Goal: Task Accomplishment & Management: Use online tool/utility

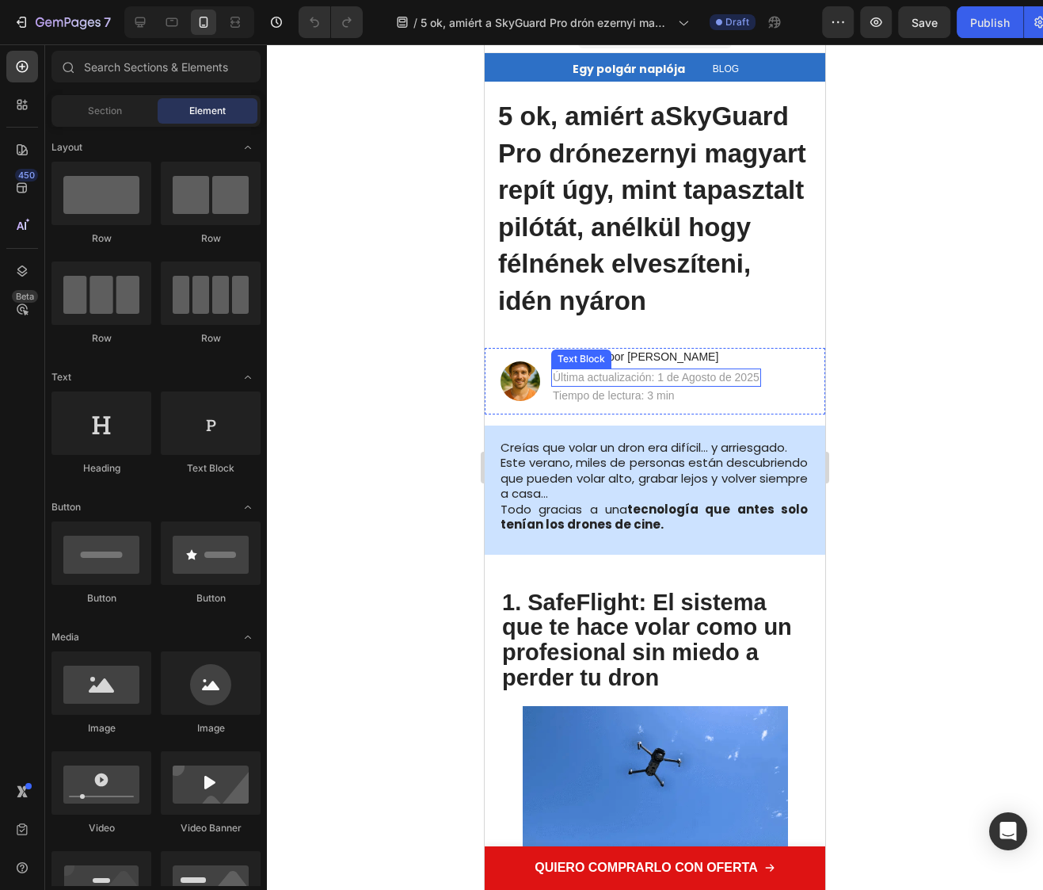
scroll to position [25, 0]
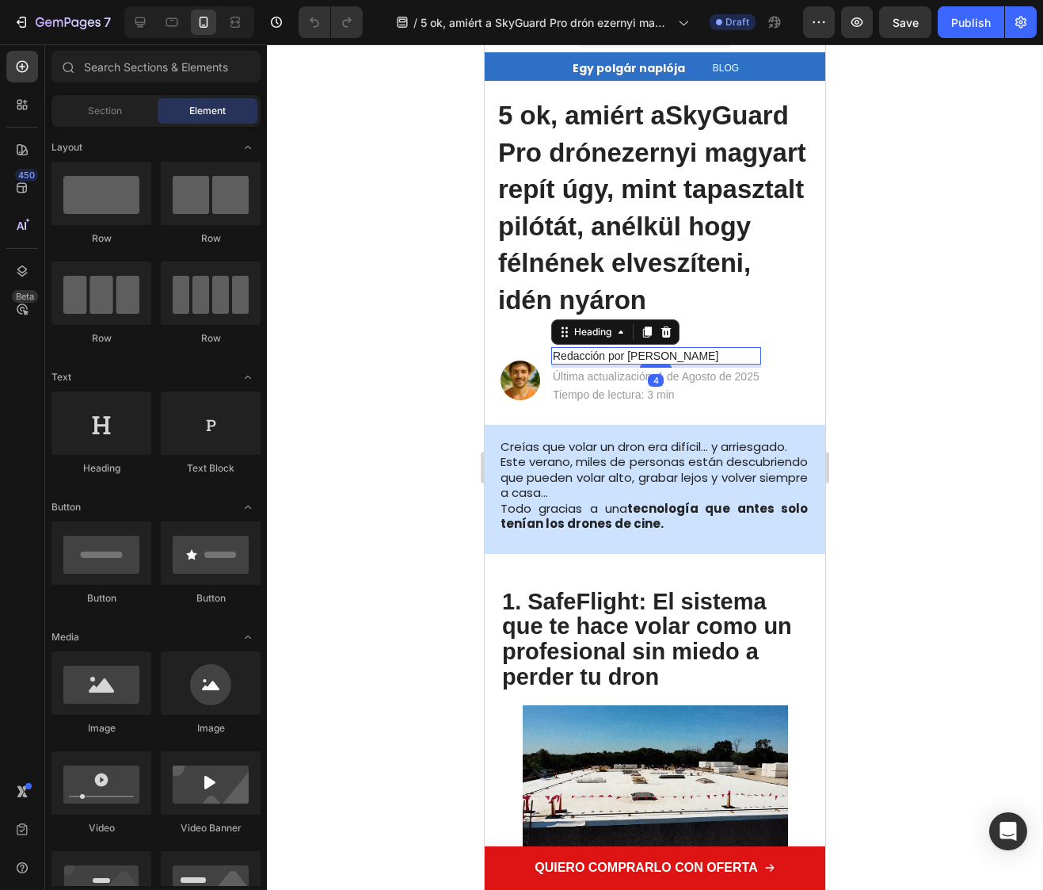
click at [579, 507] on h2 "Redacción por Fernando Rodríguez" at bounding box center [656, 505] width 210 height 17
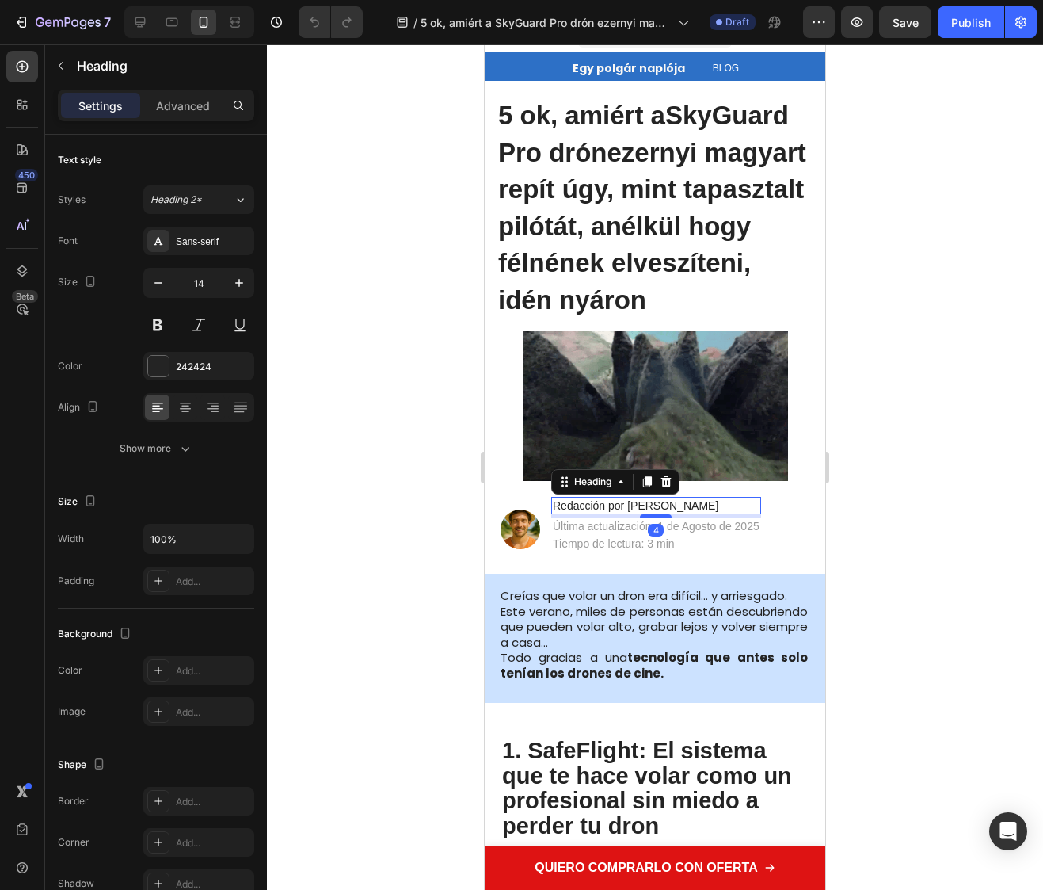
click at [579, 507] on h2 "Redacción por Fernando Rodríguez" at bounding box center [656, 505] width 210 height 17
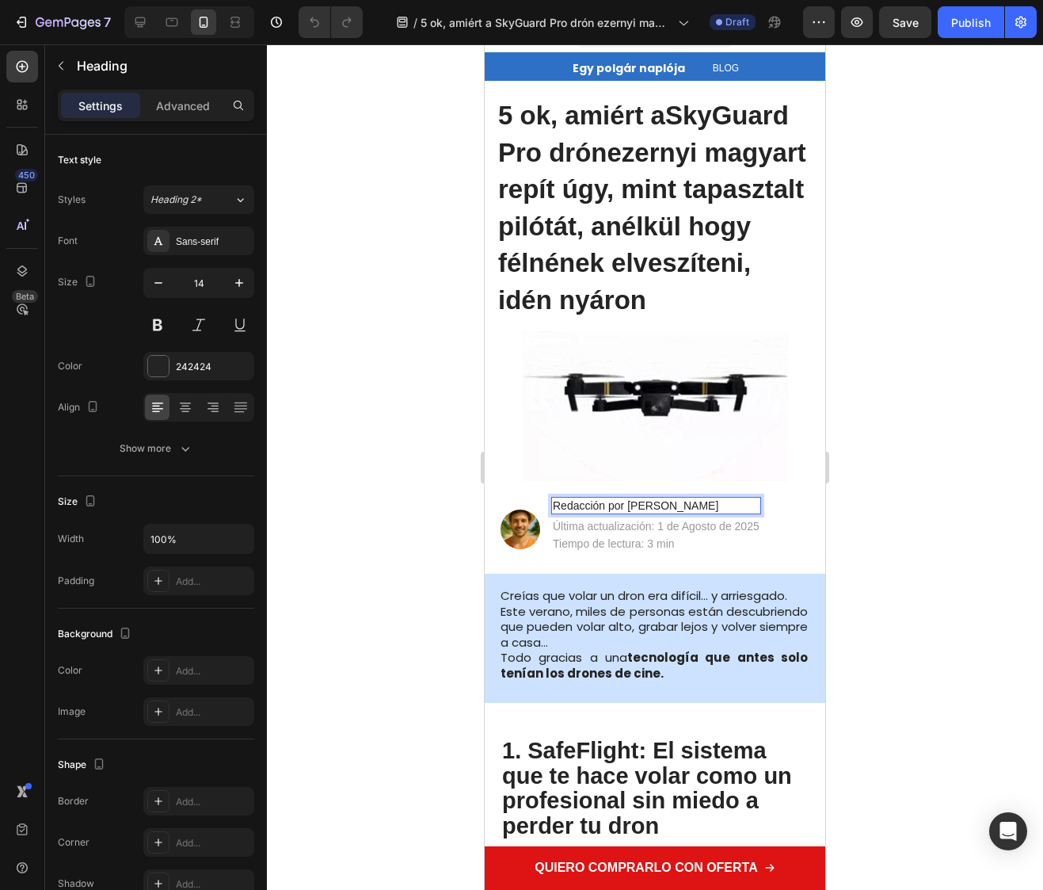
click at [579, 507] on p "Redacción por Fernando Rodríguez" at bounding box center [656, 505] width 207 height 14
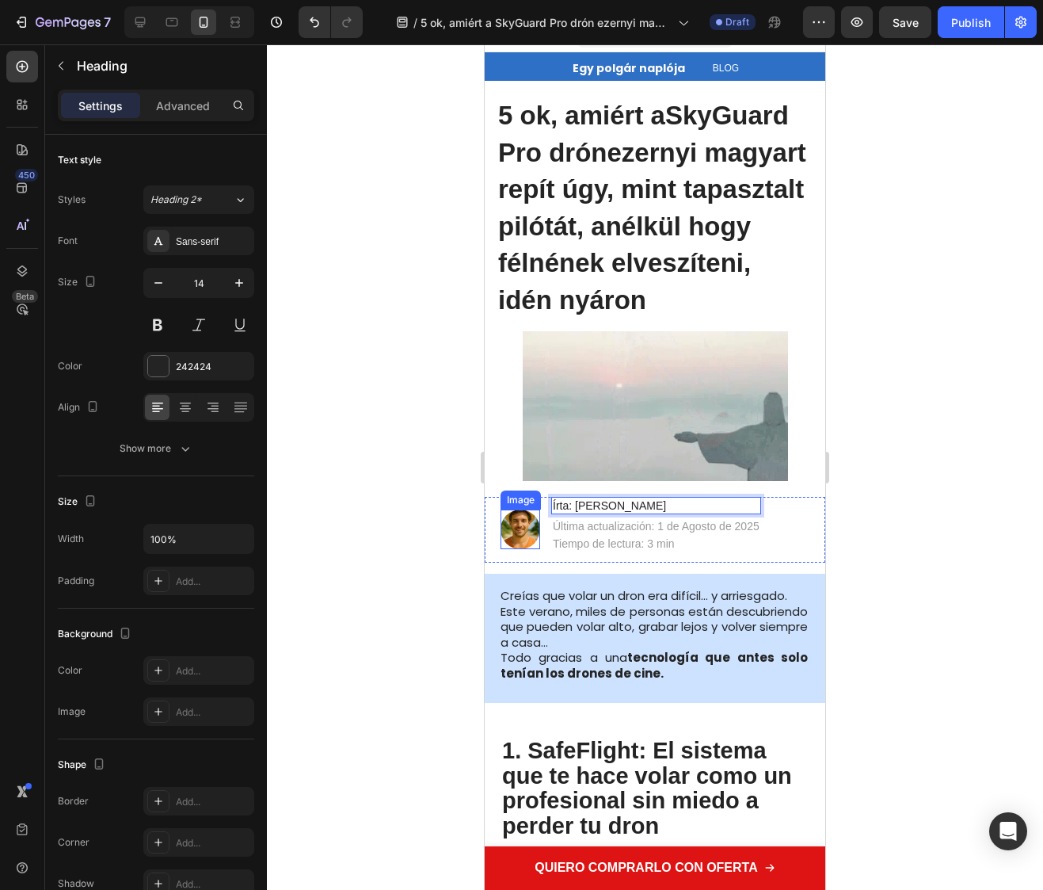
click at [606, 531] on p "Última actualización: 1 de Agosto de 2025" at bounding box center [656, 526] width 207 height 14
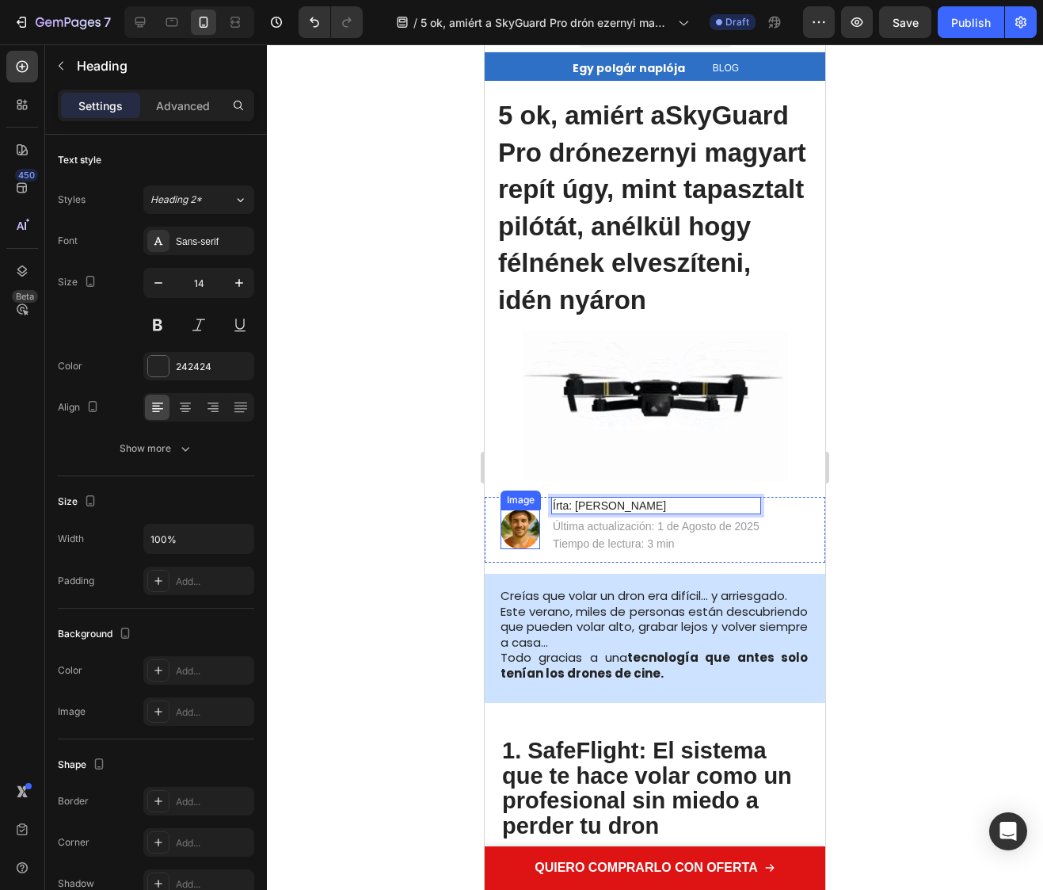
click at [606, 531] on p "Última actualización: 1 de Agosto de 2025" at bounding box center [656, 526] width 207 height 14
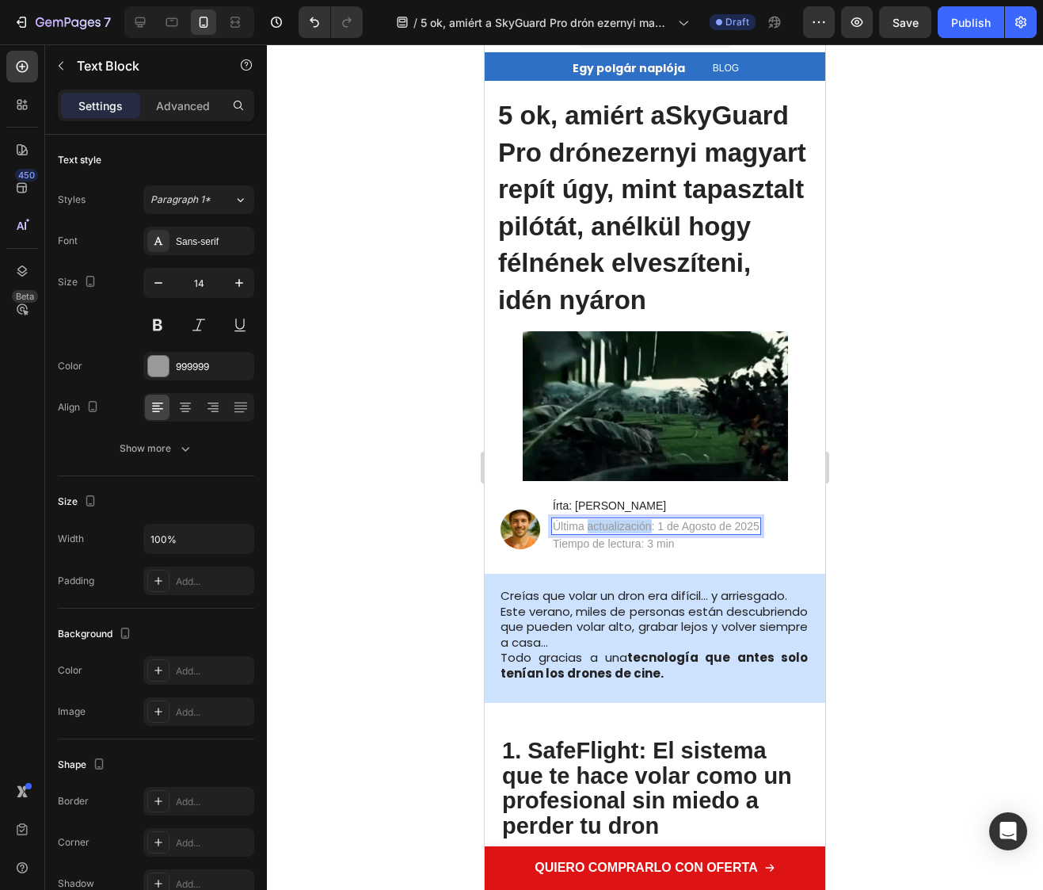
click at [606, 531] on p "Última actualización: 1 de Agosto de 2025" at bounding box center [656, 526] width 207 height 14
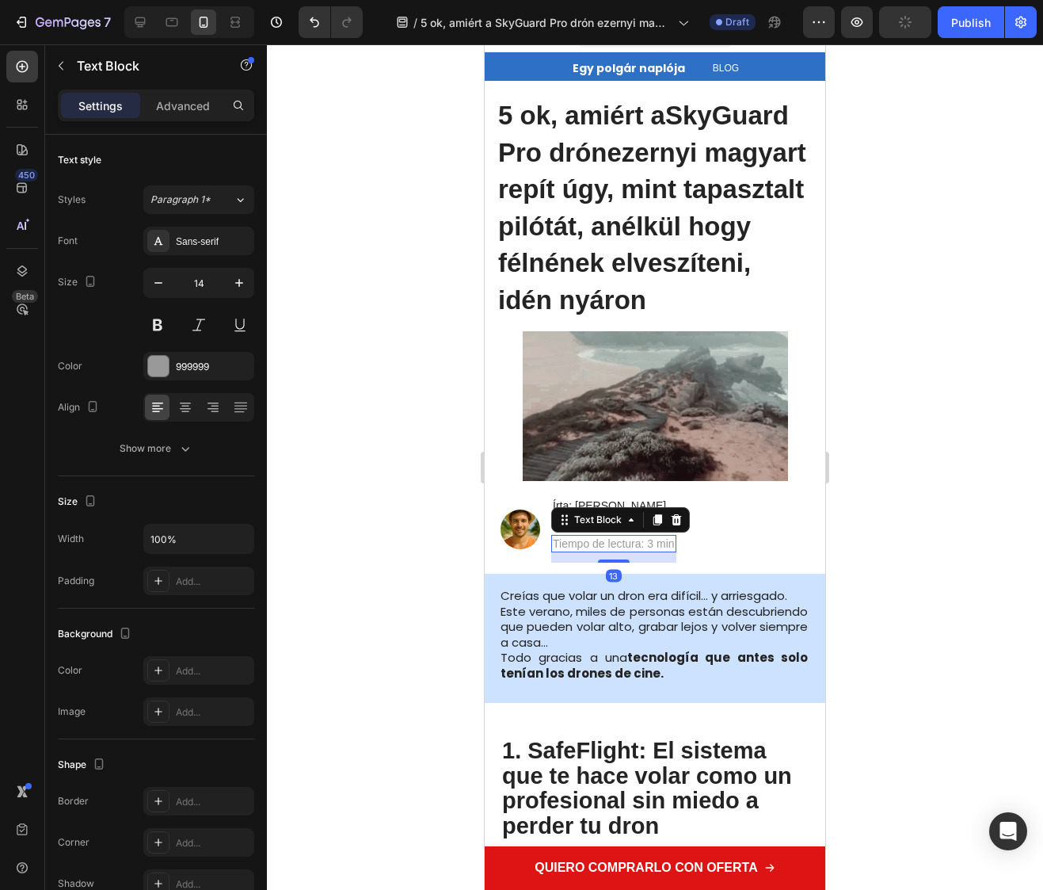
click at [621, 544] on p "Tiempo de lectura: 3 min" at bounding box center [614, 543] width 122 height 14
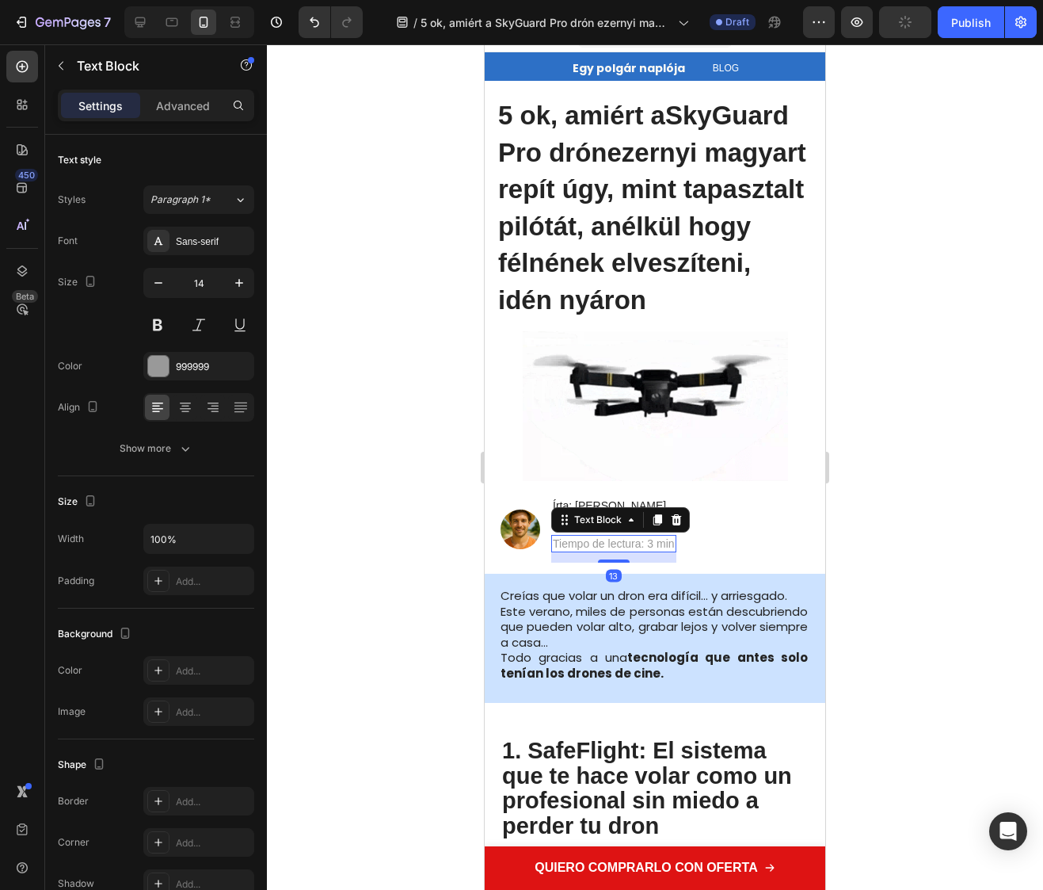
click at [621, 544] on p "Tiempo de lectura: 3 min" at bounding box center [614, 543] width 122 height 14
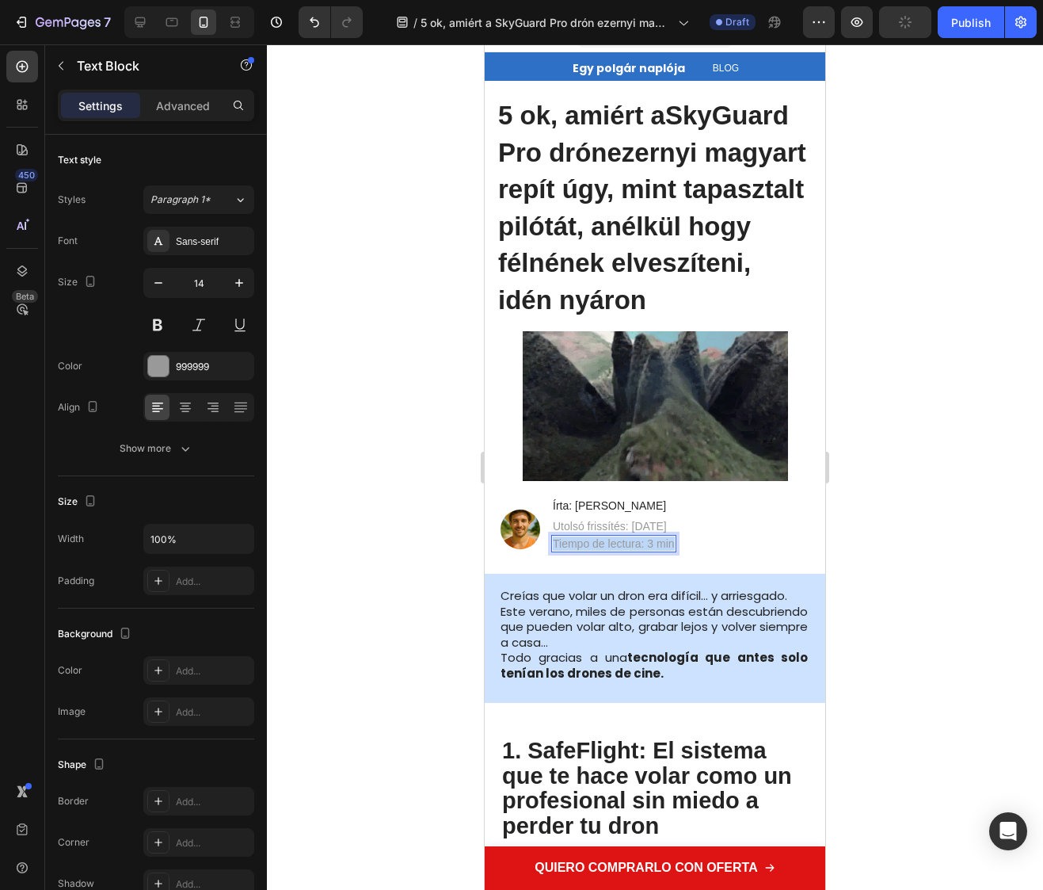
click at [621, 544] on p "Tiempo de lectura: 3 min" at bounding box center [614, 543] width 122 height 14
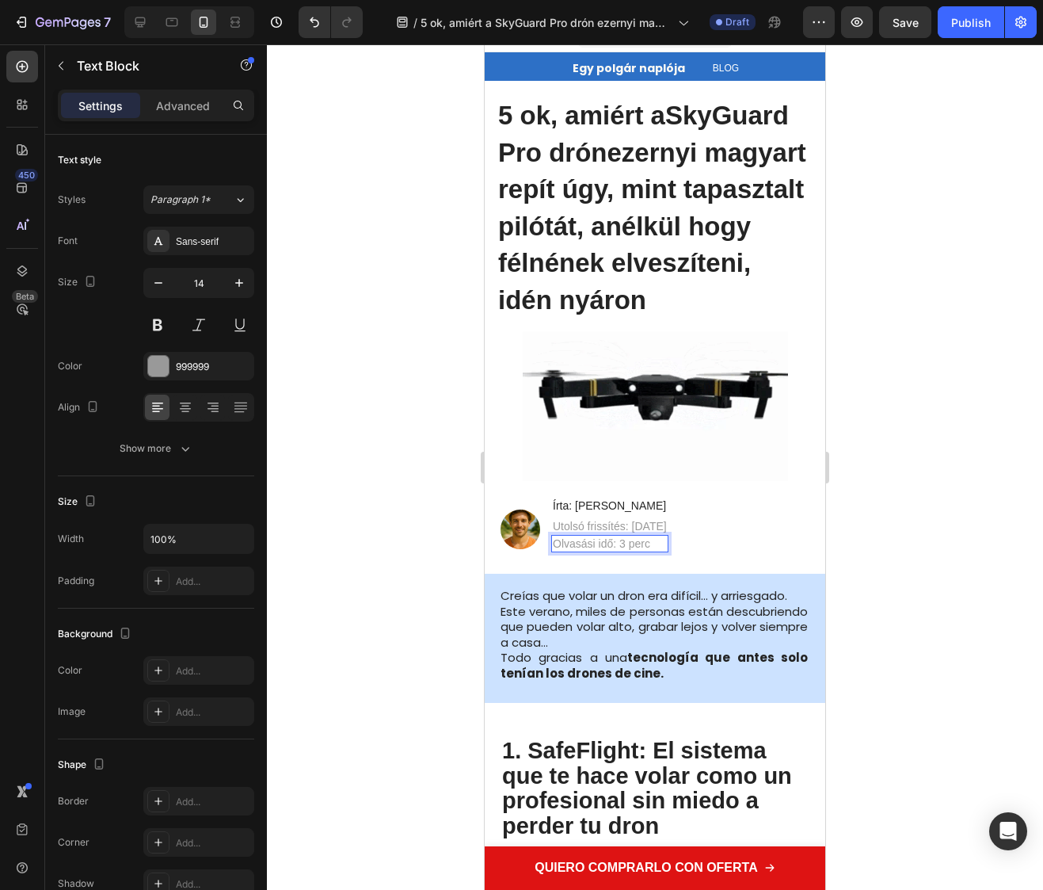
click at [586, 639] on p "Creías que volar un dron era difícil… y arriesgado. Este verano, miles de perso…" at bounding box center [654, 634] width 307 height 93
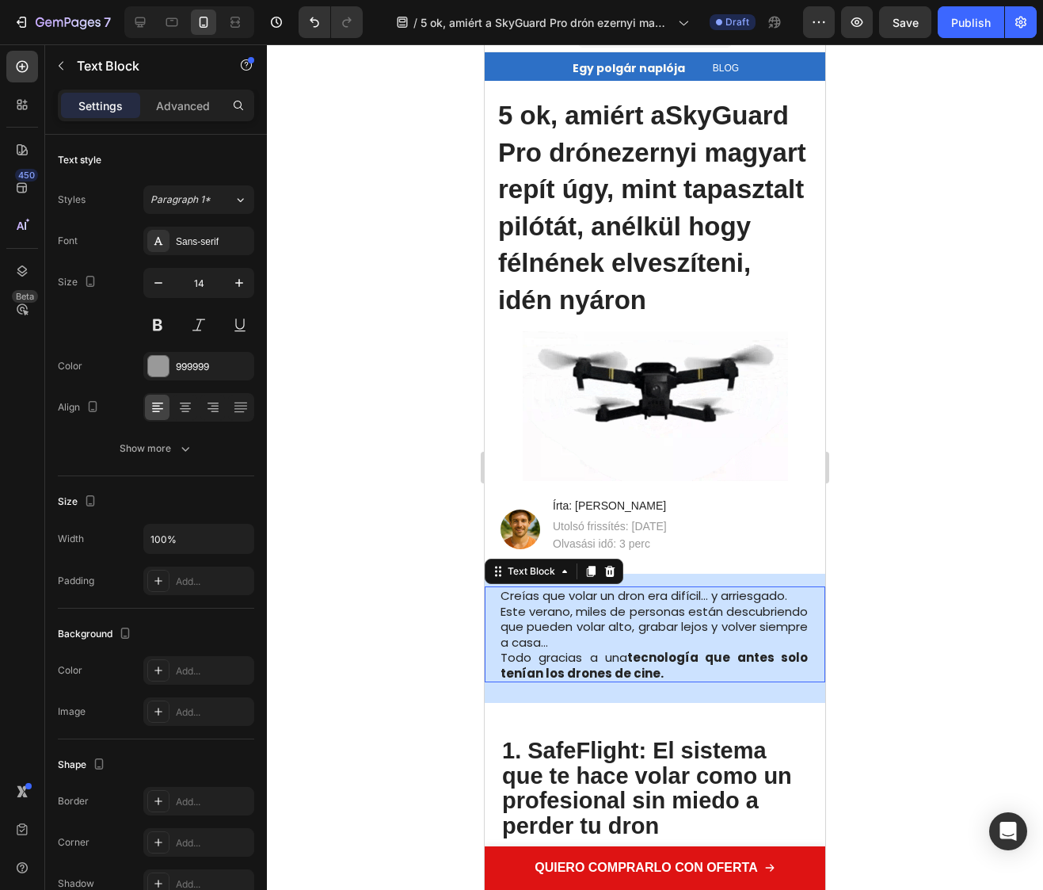
click at [586, 639] on p "Creías que volar un dron era difícil… y arriesgado. Este verano, miles de perso…" at bounding box center [654, 634] width 307 height 93
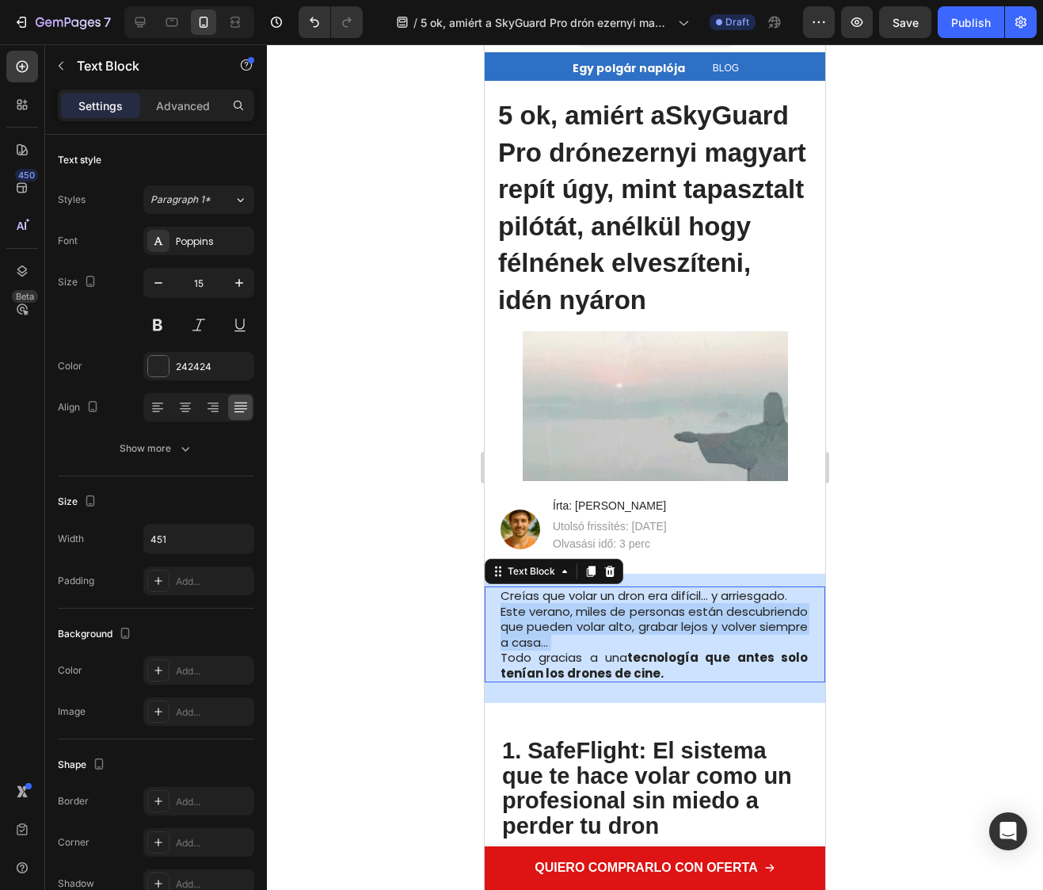
click at [586, 639] on p "Creías que volar un dron era difícil… y arriesgado. Este verano, miles de perso…" at bounding box center [654, 634] width 307 height 93
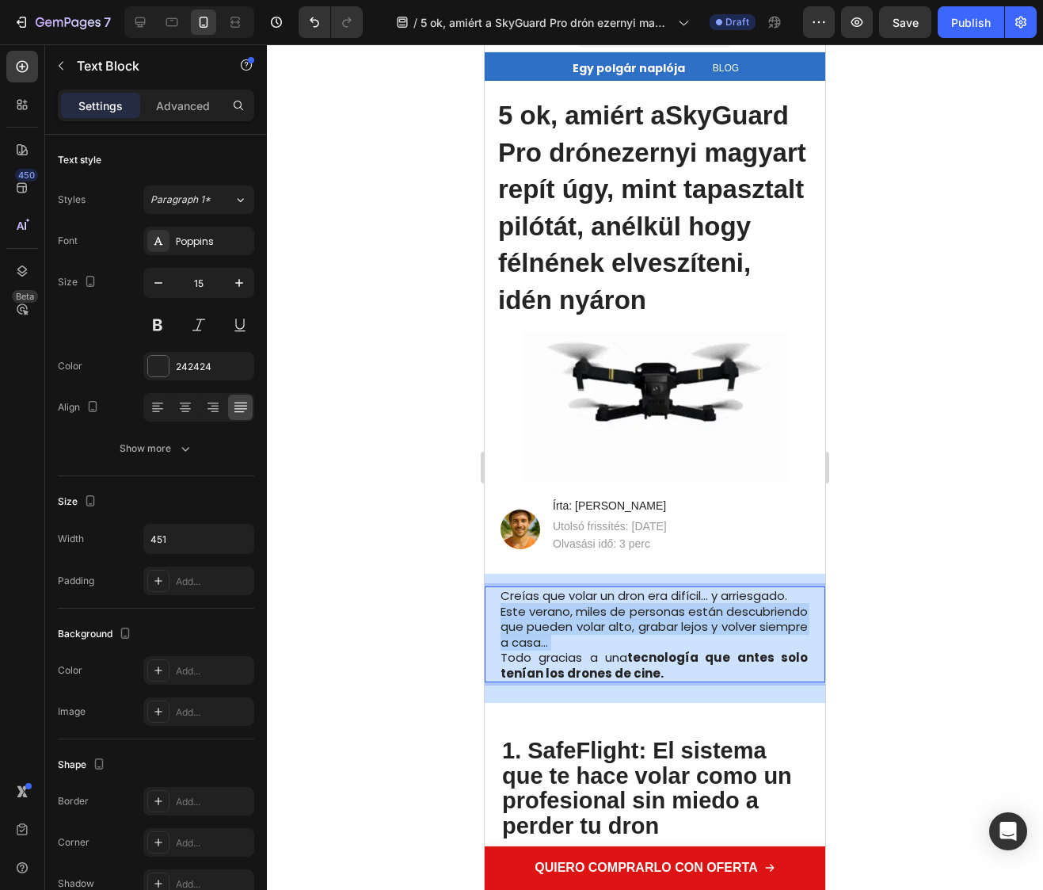
click at [586, 639] on p "Creías que volar un dron era difícil… y arriesgado. Este verano, miles de perso…" at bounding box center [654, 634] width 307 height 93
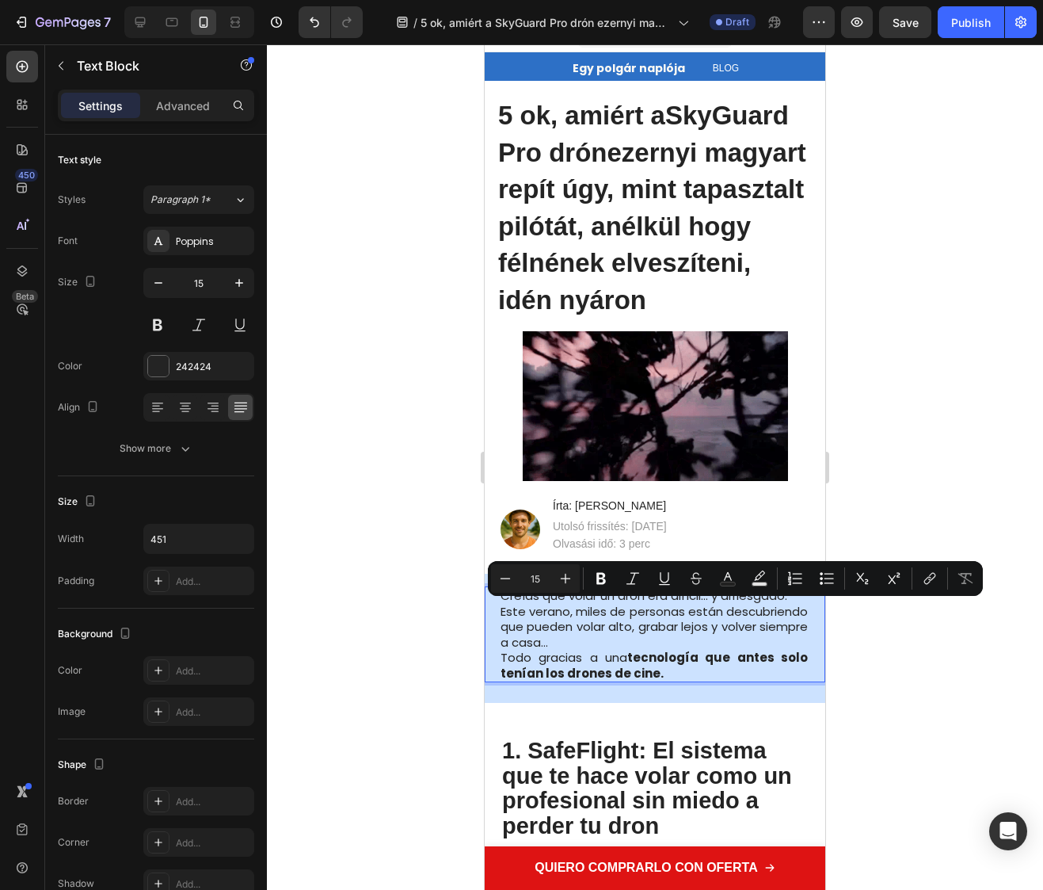
click at [661, 673] on p "Creías que volar un dron era difícil… y arriesgado. Este verano, miles de perso…" at bounding box center [654, 634] width 307 height 93
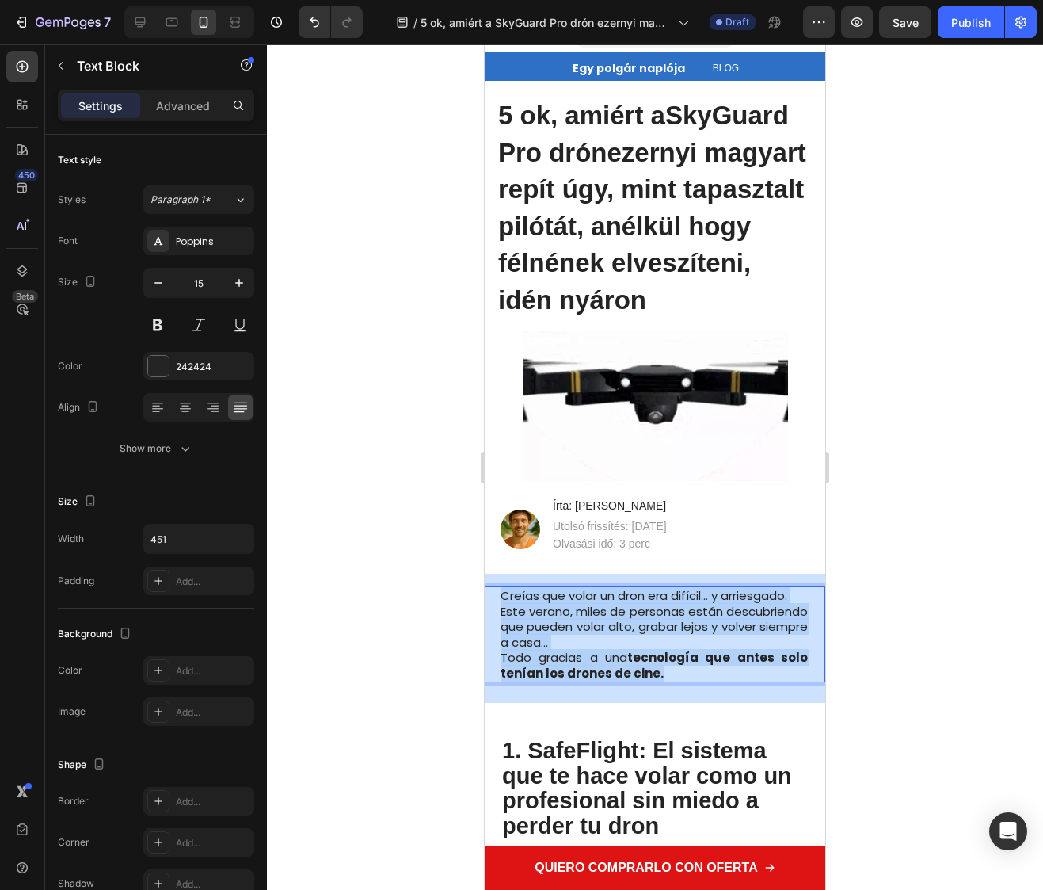
drag, startPoint x: 669, startPoint y: 673, endPoint x: 487, endPoint y: 598, distance: 197.2
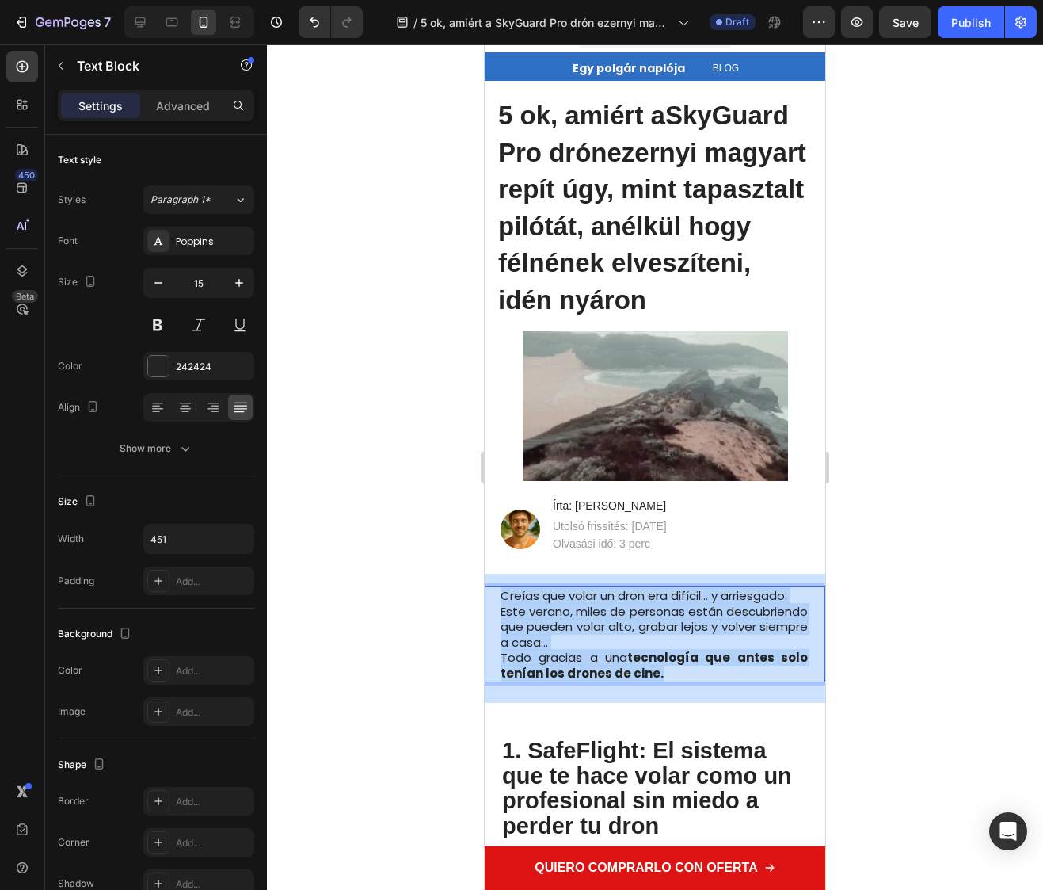
click at [487, 598] on div "Creías que volar un dron era difícil… y arriesgado. Este verano, miles de perso…" at bounding box center [655, 634] width 341 height 96
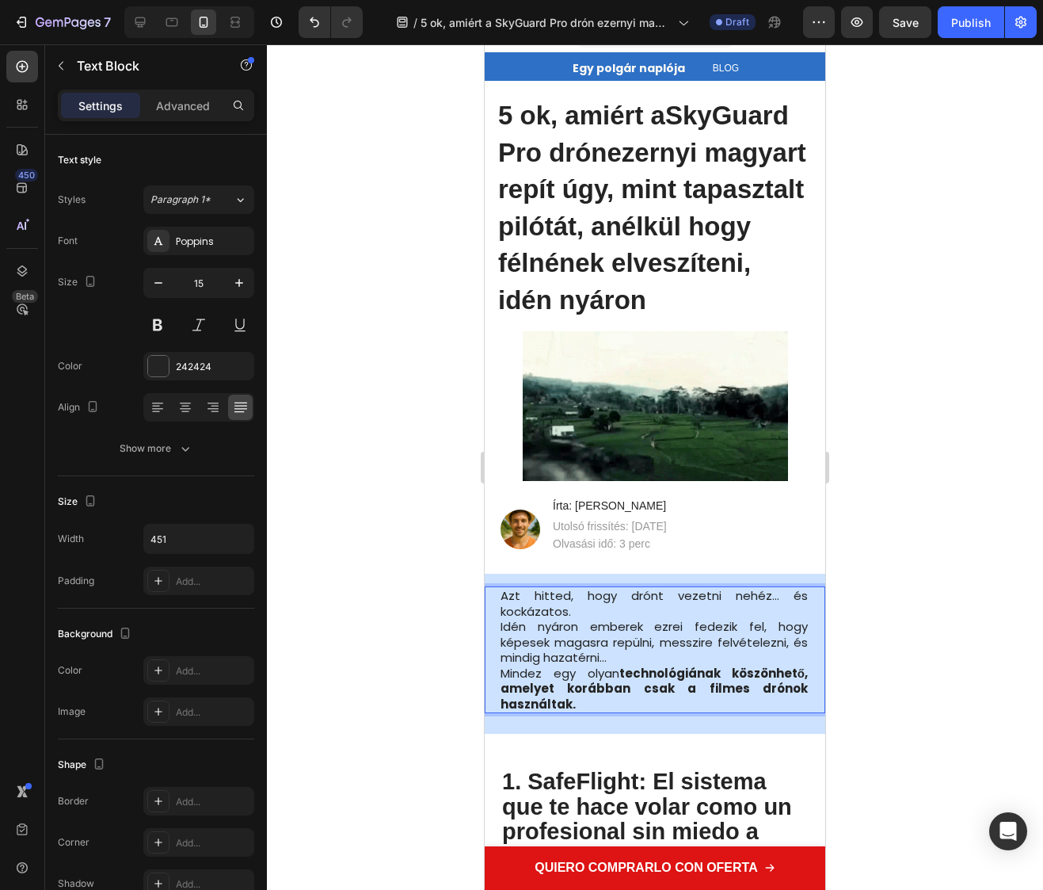
click at [501, 627] on p "Idén nyáron emberek ezrei fedezik fel, hogy képesek magasra repülni, messzire f…" at bounding box center [654, 642] width 307 height 47
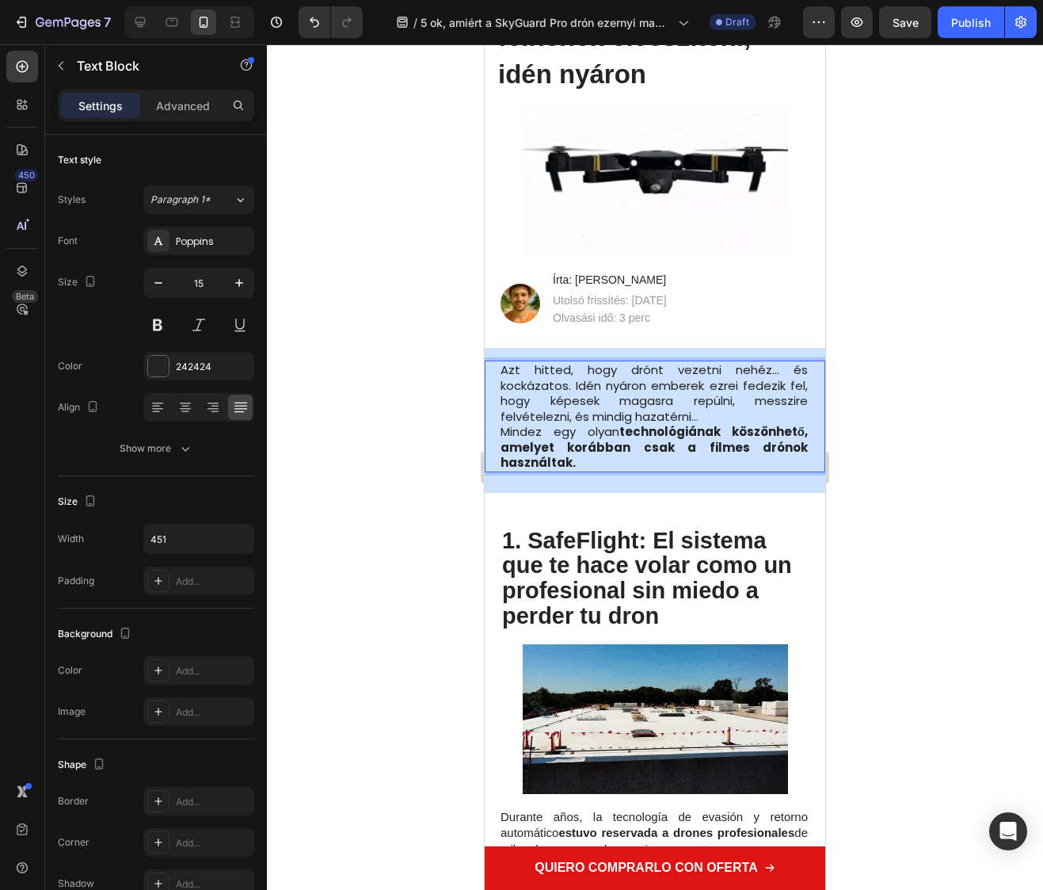
click at [871, 662] on div at bounding box center [655, 466] width 776 height 845
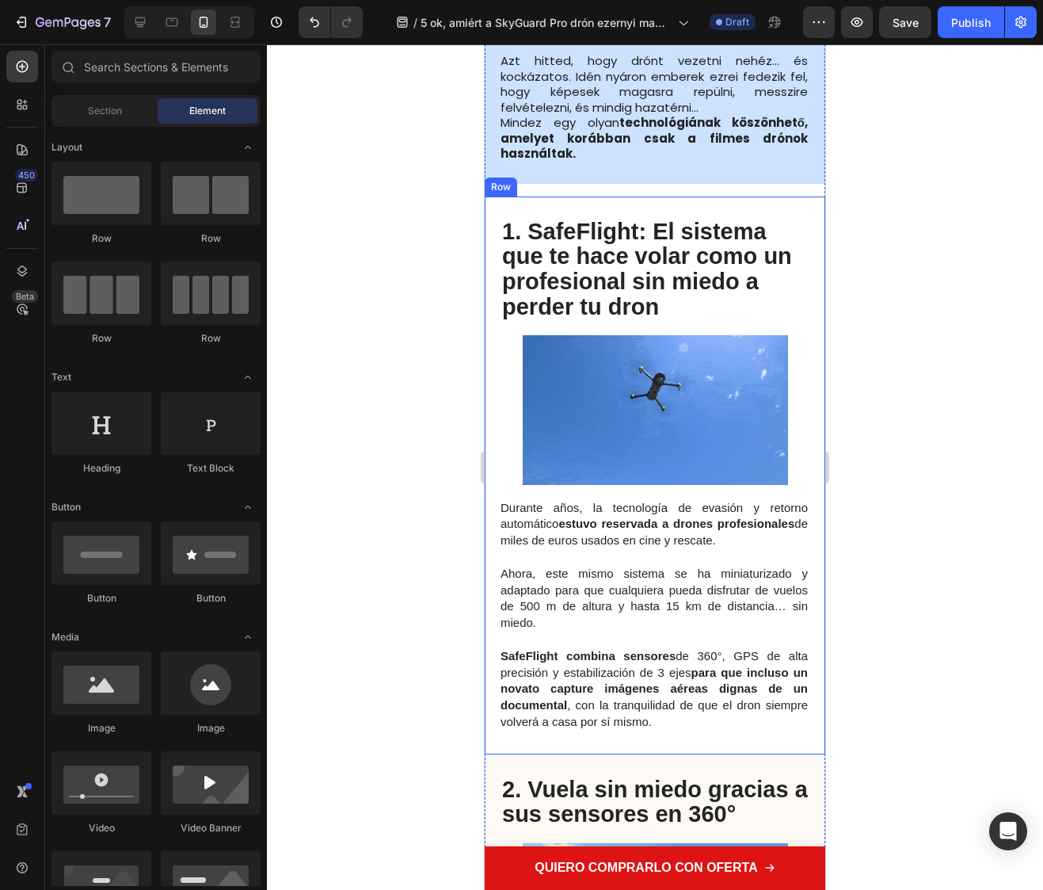
scroll to position [605, 0]
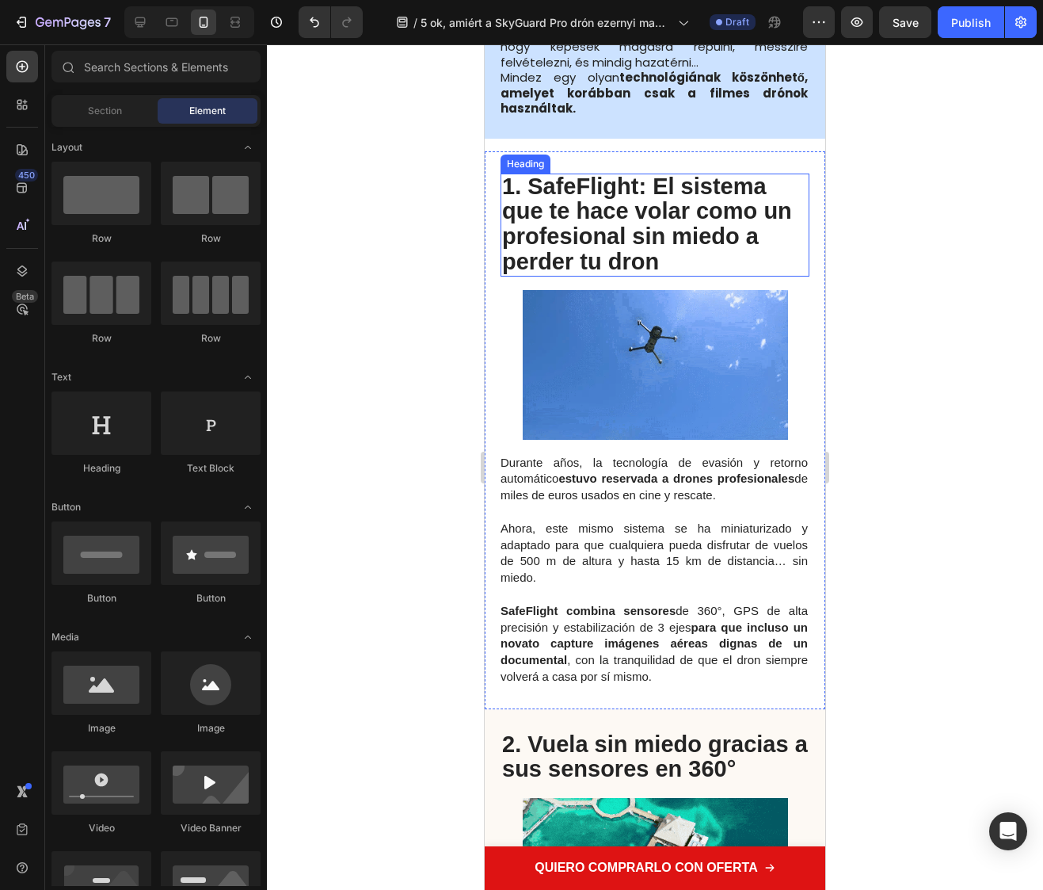
click at [558, 192] on strong "1. SafeFlight: El sistema que te hace volar como un profesional sin miedo a per…" at bounding box center [647, 224] width 290 height 101
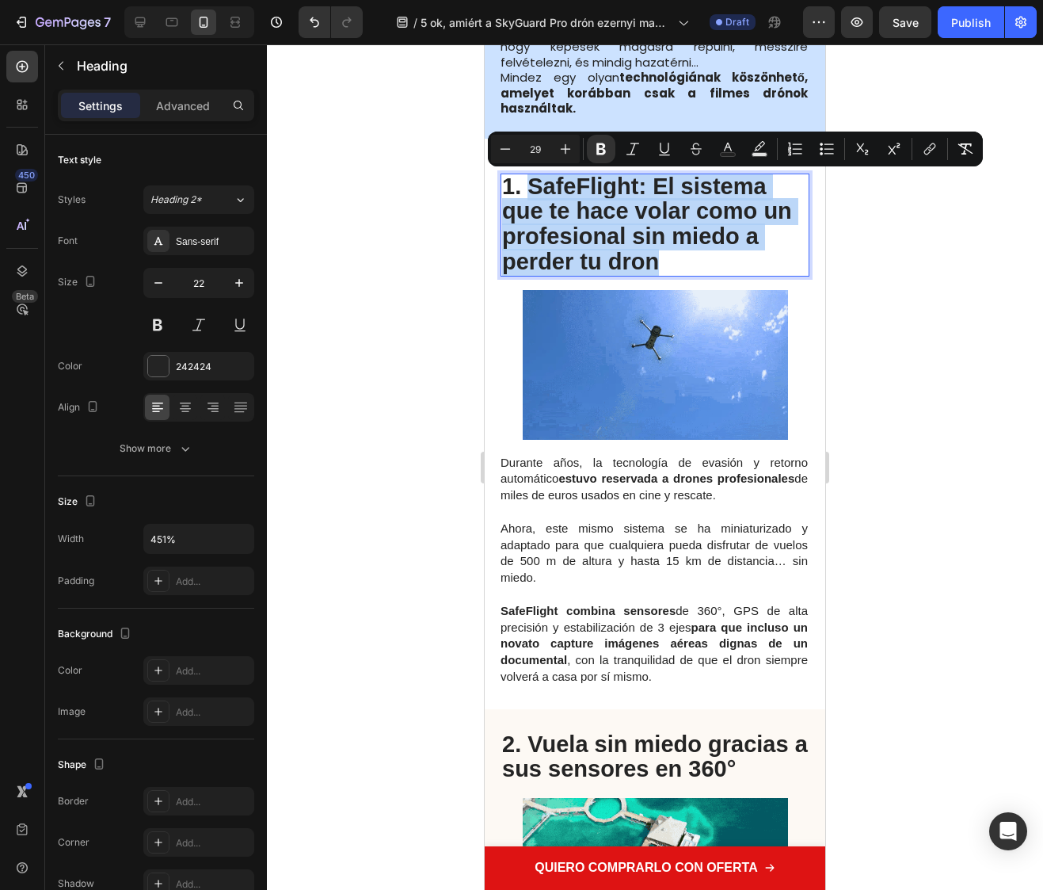
drag, startPoint x: 531, startPoint y: 187, endPoint x: 658, endPoint y: 255, distance: 143.9
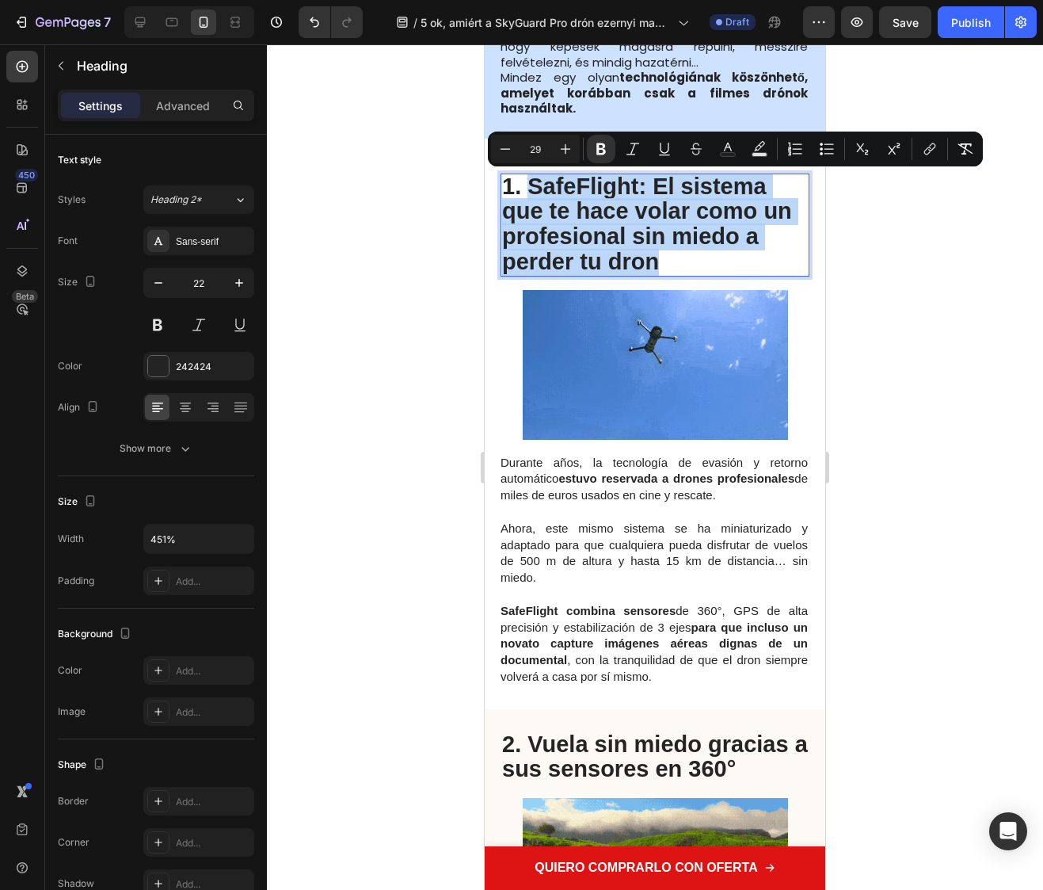
click at [658, 255] on strong "1. SafeFlight: El sistema que te hace volar como un profesional sin miedo a per…" at bounding box center [647, 224] width 290 height 101
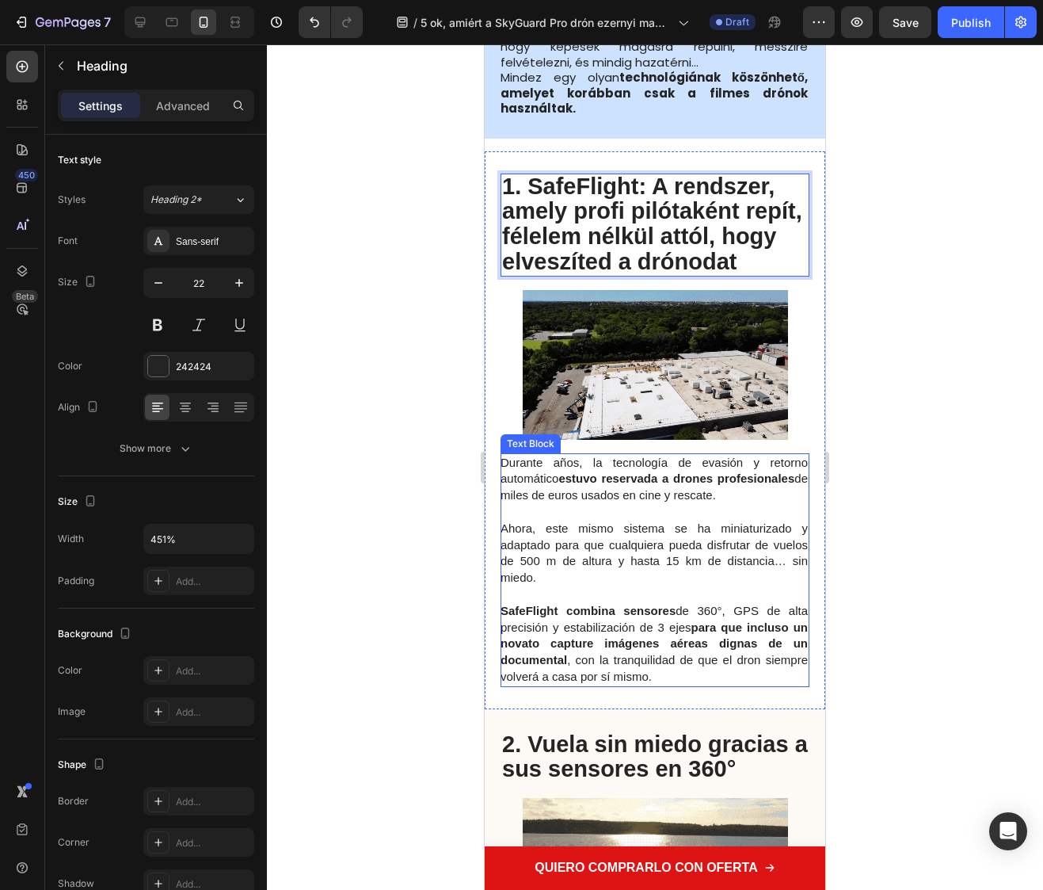
click at [637, 680] on span "SafeFlight combina sensores de 360°, GPS de alta precisión y estabilización de …" at bounding box center [654, 643] width 307 height 79
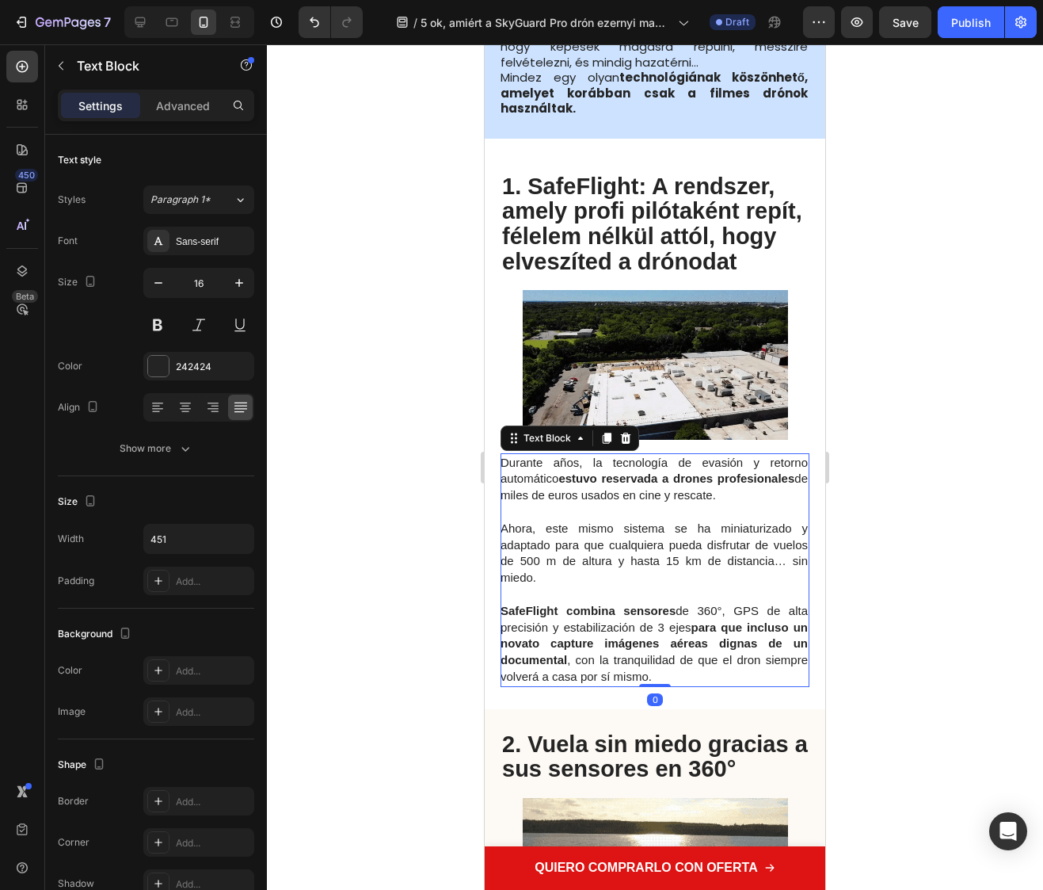
click at [655, 683] on span "SafeFlight combina sensores de 360°, GPS de alta precisión y estabilización de …" at bounding box center [654, 643] width 307 height 79
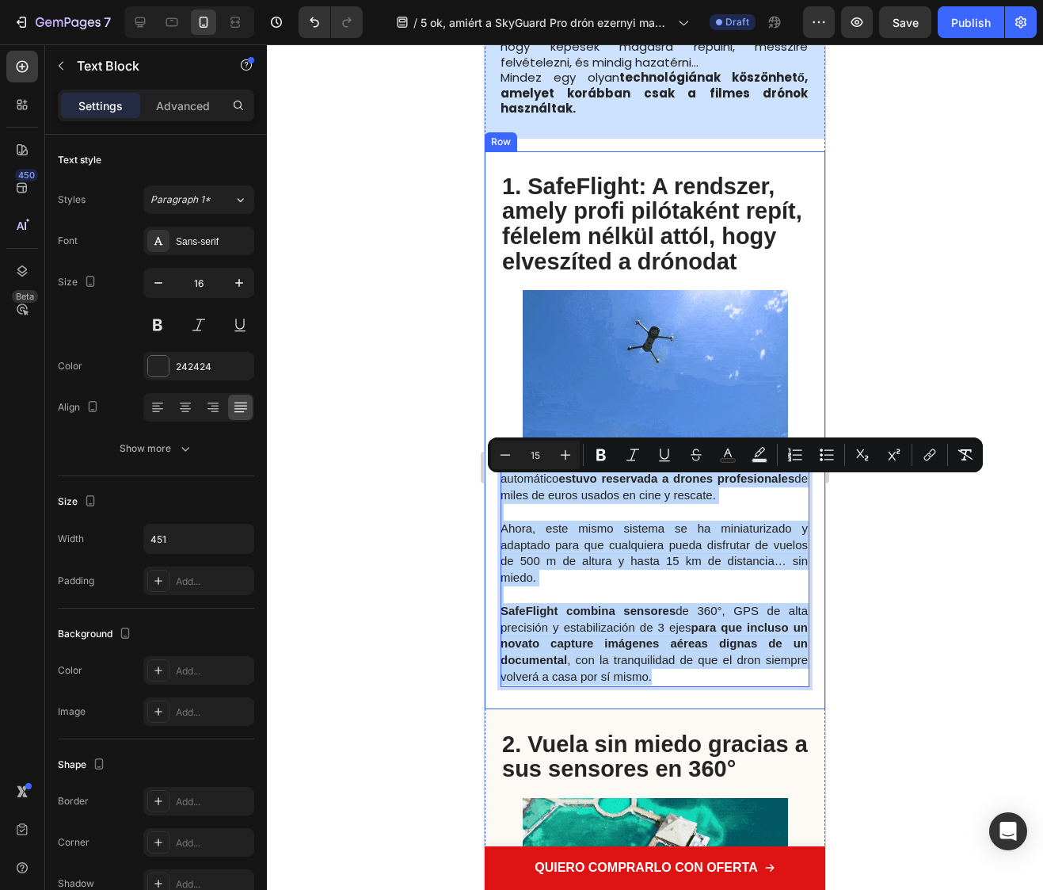
drag, startPoint x: 658, startPoint y: 700, endPoint x: 497, endPoint y: 480, distance: 273.2
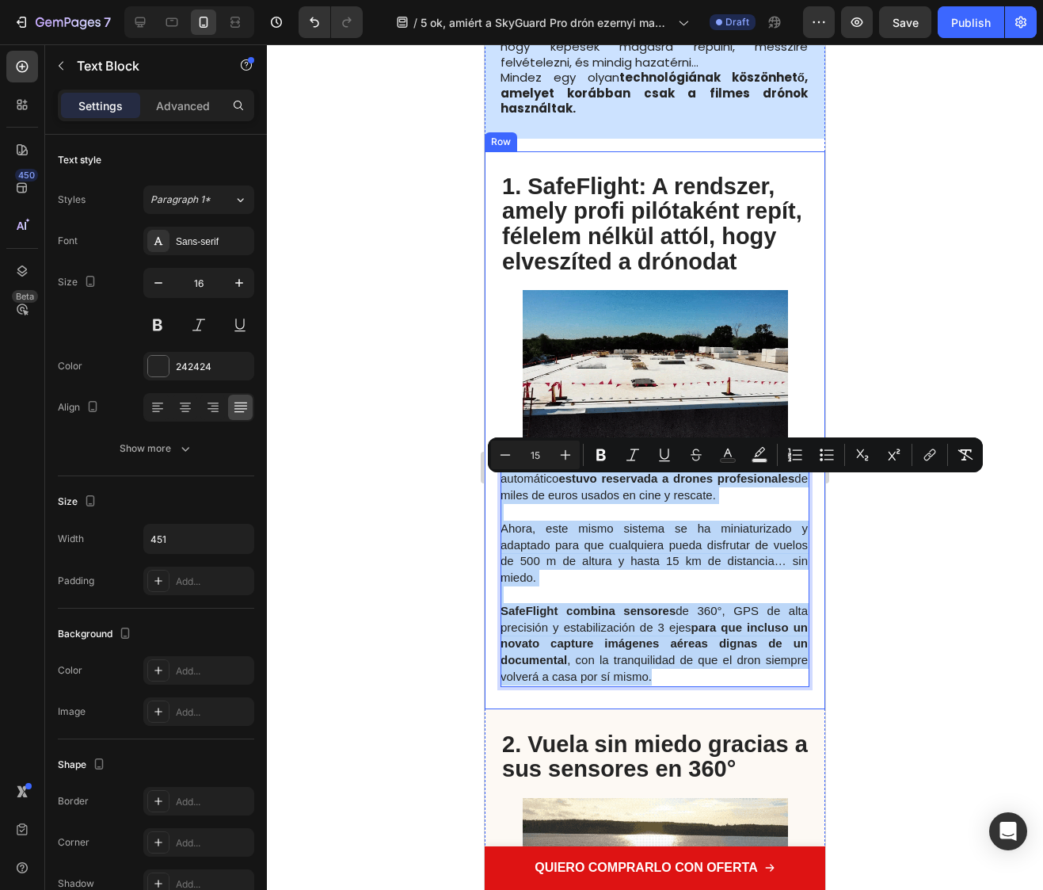
click at [497, 480] on div "⁠⁠⁠⁠⁠⁠⁠ 1. SafeFlight: A rendszer, amely profi pilótaként repít, félelem nélkül…" at bounding box center [655, 430] width 341 height 558
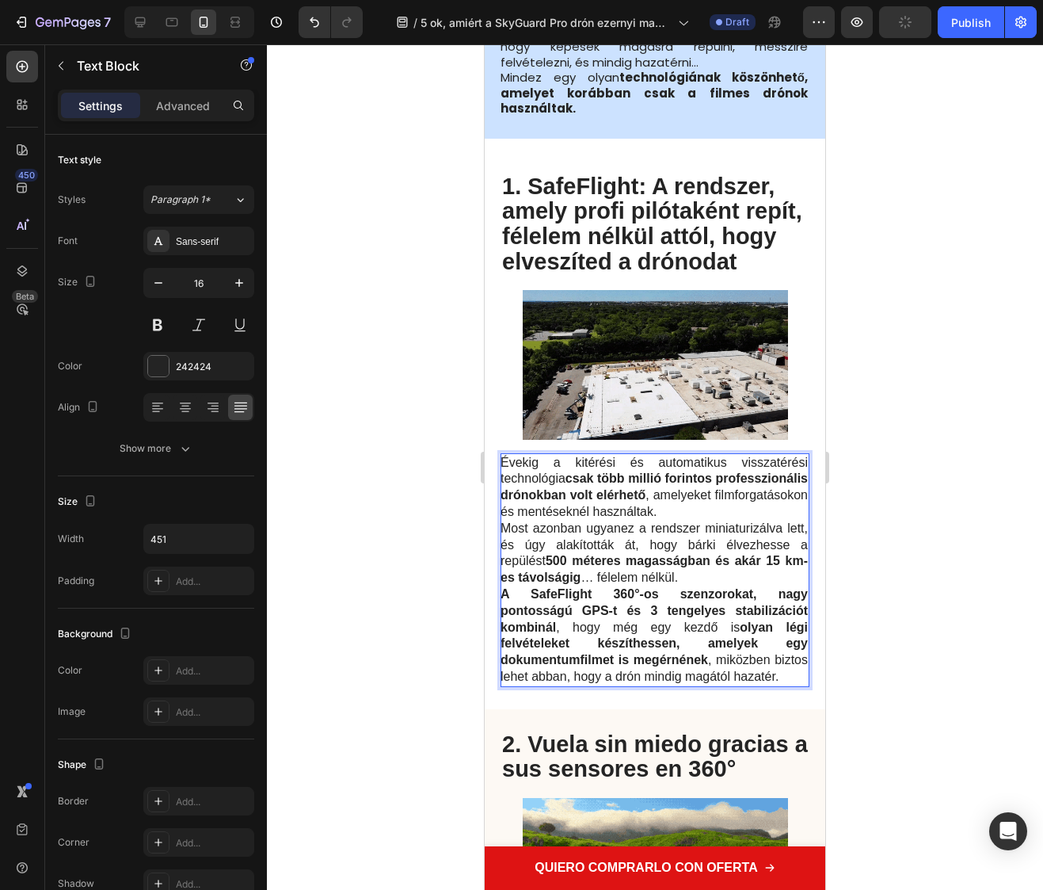
click at [595, 521] on p "Évekig a kitérési és automatikus visszatérési technológia csak több millió fori…" at bounding box center [654, 488] width 307 height 66
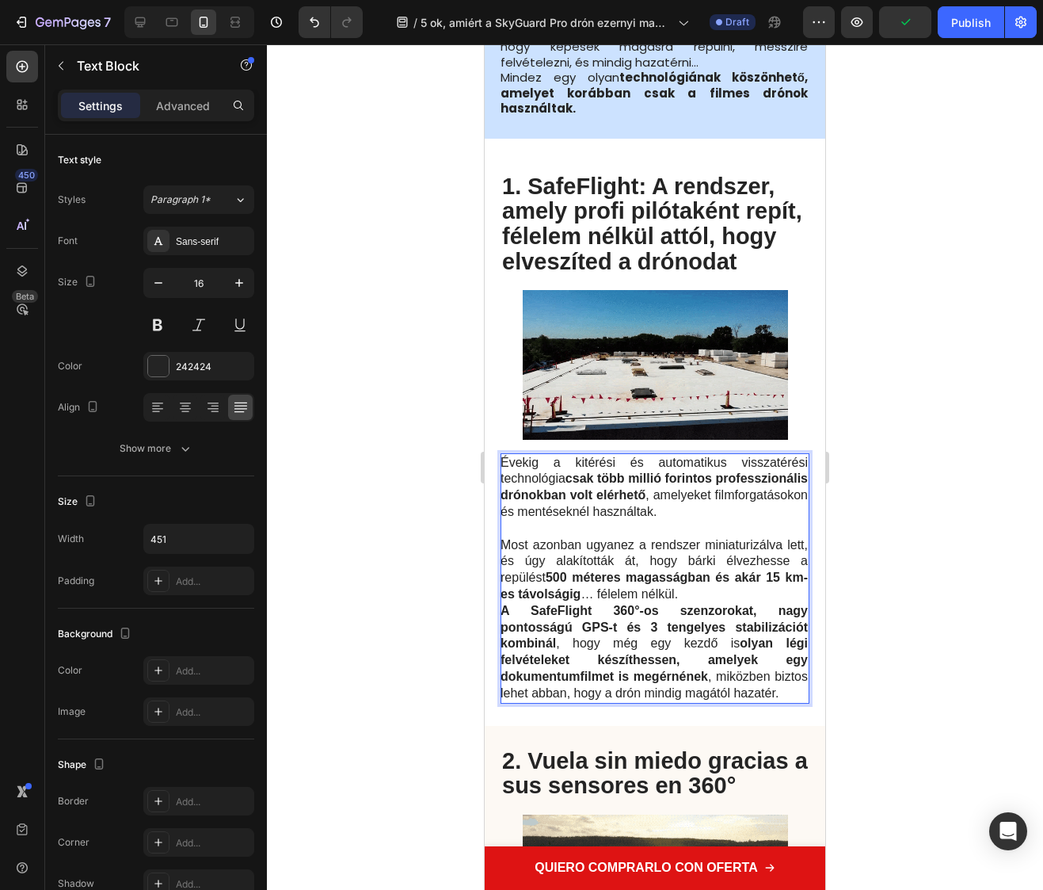
click at [713, 603] on p "Most azonban ugyanez a rendszer miniaturizálva lett, és úgy alakították át, hog…" at bounding box center [654, 570] width 307 height 66
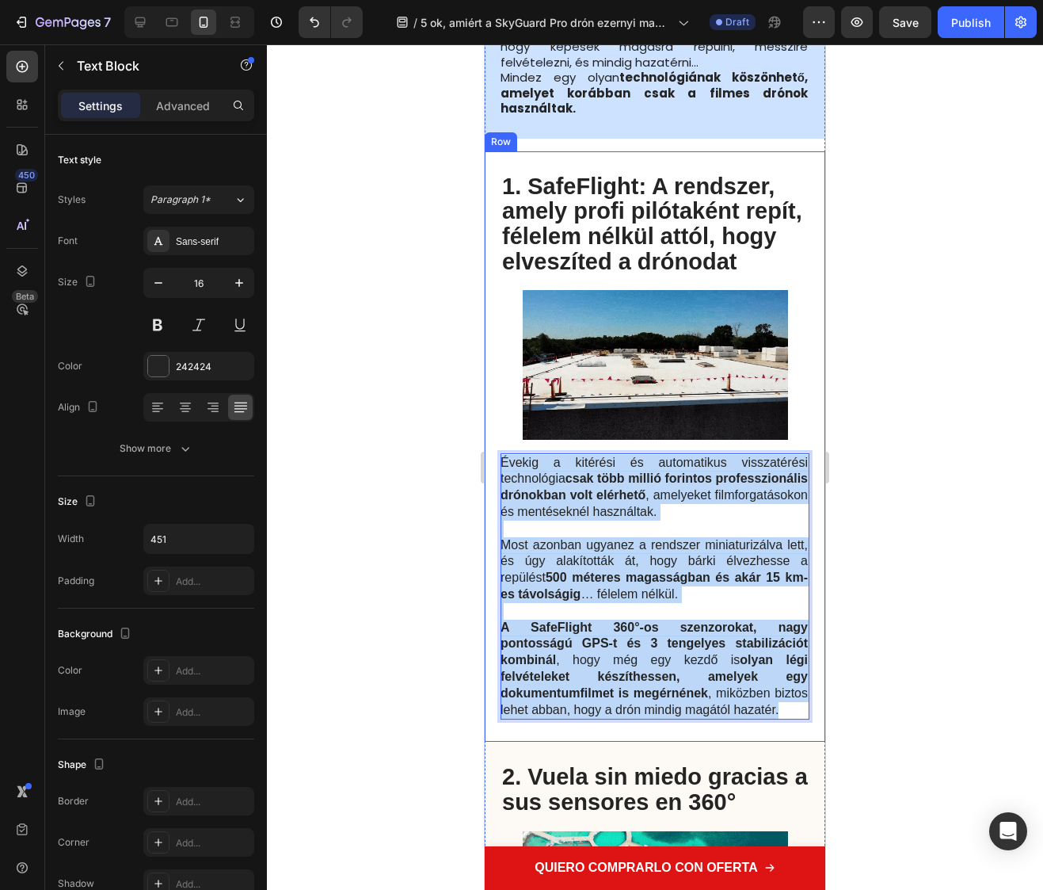
drag, startPoint x: 554, startPoint y: 764, endPoint x: 493, endPoint y: 479, distance: 291.7
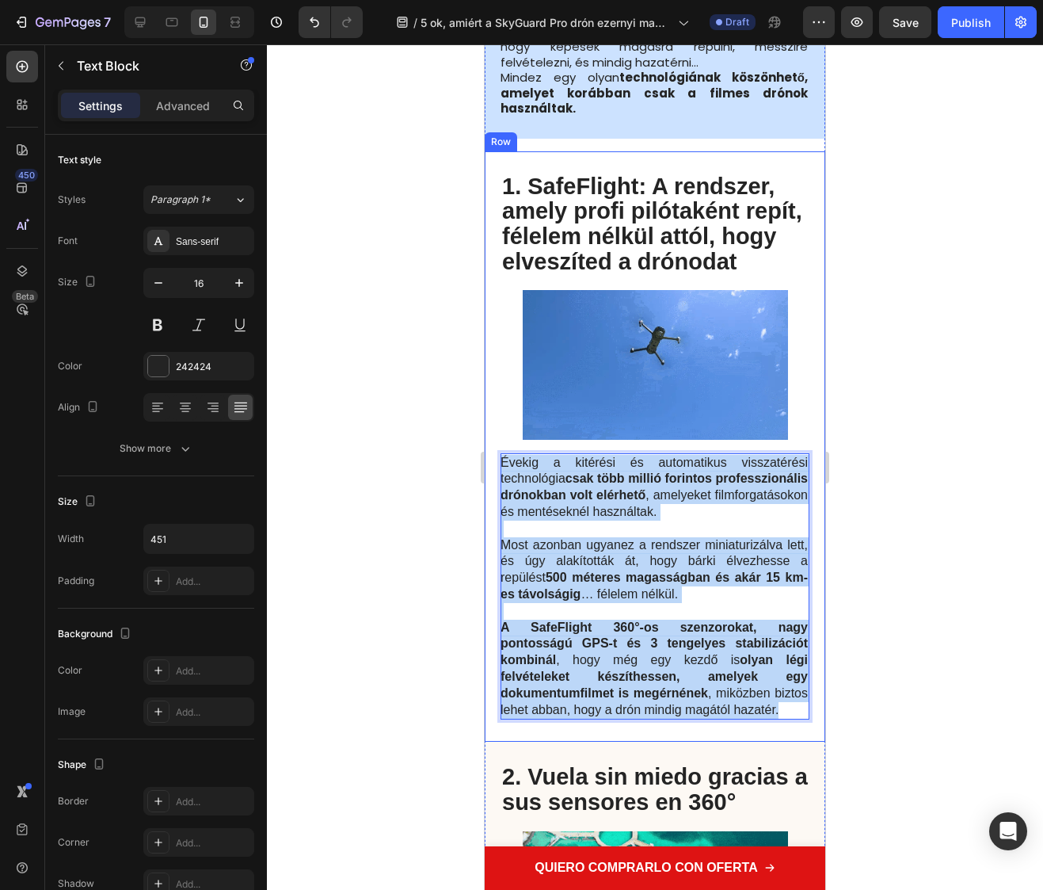
click at [493, 479] on div "⁠⁠⁠⁠⁠⁠⁠ 1. SafeFlight: A rendszer, amely profi pilótaként repít, félelem nélkül…" at bounding box center [655, 446] width 341 height 591
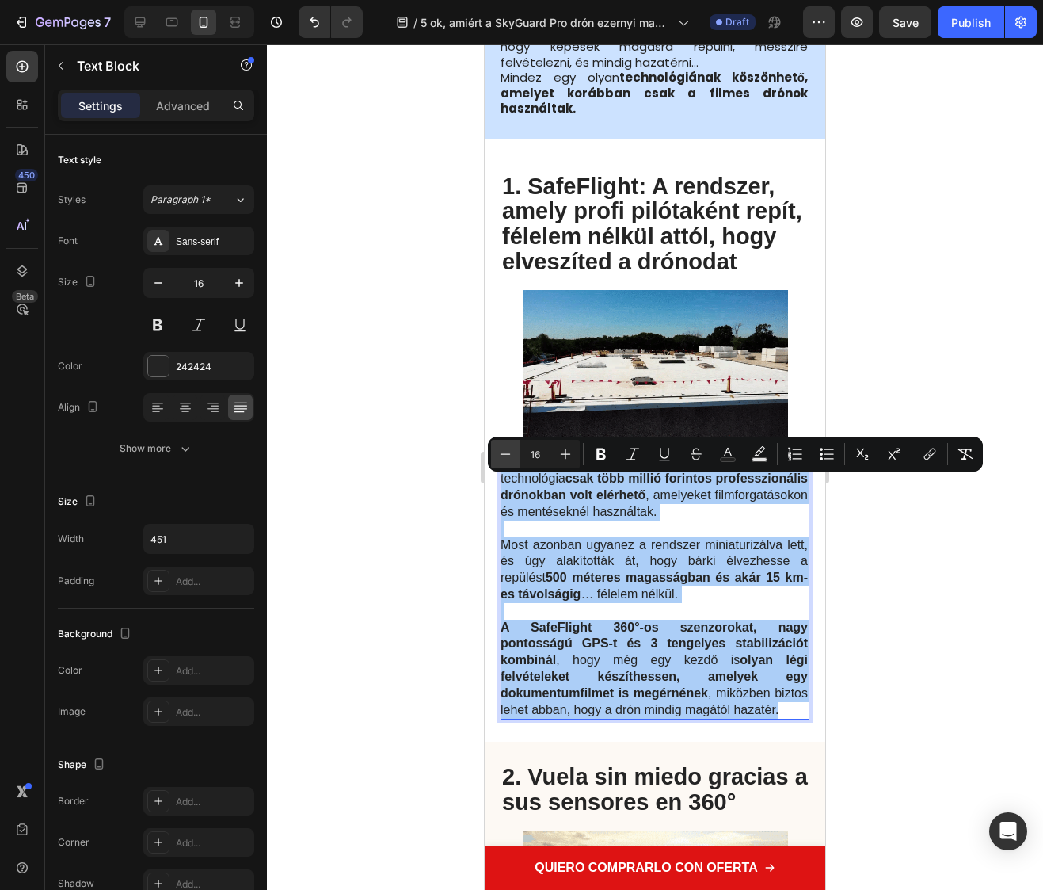
click at [506, 452] on icon "Editor contextual toolbar" at bounding box center [506, 454] width 16 height 16
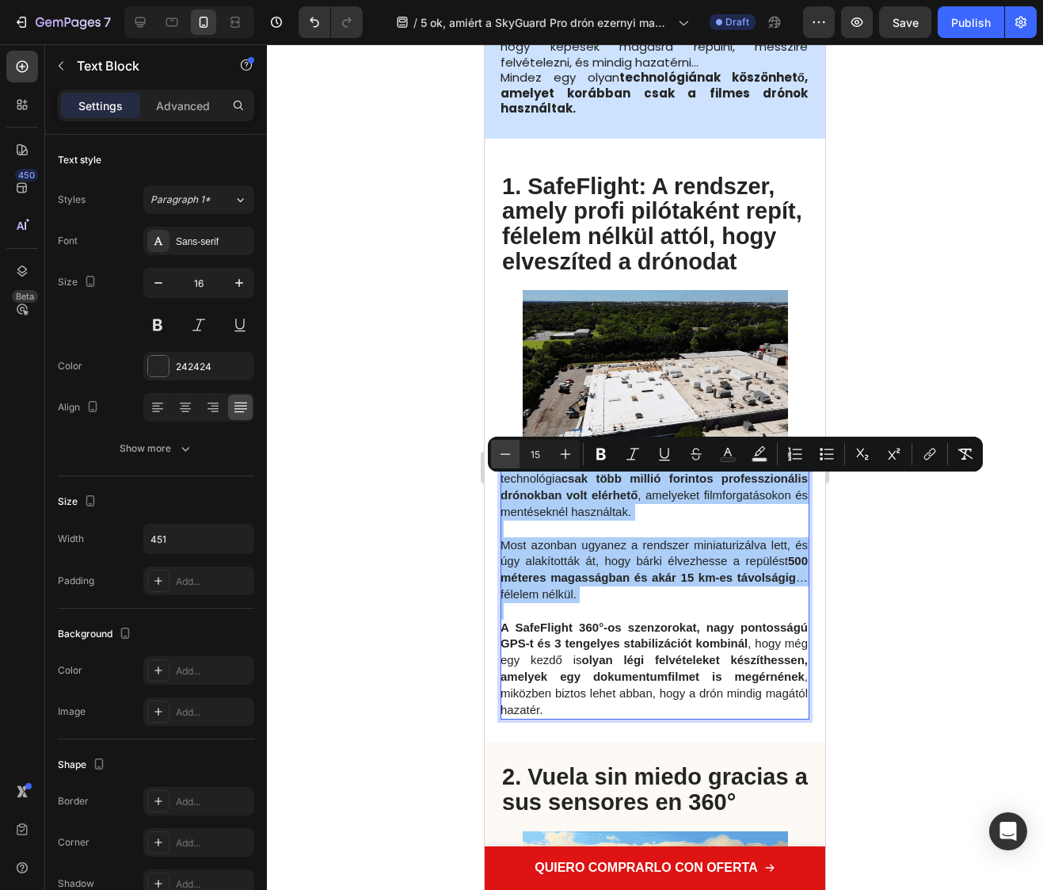
drag, startPoint x: 506, startPoint y: 452, endPoint x: 25, endPoint y: 544, distance: 490.4
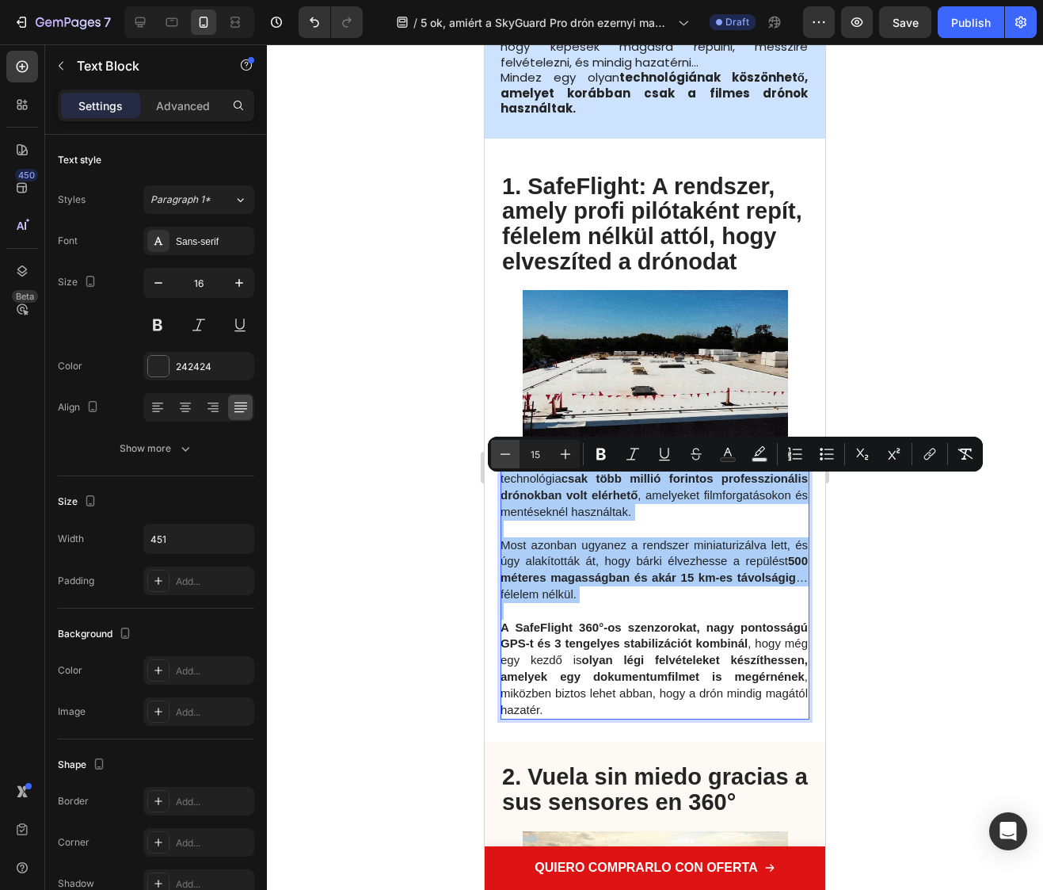
click at [506, 452] on icon "Editor contextual toolbar" at bounding box center [506, 454] width 16 height 16
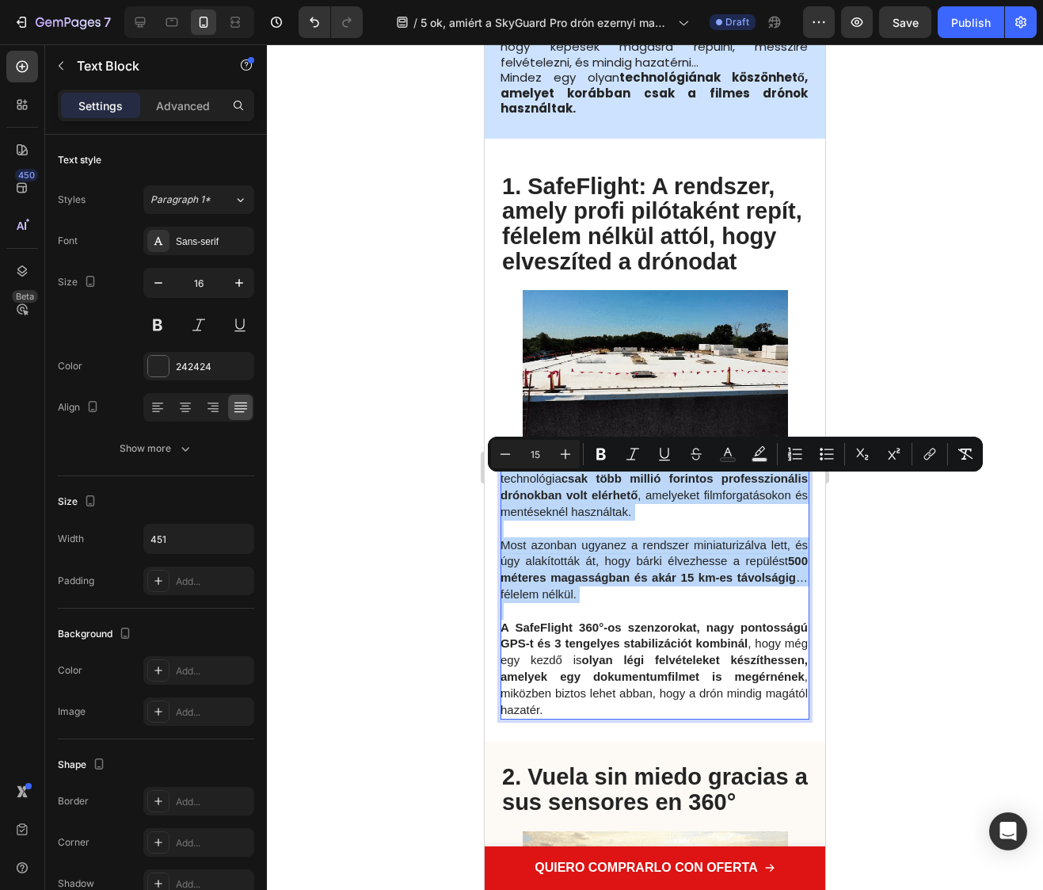
type input "14"
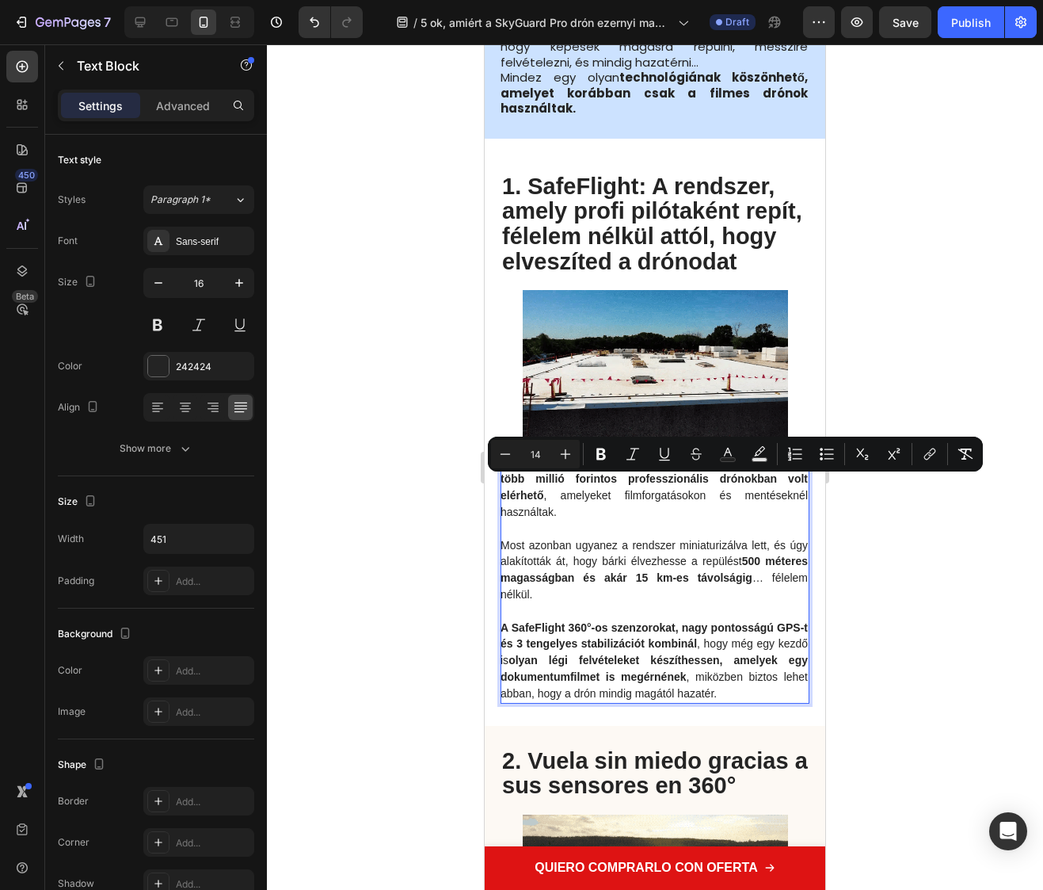
click at [893, 618] on div at bounding box center [655, 466] width 776 height 845
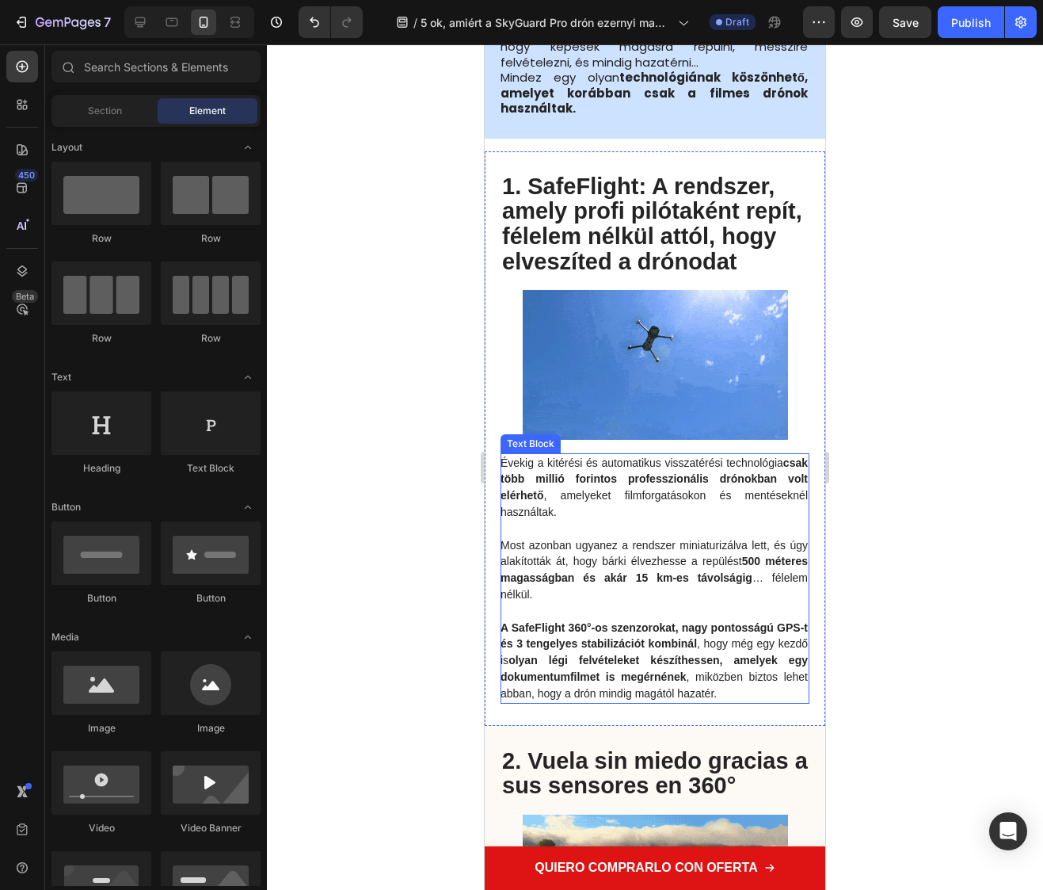
click at [638, 650] on strong "A SafeFlight 360°-os szenzorokat, nagy pontosságú GPS-t és 3 tengelyes stabiliz…" at bounding box center [654, 635] width 307 height 29
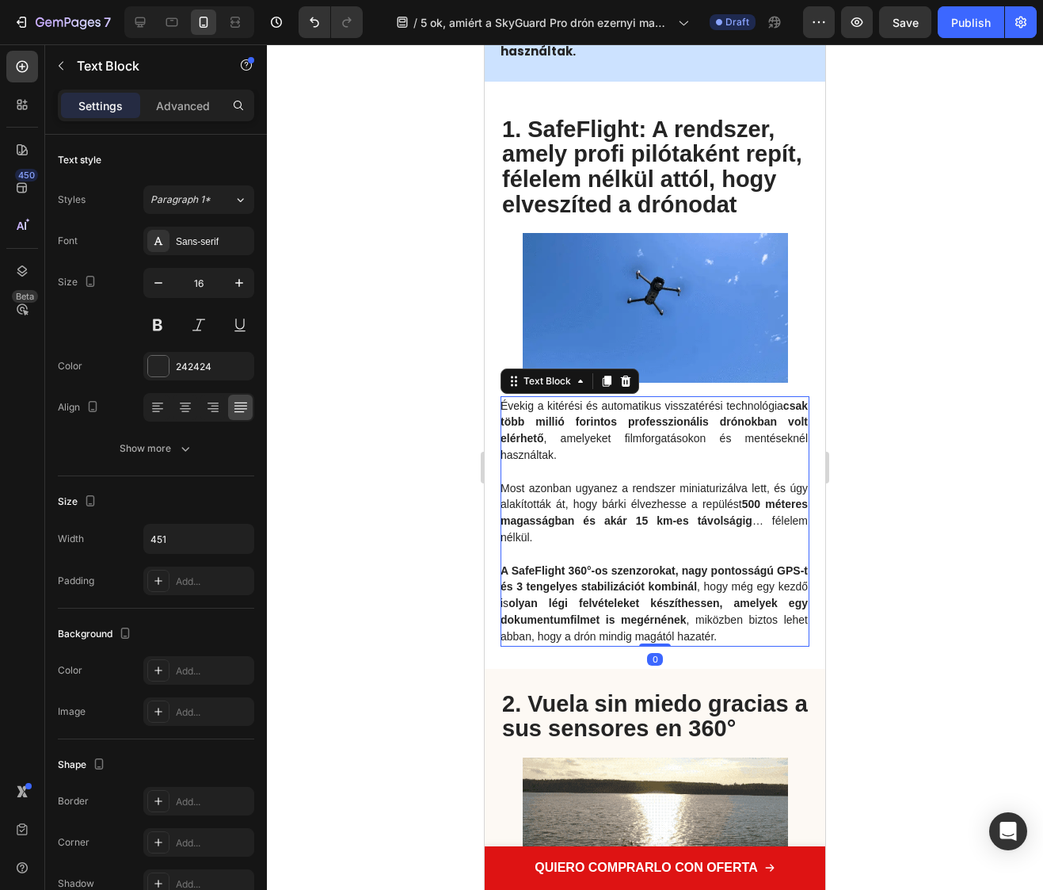
scroll to position [666, 0]
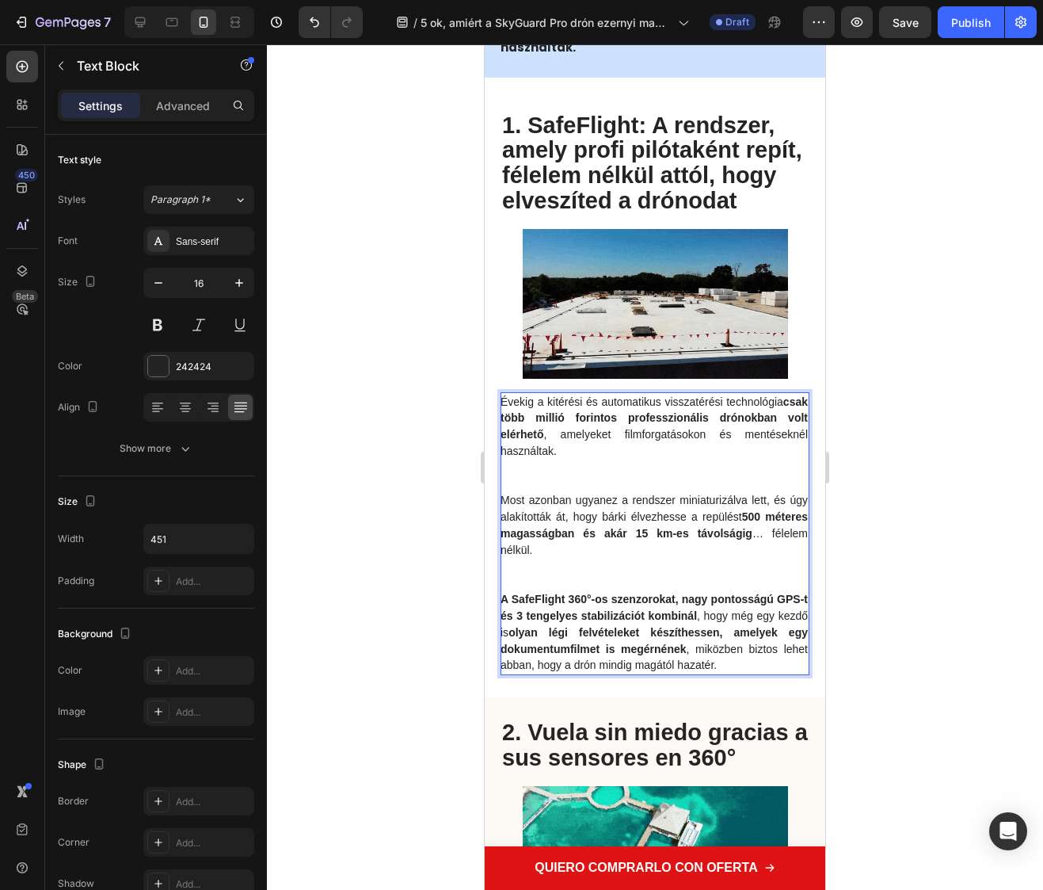
click at [524, 591] on p "Most azonban ugyanez a rendszer miniaturizálva lett, és úgy alakították át, hog…" at bounding box center [654, 541] width 307 height 99
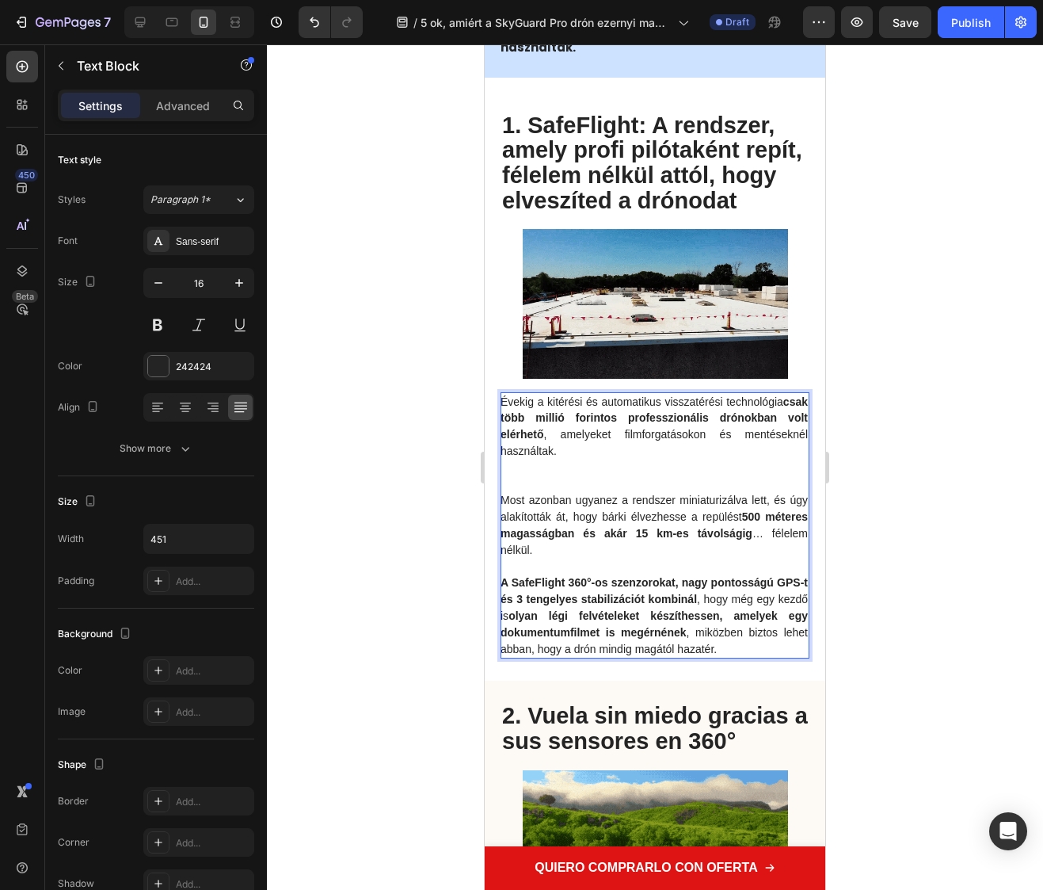
click at [524, 493] on p "Évekig a kitérési és automatikus visszatérési technológia csak több millió fori…" at bounding box center [654, 443] width 307 height 99
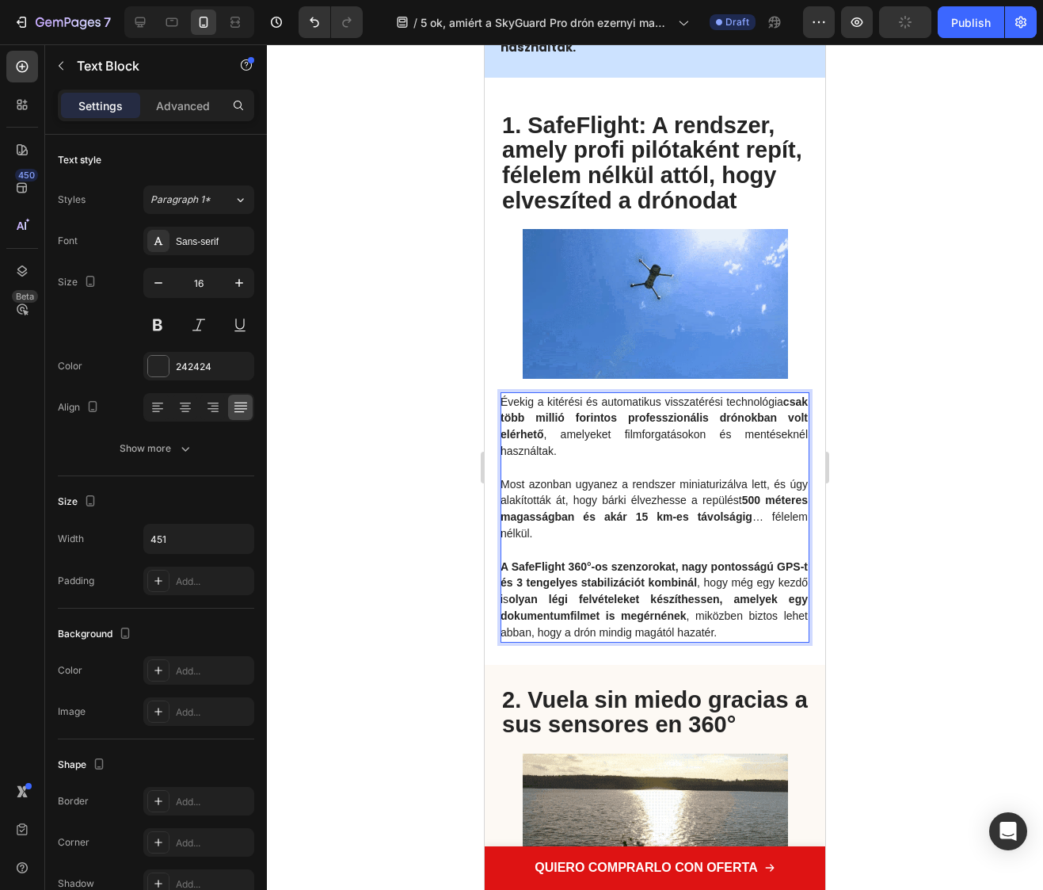
click at [535, 559] on p "Most azonban ugyanez a rendszer miniaturizálva lett, és úgy alakították át, hog…" at bounding box center [654, 517] width 307 height 82
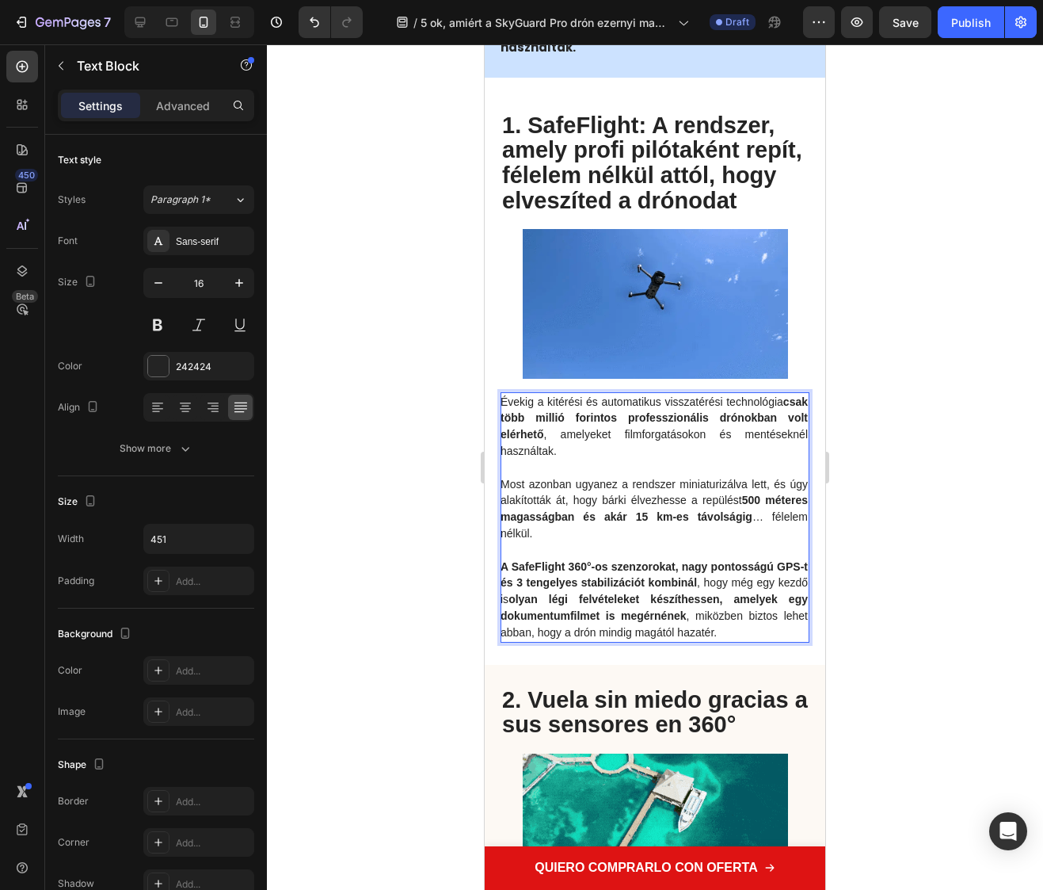
click at [932, 664] on div at bounding box center [655, 466] width 776 height 845
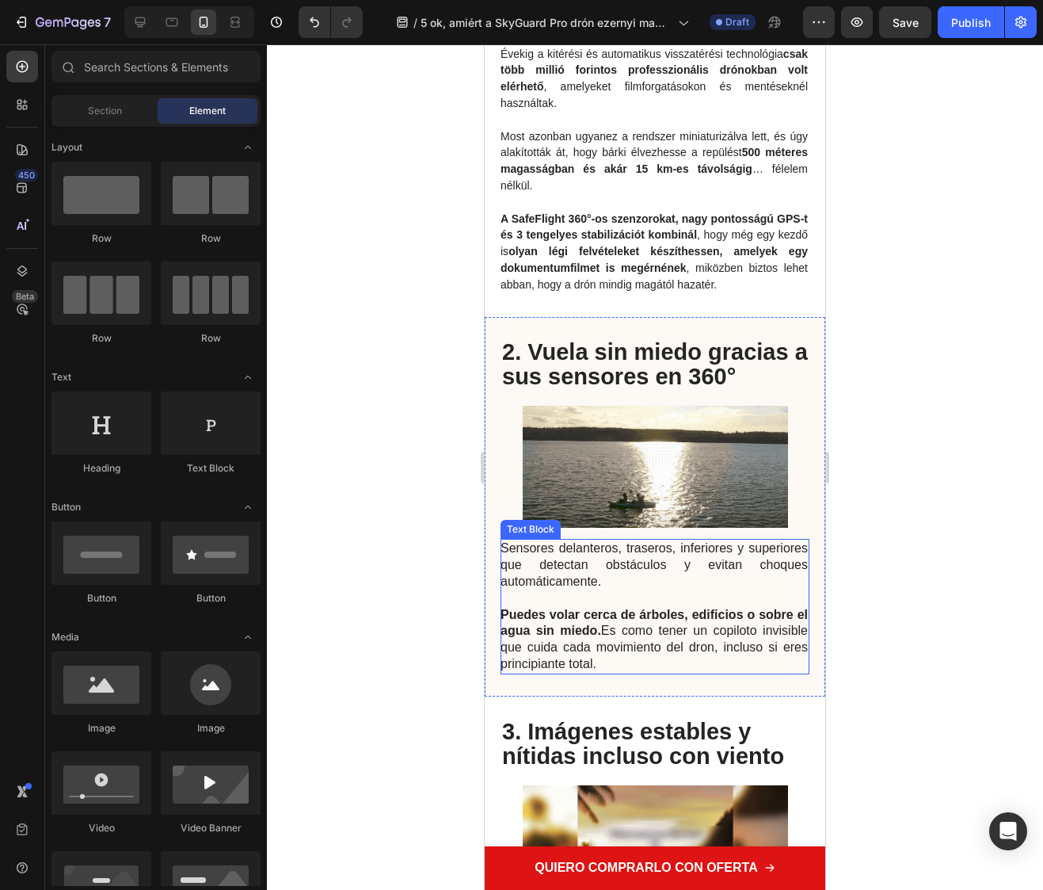
scroll to position [1099, 0]
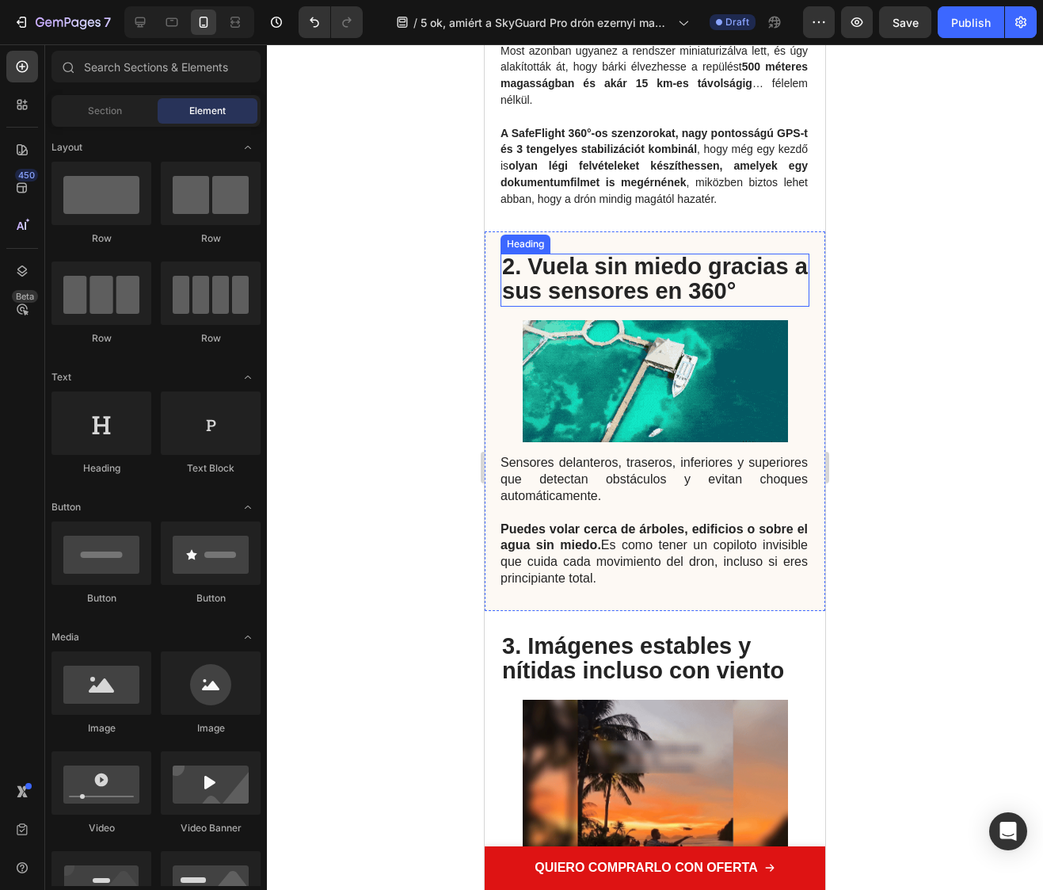
click at [560, 304] on strong "2. Vuela sin miedo gracias a sus sensores en 360°" at bounding box center [655, 279] width 306 height 51
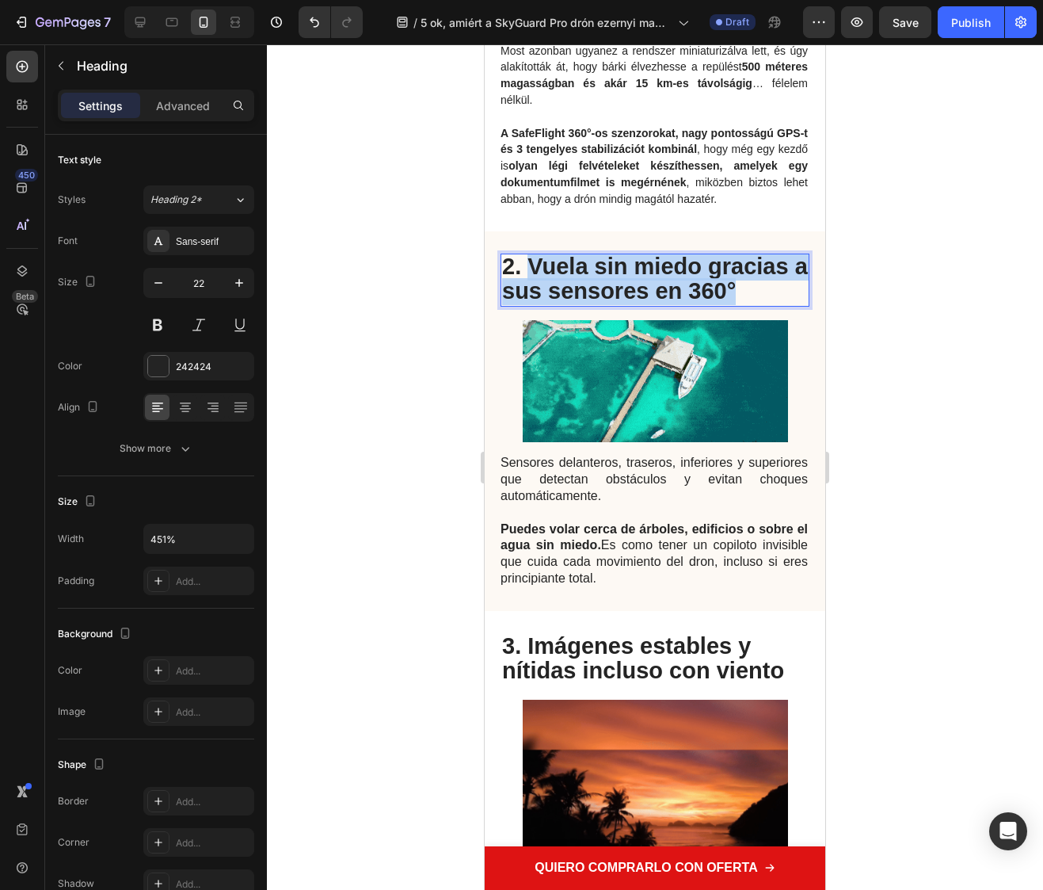
drag, startPoint x: 532, startPoint y: 318, endPoint x: 756, endPoint y: 352, distance: 226.8
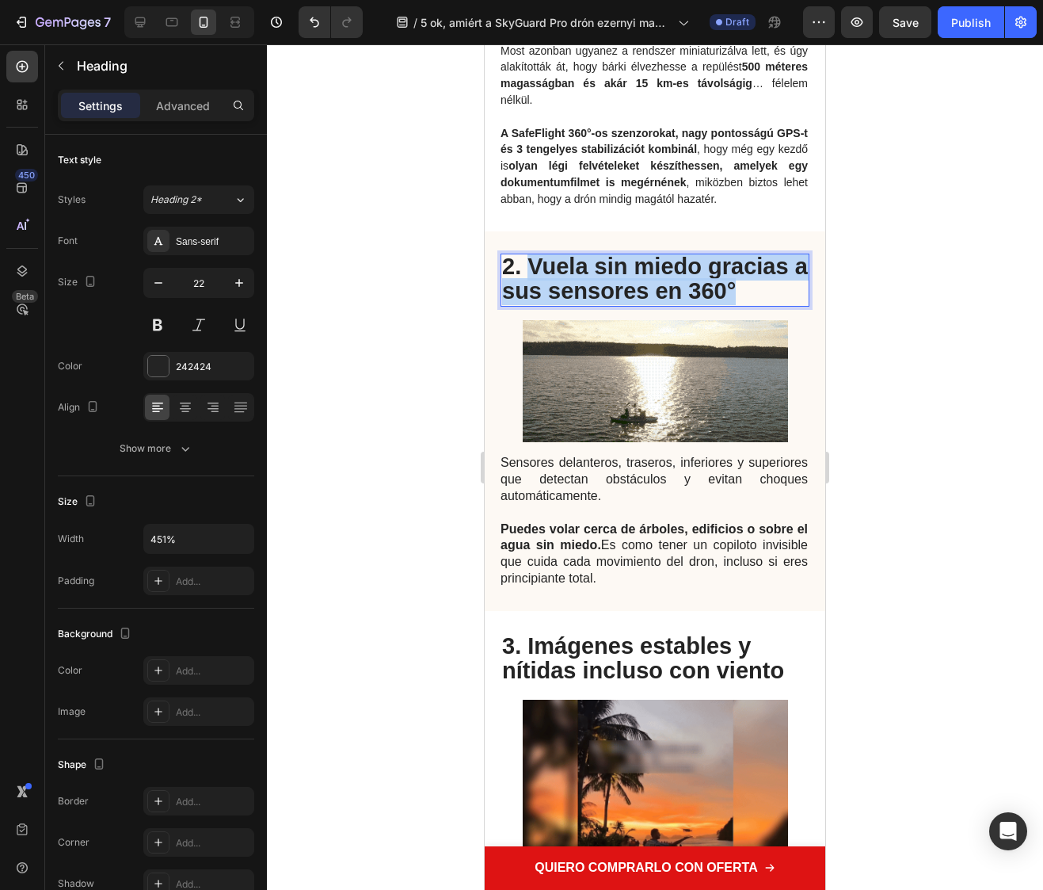
click at [756, 305] on p "2. Vuela sin miedo gracias a sus sensores en 360°" at bounding box center [655, 280] width 306 height 50
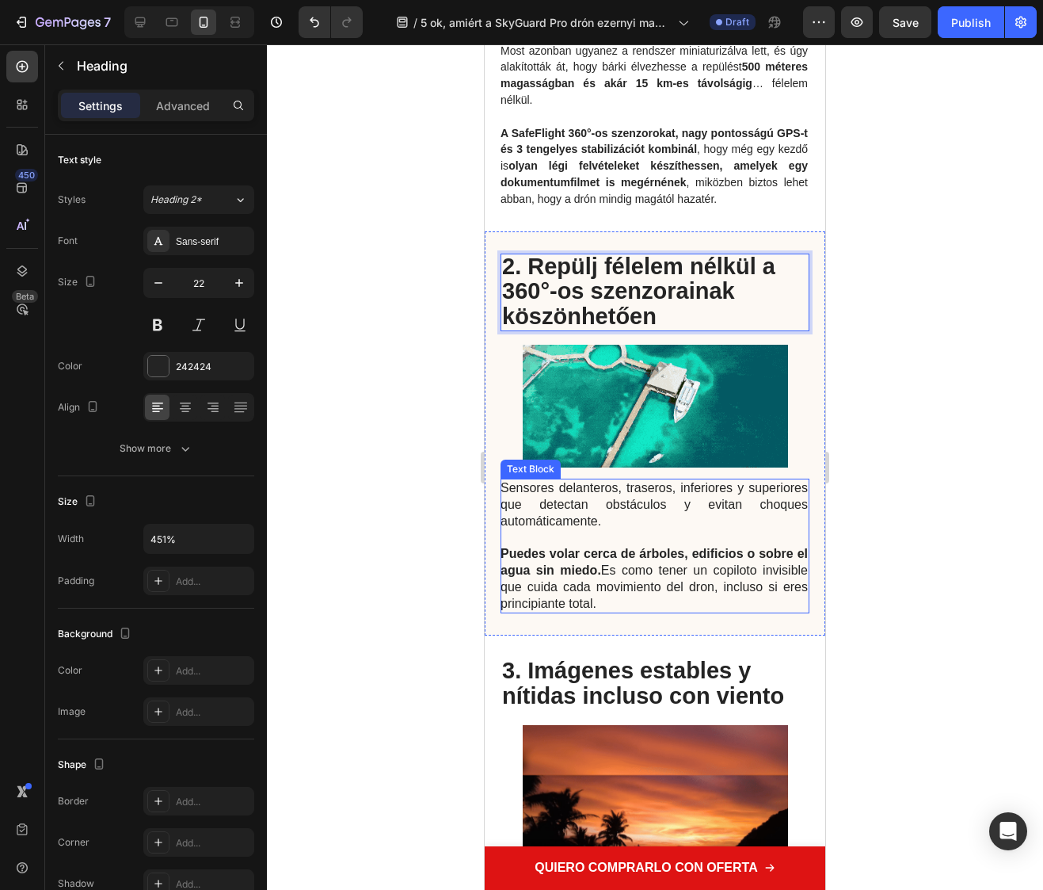
click at [609, 577] on strong "Puedes volar cerca de árboles, edificios o sobre el agua sin miedo." at bounding box center [654, 562] width 307 height 30
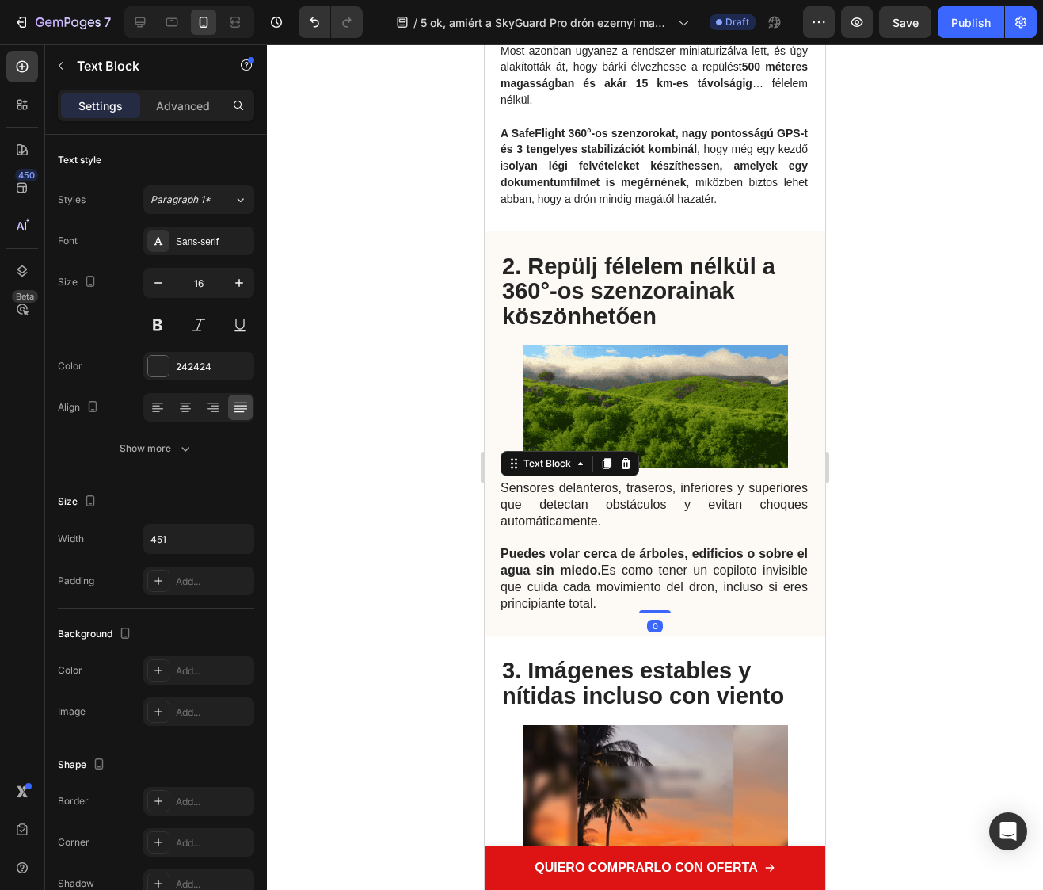
click at [636, 612] on p "Sensores delanteros, traseros, inferiores y superiores que detectan obstáculos …" at bounding box center [654, 546] width 307 height 132
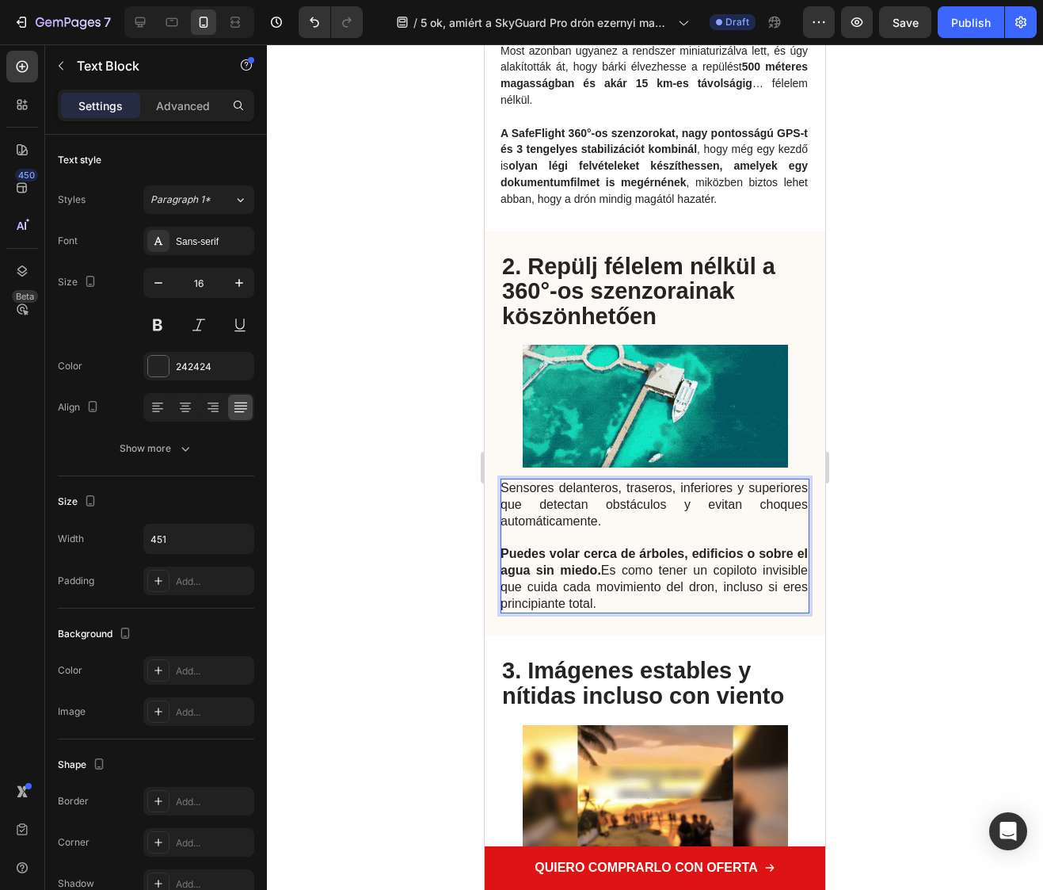
click at [706, 612] on p "Sensores delanteros, traseros, inferiores y superiores que detectan obstáculos …" at bounding box center [654, 546] width 307 height 132
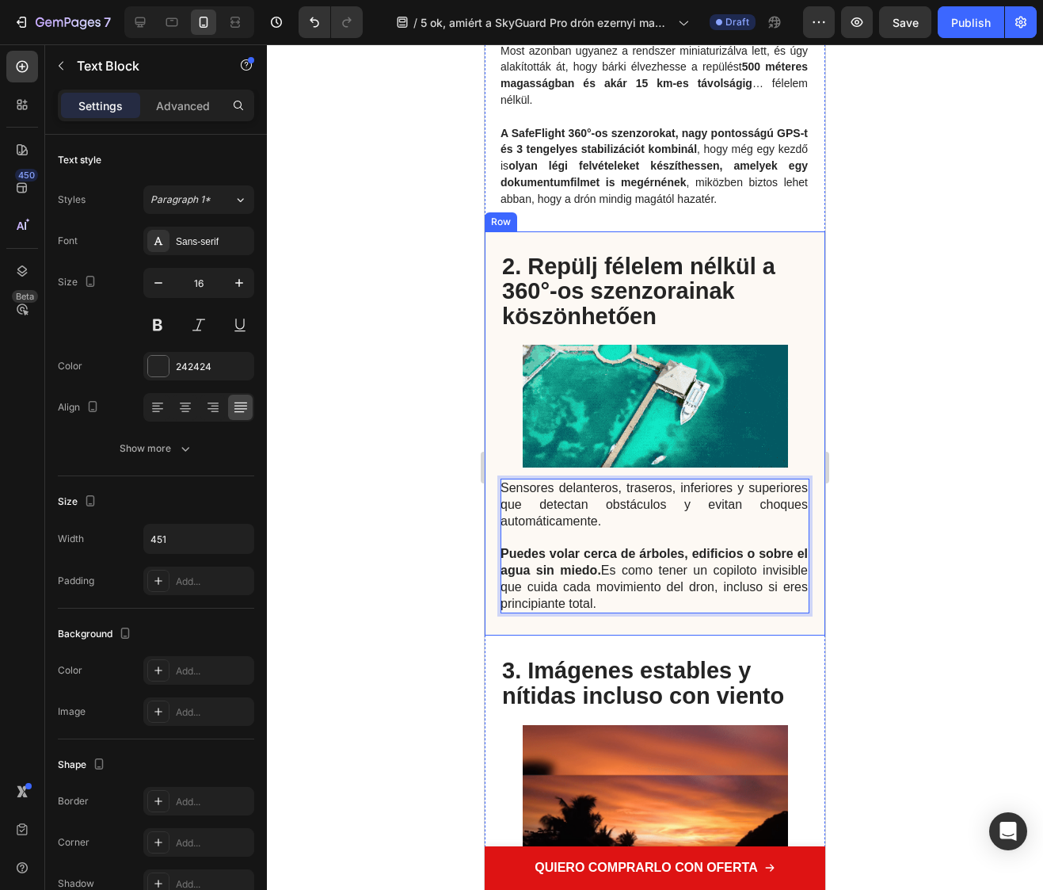
drag, startPoint x: 695, startPoint y: 653, endPoint x: 493, endPoint y: 536, distance: 233.2
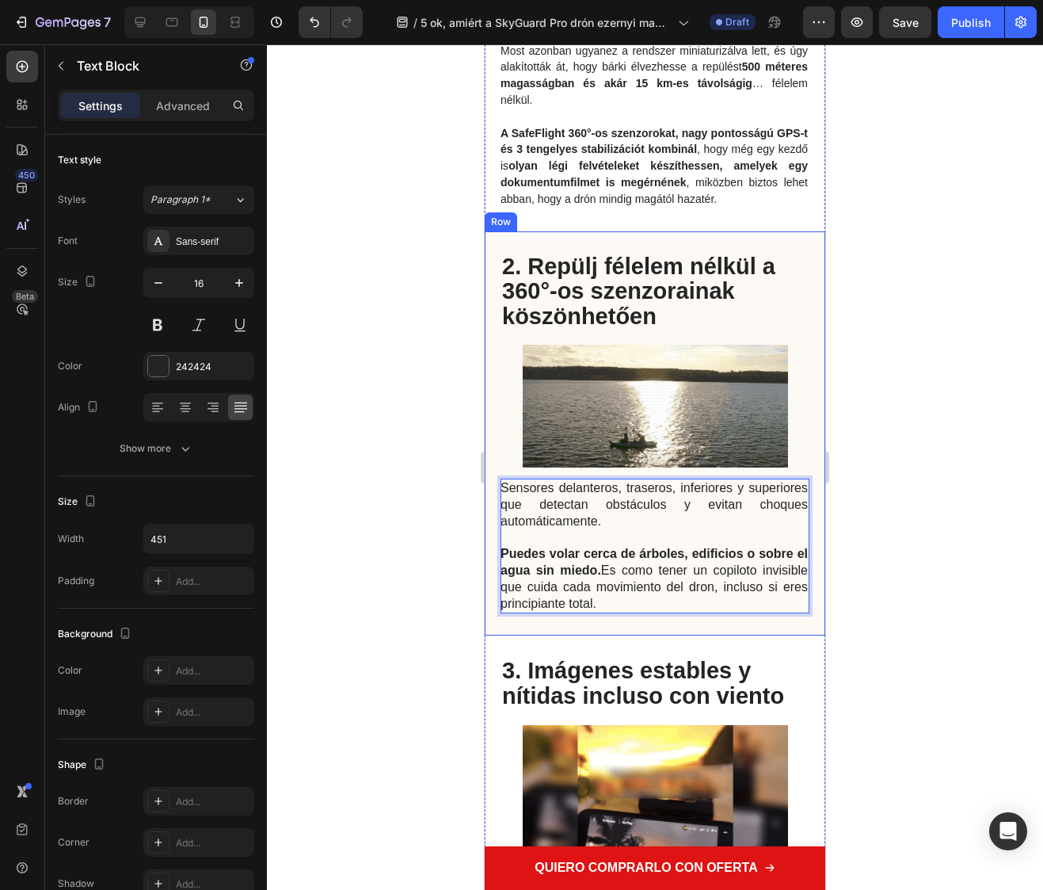
click at [493, 536] on div "Sensores delanteros, traseros, inferiores y superiores que detectan obstáculos …" at bounding box center [655, 433] width 341 height 405
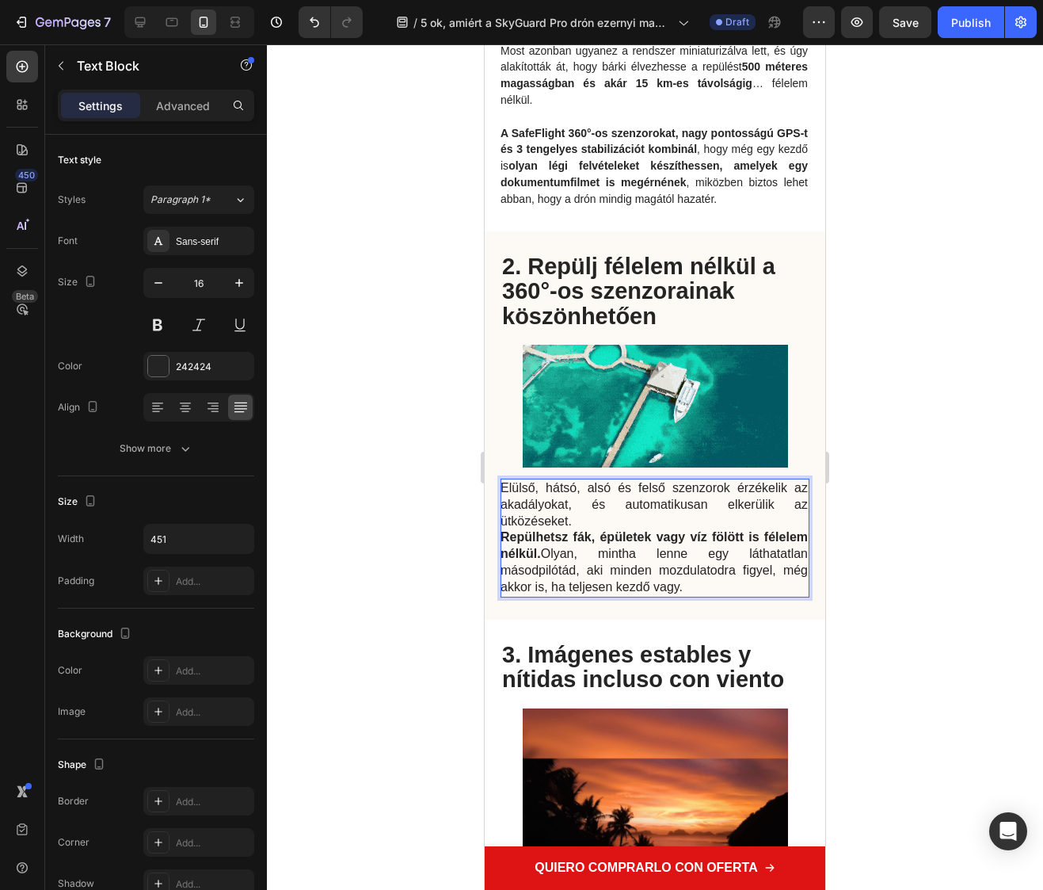
click at [602, 529] on p "Elülső, hátsó, alsó és felső szenzorok érzékelik az akadályokat, és automatikus…" at bounding box center [654, 504] width 307 height 49
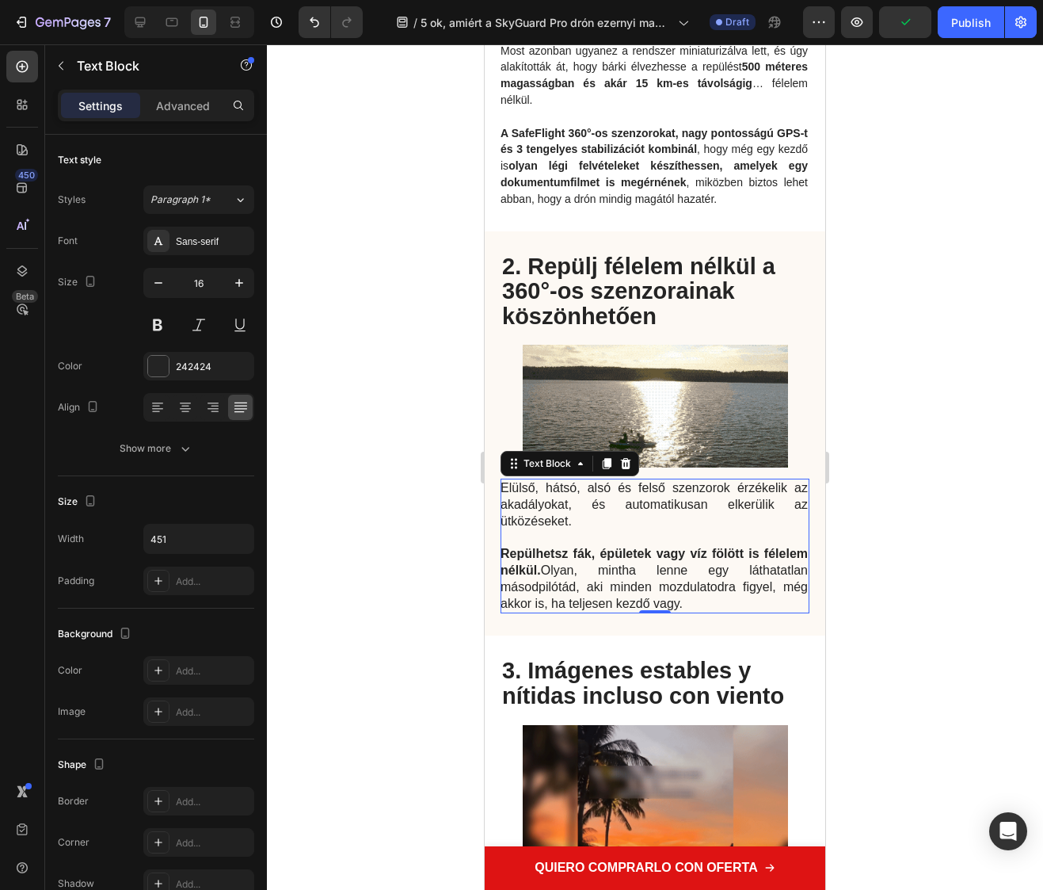
click at [464, 616] on div at bounding box center [655, 466] width 776 height 845
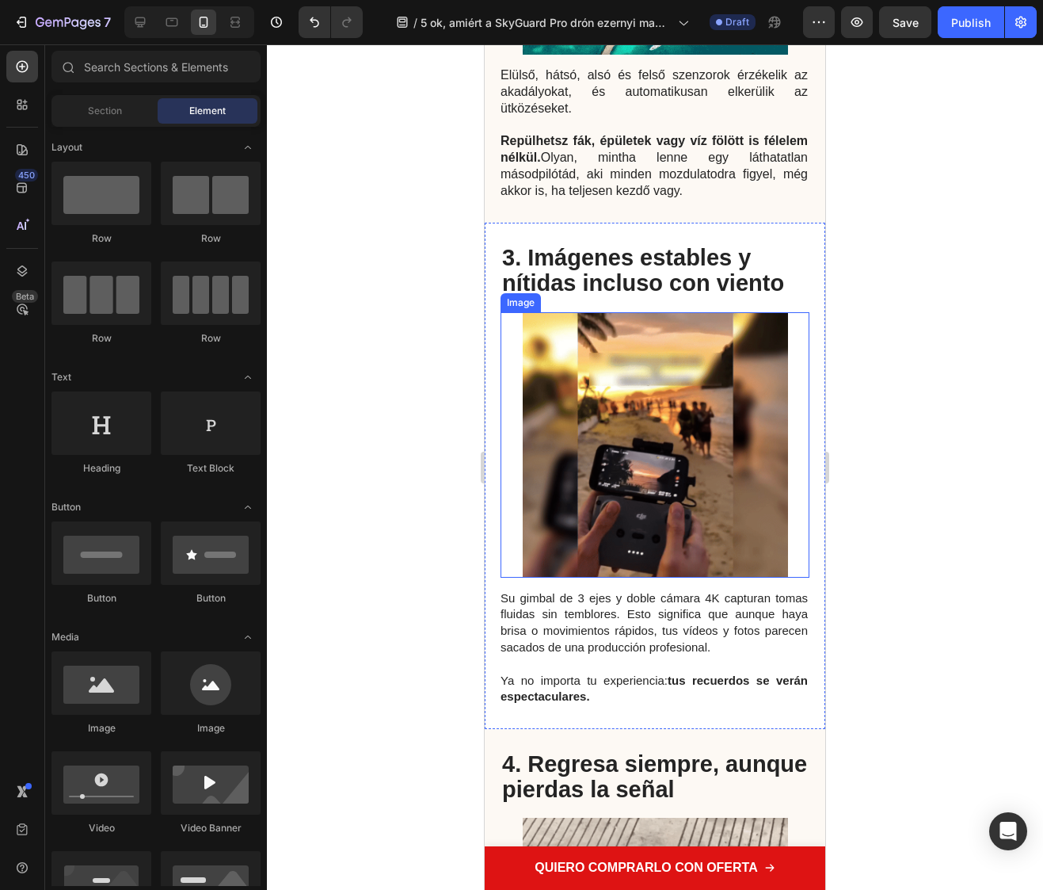
scroll to position [1516, 0]
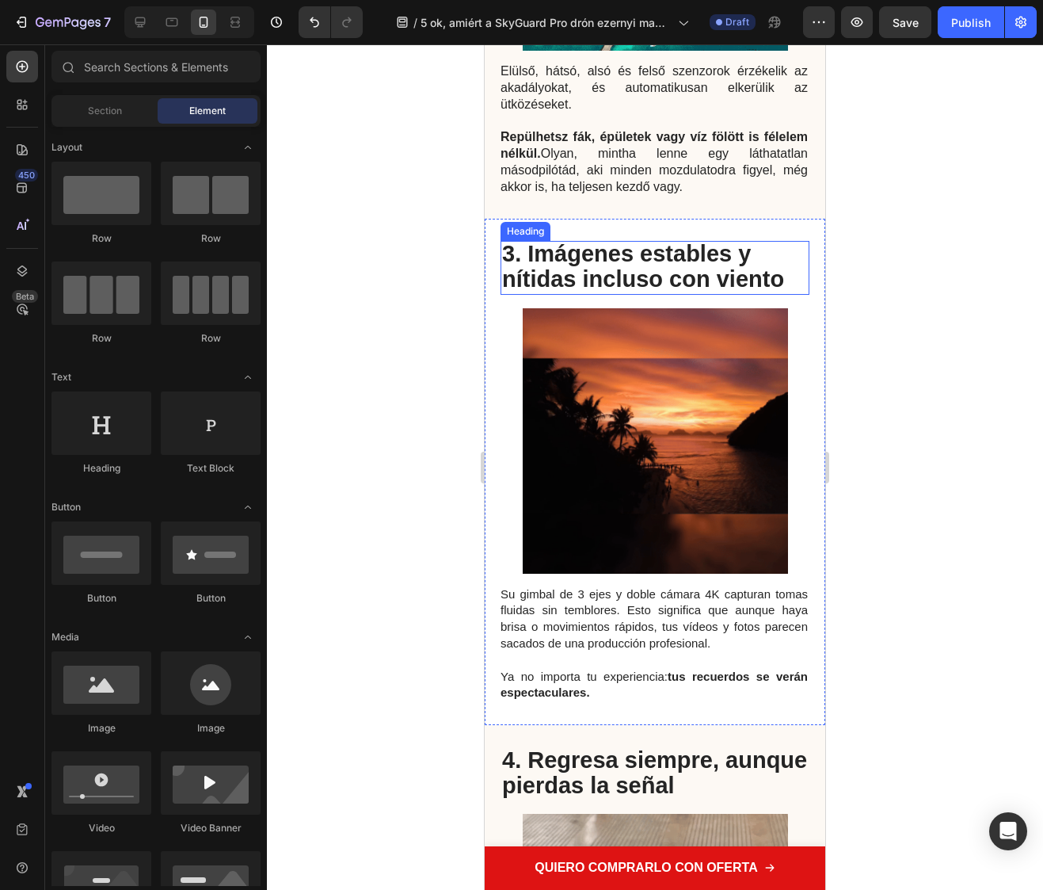
click at [605, 292] on strong "3. Imágenes estables y nítidas incluso con viento" at bounding box center [643, 266] width 282 height 51
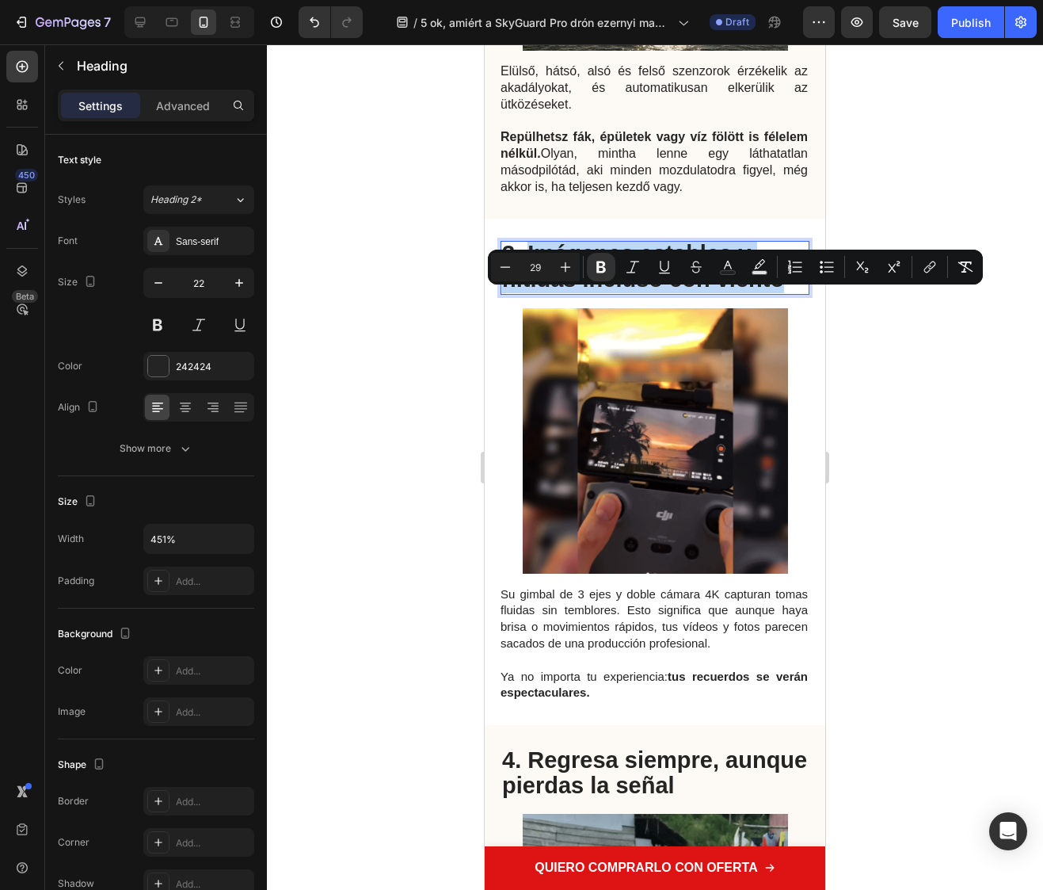
drag, startPoint x: 530, startPoint y: 301, endPoint x: 792, endPoint y: 331, distance: 264.0
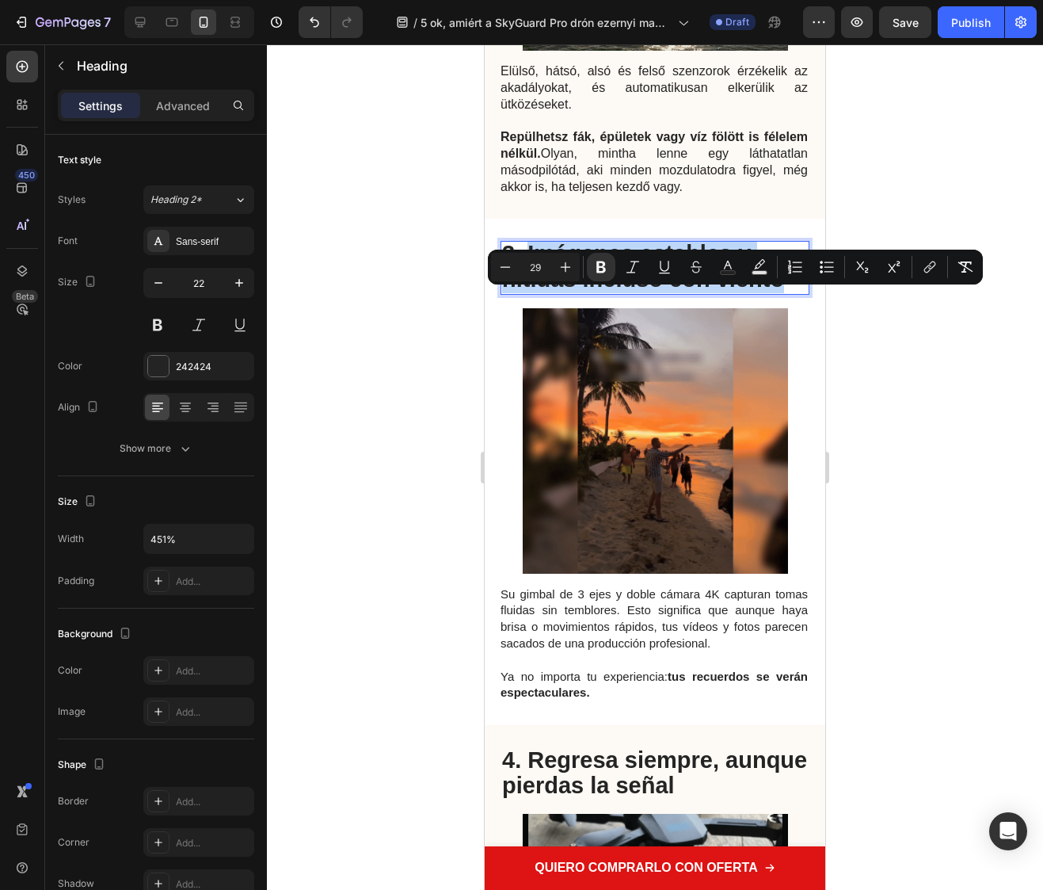
click at [792, 292] on p "3. Imágenes estables y nítidas incluso con viento" at bounding box center [655, 267] width 306 height 50
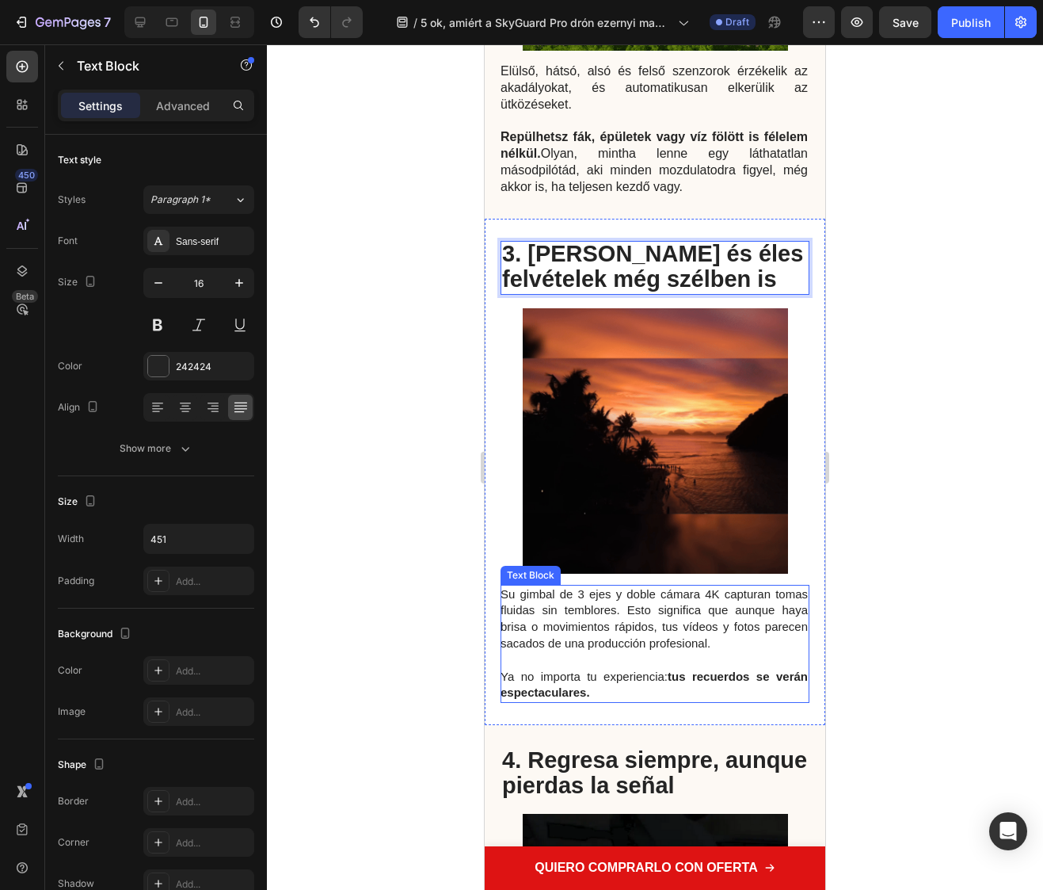
click at [609, 702] on p "Su gimbal de 3 ejes y doble cámara 4K capturan tomas fluidas sin temblores. Est…" at bounding box center [654, 644] width 307 height 116
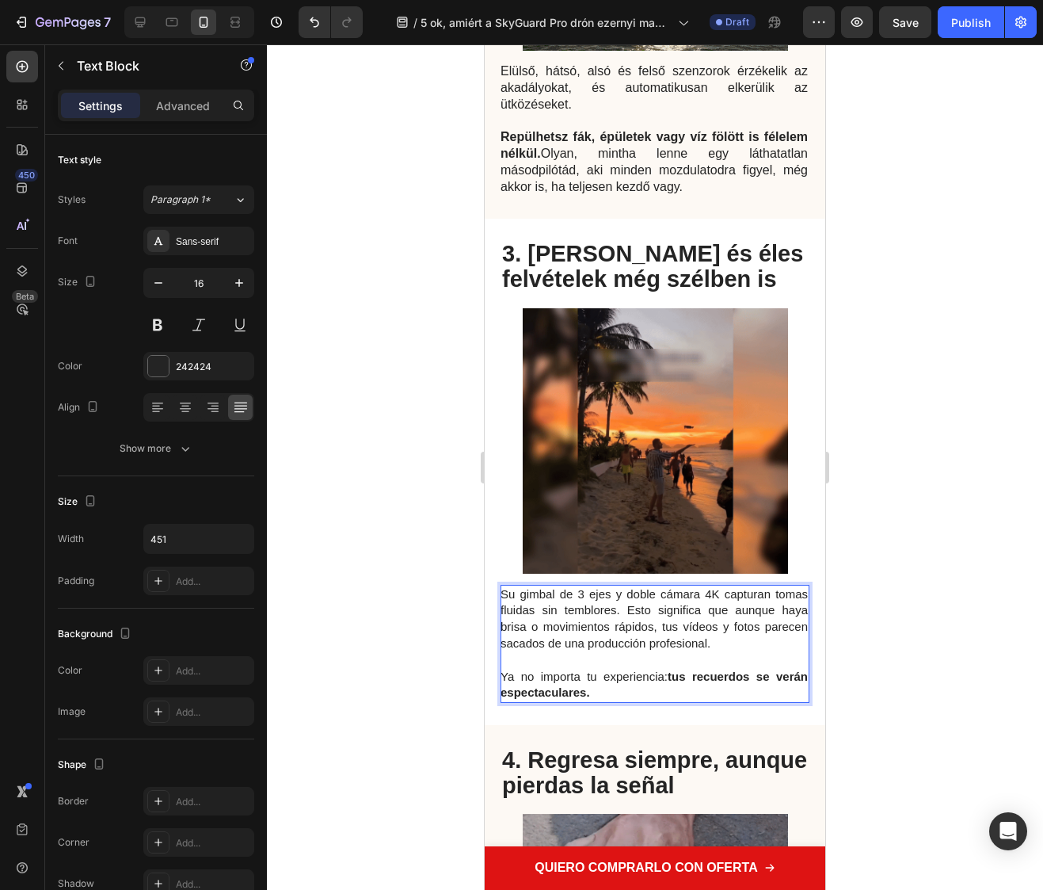
click at [603, 702] on p "Su gimbal de 3 ejes y doble cámara 4K capturan tomas fluidas sin temblores. Est…" at bounding box center [654, 644] width 307 height 116
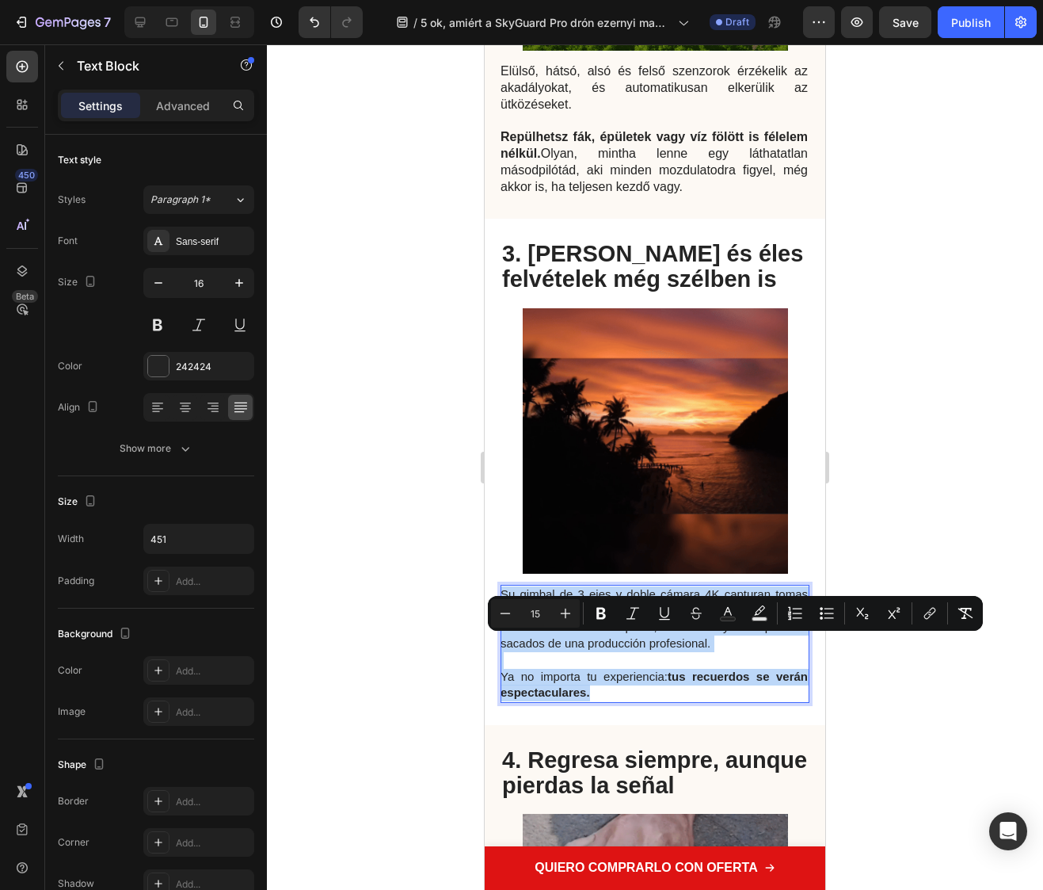
drag, startPoint x: 603, startPoint y: 745, endPoint x: 501, endPoint y: 647, distance: 141.2
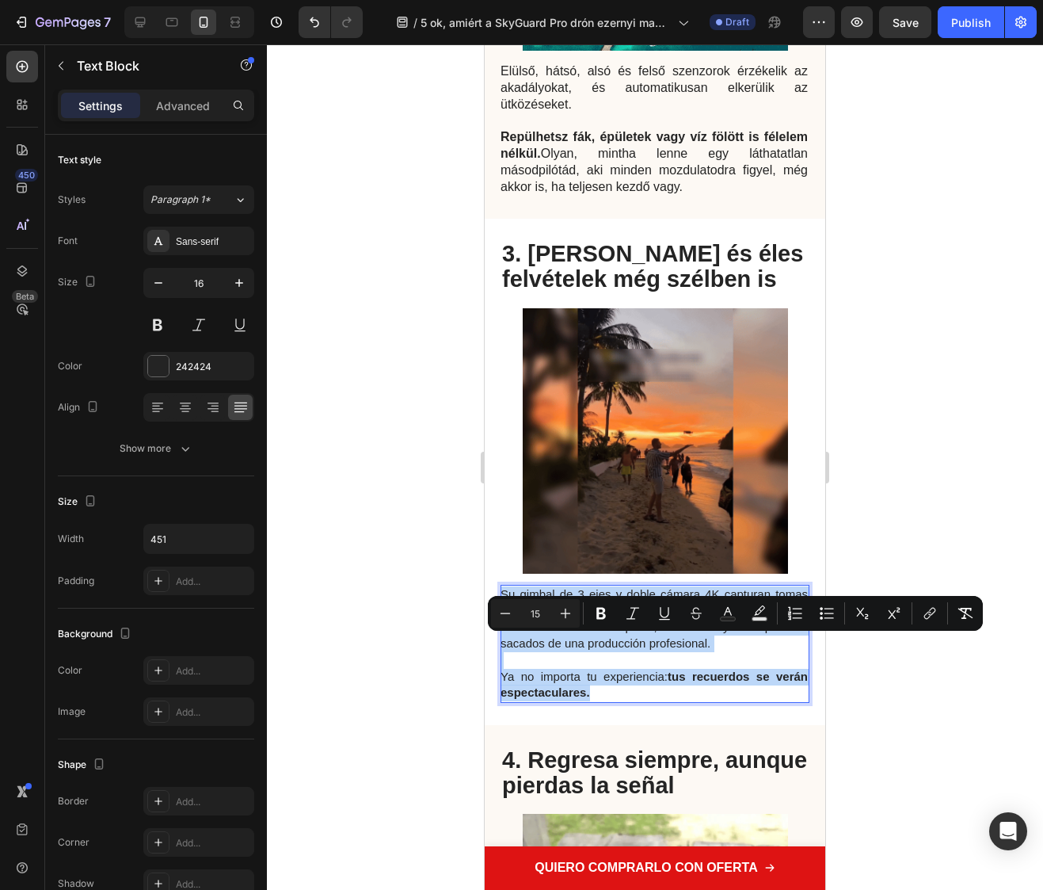
click at [501, 647] on p "Su gimbal de 3 ejes y doble cámara 4K capturan tomas fluidas sin temblores. Est…" at bounding box center [654, 644] width 307 height 116
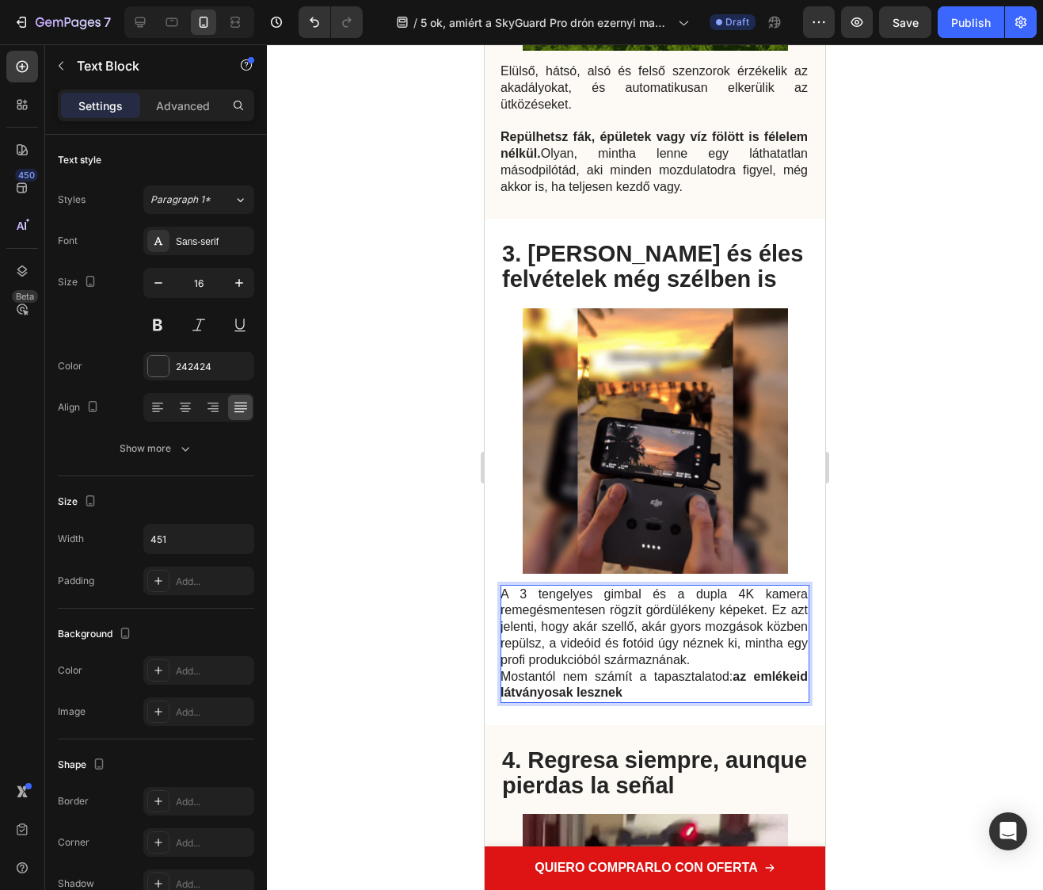
click at [760, 669] on p "A 3 tengelyes gimbal és a dupla 4K kamera remegésmentesen rögzít gördülékeny ké…" at bounding box center [654, 627] width 307 height 82
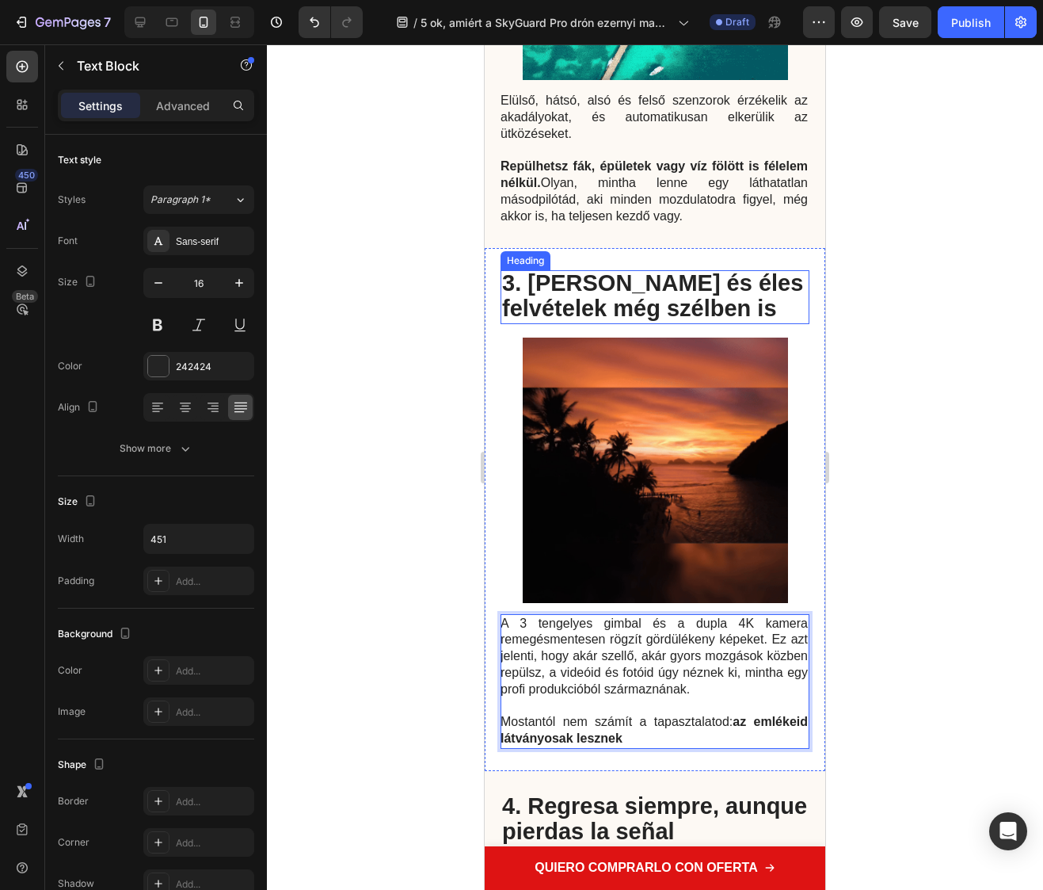
scroll to position [1340, 0]
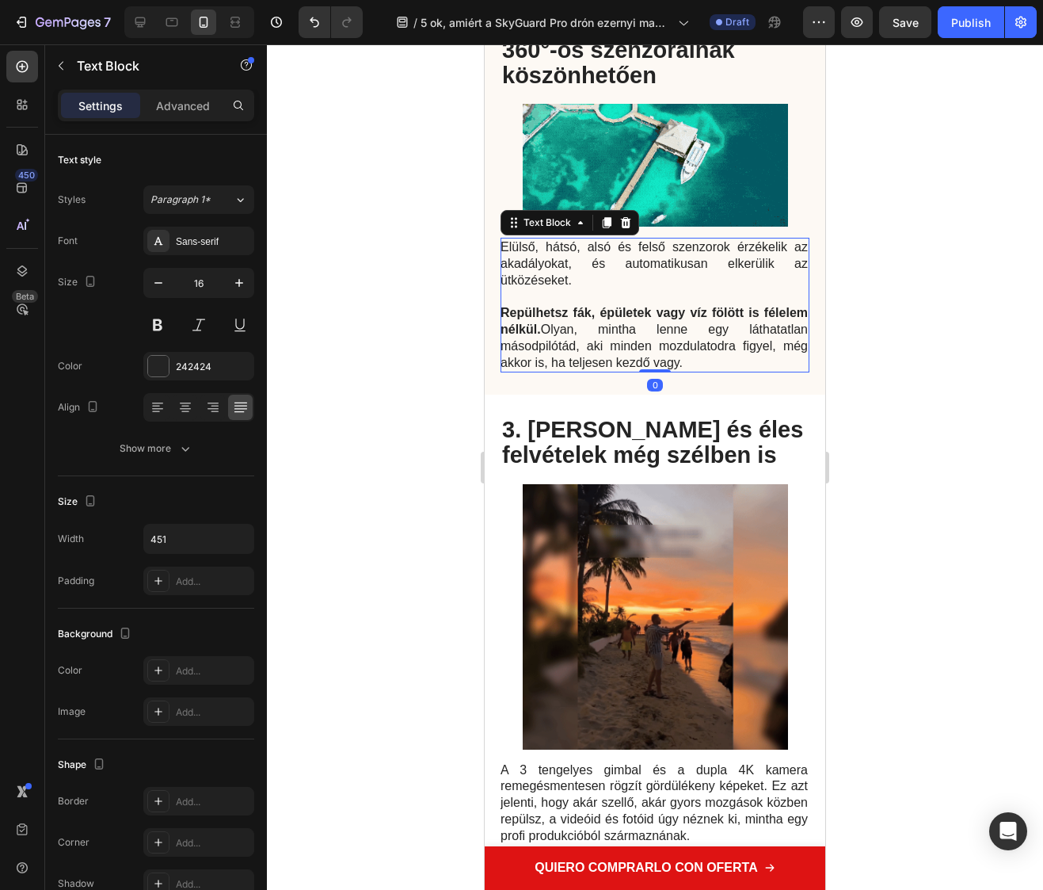
click at [688, 371] on p "Repülhetsz fák, épületek vagy víz fölött is félelem nélkül. Olyan, mintha lenne…" at bounding box center [654, 338] width 307 height 66
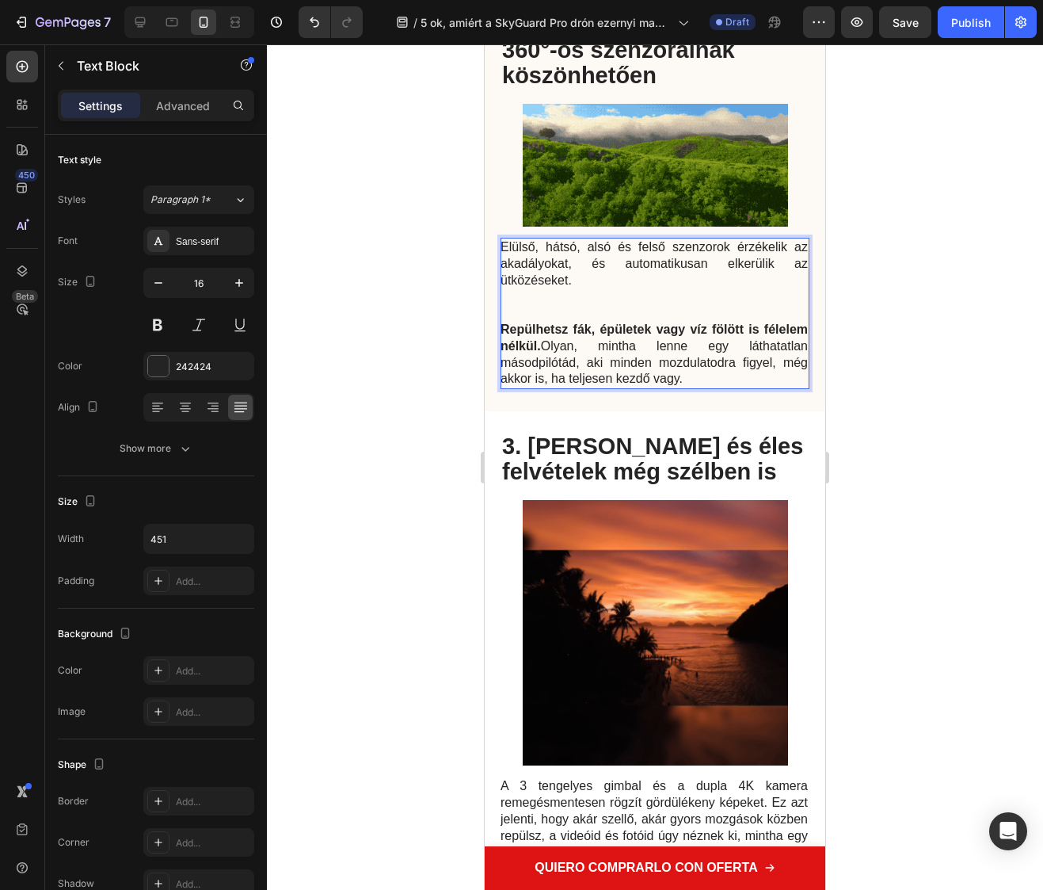
click at [536, 322] on p "Elülső, hátsó, alsó és felső szenzorok érzékelik az akadályokat, és automatikus…" at bounding box center [654, 280] width 307 height 82
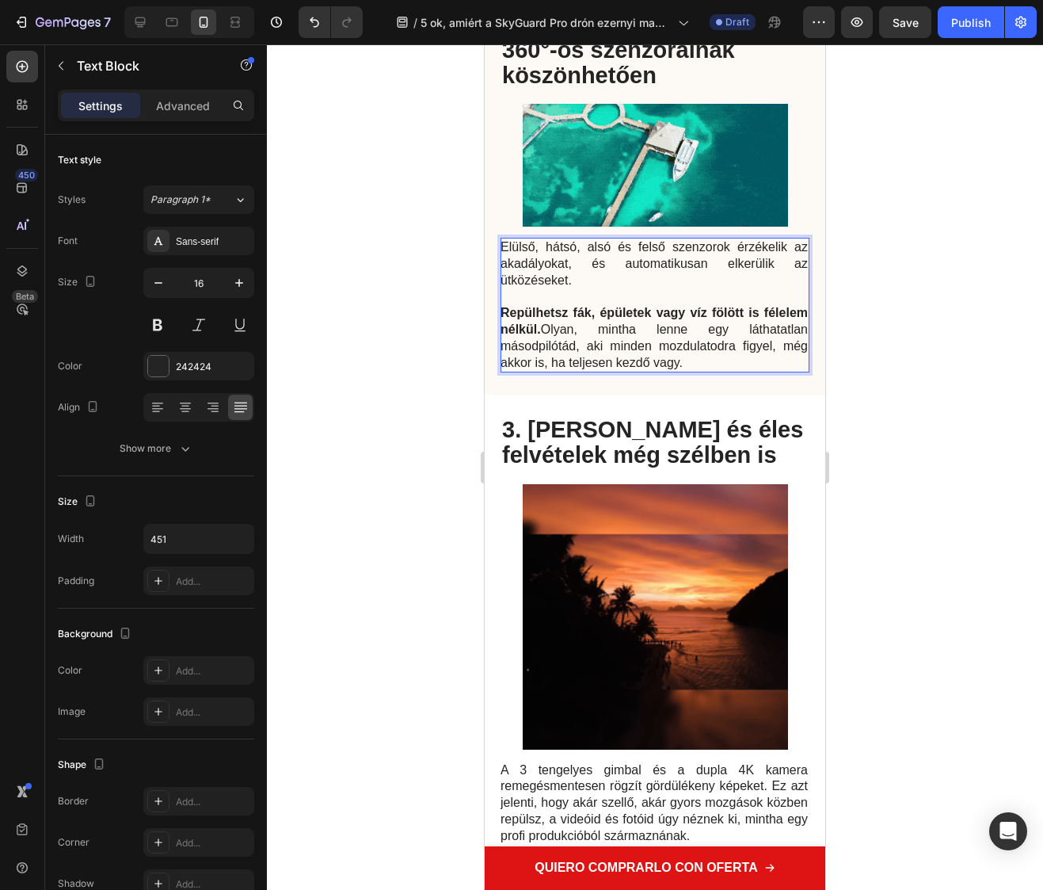
click at [685, 371] on p "Repülhetsz fák, épületek vagy víz fölött is félelem nélkül. Olyan, mintha lenne…" at bounding box center [654, 338] width 307 height 66
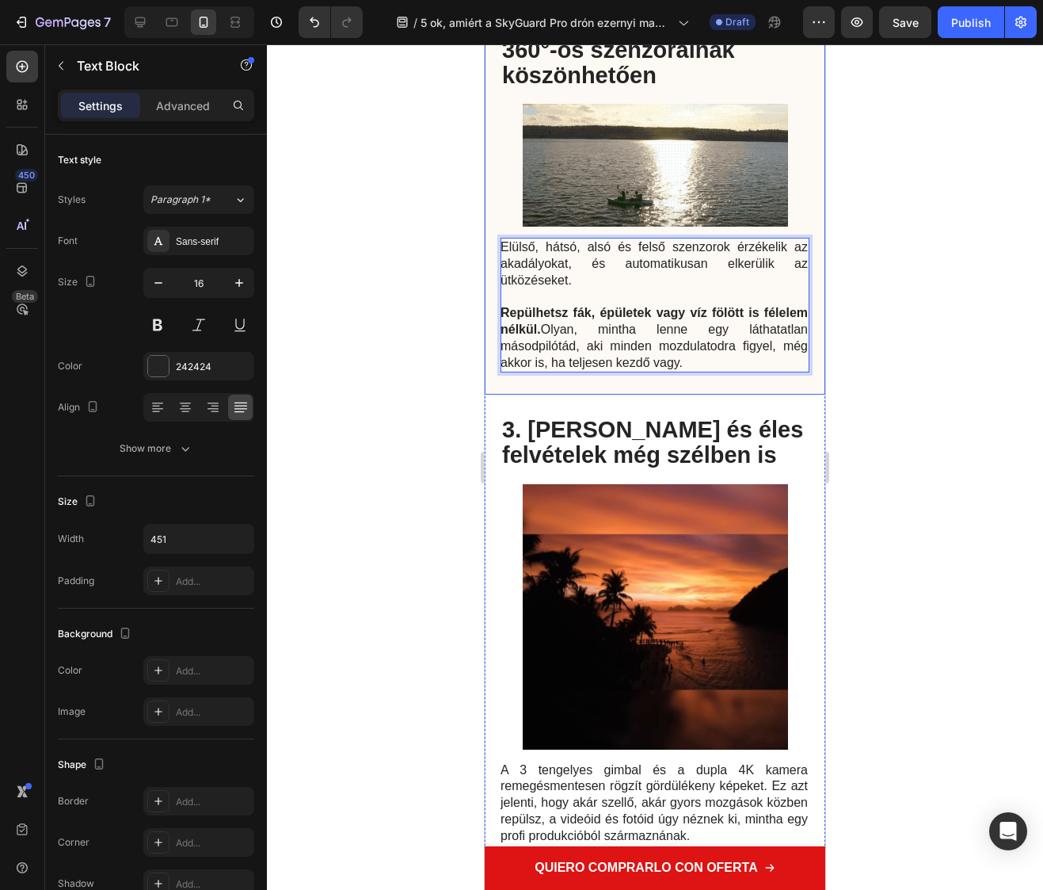
drag, startPoint x: 687, startPoint y: 415, endPoint x: 498, endPoint y: 296, distance: 223.6
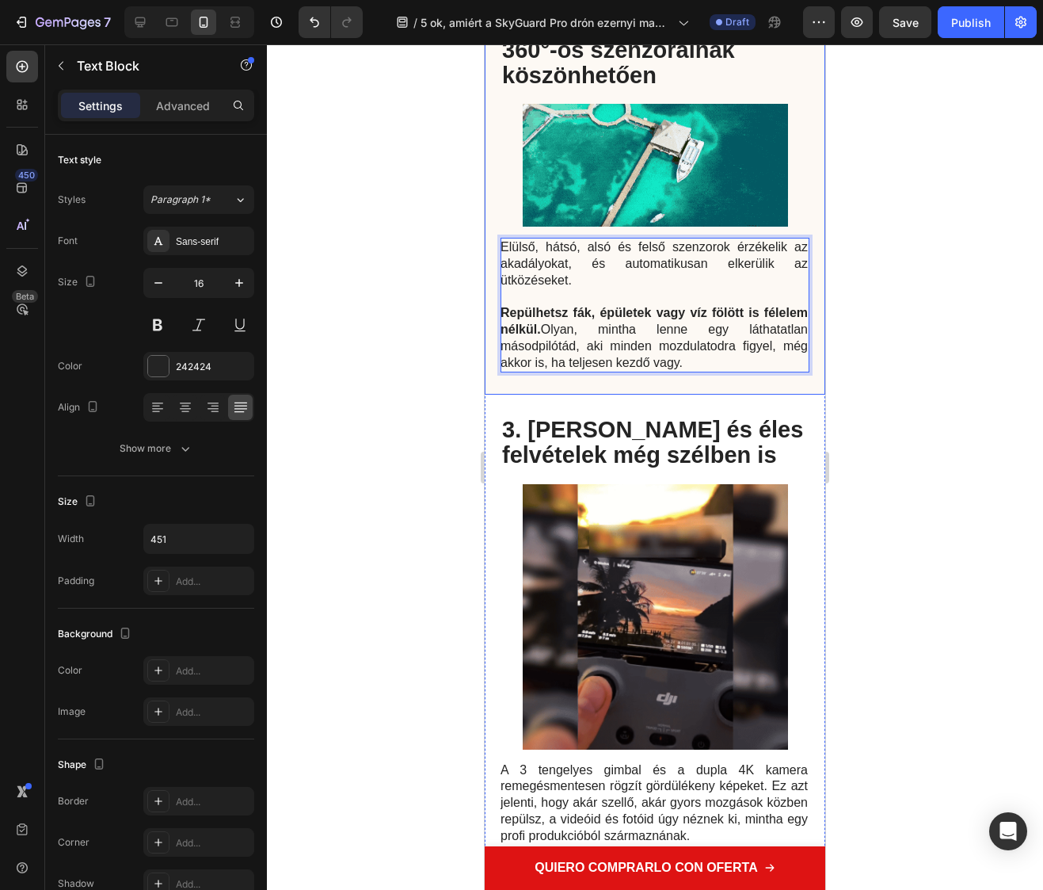
click at [498, 296] on div "Elülső, hátsó, alsó és felső szenzorok érzékelik az akadályokat, és automatikus…" at bounding box center [655, 192] width 341 height 405
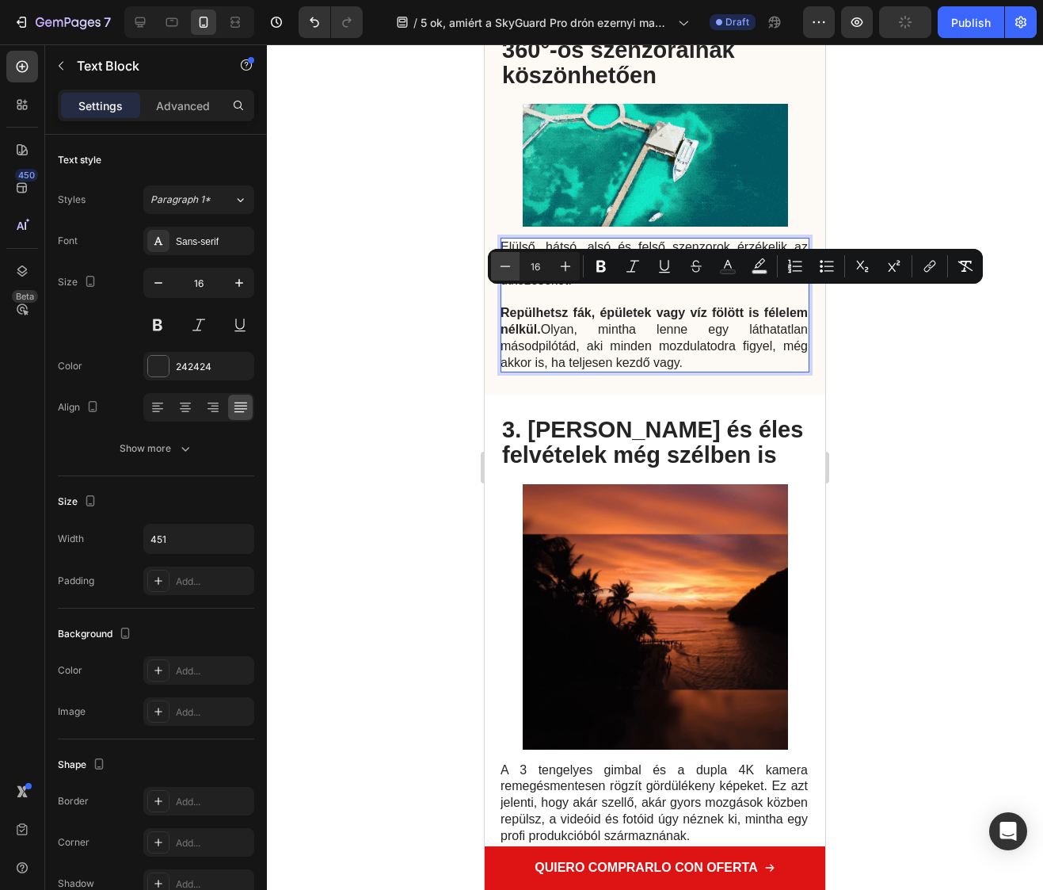
click at [516, 270] on button "Minus" at bounding box center [505, 266] width 29 height 29
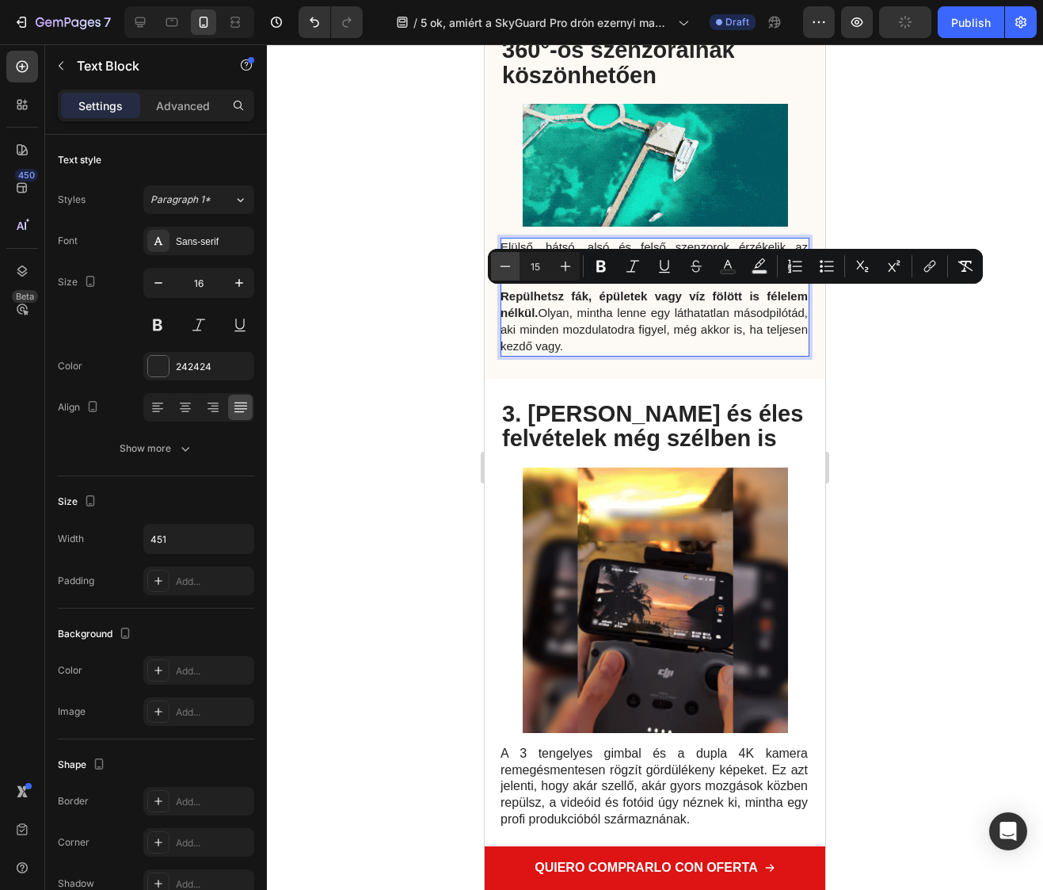
click at [504, 269] on icon "Editor contextual toolbar" at bounding box center [506, 266] width 16 height 16
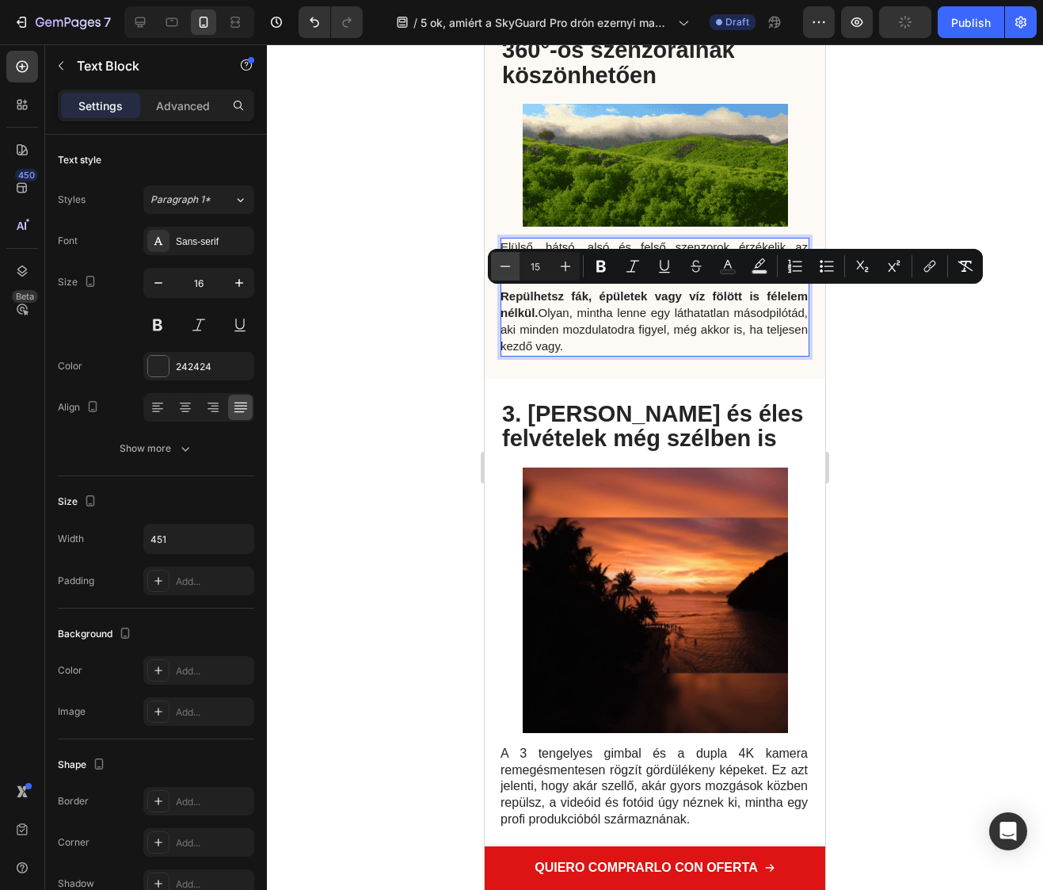
type input "14"
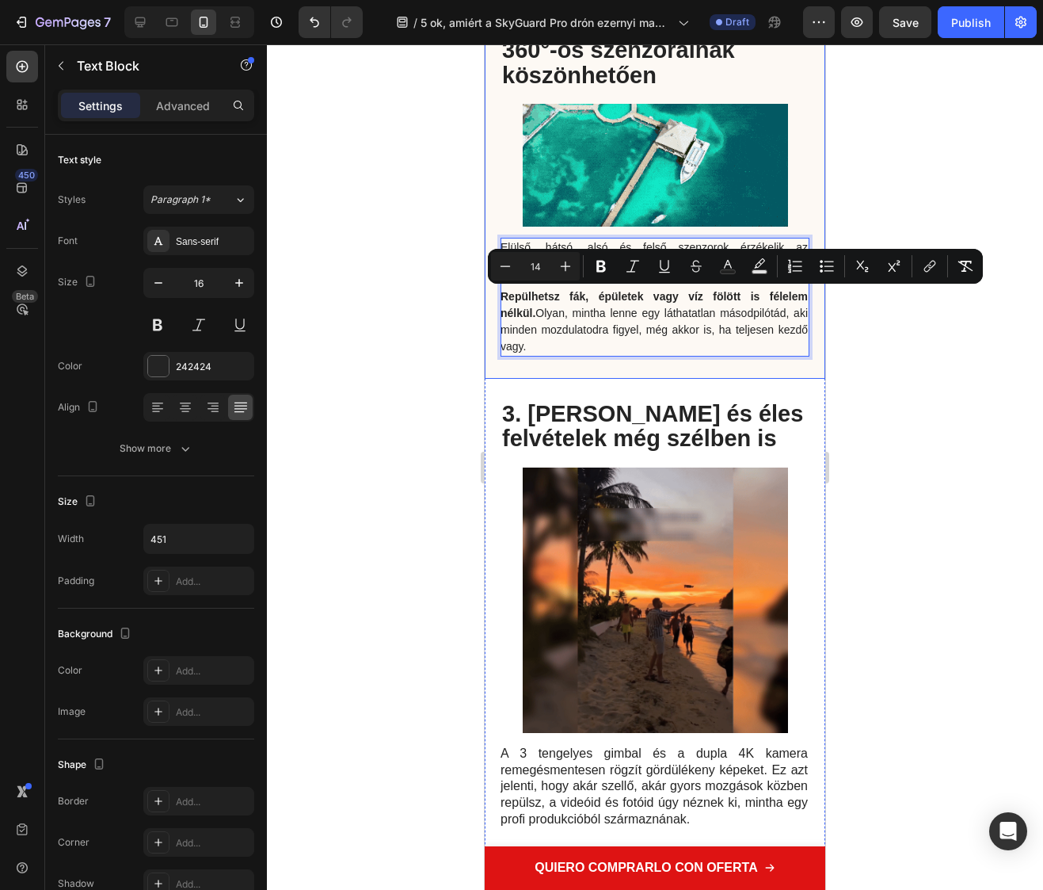
scroll to position [1801, 0]
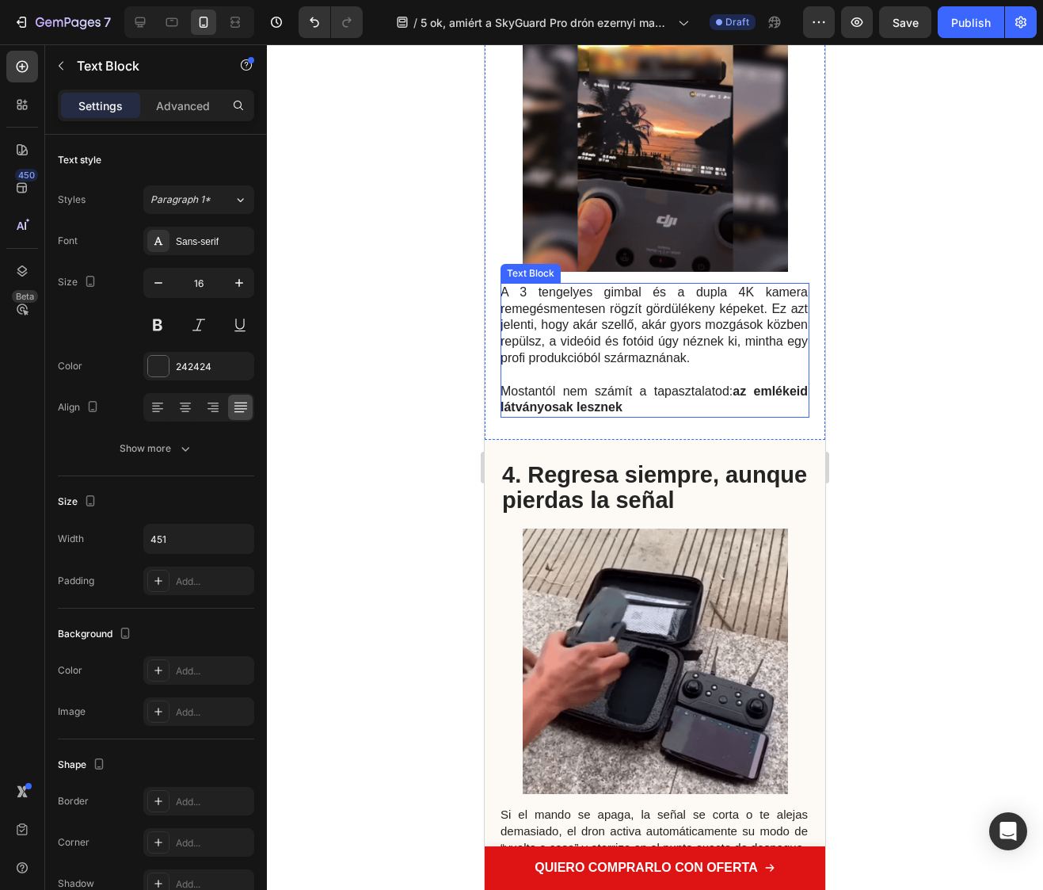
click at [616, 414] on strong "az emlékeid látványosak lesznek" at bounding box center [654, 399] width 307 height 30
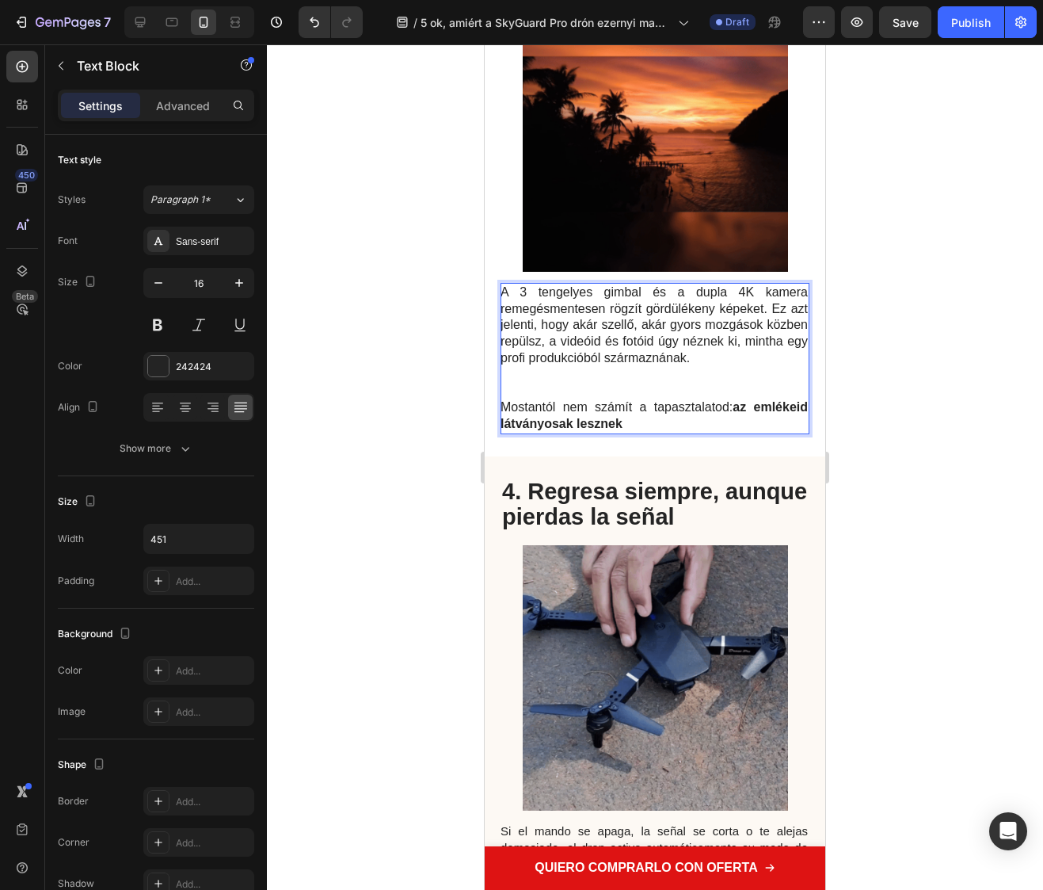
click at [629, 433] on p "Mostantól nem számít a tapasztalatod: az emlékeid látványosak lesznek" at bounding box center [654, 415] width 307 height 33
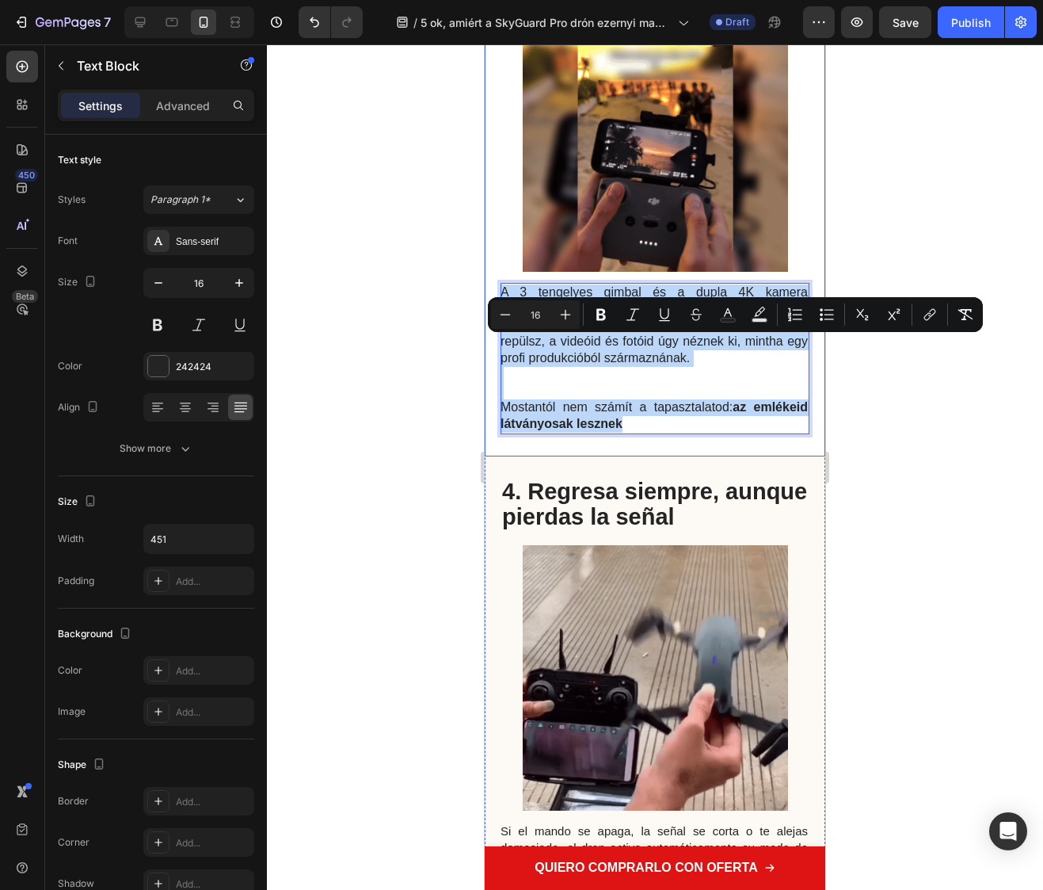
drag, startPoint x: 635, startPoint y: 478, endPoint x: 498, endPoint y: 342, distance: 192.7
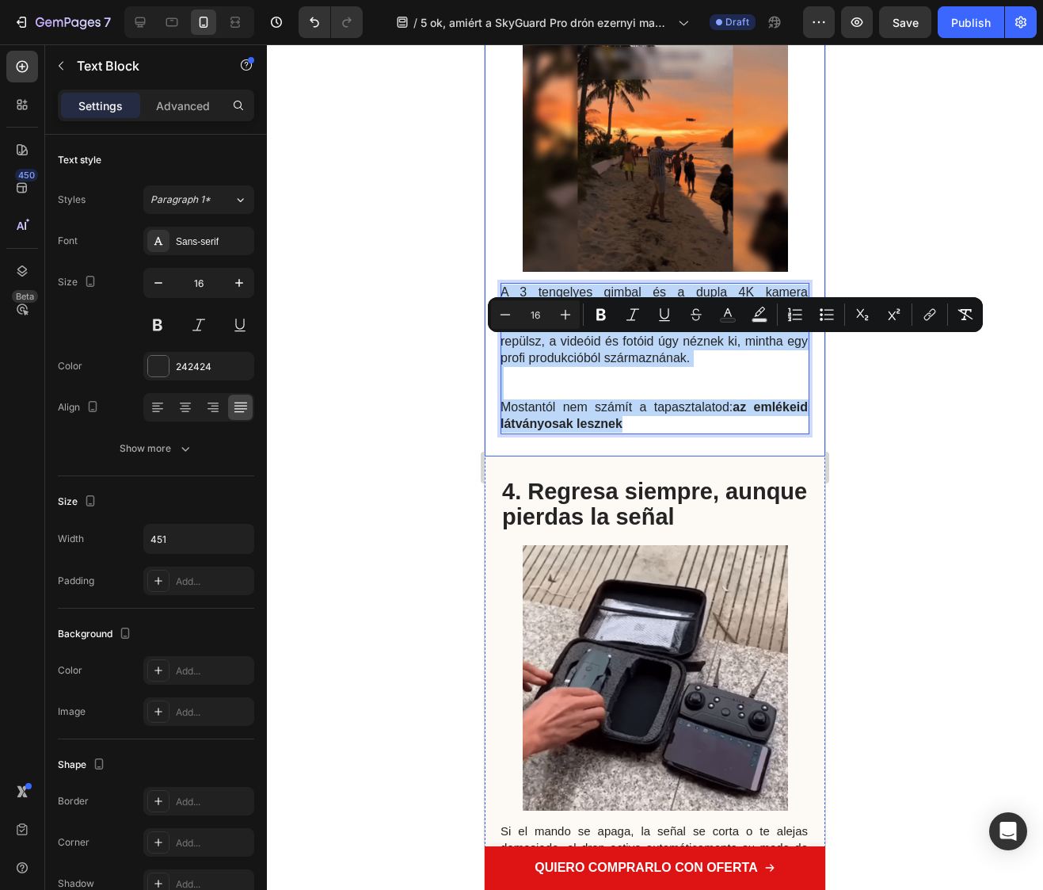
click at [498, 342] on div "⁠⁠⁠⁠⁠⁠⁠ 3. Stabil és éles felvételek még szélben is Heading Image A 3 tengelyes…" at bounding box center [655, 187] width 341 height 539
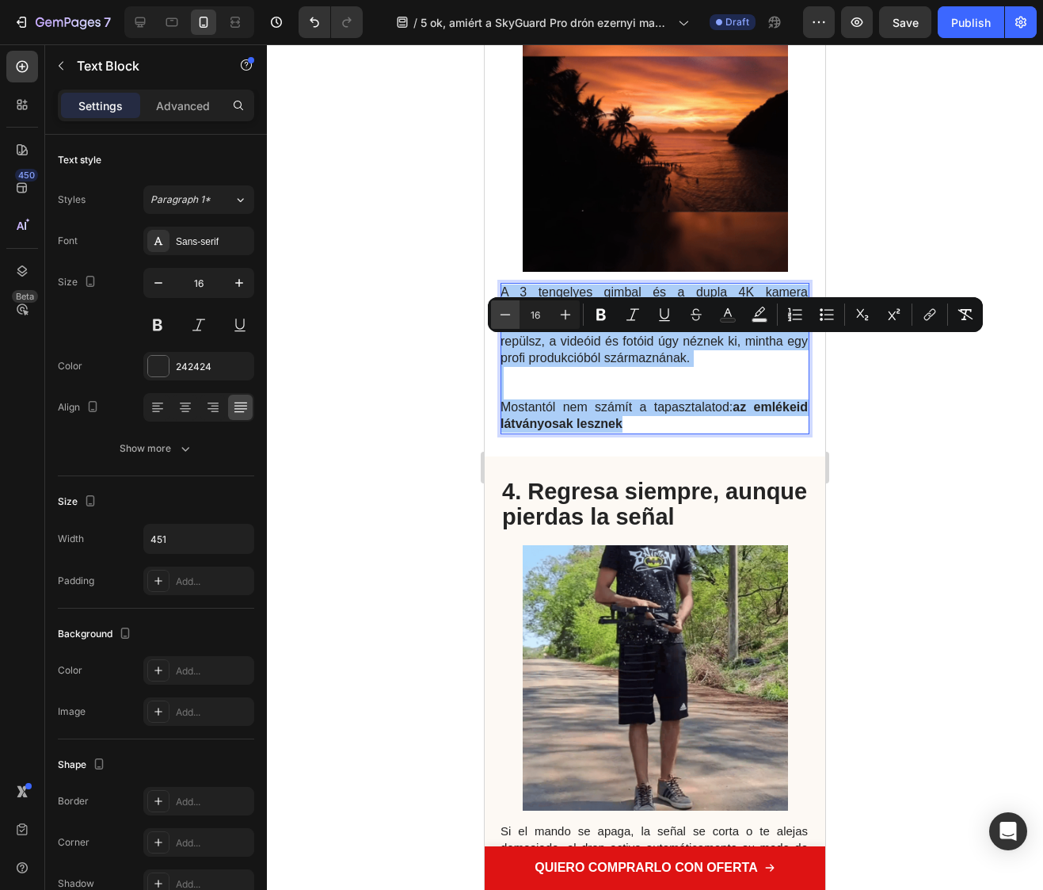
click at [503, 317] on icon "Editor contextual toolbar" at bounding box center [506, 315] width 16 height 16
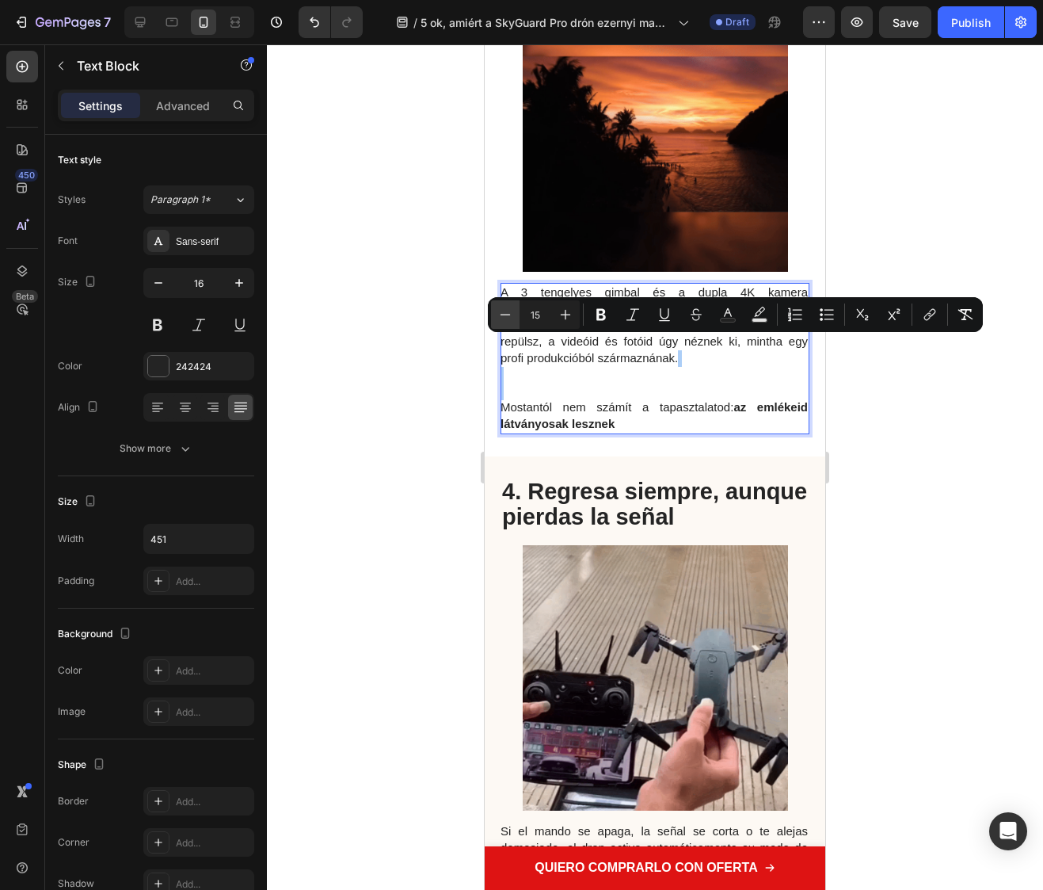
click at [503, 317] on icon "Editor contextual toolbar" at bounding box center [506, 315] width 16 height 16
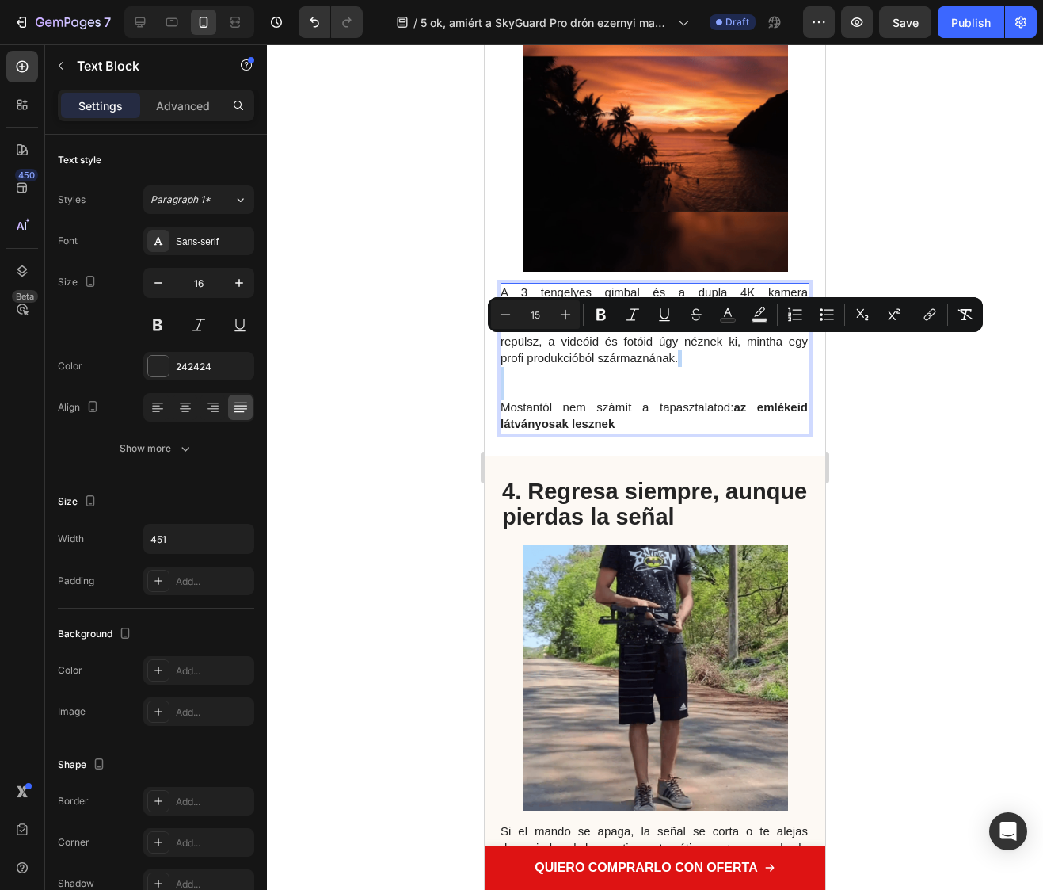
type input "14"
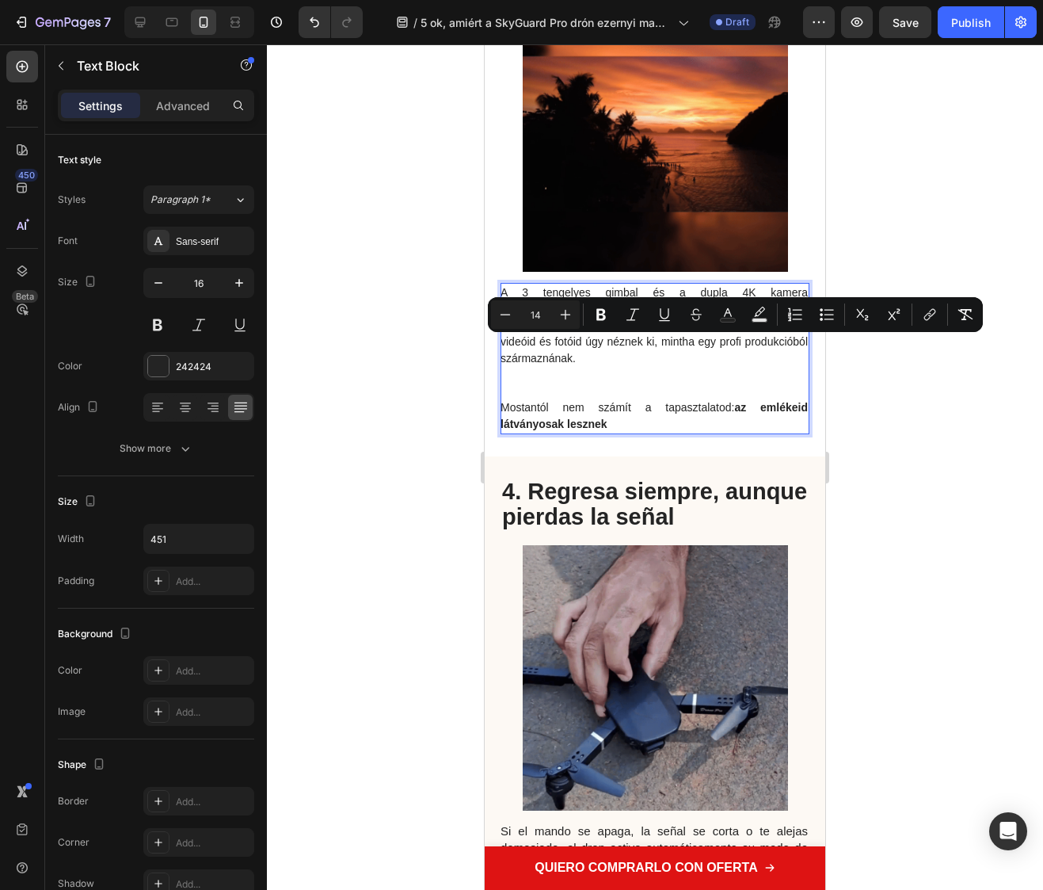
click at [517, 400] on p "A 3 tengelyes gimbal és a dupla 4K kamera remegésmentesen rögzít gördülékeny ké…" at bounding box center [654, 342] width 307 height 116
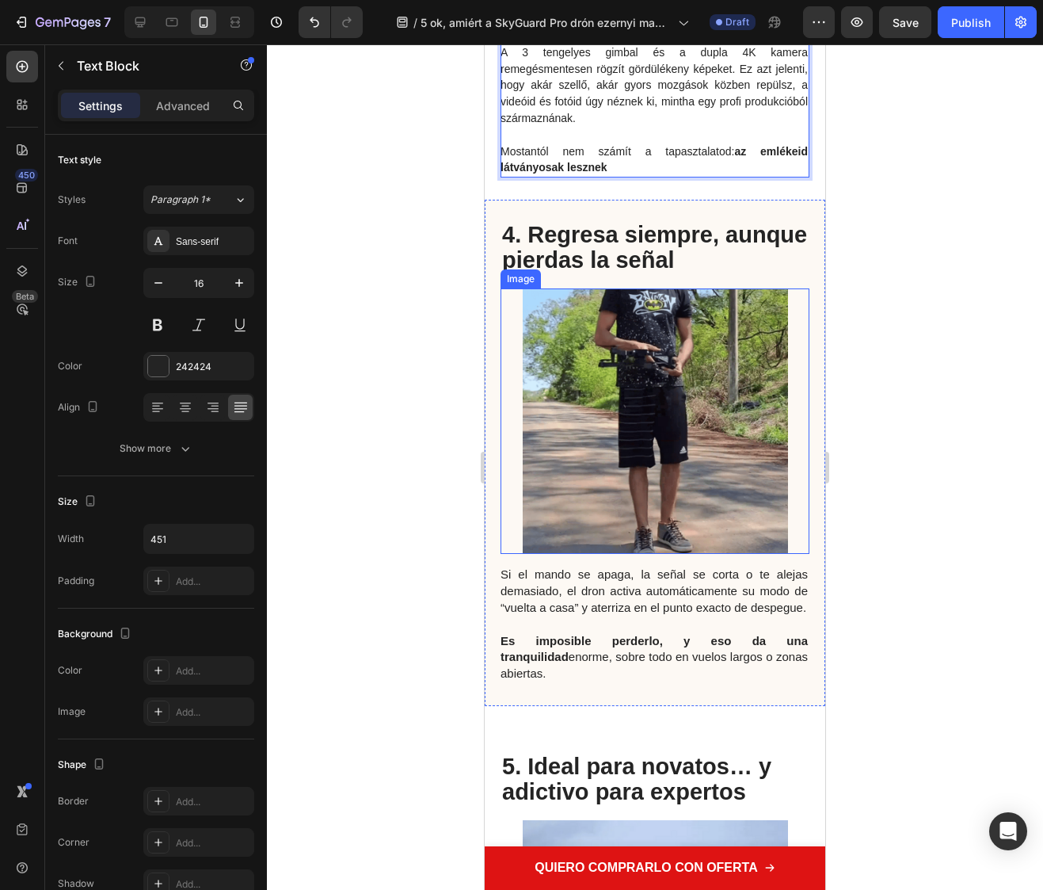
scroll to position [2044, 0]
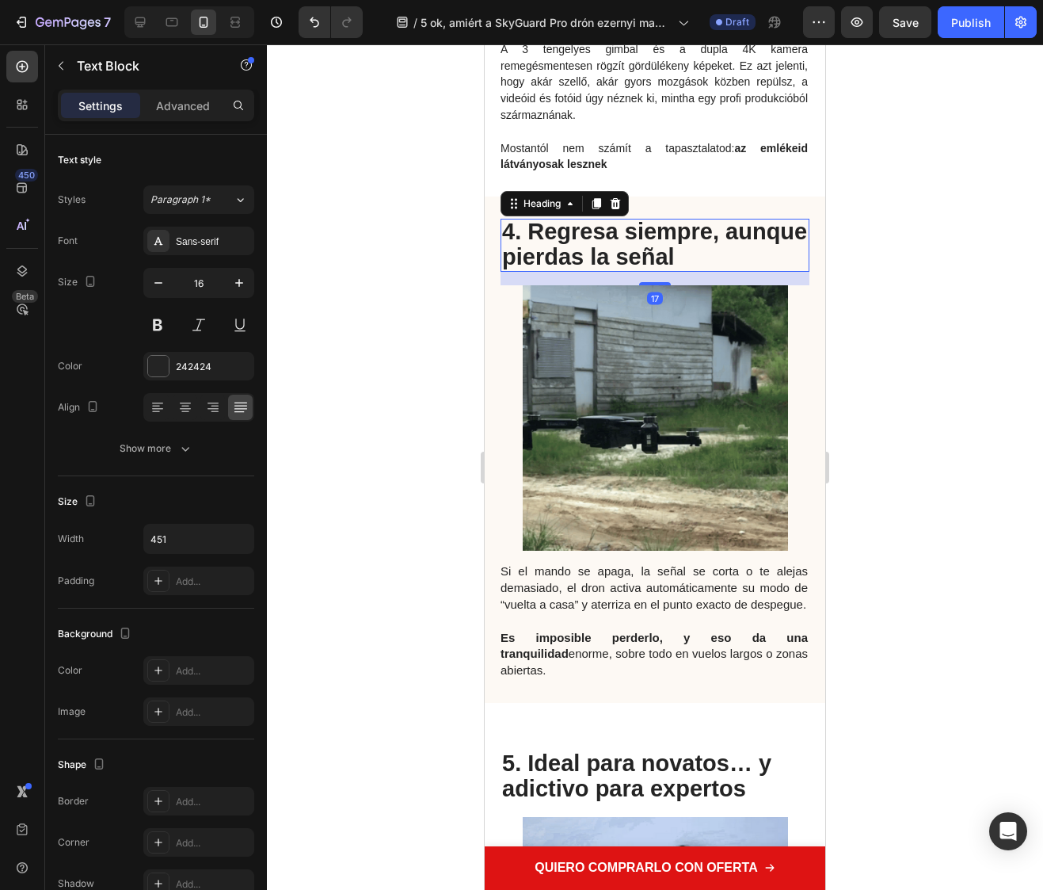
click at [581, 269] on strong "4. Regresa siempre, aunque pierdas la señal" at bounding box center [654, 244] width 305 height 51
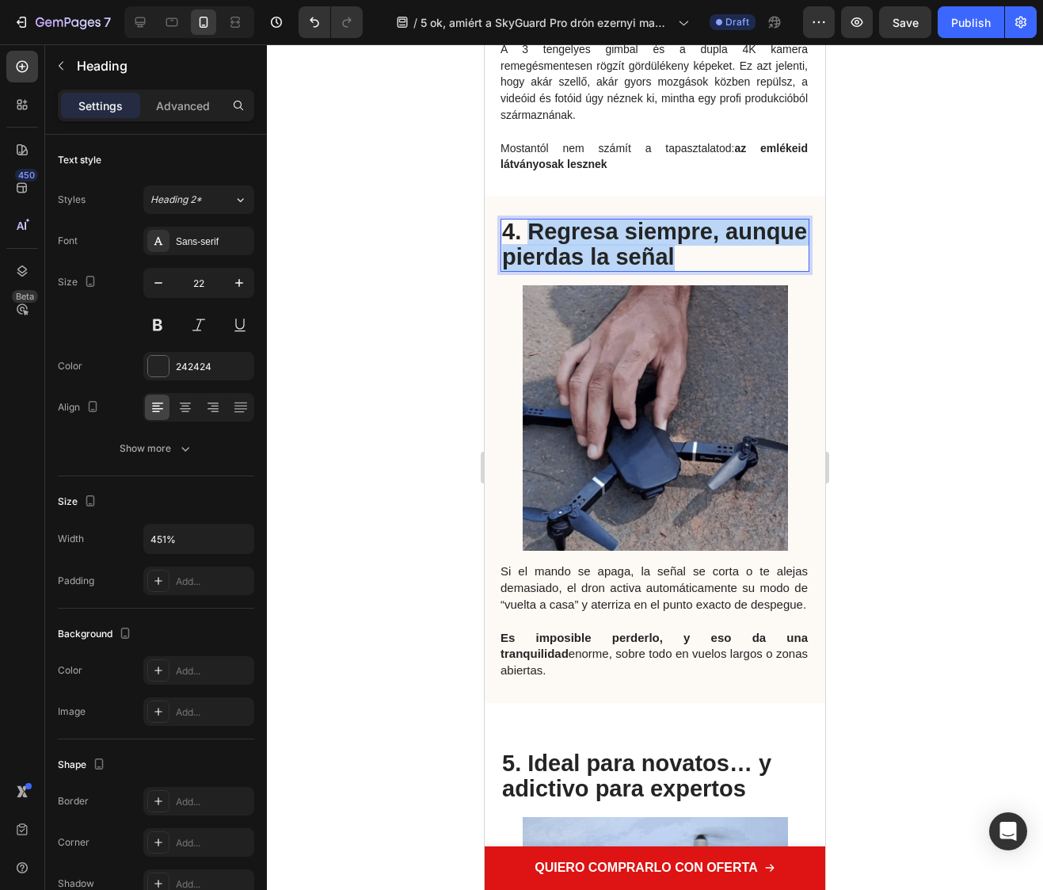
drag, startPoint x: 533, startPoint y: 291, endPoint x: 768, endPoint y: 313, distance: 235.6
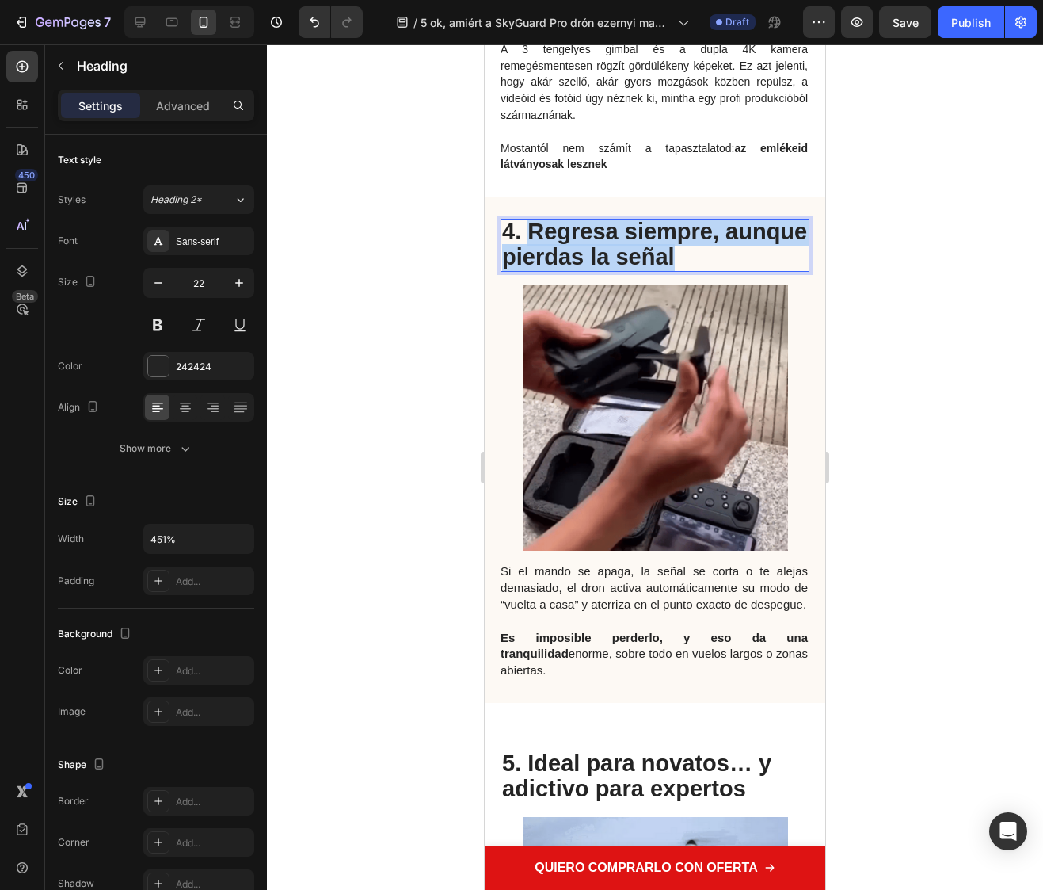
click at [768, 270] on p "4. Regresa siempre, aunque pierdas la señal" at bounding box center [655, 245] width 306 height 50
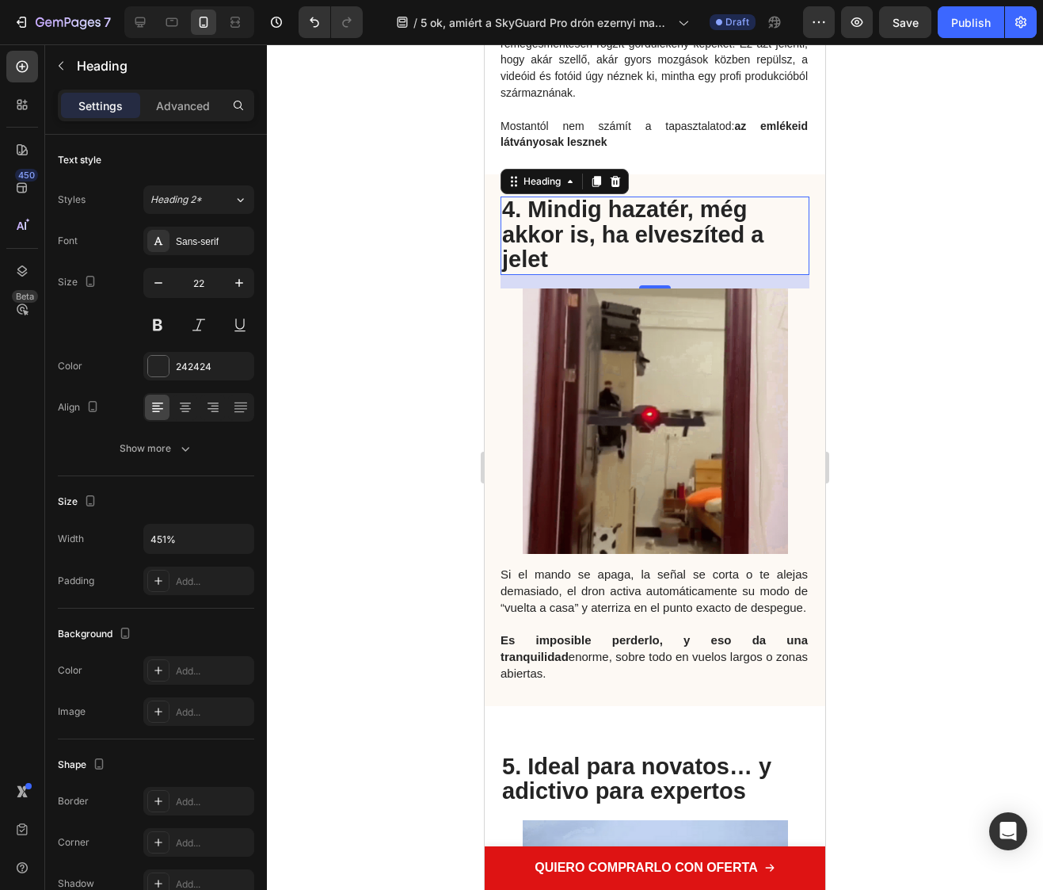
scroll to position [2072, 0]
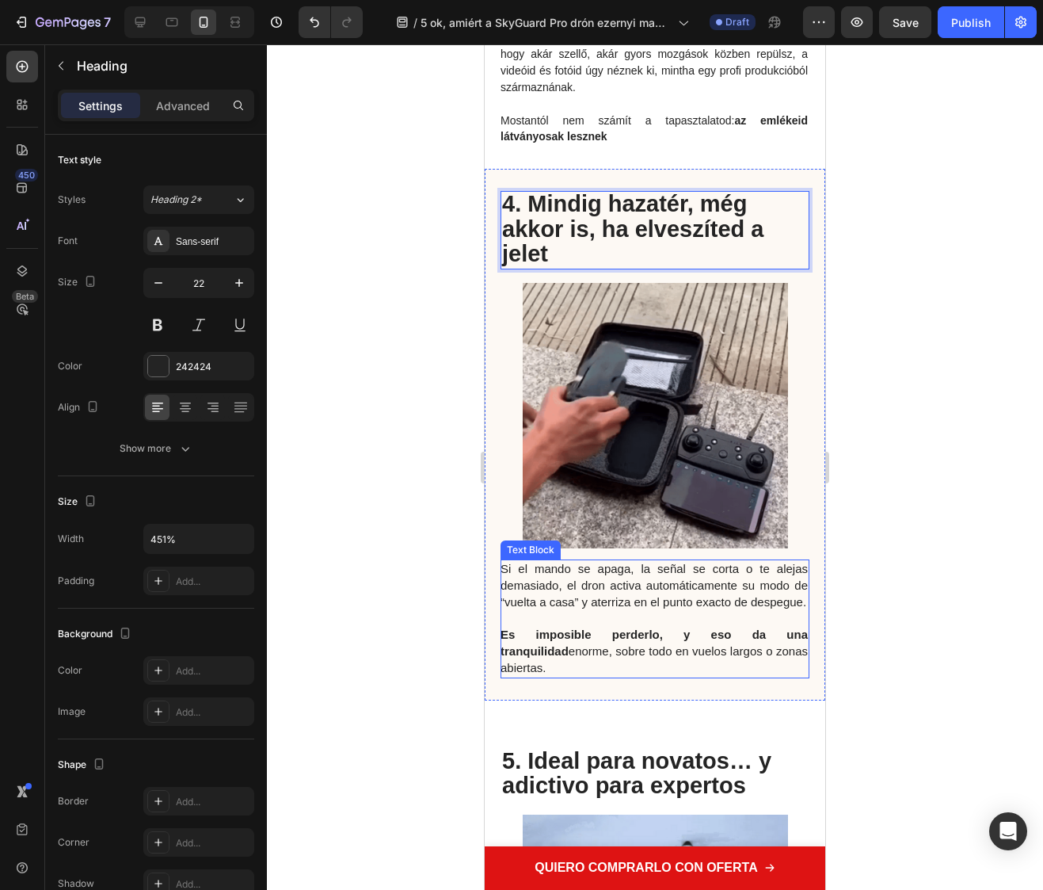
click at [713, 674] on span "Es imposible perderlo, y eso da una tranquilidad enorme, sobre todo en vuelos l…" at bounding box center [654, 650] width 307 height 47
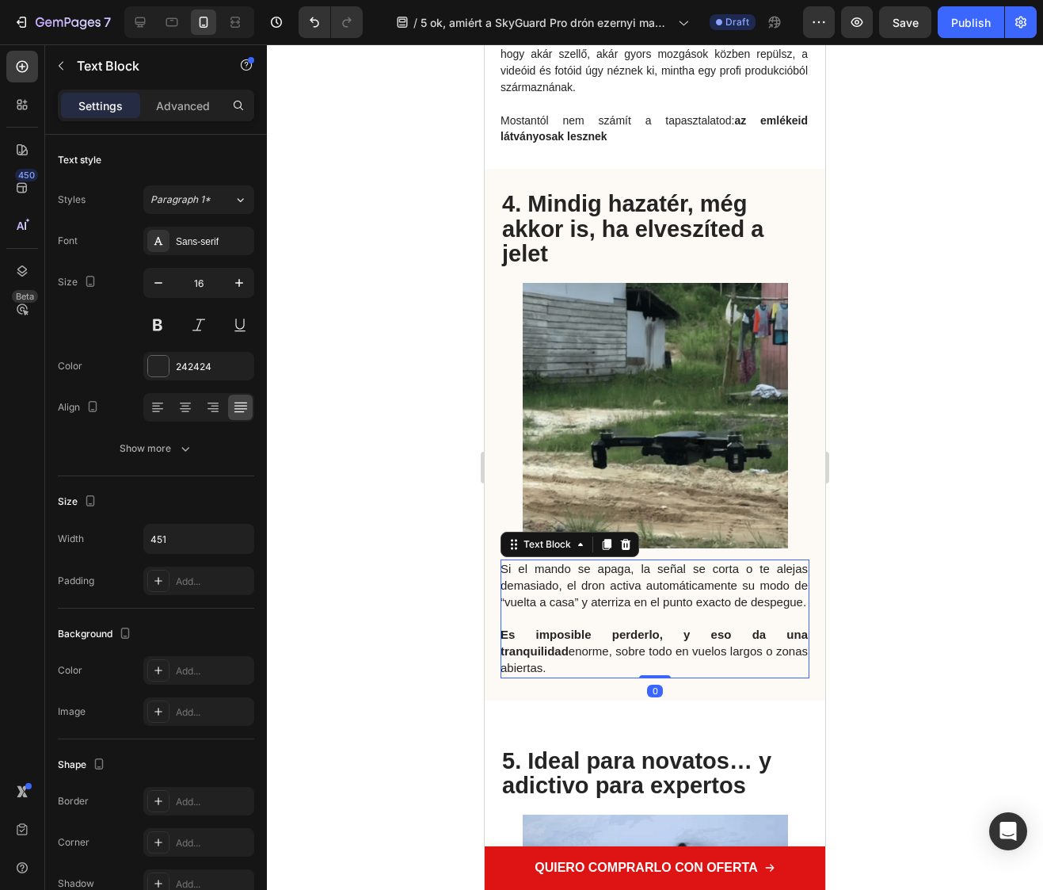
click at [772, 674] on span "Es imposible perderlo, y eso da una tranquilidad enorme, sobre todo en vuelos l…" at bounding box center [654, 650] width 307 height 47
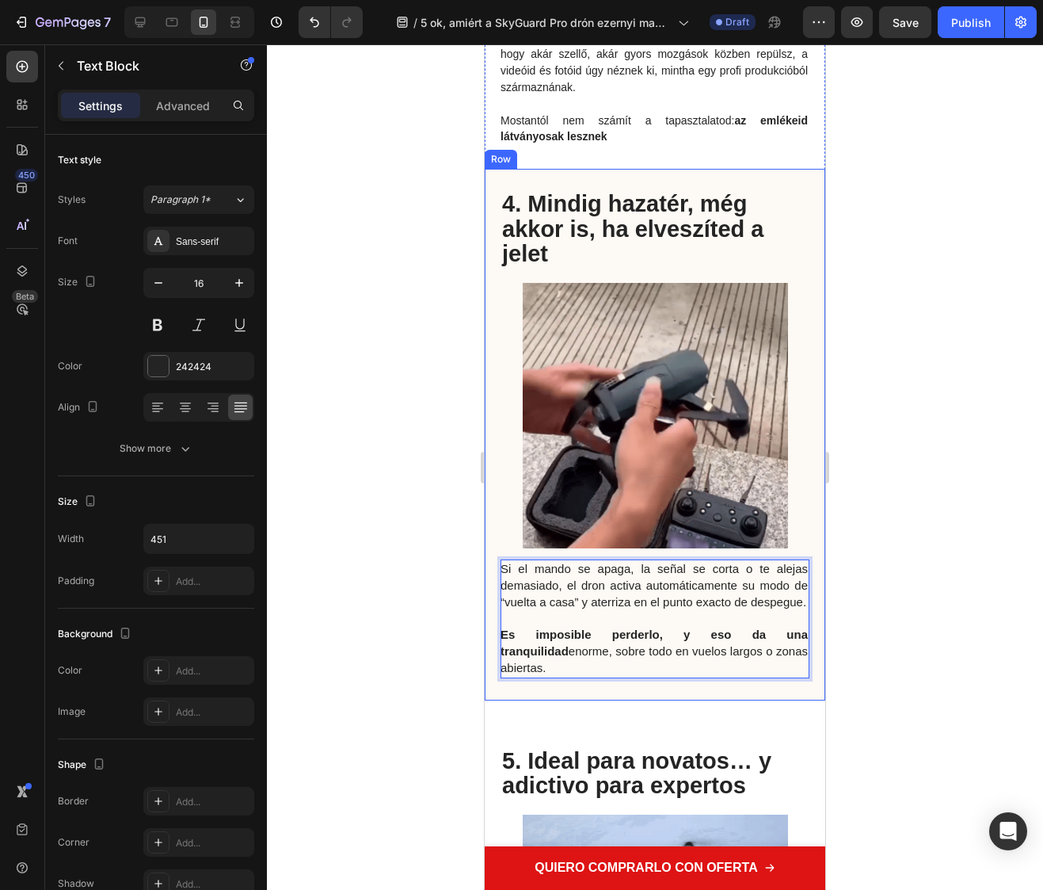
drag, startPoint x: 788, startPoint y: 730, endPoint x: 490, endPoint y: 627, distance: 315.2
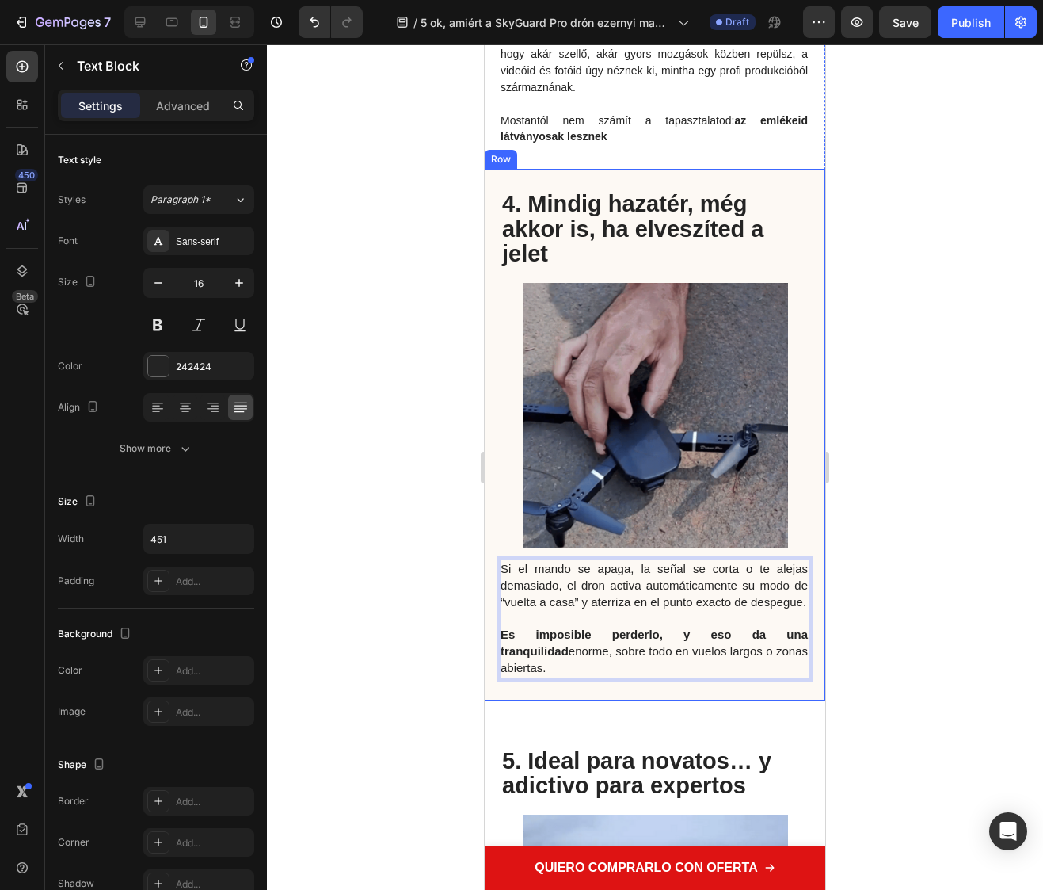
click at [490, 627] on div "Si el mando se apaga, la señal se corta o te alejas demasiado, el dron activa a…" at bounding box center [655, 434] width 341 height 531
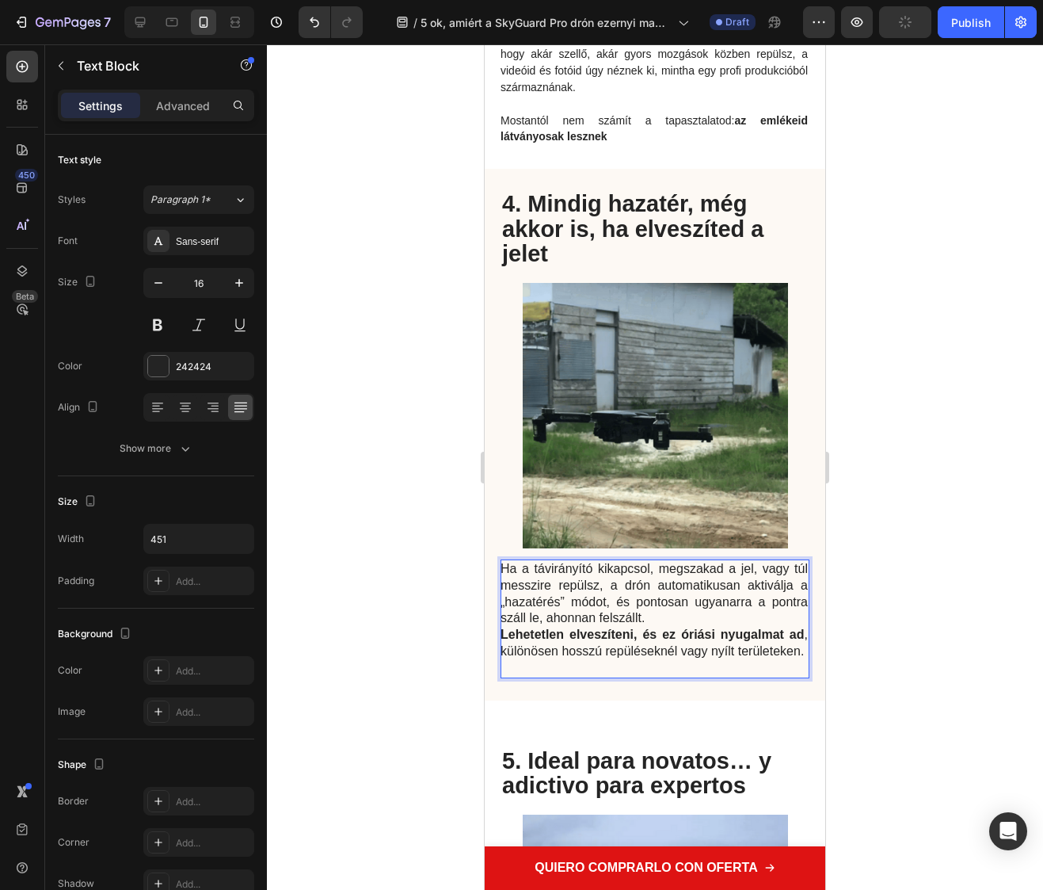
click at [663, 627] on p "Ha a távirányító kikapcsol, megszakad a jel, vagy túl messzire repülsz, a drón …" at bounding box center [654, 594] width 307 height 66
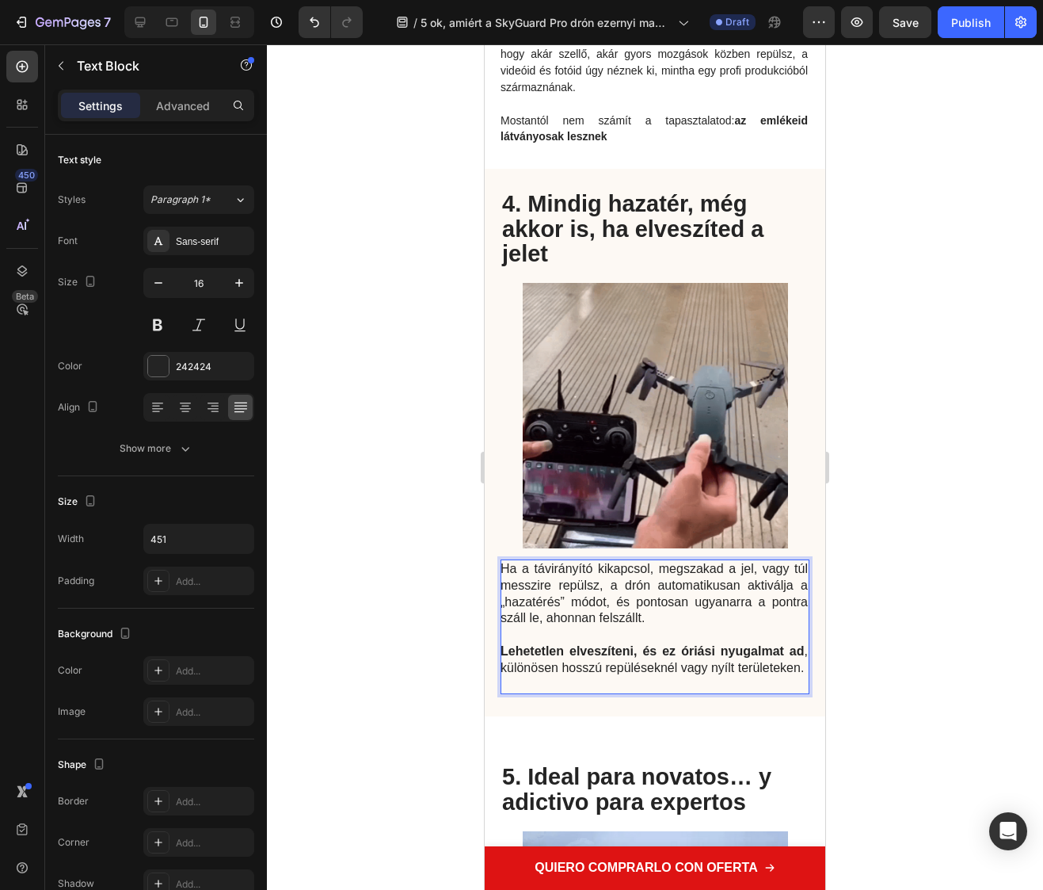
click at [541, 693] on p "Rich Text Editor. Editing area: main" at bounding box center [654, 685] width 307 height 17
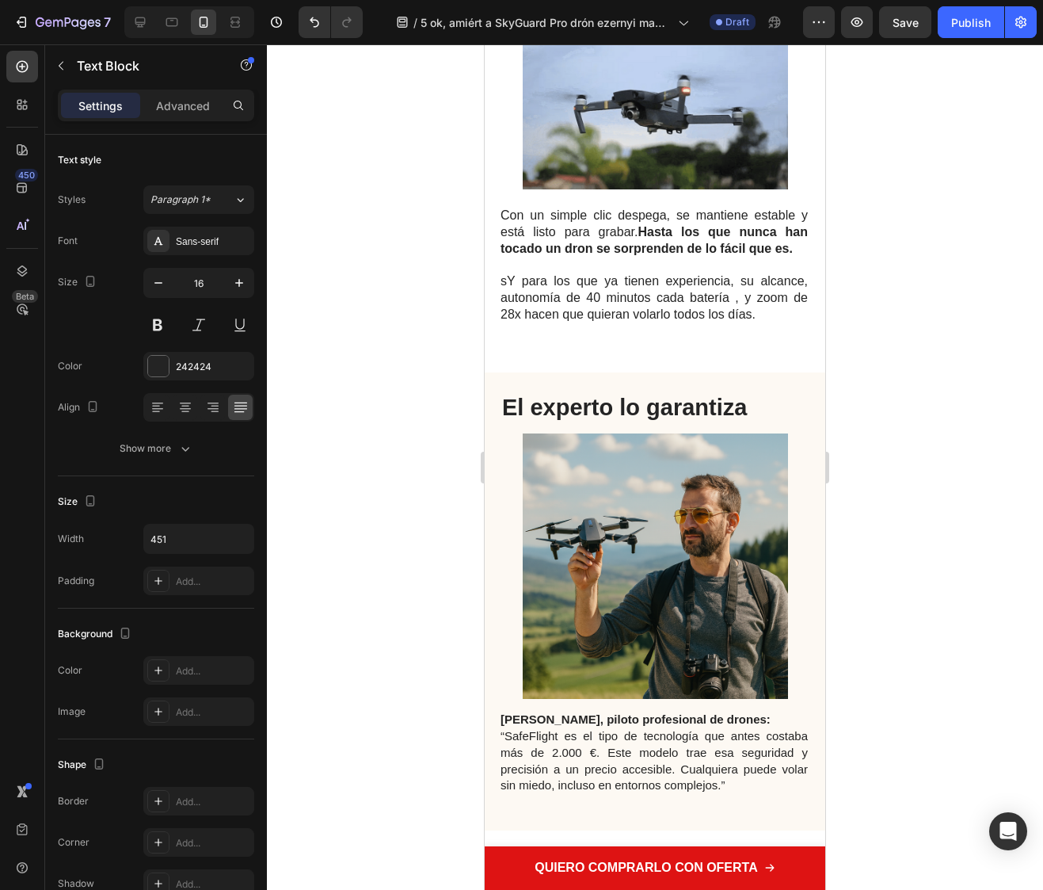
scroll to position [2593, 0]
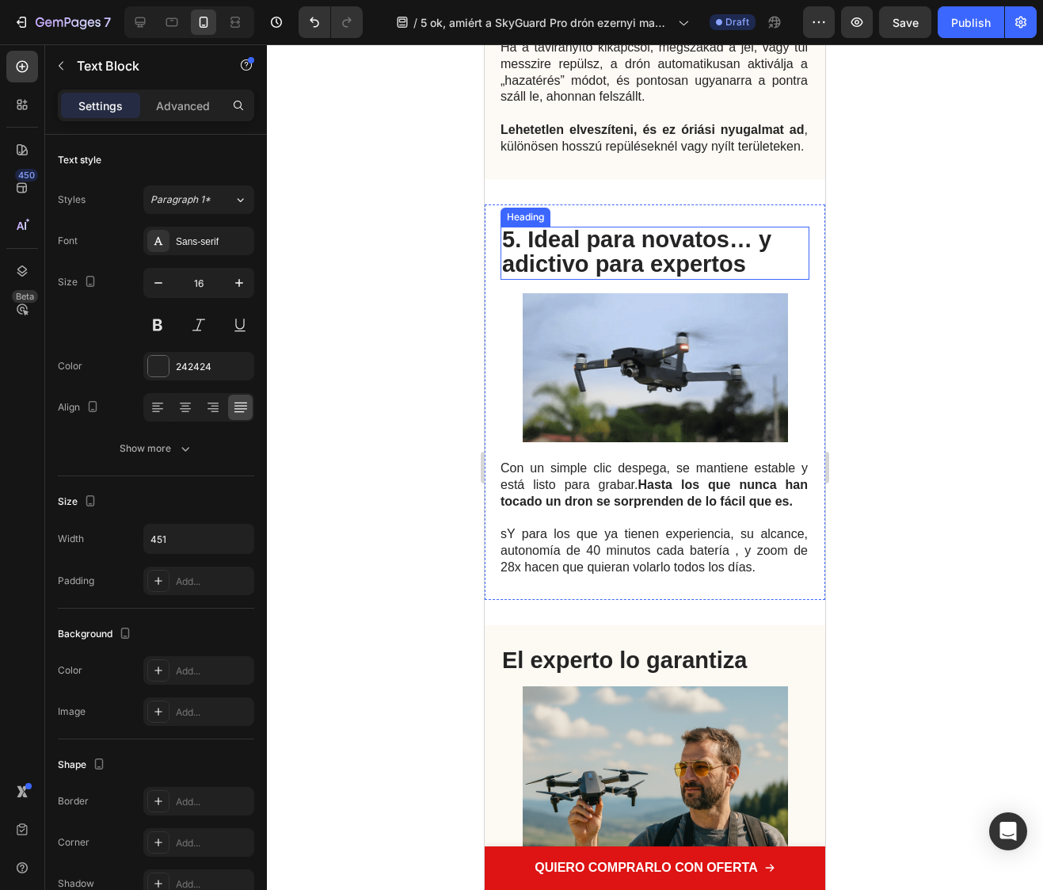
click at [545, 277] on strong "5. Ideal para novatos… y adictivo para expertos" at bounding box center [636, 252] width 269 height 51
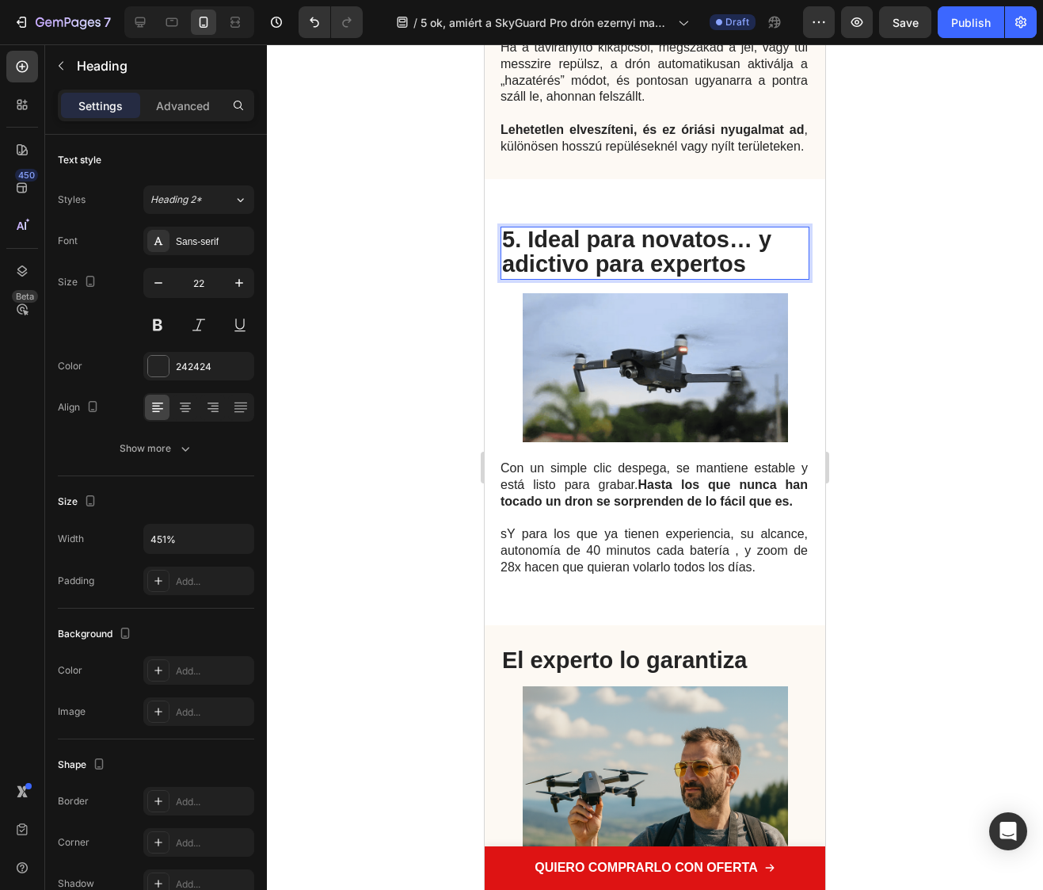
drag, startPoint x: 530, startPoint y: 313, endPoint x: 763, endPoint y: 330, distance: 233.5
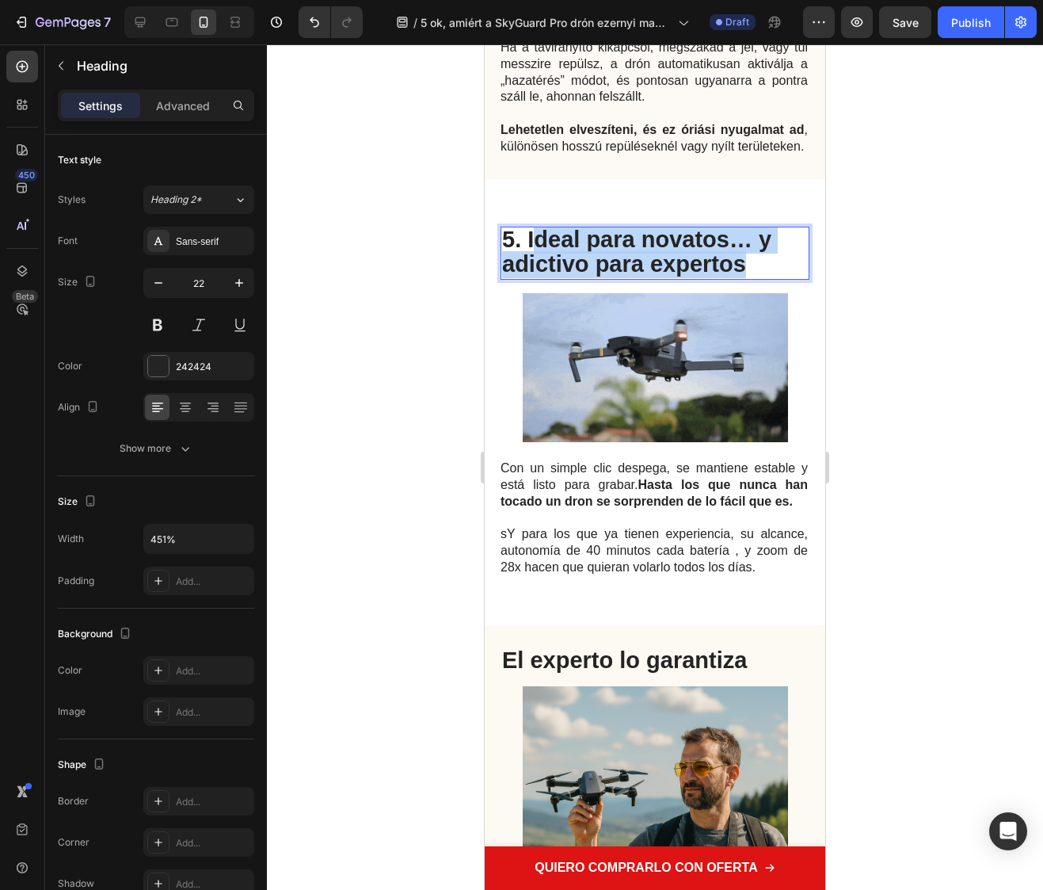
drag, startPoint x: 748, startPoint y: 336, endPoint x: 531, endPoint y: 317, distance: 217.9
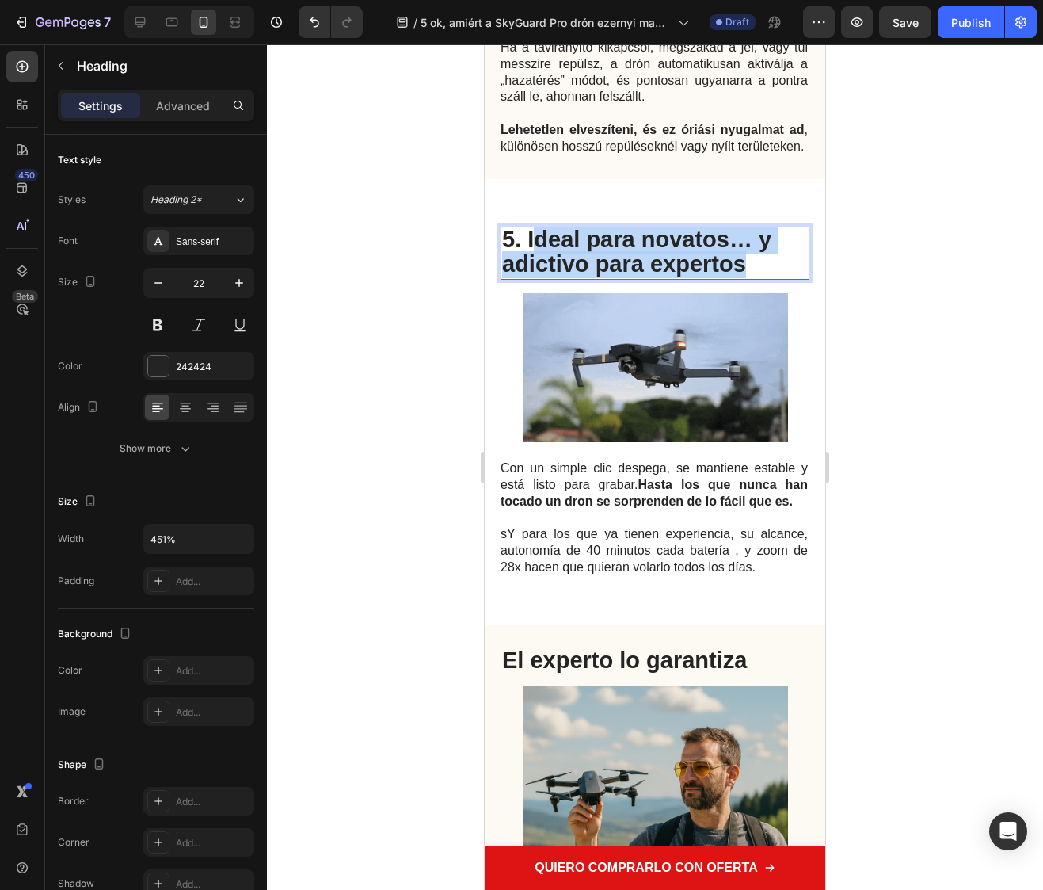
click at [531, 278] on p "5. Ideal para novatos… y adictivo para expertos" at bounding box center [655, 253] width 306 height 50
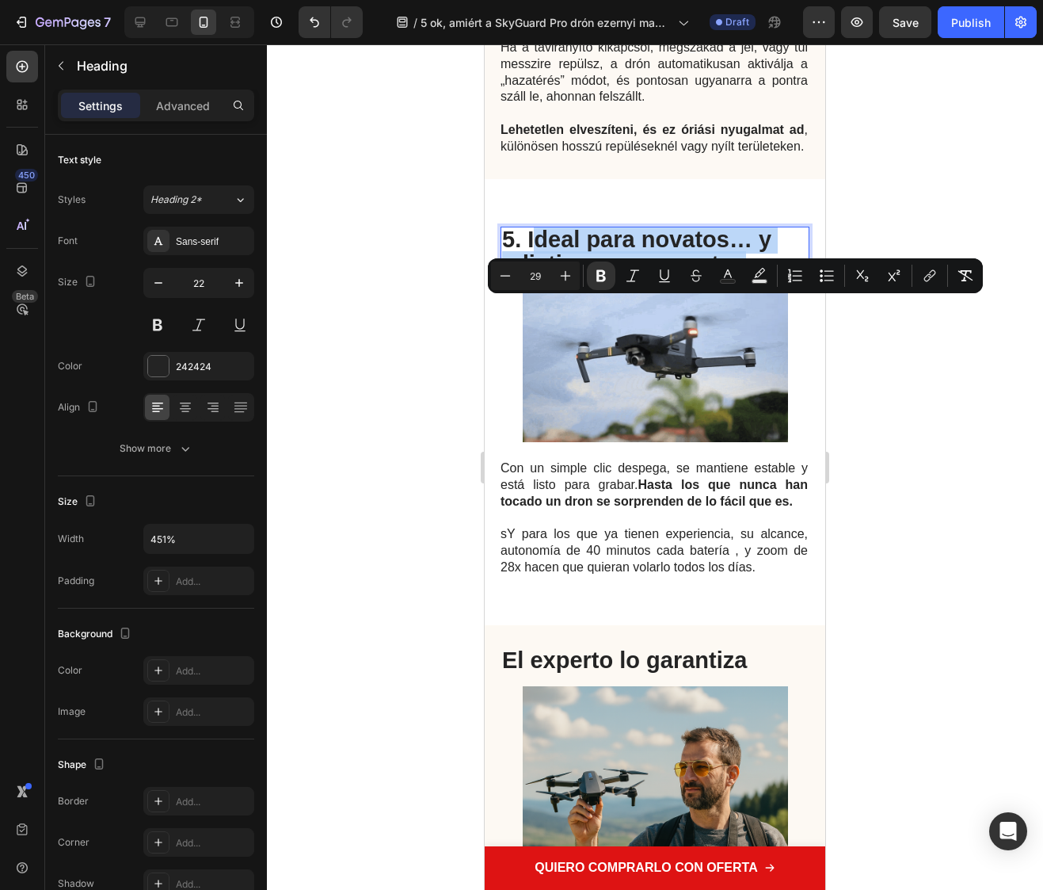
click at [531, 277] on strong "5. Ideal para novatos… y adictivo para expertos" at bounding box center [636, 252] width 269 height 51
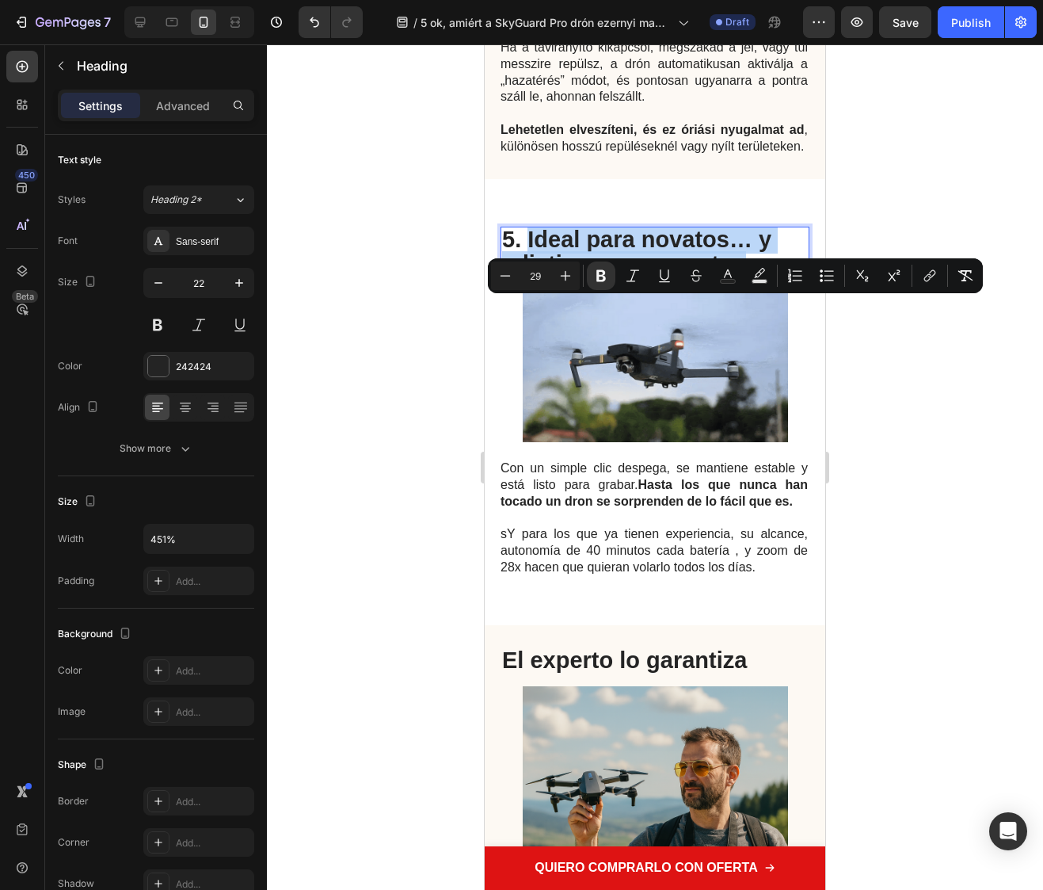
drag, startPoint x: 529, startPoint y: 311, endPoint x: 762, endPoint y: 330, distance: 233.6
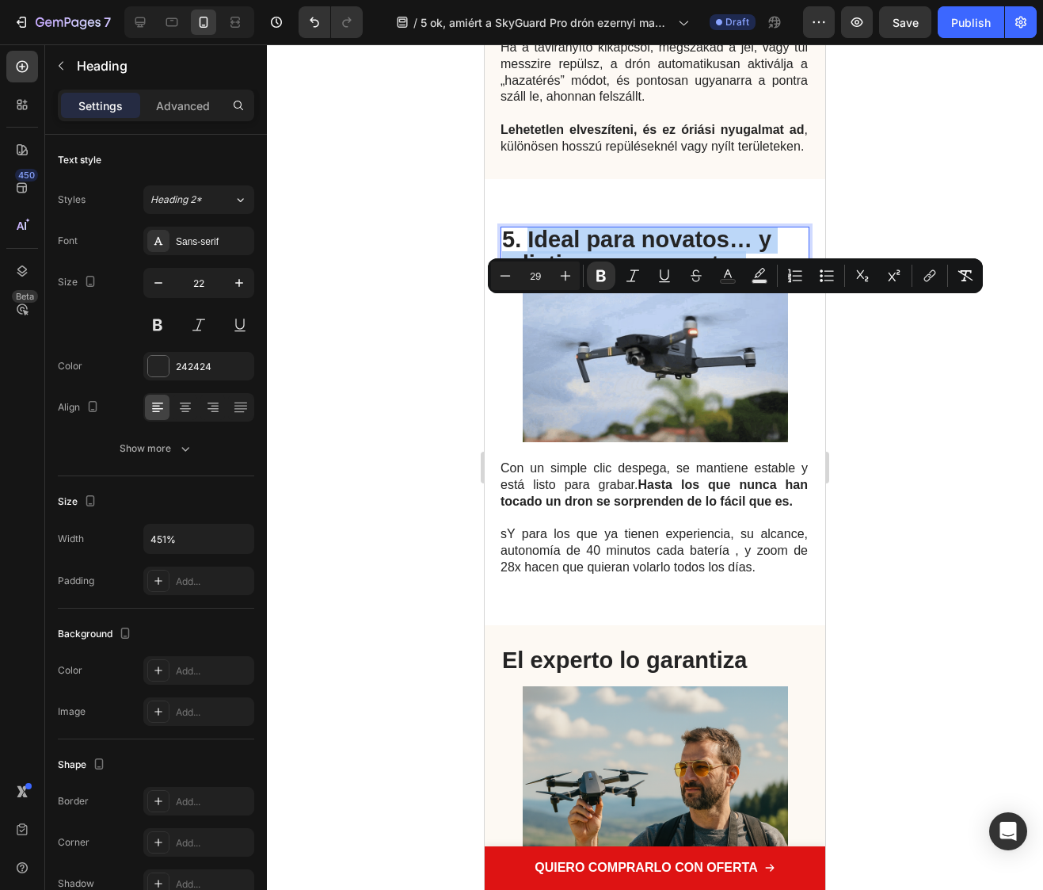
click at [762, 278] on p "5. Ideal para novatos… y adictivo para expertos" at bounding box center [655, 253] width 306 height 50
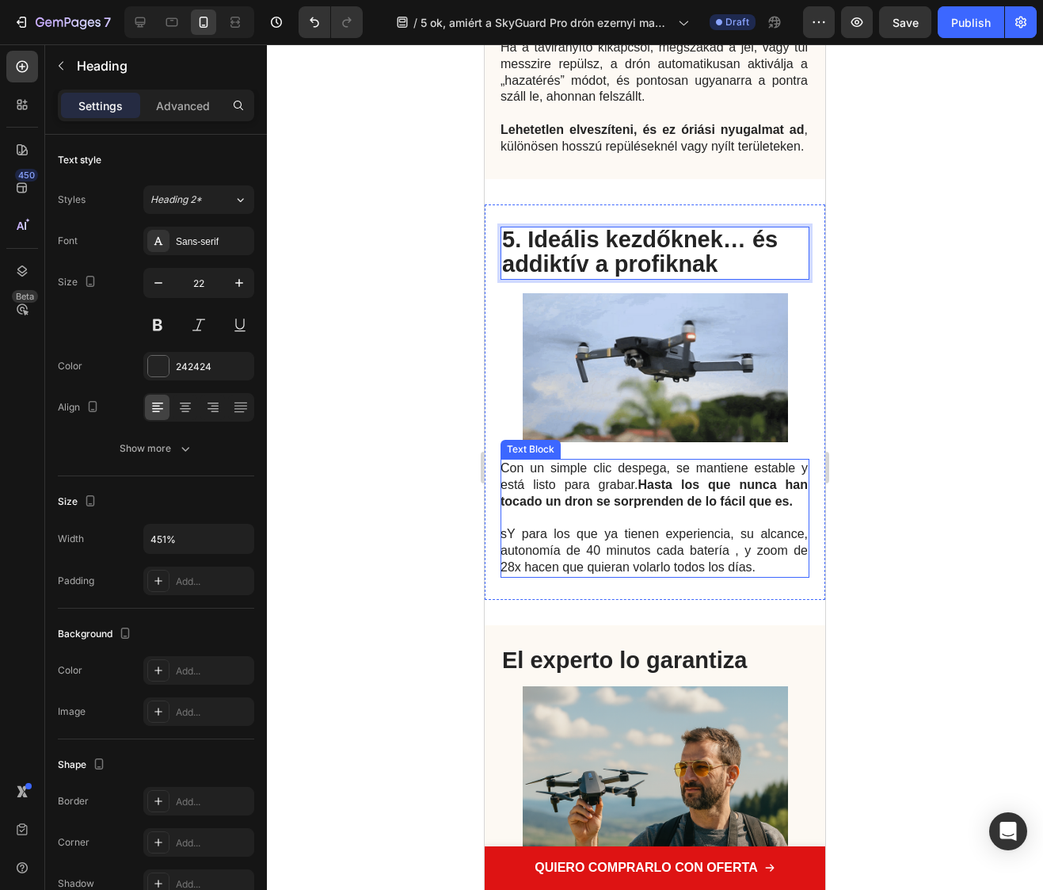
click at [732, 576] on p "Con un simple clic despega, se mantiene estable y está listo para grabar. Hasta…" at bounding box center [654, 518] width 307 height 116
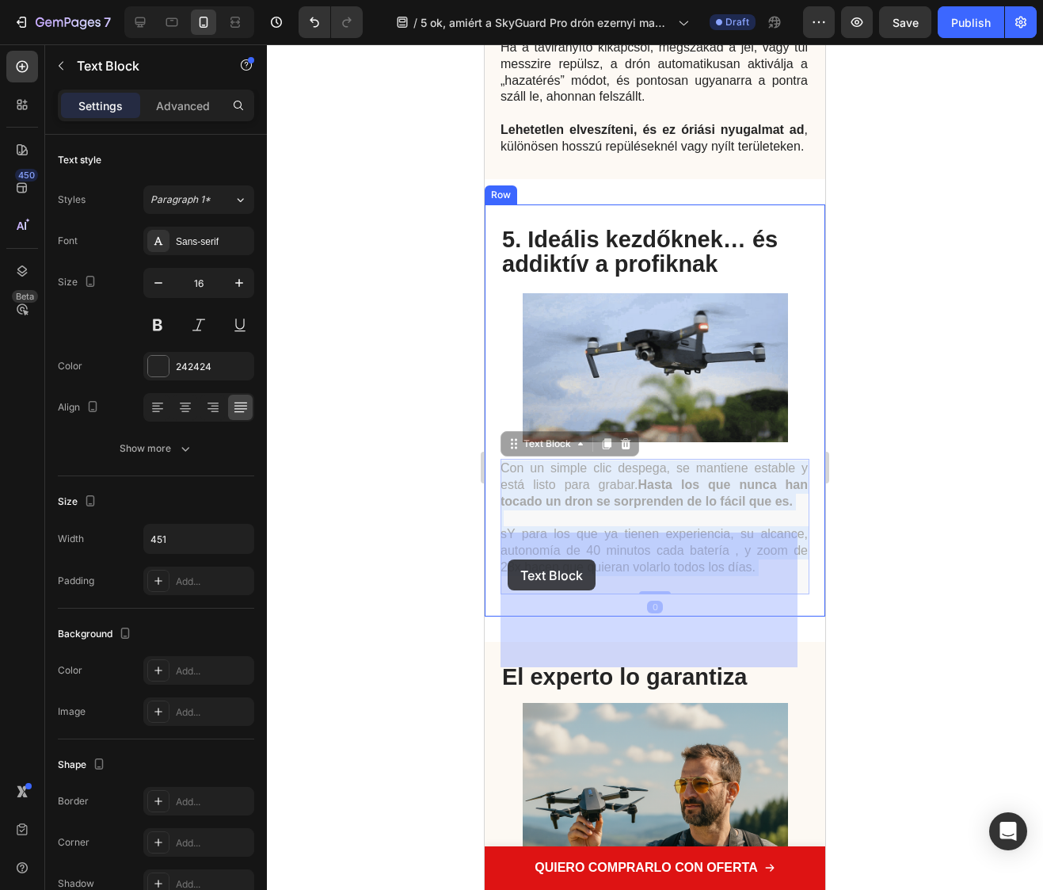
drag, startPoint x: 764, startPoint y: 659, endPoint x: 508, endPoint y: 559, distance: 274.7
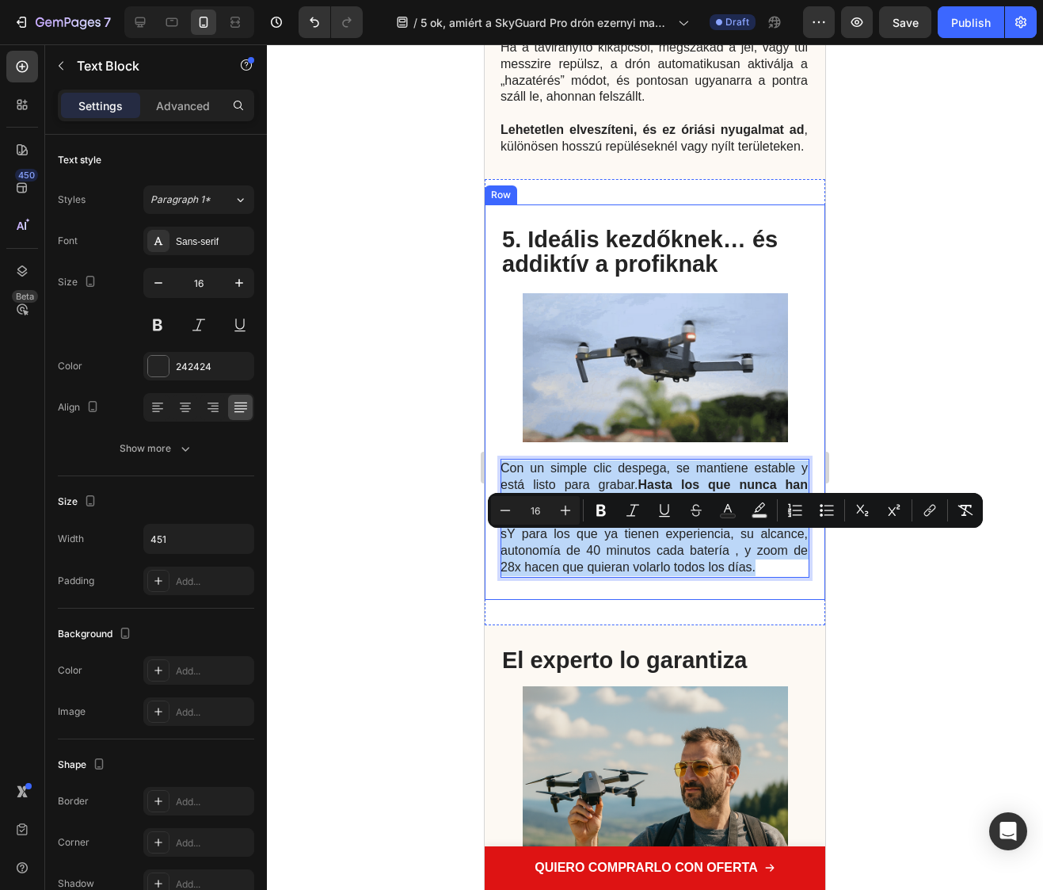
drag, startPoint x: 757, startPoint y: 657, endPoint x: 494, endPoint y: 547, distance: 285.2
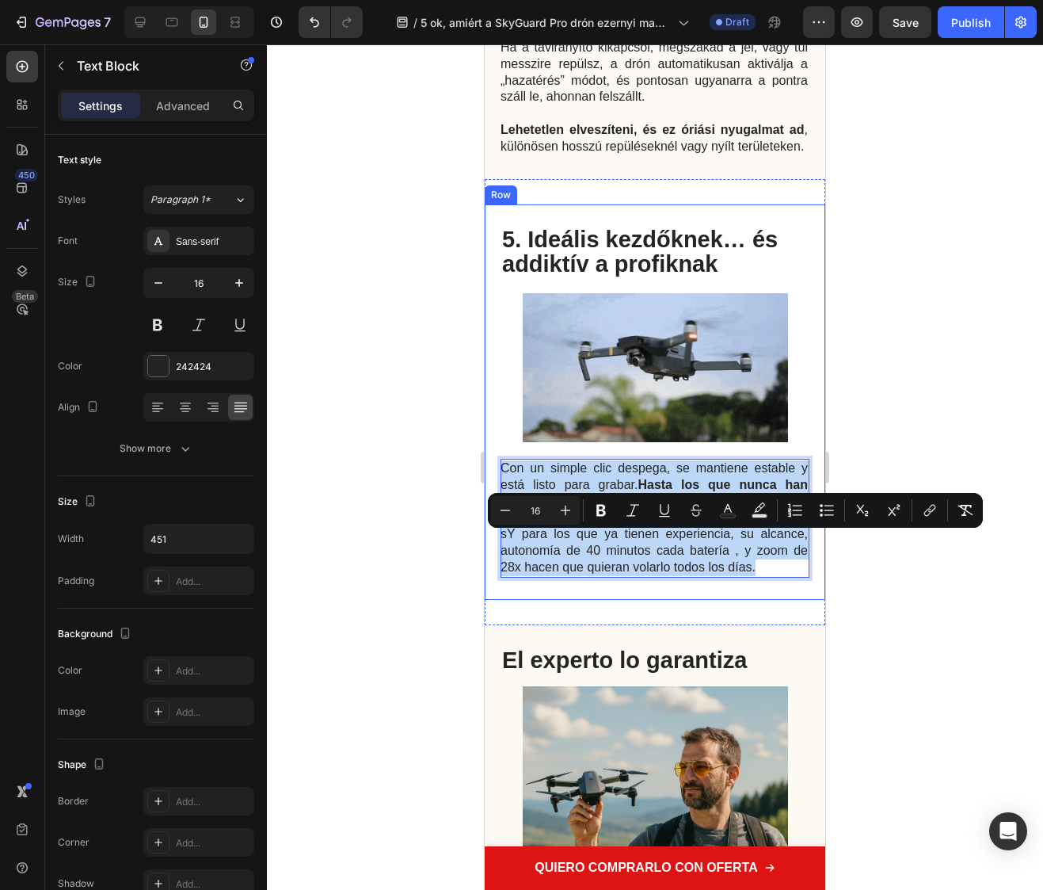
click at [494, 547] on div "Con un simple clic despega, se mantiene estable y está listo para grabar. Hasta…" at bounding box center [655, 401] width 341 height 395
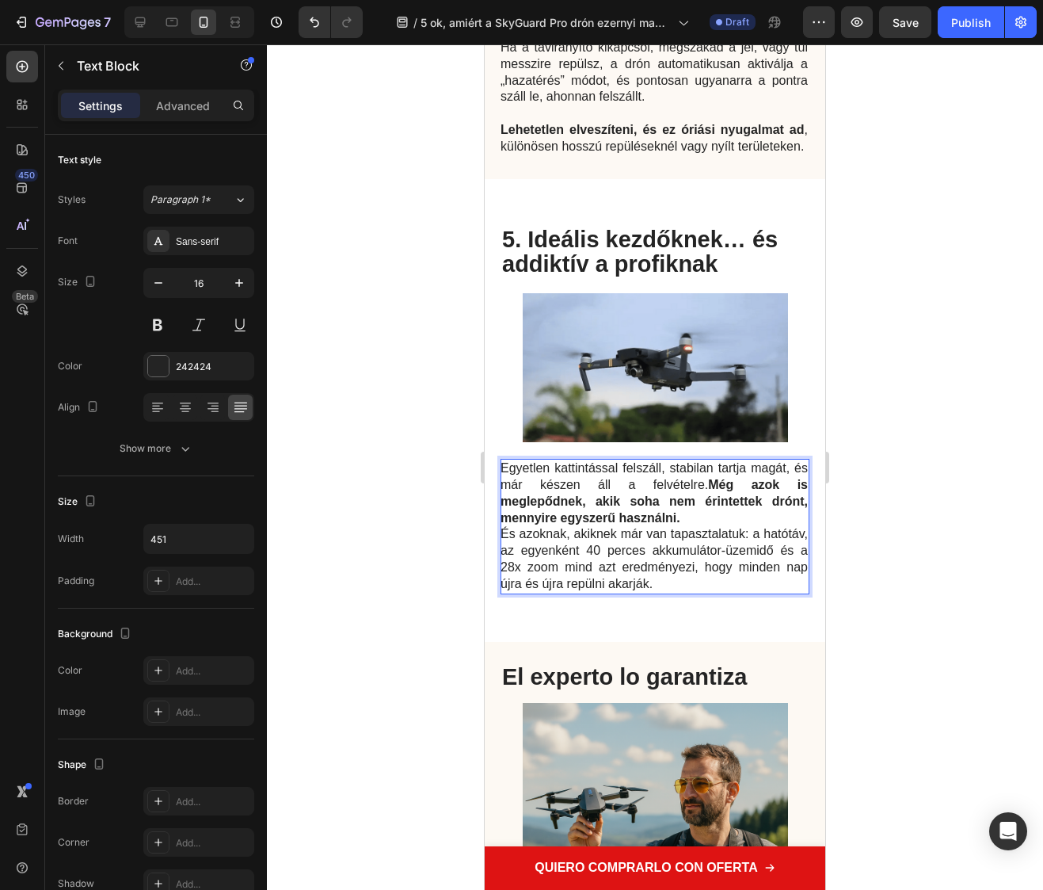
click at [695, 526] on p "Egyetlen kattintással felszáll, stabilan tartja magát, és már készen áll a felv…" at bounding box center [654, 493] width 307 height 66
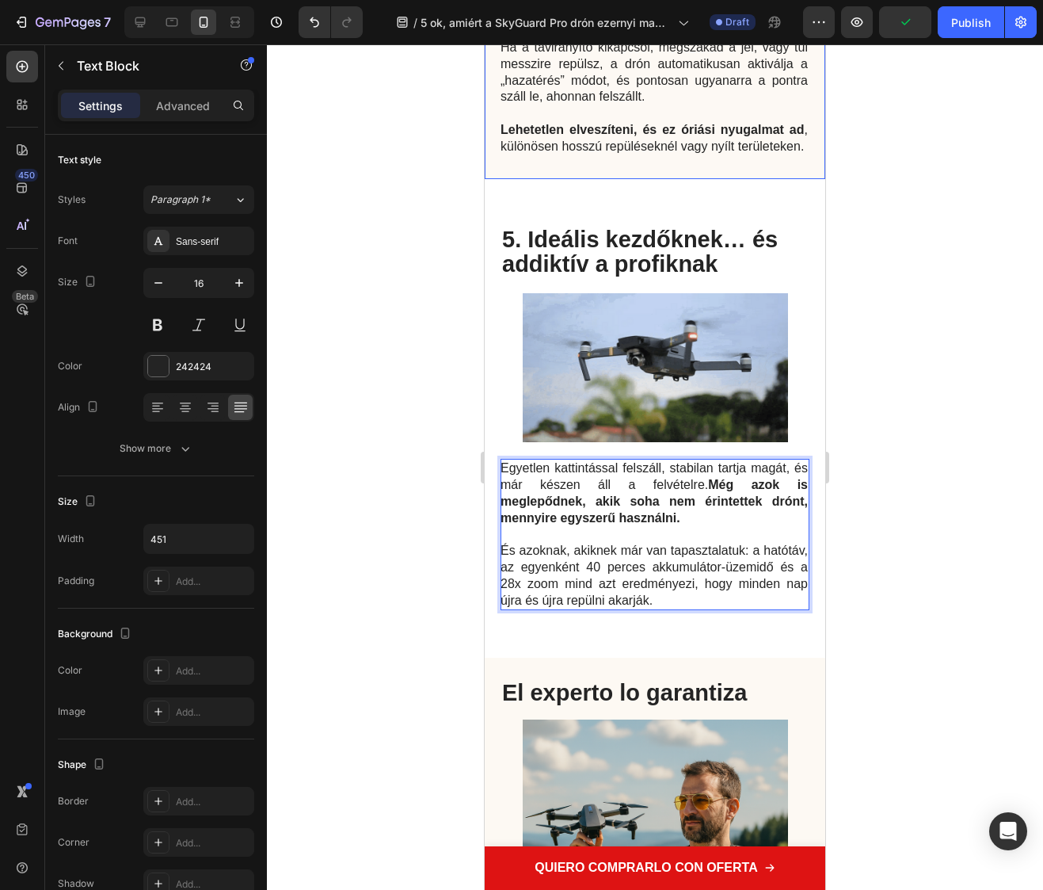
scroll to position [2391, 0]
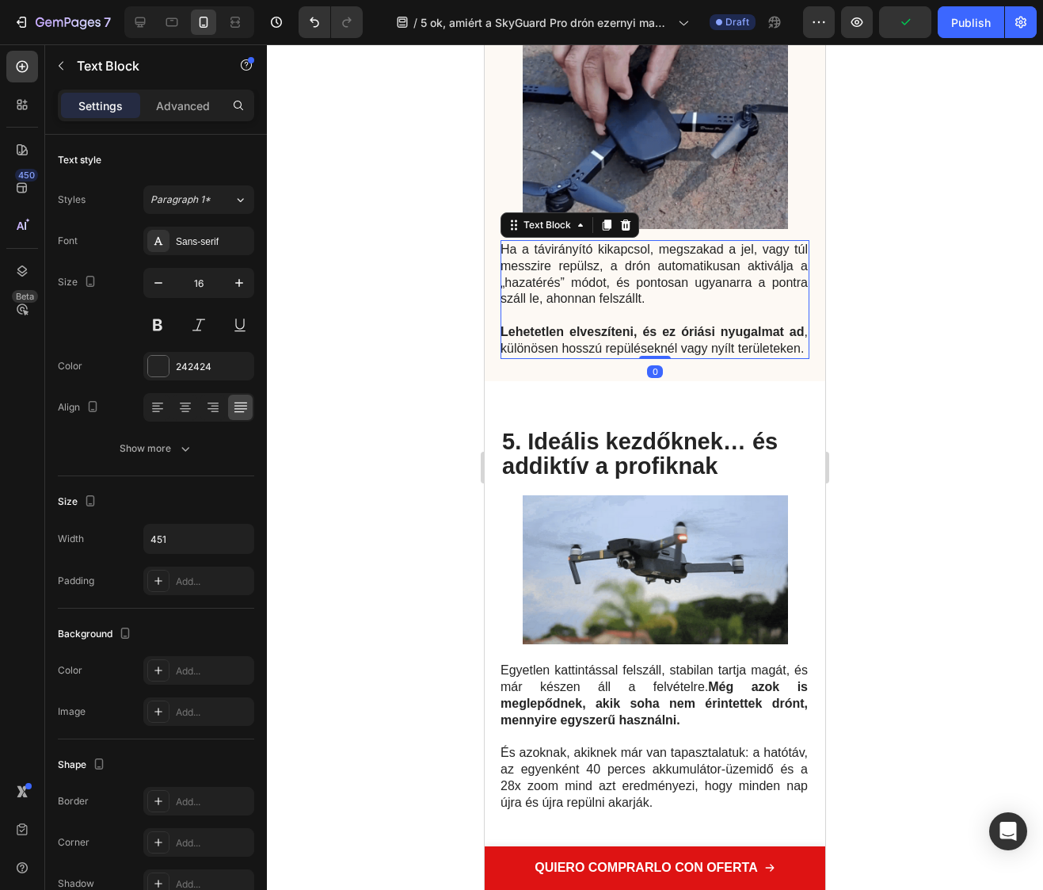
click at [601, 357] on p "Lehetetlen elveszíteni, és ez óriási nyugalmat ad , különösen hosszú repülésekn…" at bounding box center [654, 340] width 307 height 33
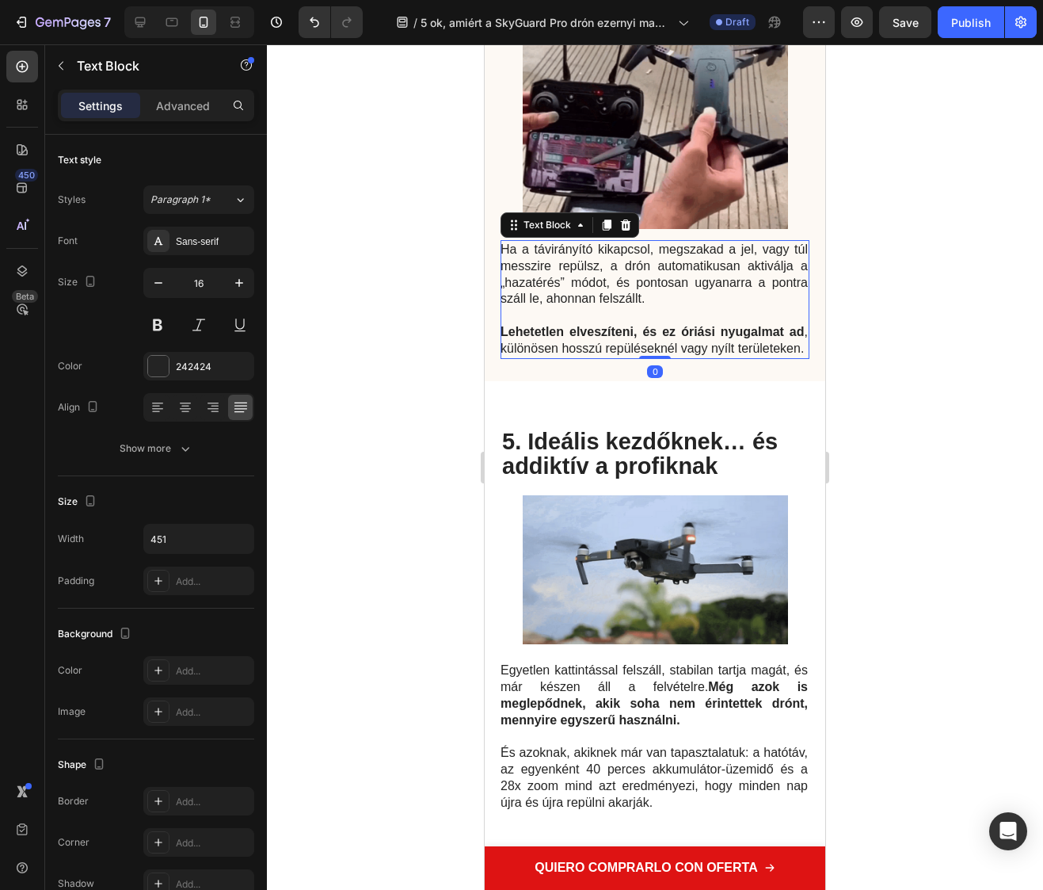
click at [573, 357] on p "Lehetetlen elveszíteni, és ez óriási nyugalmat ad , különösen hosszú repülésekn…" at bounding box center [654, 340] width 307 height 33
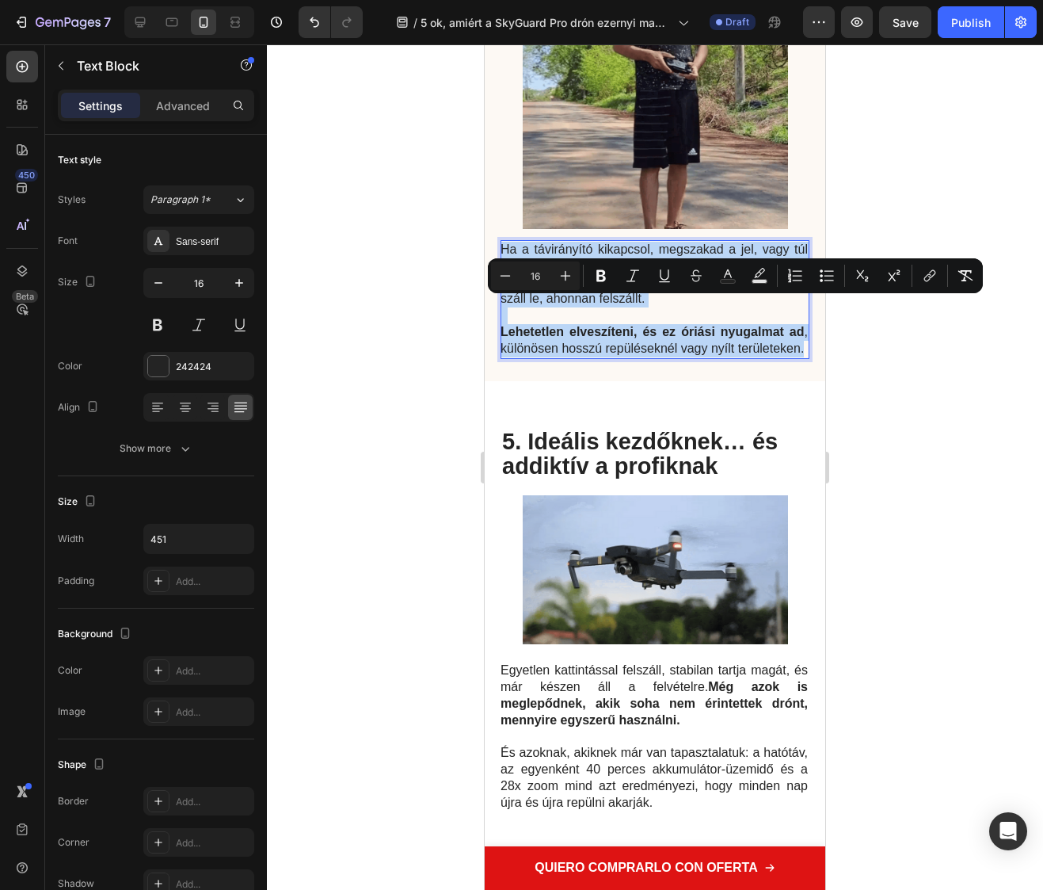
drag, startPoint x: 567, startPoint y: 421, endPoint x: 460, endPoint y: 280, distance: 177.0
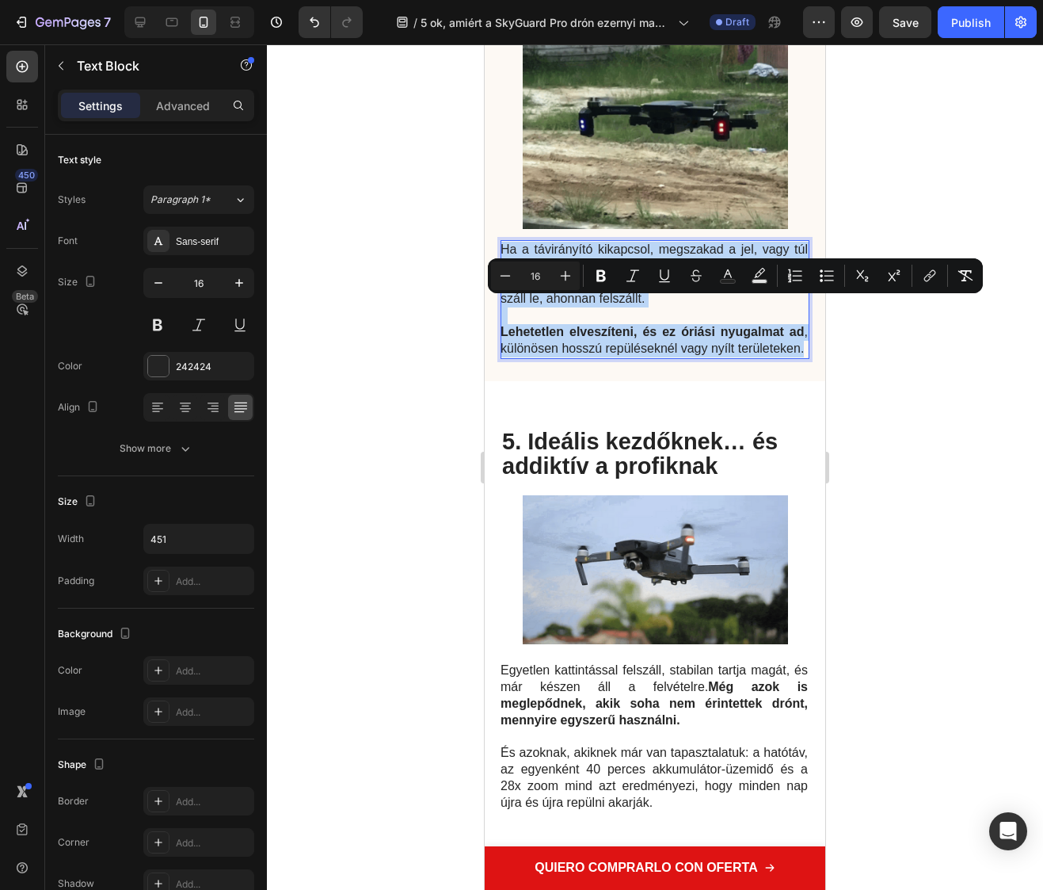
click at [485, 280] on html "iPhone 15 Pro Max ( 430 px) iPhone 13 Mini iPhone 13 Pro iPhone 11 Pro Max iPho…" at bounding box center [655, 787] width 341 height 6268
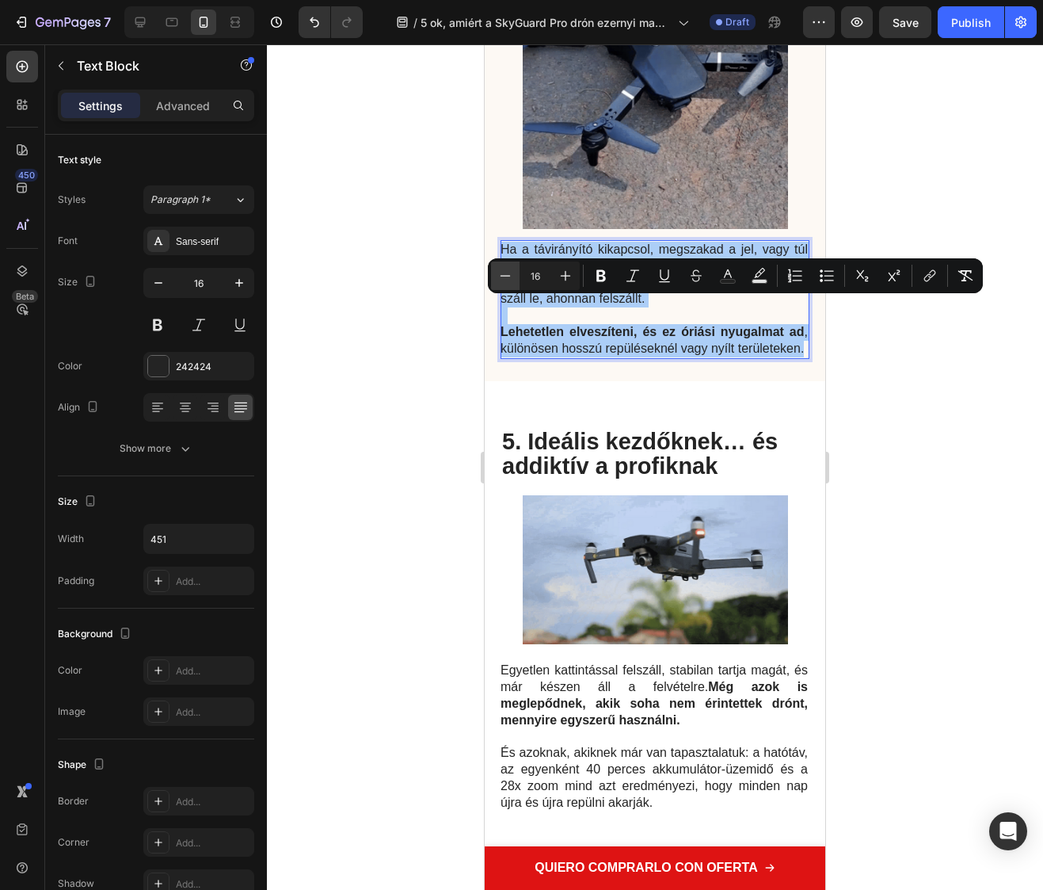
click at [505, 275] on icon "Editor contextual toolbar" at bounding box center [506, 275] width 10 height 1
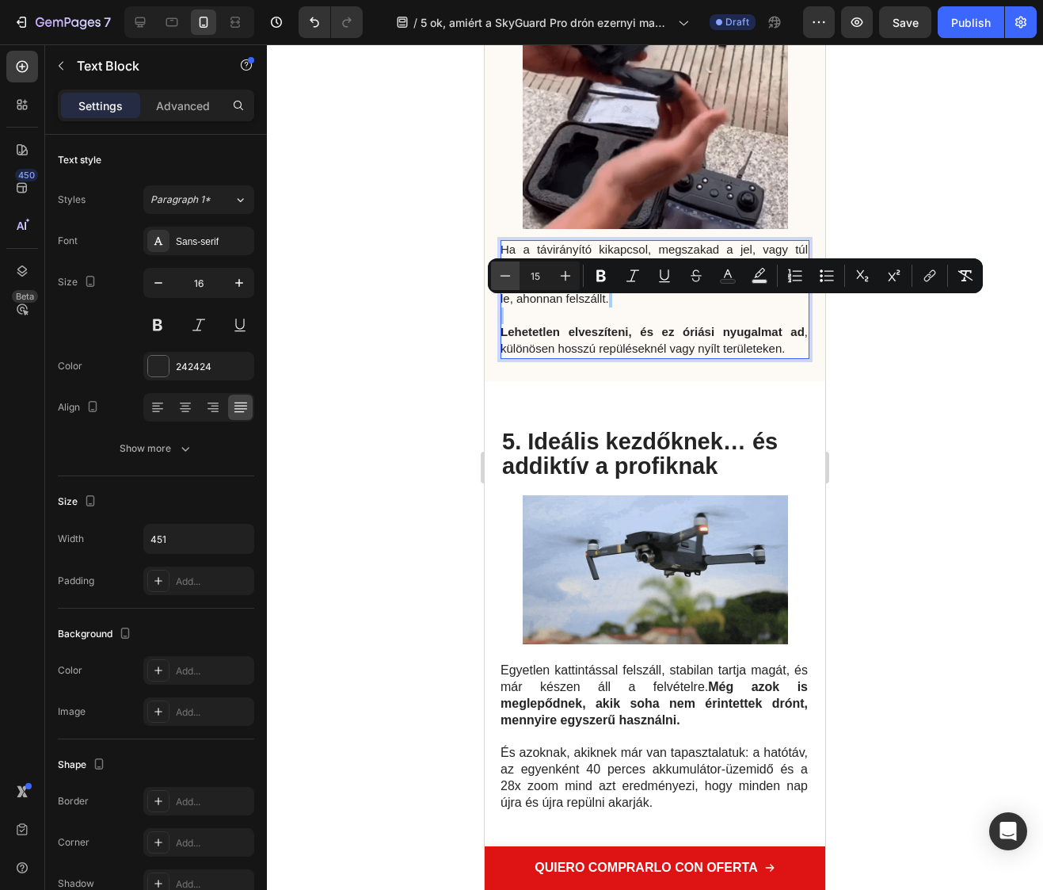
click at [505, 275] on icon "Editor contextual toolbar" at bounding box center [506, 275] width 10 height 1
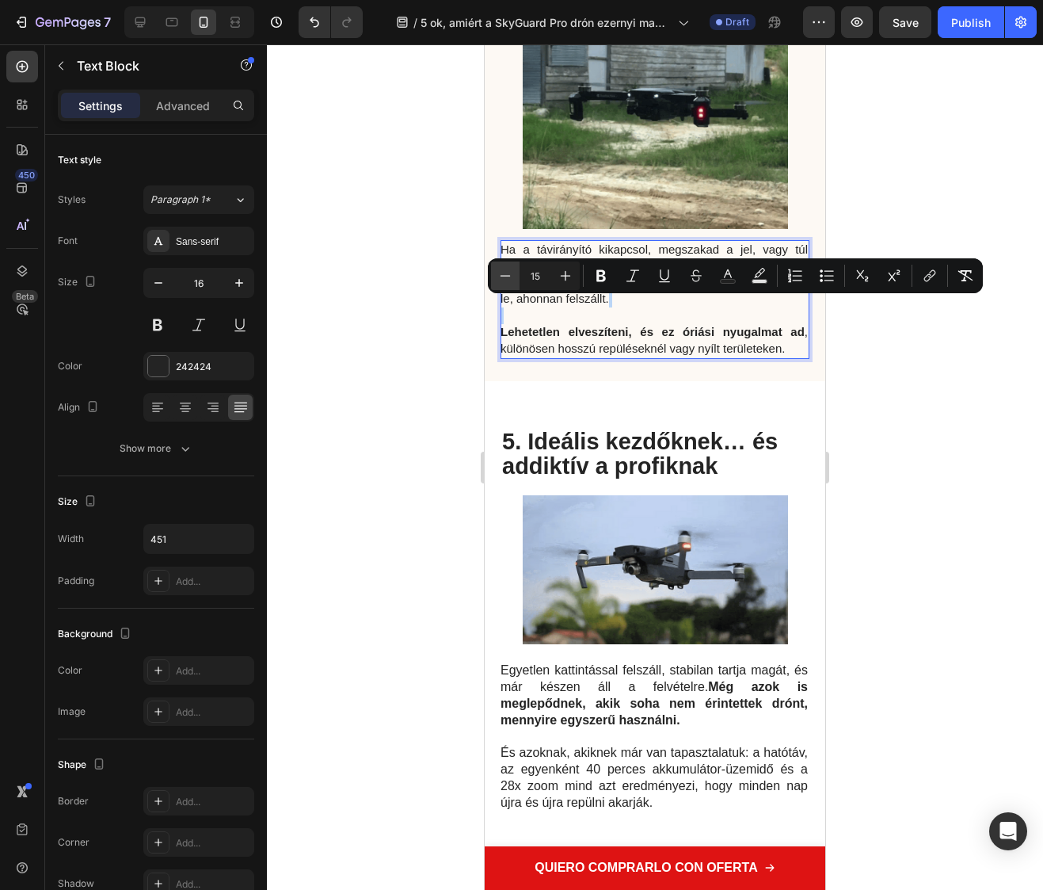
type input "14"
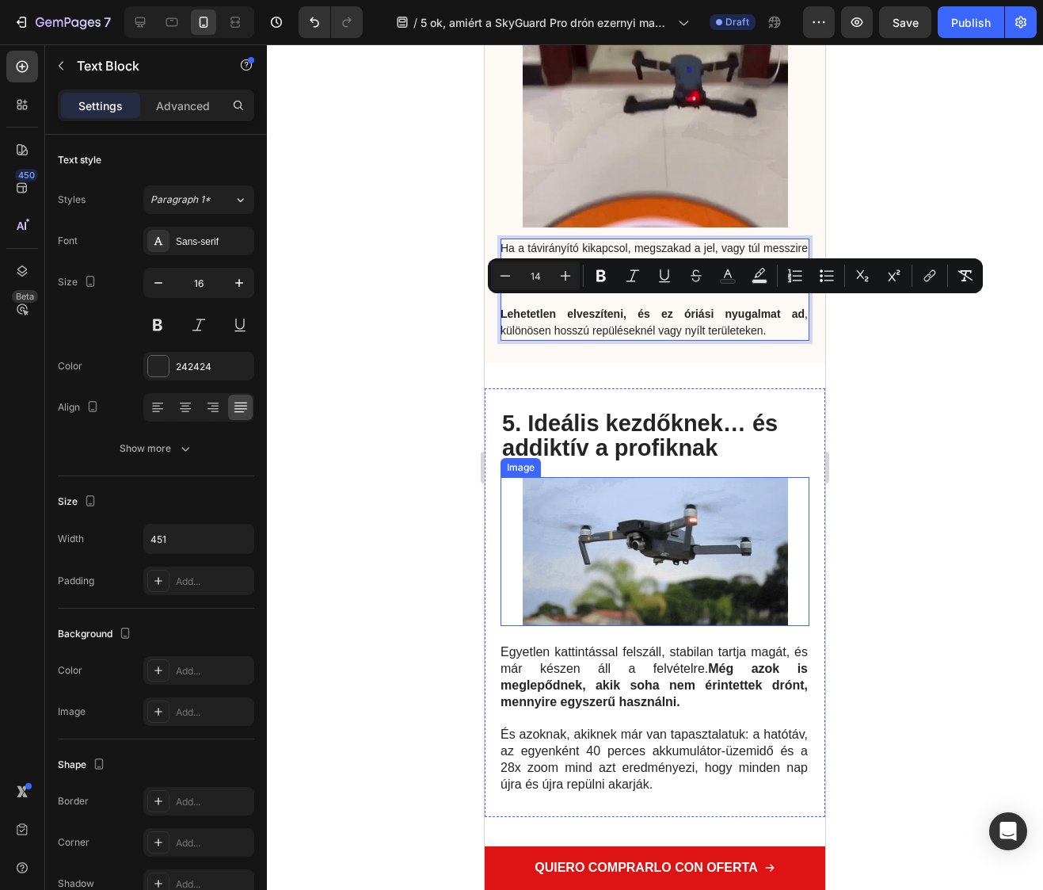
scroll to position [2586, 0]
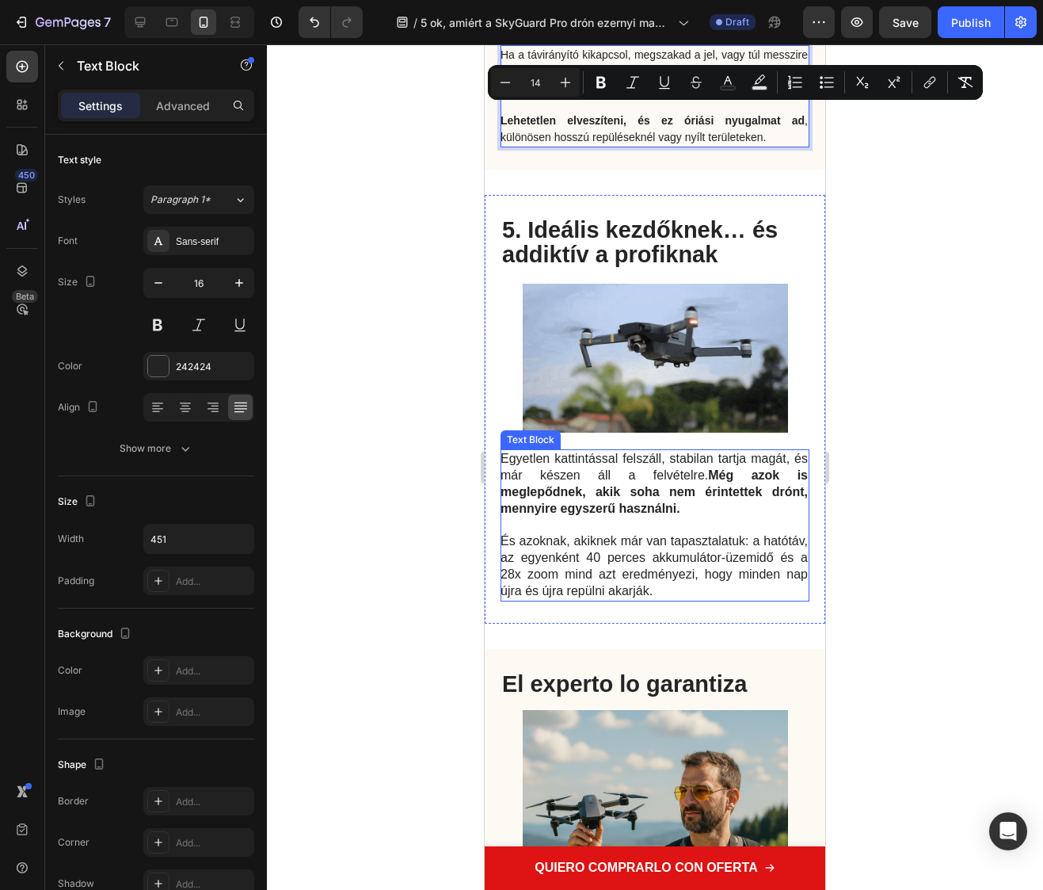
click at [685, 599] on p "És azoknak, akiknek már van tapasztalatuk: a hatótáv, az egyenként 40 perces ak…" at bounding box center [654, 566] width 307 height 66
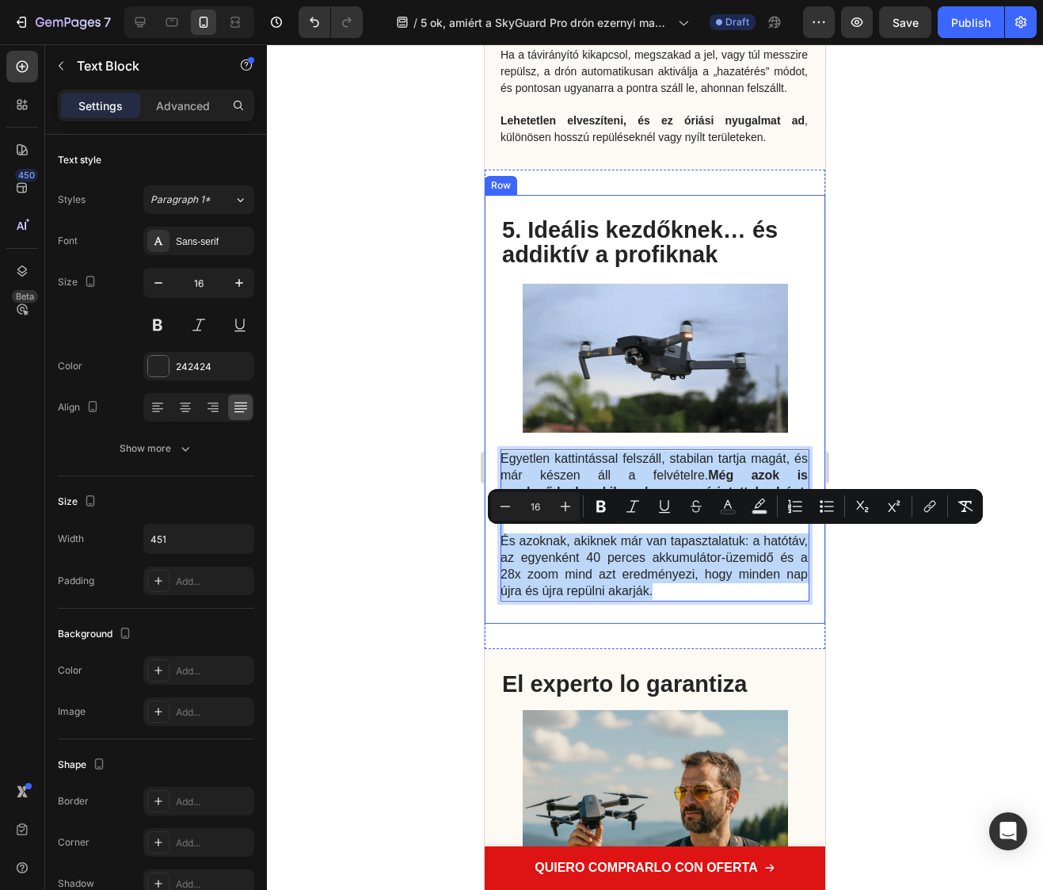
drag, startPoint x: 770, startPoint y: 671, endPoint x: 484, endPoint y: 535, distance: 316.8
click at [485, 535] on html "iPhone 15 Pro Max ( 430 px) iPhone 13 Mini iPhone 13 Pro iPhone 11 Pro Max iPho…" at bounding box center [655, 585] width 341 height 6255
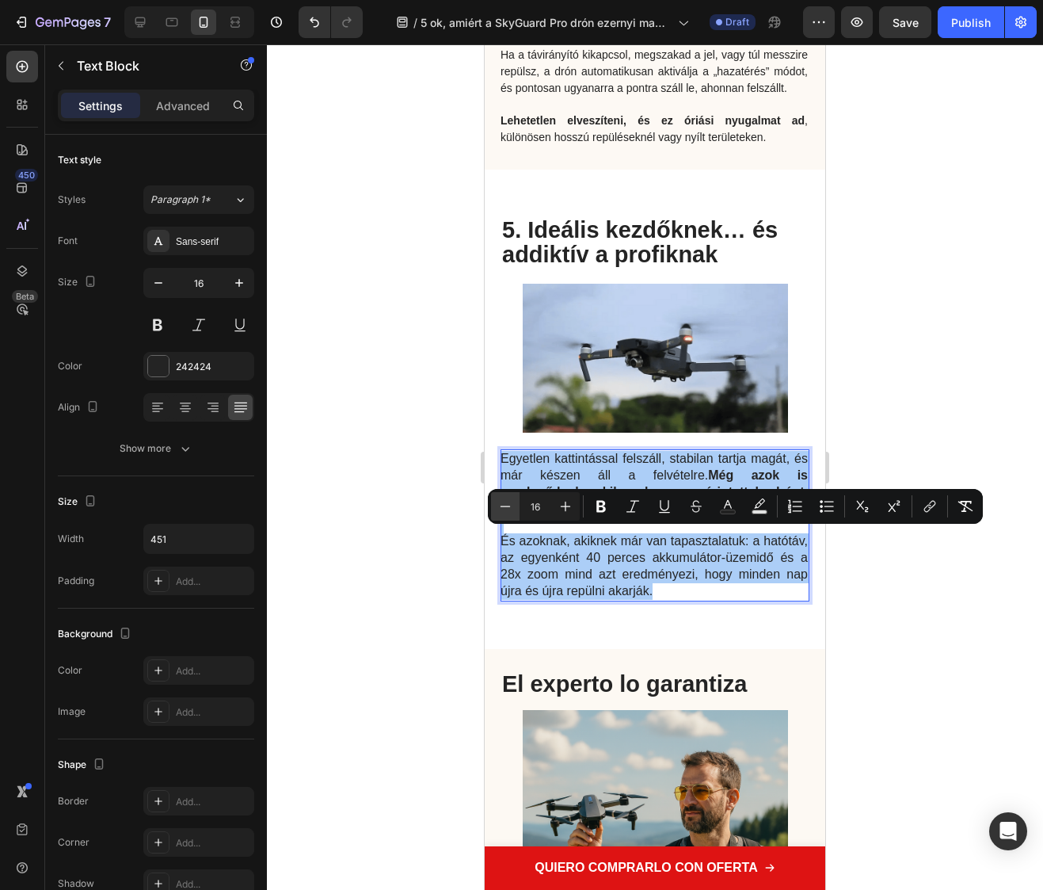
click at [504, 506] on icon "Editor contextual toolbar" at bounding box center [506, 505] width 10 height 1
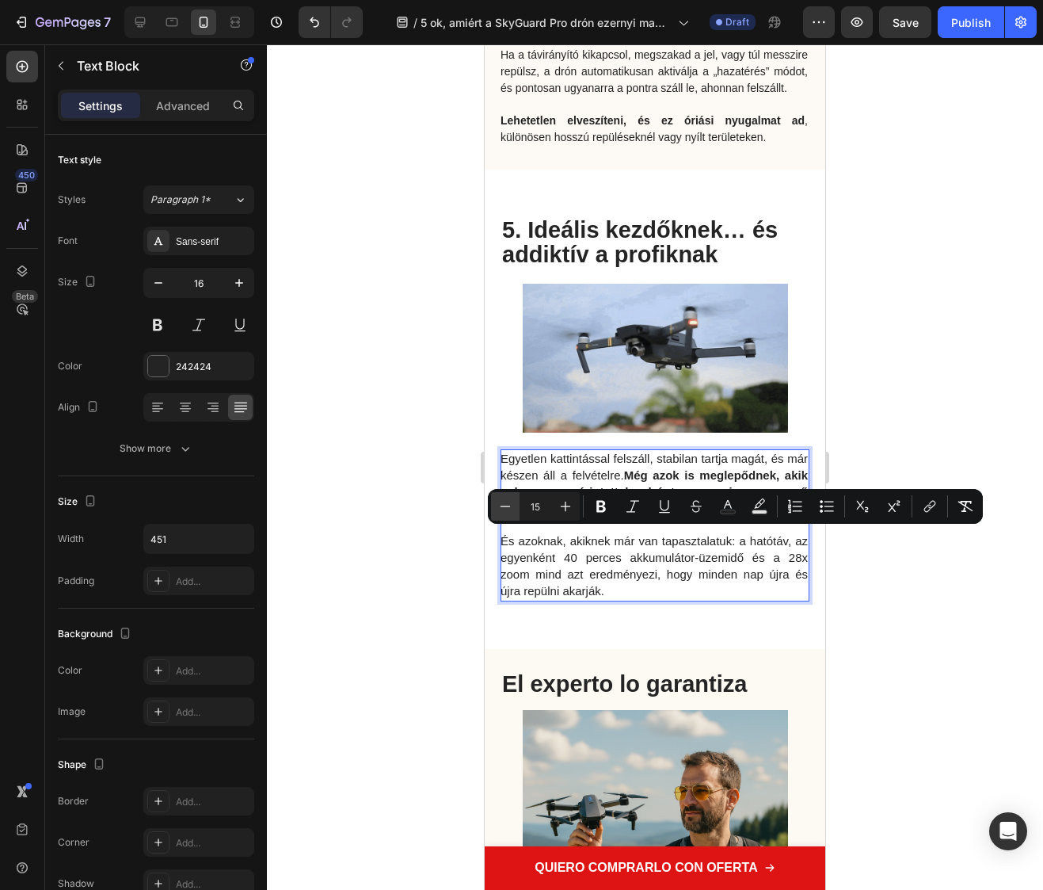
click at [504, 506] on icon "Editor contextual toolbar" at bounding box center [506, 505] width 10 height 1
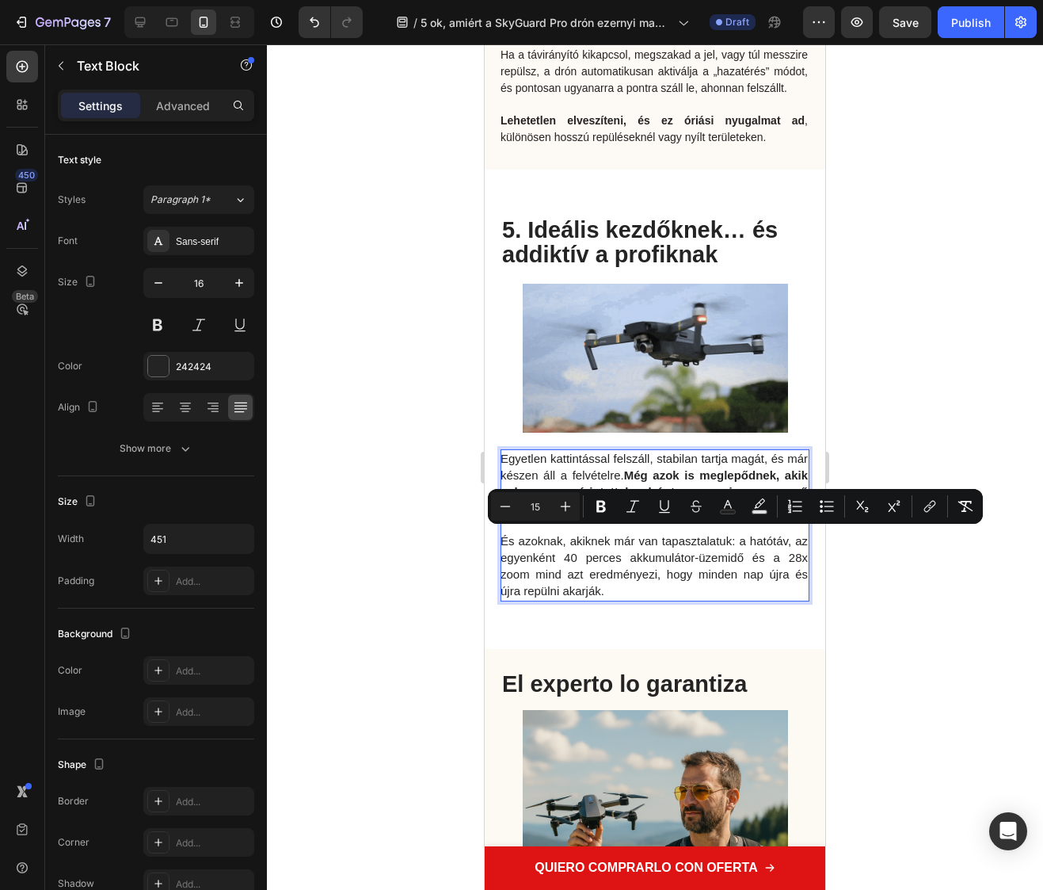
type input "14"
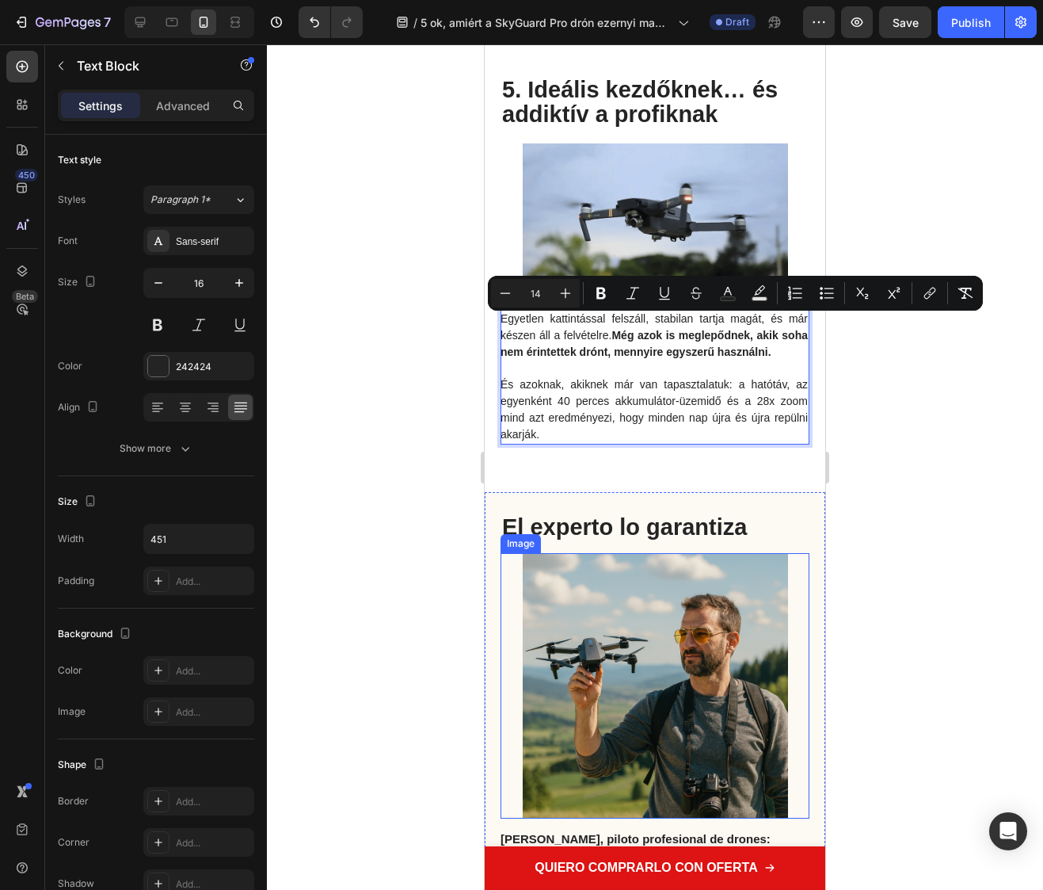
scroll to position [2830, 0]
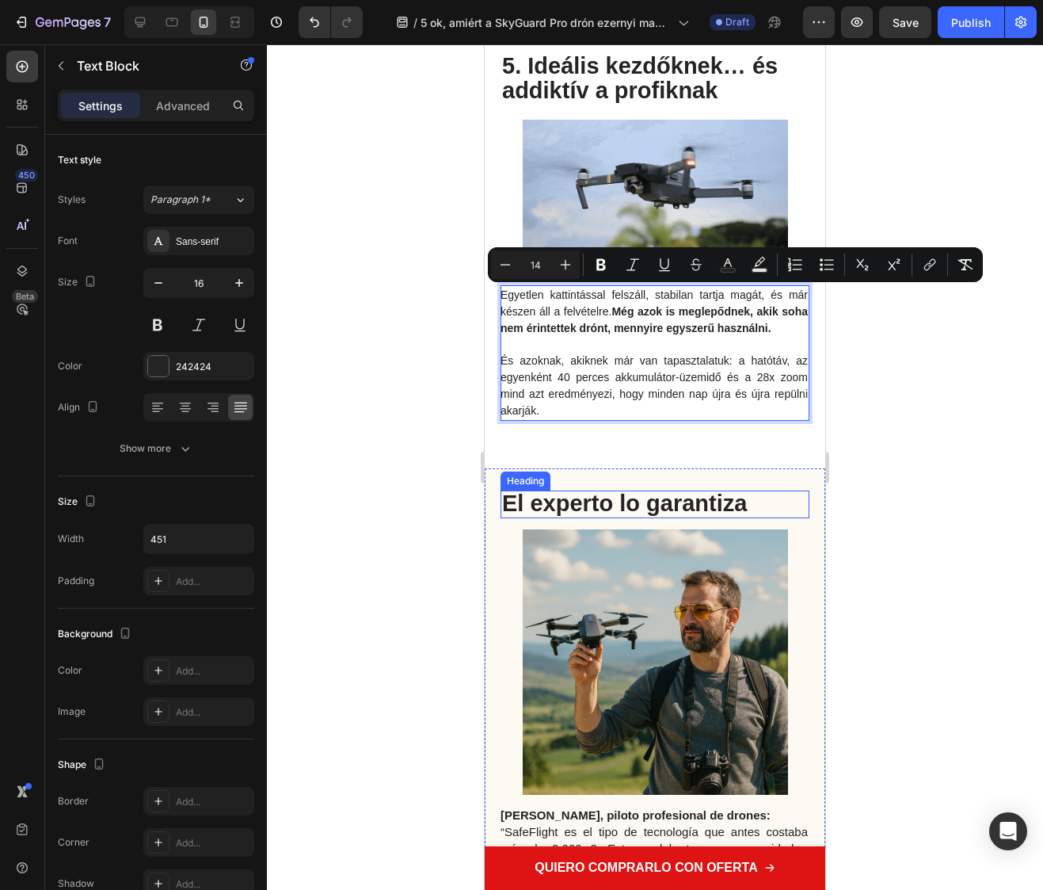
click at [605, 516] on span "El experto lo garantiza" at bounding box center [624, 502] width 245 height 25
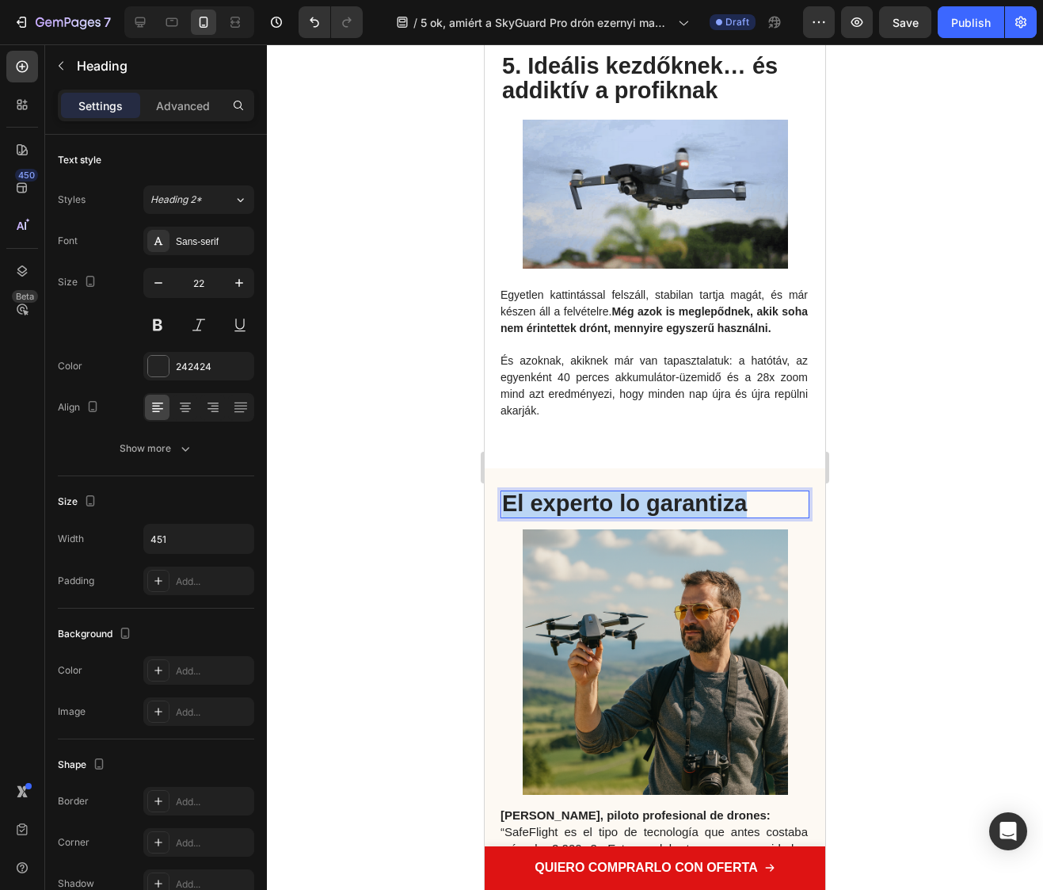
click at [605, 516] on span "El experto lo garantiza" at bounding box center [624, 502] width 245 height 25
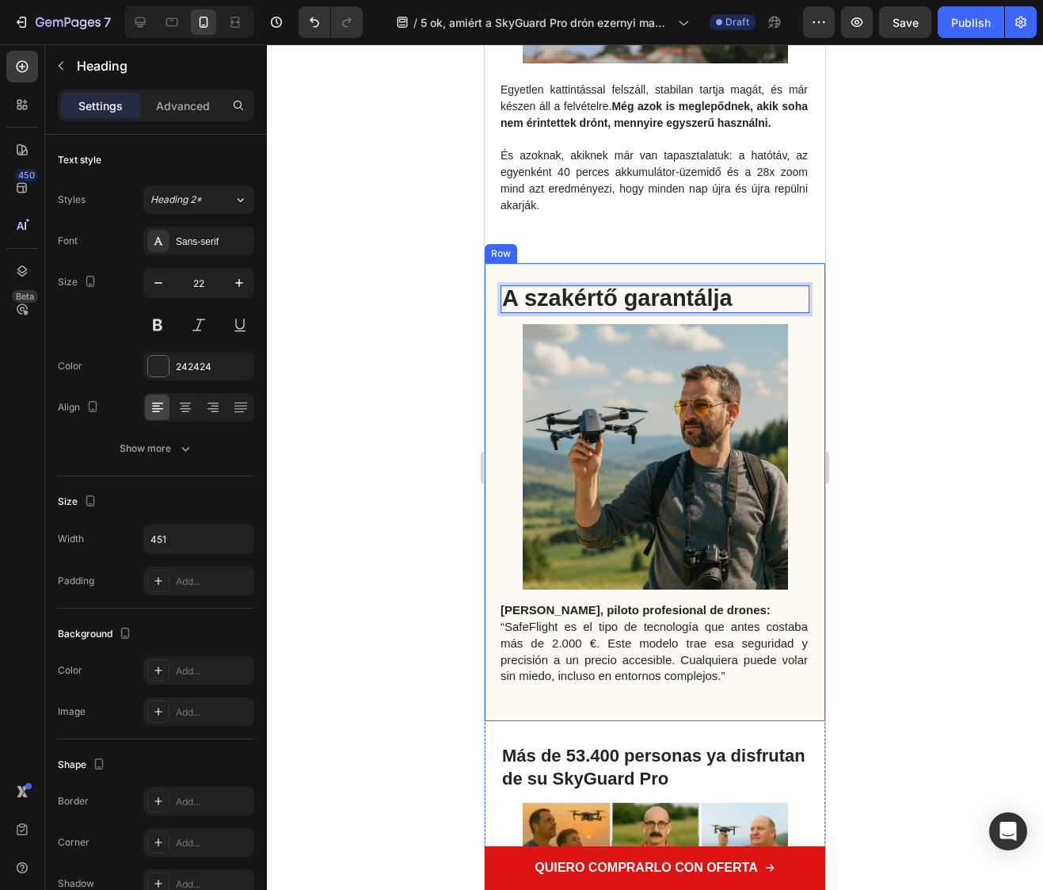
scroll to position [3156, 0]
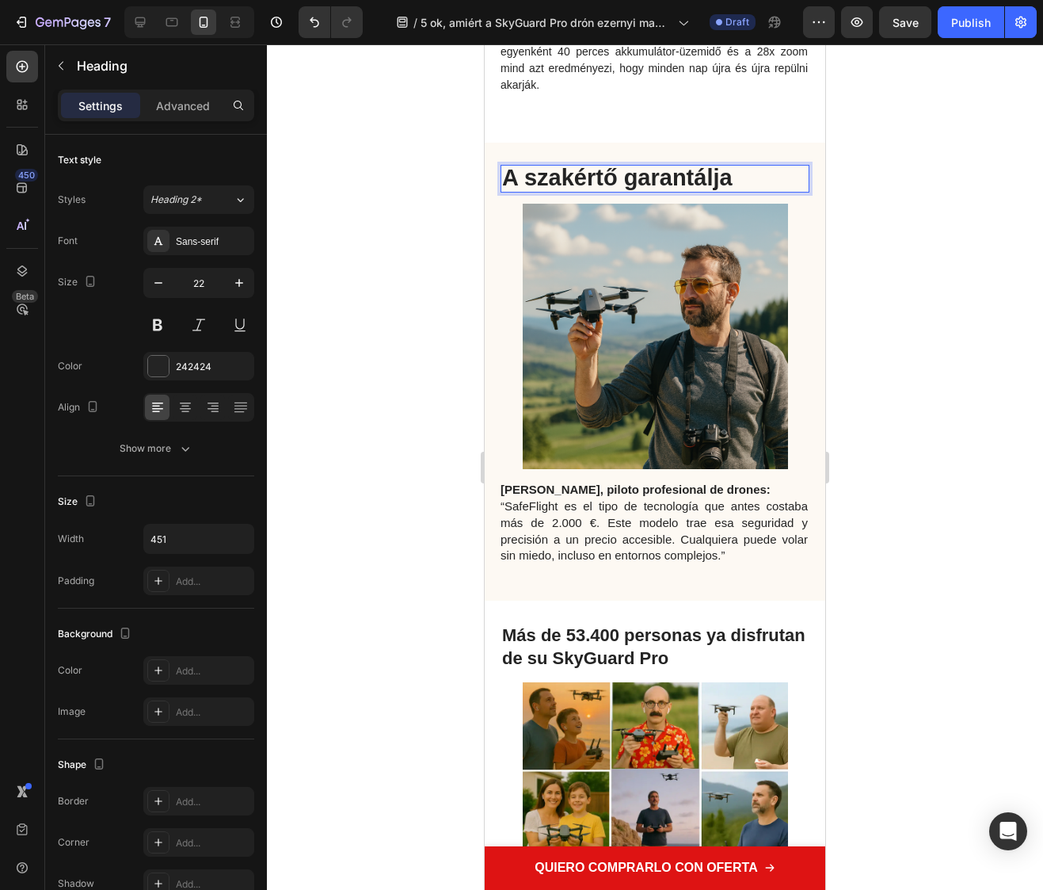
click at [658, 559] on span "“SafeFlight es el tipo de tecnología que antes costaba más de 2.000 €. Este mod…" at bounding box center [654, 530] width 307 height 63
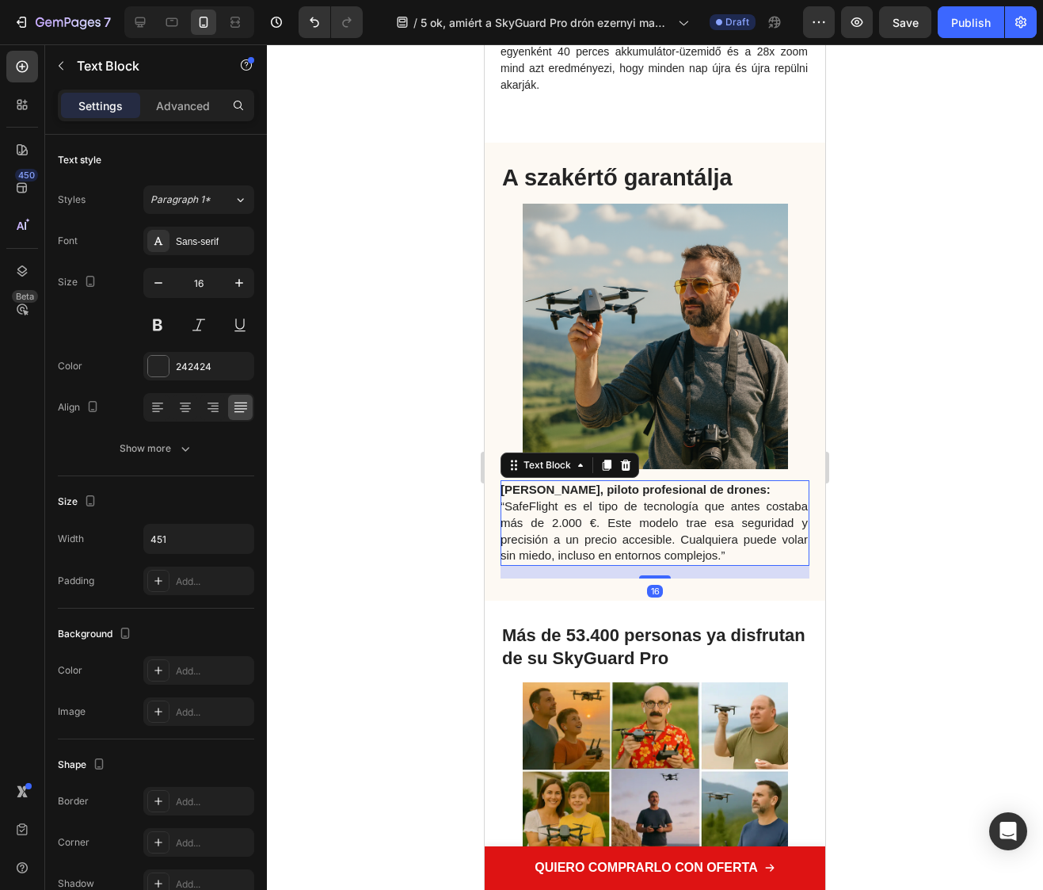
click at [685, 560] on span "“SafeFlight es el tipo de tecnología que antes costaba más de 2.000 €. Este mod…" at bounding box center [654, 530] width 307 height 63
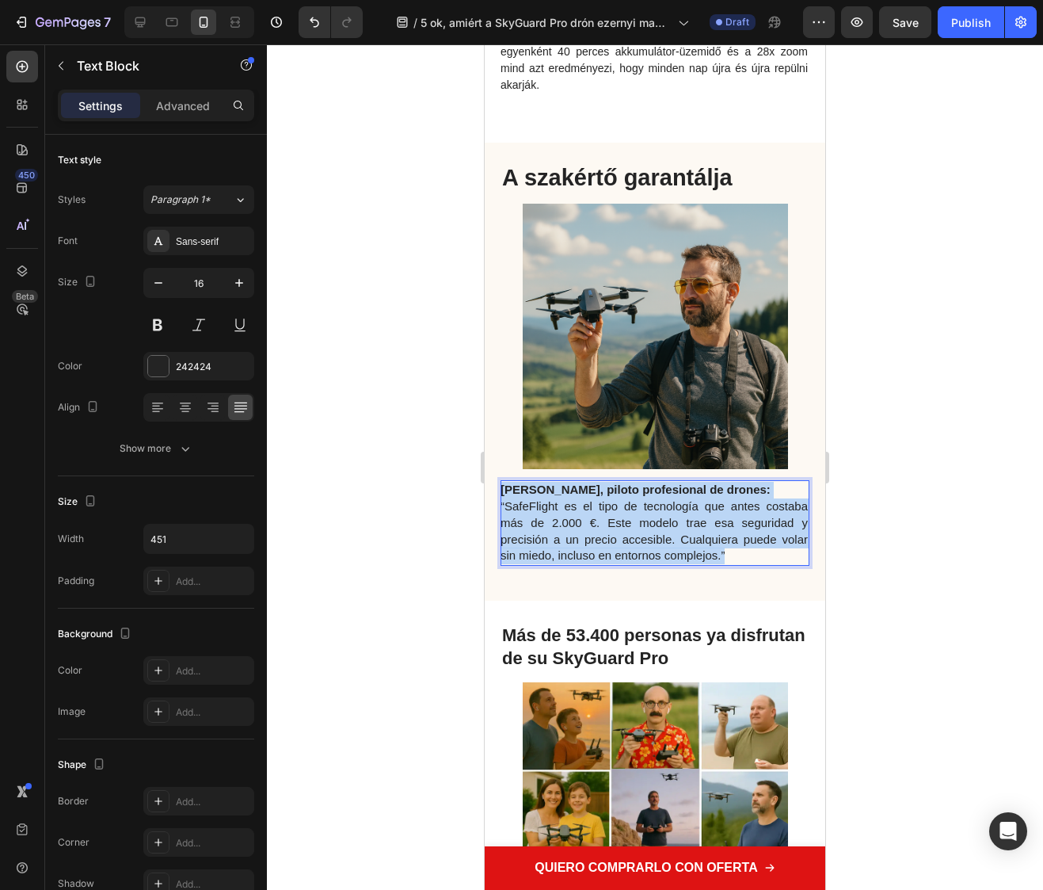
drag, startPoint x: 741, startPoint y: 578, endPoint x: 964, endPoint y: 556, distance: 224.5
click at [485, 513] on html "iPhone 15 Pro Max ( 430 px) iPhone 13 Mini iPhone 13 Pro iPhone 11 Pro Max iPho…" at bounding box center [655, 48] width 341 height 6318
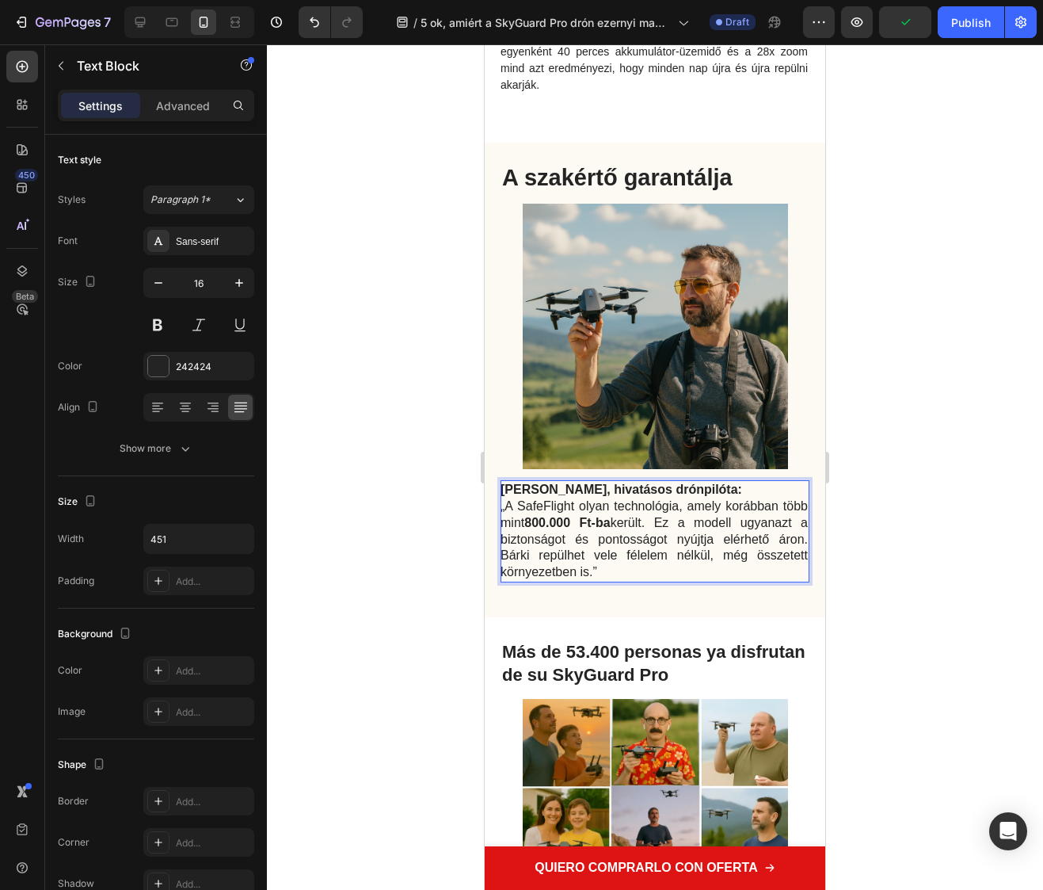
drag, startPoint x: 698, startPoint y: 589, endPoint x: 467, endPoint y: 503, distance: 246.2
click at [485, 503] on html "iPhone 15 Pro Max ( 430 px) iPhone 13 Mini iPhone 13 Pro iPhone 11 Pro Max iPho…" at bounding box center [655, 56] width 341 height 6335
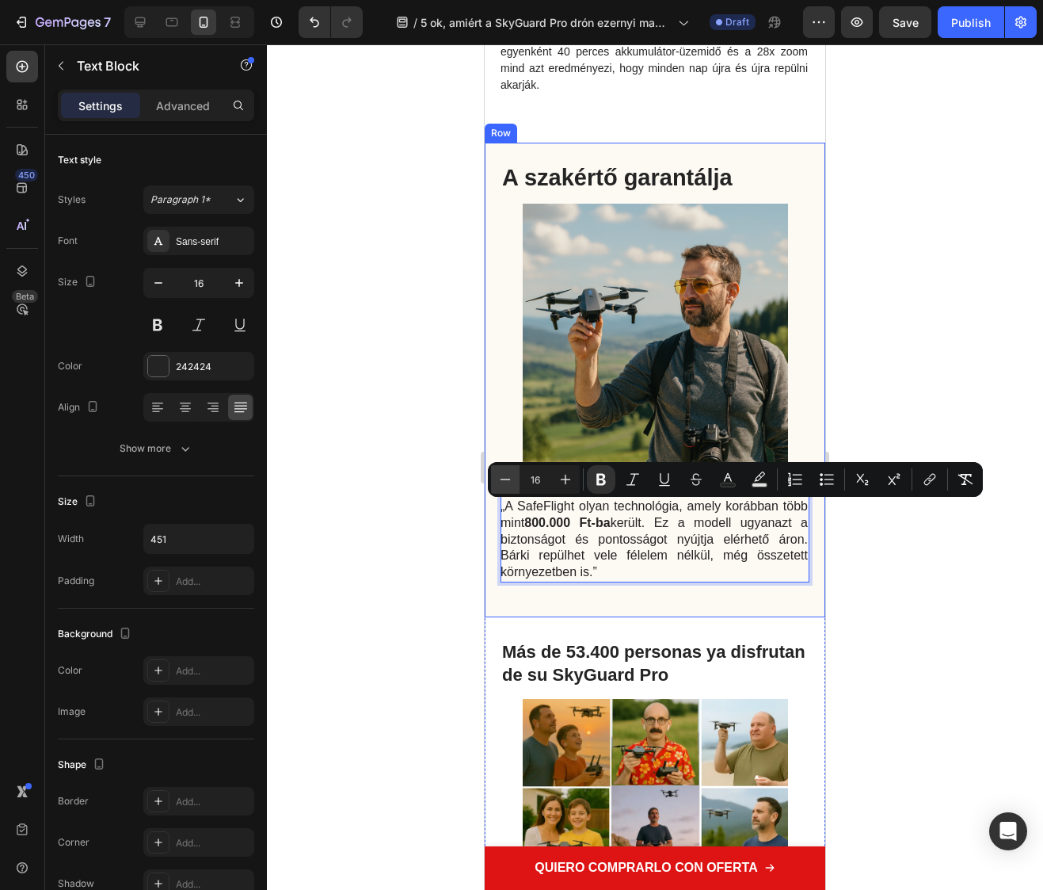
click at [503, 476] on icon "Editor contextual toolbar" at bounding box center [506, 479] width 16 height 16
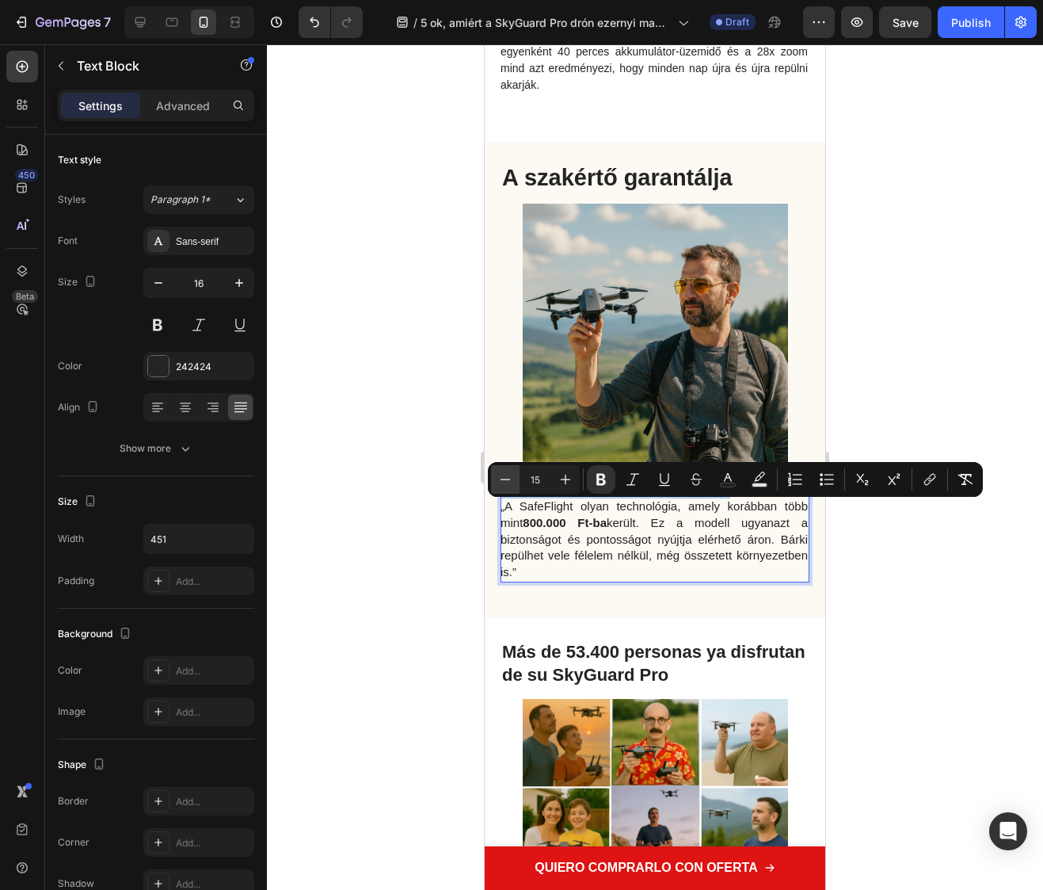
drag, startPoint x: 503, startPoint y: 476, endPoint x: 2, endPoint y: 459, distance: 501.8
click at [503, 476] on icon "Editor contextual toolbar" at bounding box center [506, 479] width 16 height 16
type input "14"
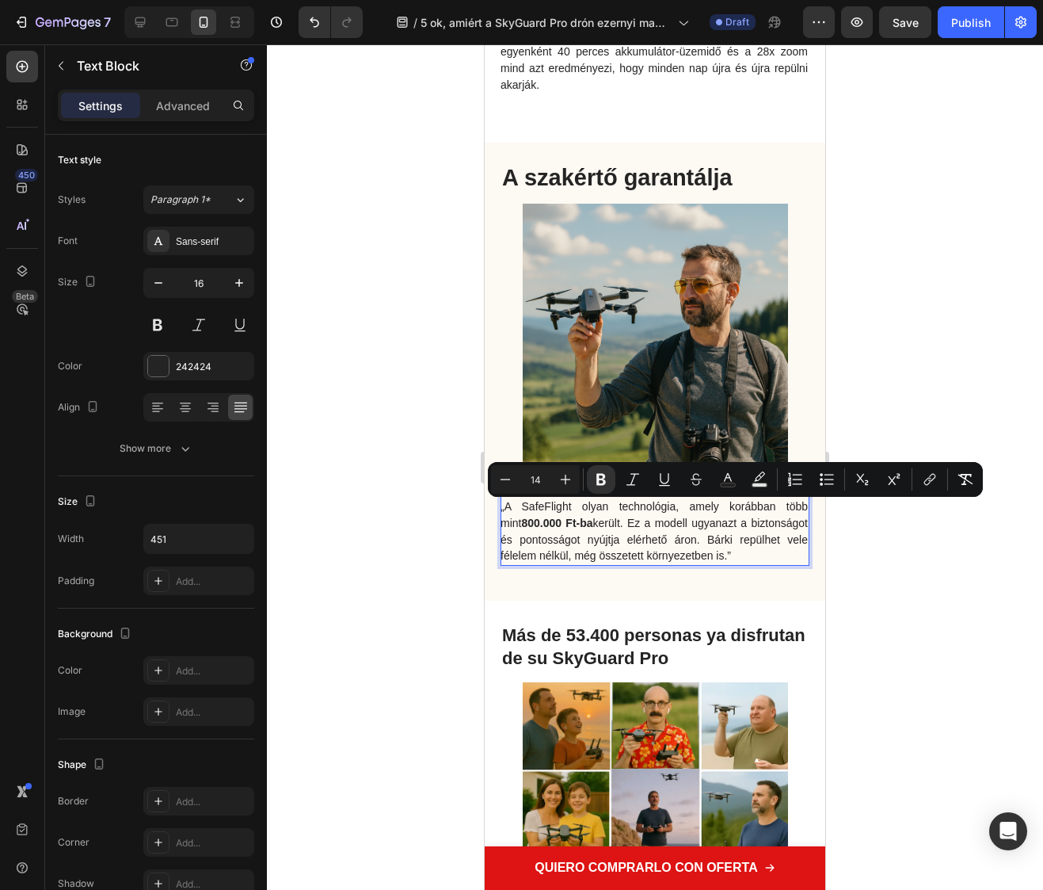
click at [440, 618] on div at bounding box center [655, 466] width 776 height 845
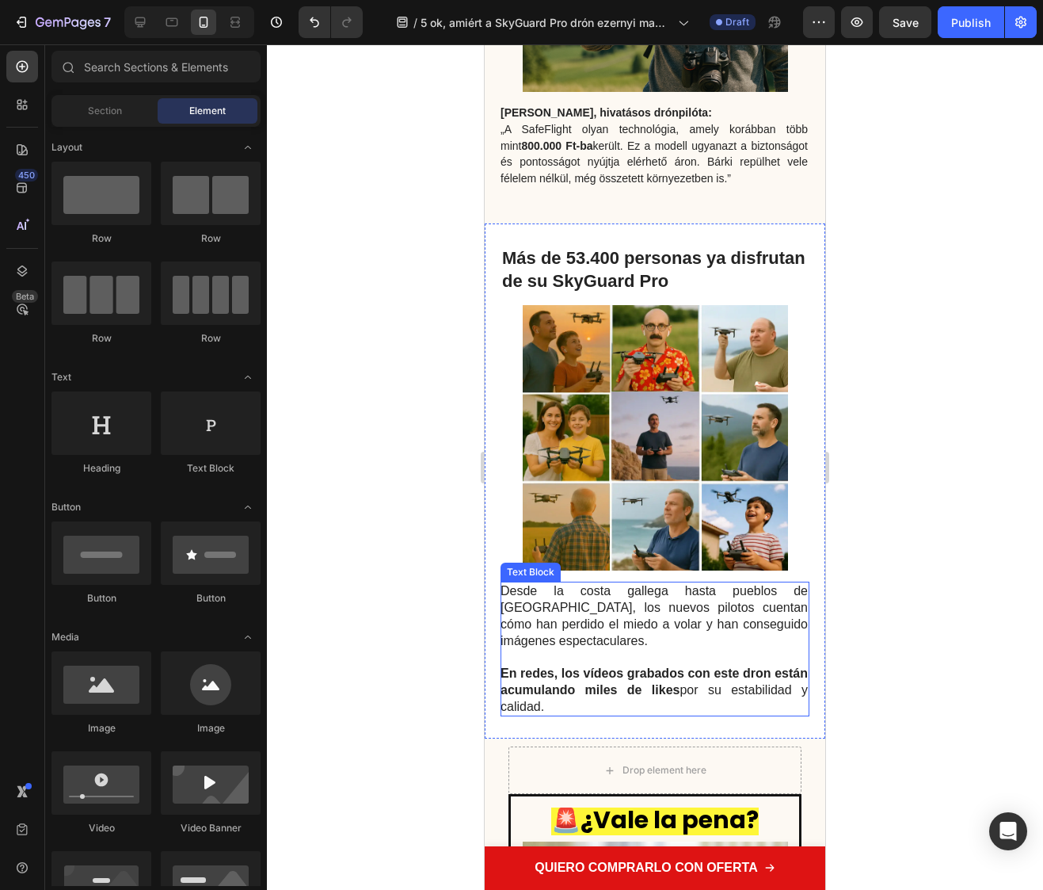
scroll to position [3563, 0]
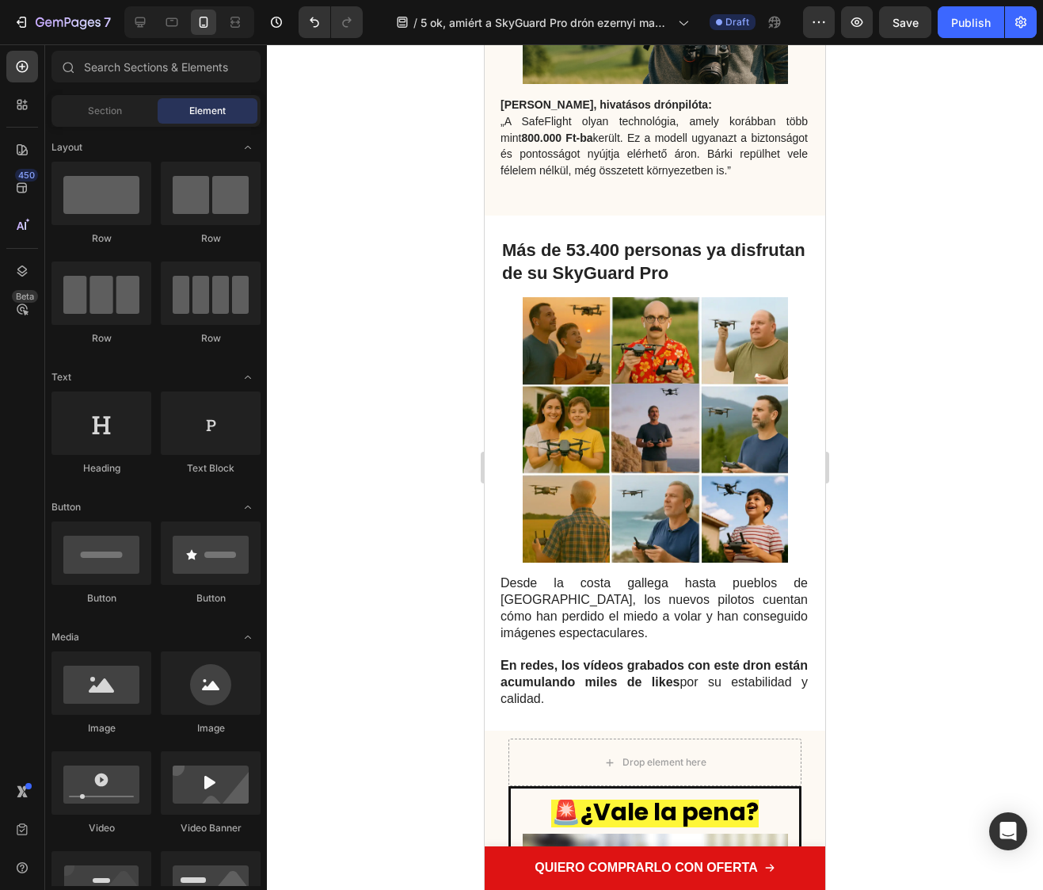
click at [612, 276] on h2 "Más de 53.400 personas ya disfrutan de su SkyGuard Pro" at bounding box center [655, 262] width 309 height 48
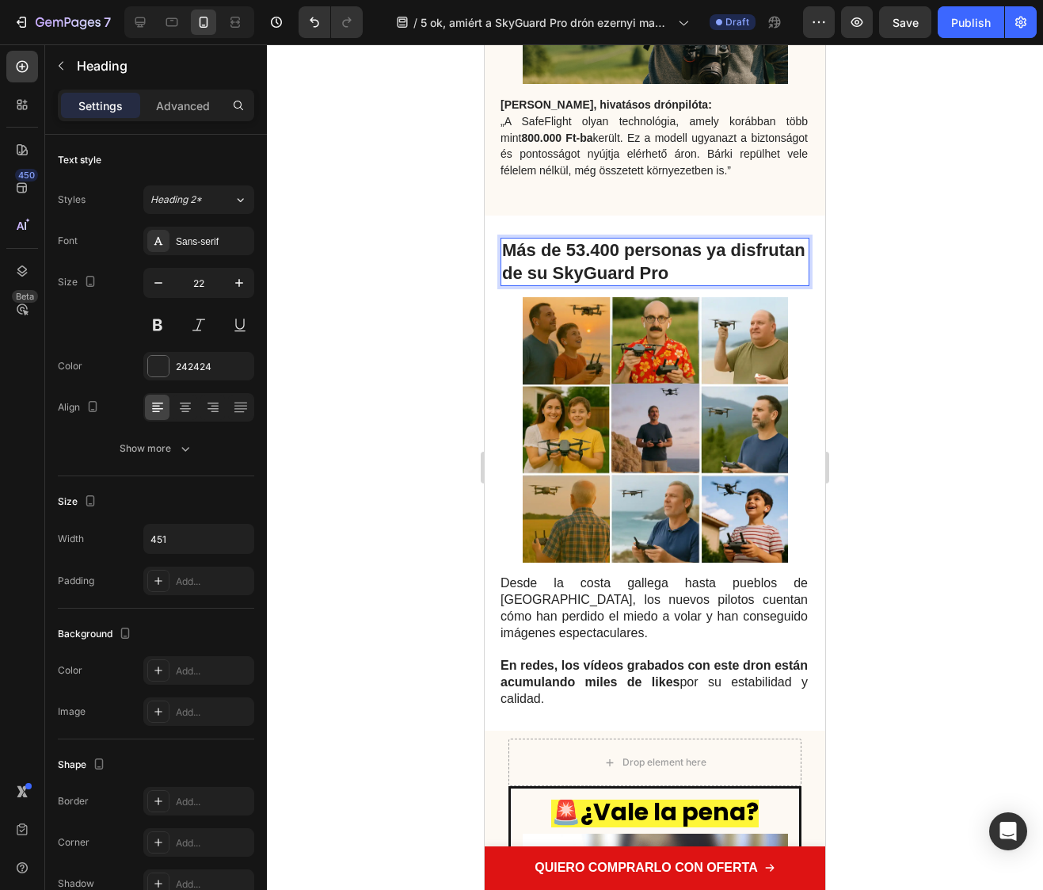
click at [612, 276] on h2 "Más de 53.400 personas ya disfrutan de su SkyGuard Pro" at bounding box center [655, 262] width 309 height 48
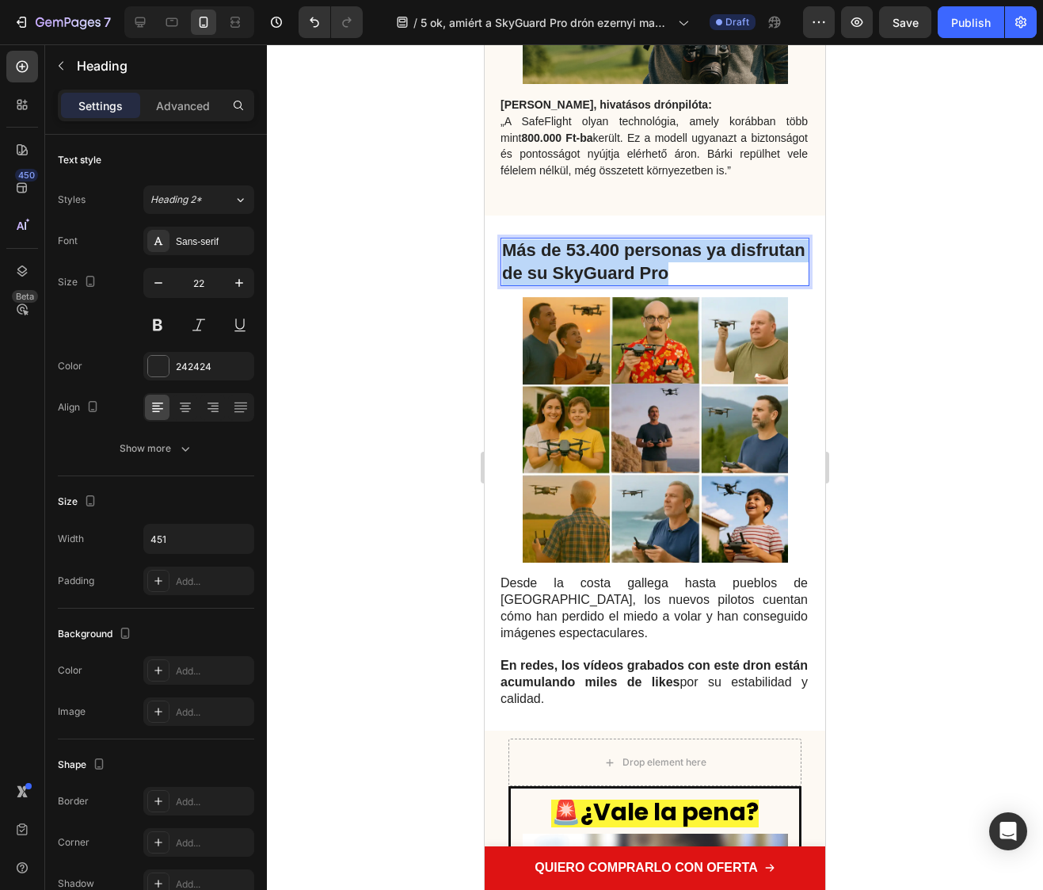
click at [612, 276] on p "Más de 53.400 personas ya disfrutan de su SkyGuard Pro" at bounding box center [655, 261] width 306 height 45
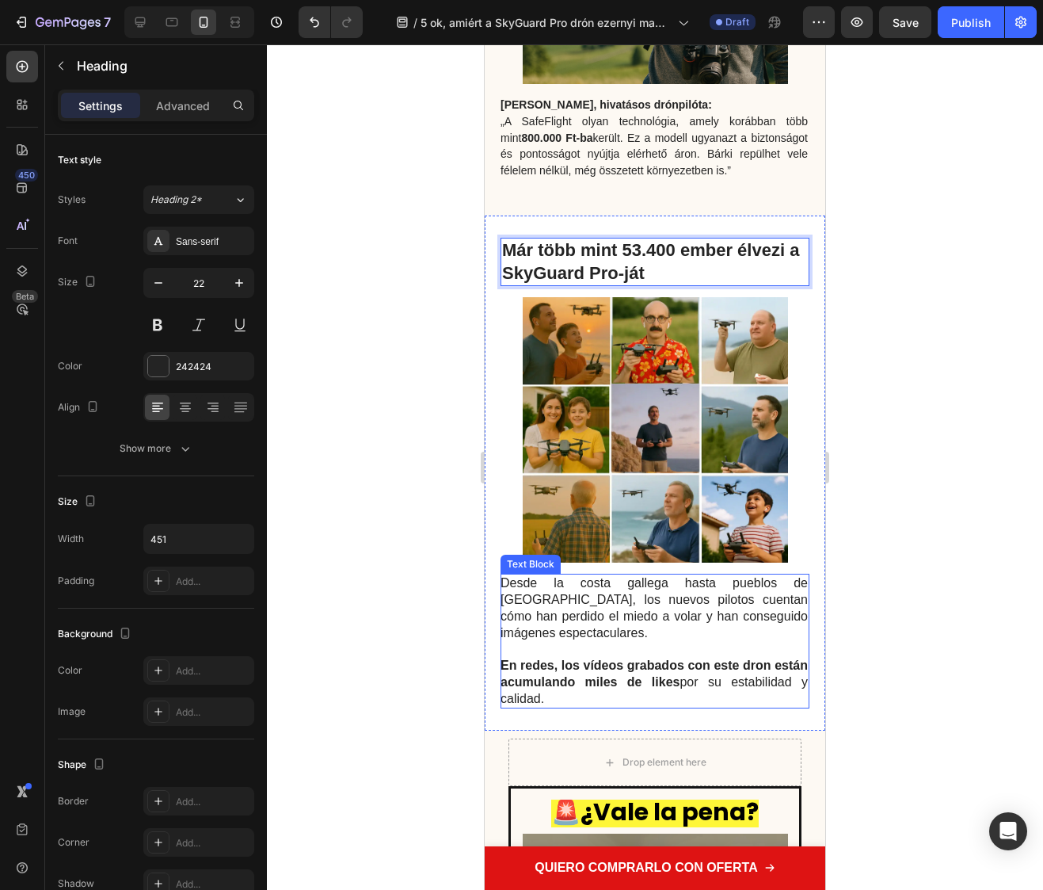
click at [637, 658] on p "Desde la costa gallega hasta pueblos de Andalucía, los nuevos pilotos cuentan c…" at bounding box center [654, 641] width 307 height 132
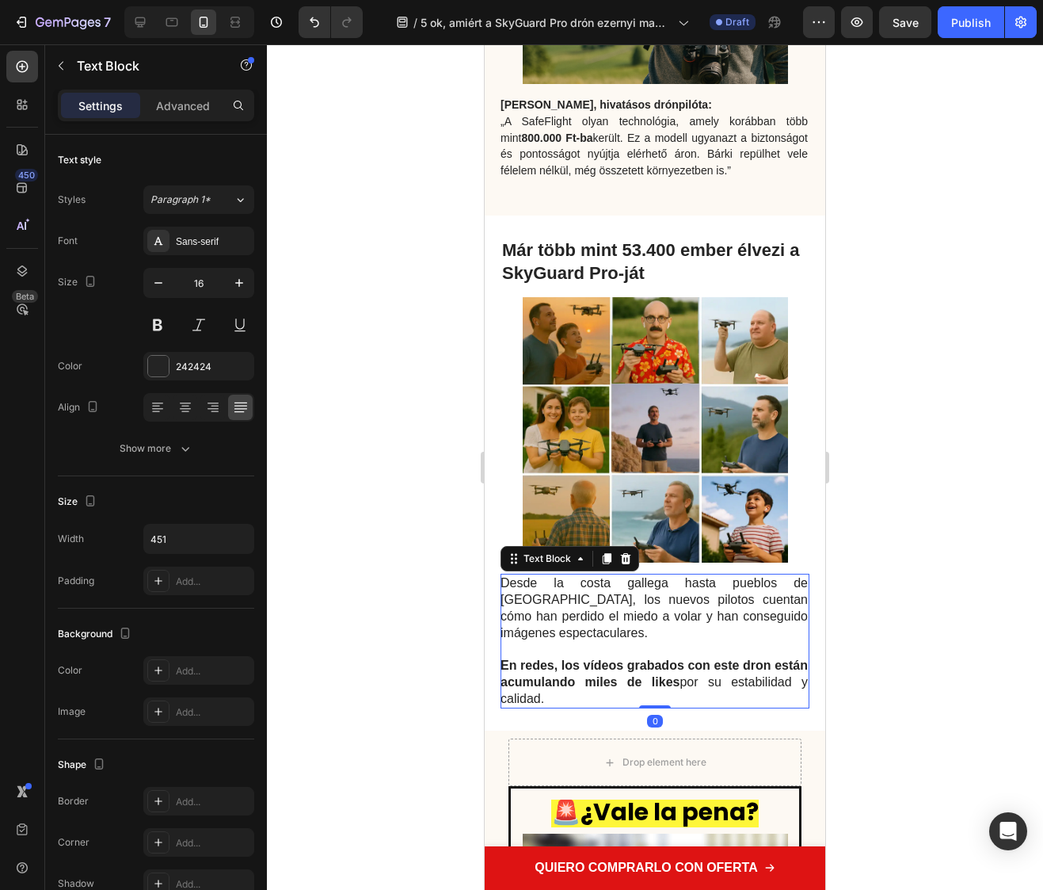
click at [640, 672] on strong "En redes, los vídeos grabados con este dron están acumulando miles de likes" at bounding box center [654, 673] width 307 height 30
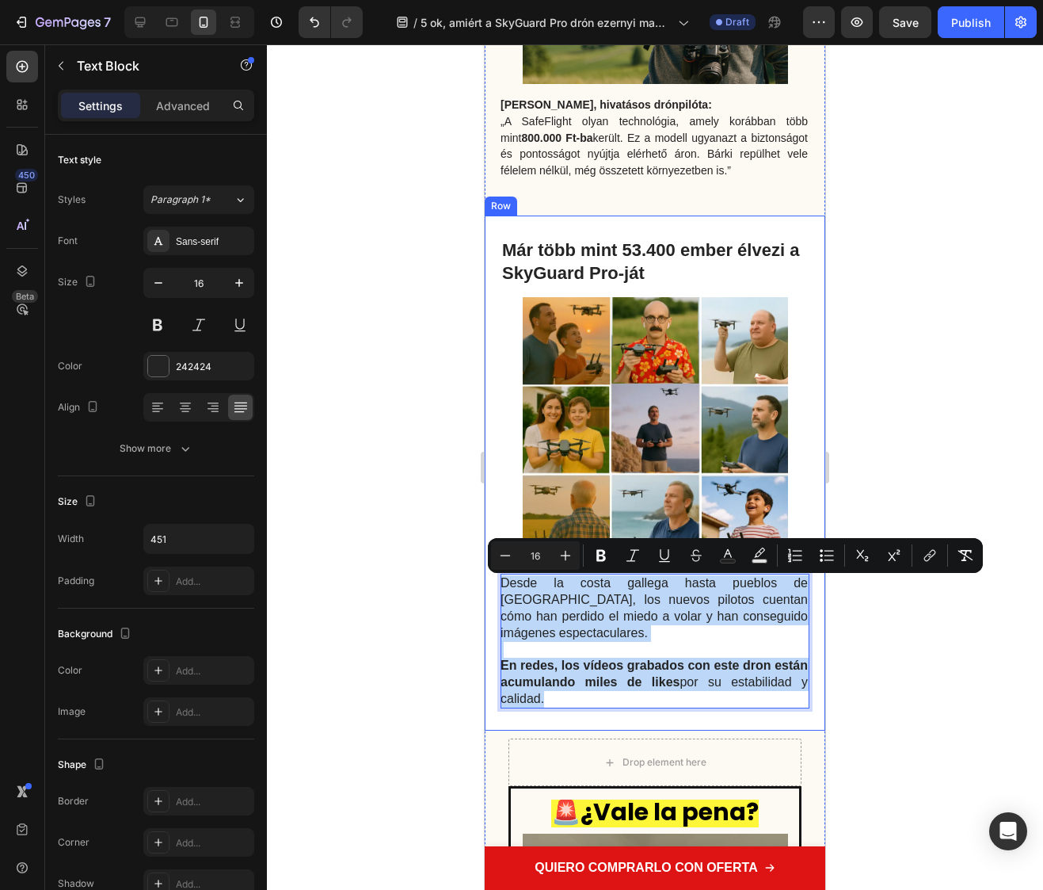
drag, startPoint x: 634, startPoint y: 700, endPoint x: 499, endPoint y: 590, distance: 174.0
click at [499, 590] on div "Desde la costa gallega hasta pueblos de Andalucía, los nuevos pilotos cuentan c…" at bounding box center [655, 473] width 341 height 516
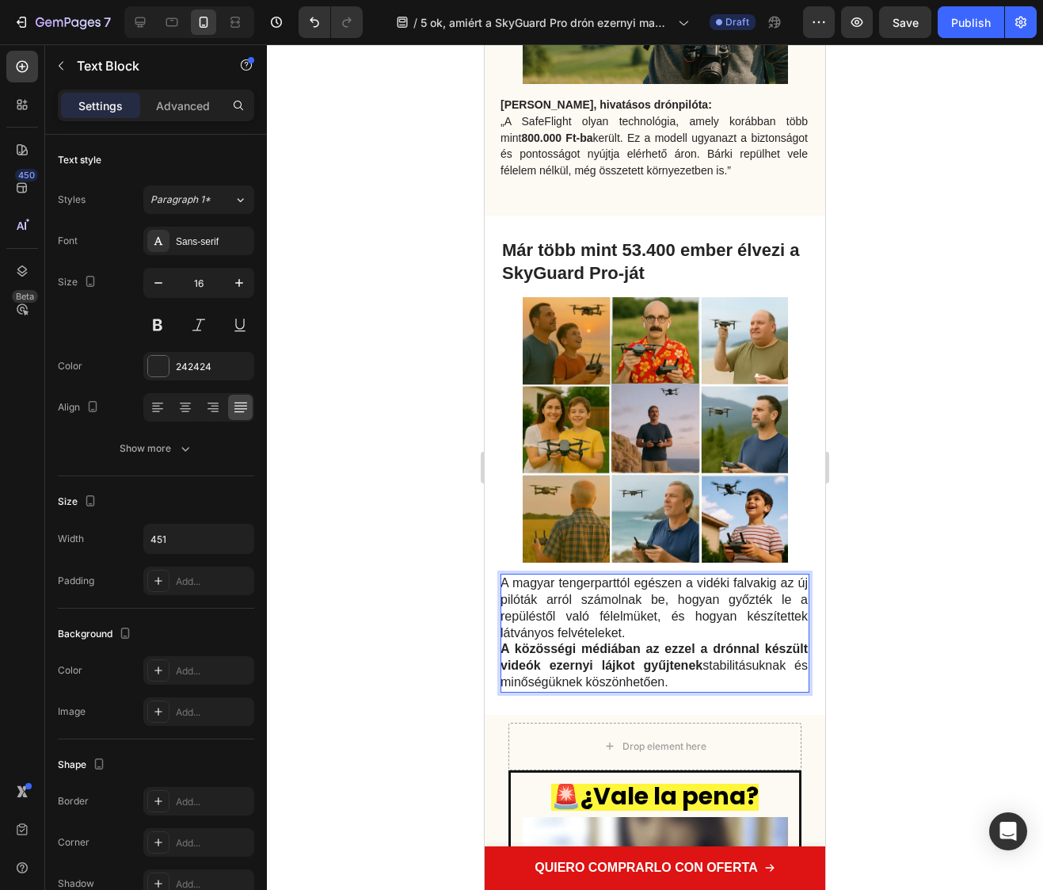
click at [635, 632] on p "A magyar tengerparttól egészen a vidéki falvakig az új pilóták arról számolnak …" at bounding box center [654, 608] width 307 height 66
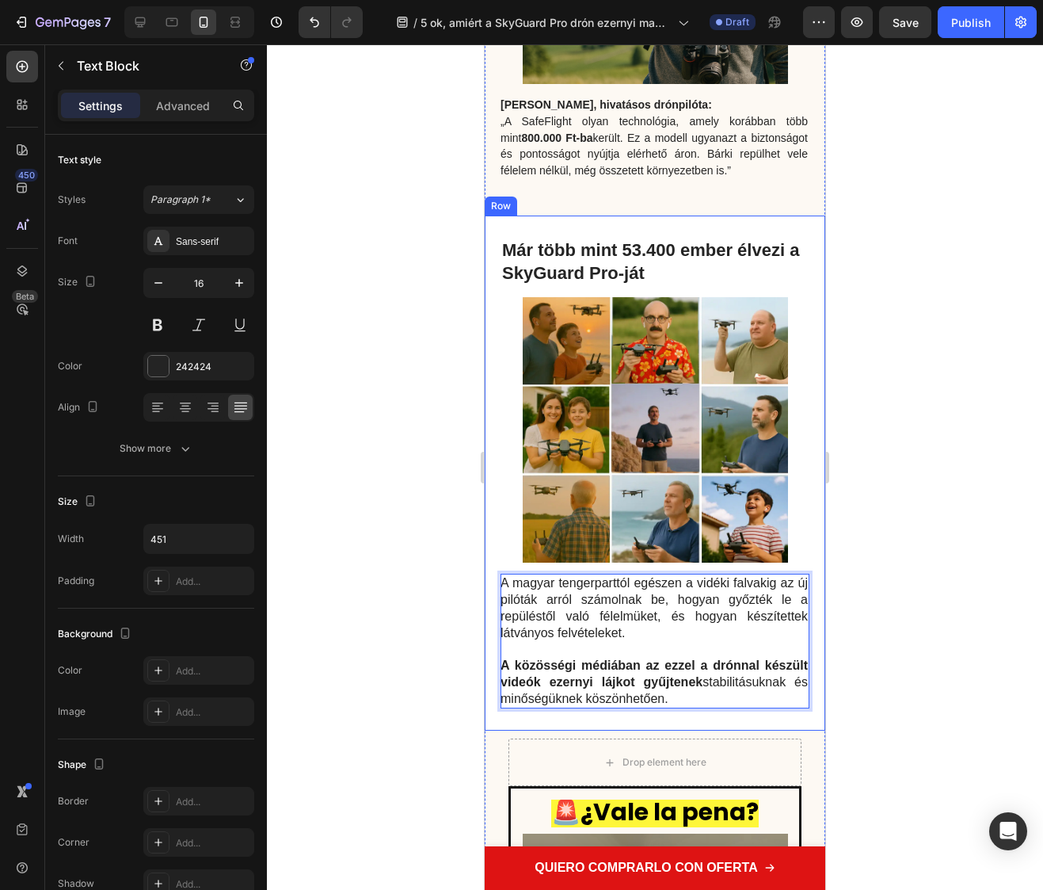
drag, startPoint x: 690, startPoint y: 702, endPoint x: 490, endPoint y: 585, distance: 231.5
click at [494, 588] on div "A magyar tengerparttól egészen a vidéki falvakig az új pilóták arról számolnak …" at bounding box center [655, 473] width 341 height 516
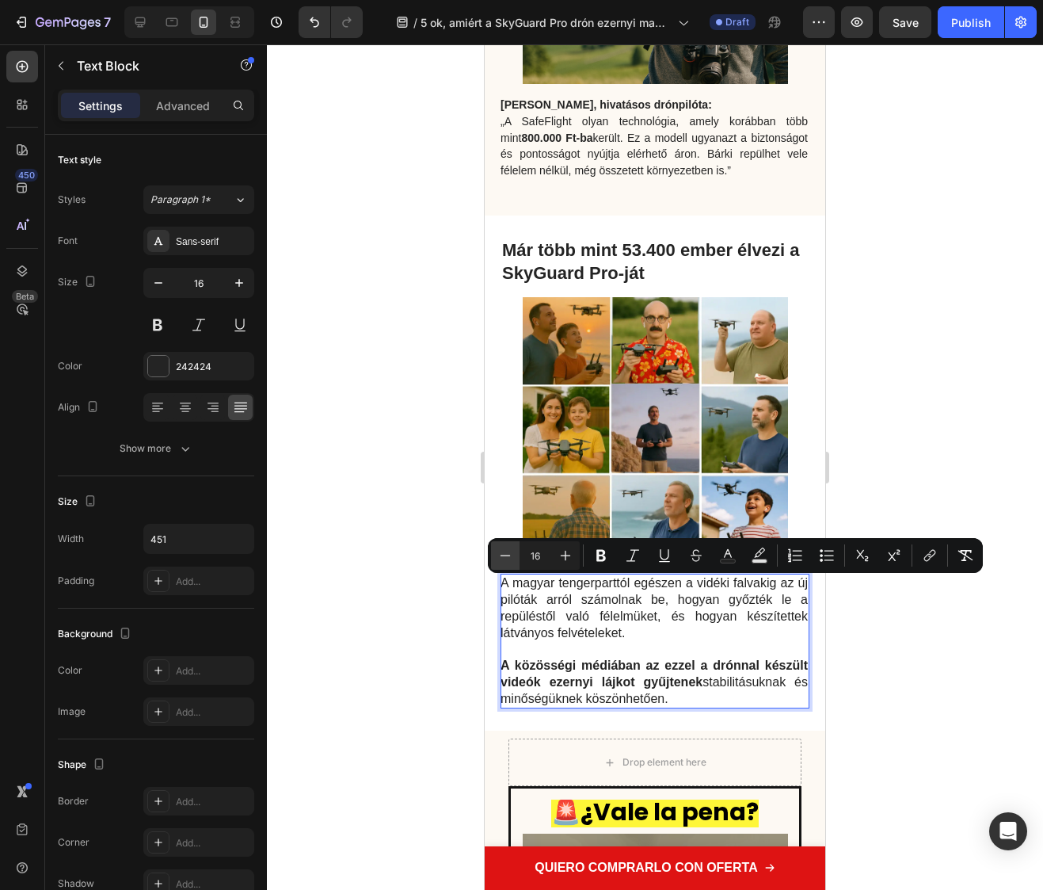
click at [505, 555] on icon "Editor contextual toolbar" at bounding box center [506, 555] width 16 height 16
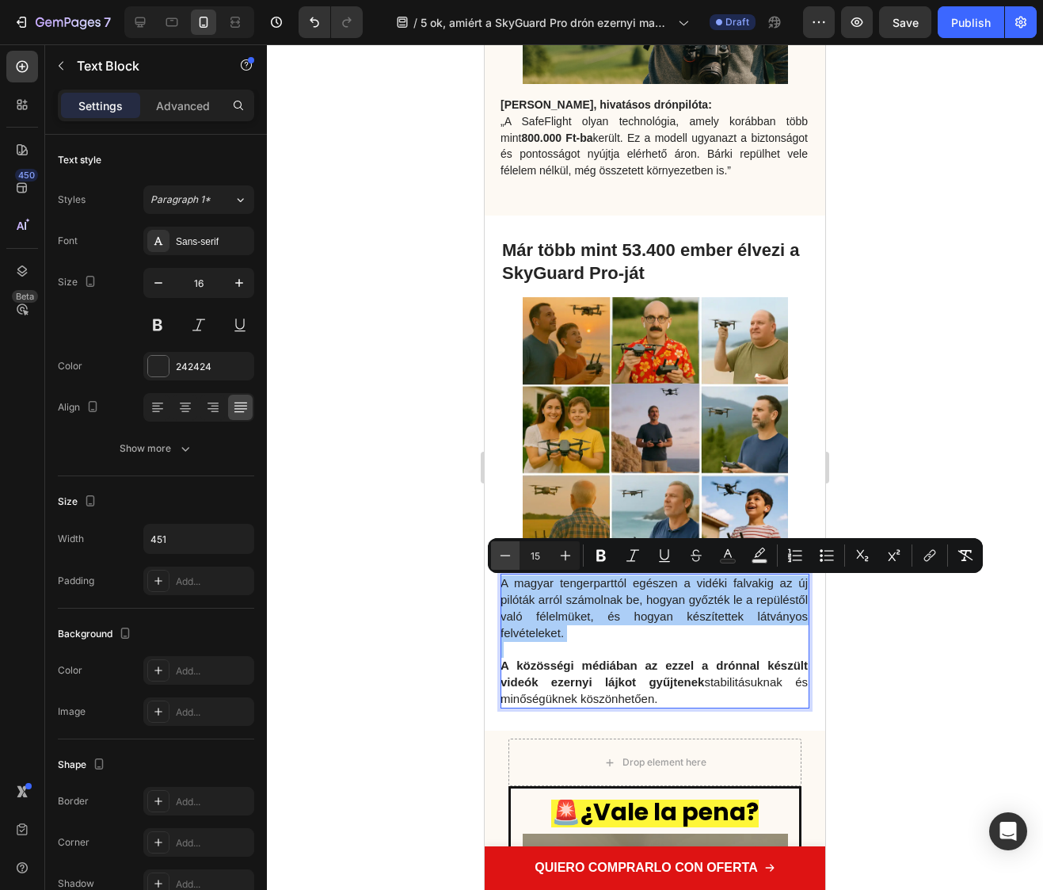
click at [505, 555] on icon "Editor contextual toolbar" at bounding box center [506, 555] width 16 height 16
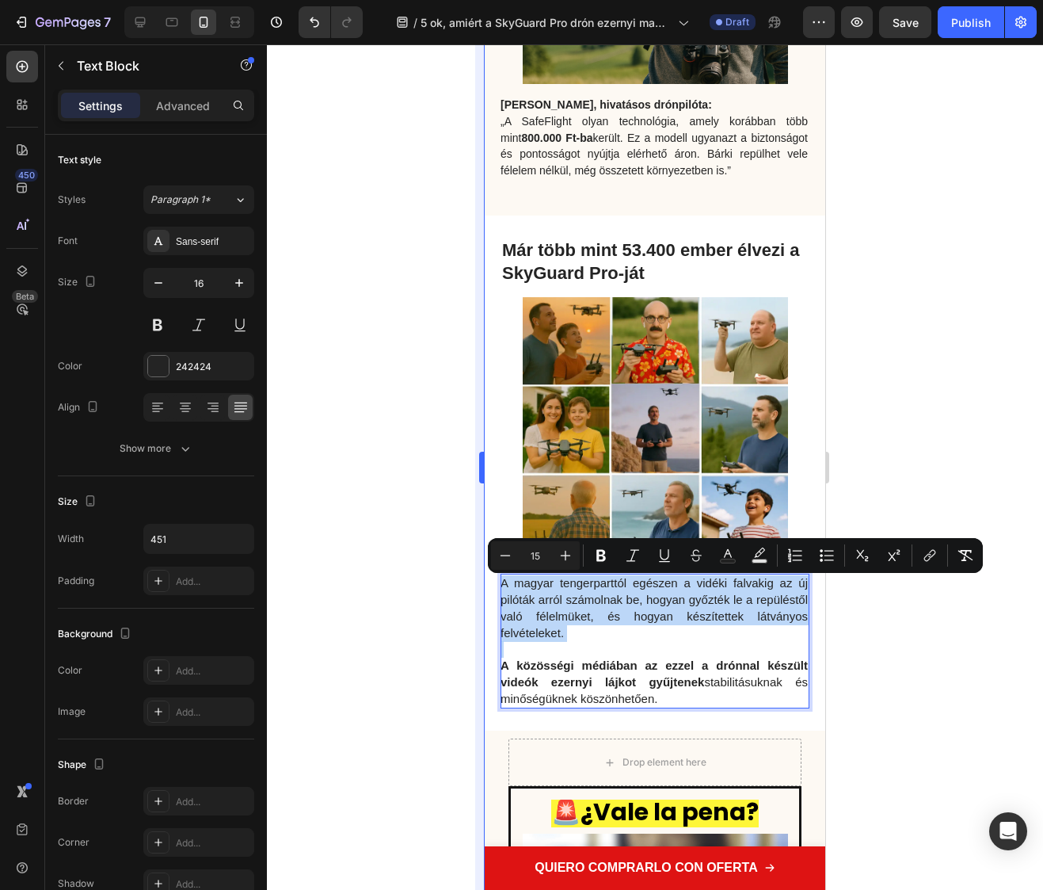
type input "14"
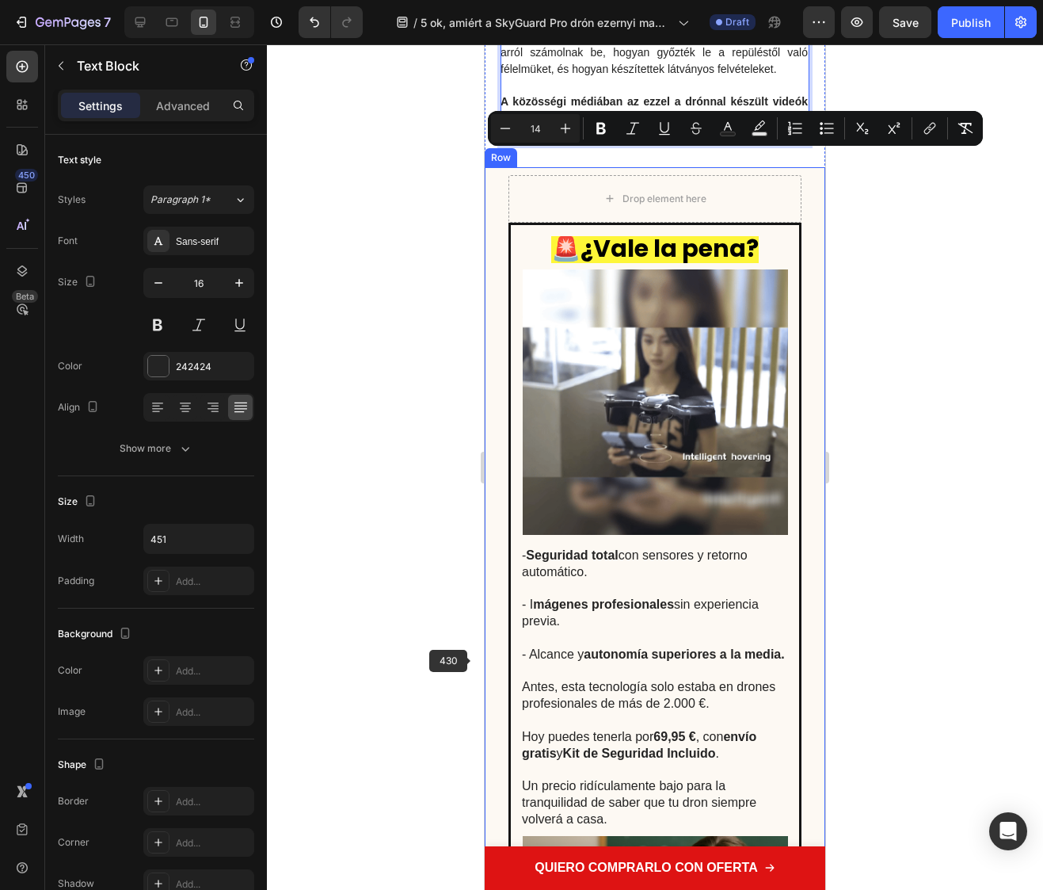
scroll to position [4241, 0]
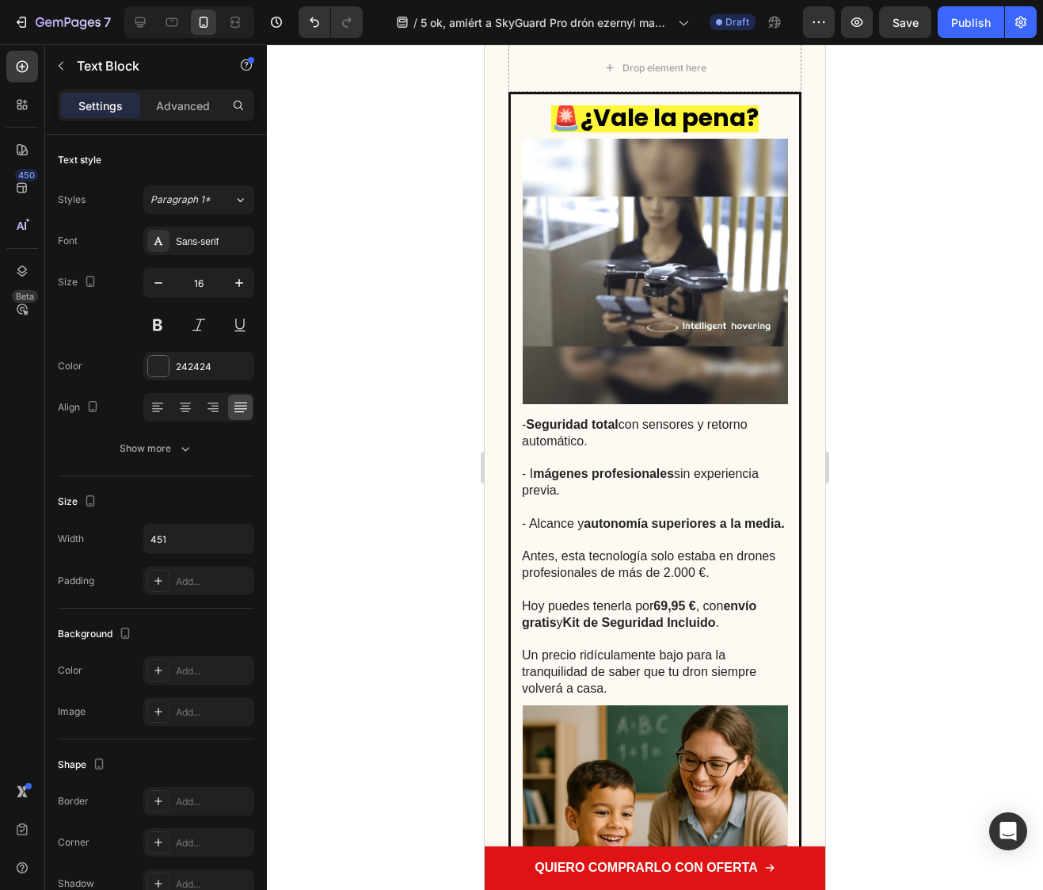
click at [416, 589] on div at bounding box center [655, 466] width 776 height 845
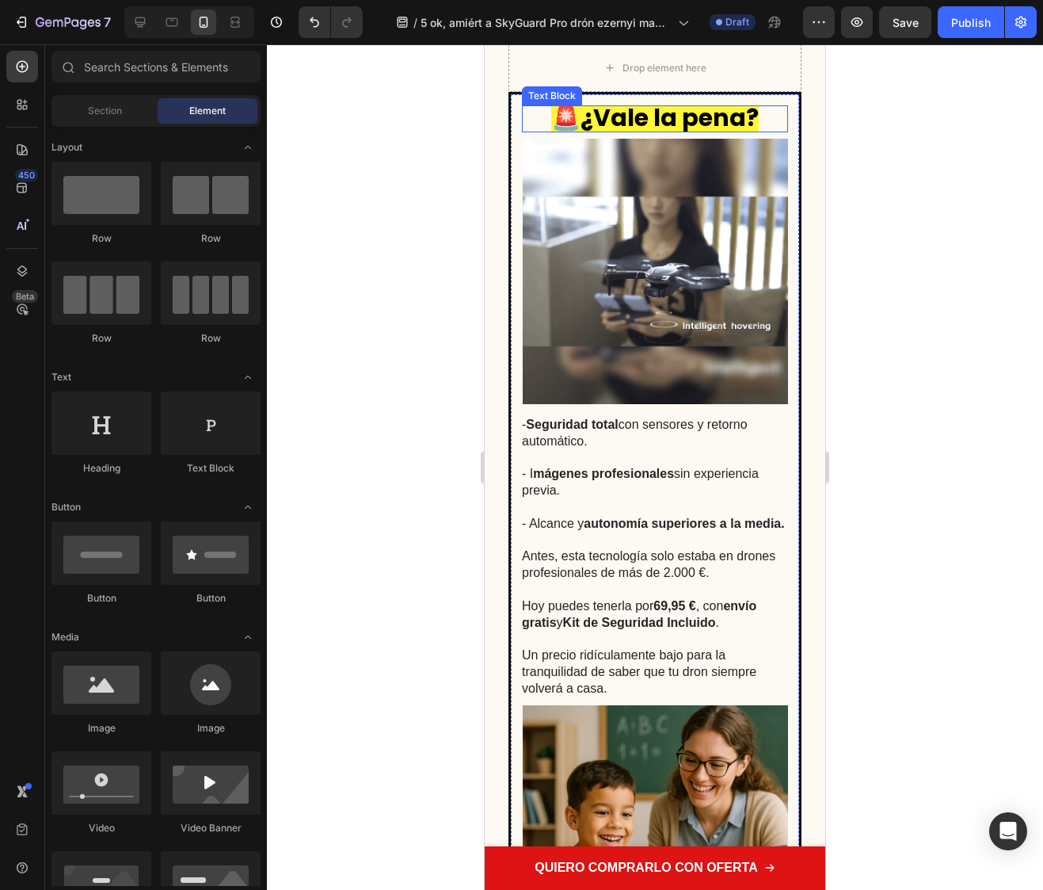
click at [603, 135] on strong "¿Vale la pena?" at bounding box center [670, 118] width 178 height 34
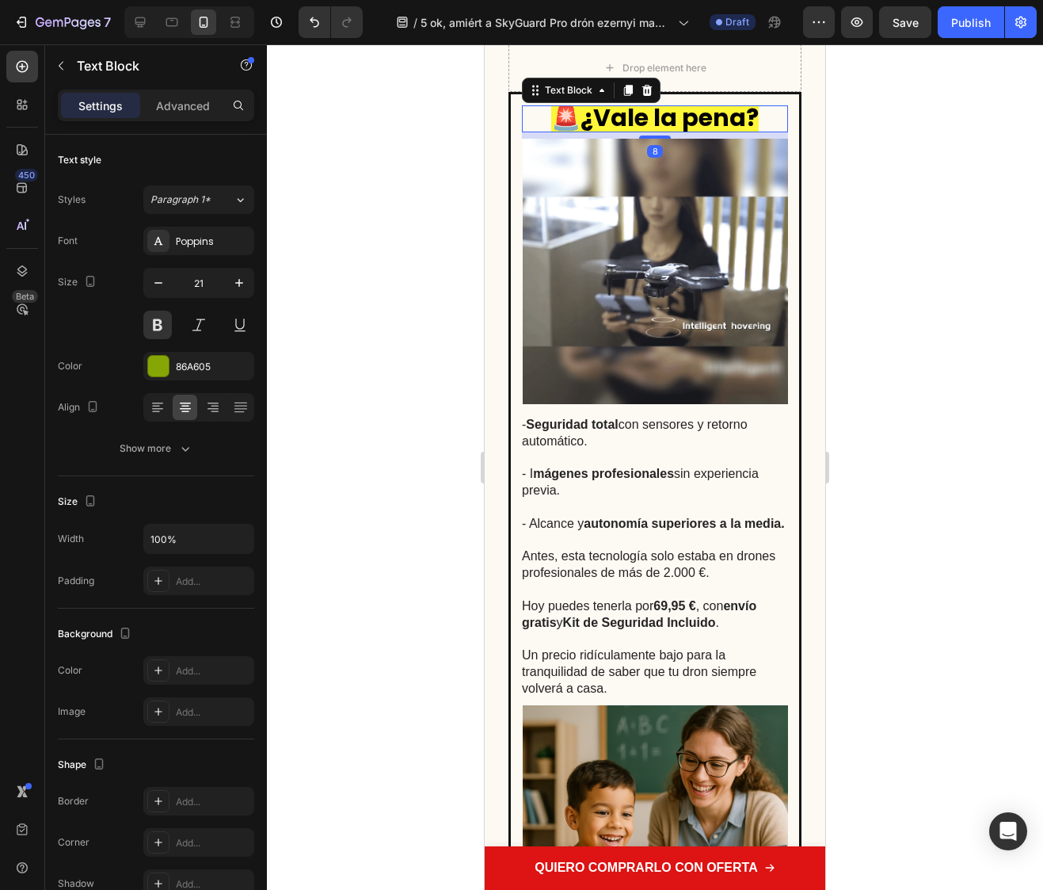
click at [585, 135] on strong "¿Vale la pena?" at bounding box center [670, 118] width 178 height 34
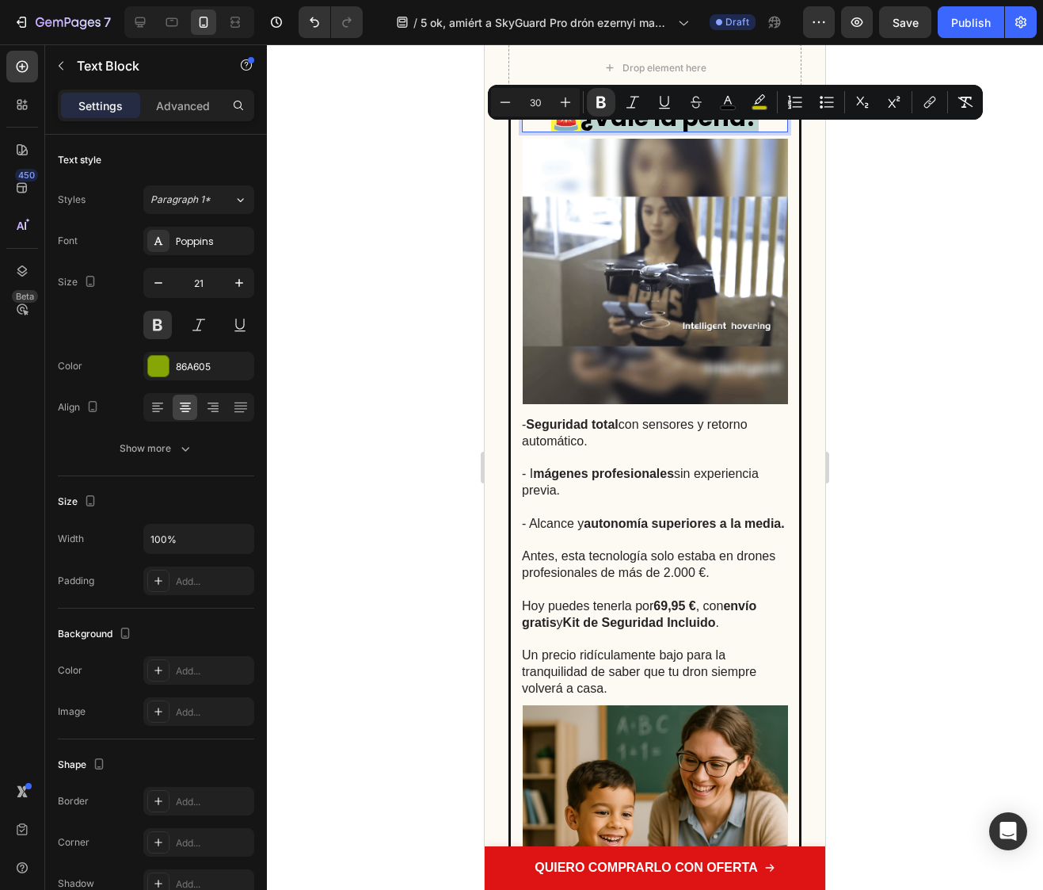
drag, startPoint x: 579, startPoint y: 143, endPoint x: 706, endPoint y: 143, distance: 126.8
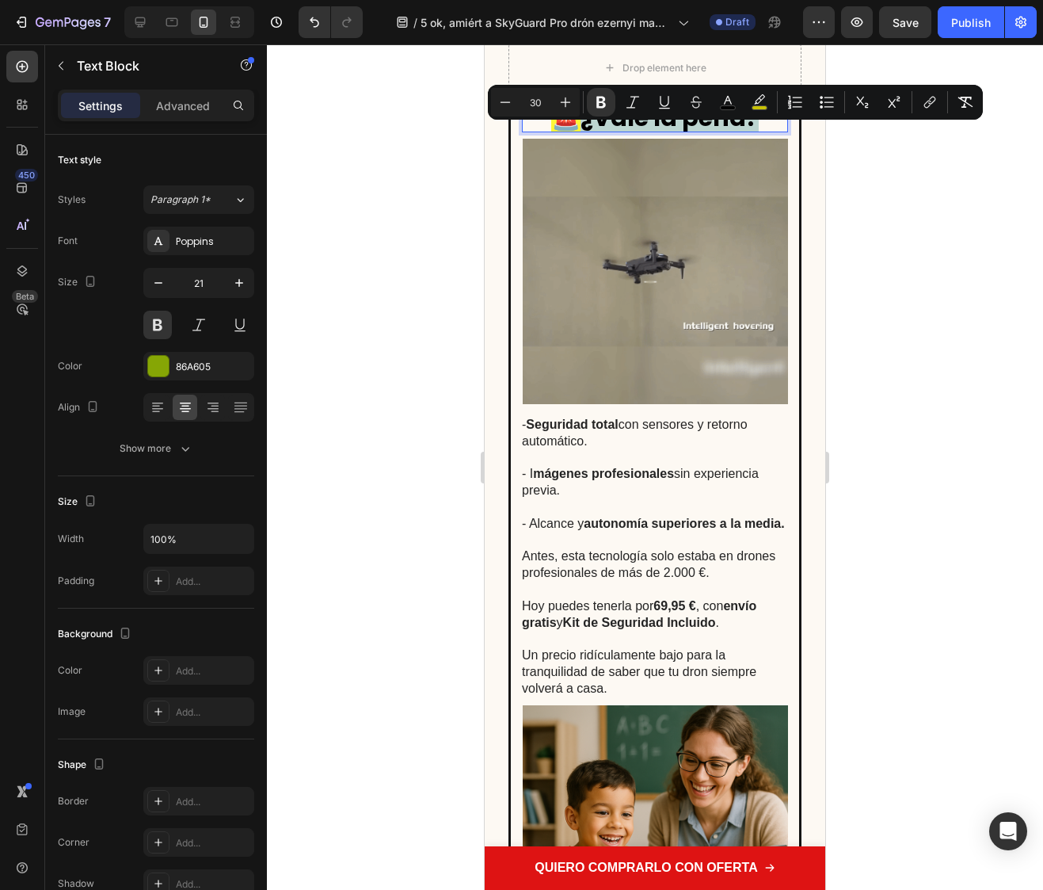
click at [750, 135] on strong "¿Vale la pena?" at bounding box center [670, 118] width 178 height 34
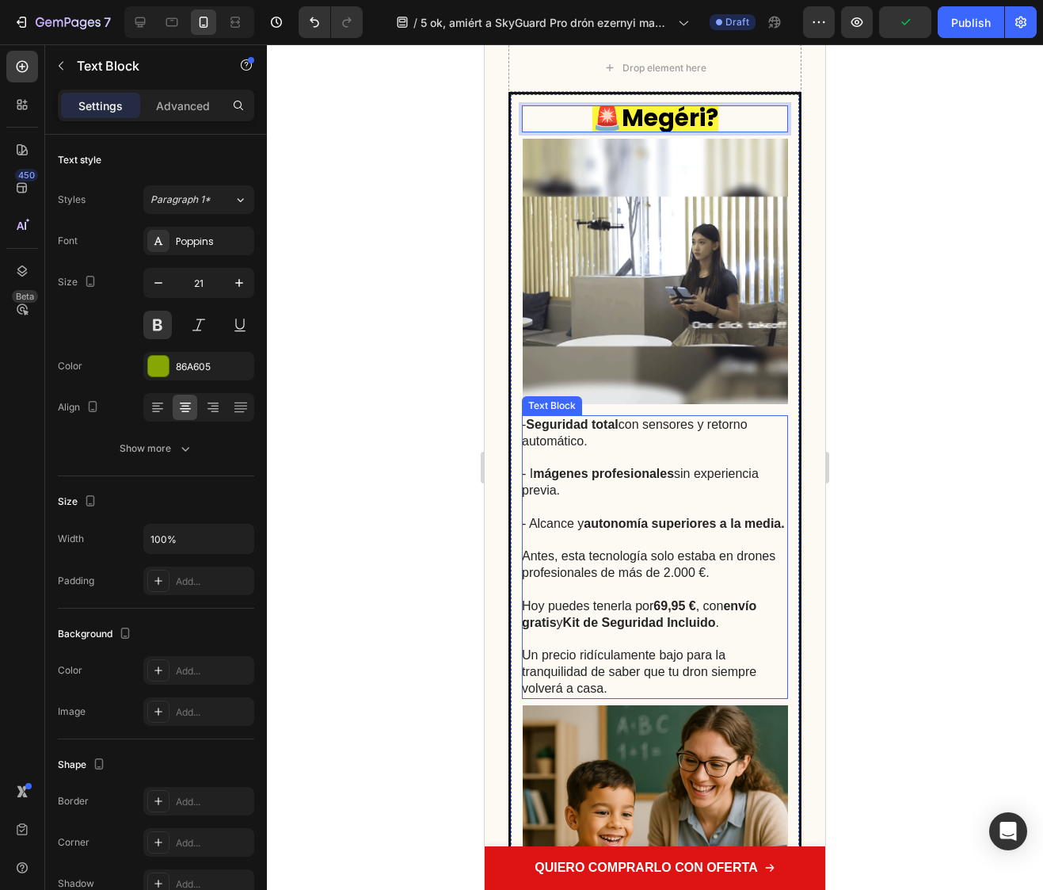
click at [592, 450] on p "- Seguridad total con sensores y retorno automático." at bounding box center [654, 441] width 265 height 49
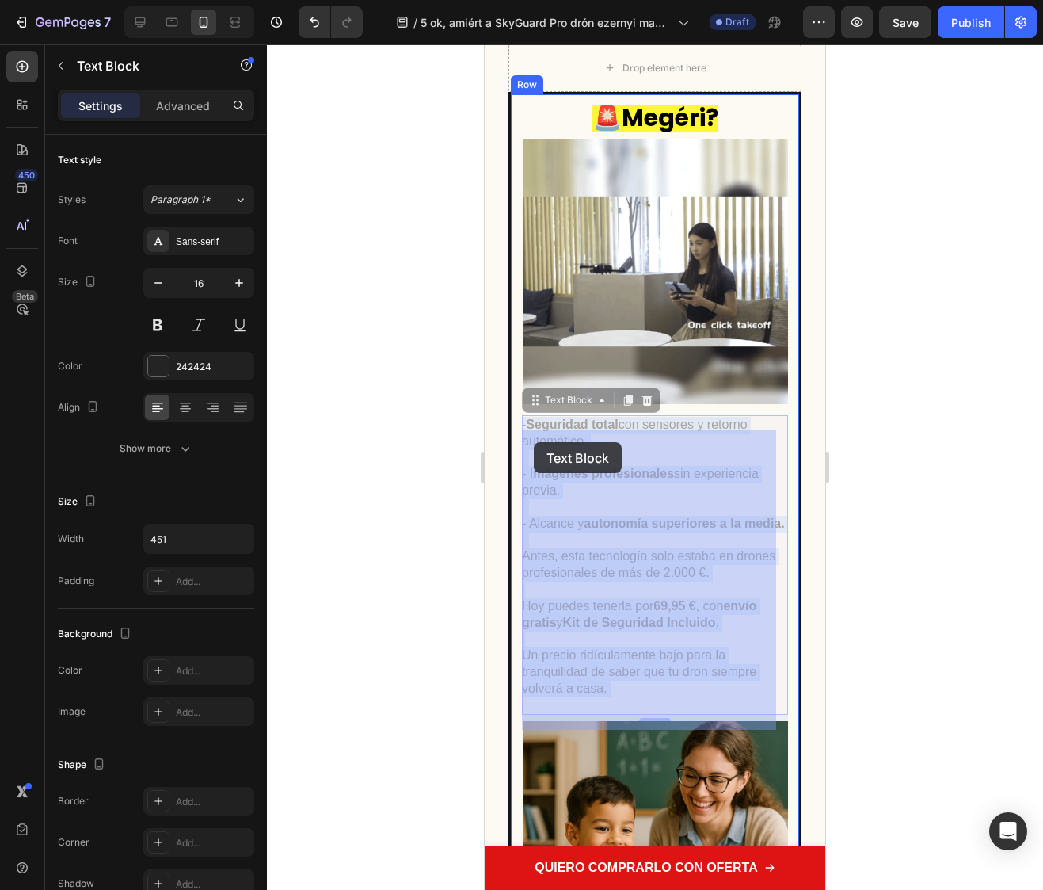
drag, startPoint x: 591, startPoint y: 458, endPoint x: 534, endPoint y: 442, distance: 59.2
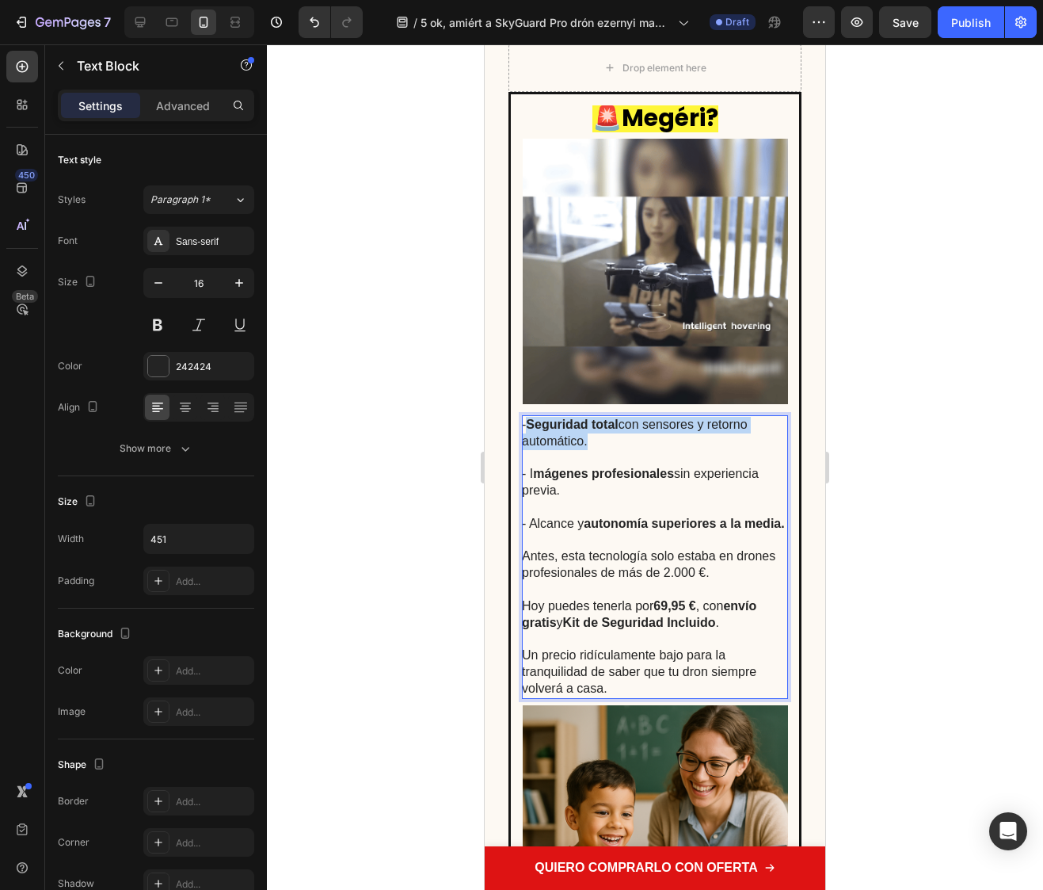
drag, startPoint x: 532, startPoint y: 437, endPoint x: 586, endPoint y: 452, distance: 55.7
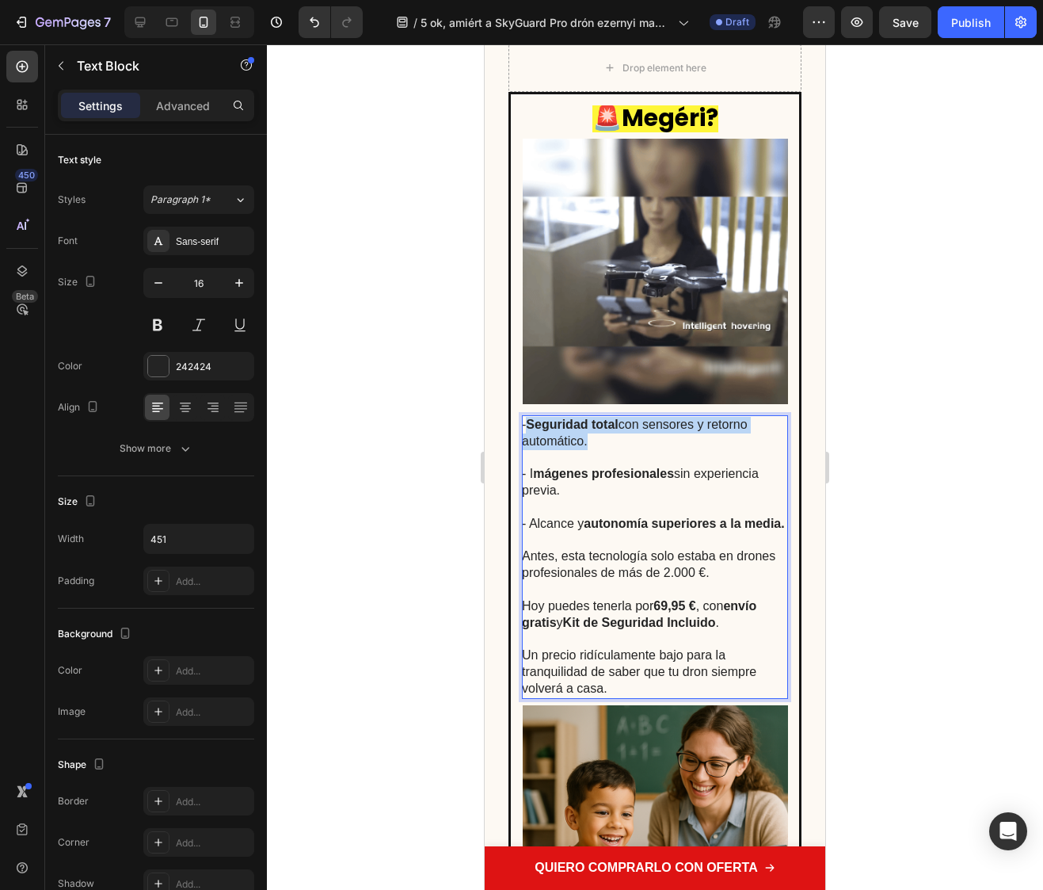
click at [586, 452] on p "- Seguridad total con sensores y retorno automático." at bounding box center [654, 441] width 265 height 49
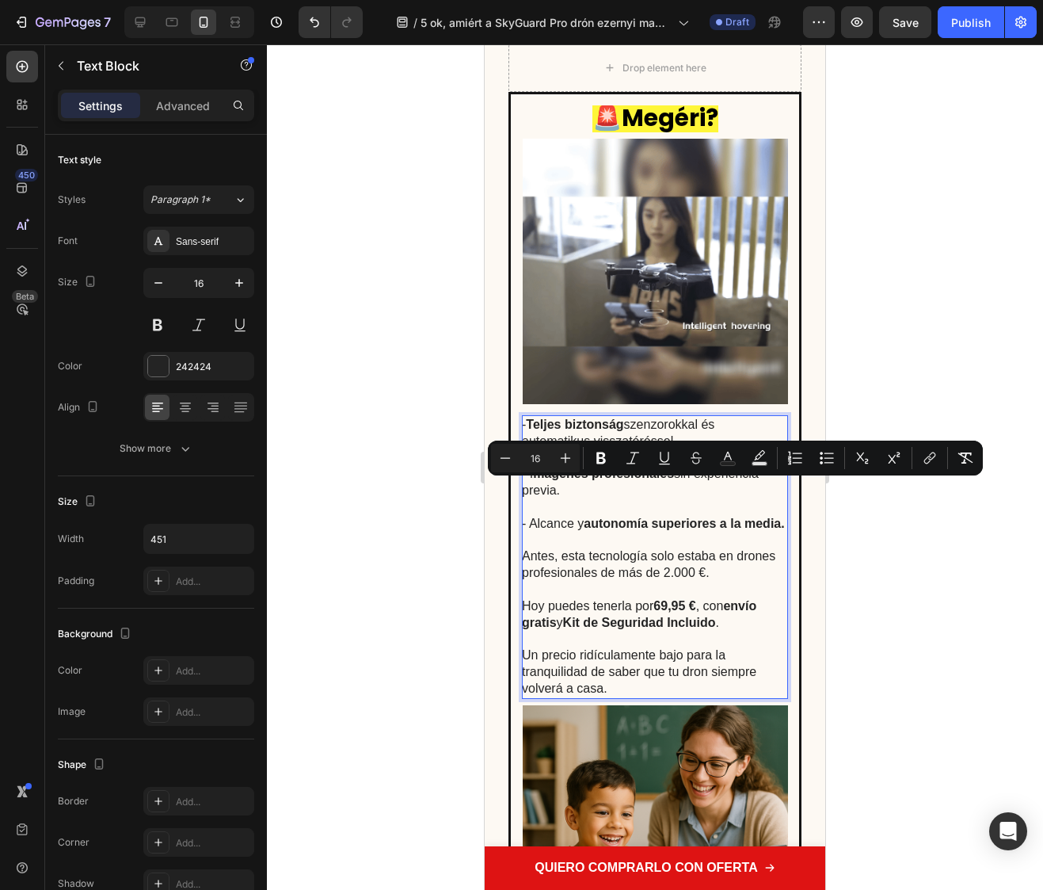
drag, startPoint x: 560, startPoint y: 508, endPoint x: 530, endPoint y: 486, distance: 36.9
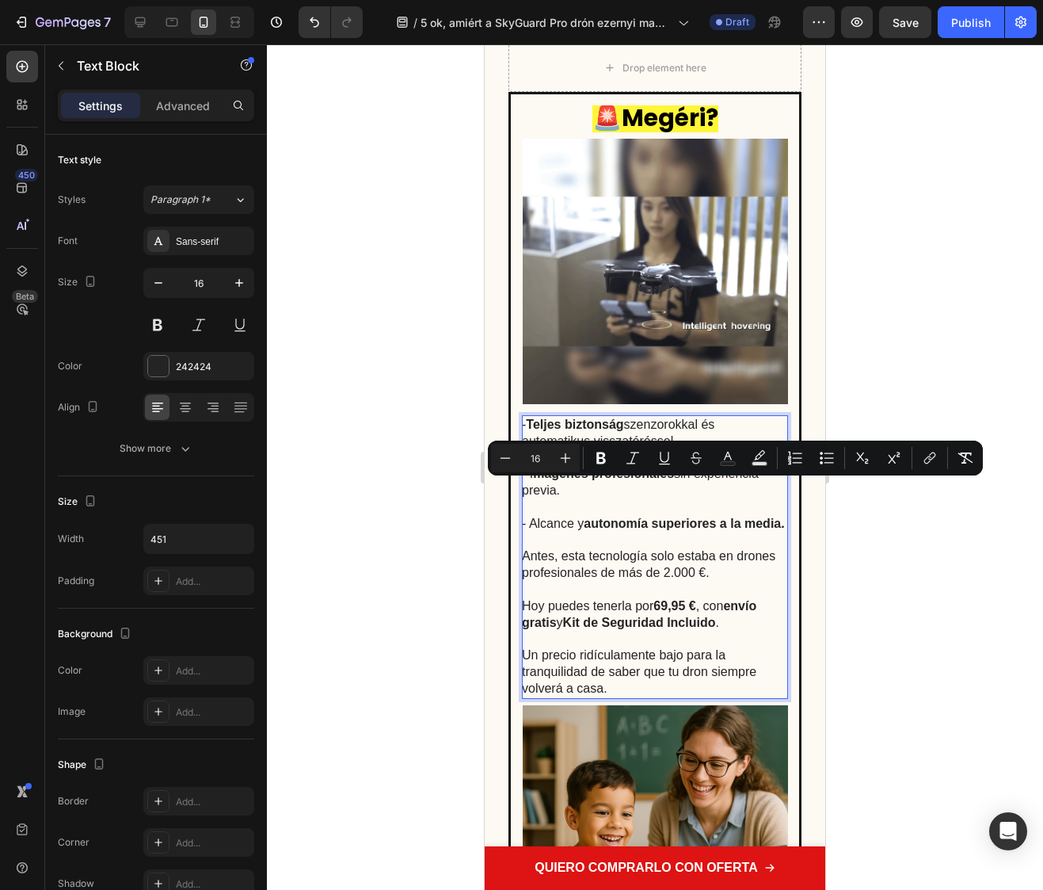
click at [530, 486] on p "- I mágenes profesionales sin experiencia previa." at bounding box center [654, 490] width 265 height 49
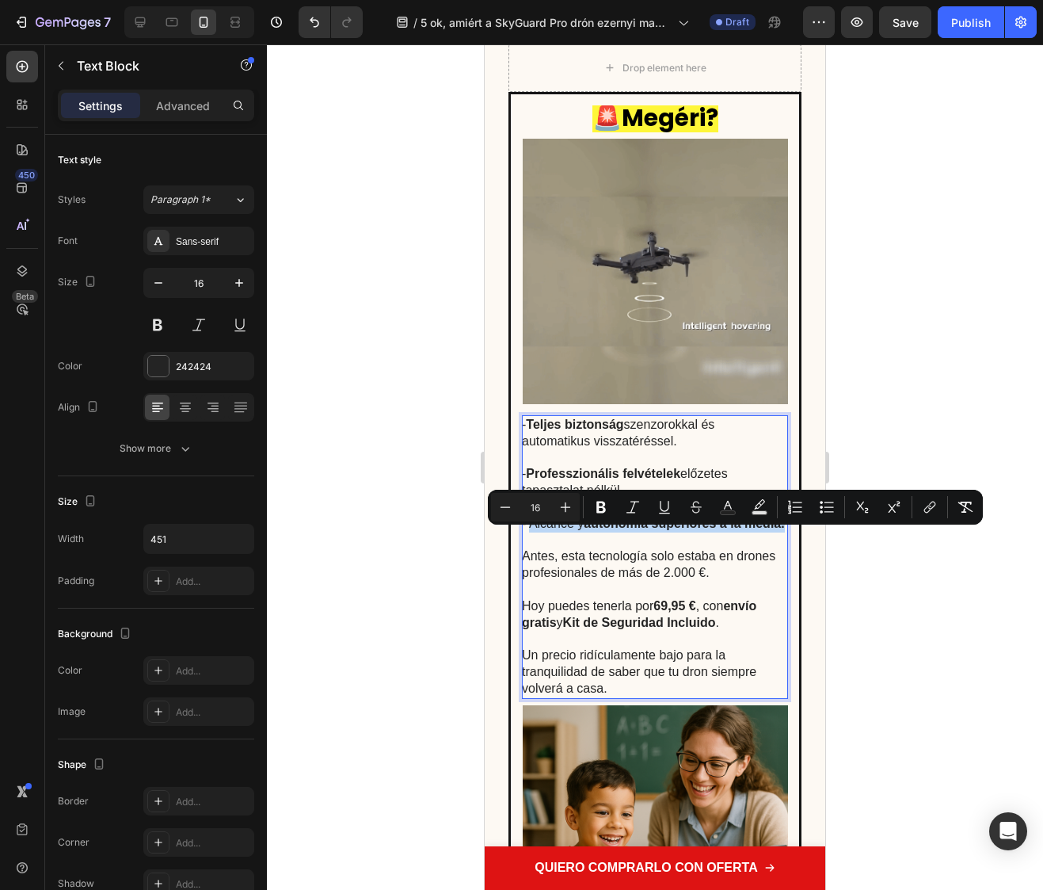
drag, startPoint x: 567, startPoint y: 556, endPoint x: 531, endPoint y: 540, distance: 40.1
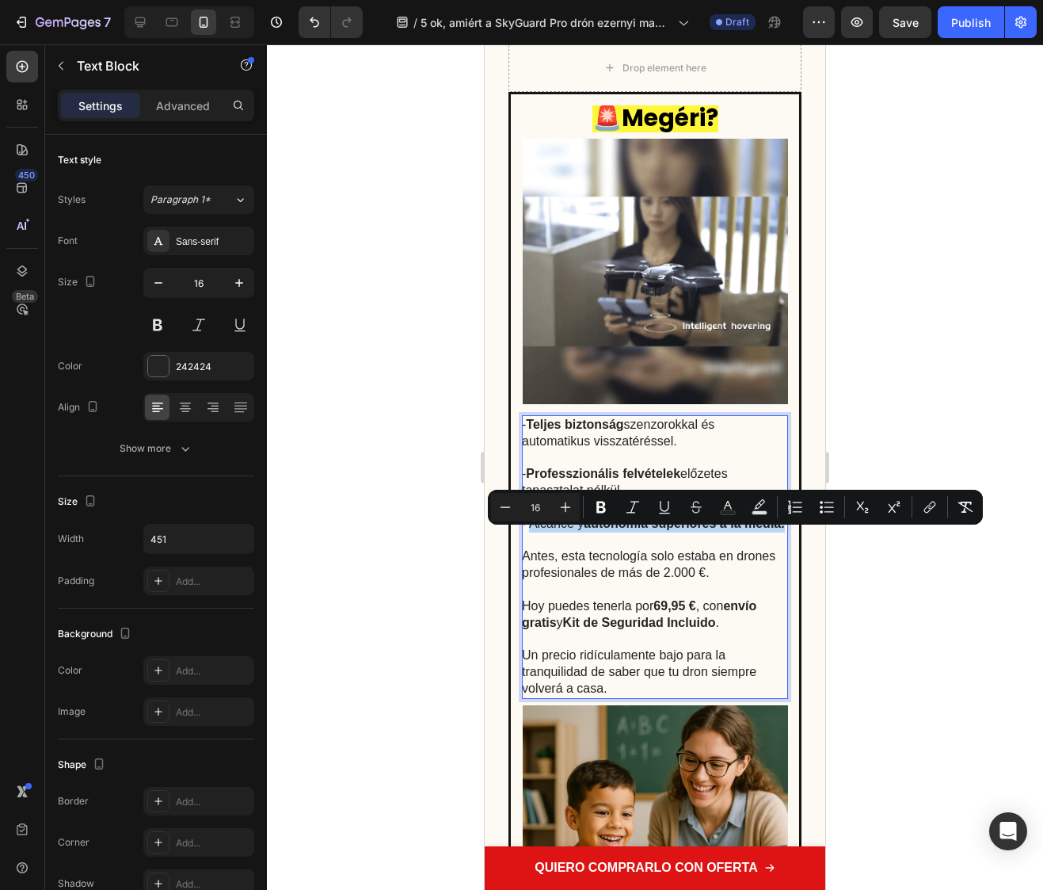
click at [531, 540] on p "- Alcance y autonomía superiores a la media." at bounding box center [654, 532] width 265 height 33
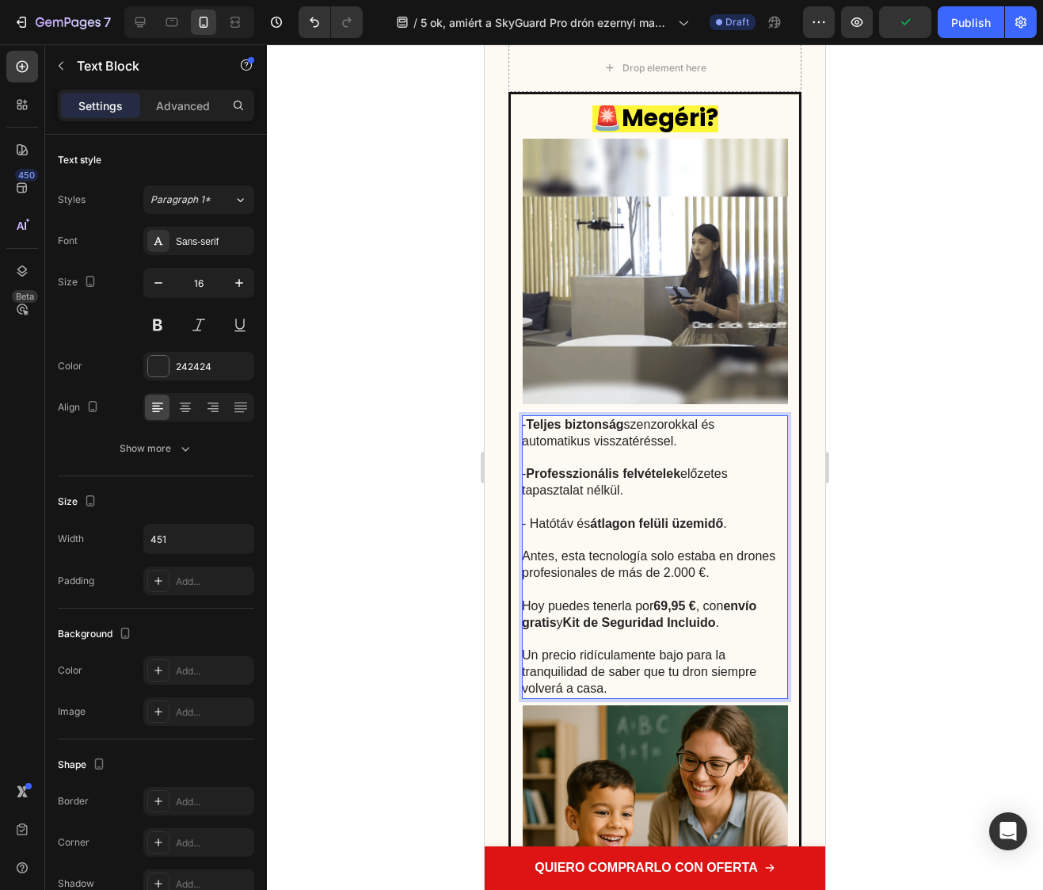
click at [680, 662] on p "Antes, esta tecnología solo estaba en drones profesionales de más de 2.000 €. H…" at bounding box center [654, 622] width 265 height 148
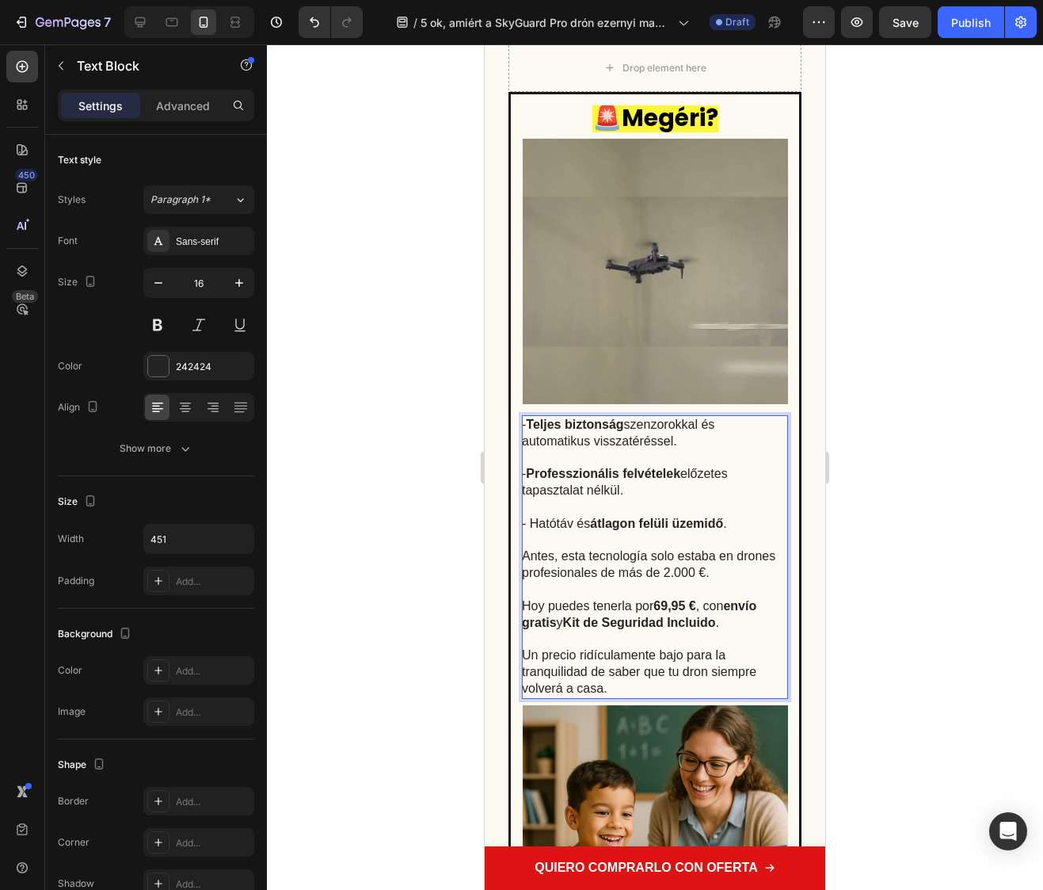
click at [636, 687] on p "Antes, esta tecnología solo estaba en drones profesionales de más de 2.000 €. H…" at bounding box center [654, 622] width 265 height 148
click at [618, 682] on p "Antes, esta tecnología solo estaba en drones profesionales de más de 2.000 €. H…" at bounding box center [654, 622] width 265 height 148
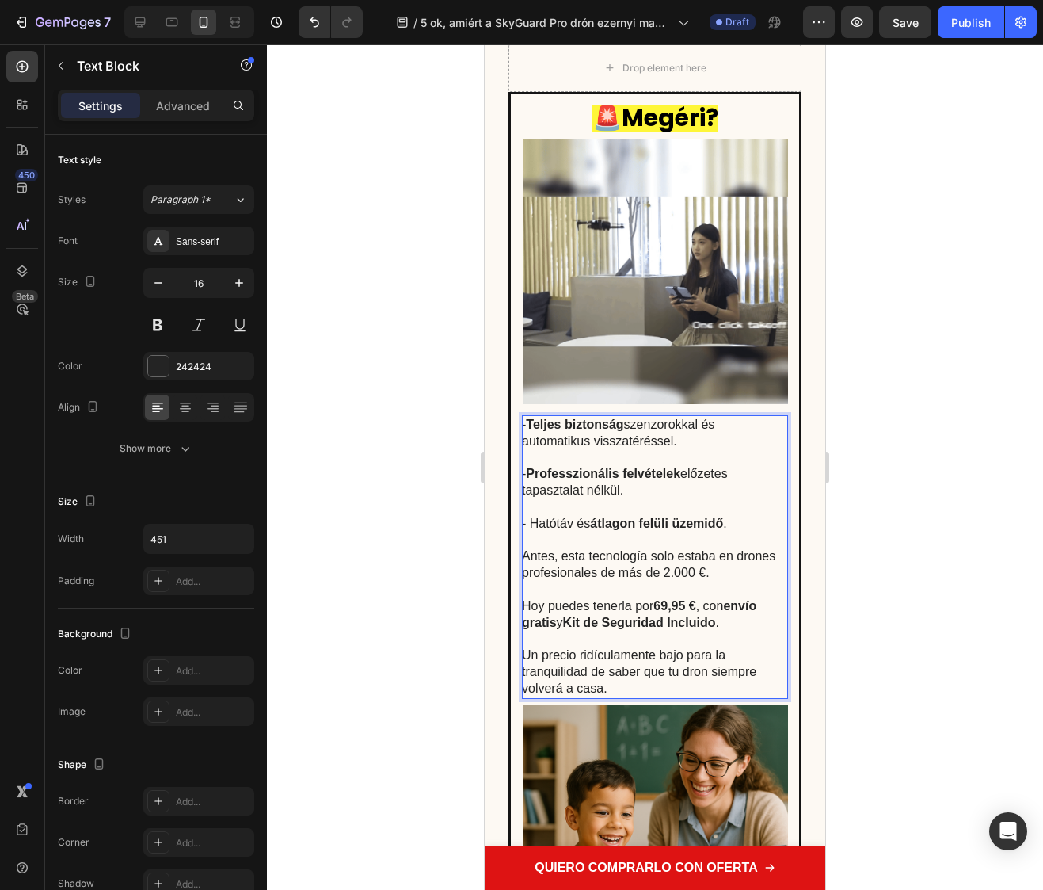
click at [618, 699] on div "- Teljes biztonság szenzorokkal és automatikus visszatéréssel. - Professzionáli…" at bounding box center [655, 557] width 266 height 284
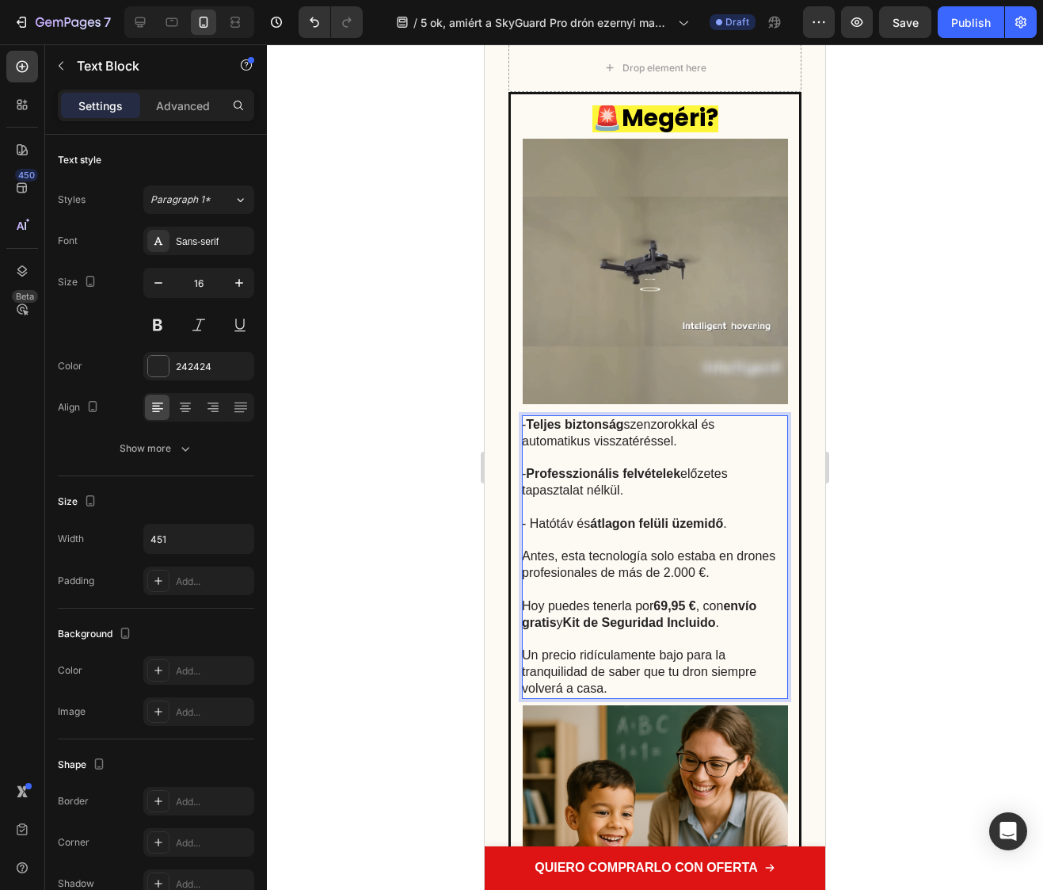
click at [598, 681] on p "Antes, esta tecnología solo estaba en drones profesionales de más de 2.000 €. H…" at bounding box center [654, 622] width 265 height 148
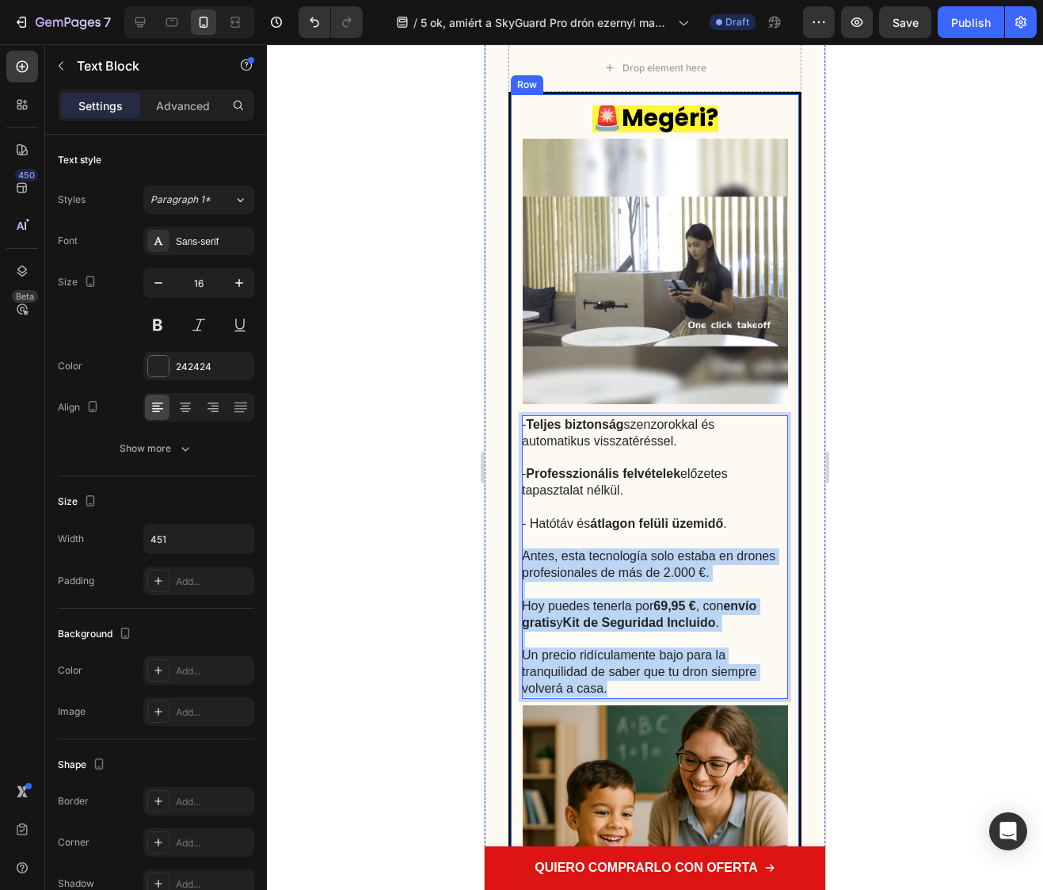
drag, startPoint x: 620, startPoint y: 700, endPoint x: 512, endPoint y: 570, distance: 168.8
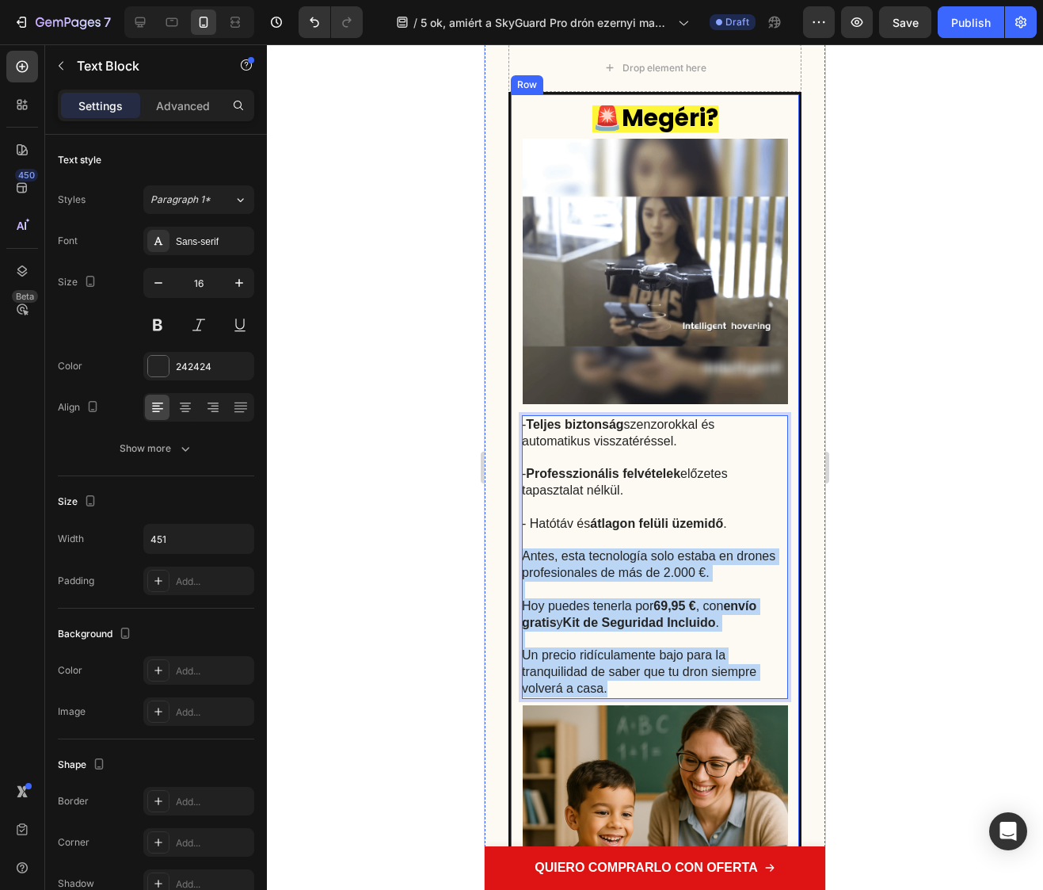
click at [512, 570] on div "🚨 Megéri? Text Block Image - Teljes biztonság szenzorokkal és automatikus vissz…" at bounding box center [655, 614] width 293 height 1044
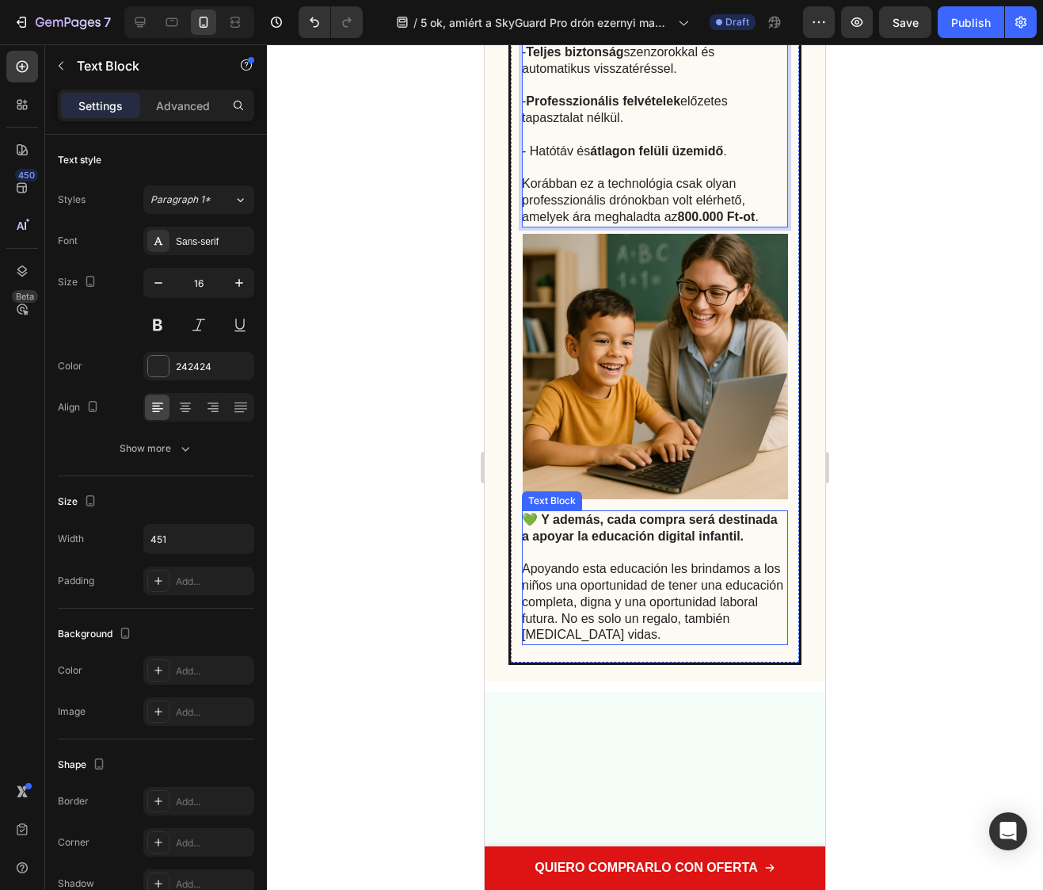
scroll to position [4617, 0]
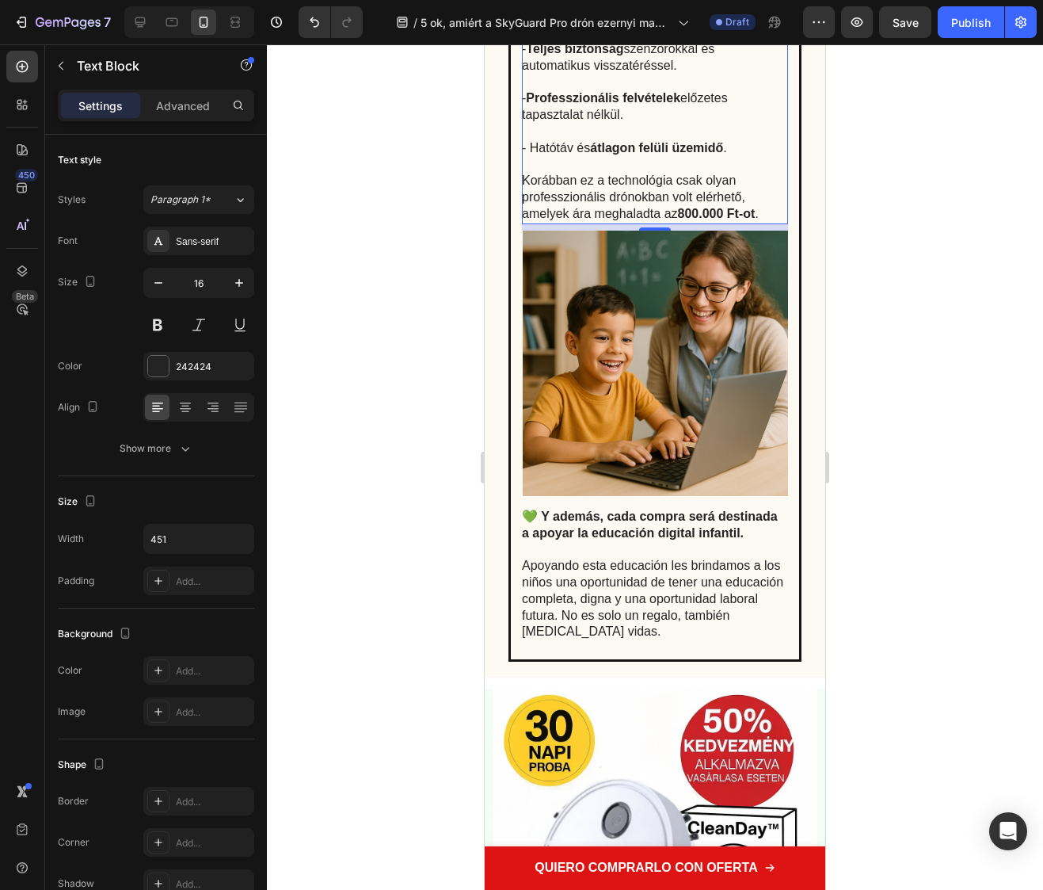
click at [915, 574] on div at bounding box center [655, 466] width 776 height 845
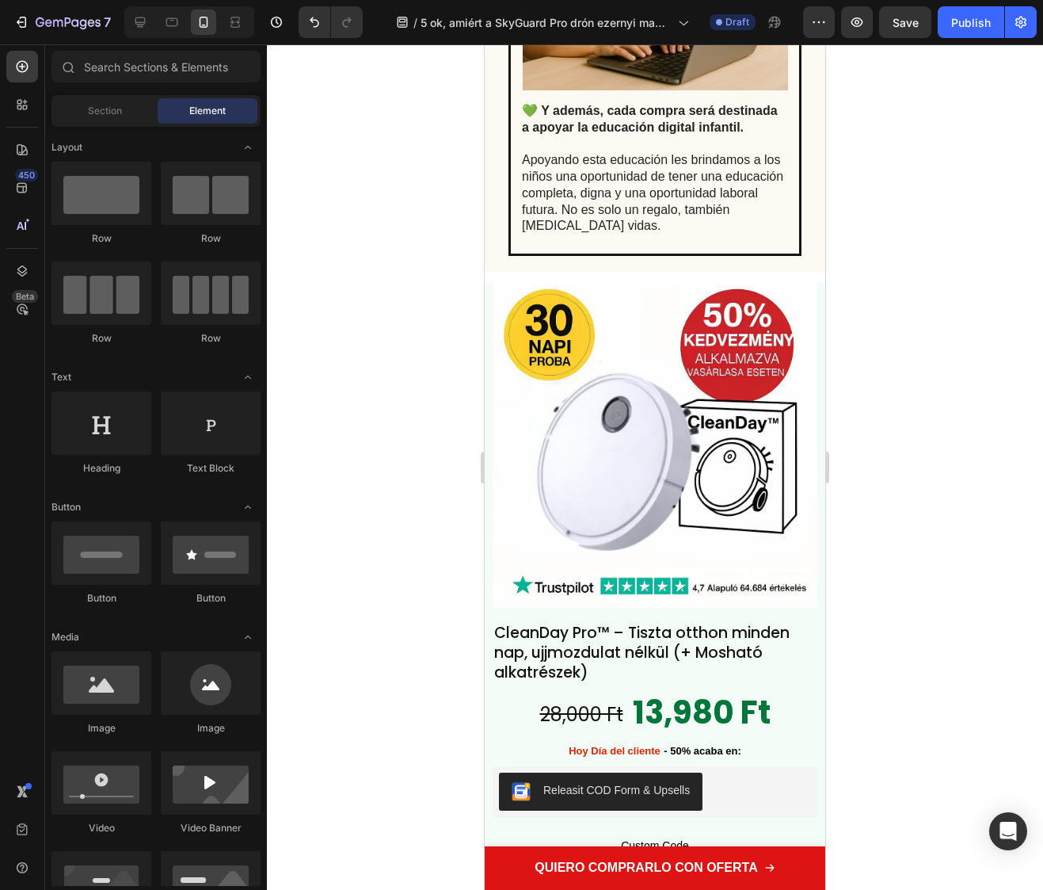
scroll to position [4910, 0]
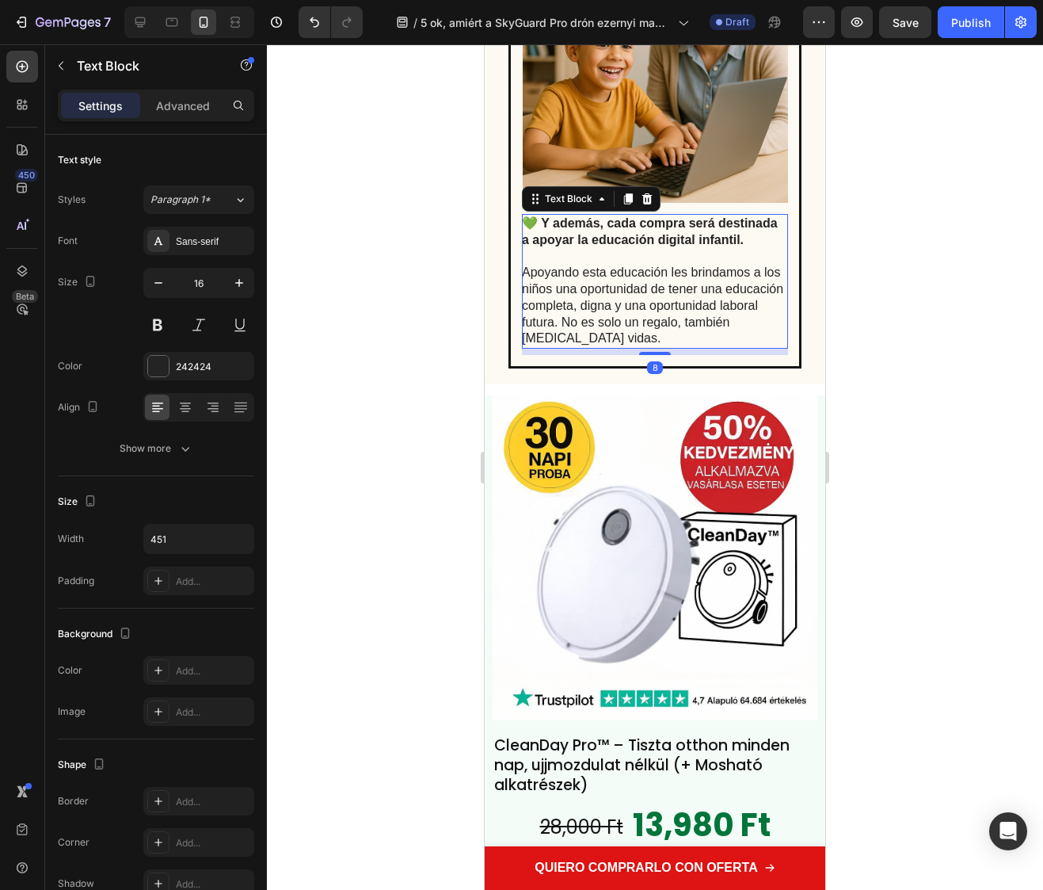
click at [683, 326] on p "Apoyando esta educación les brindamos a los niños una oportunidad de tener una …" at bounding box center [654, 306] width 265 height 82
click at [698, 340] on p "Apoyando esta educación les brindamos a los niños una oportunidad de tener una …" at bounding box center [654, 306] width 265 height 82
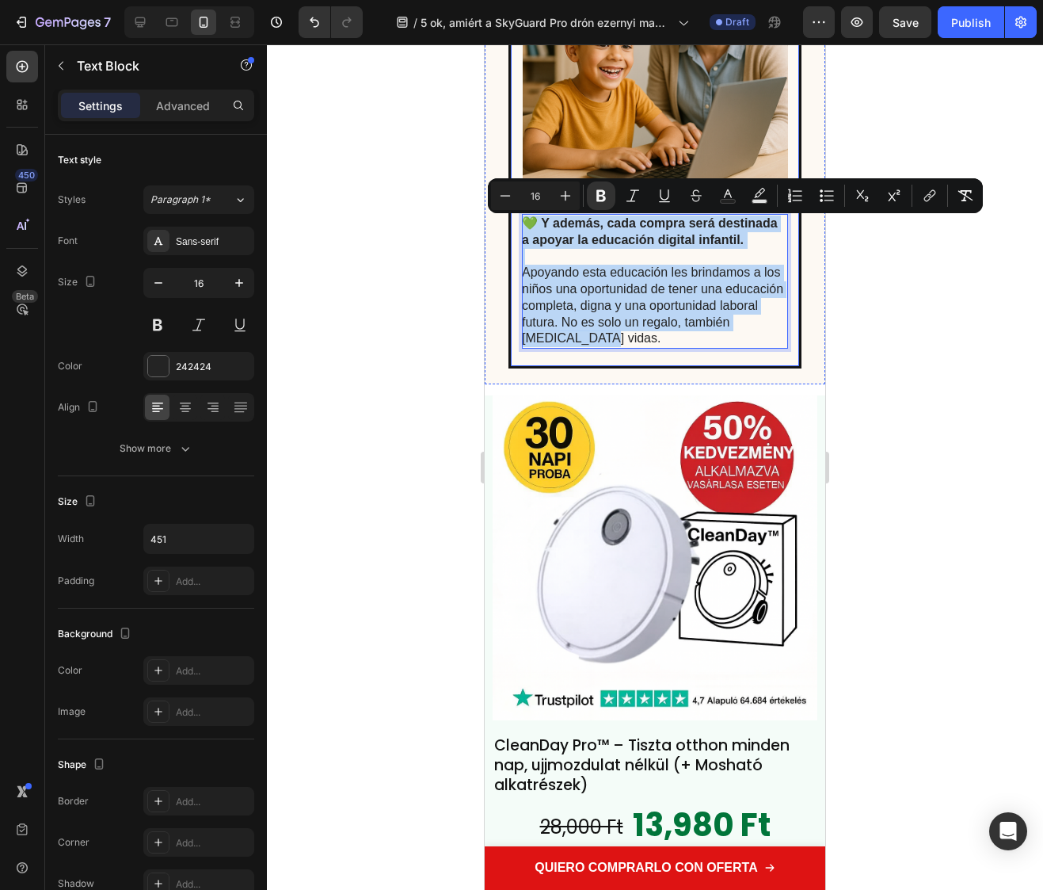
drag, startPoint x: 707, startPoint y: 345, endPoint x: 521, endPoint y: 231, distance: 217.3
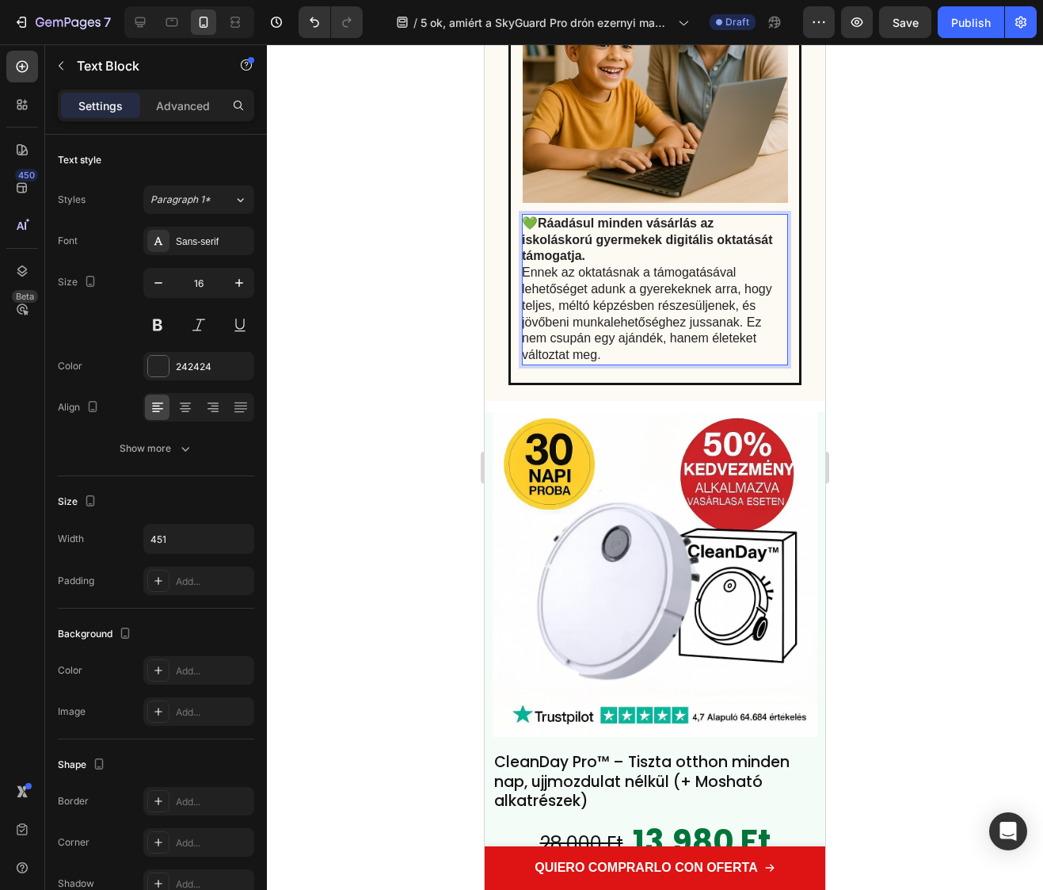
click at [608, 265] on p "💚 Ráadásul minden vásárlás az iskoláskorú gyermekek digitális oktatását támogat…" at bounding box center [654, 239] width 265 height 49
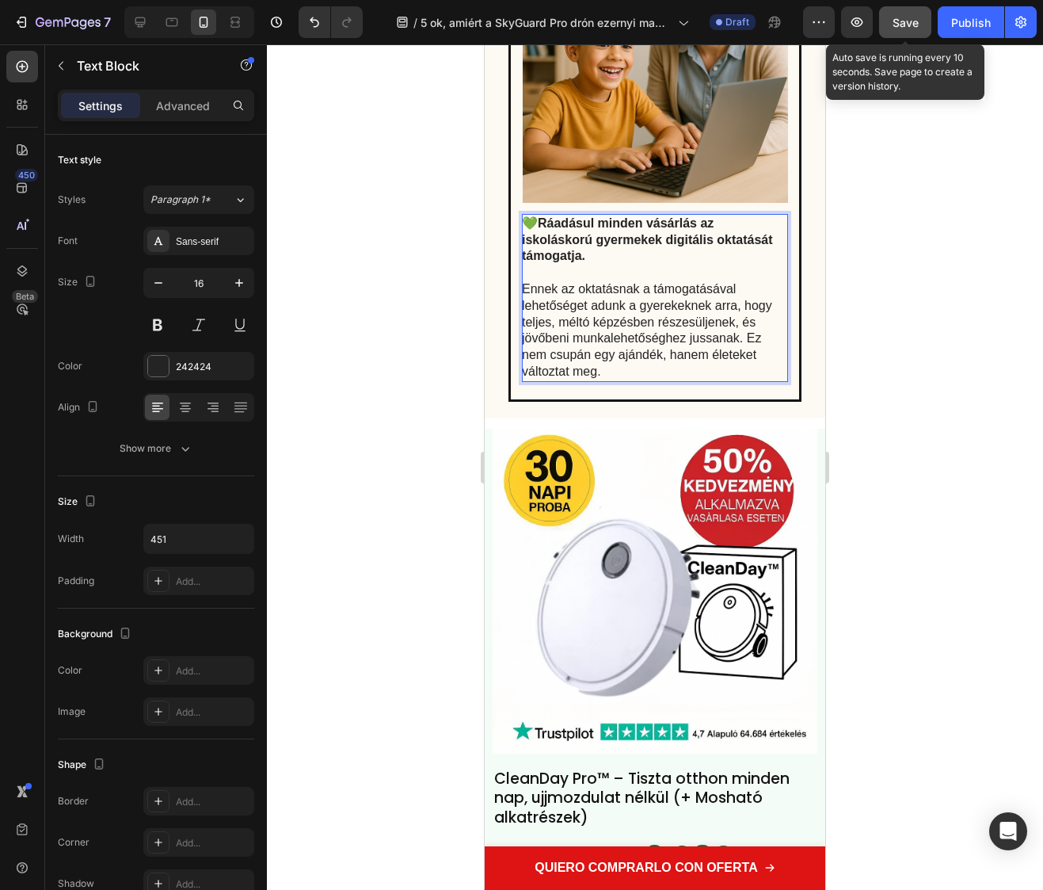
click at [900, 22] on span "Save" at bounding box center [906, 22] width 26 height 13
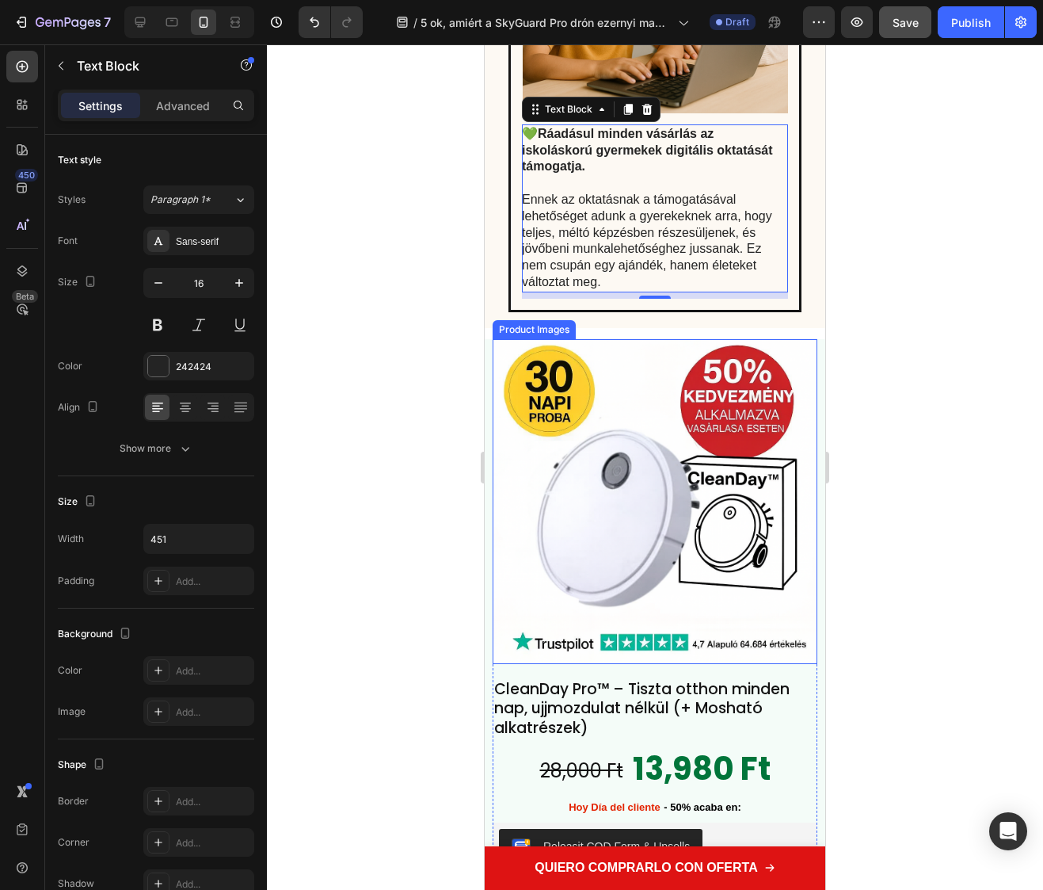
scroll to position [5098, 0]
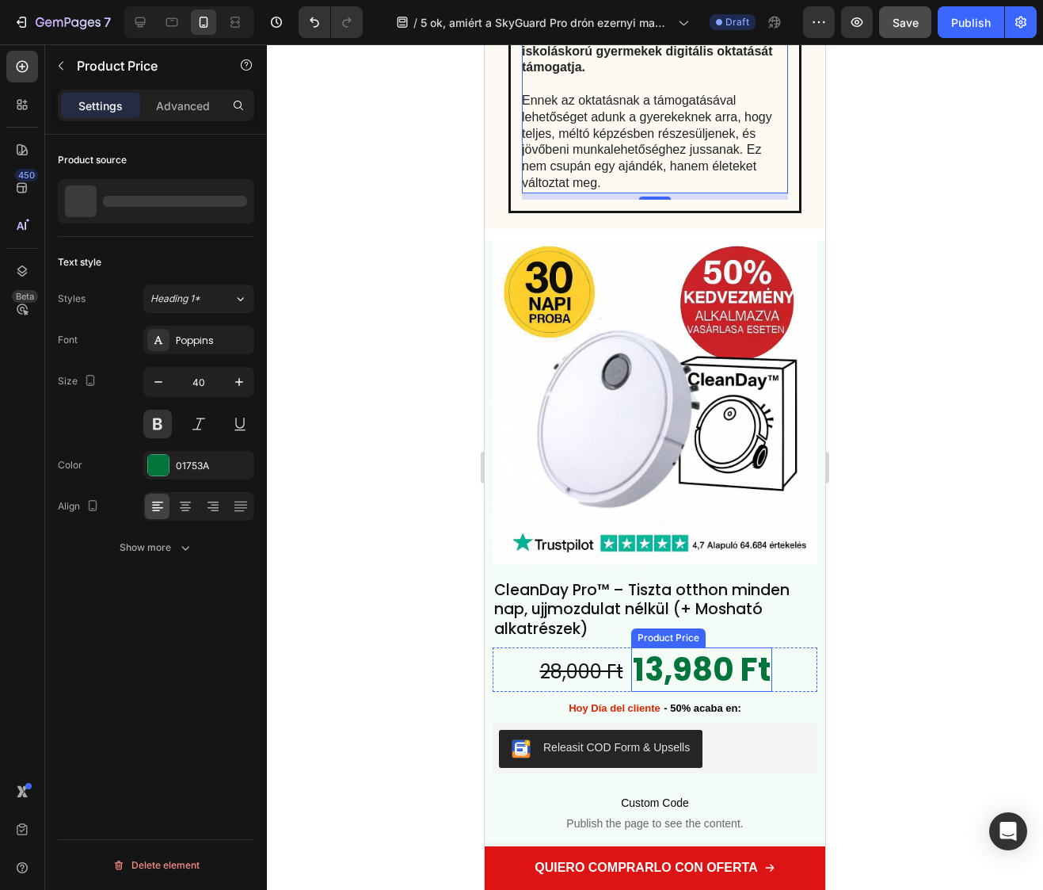
click at [673, 666] on div "13,980 Ft" at bounding box center [701, 669] width 141 height 44
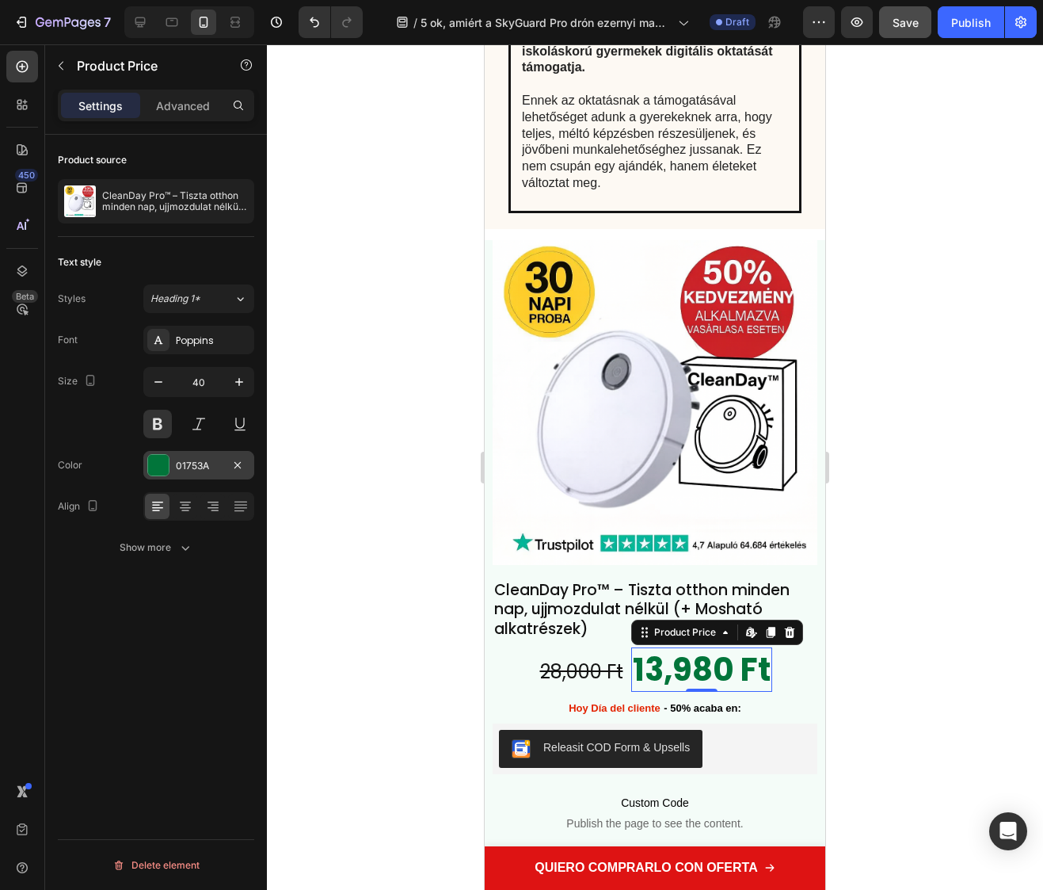
click at [190, 476] on div "01753A" at bounding box center [198, 465] width 111 height 29
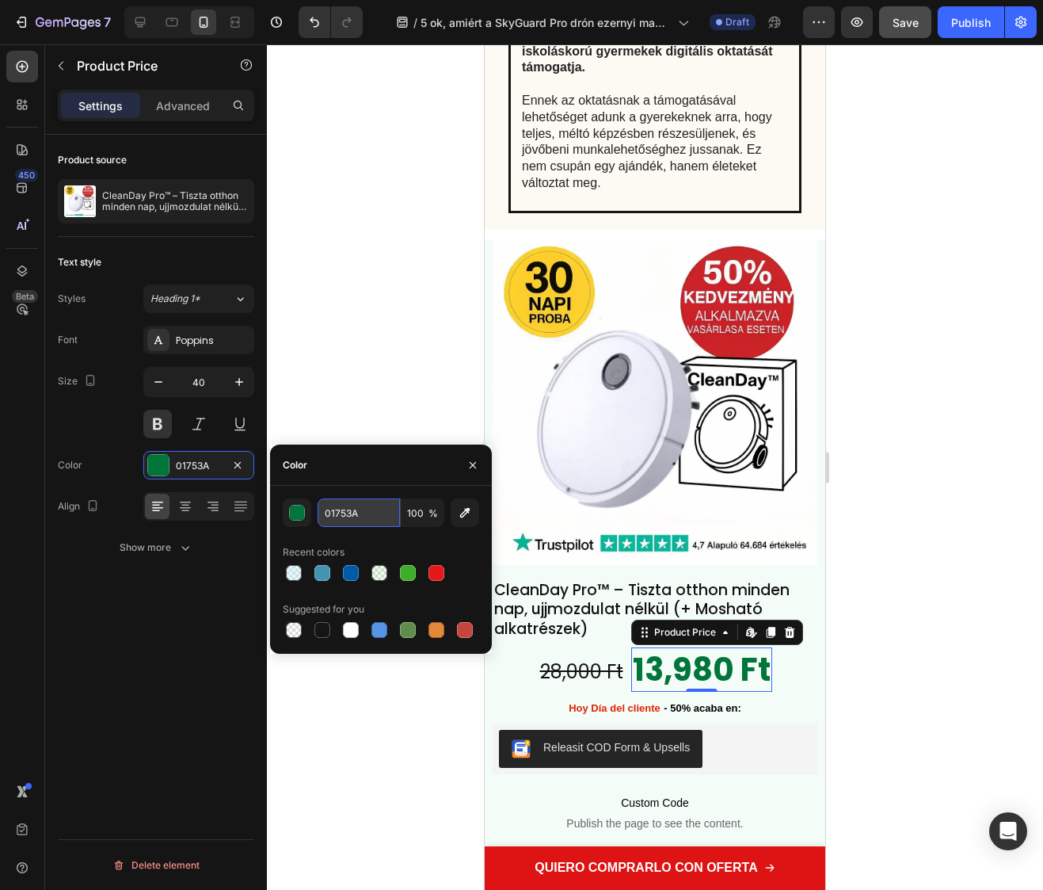
click at [344, 506] on input "01753A" at bounding box center [359, 512] width 82 height 29
paste input "05AA7"
type input "005AA7"
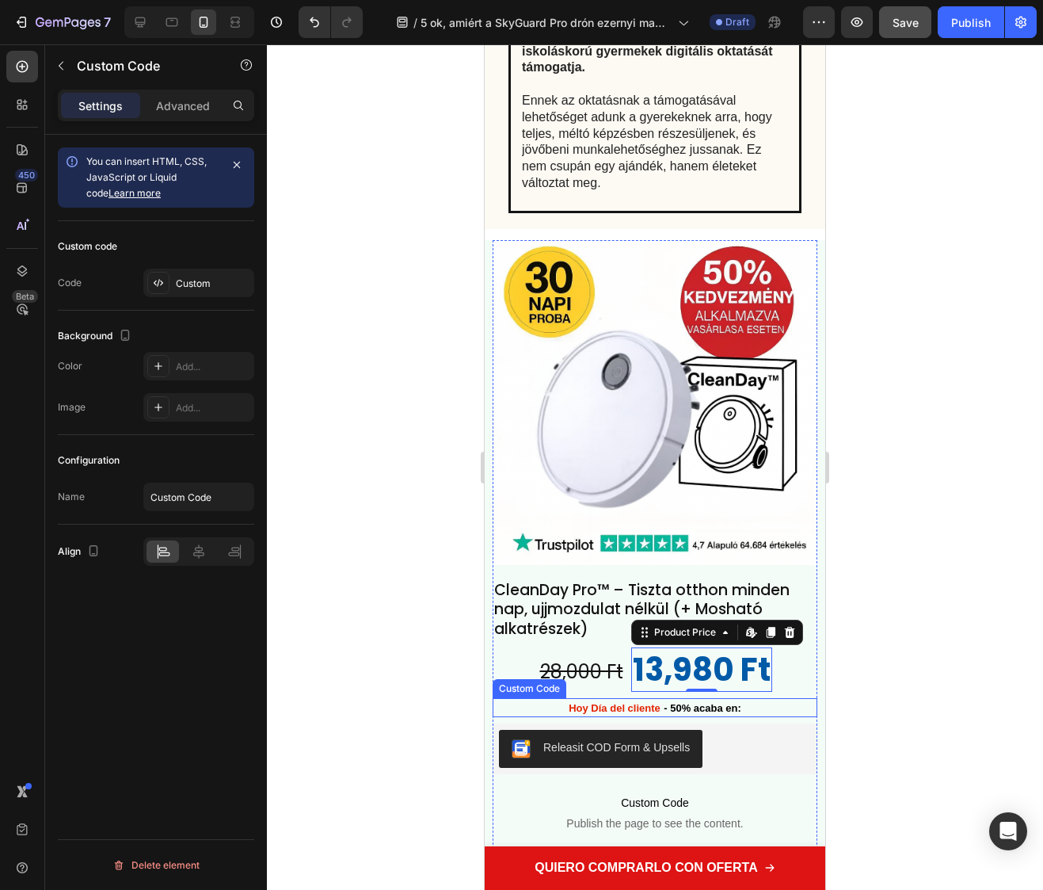
click at [664, 702] on font "- 50% acaba en:" at bounding box center [703, 708] width 78 height 12
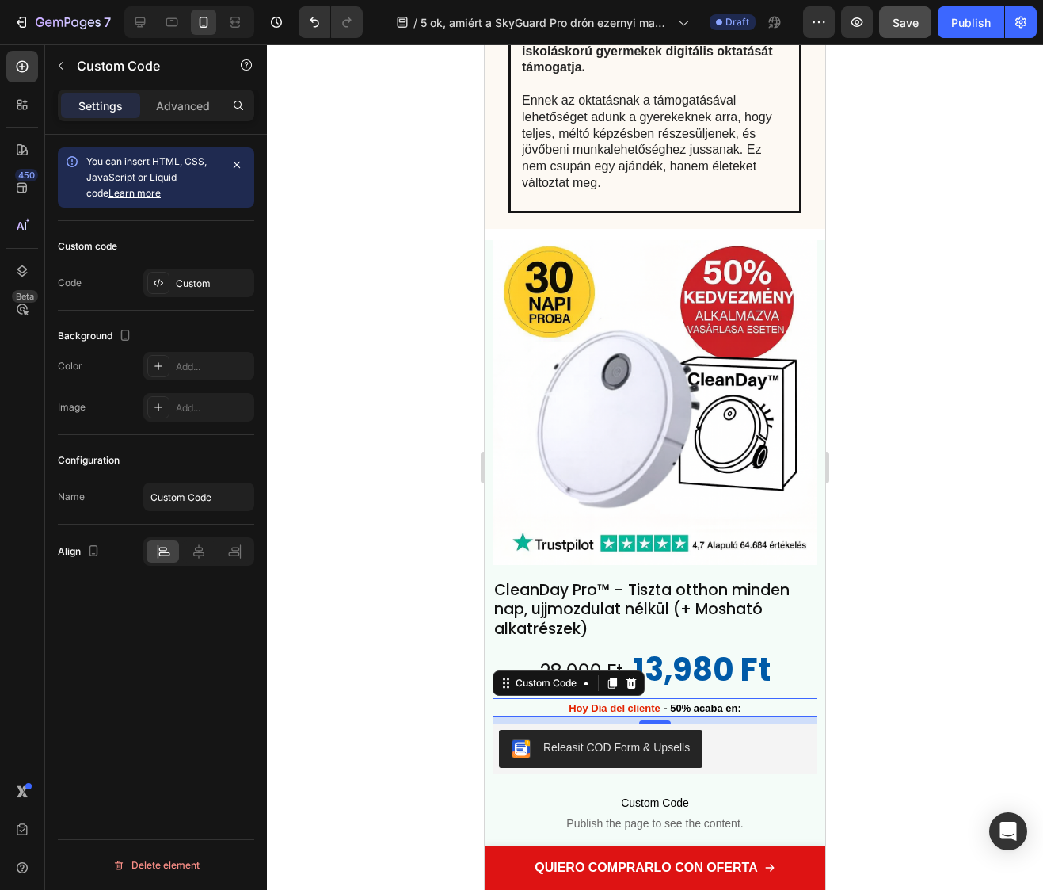
click at [627, 702] on font "Hoy Día del cliente" at bounding box center [615, 708] width 92 height 12
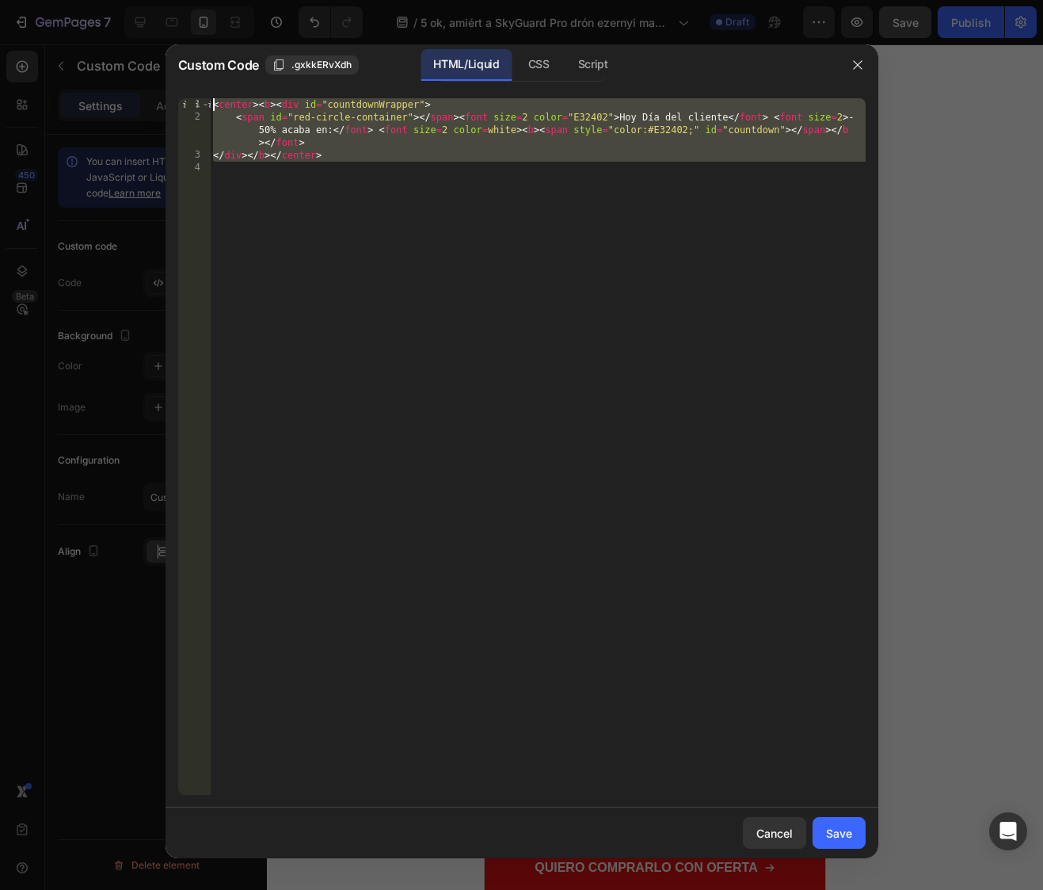
drag, startPoint x: 446, startPoint y: 246, endPoint x: 231, endPoint y: 111, distance: 254.5
click at [0, 0] on html "7 Version history / 5 ok, amiért a SkyGuard Pro drón ezernyi magyart repít úgy,…" at bounding box center [521, 0] width 1043 height 0
paste textarea "/div></b></center"
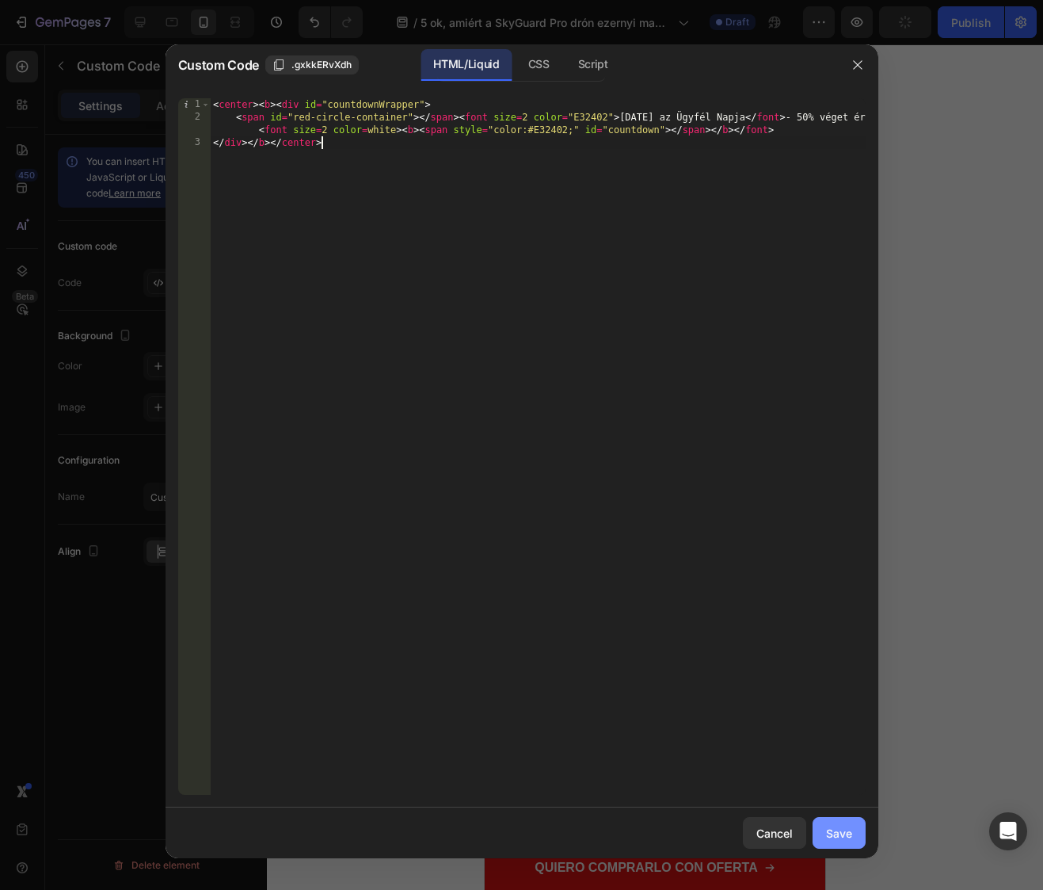
click at [854, 837] on button "Save" at bounding box center [839, 833] width 53 height 32
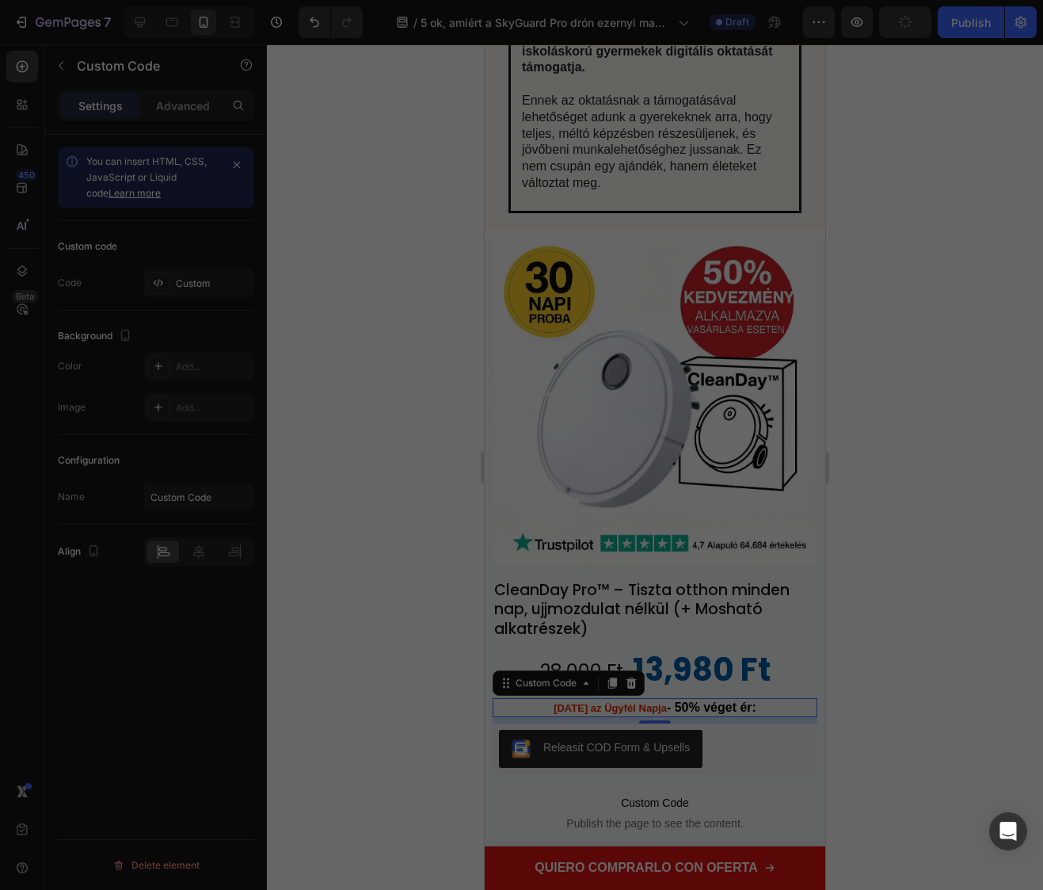
type textarea "<span id="red-circle-container"></span><font size=2 color="E32402"> Ma az Ügyfé…"
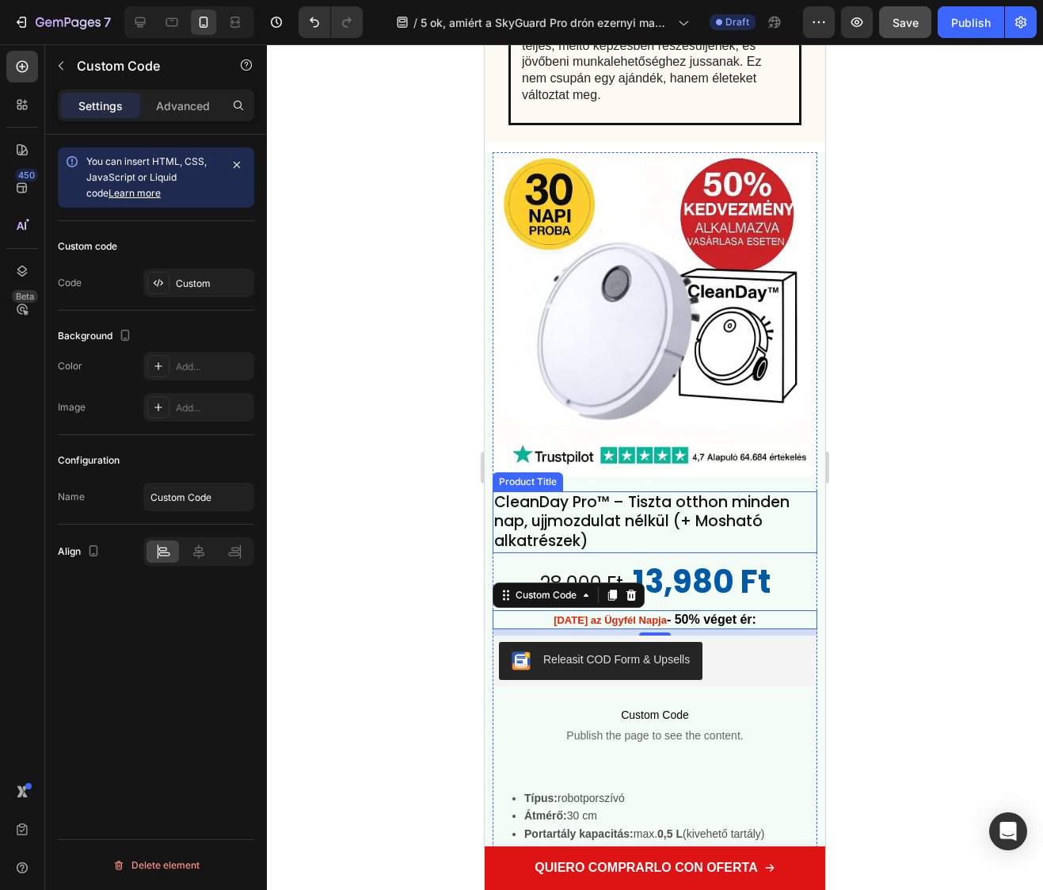
scroll to position [5380, 0]
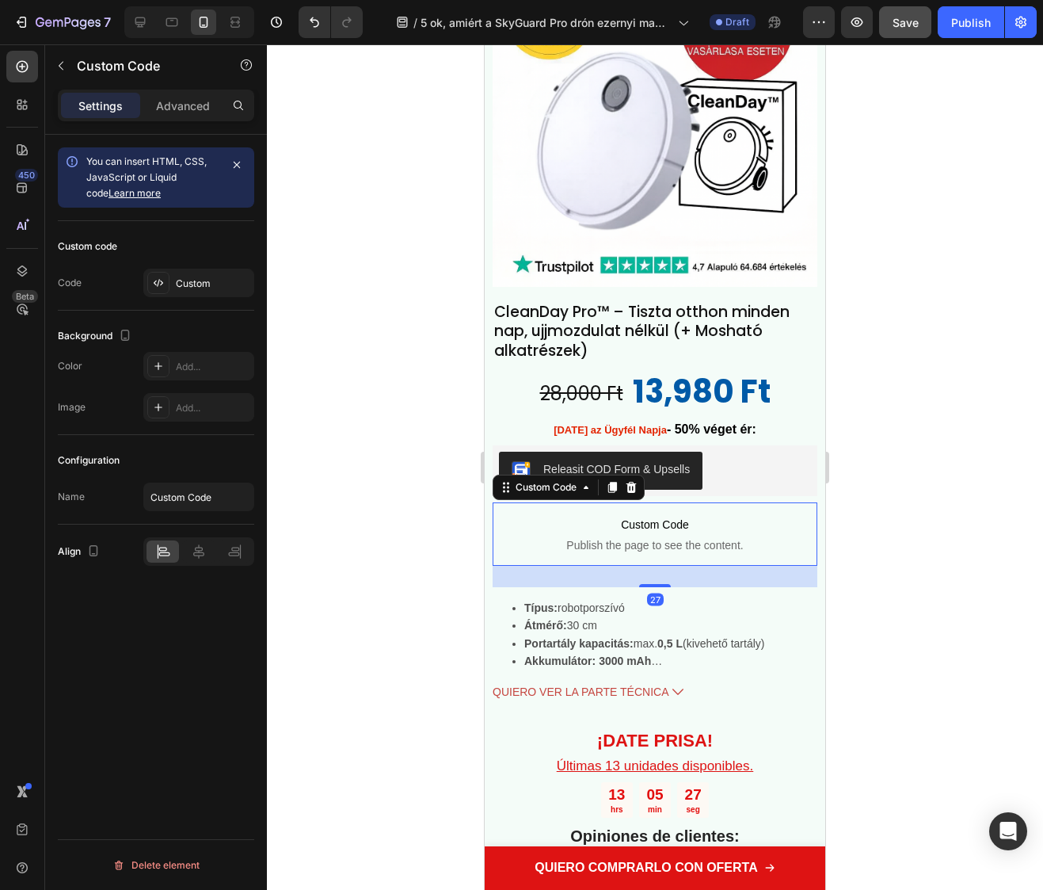
click at [676, 519] on span "Custom Code" at bounding box center [655, 524] width 325 height 19
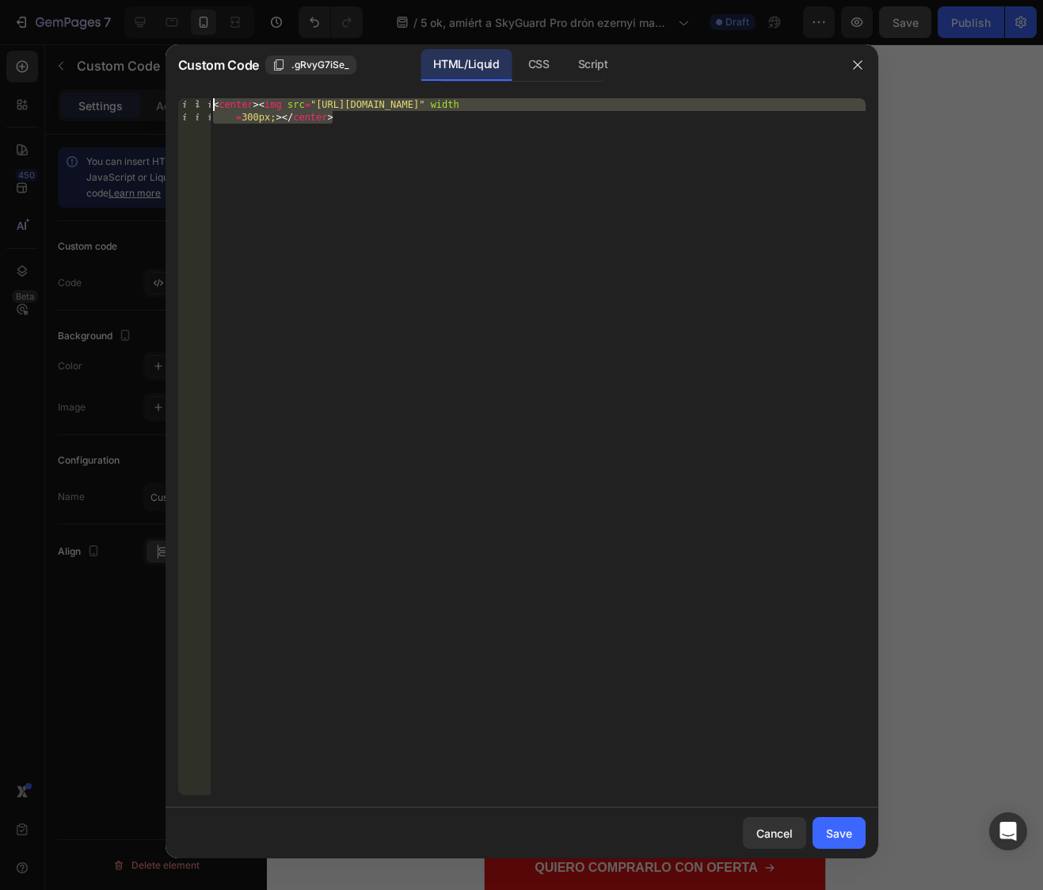
drag, startPoint x: 593, startPoint y: 248, endPoint x: -306, endPoint y: -97, distance: 962.6
click at [0, 0] on html "7 Version history / 5 ok, amiért a SkyGuard Pro drón ezernyi magyart repít úgy,…" at bounding box center [521, 0] width 1043 height 0
paste textarea "937/6638/6011/files/ChatGPTImage12may202516_10_48-ezgif.com-png-to-webp-convert…"
type textarea "<center><img src="https://cdn.shopify.com/s/files/1/0937/6638/6011/files/ChatGP…"
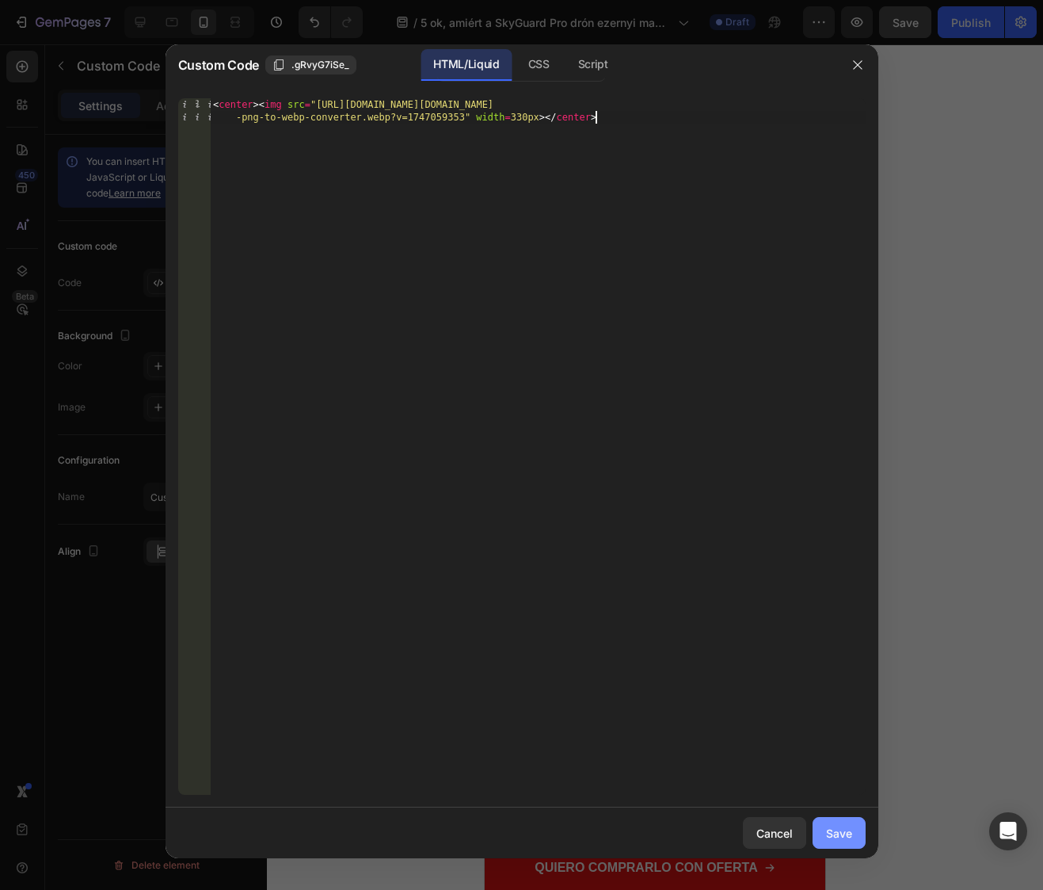
click at [849, 830] on div "Save" at bounding box center [839, 833] width 26 height 17
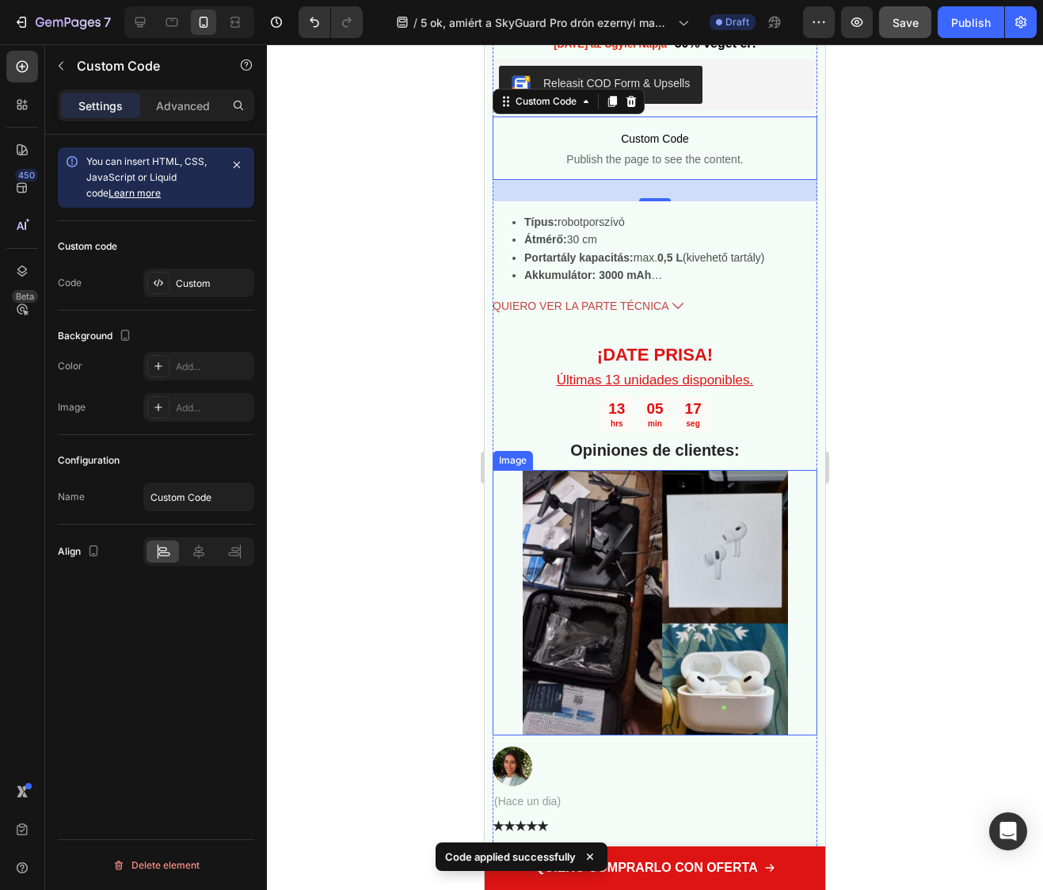
scroll to position [5763, 0]
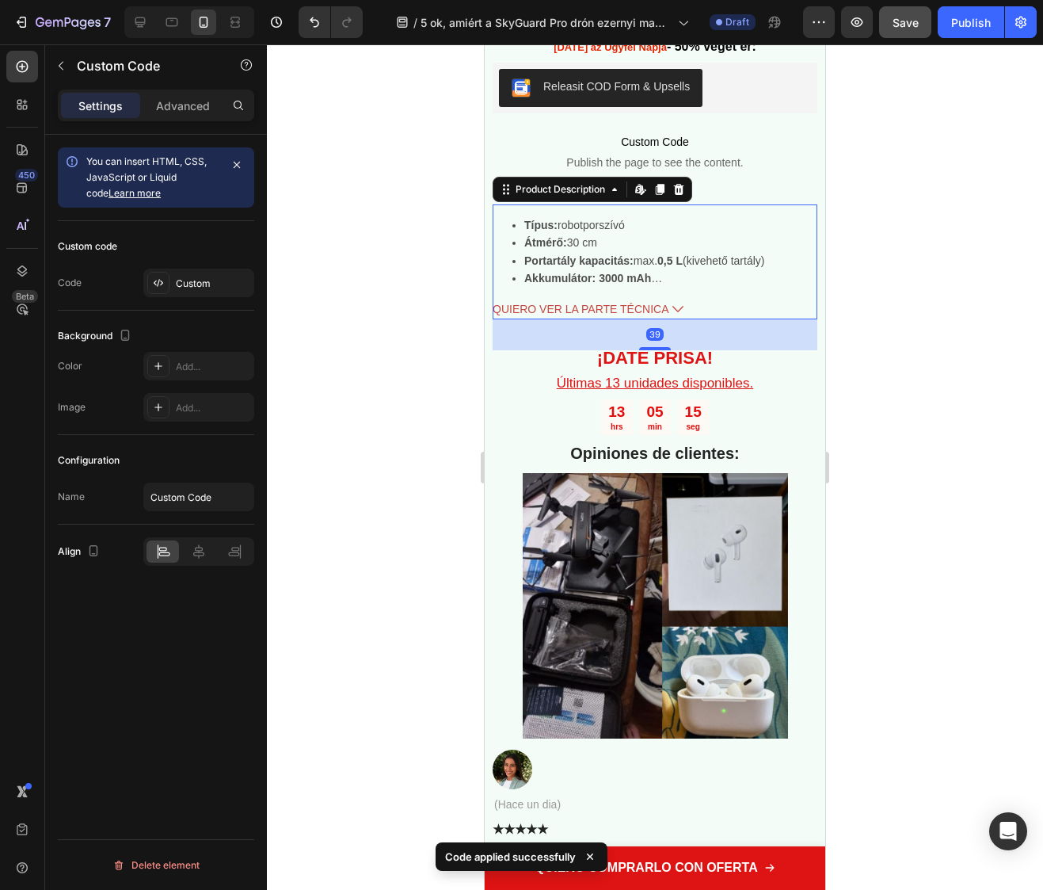
click at [602, 300] on span "QUIERO VER LA PARTE TÉCNICA" at bounding box center [581, 309] width 177 height 20
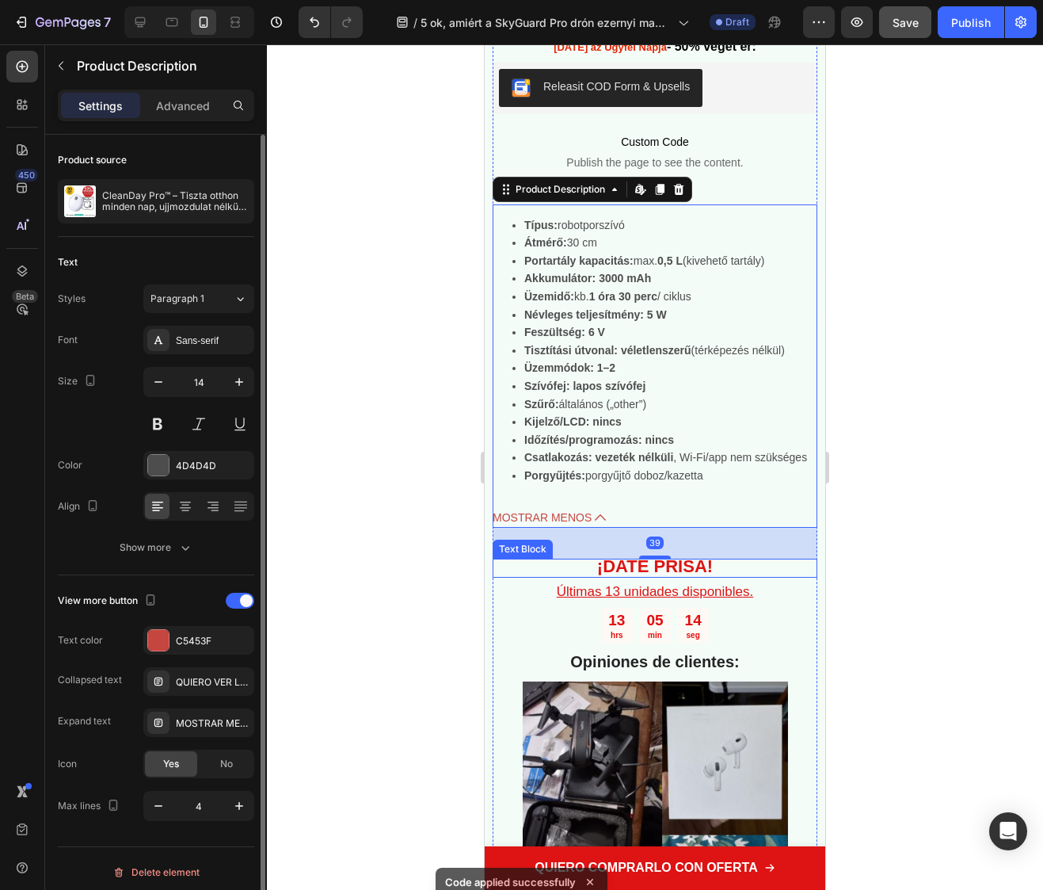
scroll to position [7, 0]
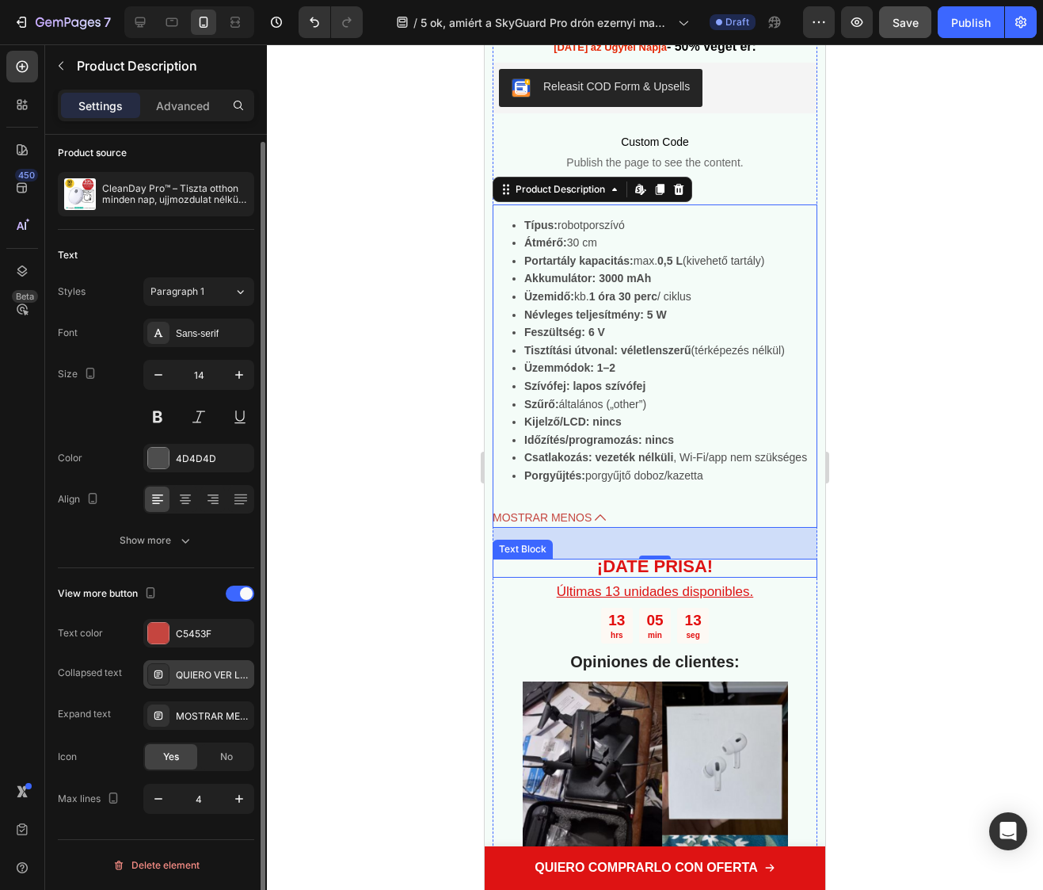
click at [203, 677] on div "QUIERO VER LA PARTE TÉCNICA" at bounding box center [213, 675] width 74 height 14
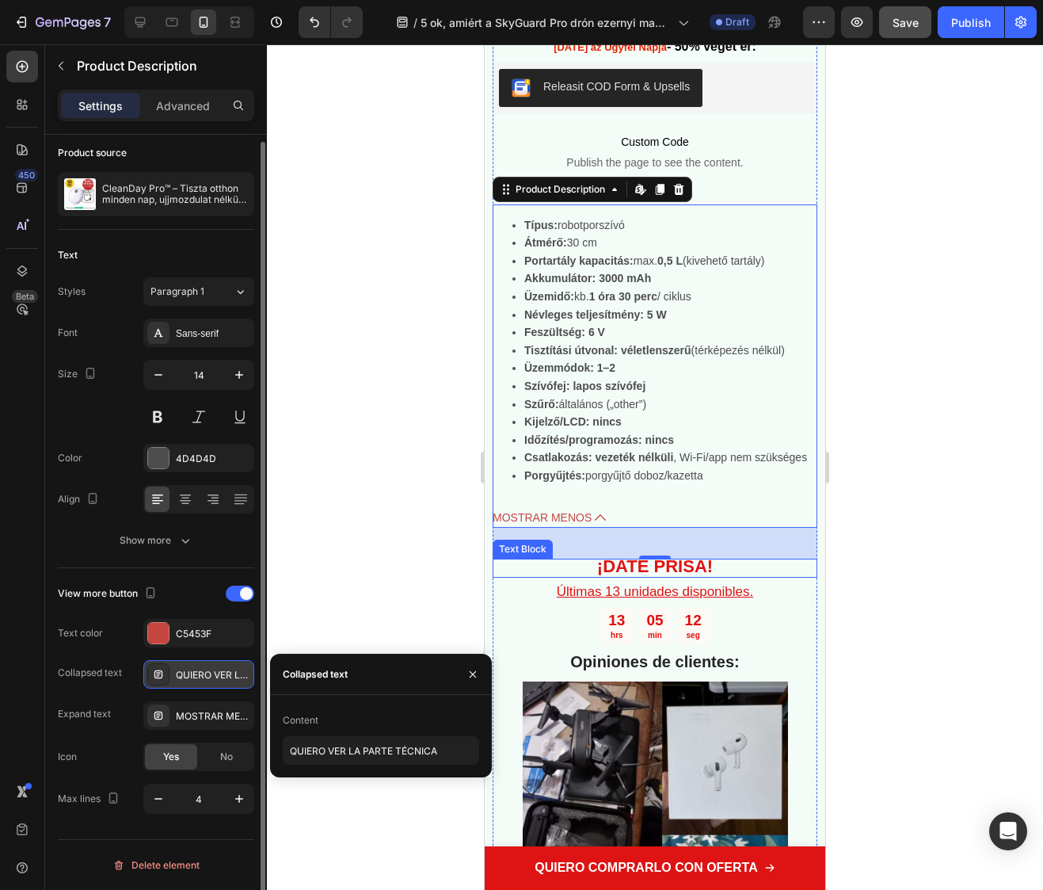
click at [203, 677] on div "QUIERO VER LA PARTE TÉCNICA" at bounding box center [213, 675] width 74 height 14
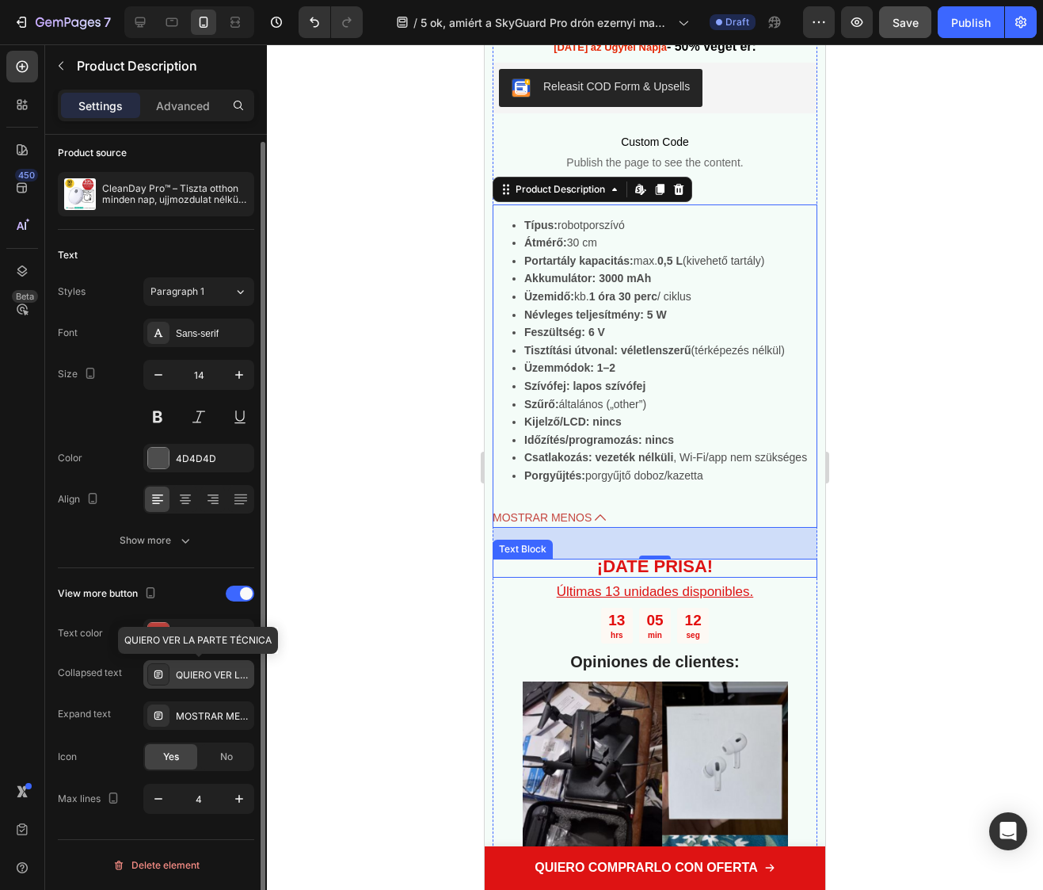
click at [203, 677] on div "QUIERO VER LA PARTE TÉCNICA" at bounding box center [213, 675] width 74 height 14
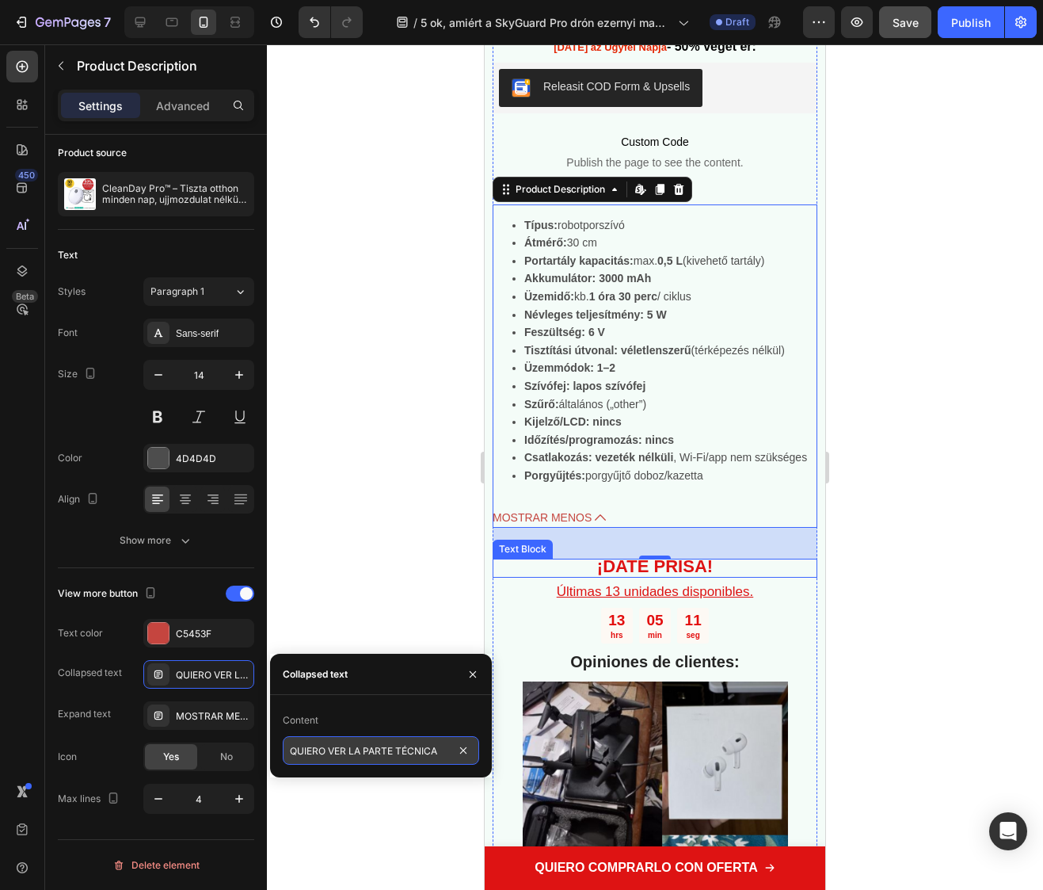
click at [353, 749] on input "QUIERO VER LA PARTE TÉCNICA" at bounding box center [381, 750] width 196 height 29
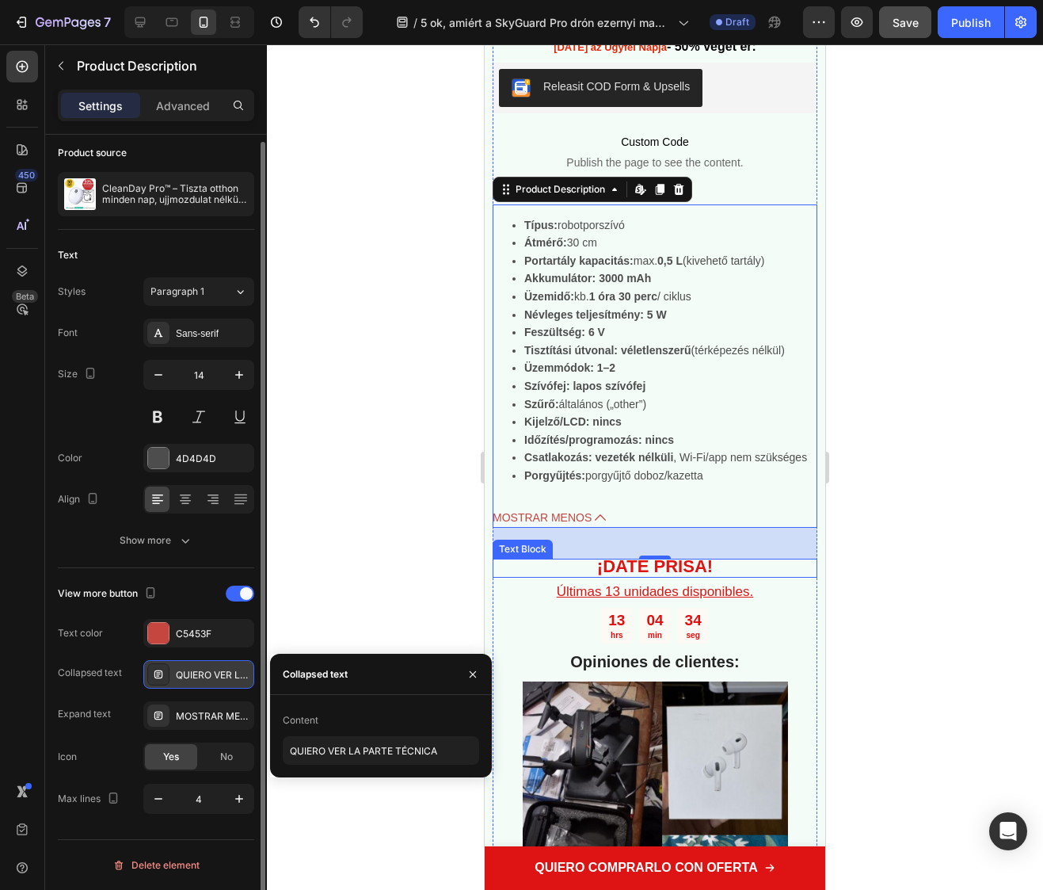
click at [212, 679] on div "QUIERO VER LA PARTE TÉCNICA" at bounding box center [213, 675] width 74 height 14
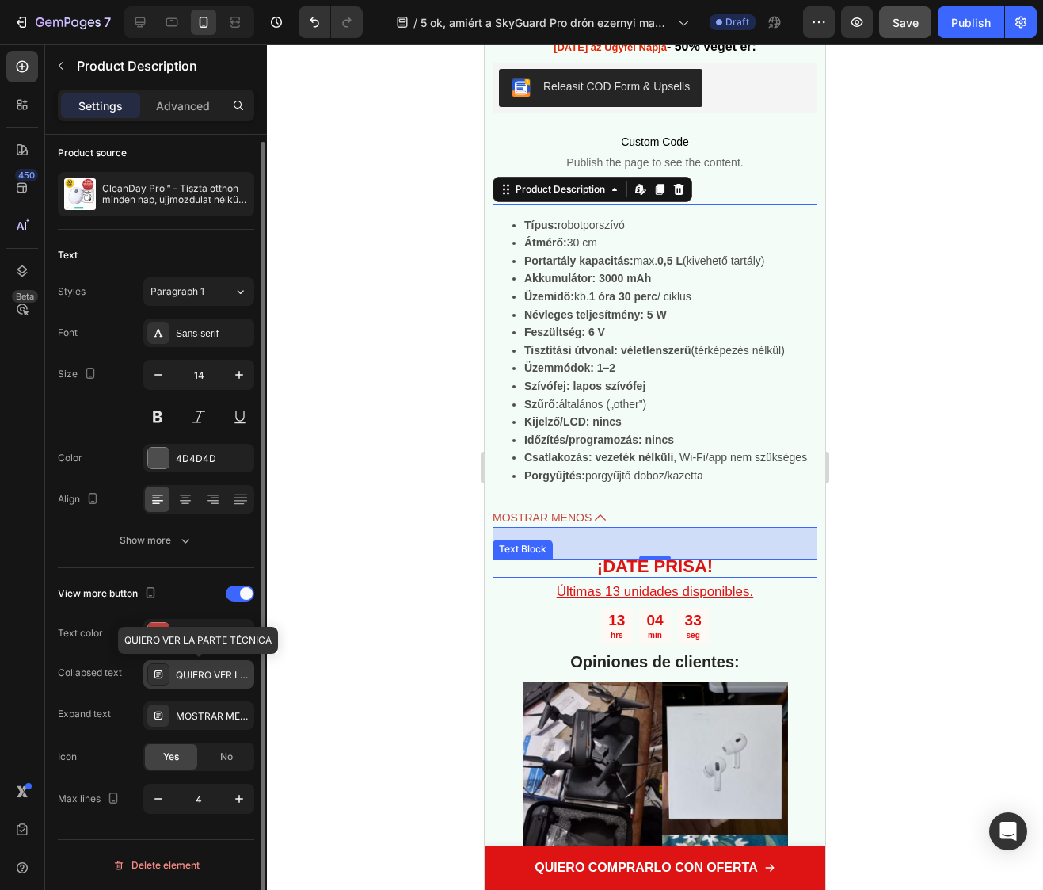
click at [212, 679] on div "QUIERO VER LA PARTE TÉCNICA" at bounding box center [213, 675] width 74 height 14
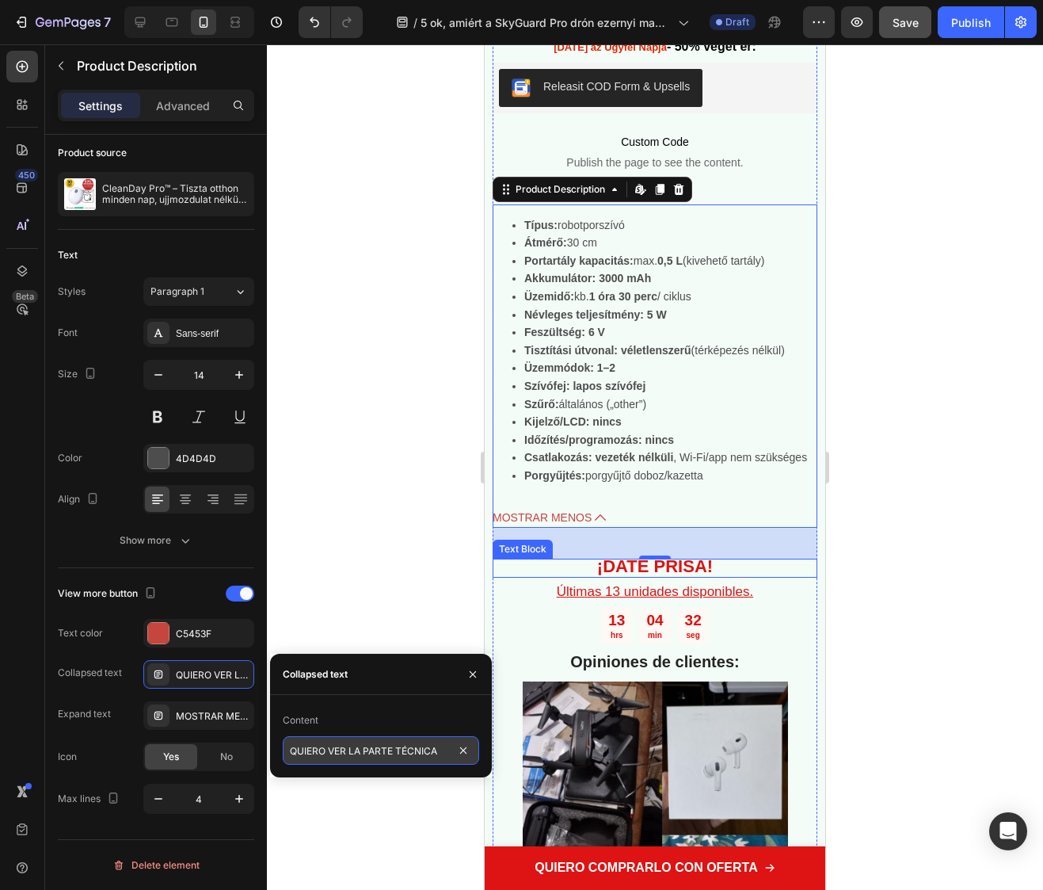
click at [349, 758] on input "QUIERO VER LA PARTE TÉCNICA" at bounding box center [381, 750] width 196 height 29
paste input "SZERETNÉM LÁTNI A TECHNIKAI RÉSZT"
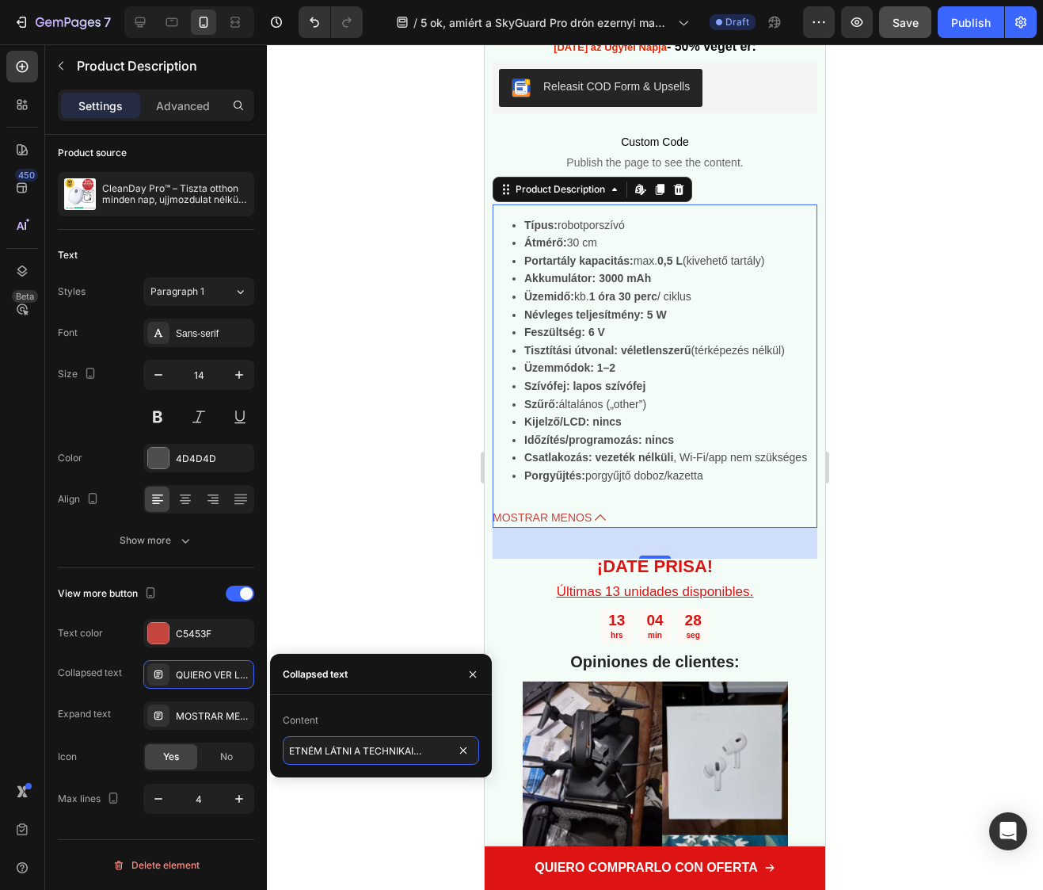
type input "SZERETNÉM LÁTNI A TECHNIKAI RÉSZT"
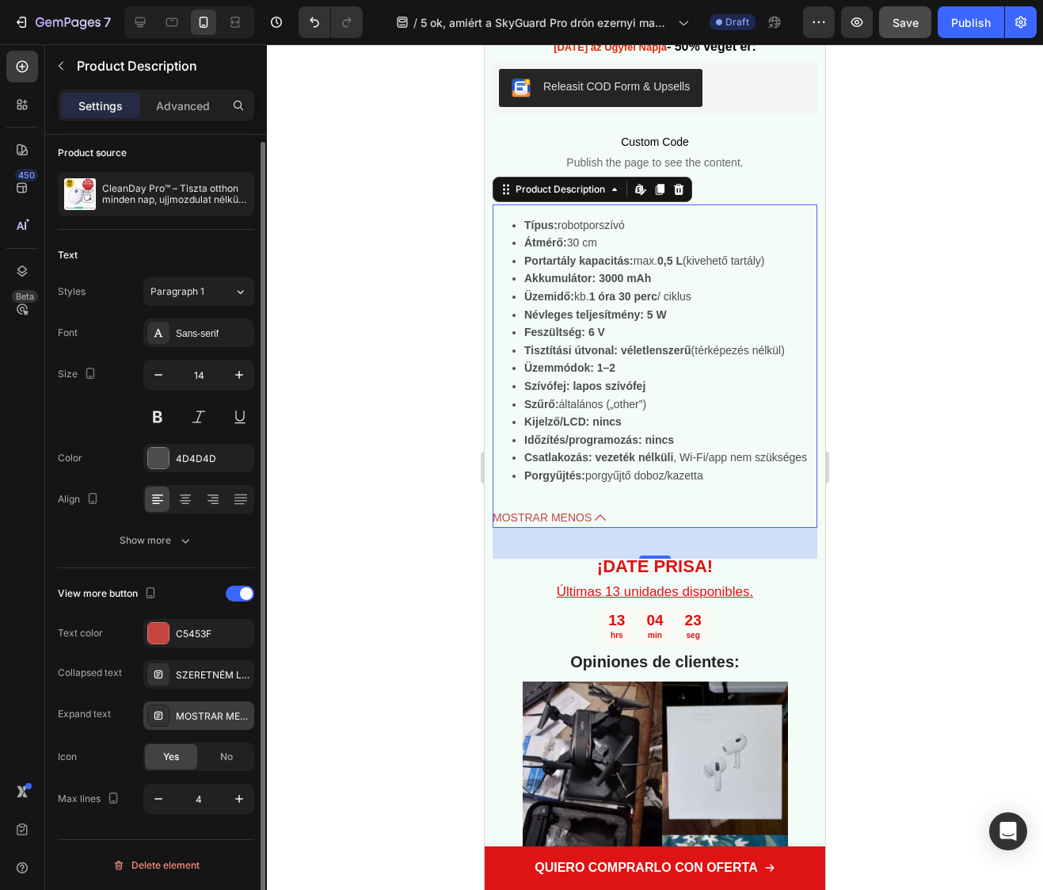
click at [207, 722] on div "MOSTRAR MENOS" at bounding box center [213, 716] width 74 height 14
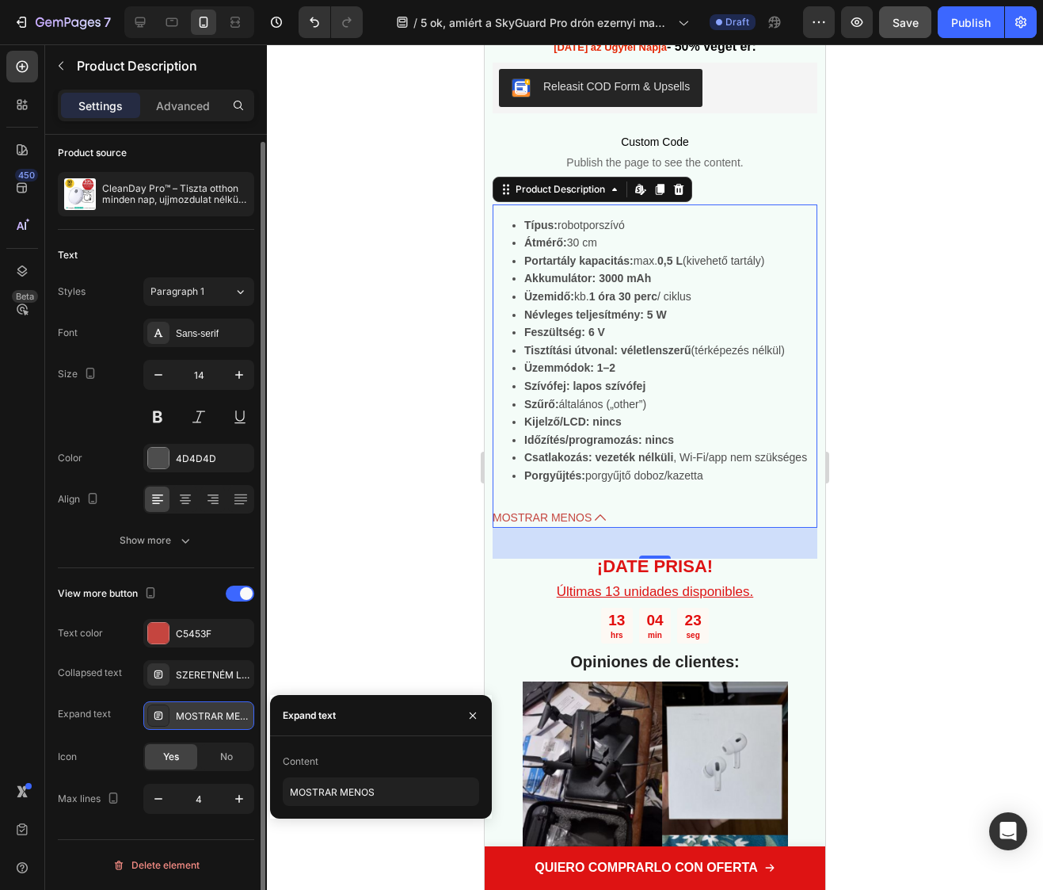
click at [207, 722] on div "MOSTRAR MENOS" at bounding box center [213, 716] width 74 height 14
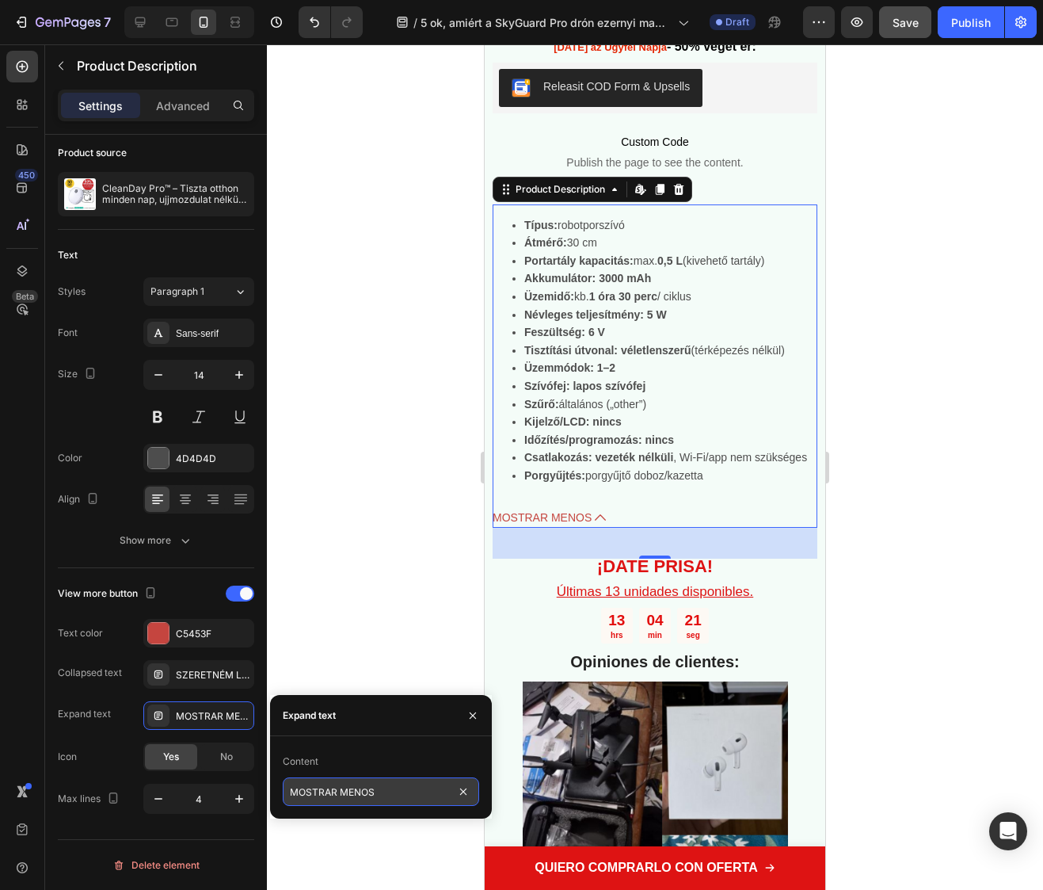
click at [359, 801] on input "MOSTRAR MENOS" at bounding box center [381, 791] width 196 height 29
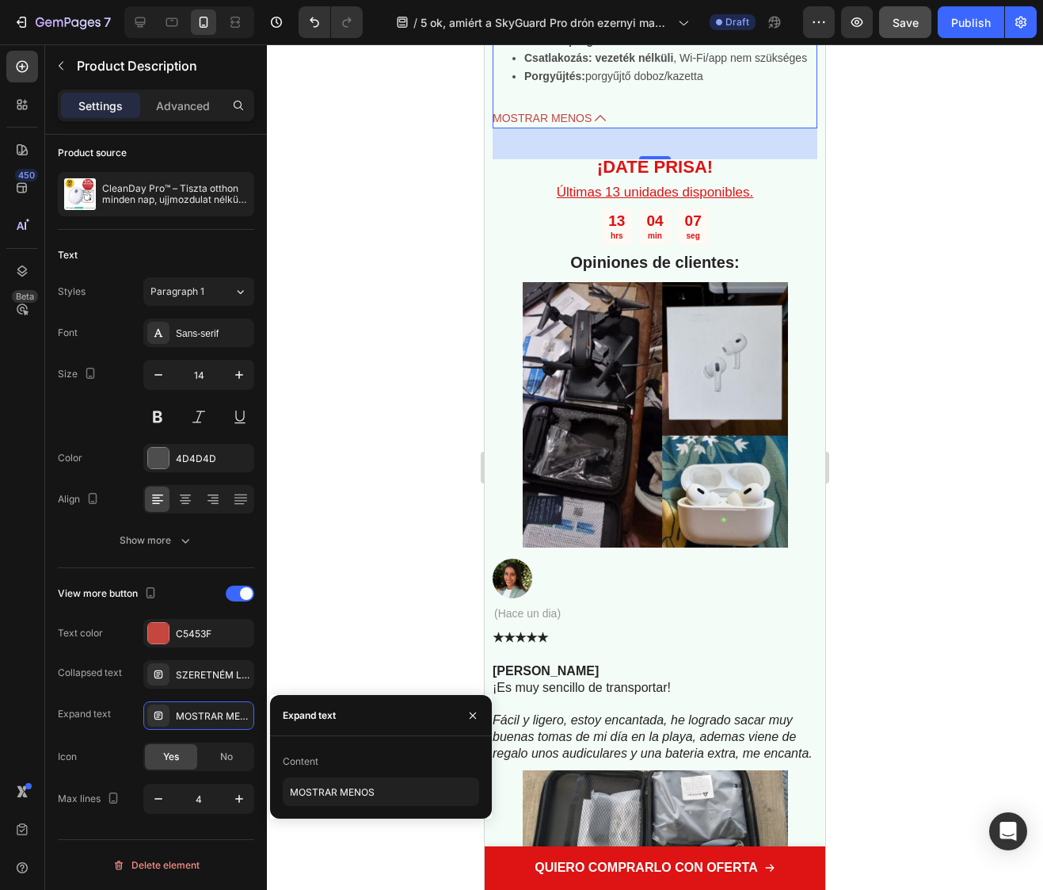
scroll to position [6085, 0]
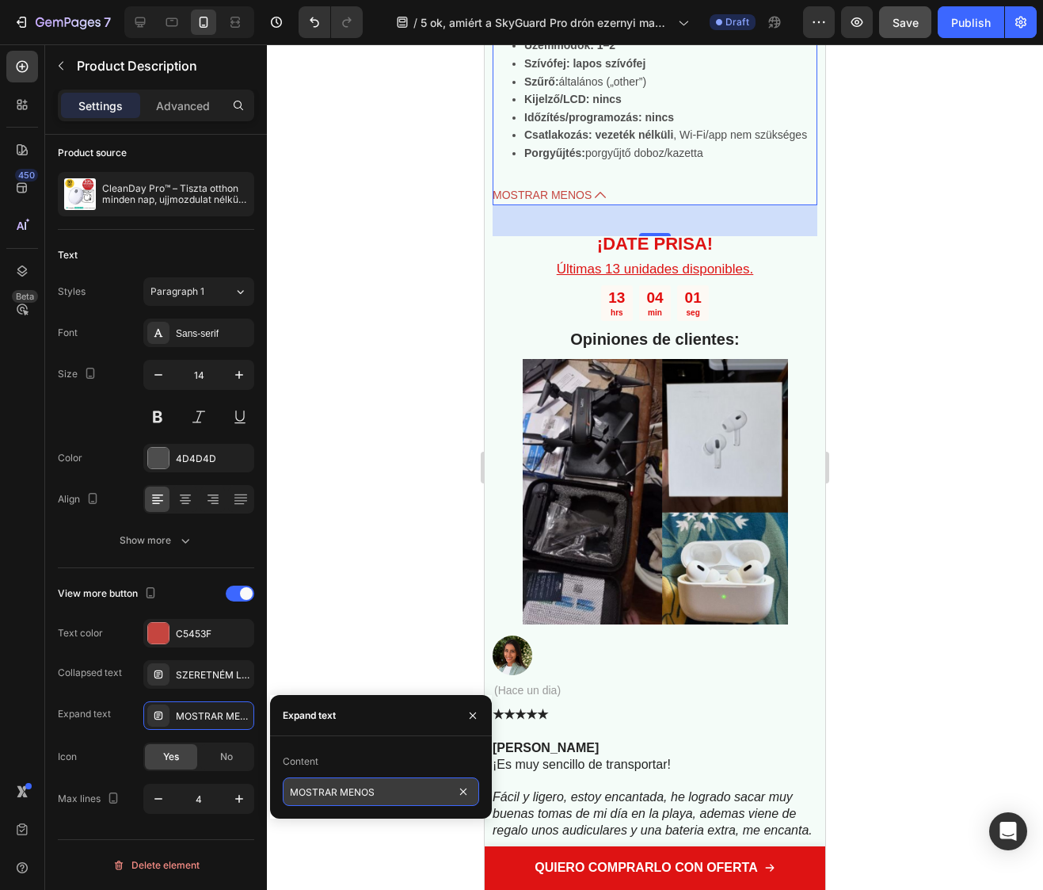
paste input "UTASS KEVESEBBET"
type input "MUTASS KEVESEBBET"
click at [370, 559] on div at bounding box center [655, 466] width 776 height 845
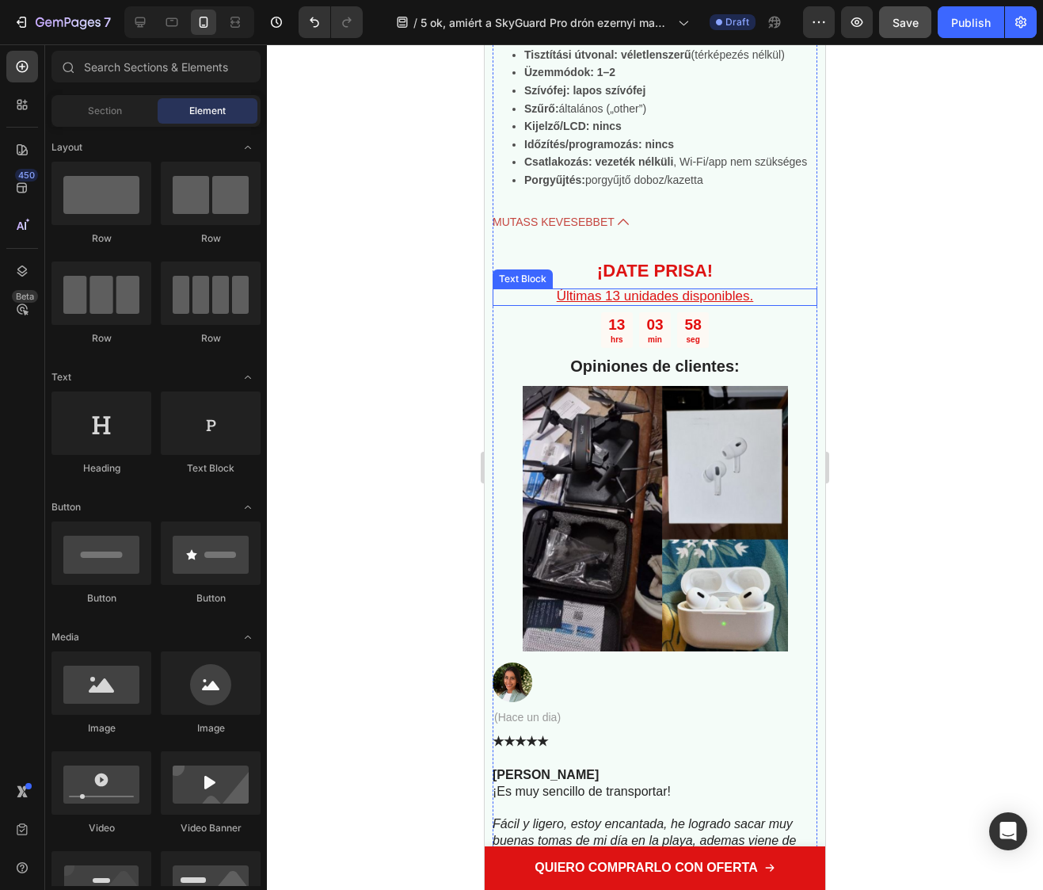
scroll to position [6055, 0]
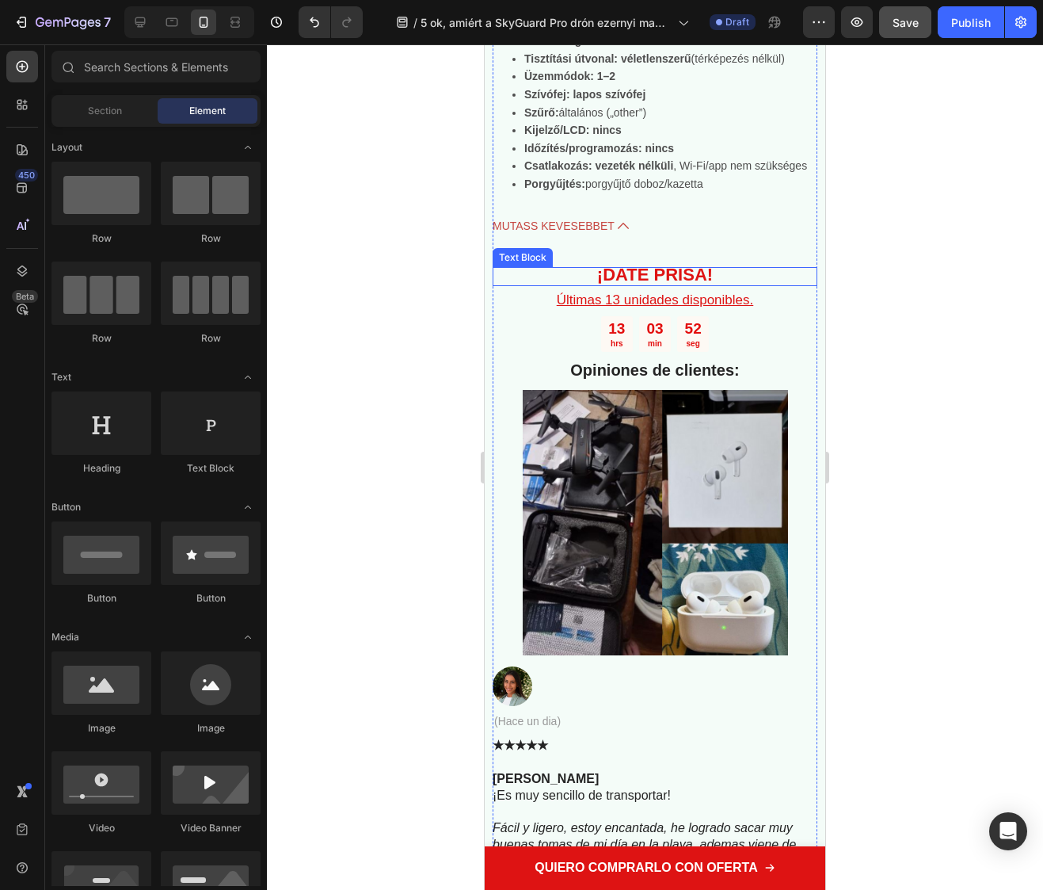
click at [671, 274] on strong "¡DATE PRISA!" at bounding box center [655, 275] width 116 height 20
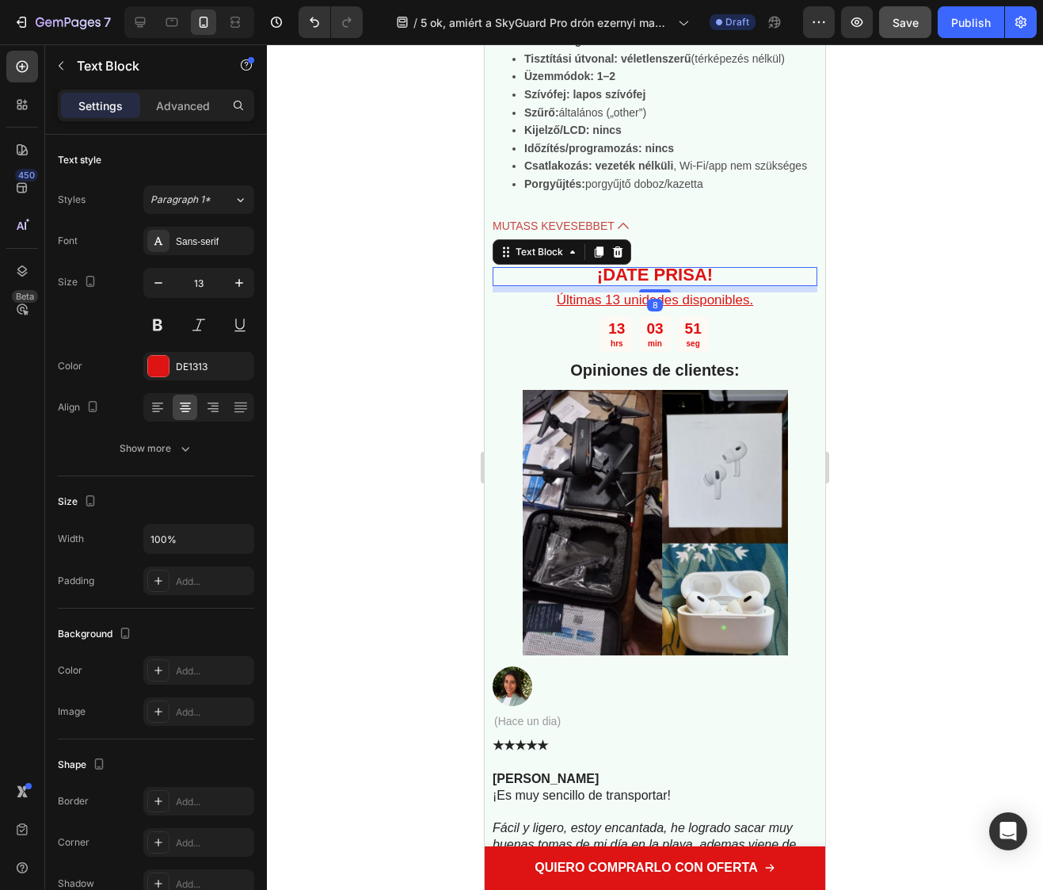
click at [671, 274] on strong "¡DATE PRISA!" at bounding box center [655, 275] width 116 height 20
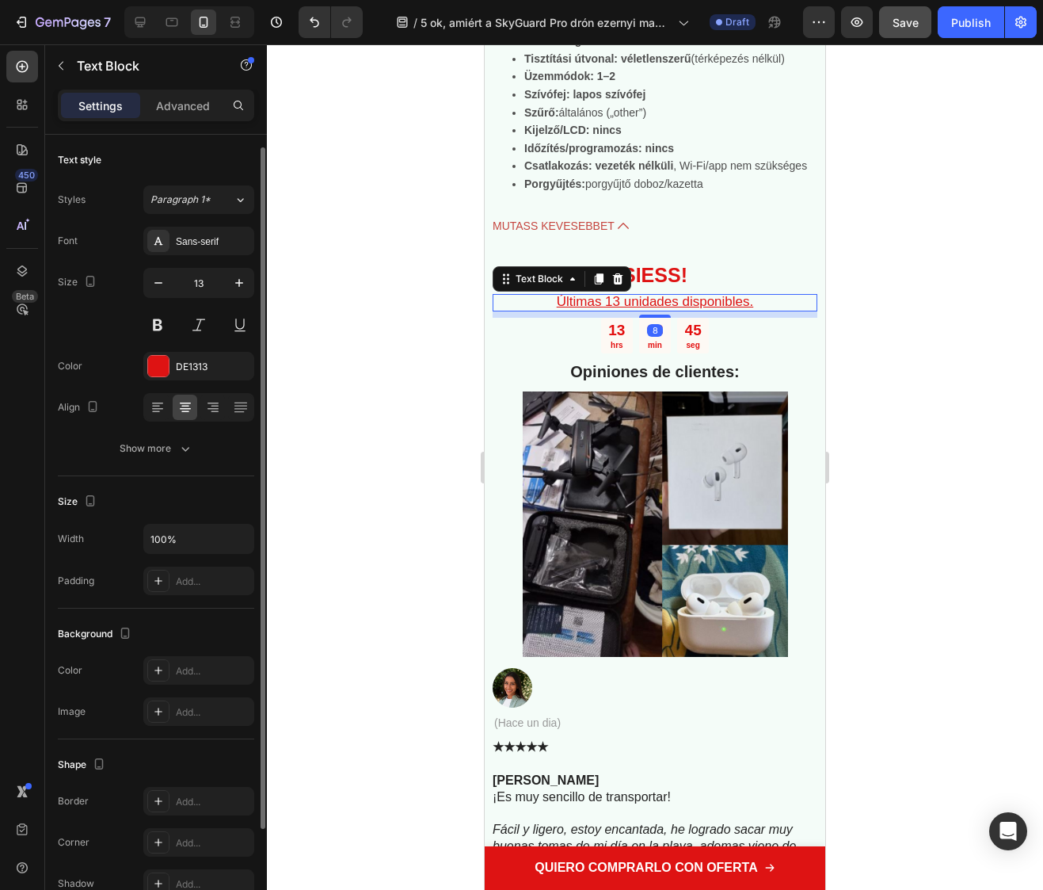
click at [597, 305] on u "Últimas 13 unidades disponibles." at bounding box center [655, 301] width 197 height 15
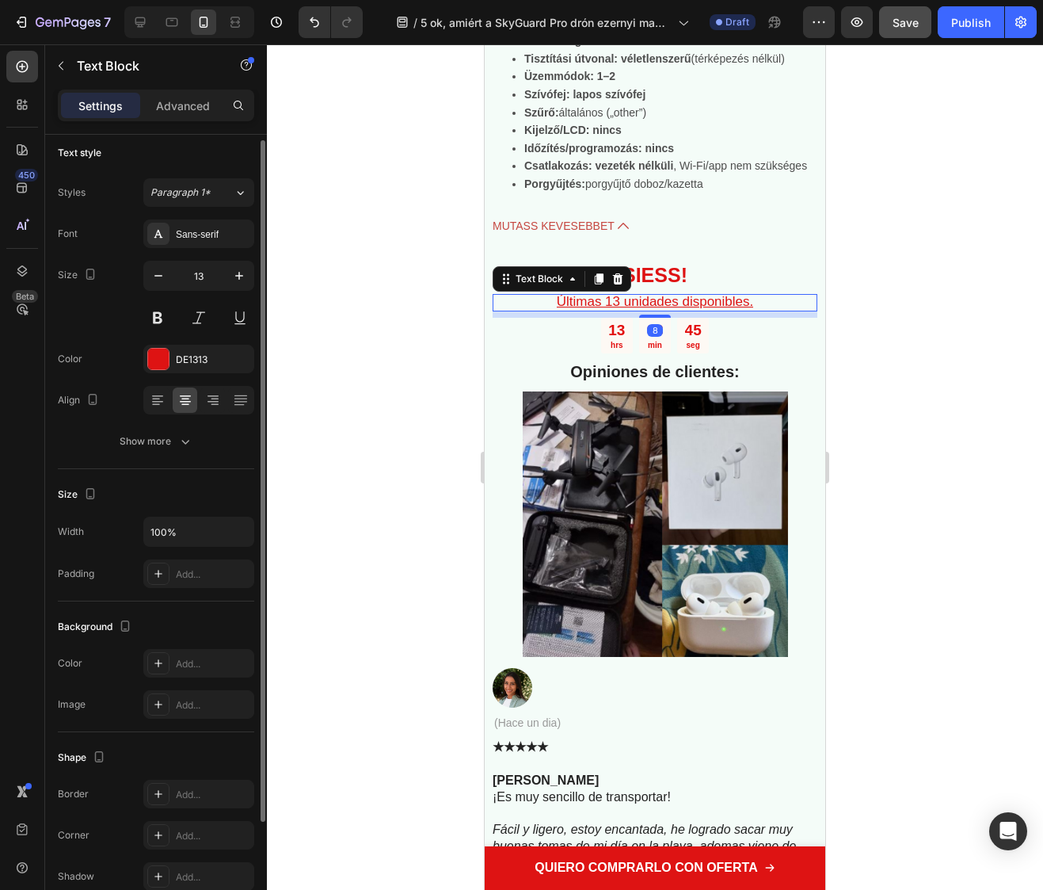
click at [597, 305] on u "Últimas 13 unidades disponibles." at bounding box center [655, 301] width 197 height 15
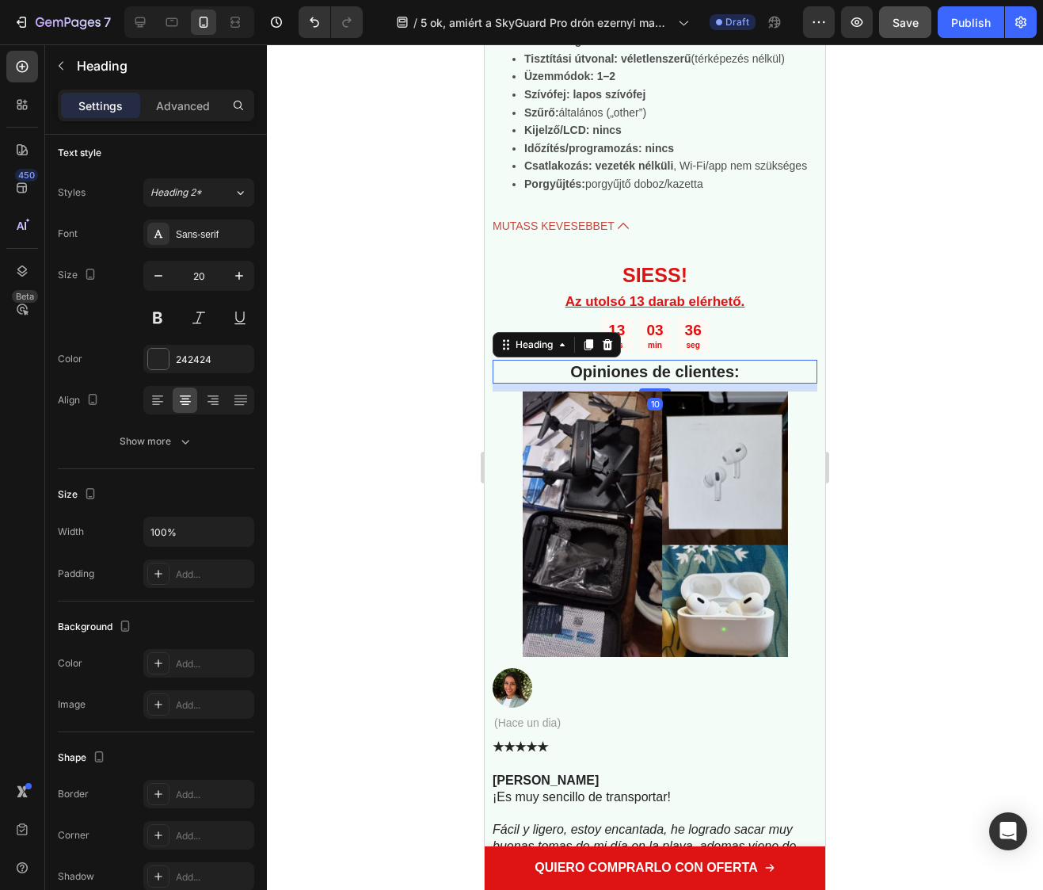
click at [624, 374] on h2 "Opiniones de clientes:" at bounding box center [655, 372] width 325 height 24
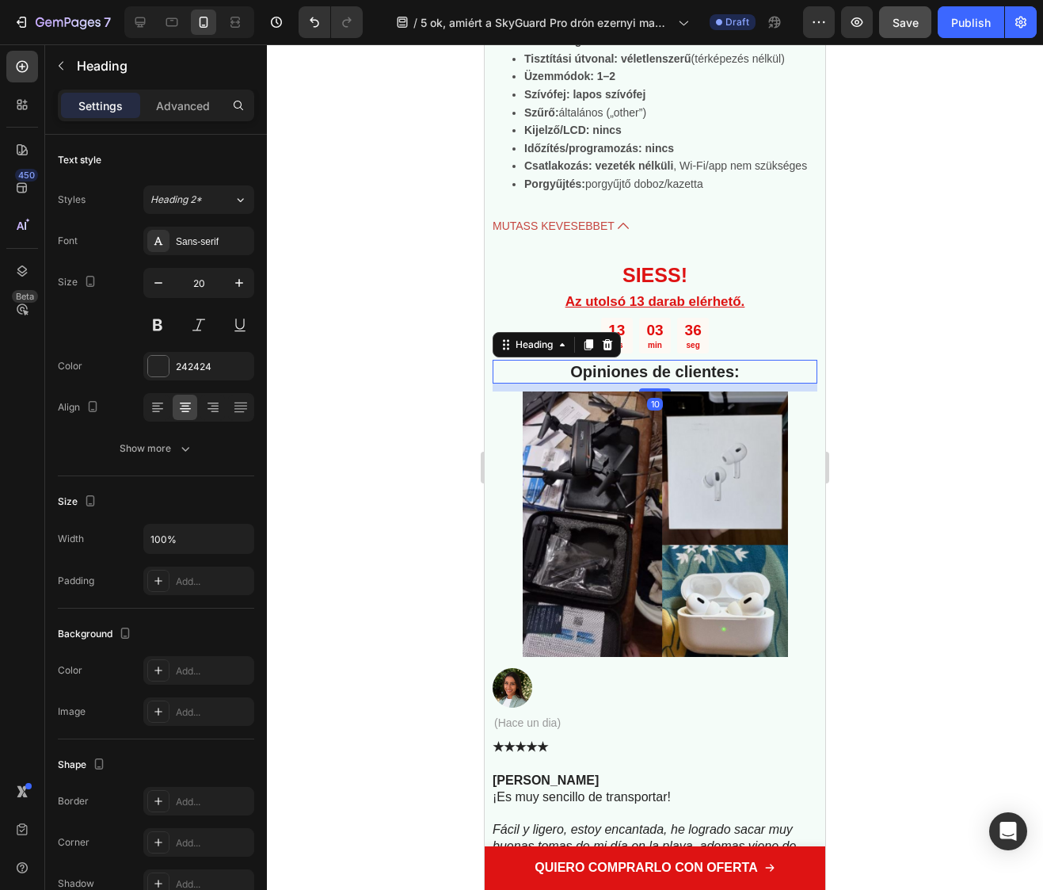
click at [624, 374] on h2 "Opiniones de clientes:" at bounding box center [655, 372] width 325 height 24
click at [624, 374] on p "Opiniones de clientes:" at bounding box center [655, 371] width 322 height 21
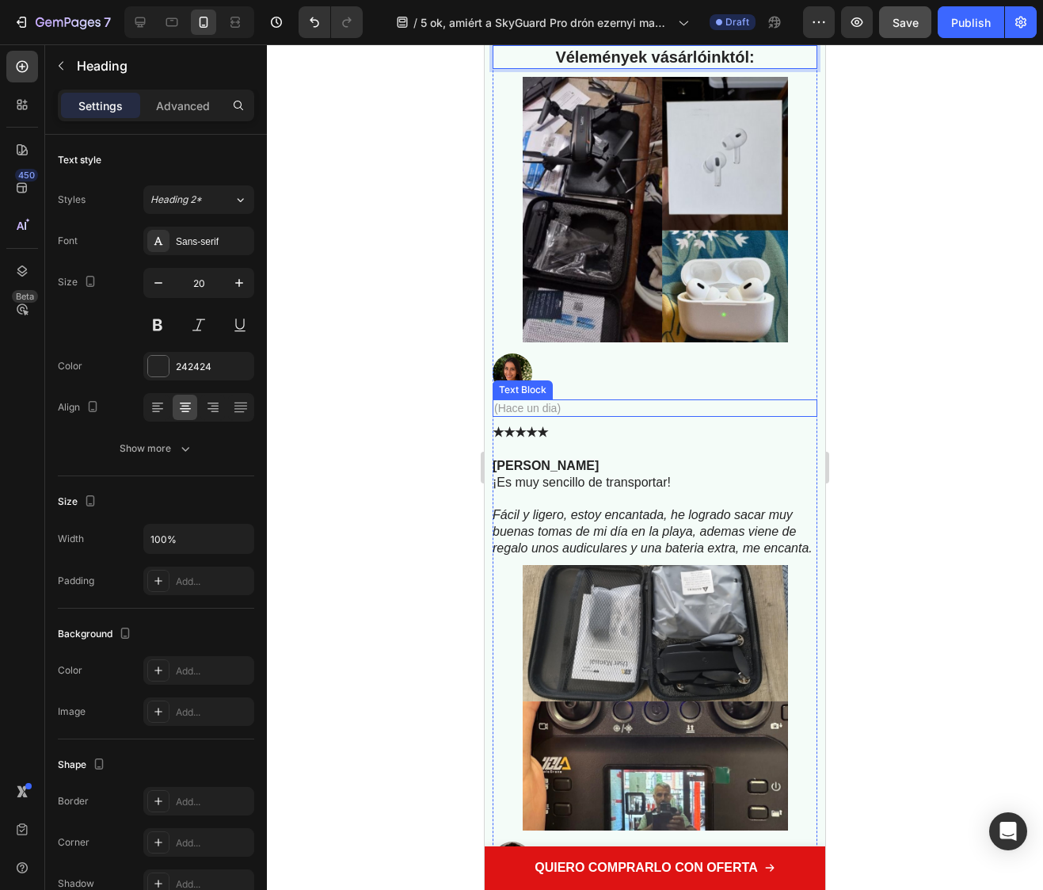
scroll to position [6368, 0]
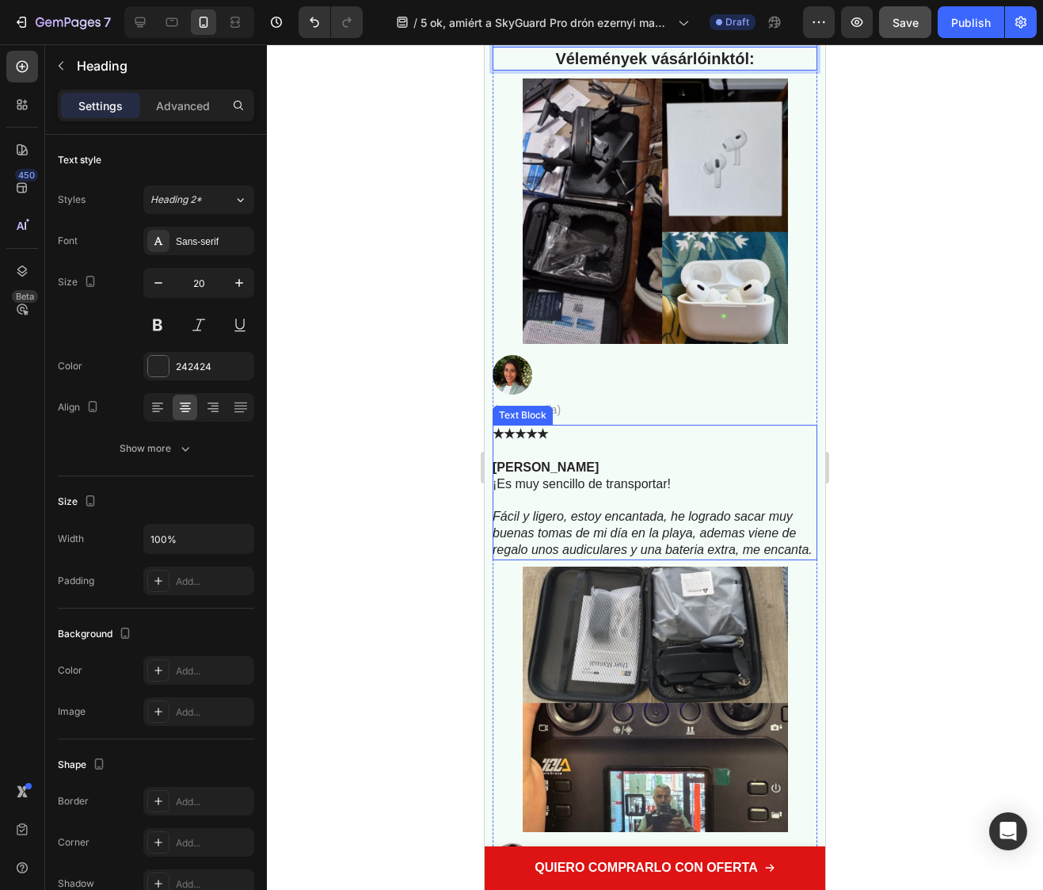
click at [571, 491] on p "Helena Fuentes ¡Es muy sencillo de transportar!" at bounding box center [654, 476] width 323 height 33
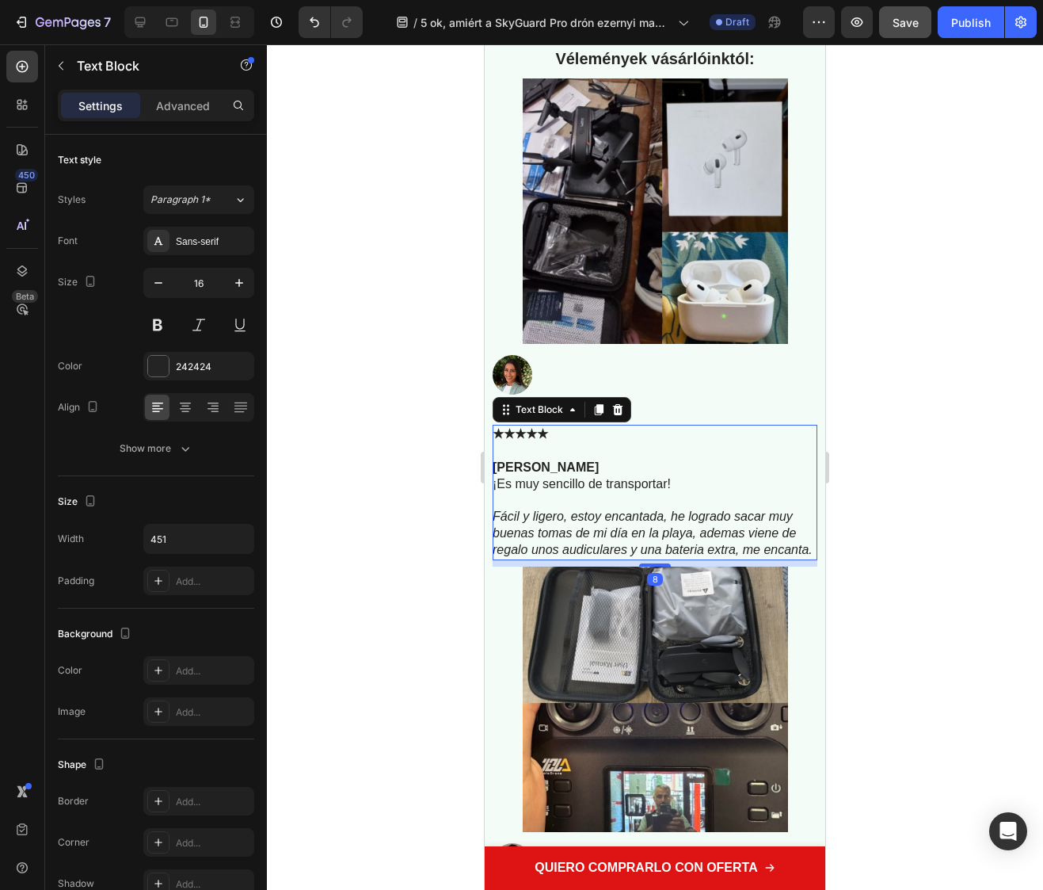
click at [571, 491] on p "Helena Fuentes ¡Es muy sencillo de transportar!" at bounding box center [654, 476] width 323 height 33
click at [543, 558] on p "Fácil y ligero, estoy encantada, he logrado sacar muy buenas tomas de mi día en…" at bounding box center [654, 533] width 323 height 49
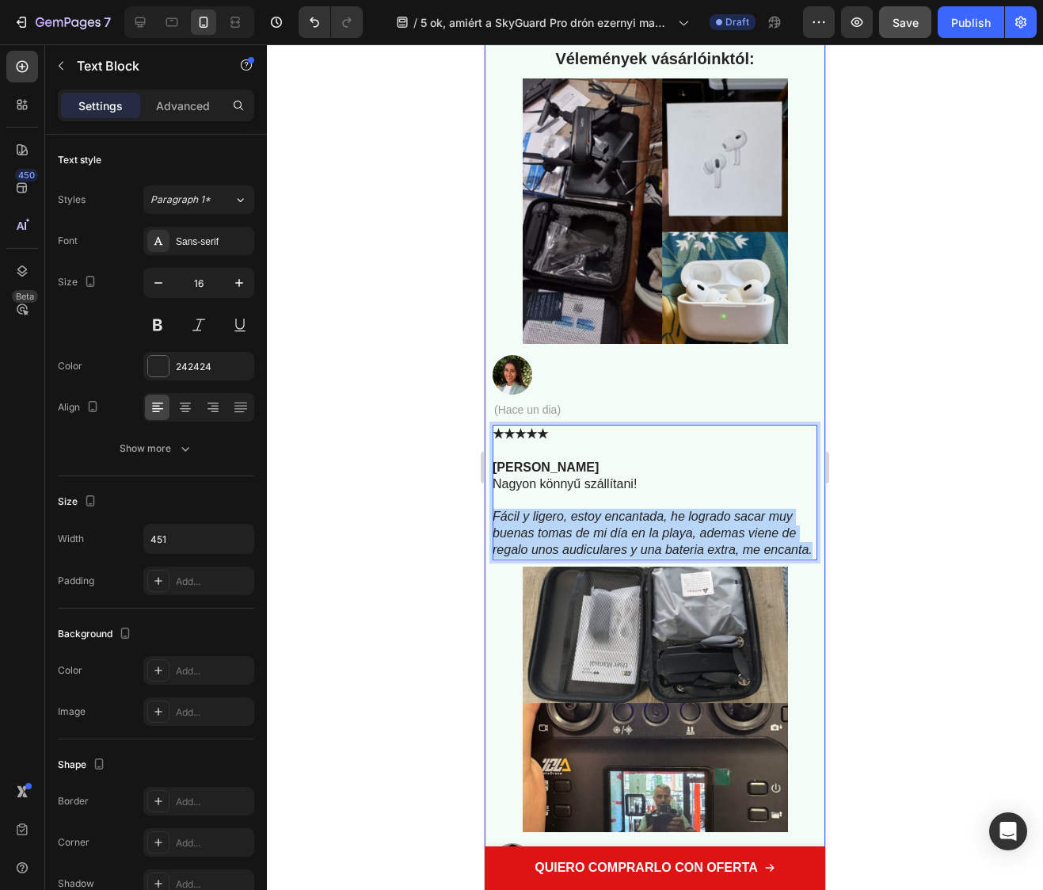
drag, startPoint x: 543, startPoint y: 569, endPoint x: 489, endPoint y: 520, distance: 72.9
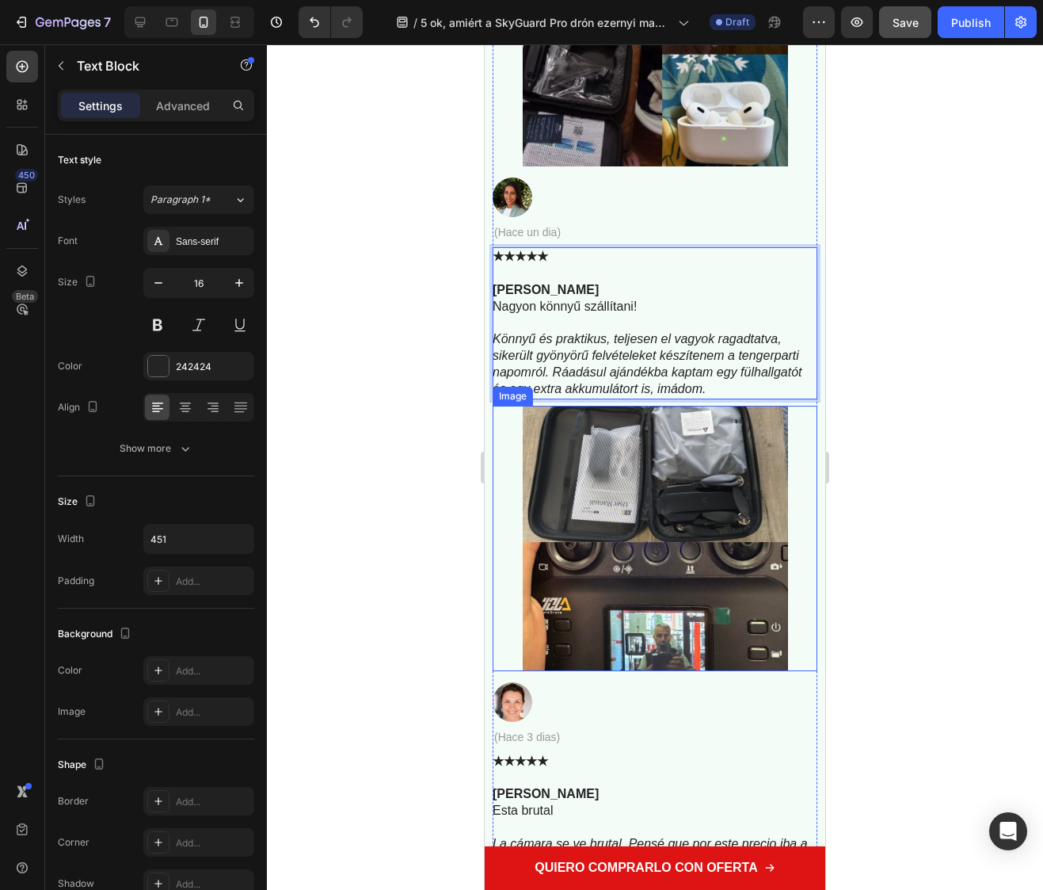
scroll to position [6547, 0]
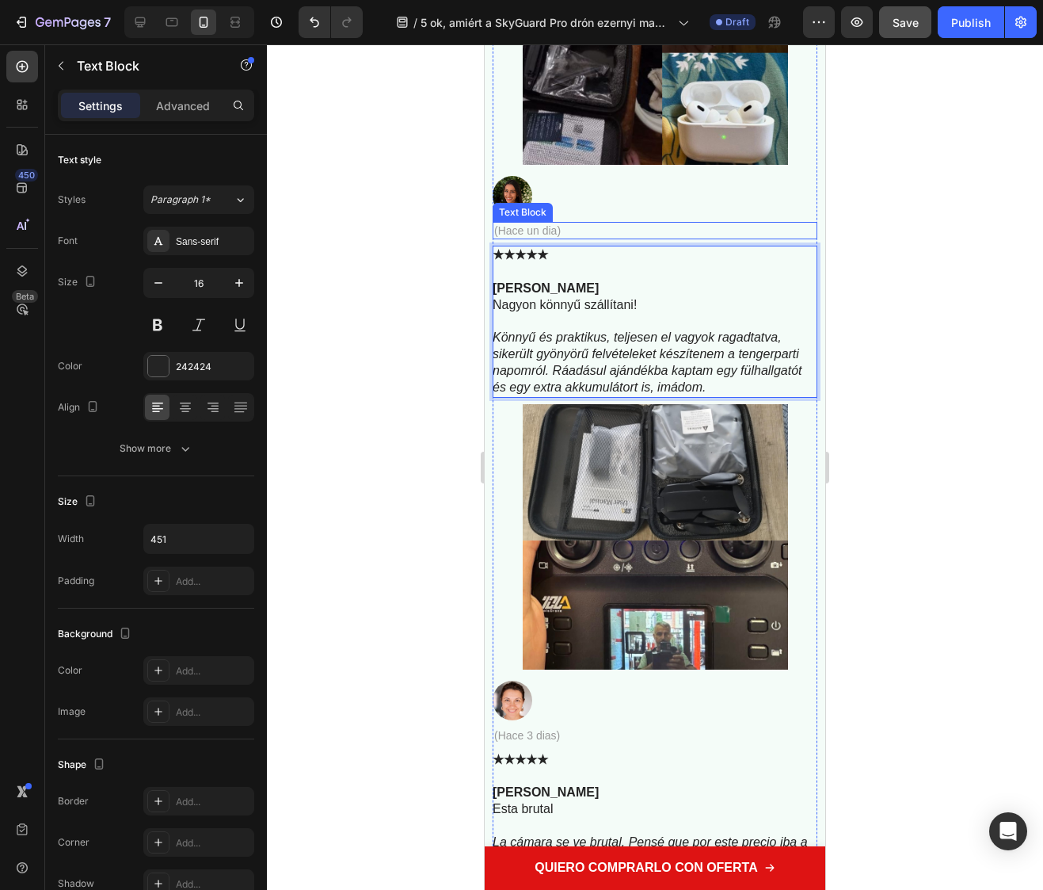
click at [521, 235] on p "(Hace un dia)" at bounding box center [655, 230] width 322 height 14
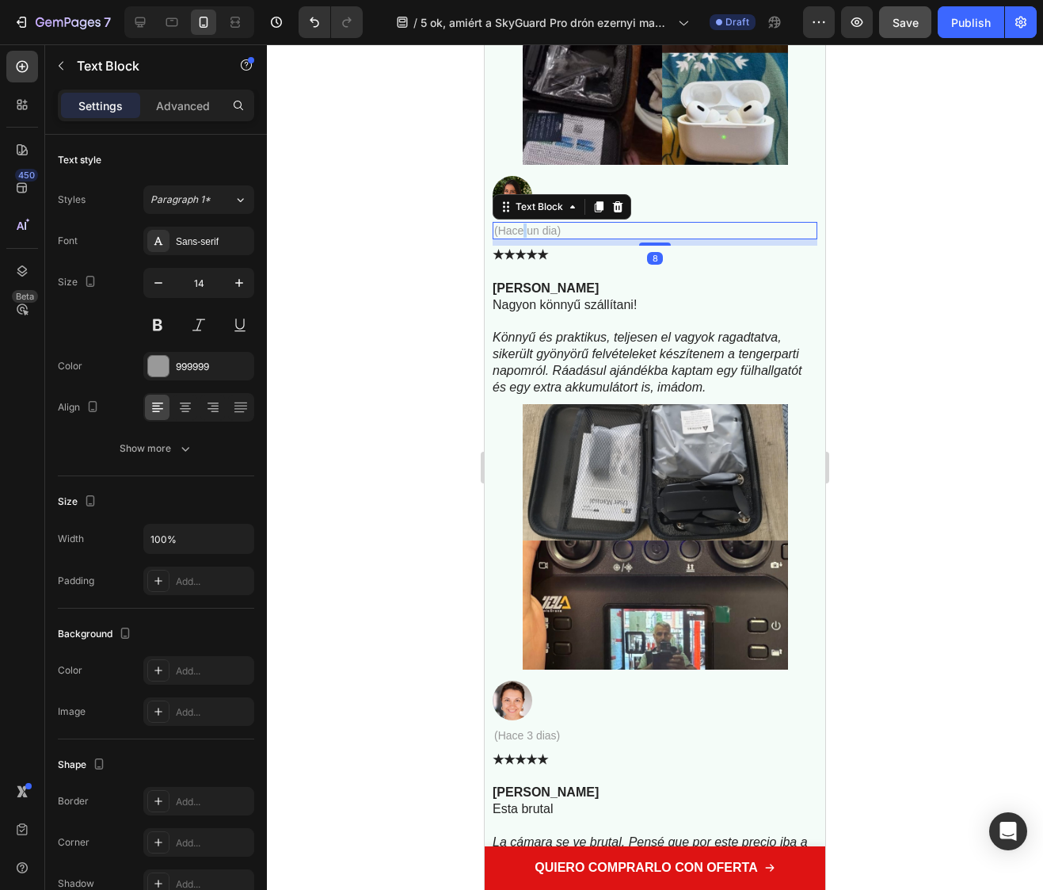
click at [521, 235] on p "(Hace un dia)" at bounding box center [655, 230] width 322 height 14
click at [532, 235] on p "(Hace un dia)" at bounding box center [655, 230] width 322 height 14
click at [558, 235] on p "(Hace un dia)" at bounding box center [655, 230] width 322 height 14
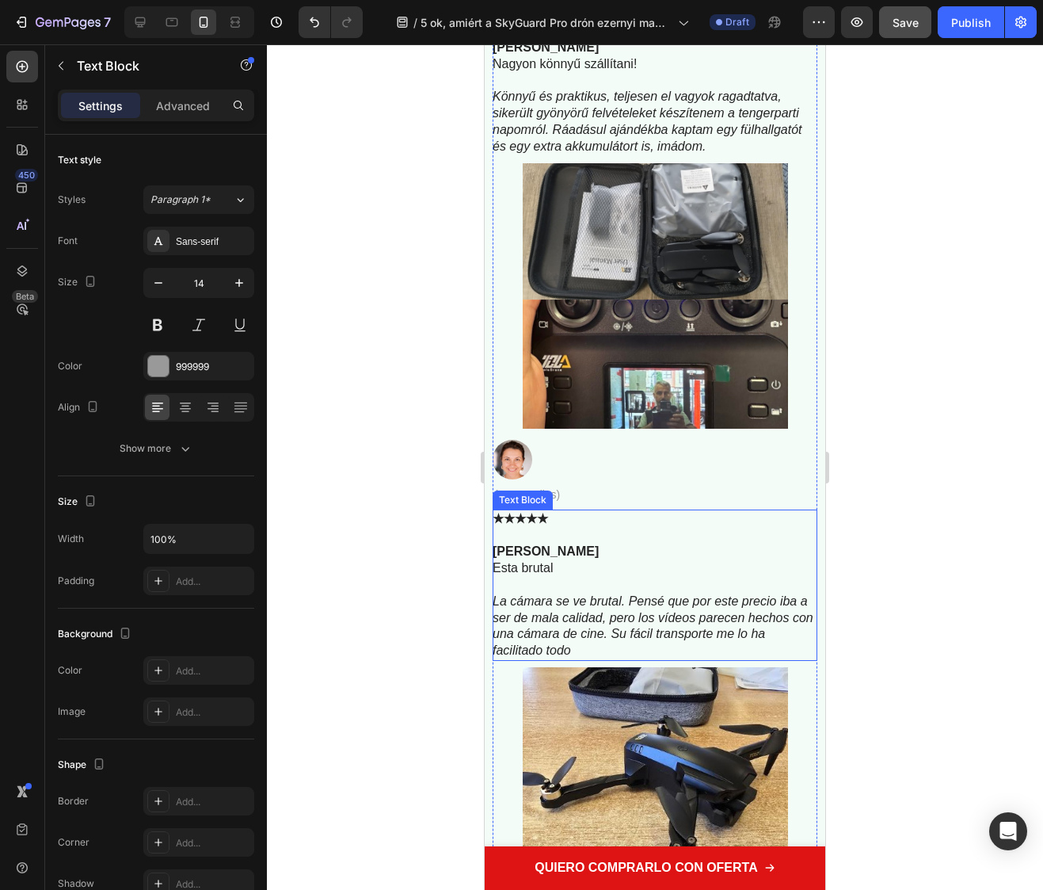
scroll to position [6797, 0]
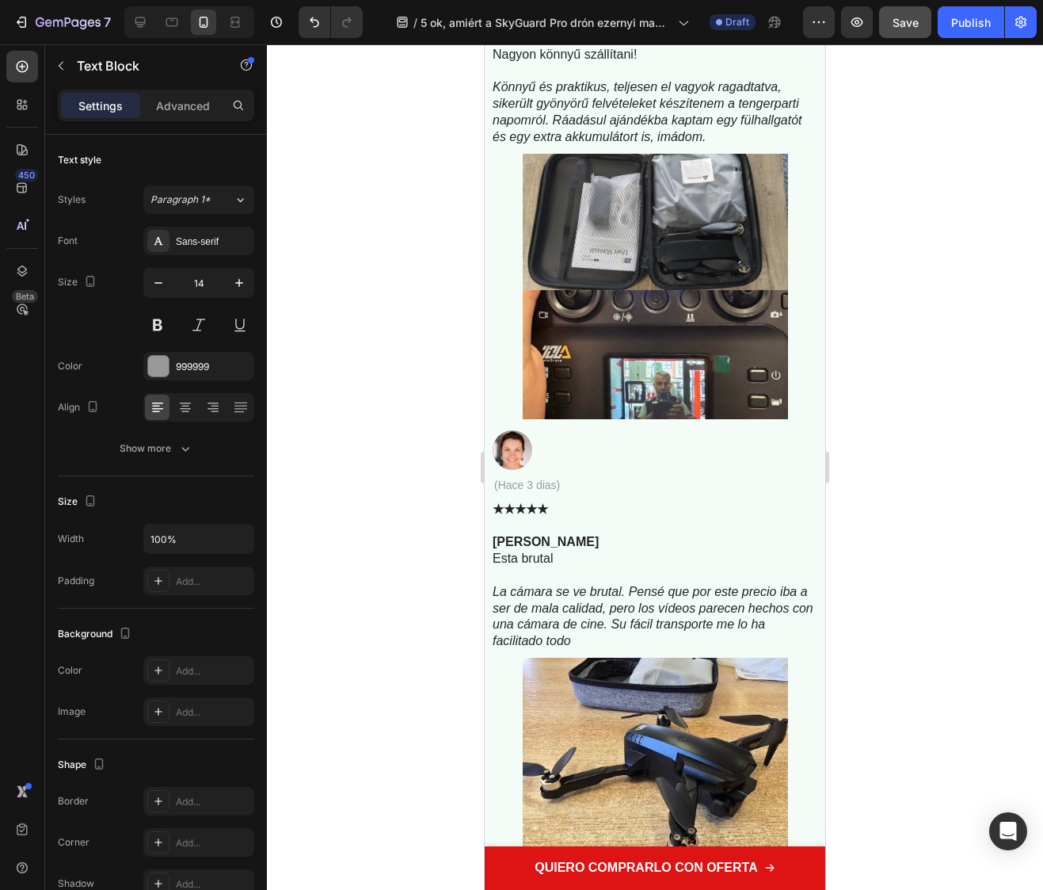
drag, startPoint x: 1013, startPoint y: 582, endPoint x: 966, endPoint y: 573, distance: 48.5
click at [1013, 583] on div at bounding box center [655, 466] width 776 height 845
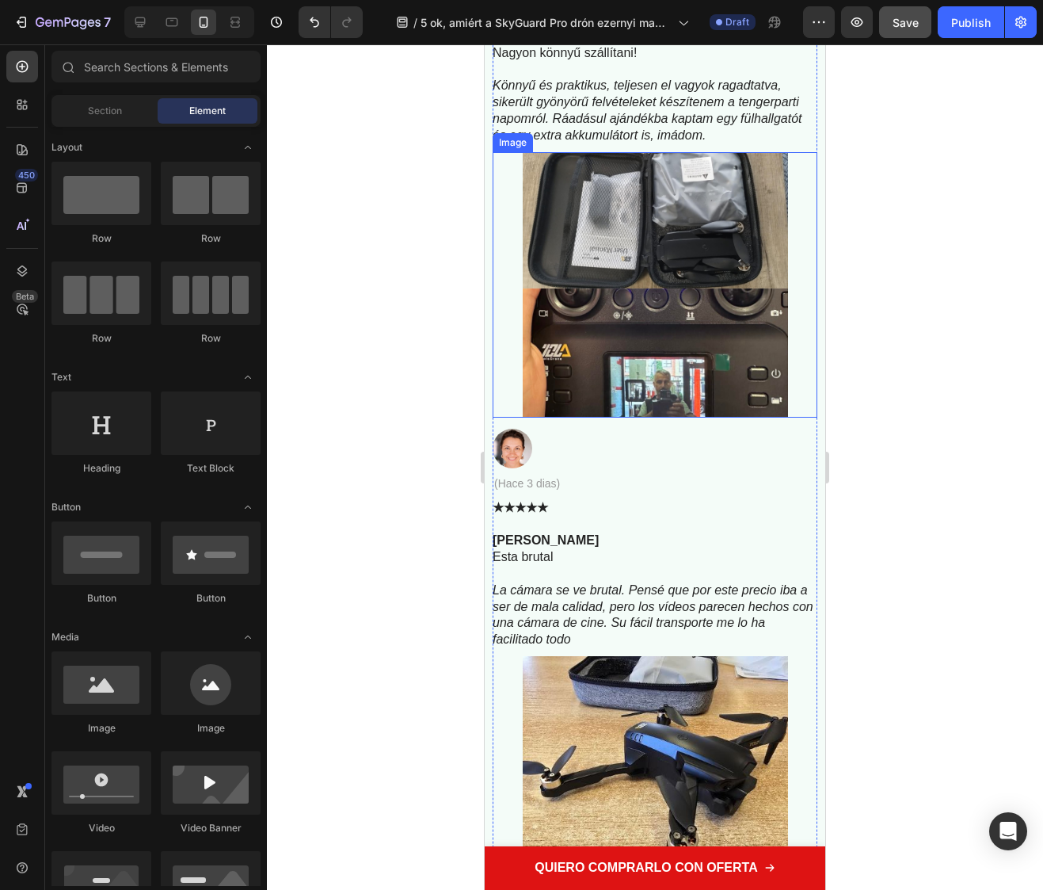
scroll to position [6800, 0]
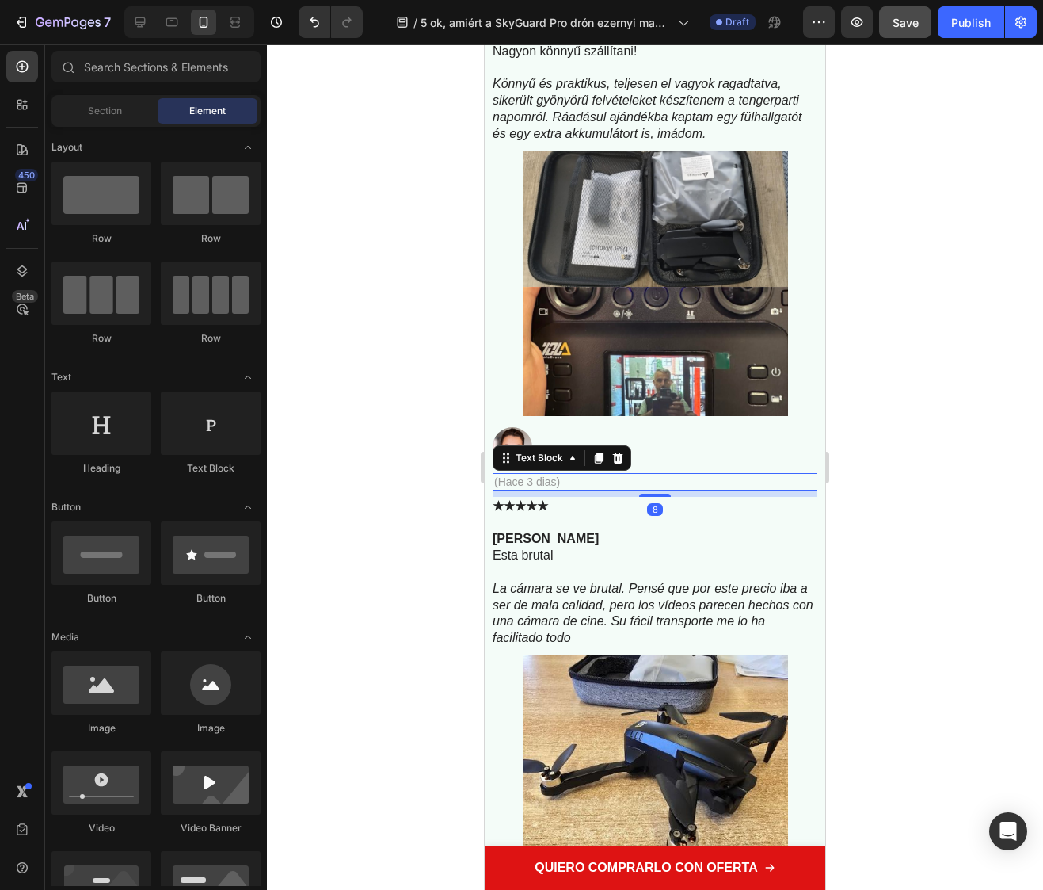
click at [527, 482] on p "(Hace 3 dias)" at bounding box center [655, 482] width 322 height 14
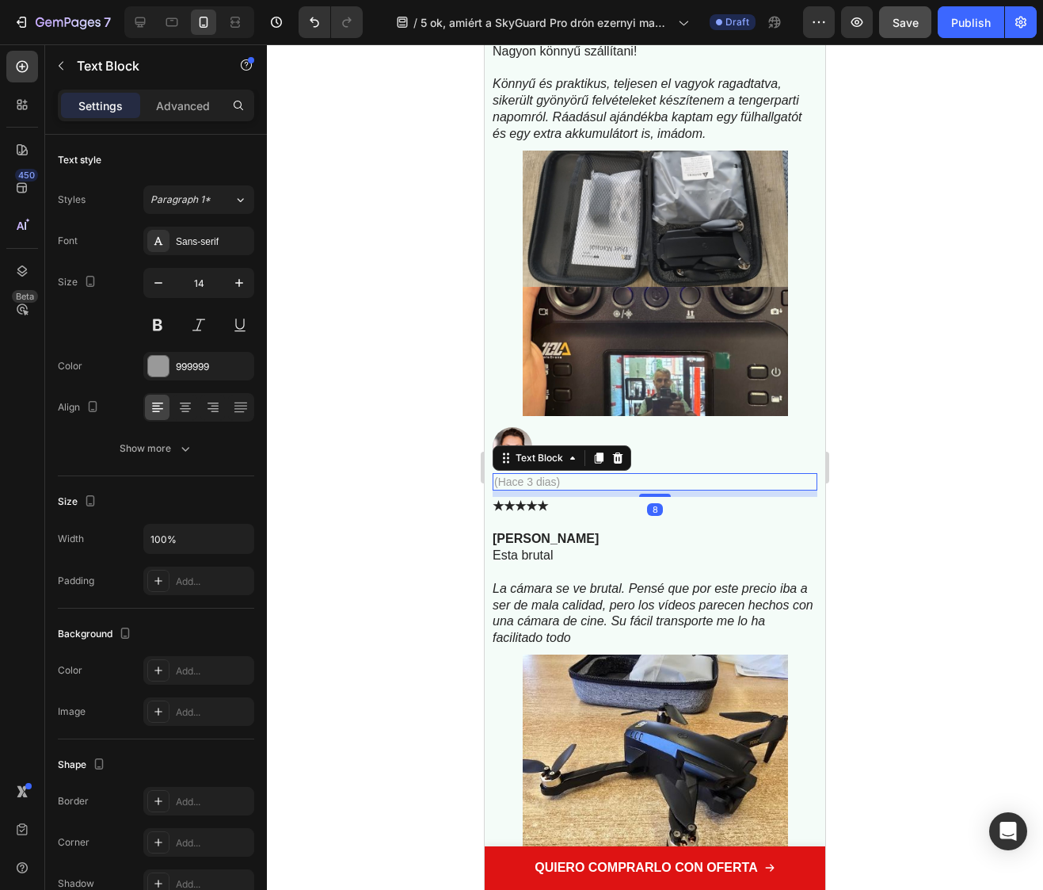
click at [527, 482] on p "(Hace 3 dias)" at bounding box center [655, 482] width 322 height 14
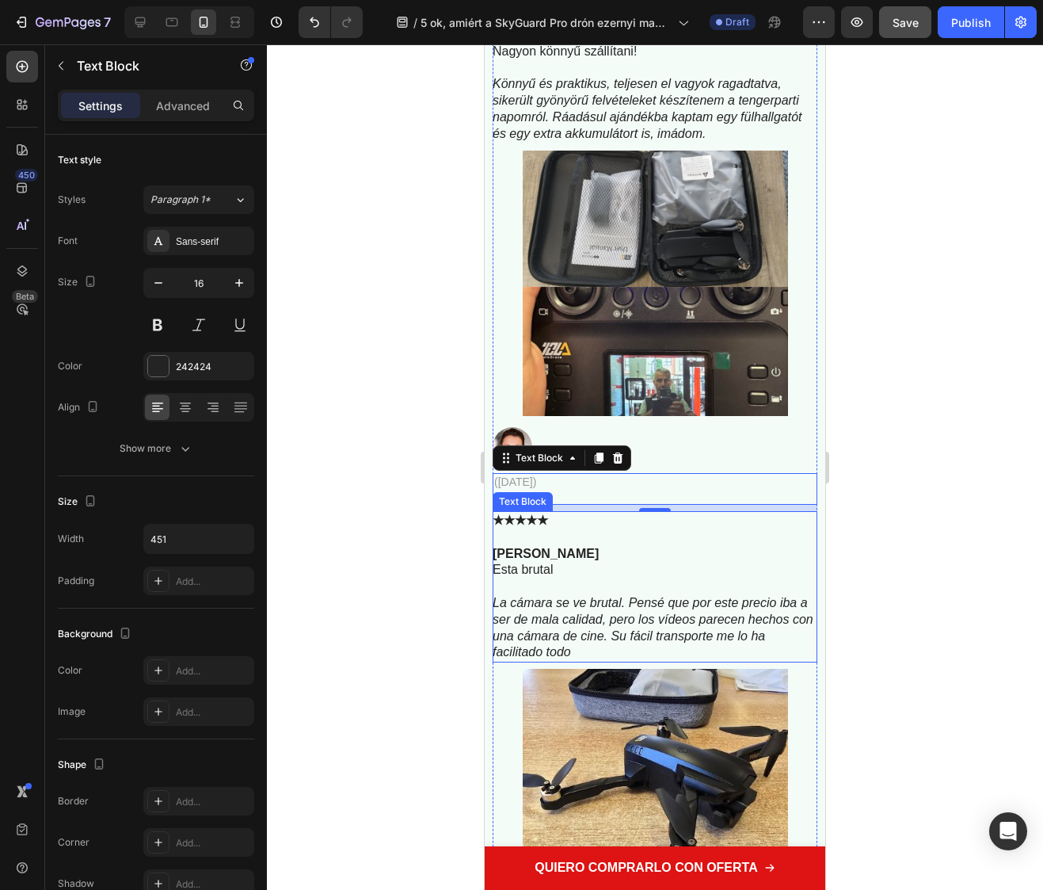
click at [532, 575] on p "Esta brutal" at bounding box center [654, 570] width 323 height 17
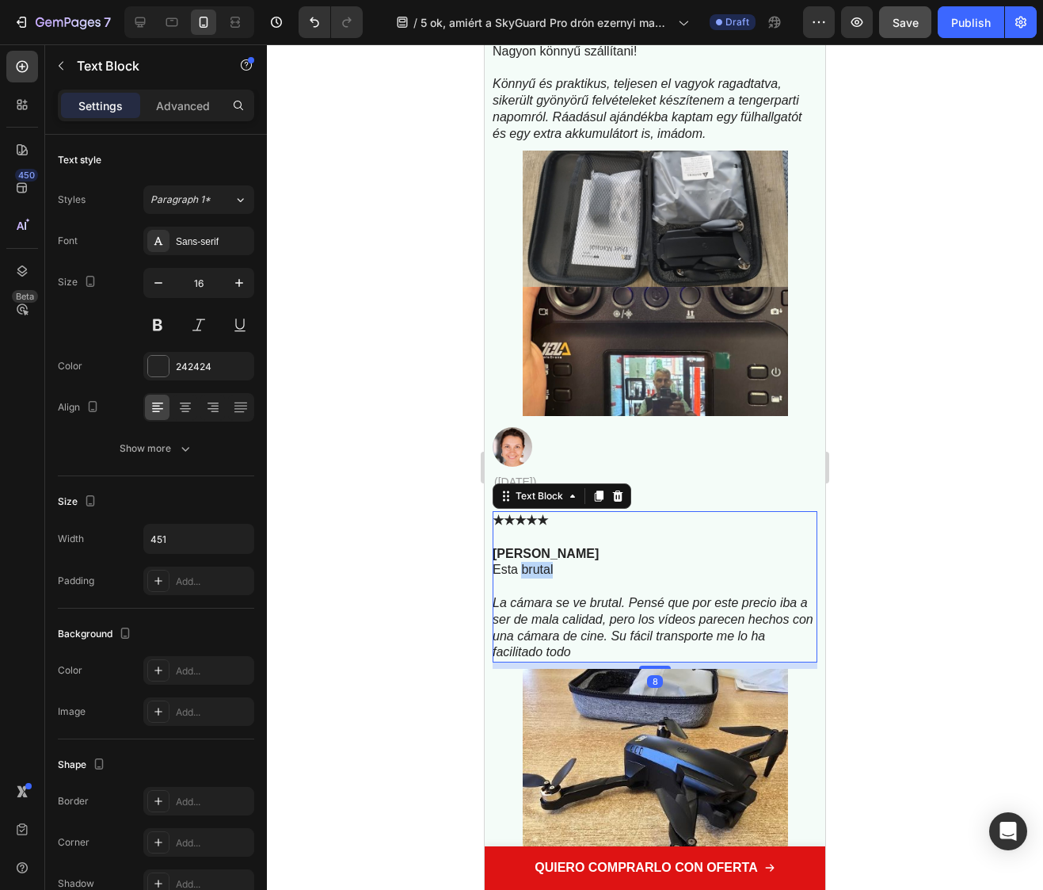
click at [532, 575] on p "Esta brutal" at bounding box center [654, 570] width 323 height 17
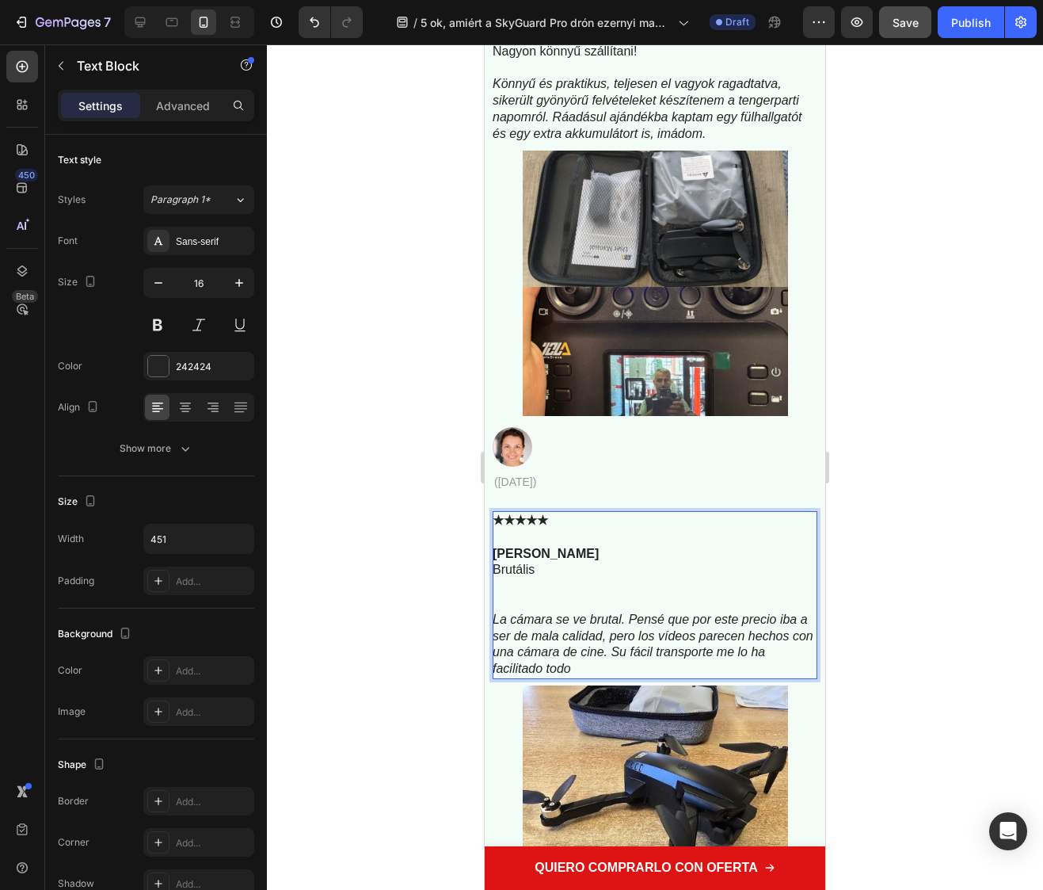
click at [401, 593] on div at bounding box center [655, 466] width 776 height 845
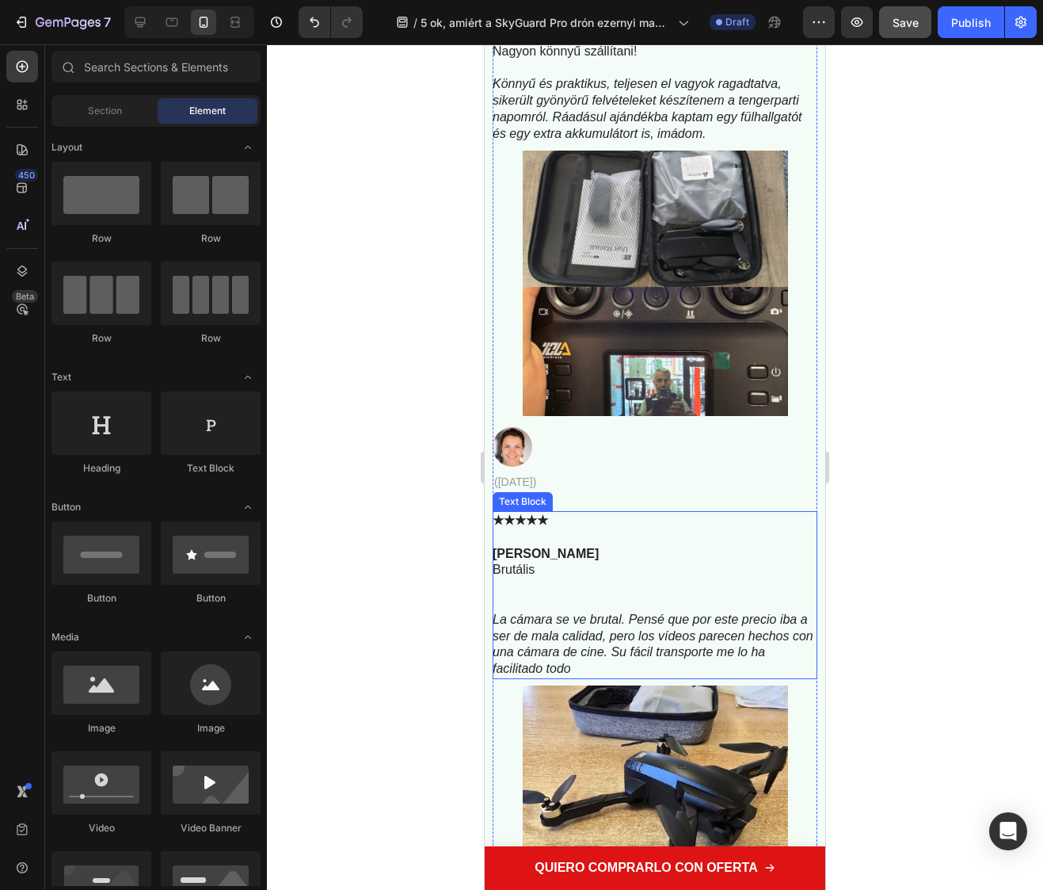
click at [524, 499] on div "Text Block" at bounding box center [523, 501] width 54 height 14
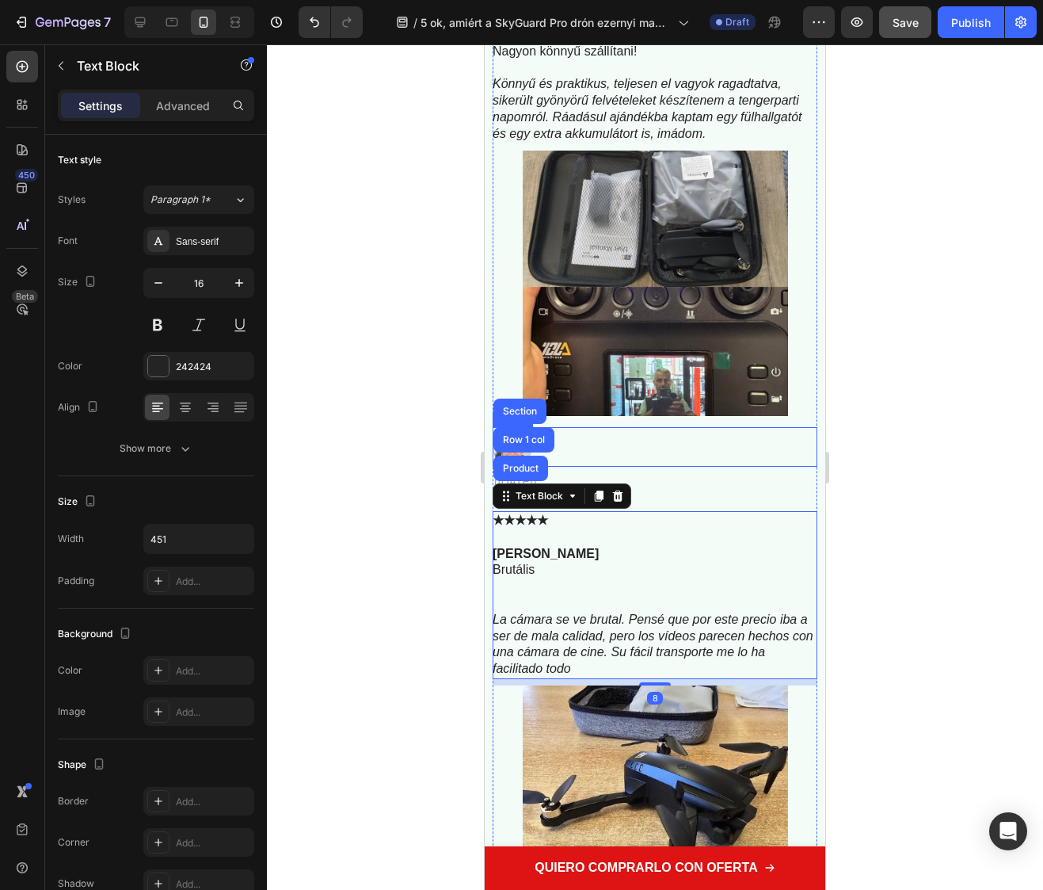
click at [694, 463] on div at bounding box center [655, 447] width 325 height 40
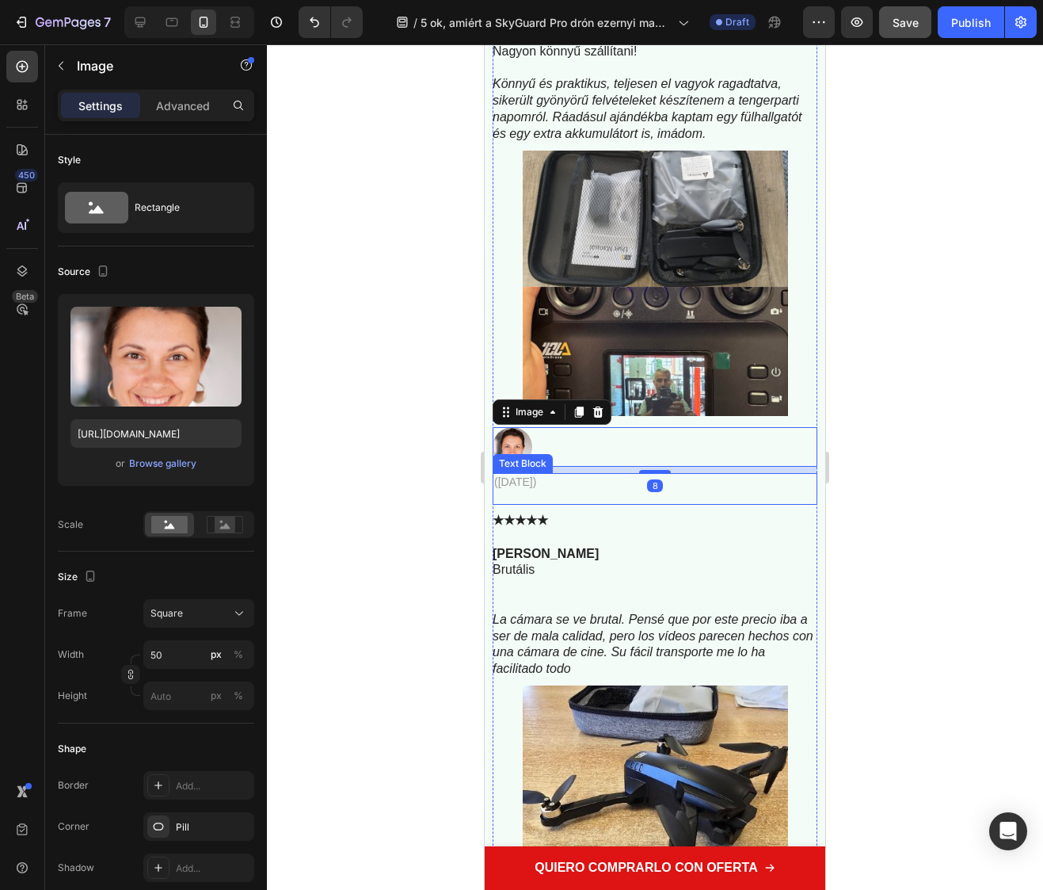
click at [619, 482] on p "(3 nappal ezelőtt)" at bounding box center [655, 482] width 322 height 14
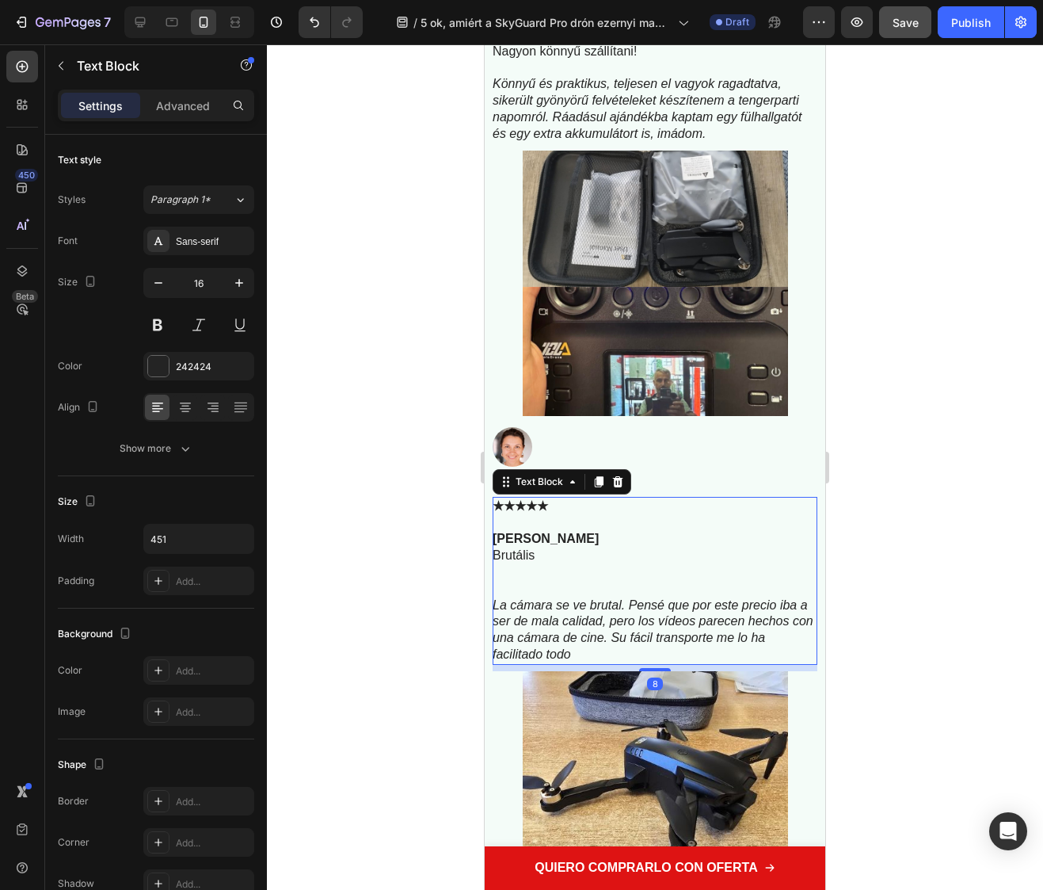
click at [526, 559] on p "Brutális" at bounding box center [654, 555] width 323 height 17
click at [533, 560] on p "Brutális" at bounding box center [654, 555] width 323 height 17
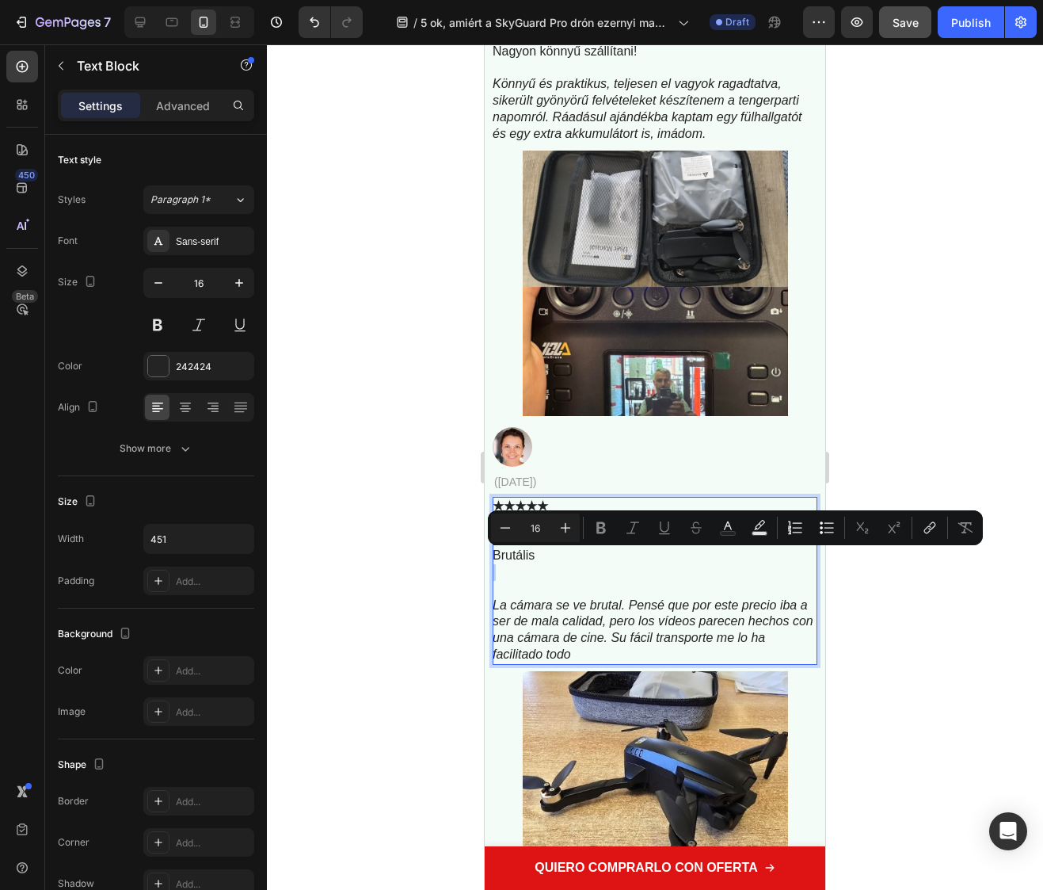
click at [528, 578] on p "Rich Text Editor. Editing area: main" at bounding box center [654, 572] width 323 height 17
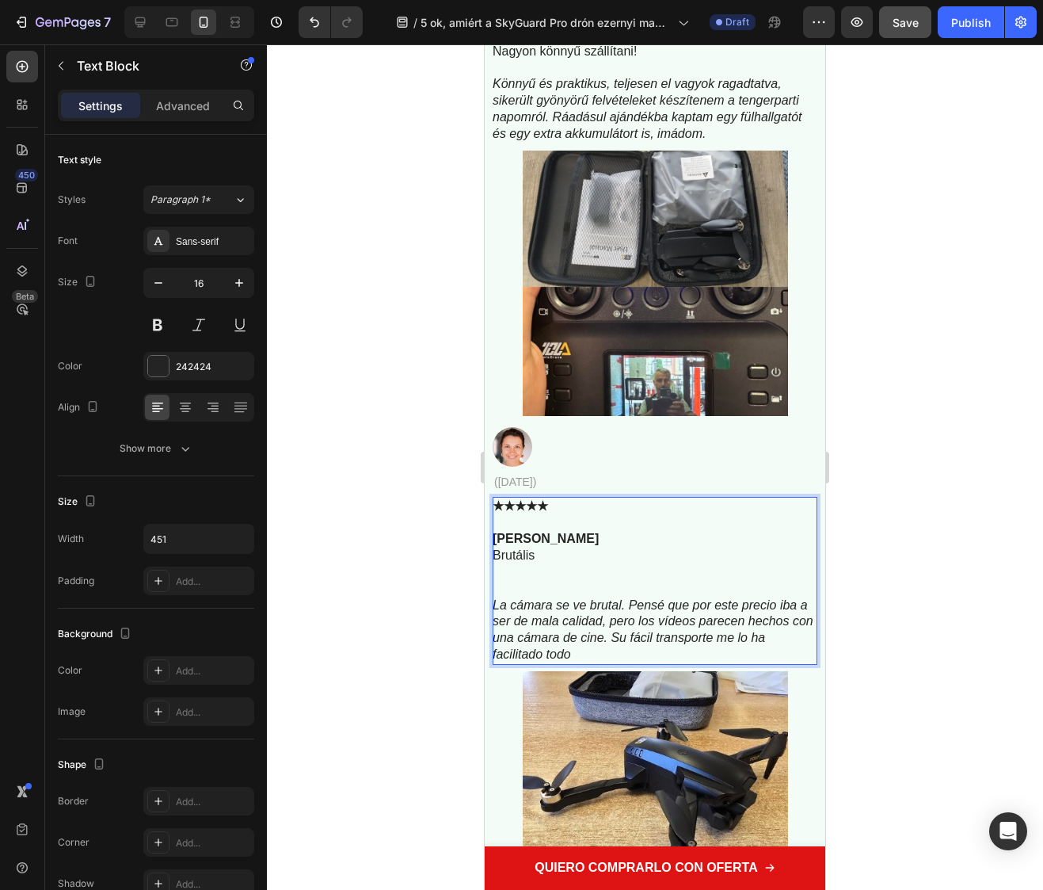
click at [522, 590] on p "Rich Text Editor. Editing area: main" at bounding box center [654, 589] width 323 height 17
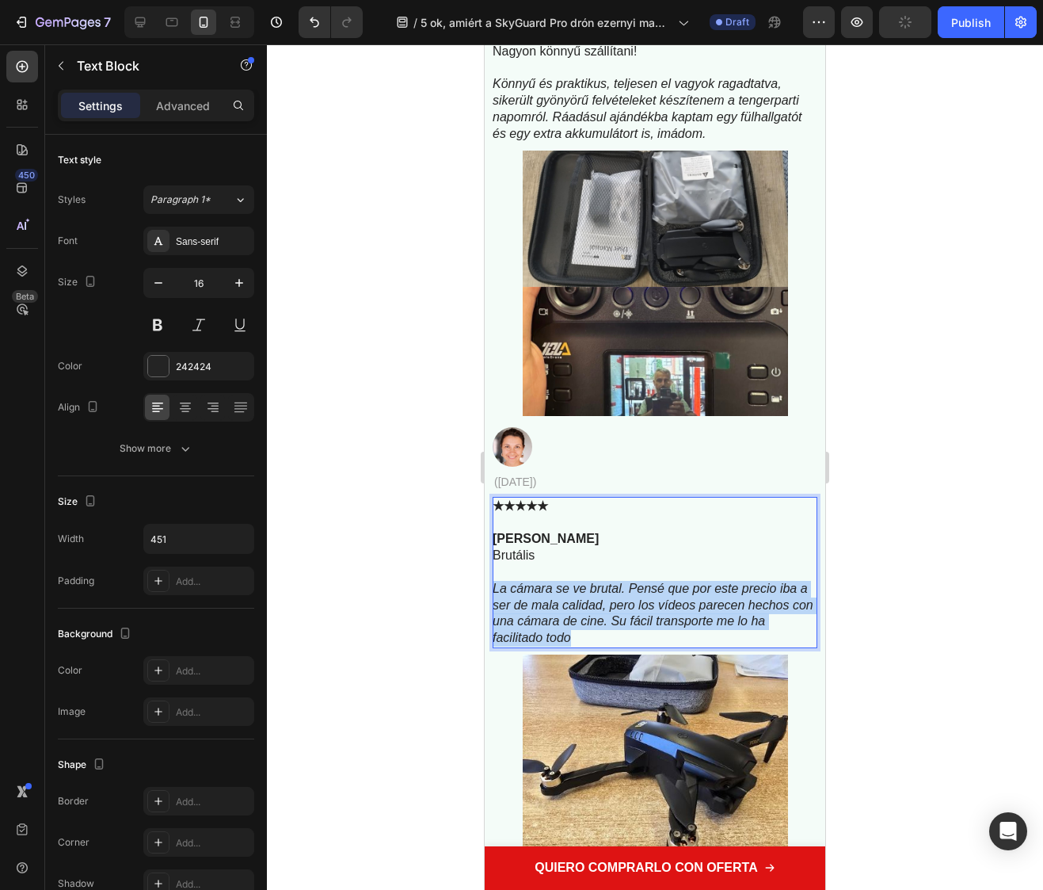
drag, startPoint x: 579, startPoint y: 636, endPoint x: 492, endPoint y: 596, distance: 96.1
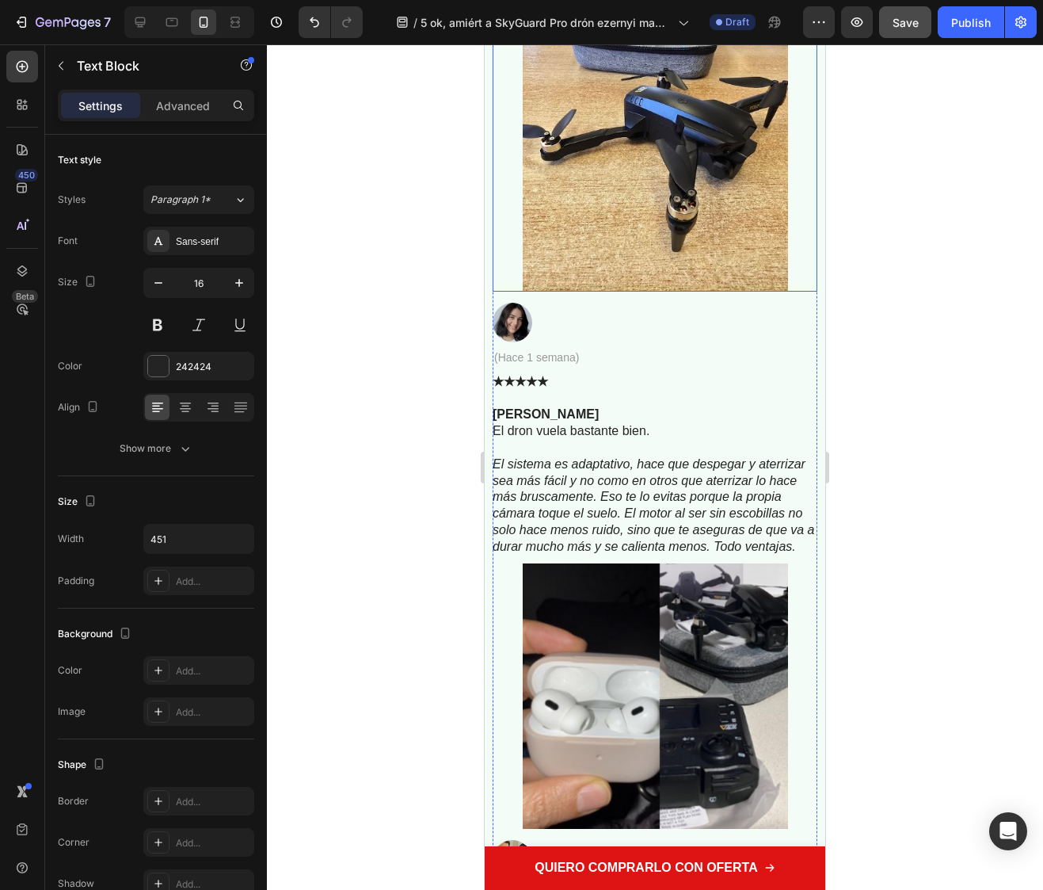
scroll to position [7451, 0]
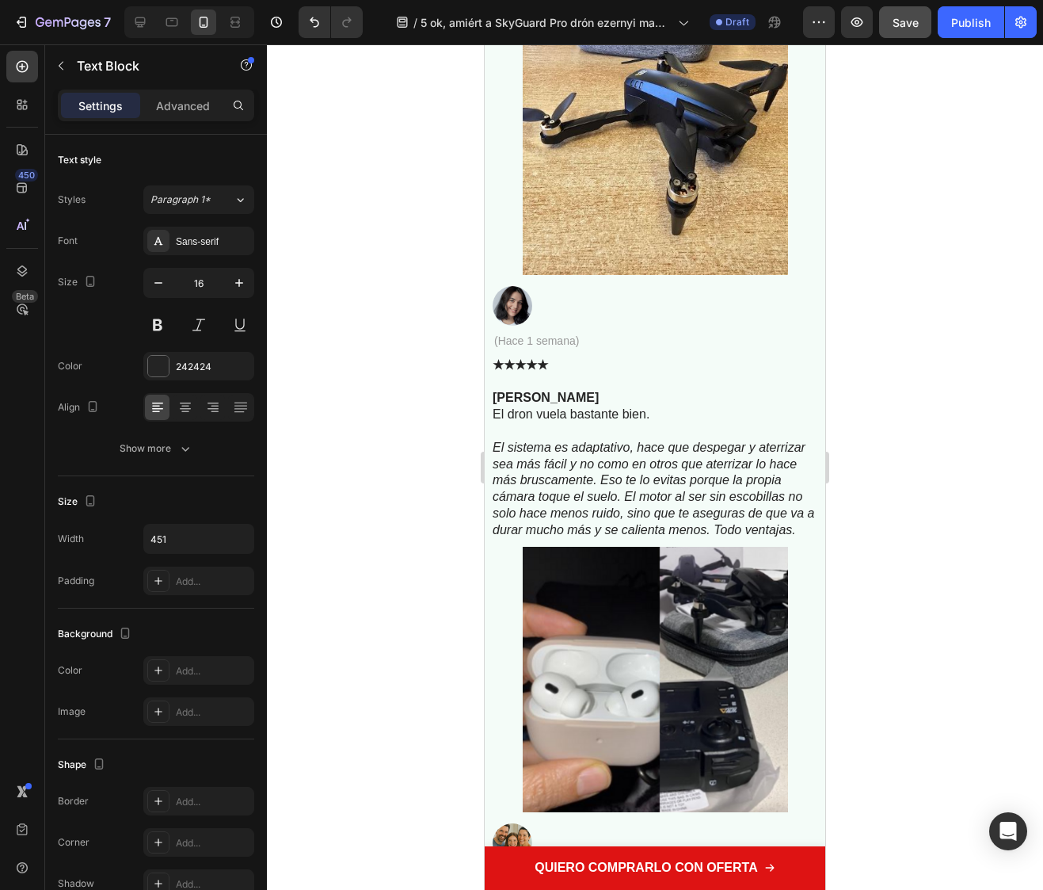
click at [923, 316] on div at bounding box center [655, 466] width 776 height 845
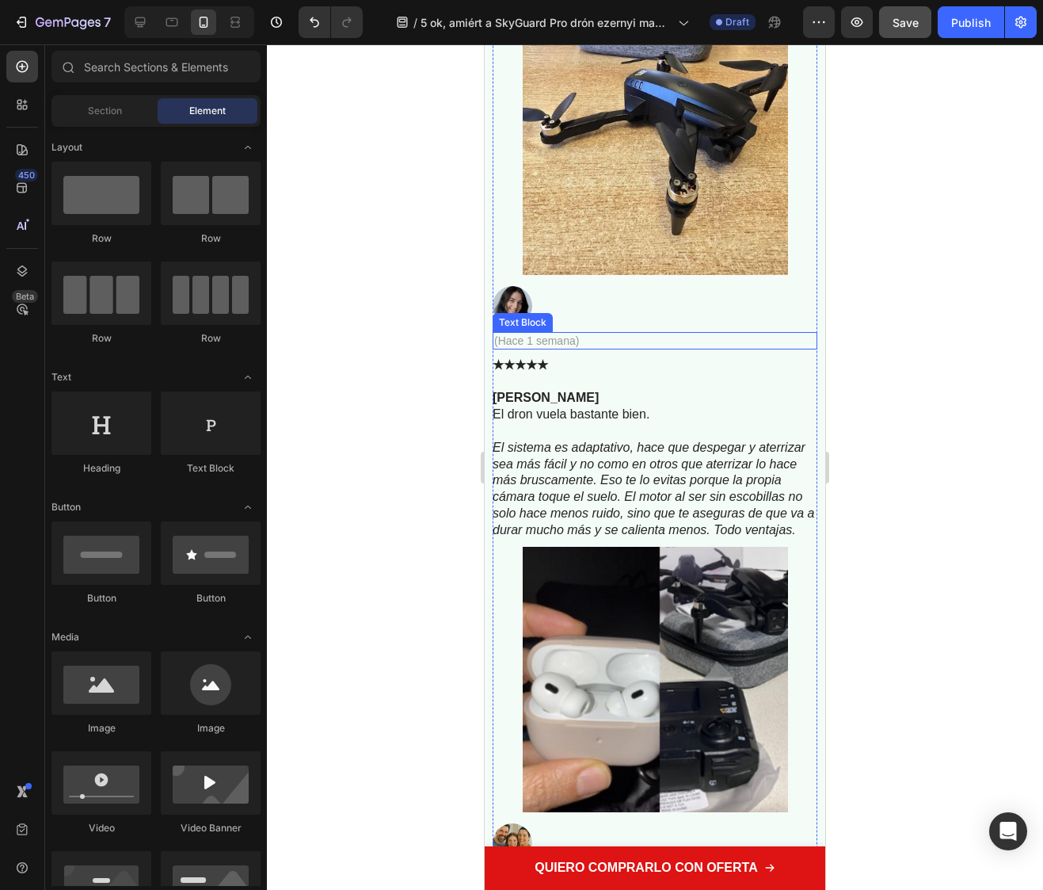
click at [525, 341] on p "(Hace 1 semana)" at bounding box center [655, 341] width 322 height 14
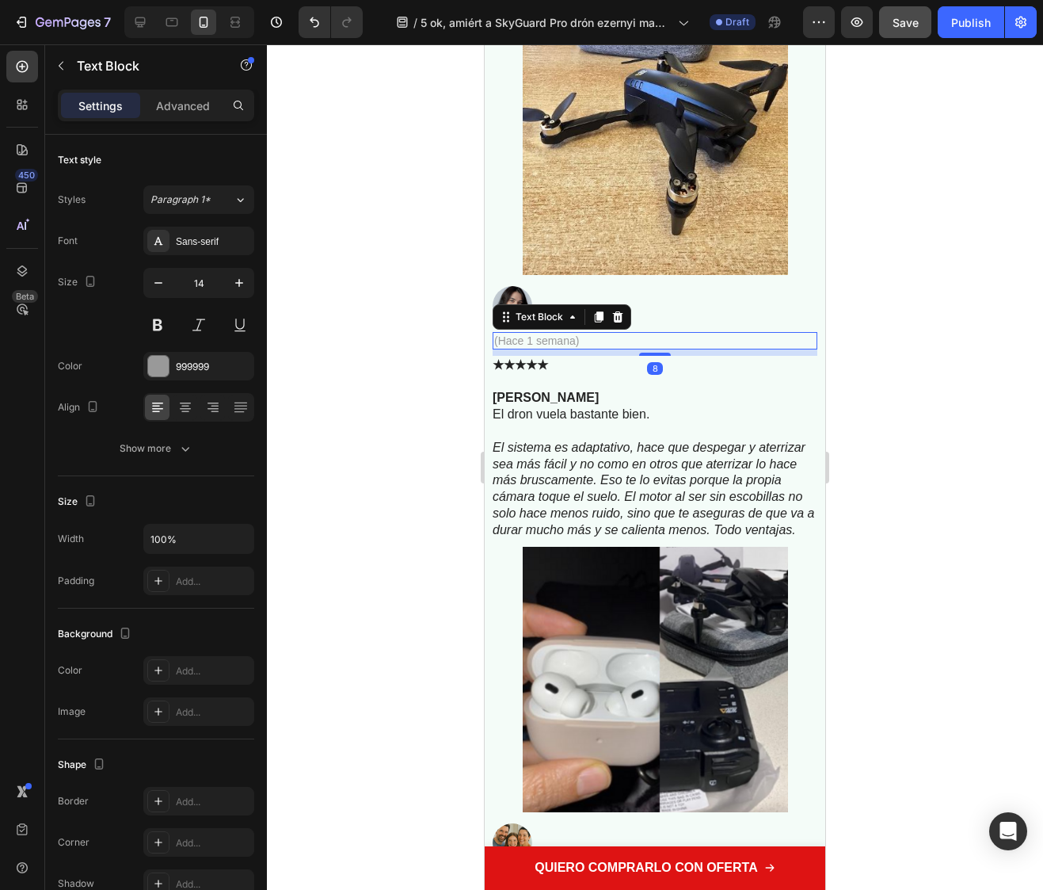
click at [525, 341] on p "(Hace 1 semana)" at bounding box center [655, 341] width 322 height 14
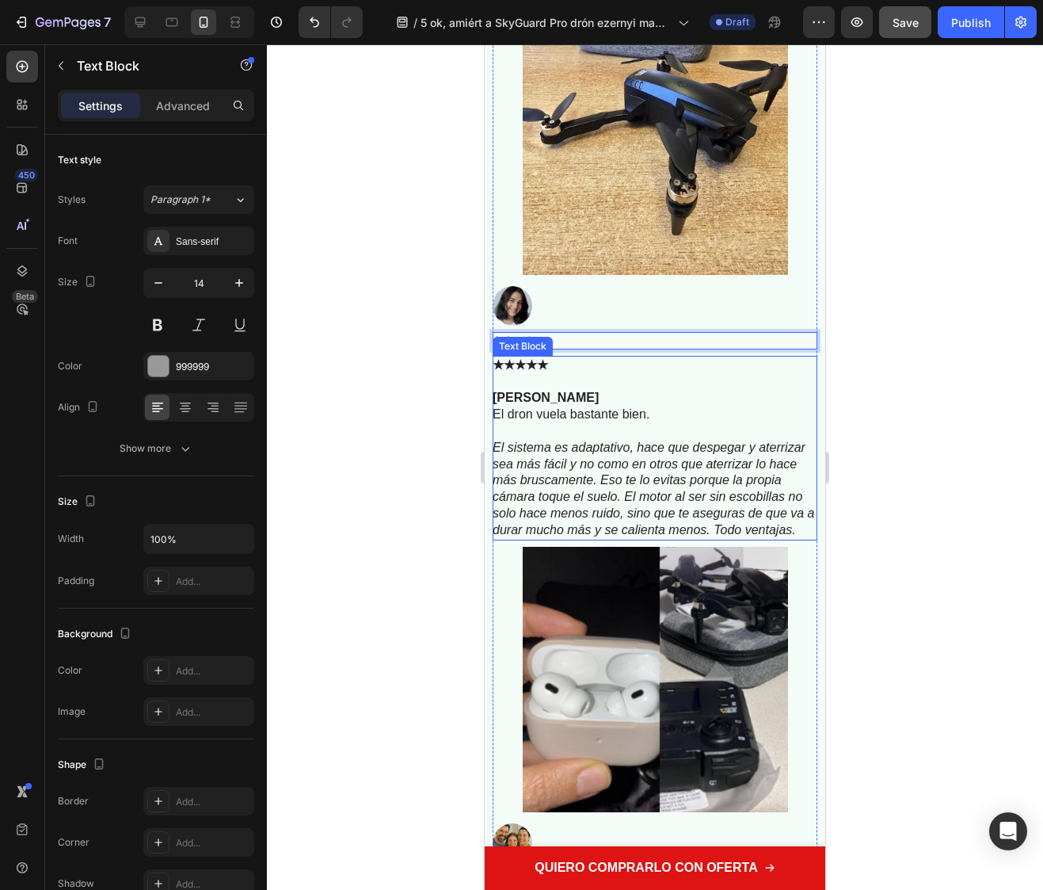
click at [532, 416] on p "El dron vuela bastante bien." at bounding box center [654, 414] width 323 height 17
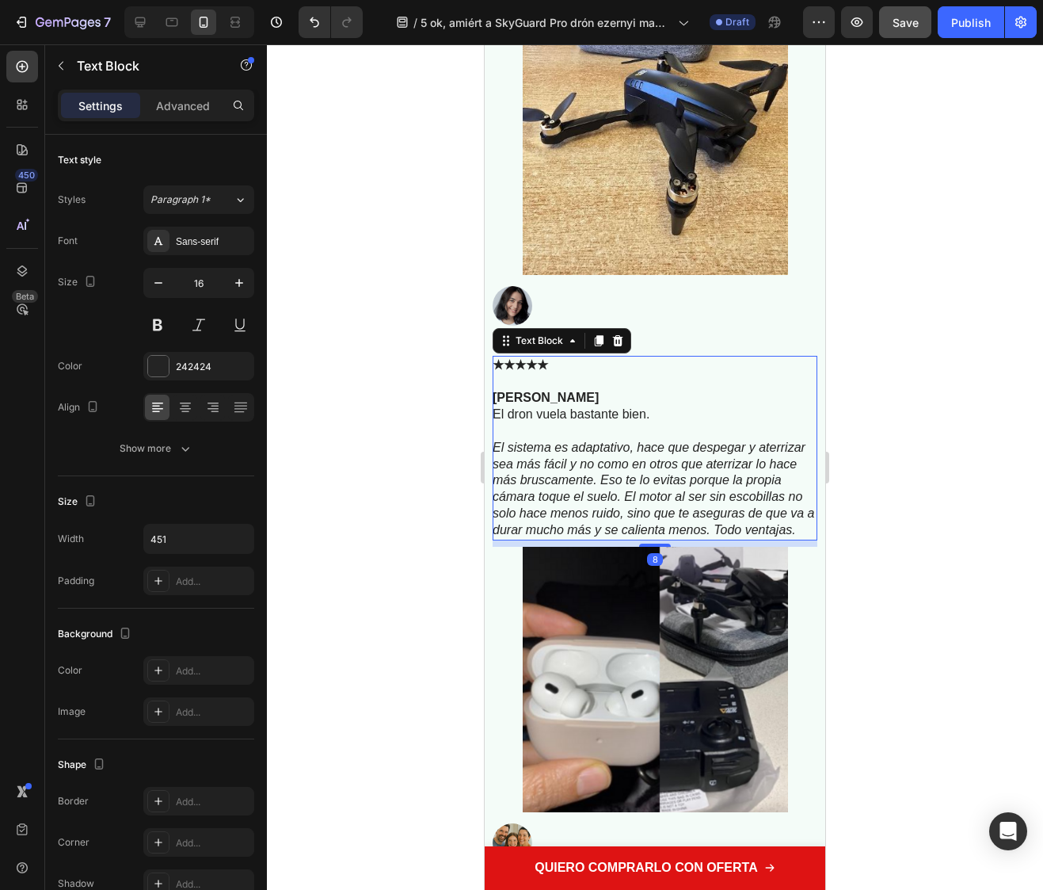
click at [532, 416] on p "El dron vuela bastante bien." at bounding box center [654, 414] width 323 height 17
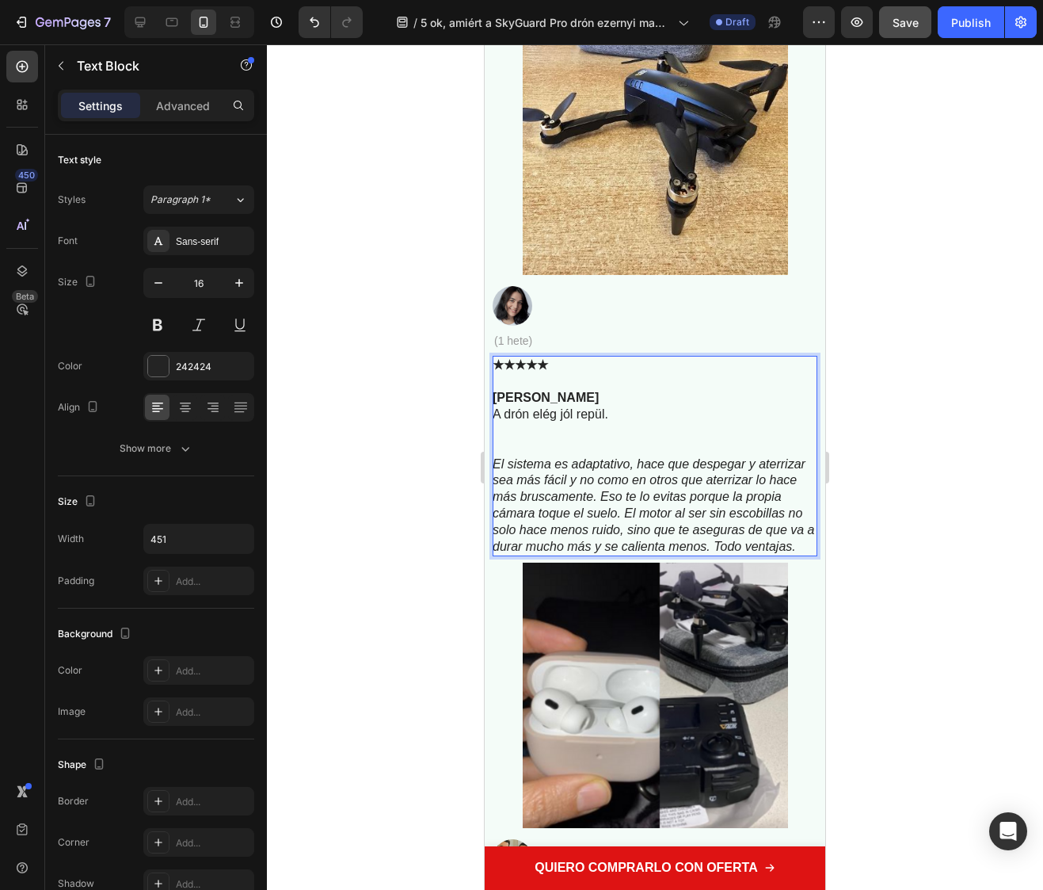
click at [533, 449] on p "Rich Text Editor. Editing area: main" at bounding box center [654, 448] width 323 height 17
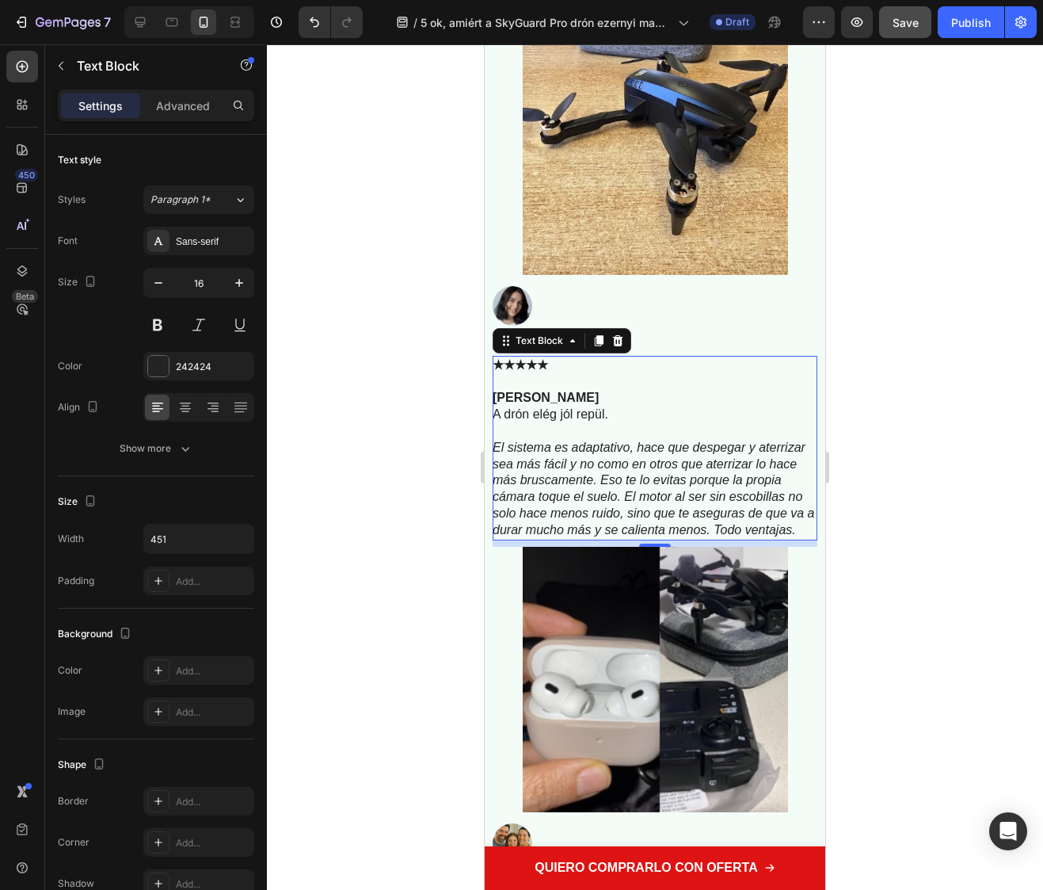
click at [624, 539] on p "El sistema es adaptativo, hace que despegar y aterrizar sea más fácil y no como…" at bounding box center [654, 489] width 323 height 99
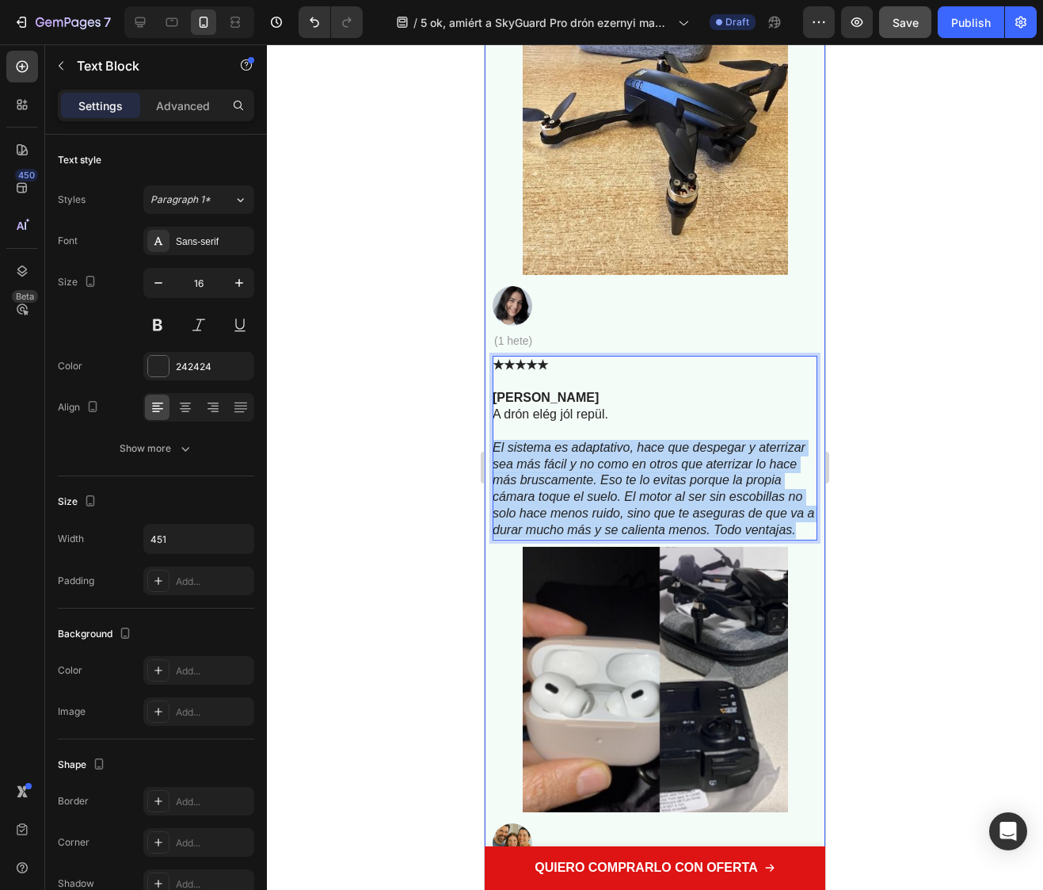
drag, startPoint x: 624, startPoint y: 549, endPoint x: 490, endPoint y: 458, distance: 162.6
click at [490, 458] on div "Product Images CleanDay Pro™ – Tiszta otthon minden nap, ujjmozdulat nélkül (+ …" at bounding box center [655, 705] width 341 height 5629
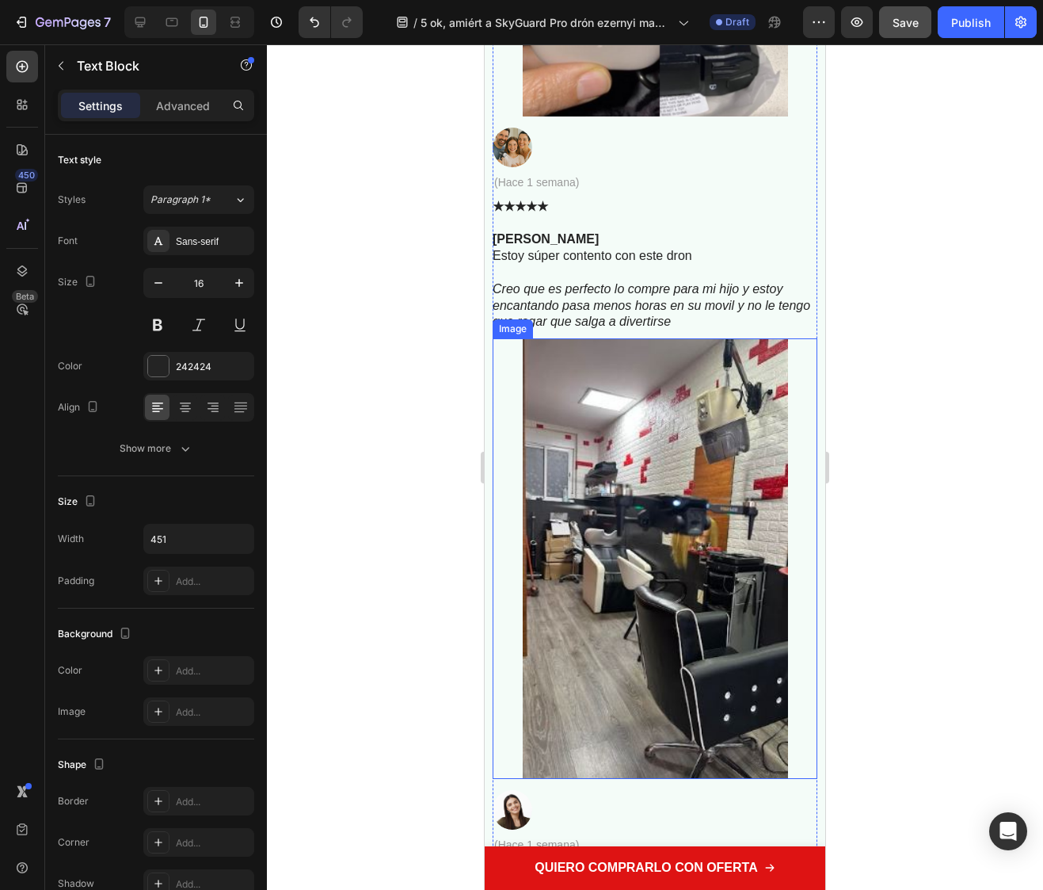
scroll to position [8146, 0]
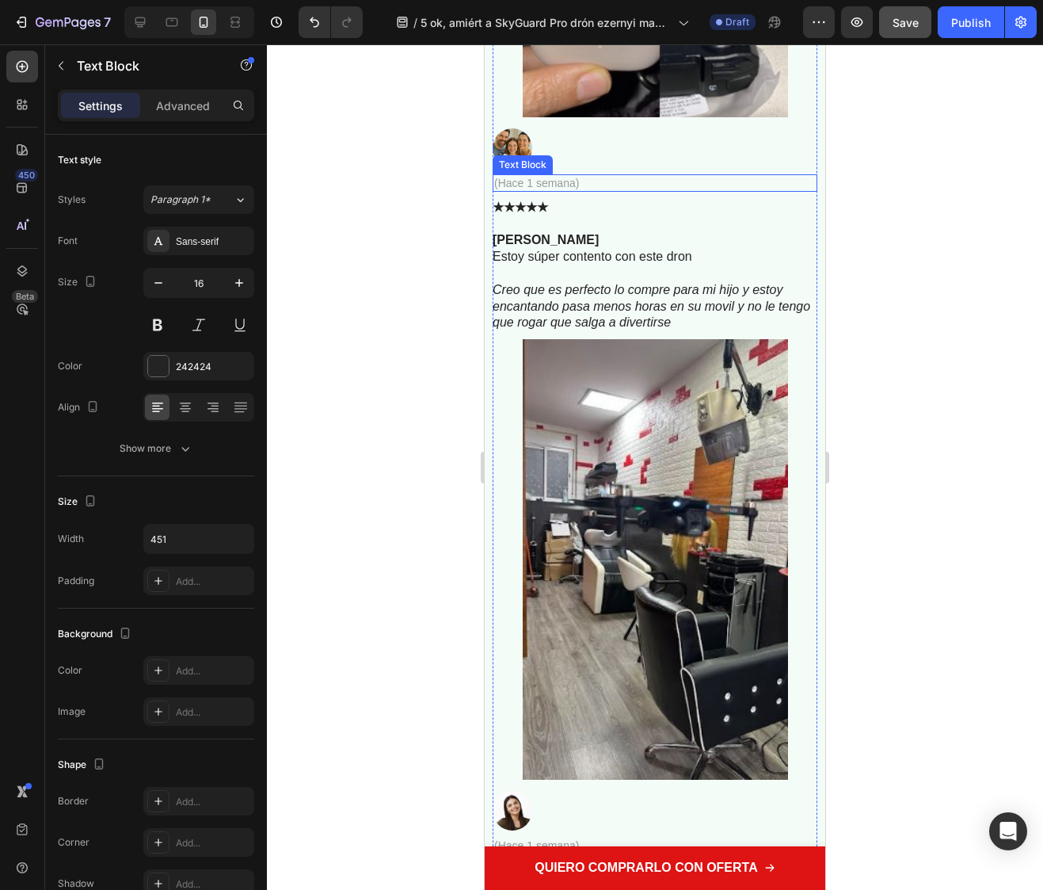
click at [549, 190] on p "(Hace 1 semana)" at bounding box center [655, 183] width 322 height 14
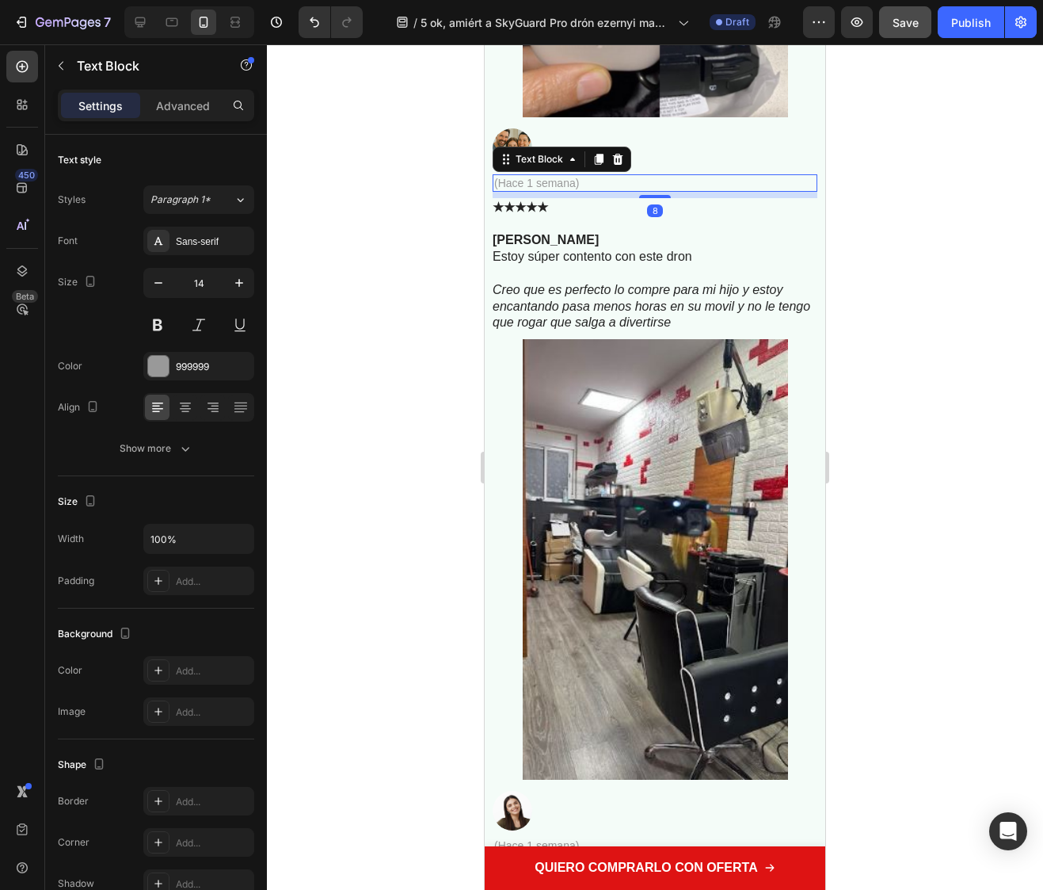
click at [549, 190] on p "(Hace 1 semana)" at bounding box center [655, 183] width 322 height 14
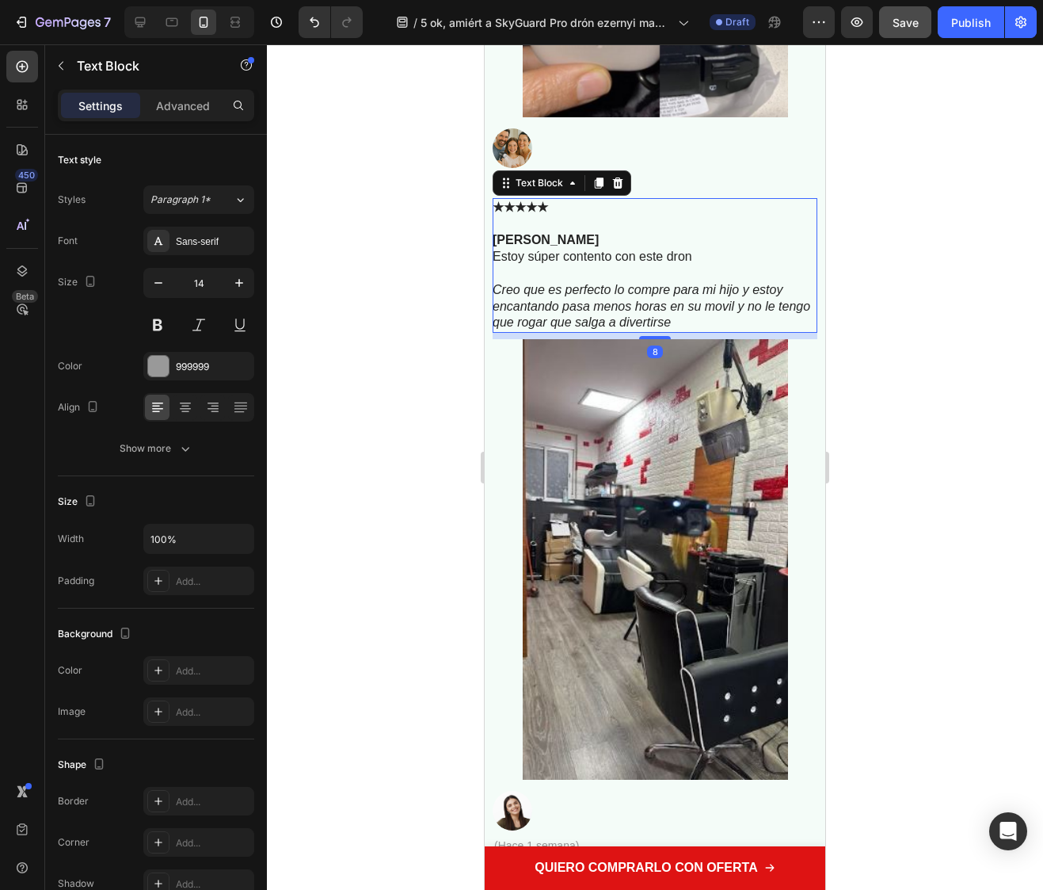
click at [654, 265] on p "Estoy súper contento con este dron" at bounding box center [654, 257] width 323 height 17
click at [675, 265] on p "Estoy súper contento con este dron" at bounding box center [654, 257] width 323 height 17
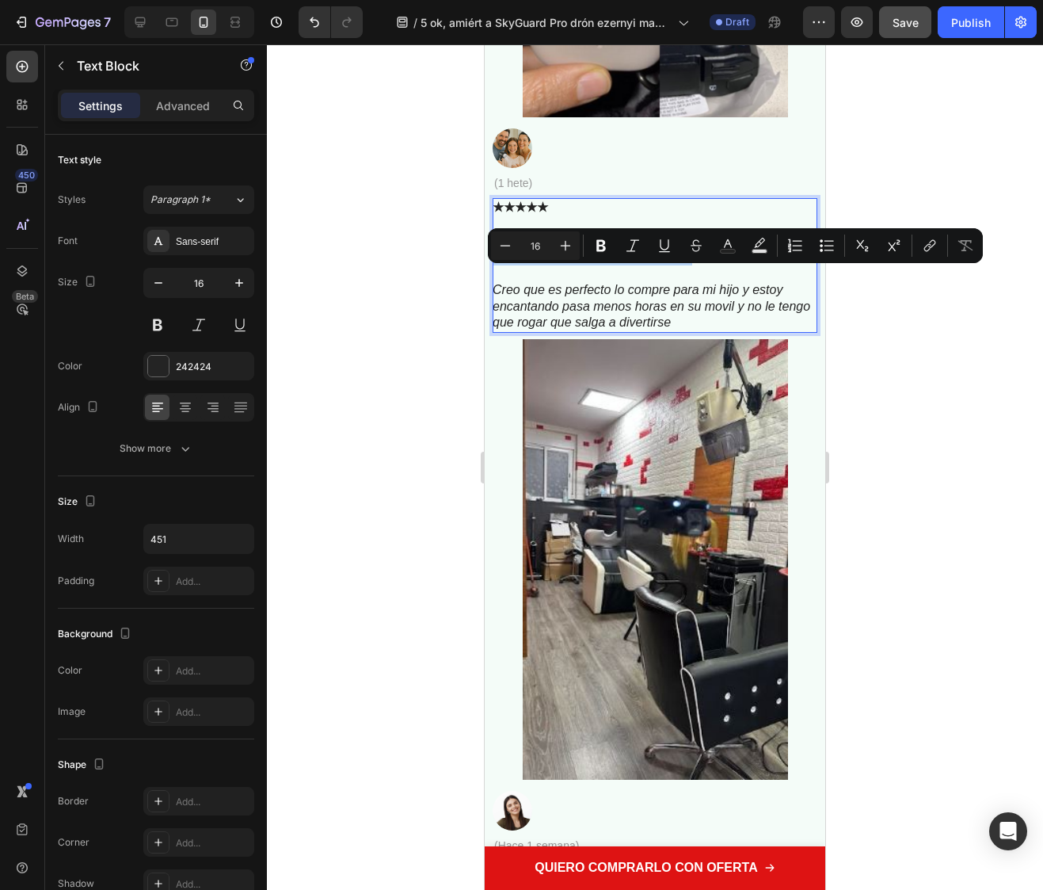
drag, startPoint x: 697, startPoint y: 280, endPoint x: 494, endPoint y: 279, distance: 203.6
click at [494, 265] on p "Estoy súper contento con este dron" at bounding box center [654, 257] width 323 height 17
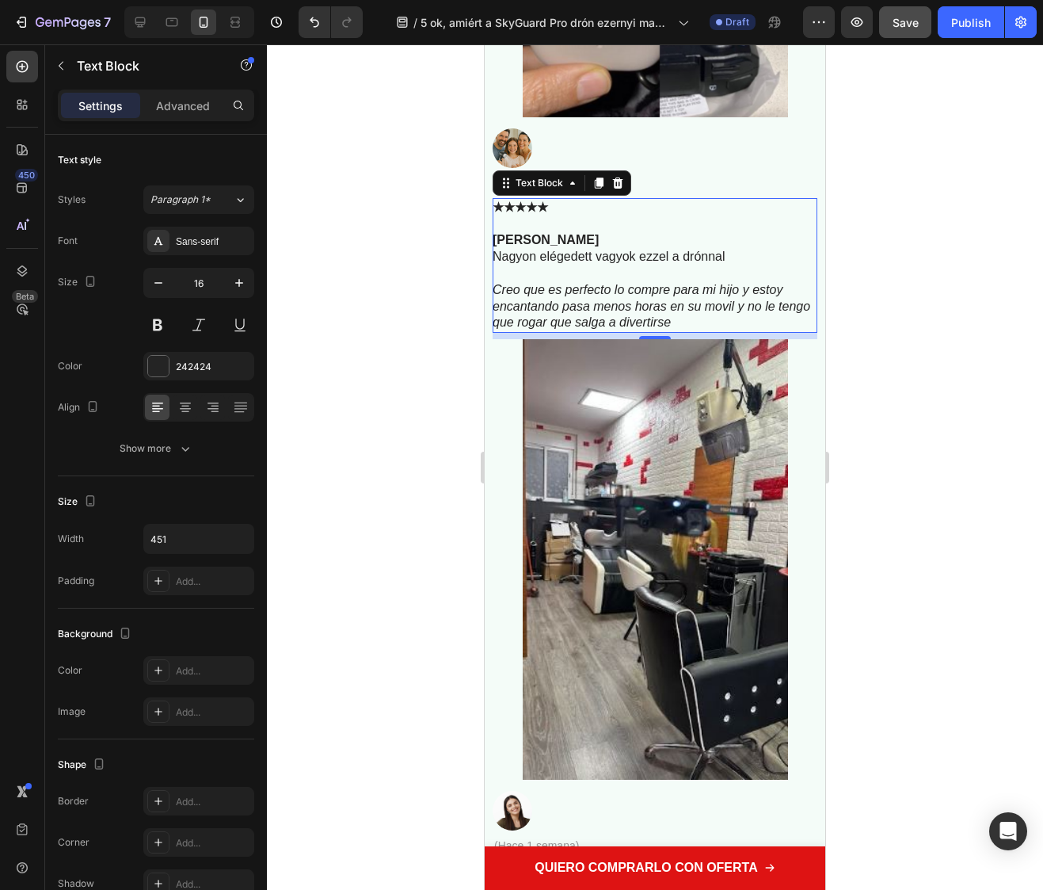
click at [713, 331] on p "Creo que es perfecto lo compre para mi hijo y estoy encantando pasa menos horas…" at bounding box center [654, 306] width 323 height 49
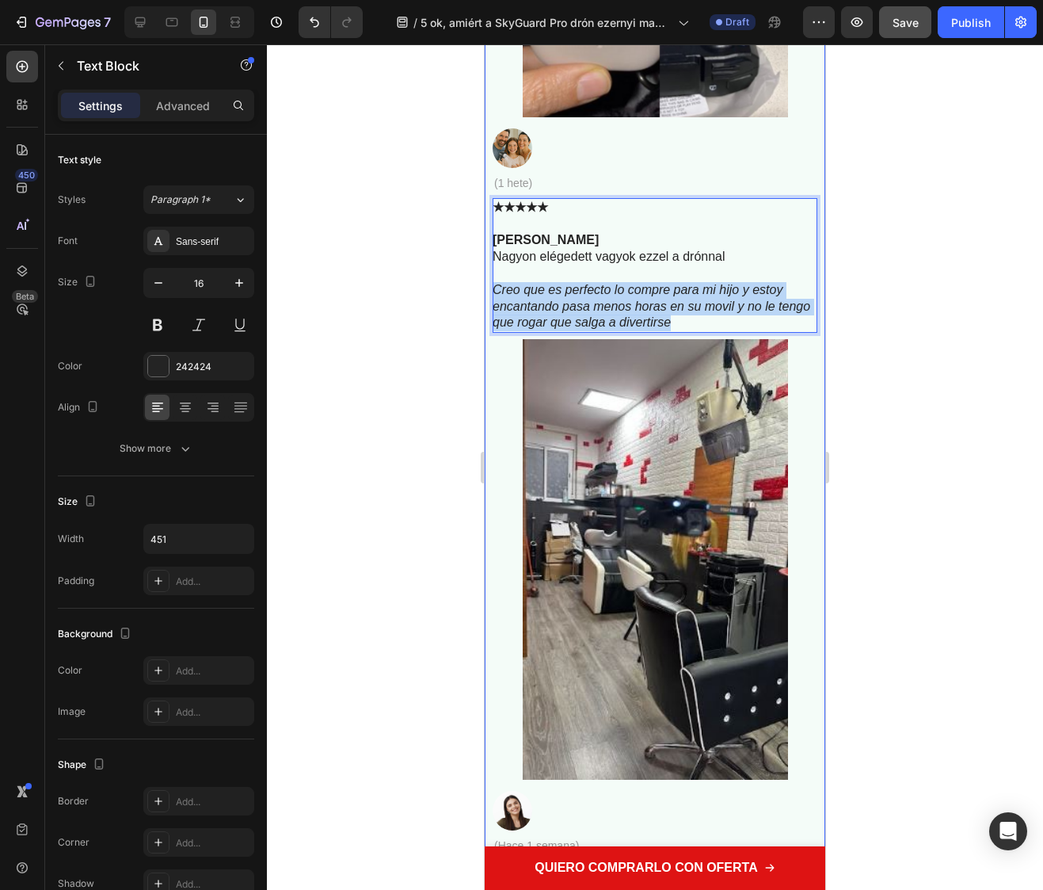
drag, startPoint x: 713, startPoint y: 342, endPoint x: 491, endPoint y: 305, distance: 224.9
click at [491, 305] on div "Product Images CleanDay Pro™ – Tiszta otthon minden nap, ujjmozdulat nélkül (+ …" at bounding box center [655, 10] width 341 height 5629
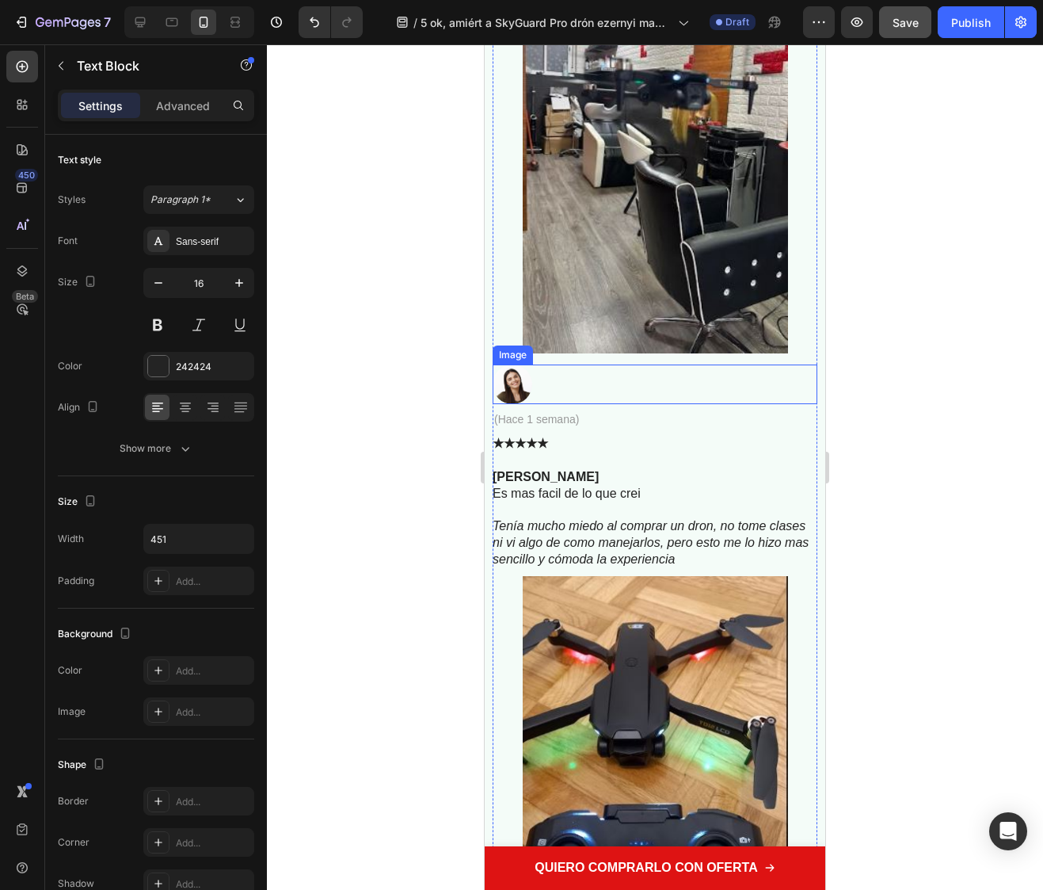
scroll to position [8758, 0]
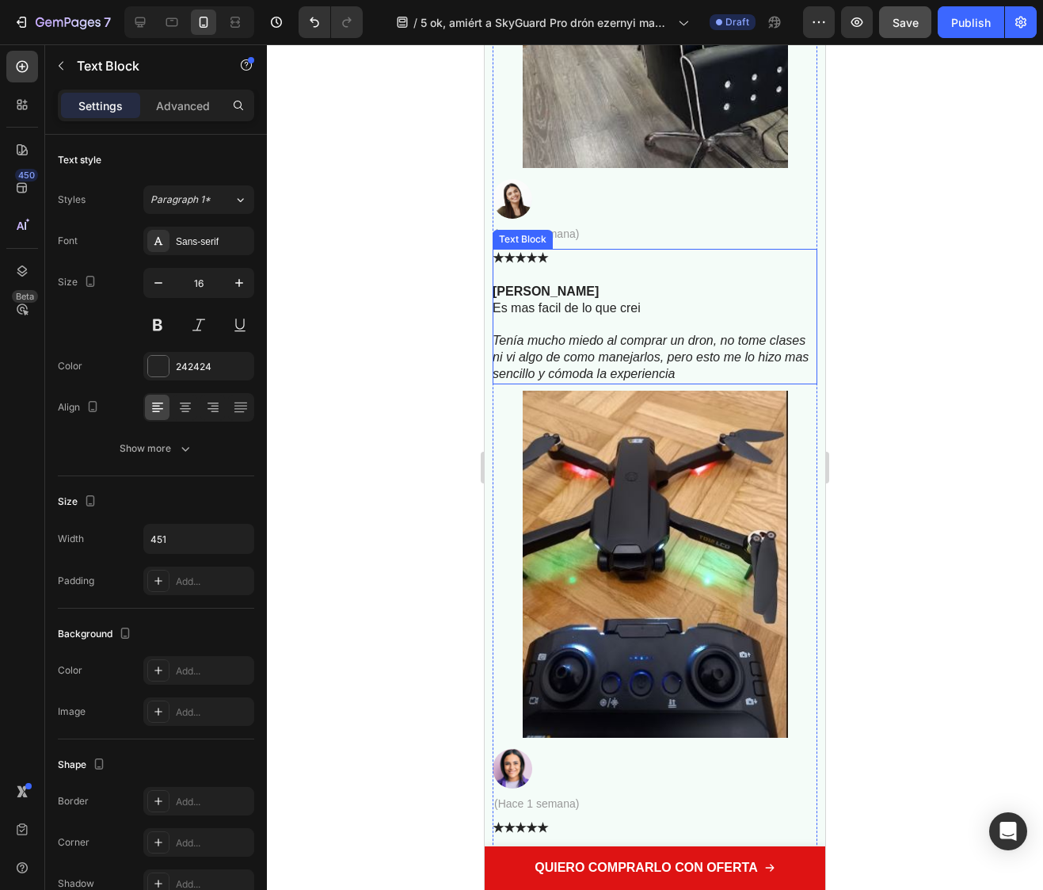
click at [543, 246] on div "Text Block" at bounding box center [523, 239] width 54 height 14
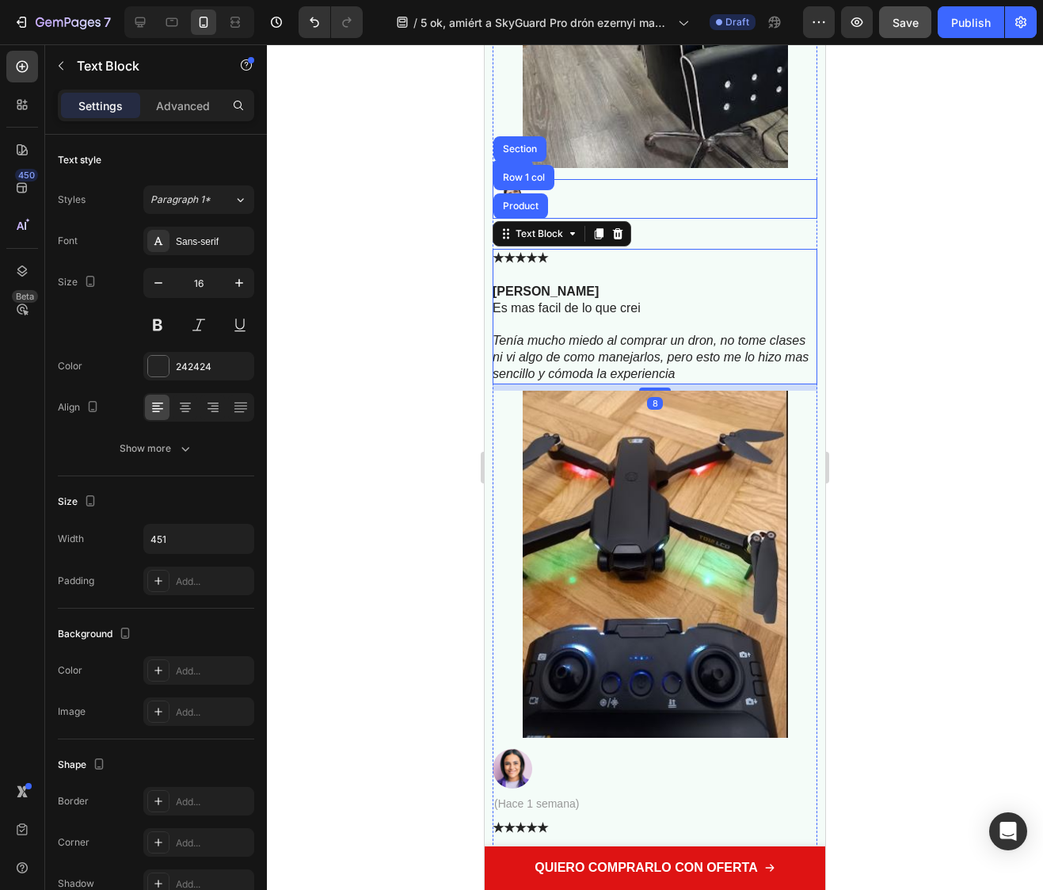
click at [723, 219] on div at bounding box center [655, 199] width 325 height 40
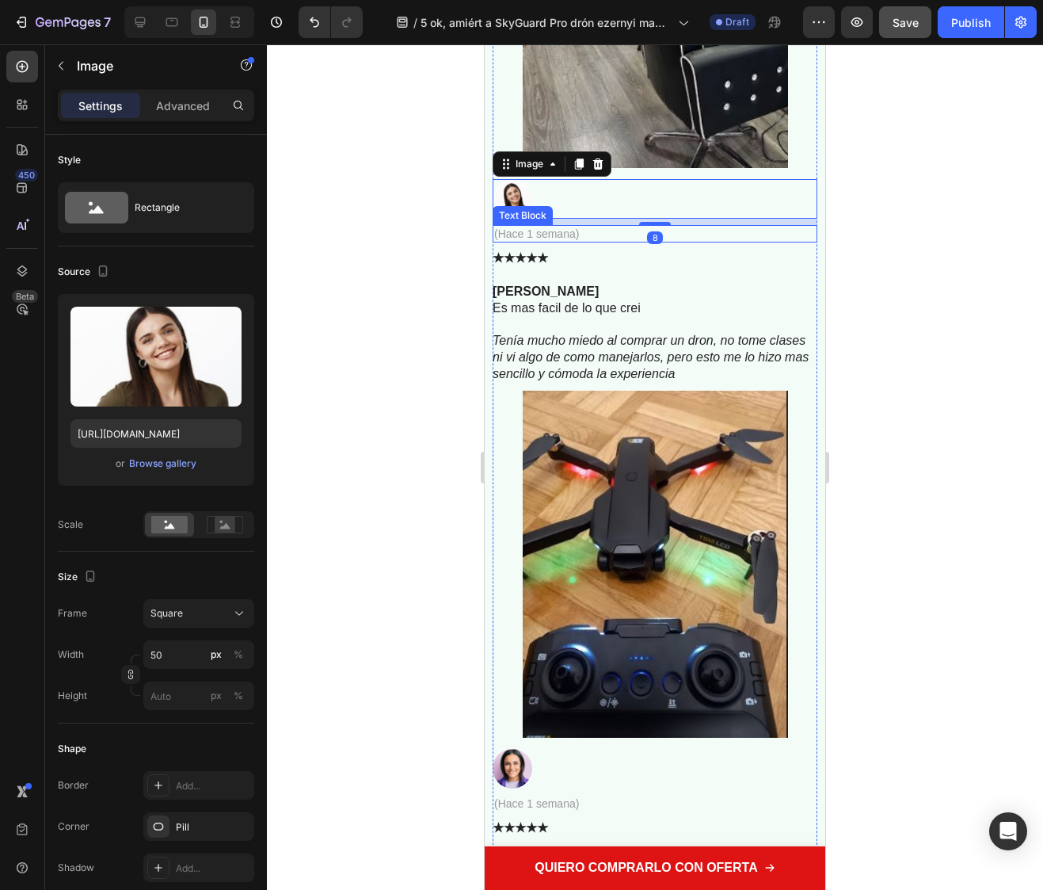
click at [581, 241] on p "(Hace 1 semana)" at bounding box center [655, 234] width 322 height 14
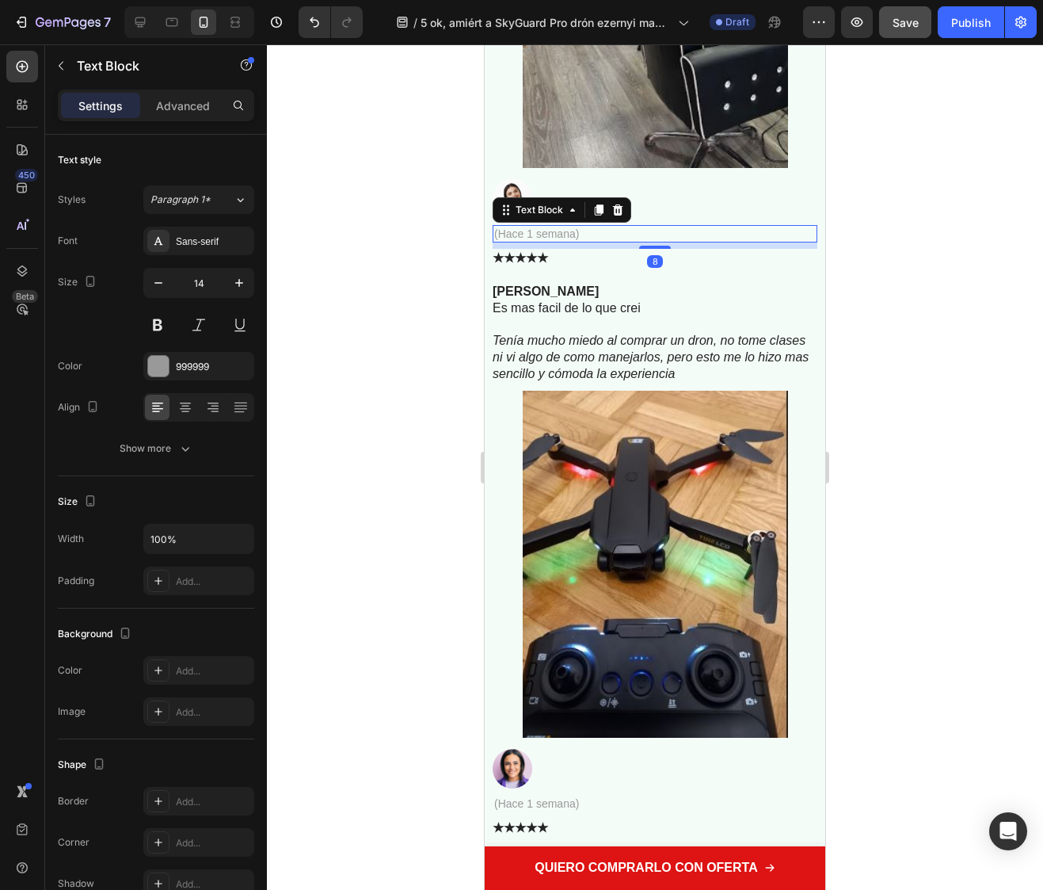
click at [581, 241] on p "(Hace 1 semana)" at bounding box center [655, 234] width 322 height 14
drag, startPoint x: 581, startPoint y: 254, endPoint x: 503, endPoint y: 254, distance: 77.6
click at [503, 241] on p "(Hace 1 semana)" at bounding box center [655, 234] width 322 height 14
click at [505, 241] on p "(Hace 1 semana)" at bounding box center [655, 234] width 322 height 14
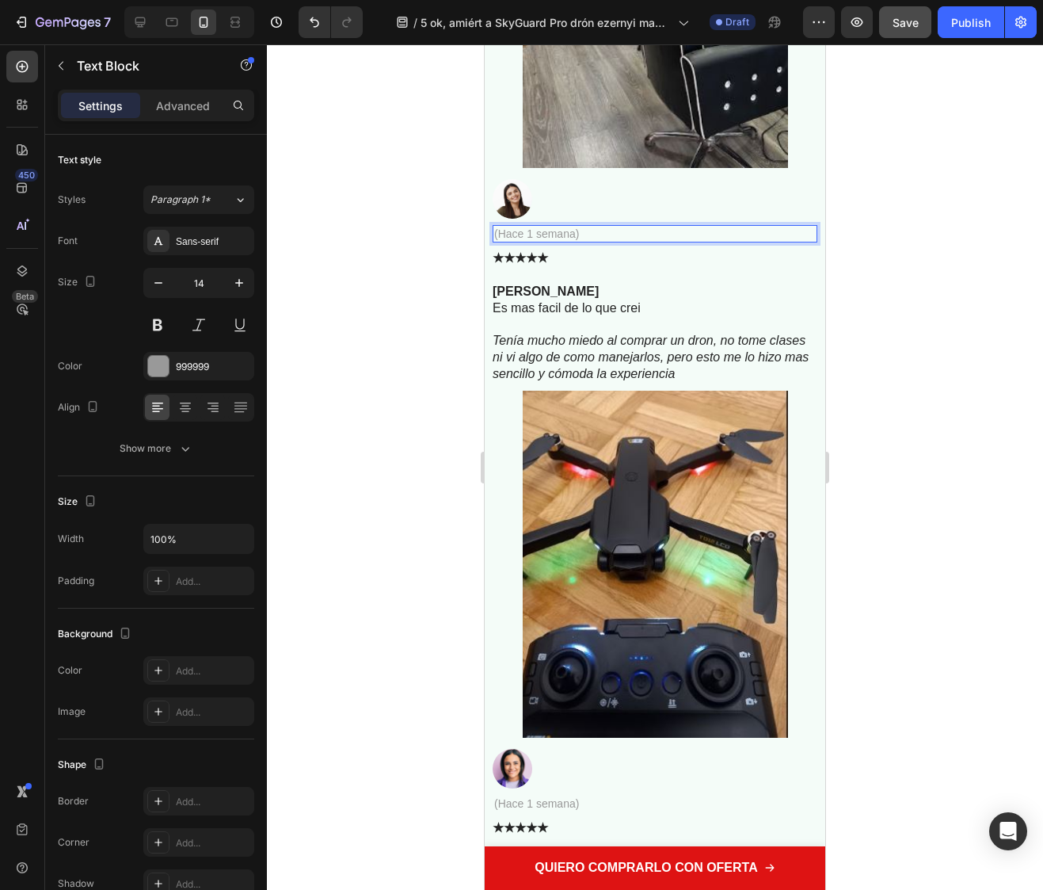
click at [506, 241] on p "(Hace 1 semana)" at bounding box center [655, 234] width 322 height 14
click at [517, 241] on p "(Hace 1 semana)" at bounding box center [655, 234] width 322 height 14
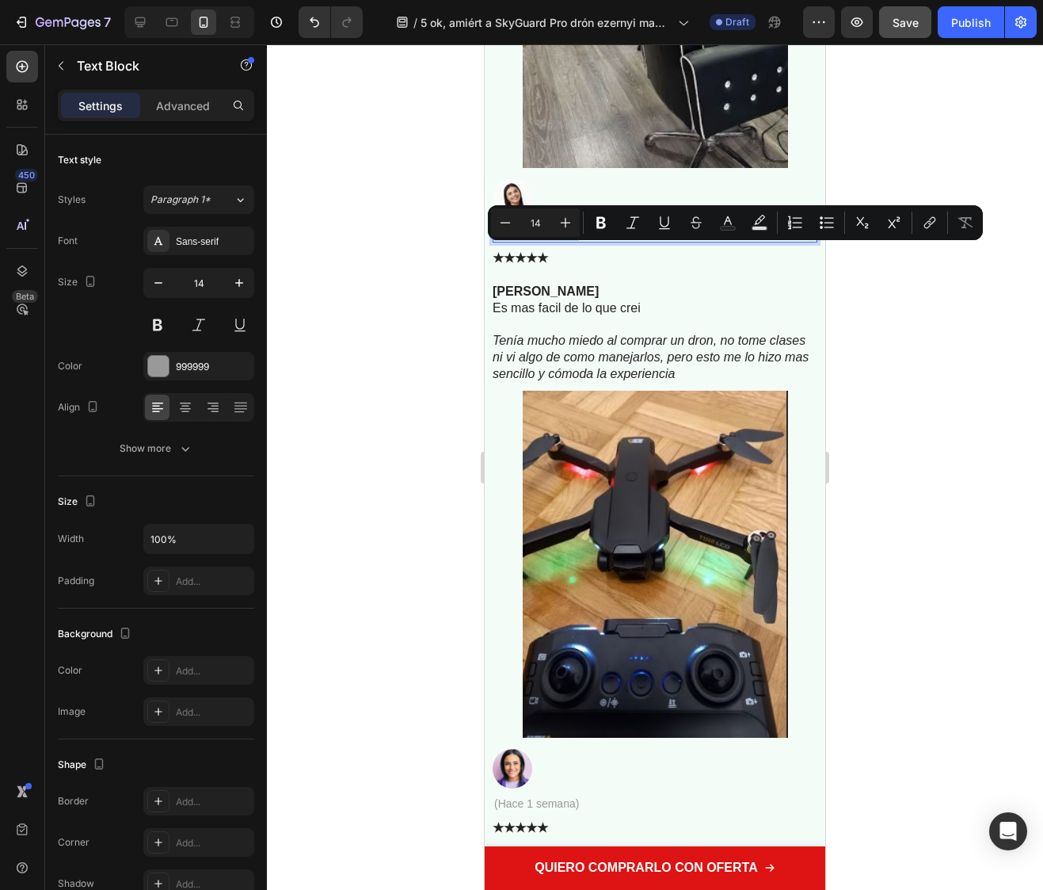
click at [517, 241] on p "(Hace 1 semana)" at bounding box center [655, 234] width 322 height 14
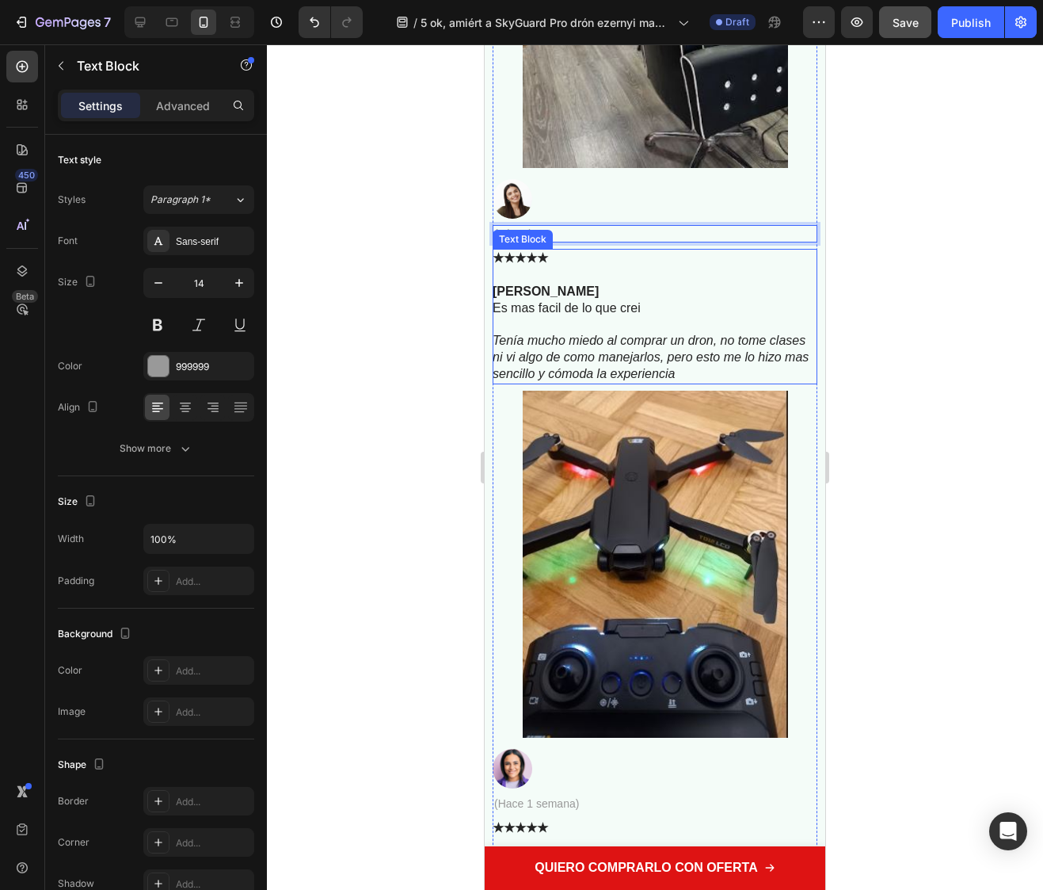
click at [533, 317] on p "Es mas facil de lo que crei" at bounding box center [654, 308] width 323 height 17
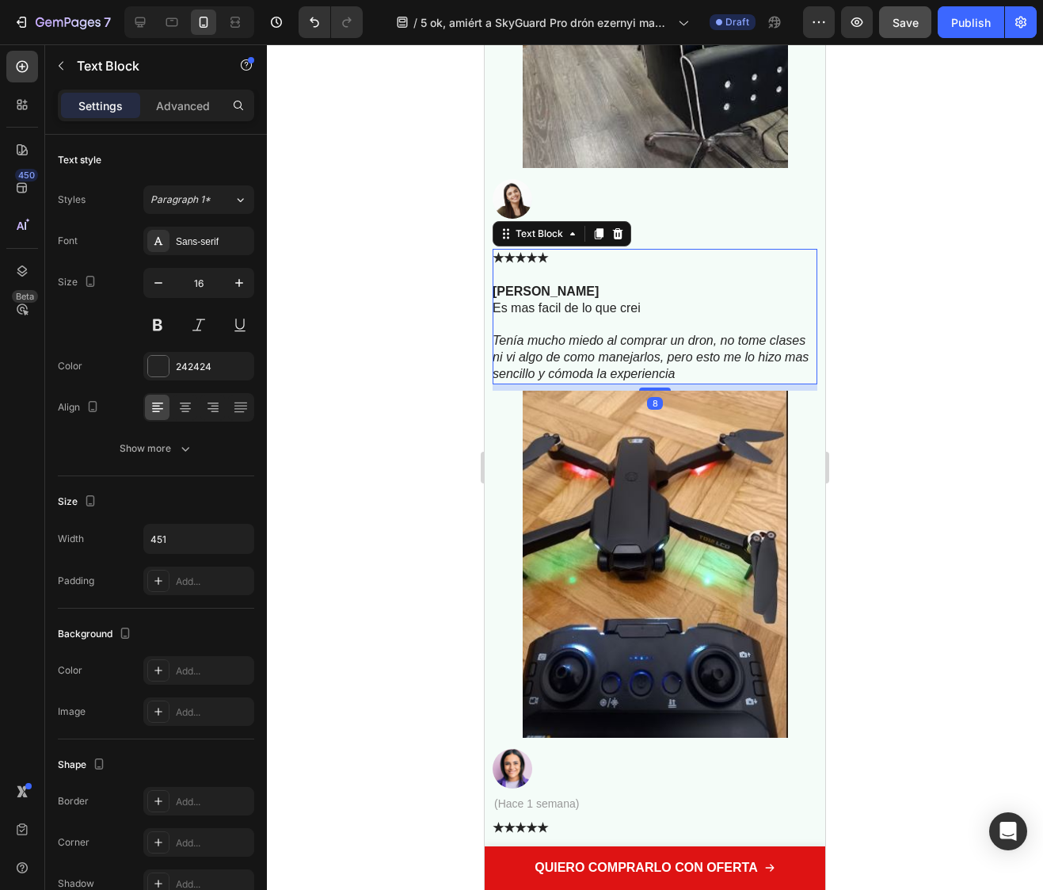
click at [631, 317] on p "Es mas facil de lo que crei" at bounding box center [654, 308] width 323 height 17
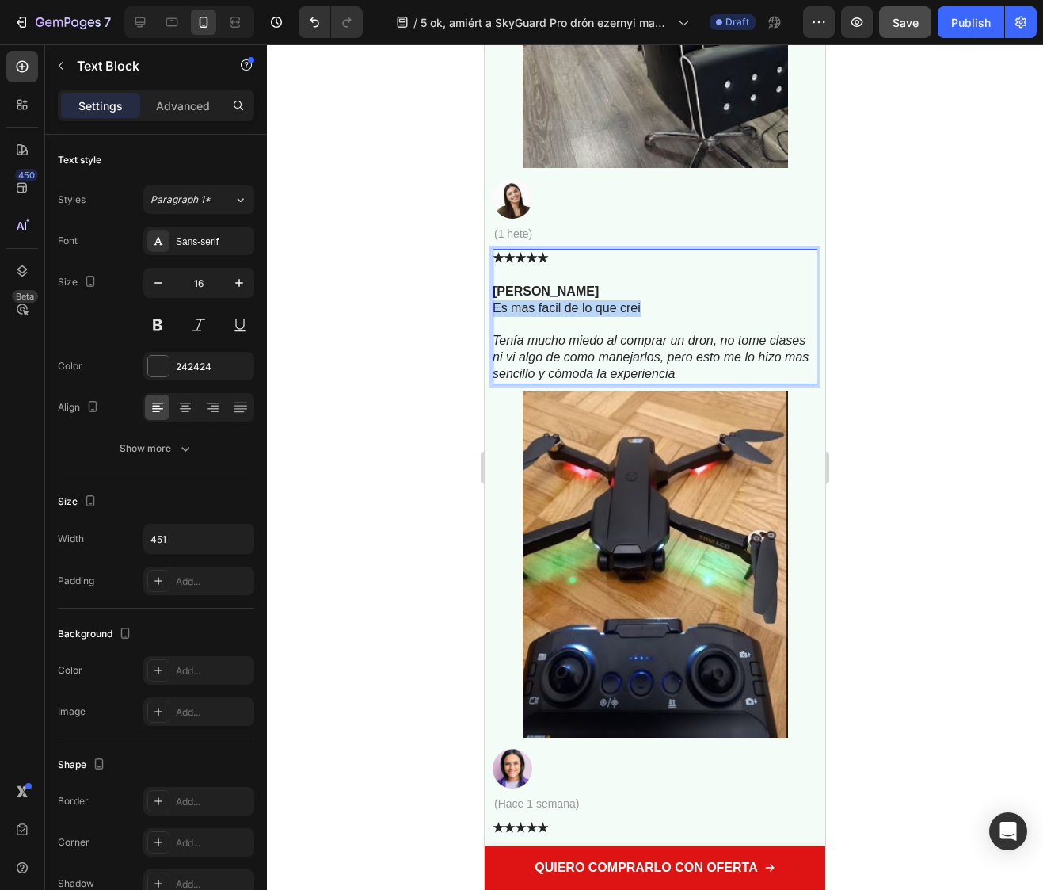
drag, startPoint x: 644, startPoint y: 330, endPoint x: 961, endPoint y: 377, distance: 320.3
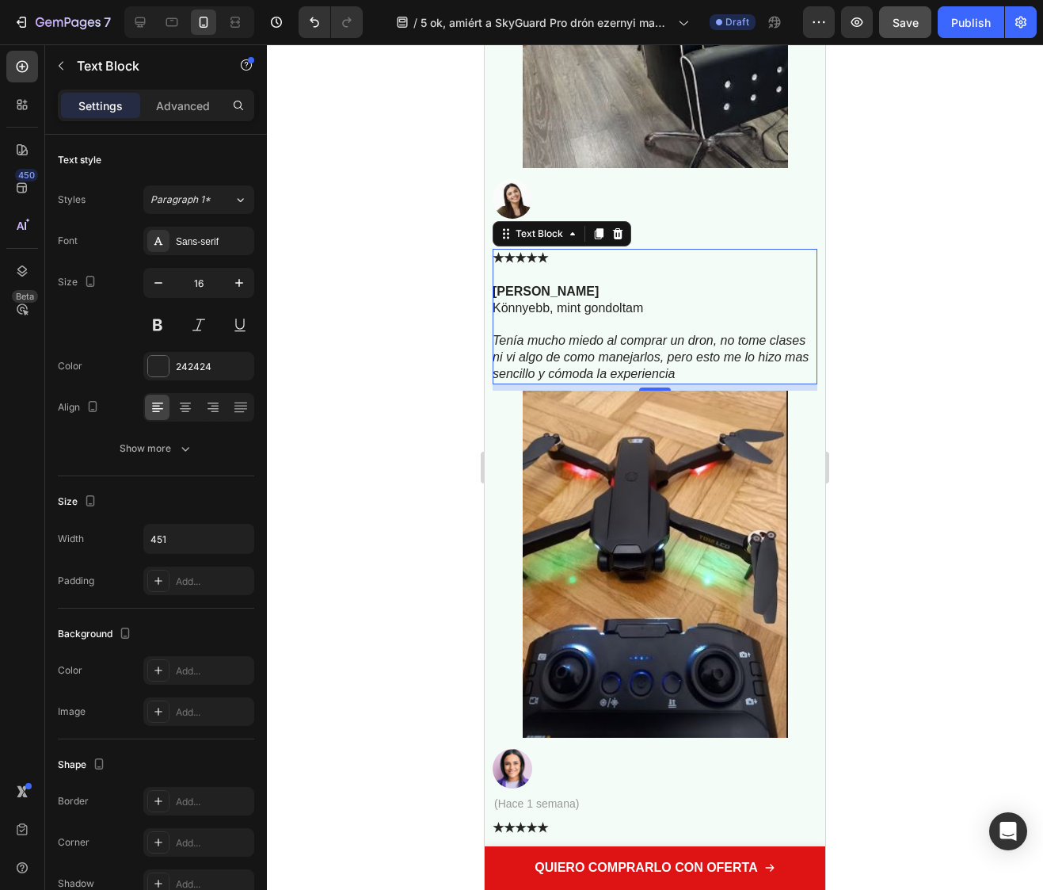
click at [769, 382] on p "Tenía mucho miedo al comprar un dron, no tome clases ni vi algo de como manejar…" at bounding box center [654, 357] width 323 height 49
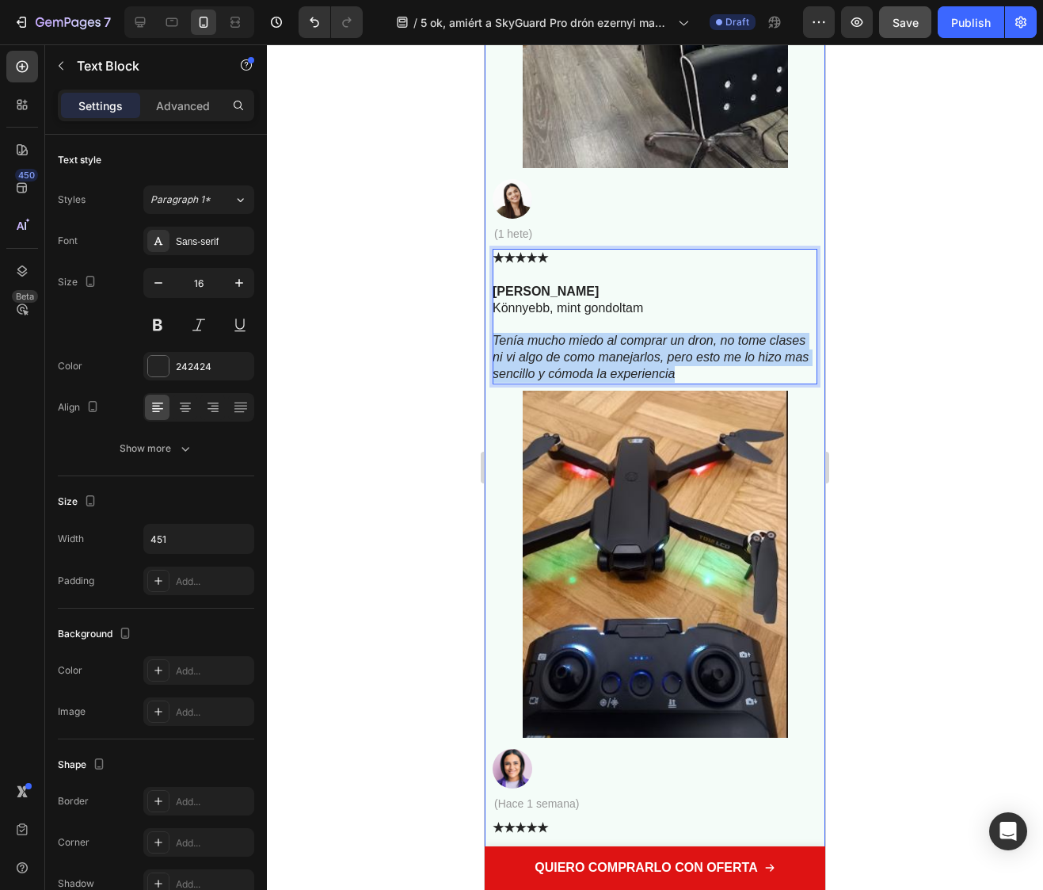
drag, startPoint x: 750, startPoint y: 396, endPoint x: 491, endPoint y: 360, distance: 261.5
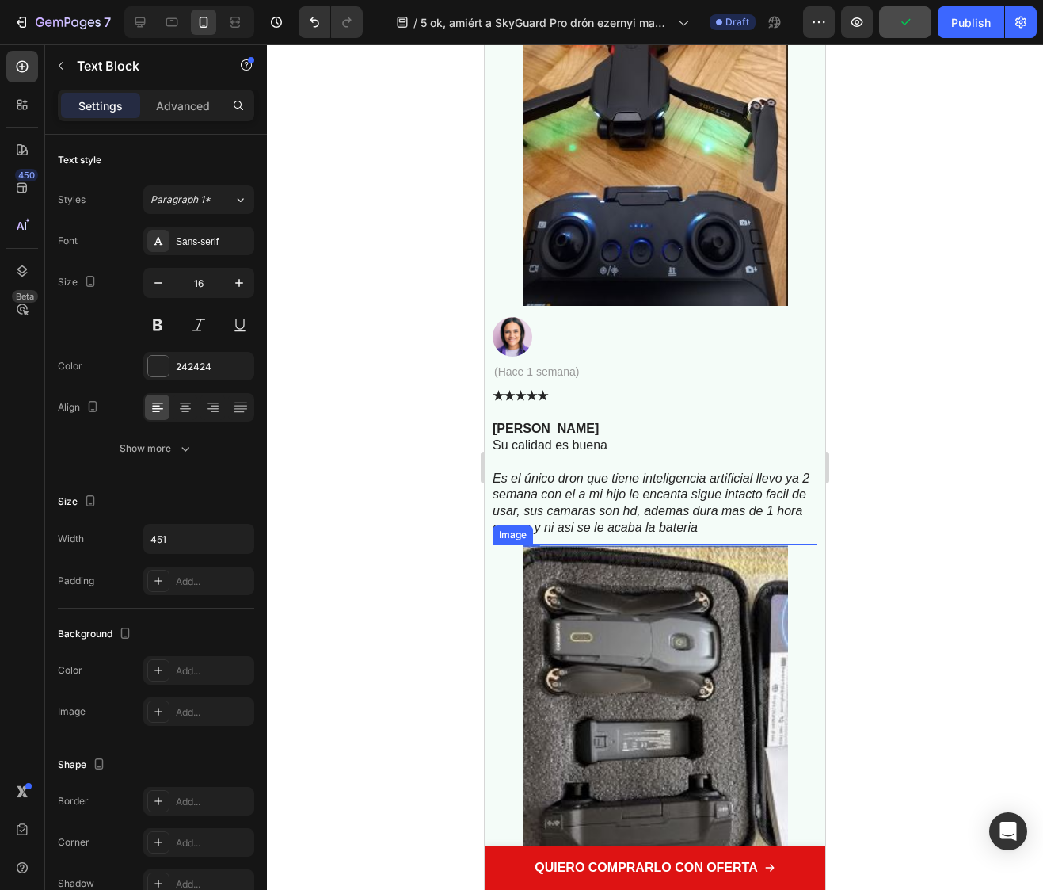
scroll to position [9409, 0]
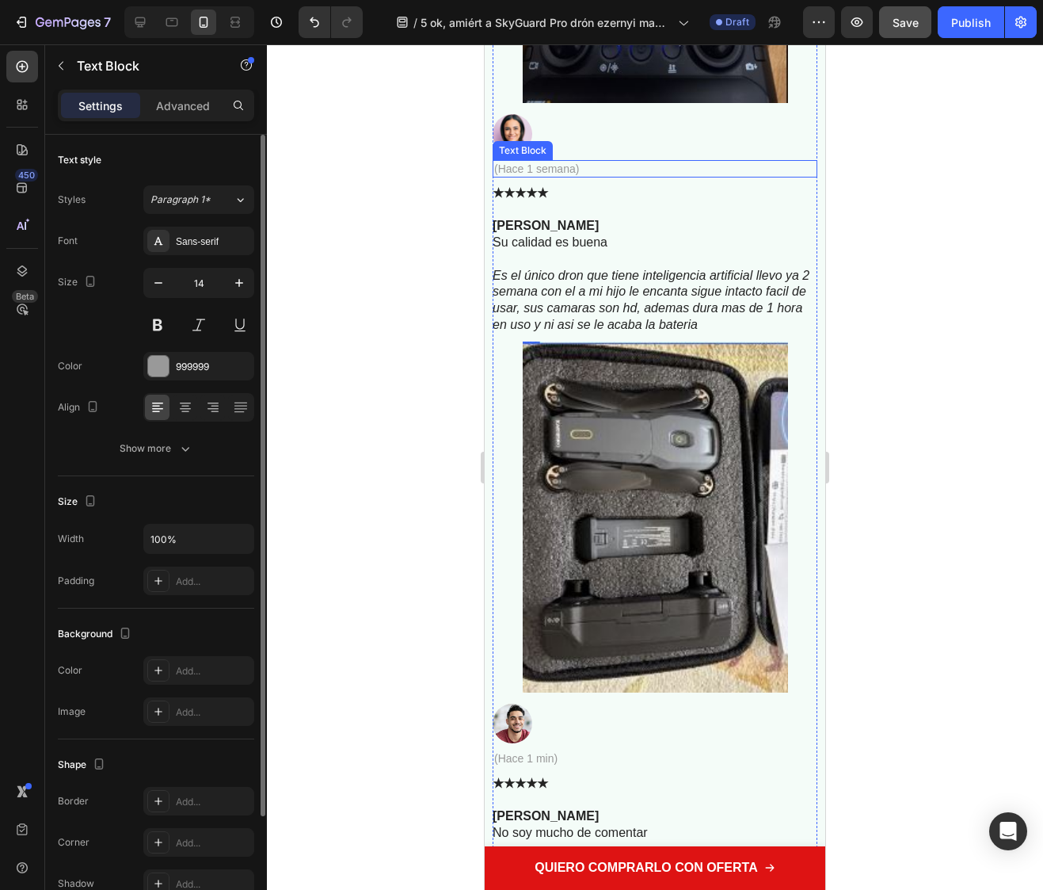
click at [536, 177] on div "(Hace 1 semana)" at bounding box center [655, 168] width 325 height 17
click at [536, 176] on p "(Hace 1 semana)" at bounding box center [655, 169] width 322 height 14
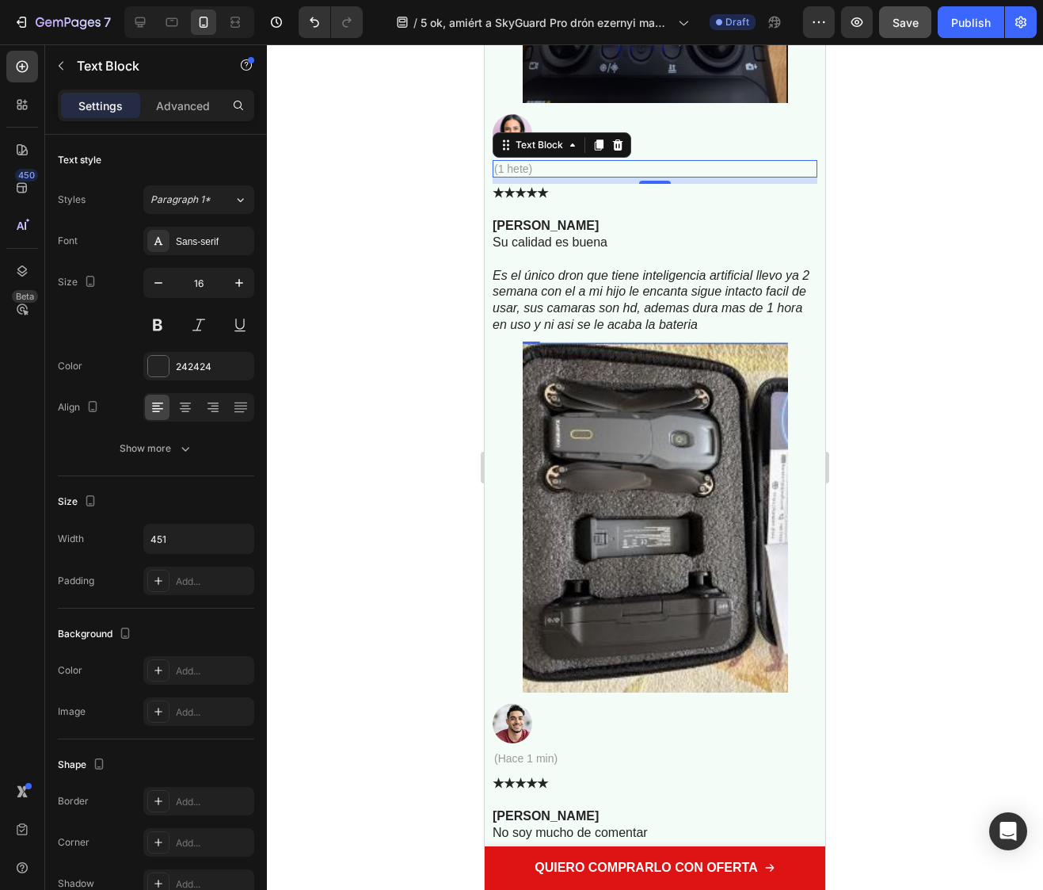
click at [549, 251] on p "Su calidad es buena" at bounding box center [654, 243] width 323 height 17
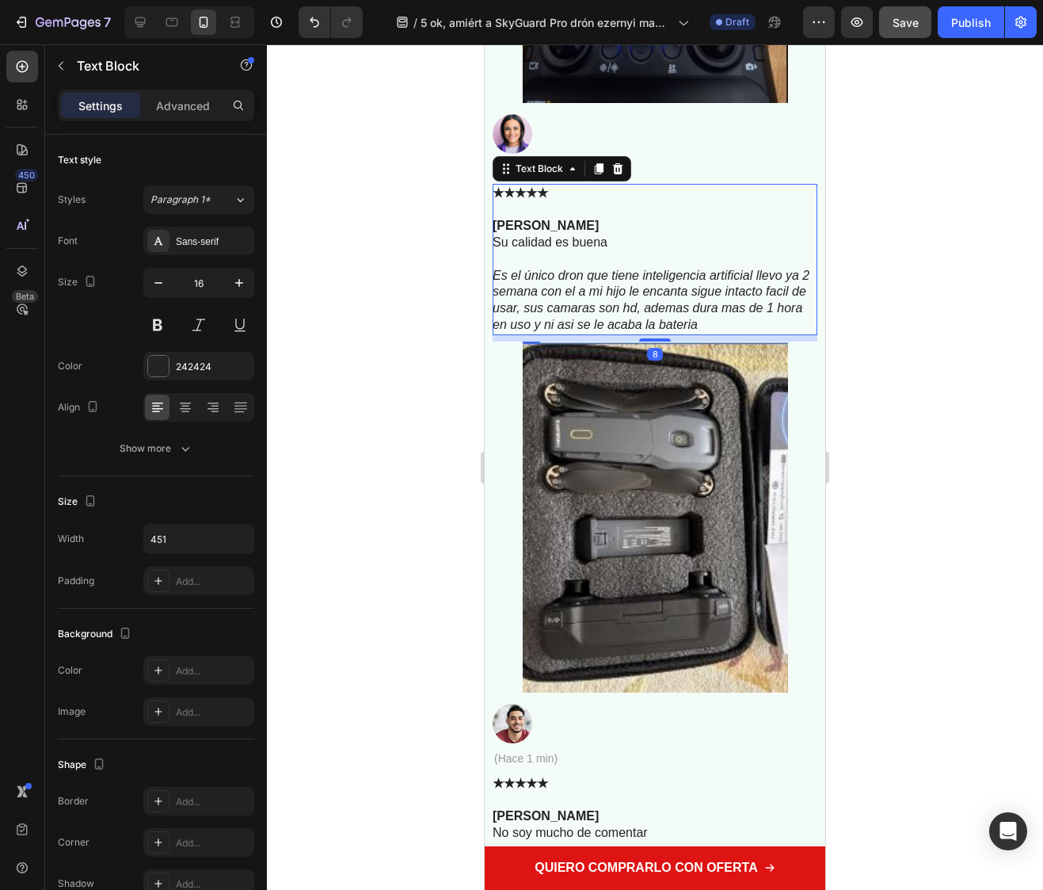
click at [549, 251] on p "Su calidad es buena" at bounding box center [654, 243] width 323 height 17
click at [704, 326] on icon "Es el único dron que tiene inteligencia artificial llevo ya 2 semana con el a m…" at bounding box center [651, 300] width 317 height 63
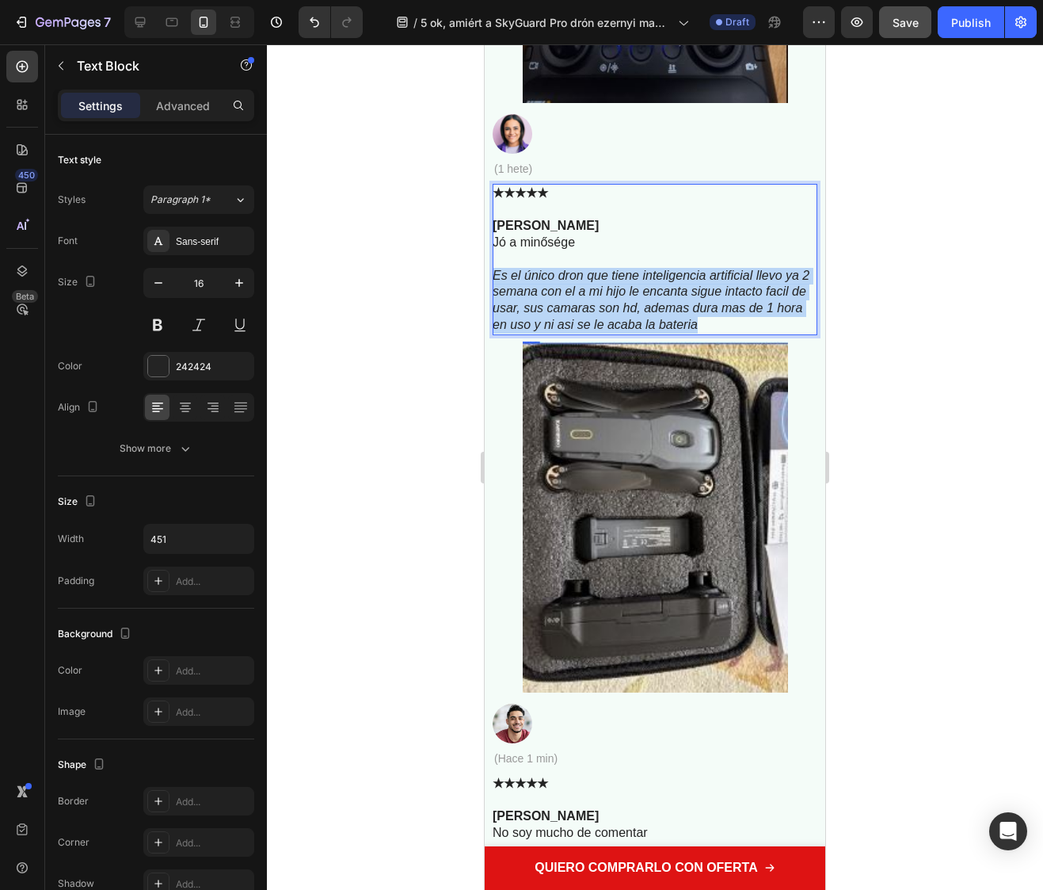
drag, startPoint x: 664, startPoint y: 347, endPoint x: 490, endPoint y: 298, distance: 180.3
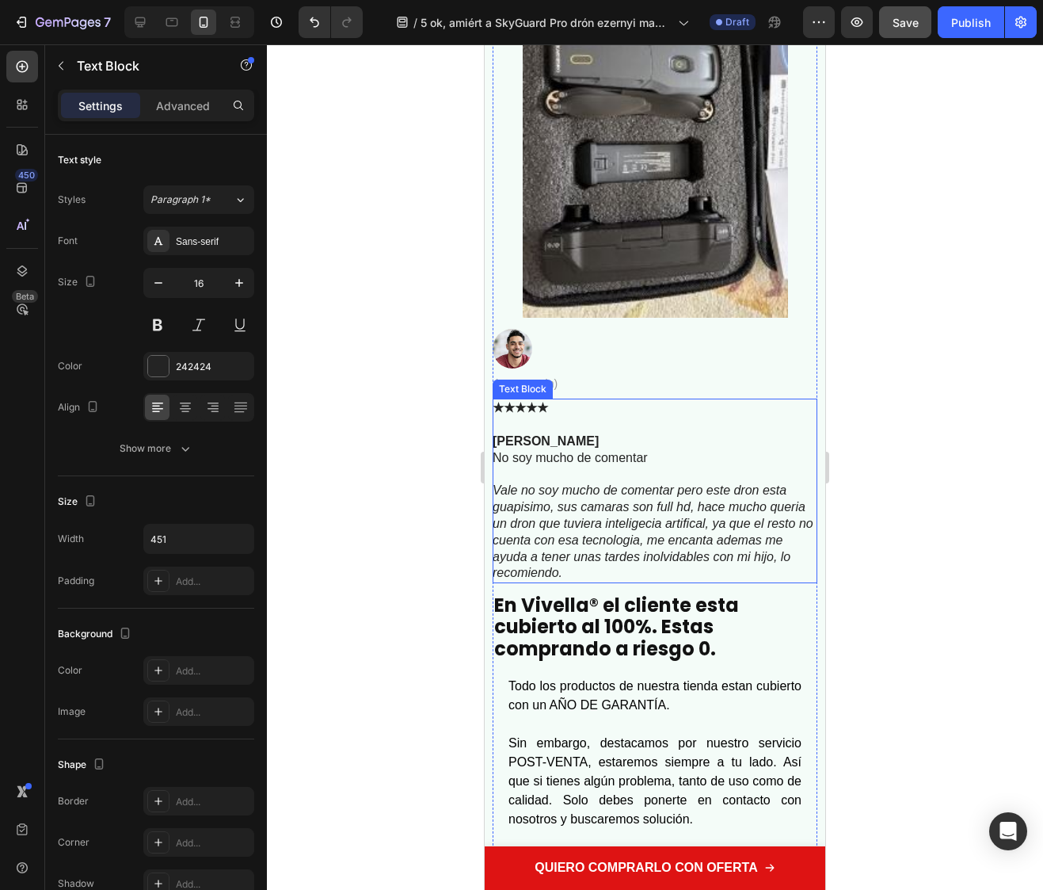
scroll to position [9805, 0]
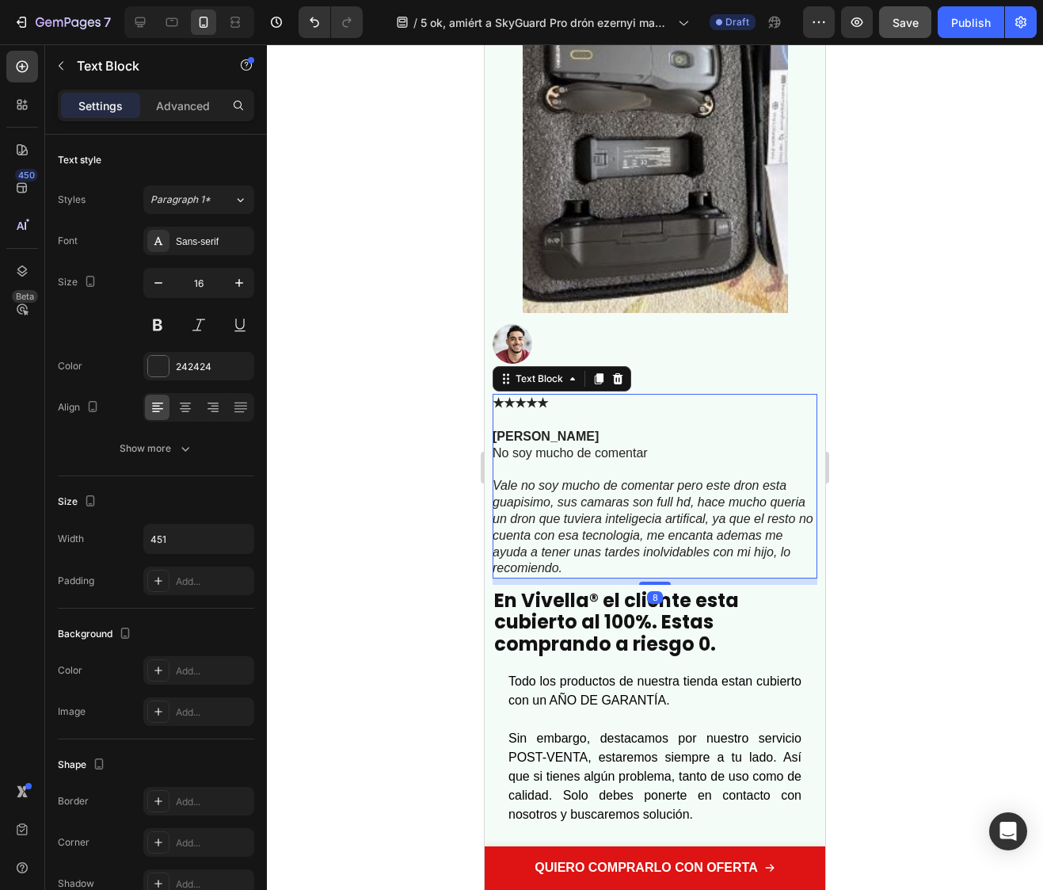
click at [617, 574] on icon "Vale no soy mucho de comentar pero este dron esta guapisimo, sus camaras son fu…" at bounding box center [653, 527] width 321 height 96
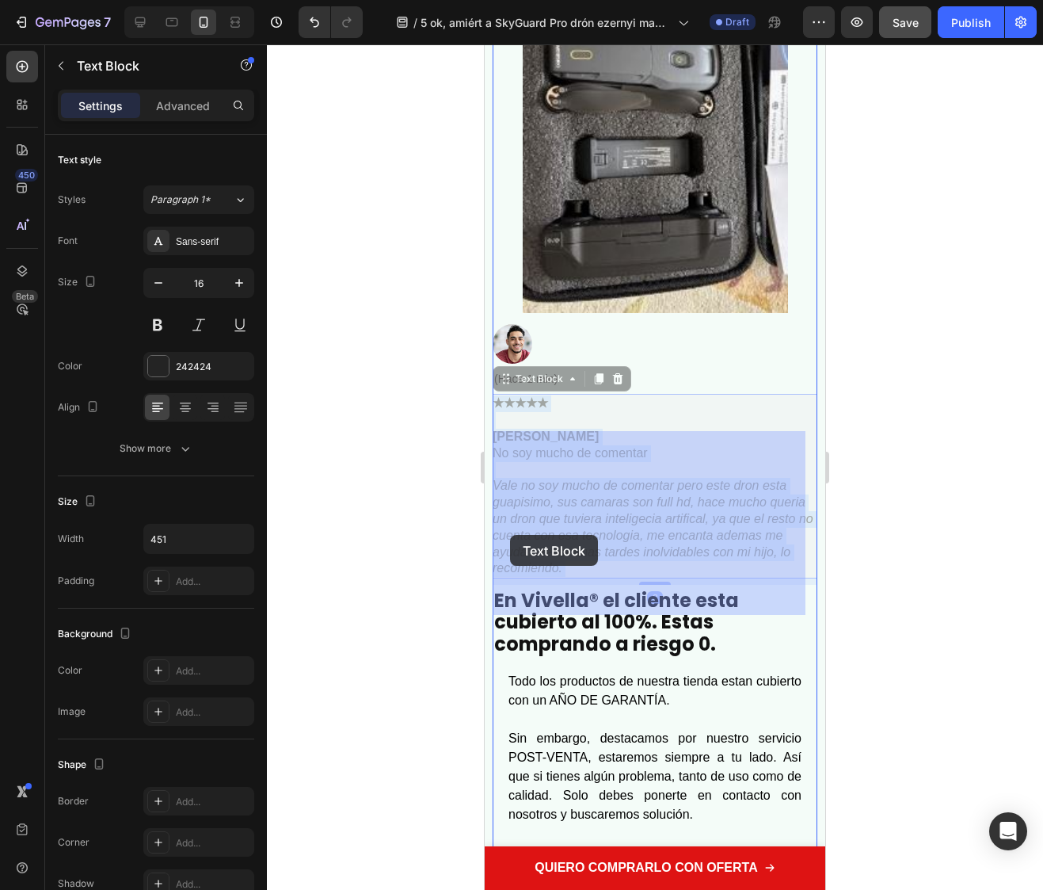
drag, startPoint x: 634, startPoint y: 606, endPoint x: 510, endPoint y: 532, distance: 143.9
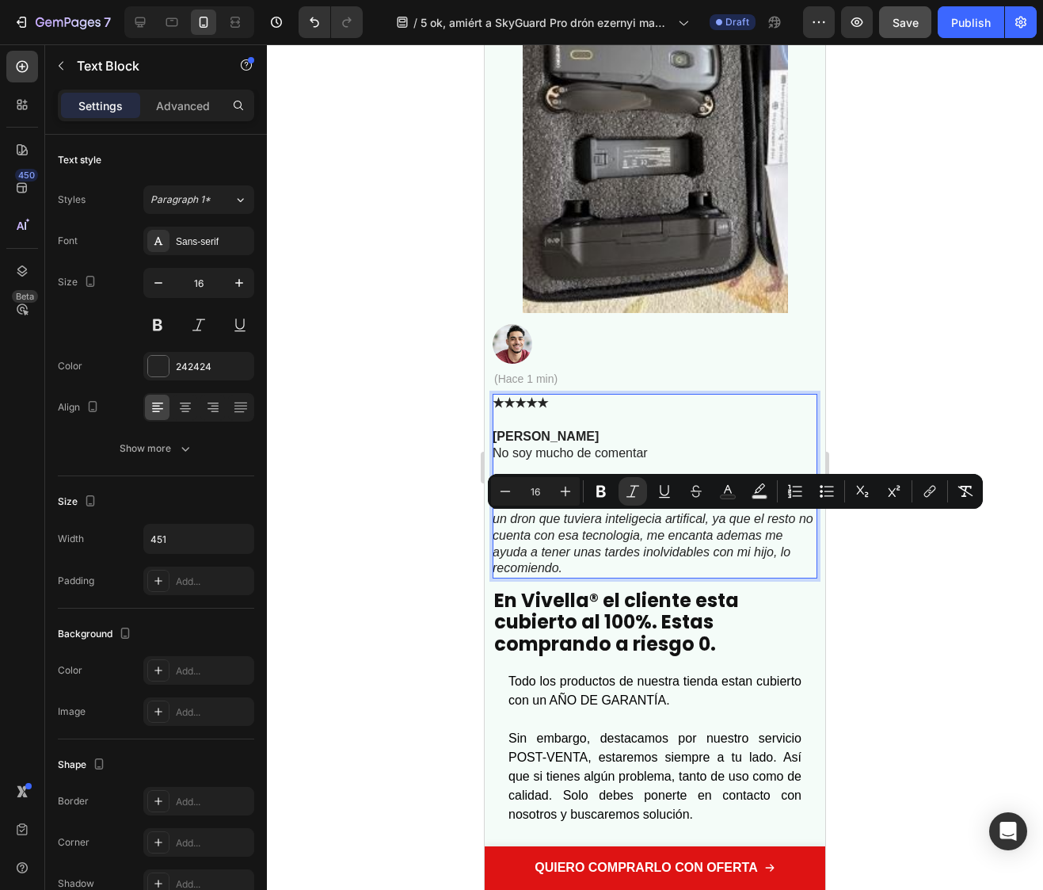
drag, startPoint x: 626, startPoint y: 601, endPoint x: 495, endPoint y: 524, distance: 151.6
click at [495, 524] on p "Vale no soy mucho de comentar pero este dron esta guapisimo, sus camaras son fu…" at bounding box center [654, 527] width 323 height 99
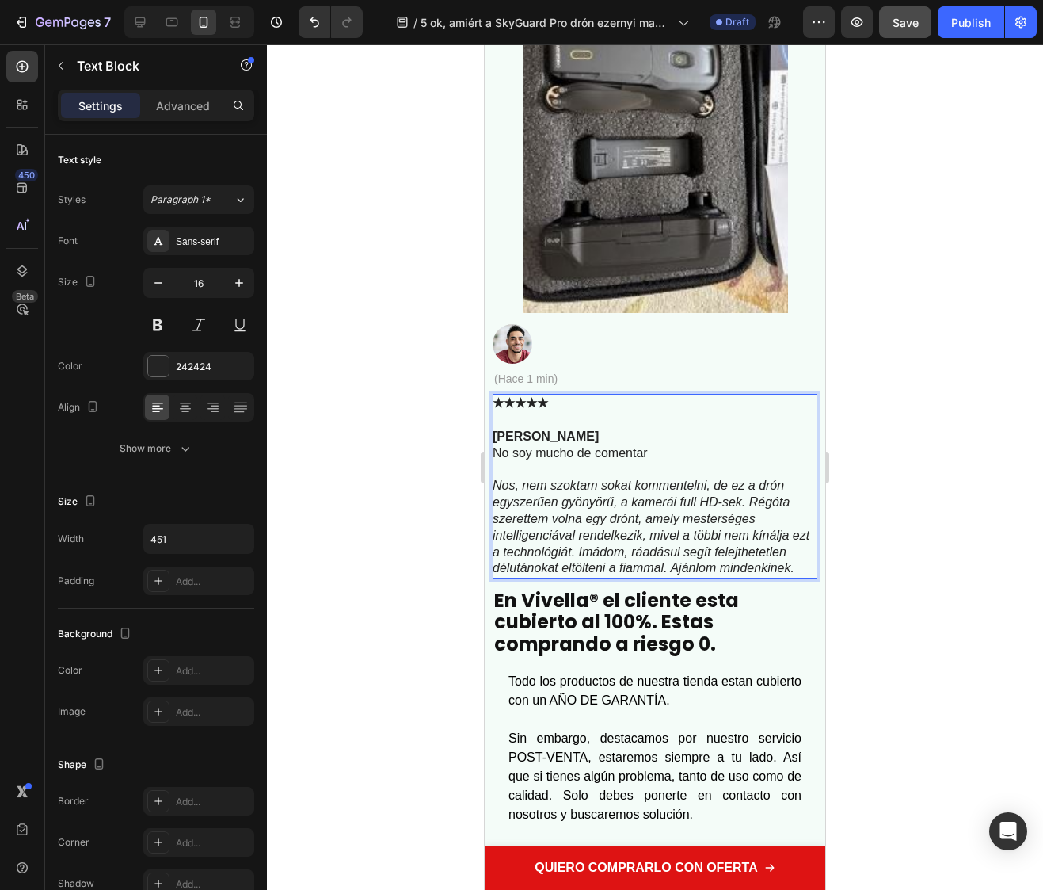
click at [600, 462] on p "No soy mucho de comentar" at bounding box center [654, 453] width 323 height 17
drag, startPoint x: 649, startPoint y: 495, endPoint x: 492, endPoint y: 494, distance: 156.9
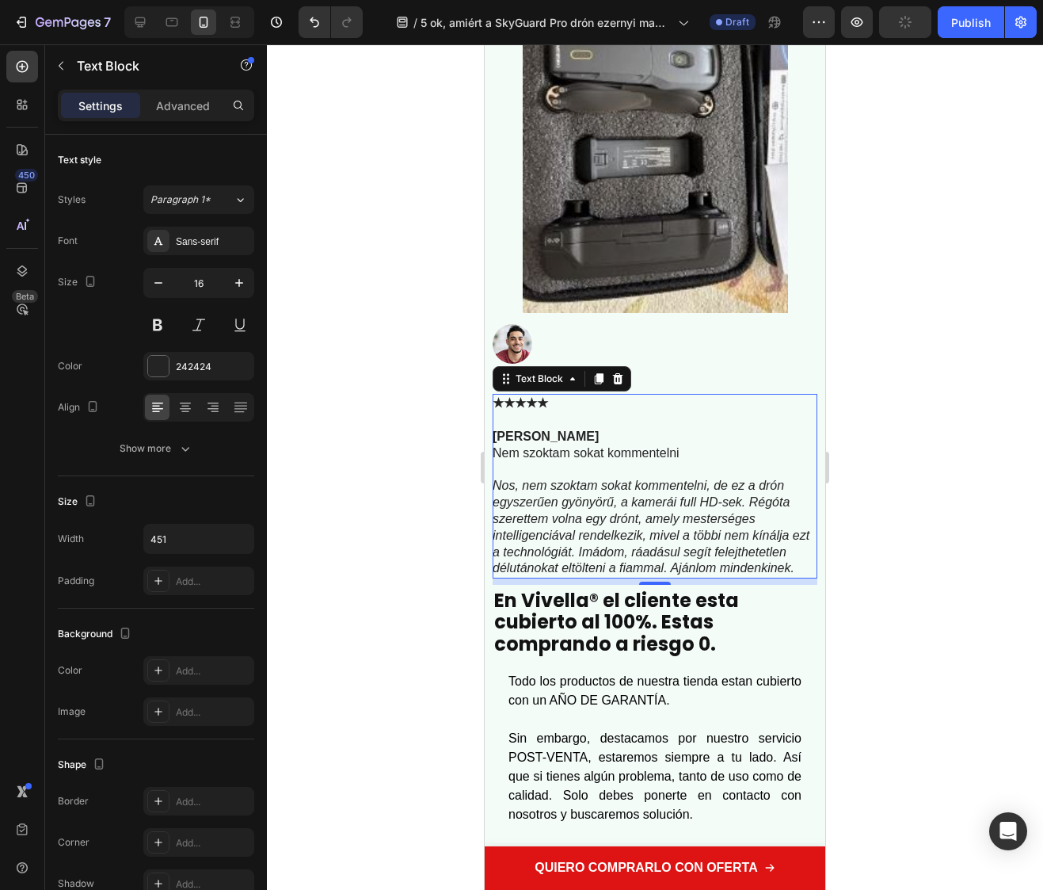
click at [554, 443] on strong "Angelica Hernandez" at bounding box center [546, 435] width 106 height 13
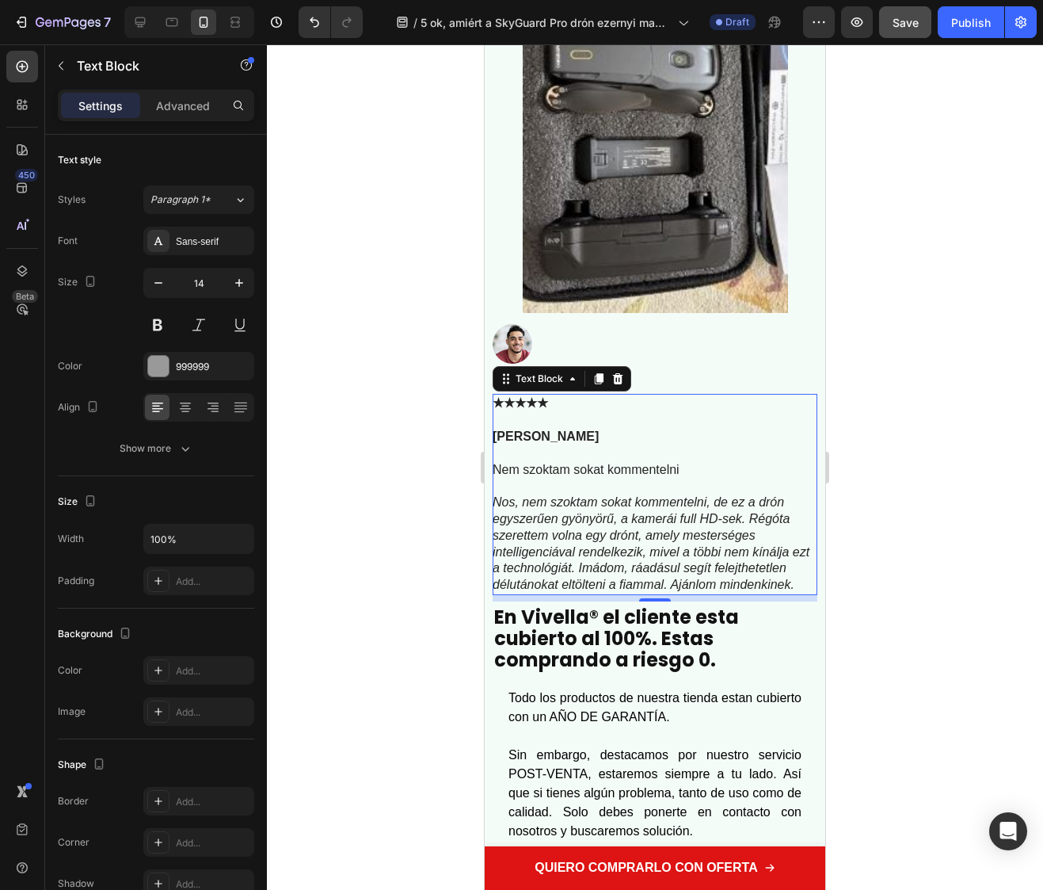
click at [665, 386] on p "(Hace 1 min)" at bounding box center [655, 379] width 322 height 14
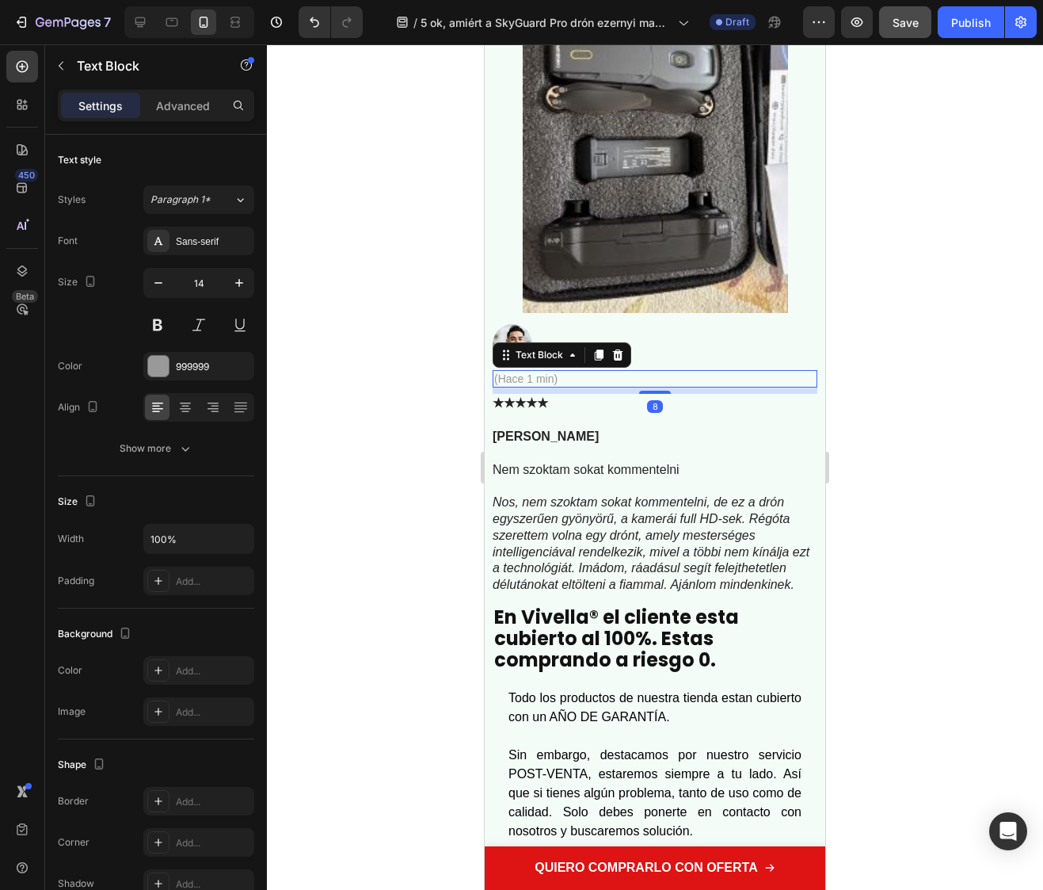
click at [524, 386] on p "(Hace 1 min)" at bounding box center [655, 379] width 322 height 14
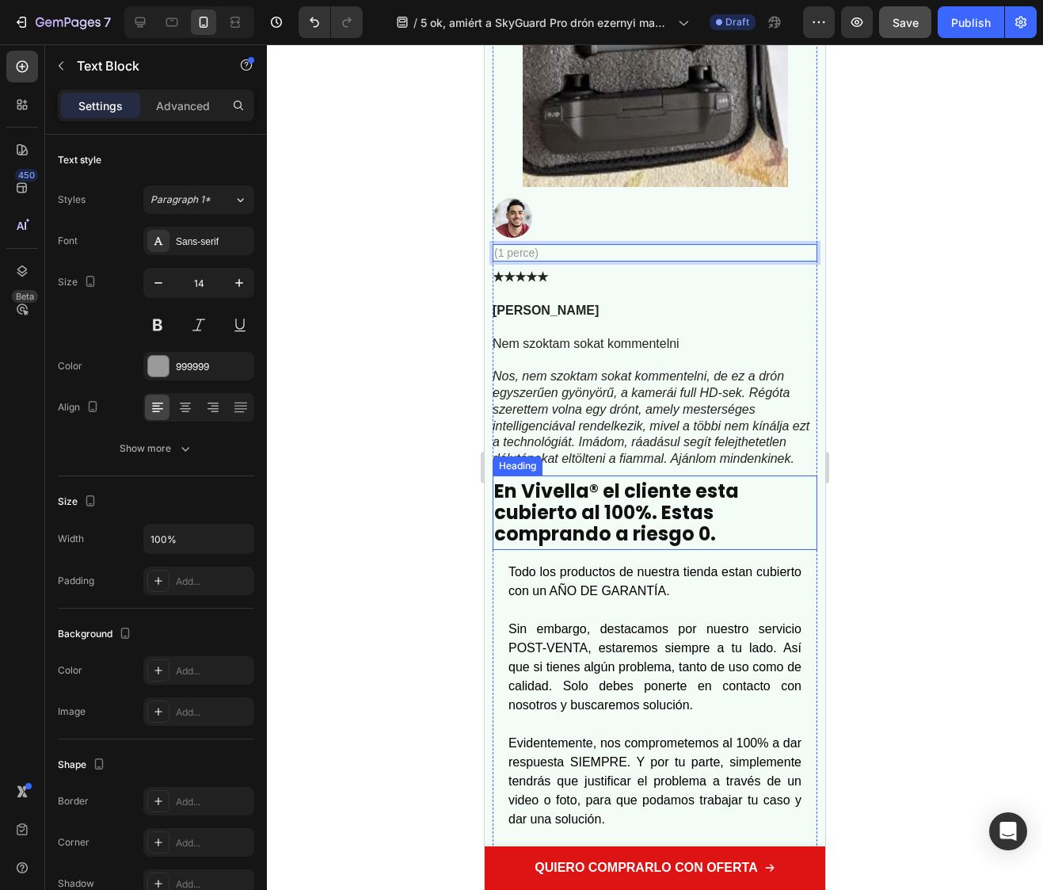
scroll to position [10002, 0]
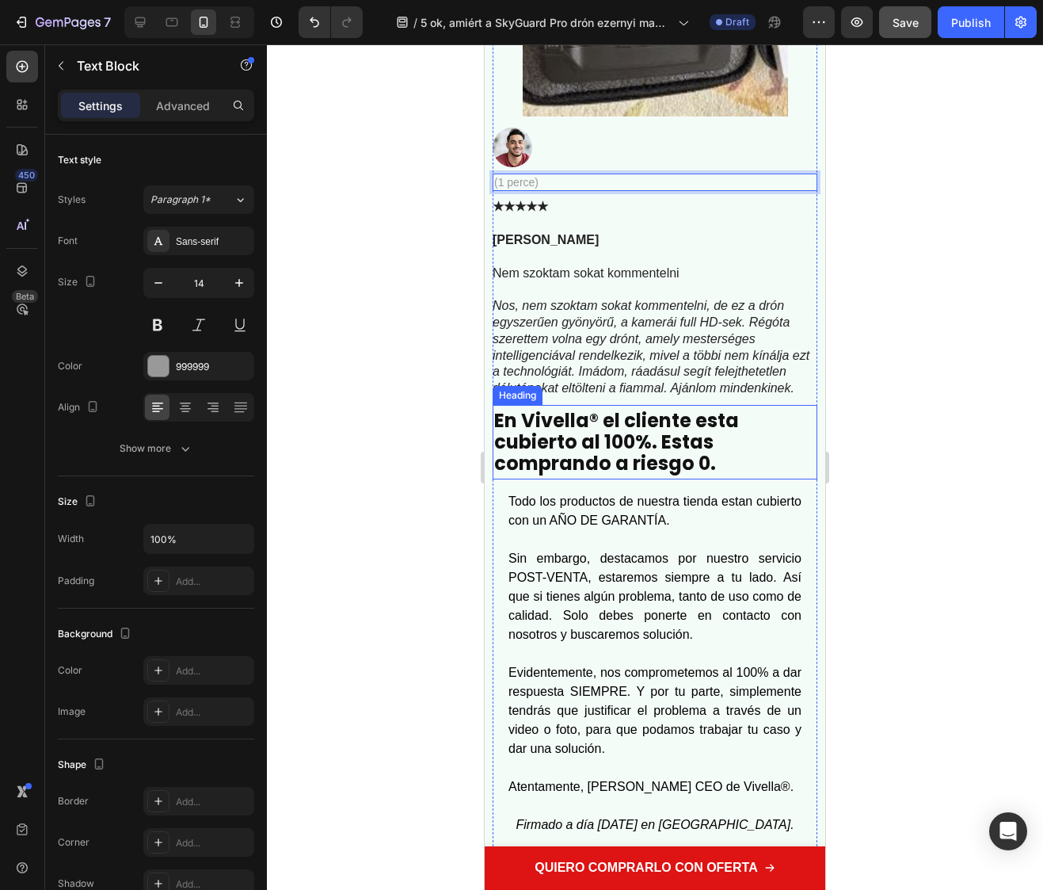
click at [605, 476] on strong "En Vivella® el cliente esta cubierto al 100%. Estas comprando a riesgo 0." at bounding box center [616, 441] width 245 height 69
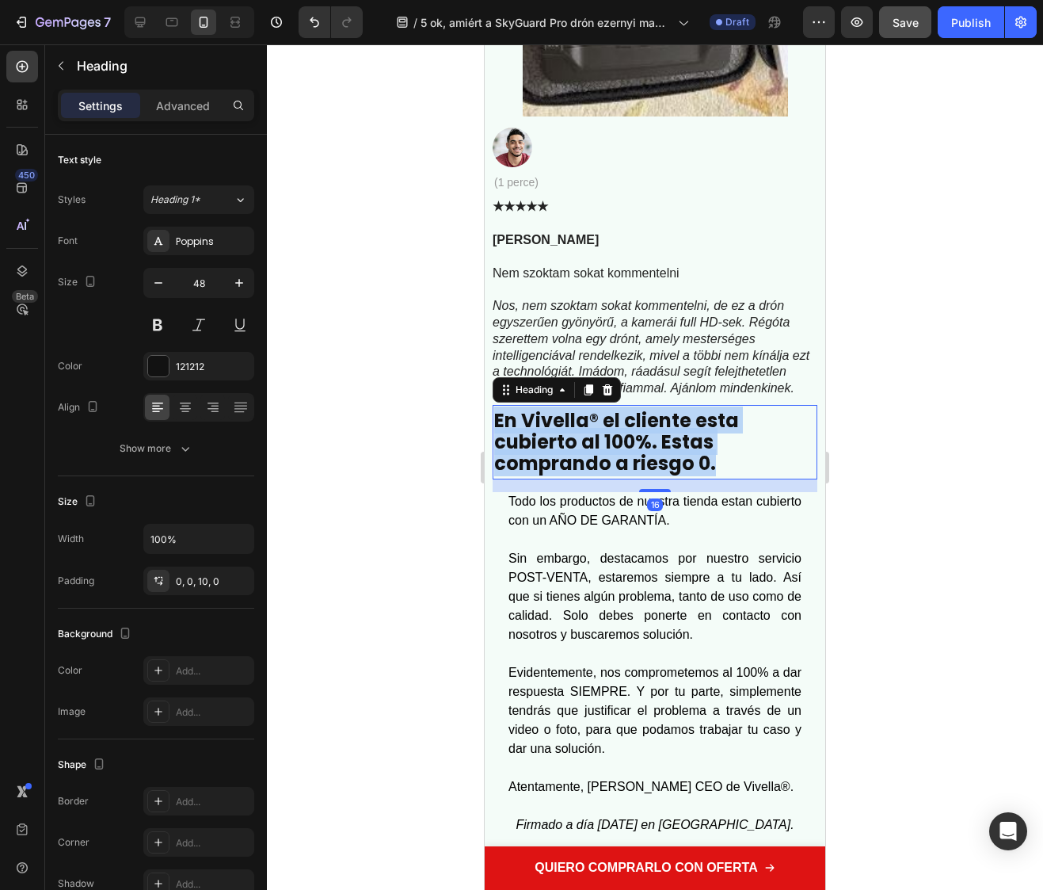
click at [605, 476] on strong "En Vivella® el cliente esta cubierto al 100%. Estas comprando a riesgo 0." at bounding box center [616, 441] width 245 height 69
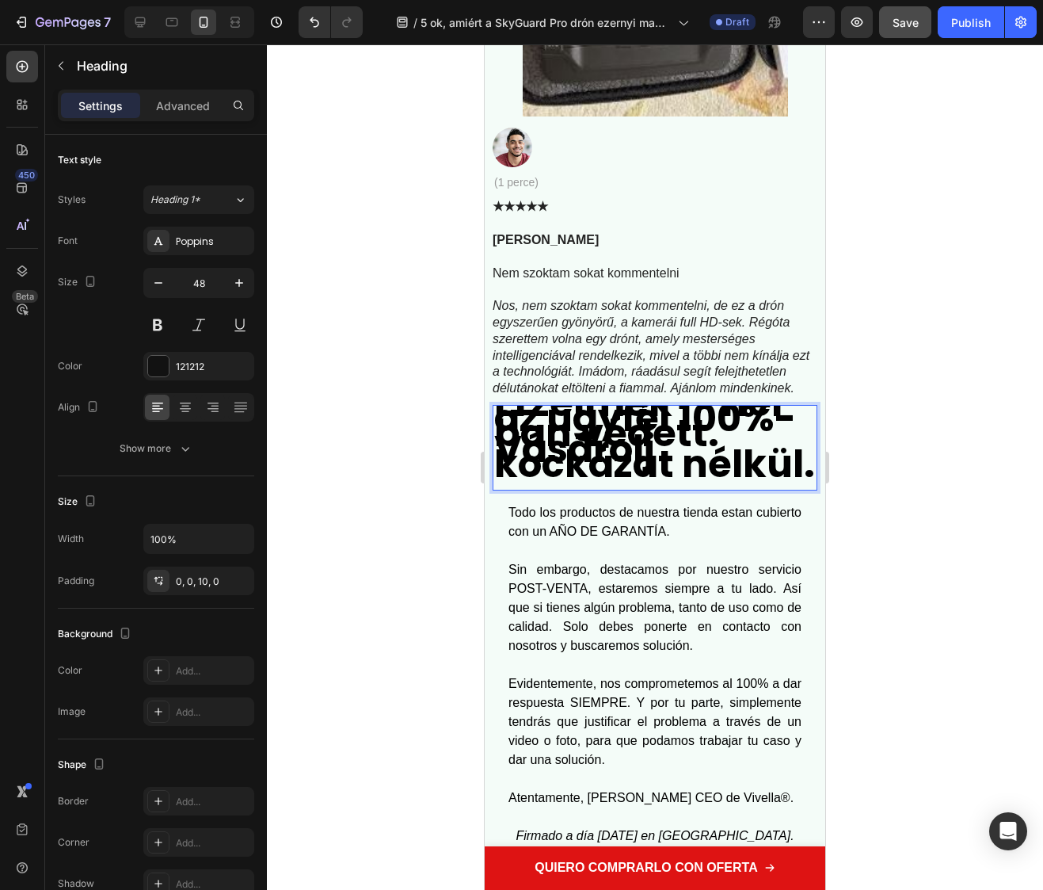
scroll to position [0, 0]
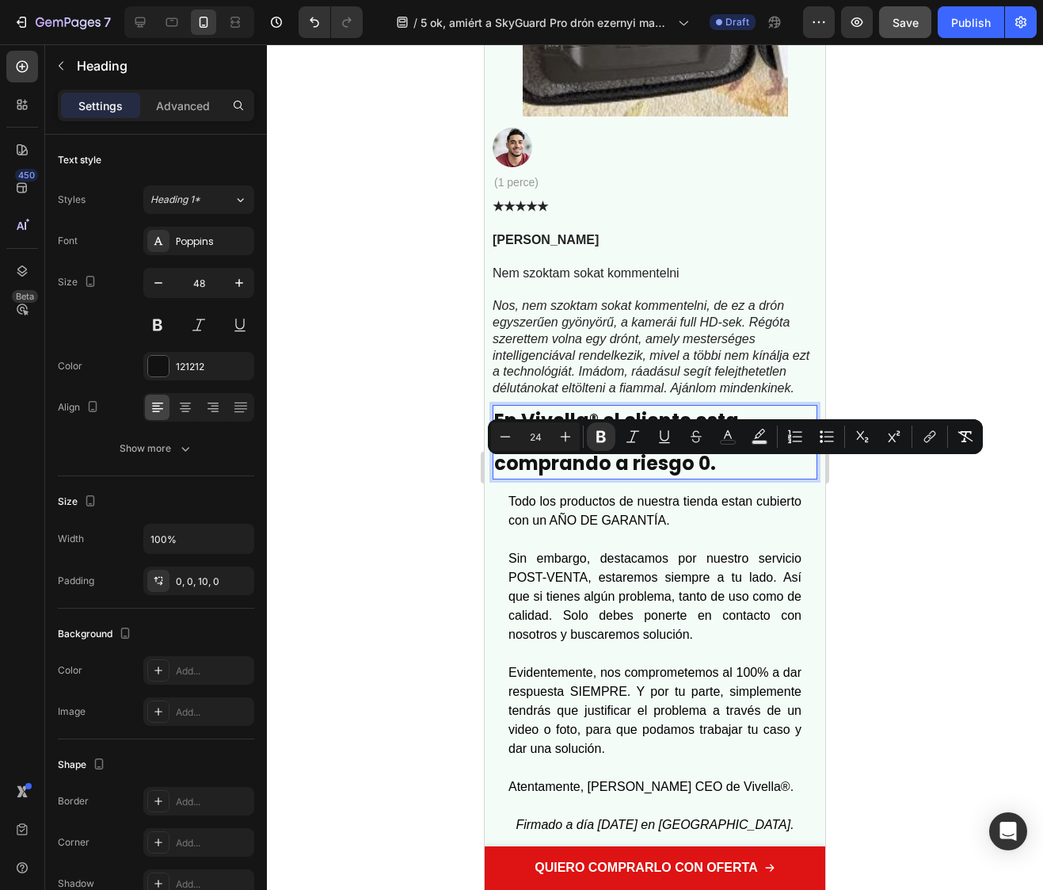
click at [604, 476] on strong "En Vivella® el cliente esta cubierto al 100%. Estas comprando a riesgo 0." at bounding box center [616, 441] width 245 height 69
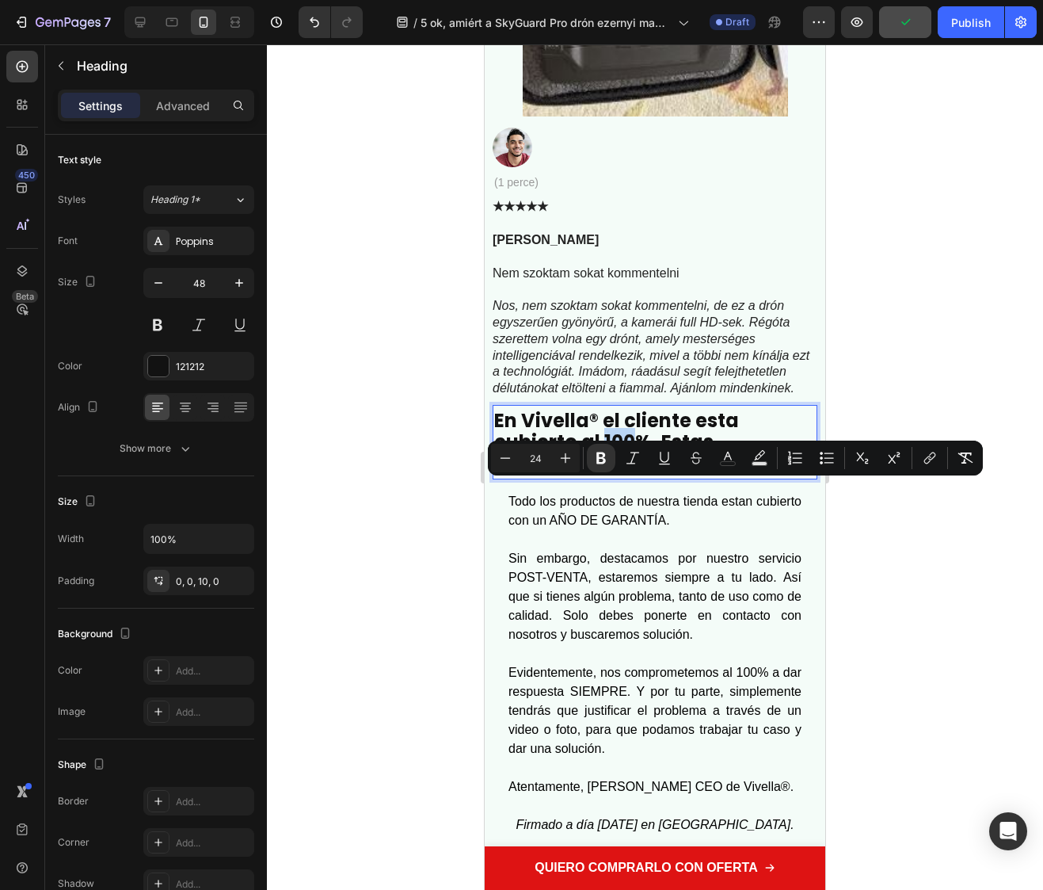
click at [566, 476] on strong "En Vivella® el cliente esta cubierto al 100%. Estas comprando a riesgo 0." at bounding box center [616, 441] width 245 height 69
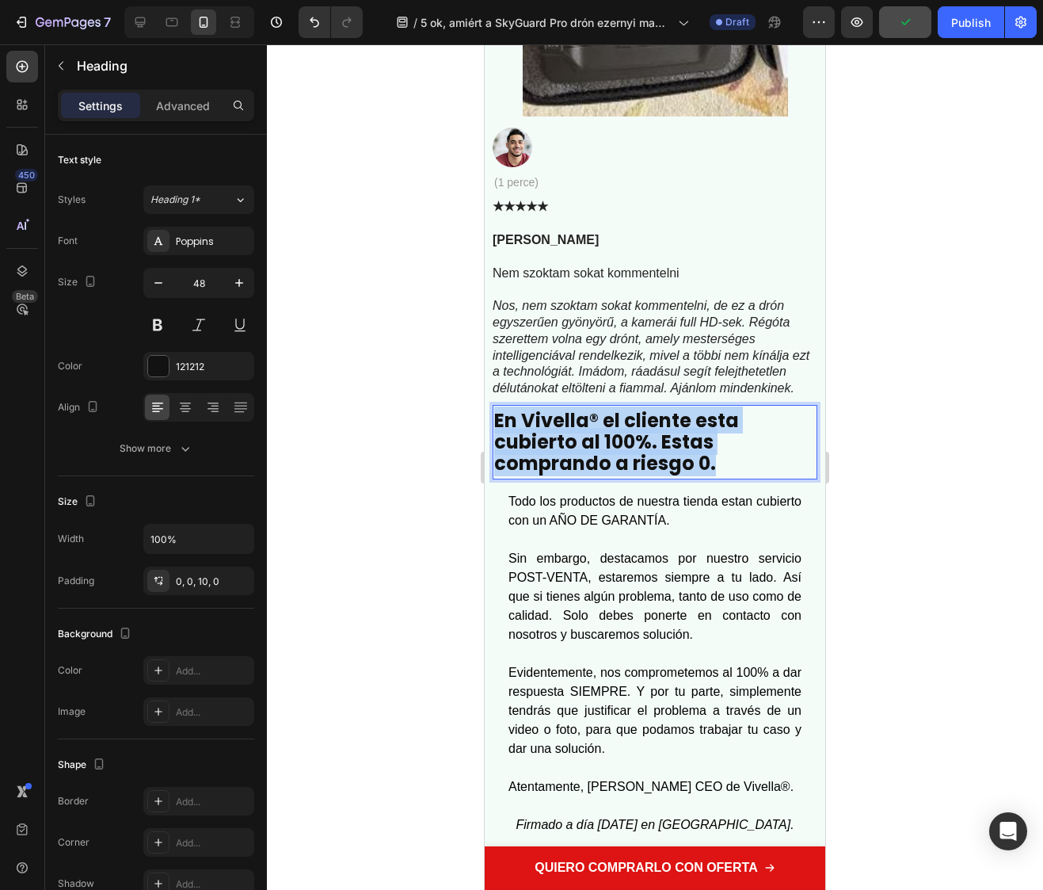
drag, startPoint x: 699, startPoint y: 516, endPoint x: 963, endPoint y: 519, distance: 263.8
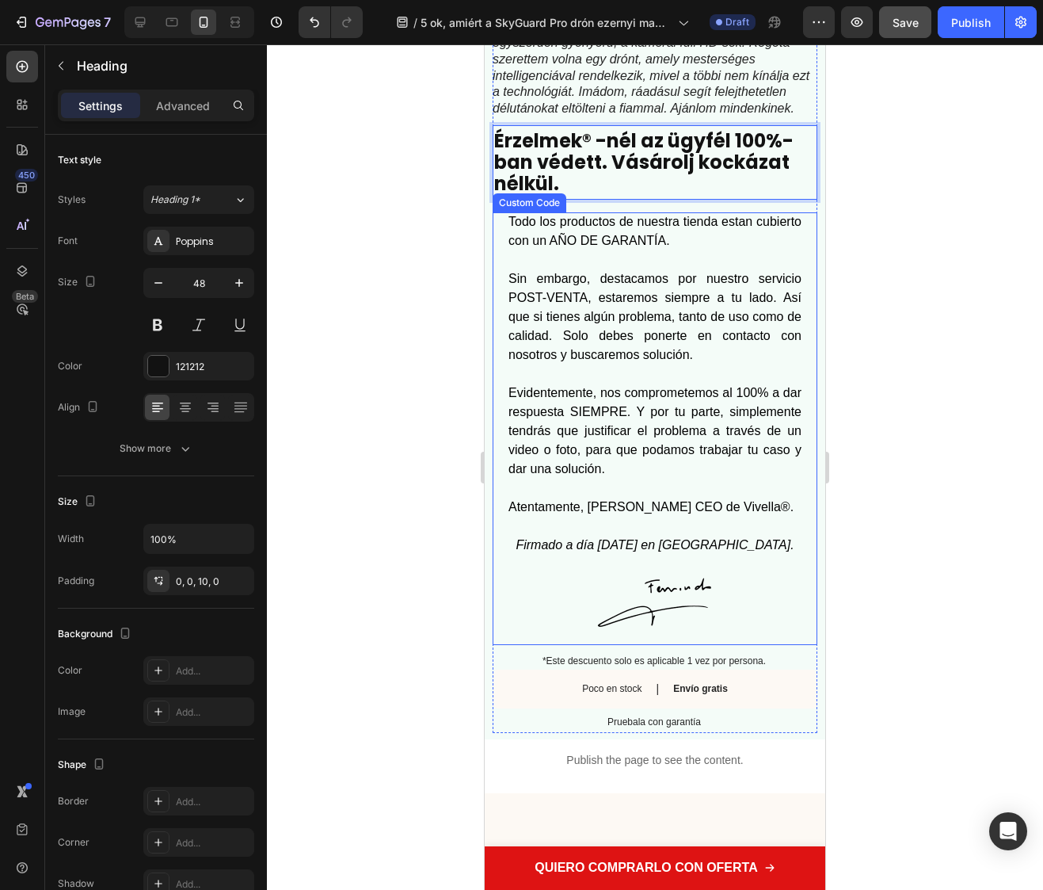
scroll to position [10353, 0]
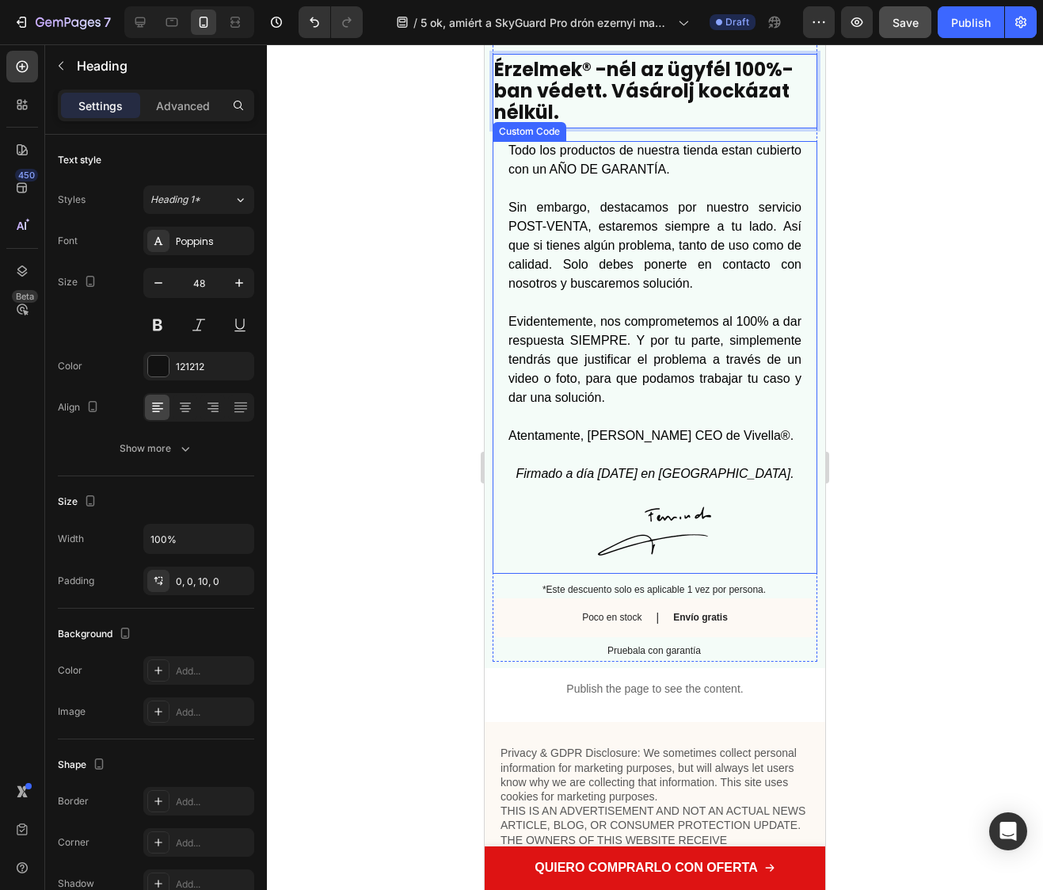
click at [627, 437] on div "Todo los productos de nuestra tienda estan cubierto con un AÑO DE GARANTÍA. Sin…" at bounding box center [655, 312] width 293 height 342
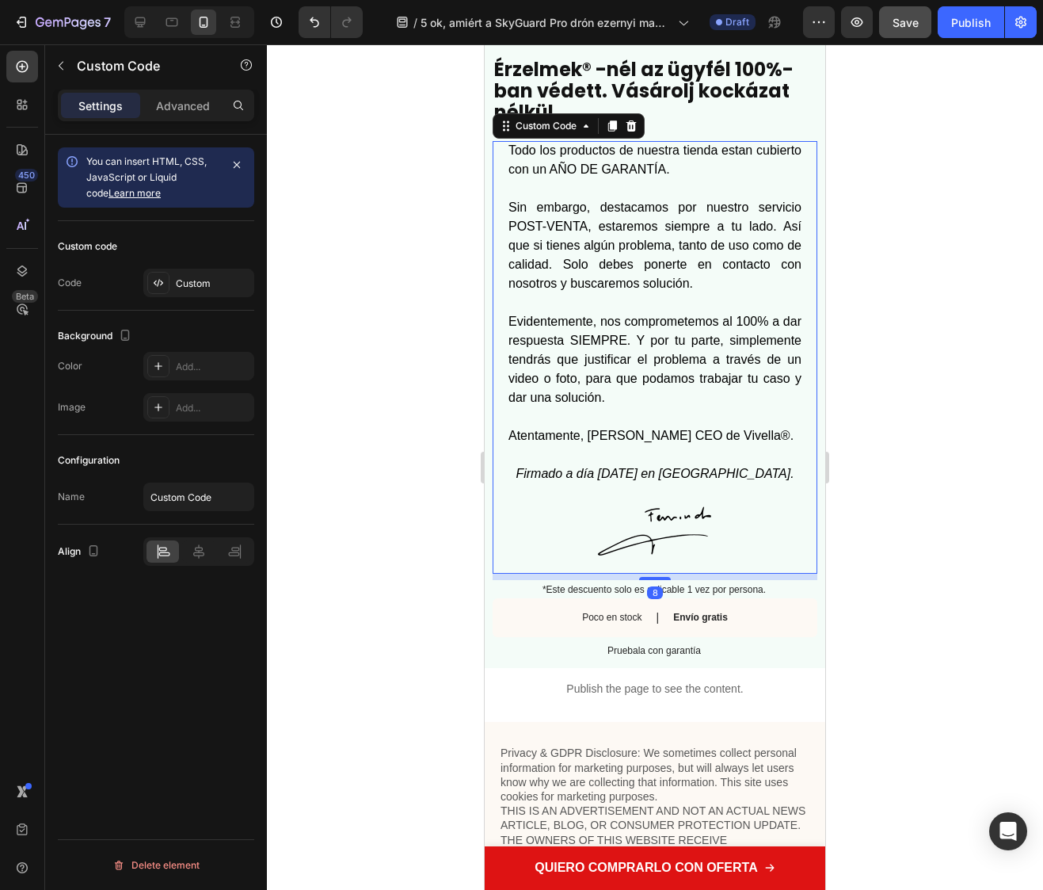
click at [627, 437] on div "Todo los productos de nuestra tienda estan cubierto con un AÑO DE GARANTÍA. Sin…" at bounding box center [655, 312] width 293 height 342
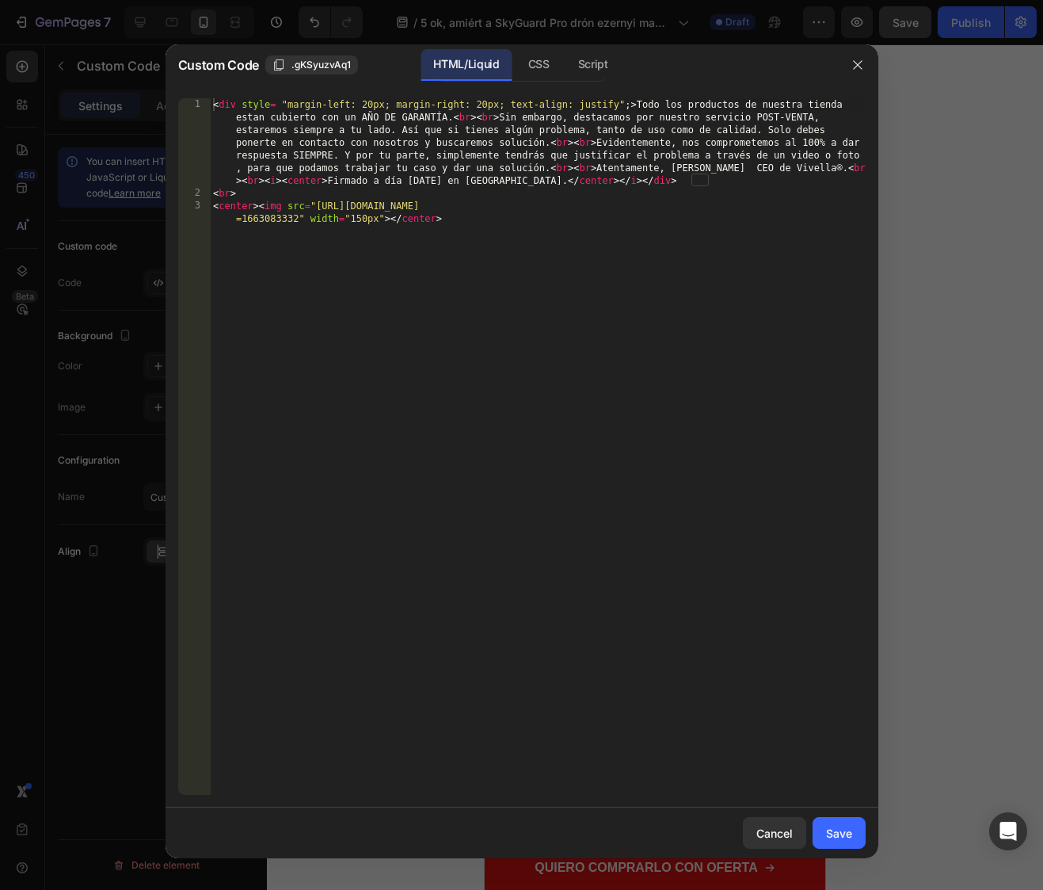
type textarea "<center><img src="https://cdn.shopify.com/s/files/1/0665/6055/7282/files/firma-…"
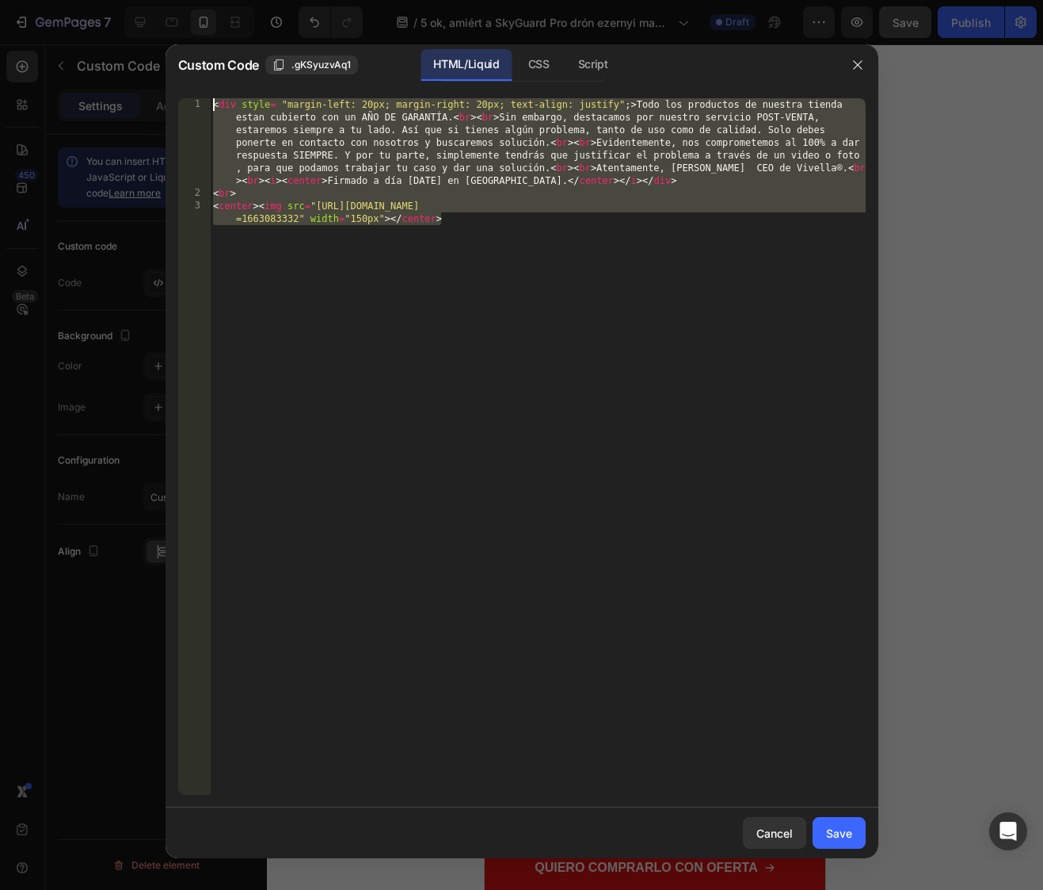
drag, startPoint x: 555, startPoint y: 379, endPoint x: 107, endPoint y: 66, distance: 546.8
click at [0, 0] on html "7 Version history / 5 ok, amiért a SkyGuard Pro drón ezernyi magyart repít úgy,…" at bounding box center [521, 0] width 1043 height 0
paste textarea "<center><img src="https://cdn.shopify.com/s/files/1/0665/6055/7282/files/firma-…"
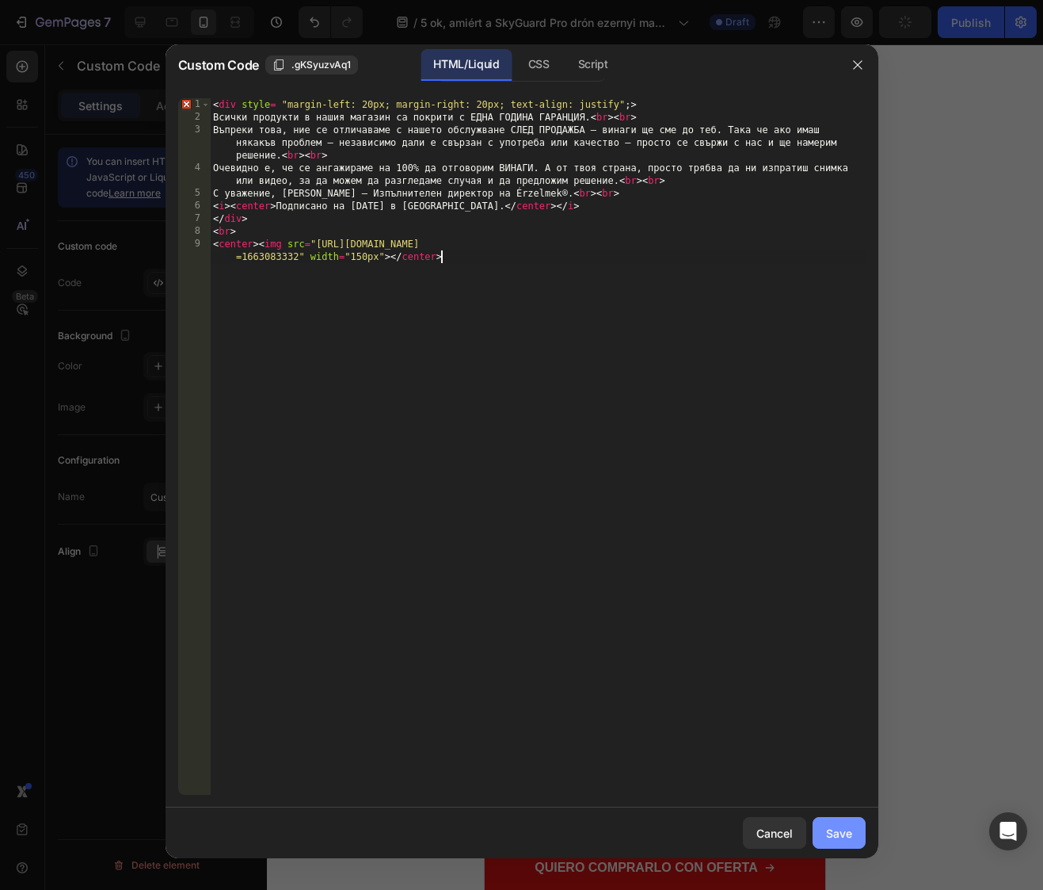
click at [856, 831] on button "Save" at bounding box center [839, 833] width 53 height 32
type textarea "<br> <center><img src="https://cdn.shopify.com/s/files/1/0665/6055/7282/files/f…"
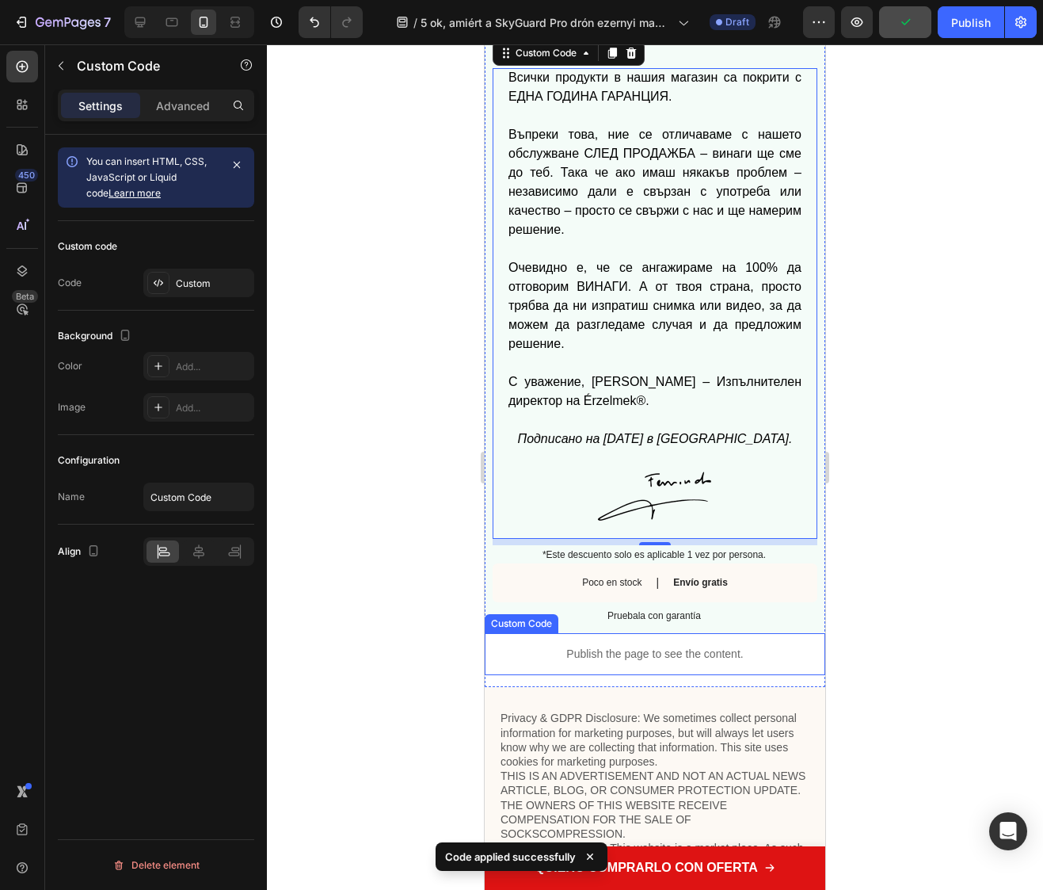
scroll to position [10499, 0]
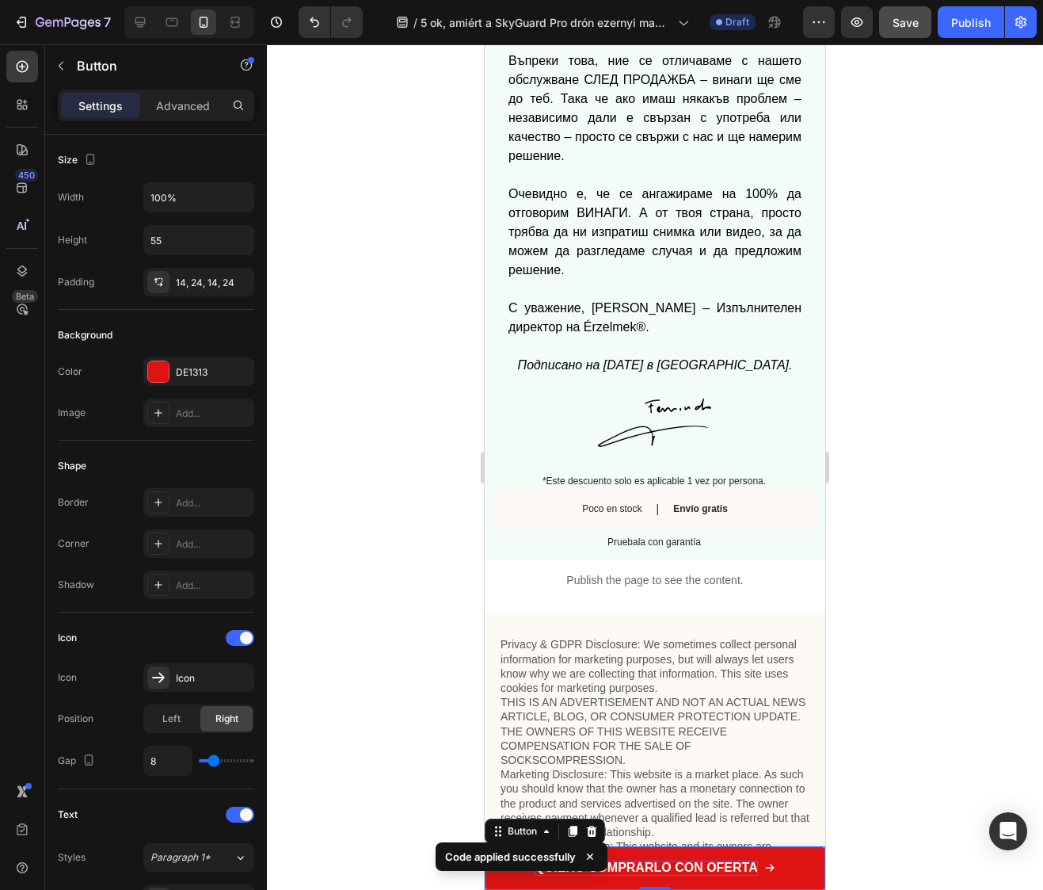
click at [661, 869] on strong "QUIERO COMPRARLO CON OFERTA" at bounding box center [646, 866] width 223 height 13
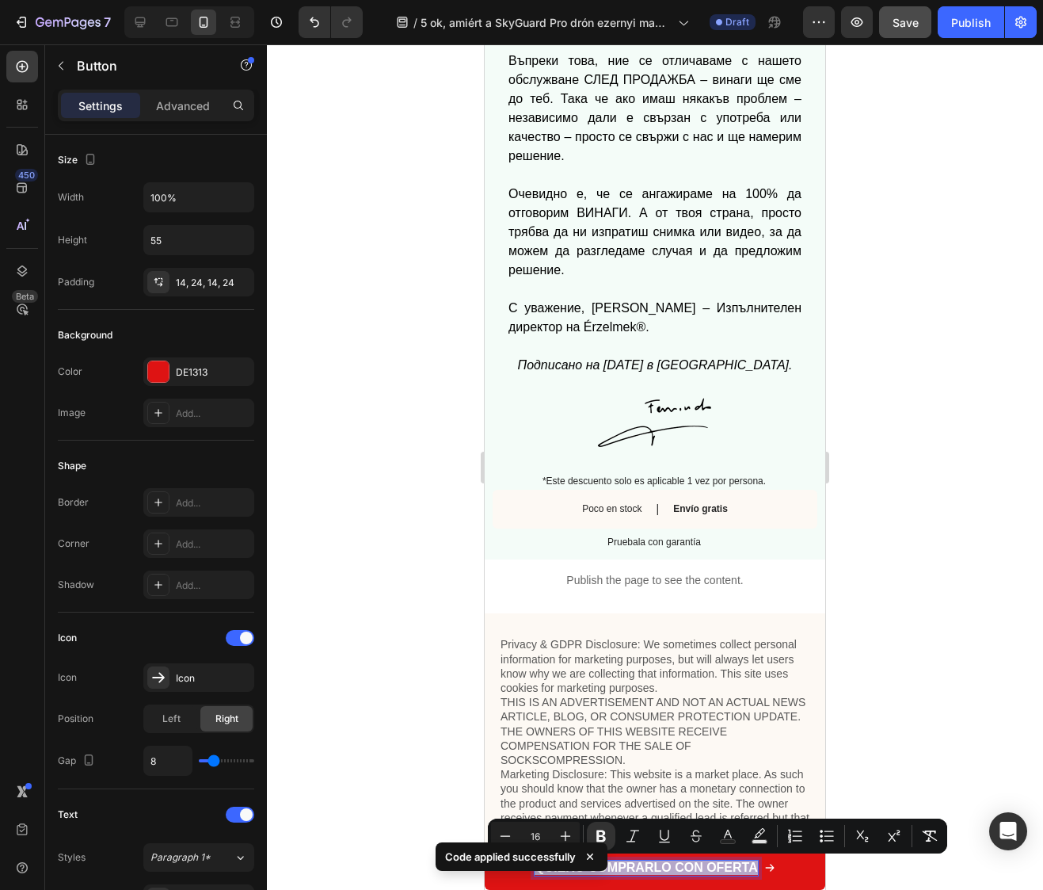
copy strong "QUIERO COMPRARLO CON OFERTA"
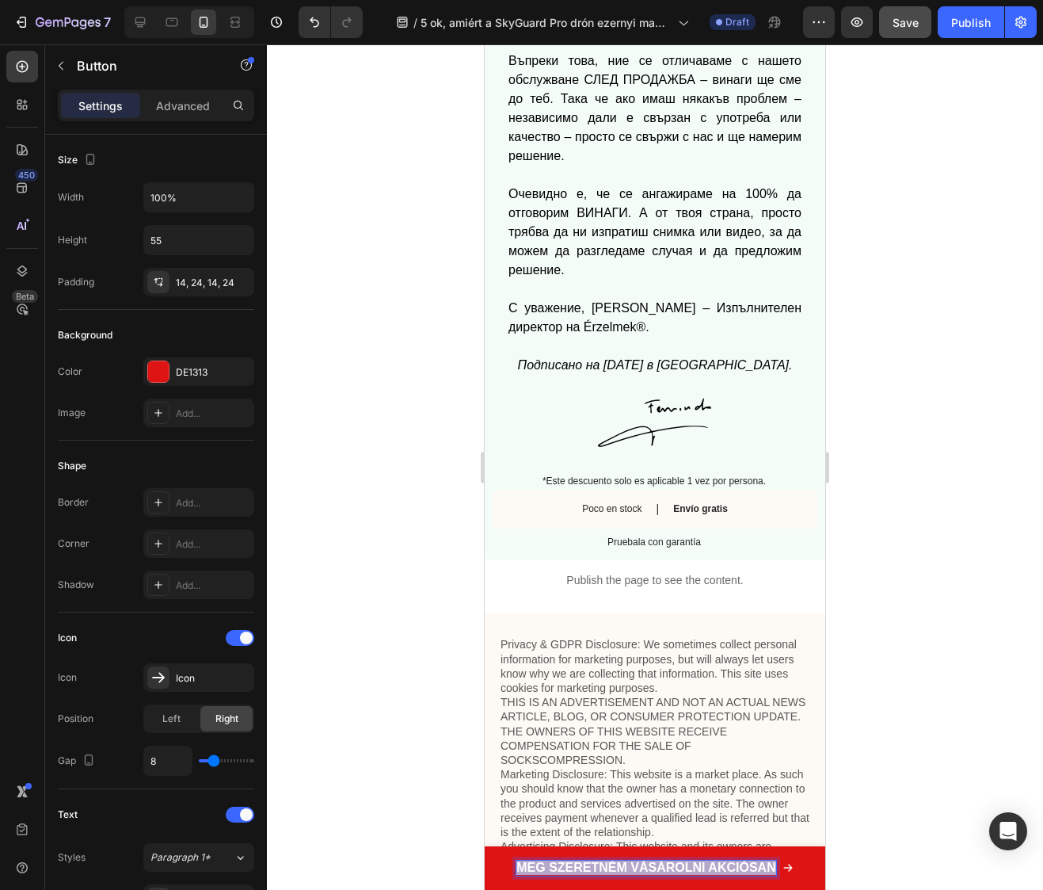
scroll to position [10500, 0]
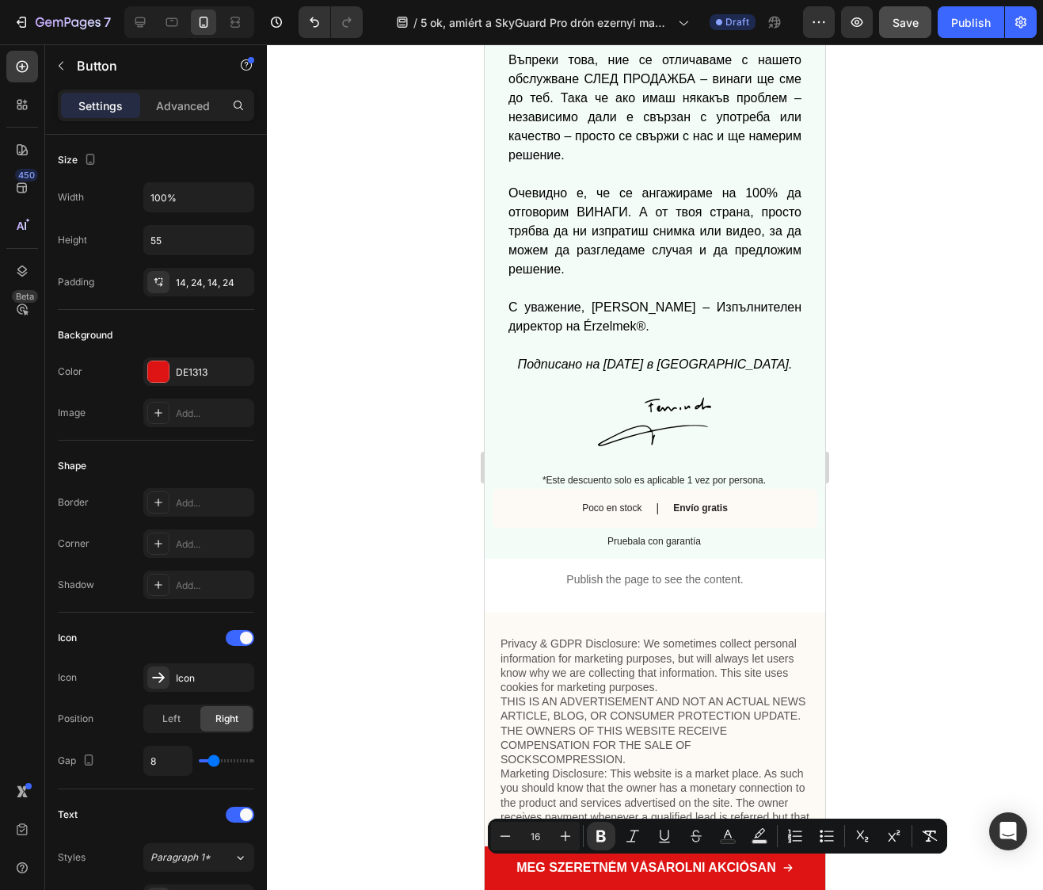
click at [925, 657] on div at bounding box center [655, 466] width 776 height 845
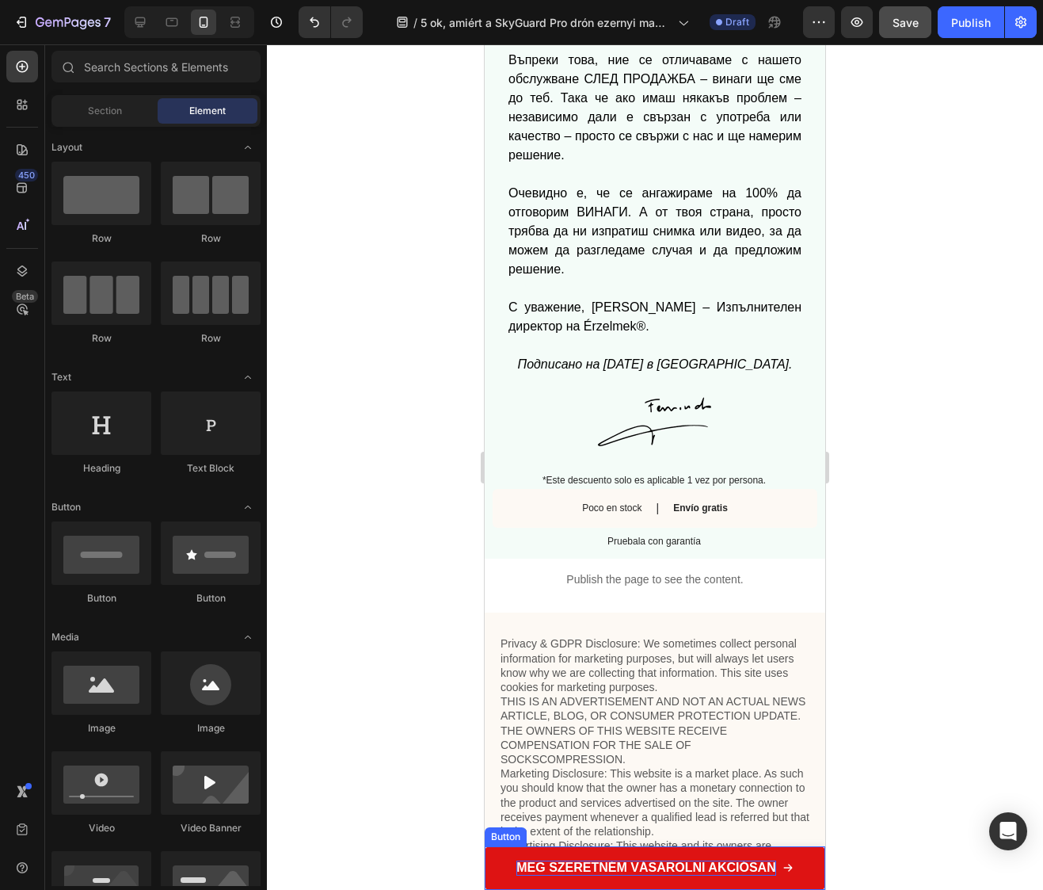
click at [638, 864] on strong "MEG SZERETNÉM VÁSÁROLNI AKCIÓSAN" at bounding box center [646, 866] width 259 height 13
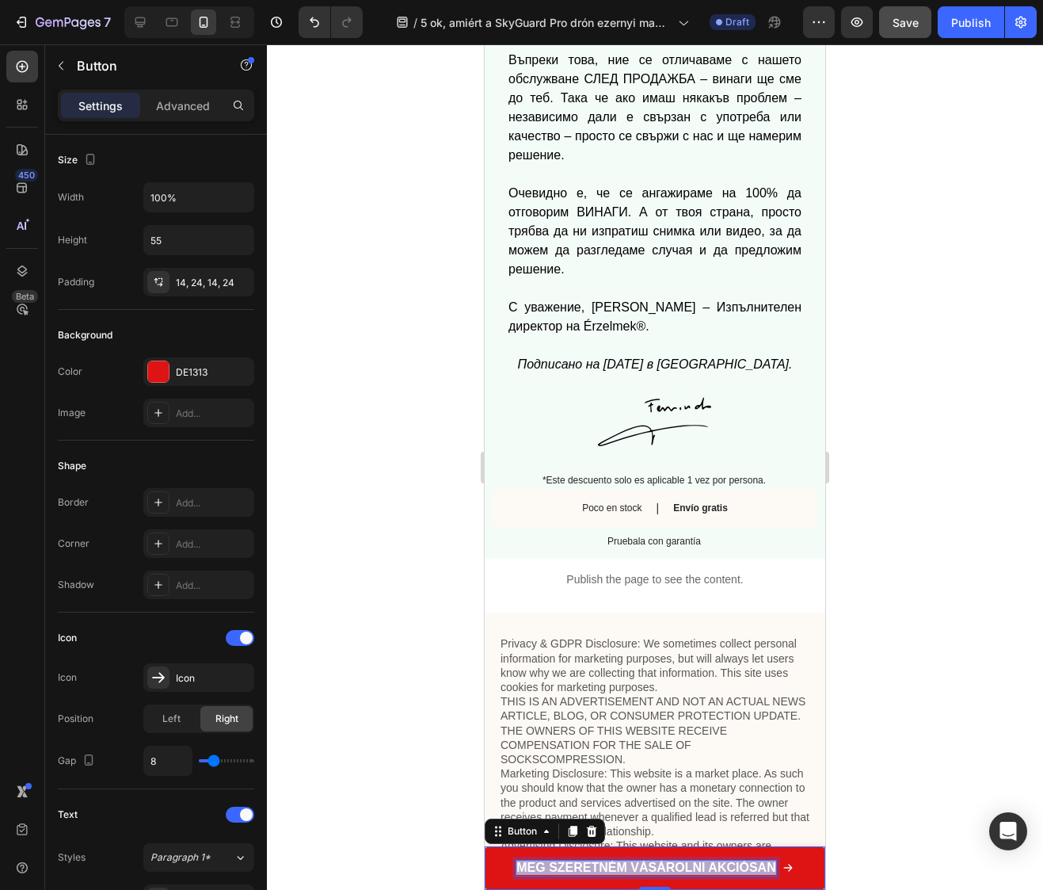
click at [638, 864] on strong "MEG SZERETNÉM VÁSÁROLNI AKCIÓSAN" at bounding box center [646, 866] width 259 height 13
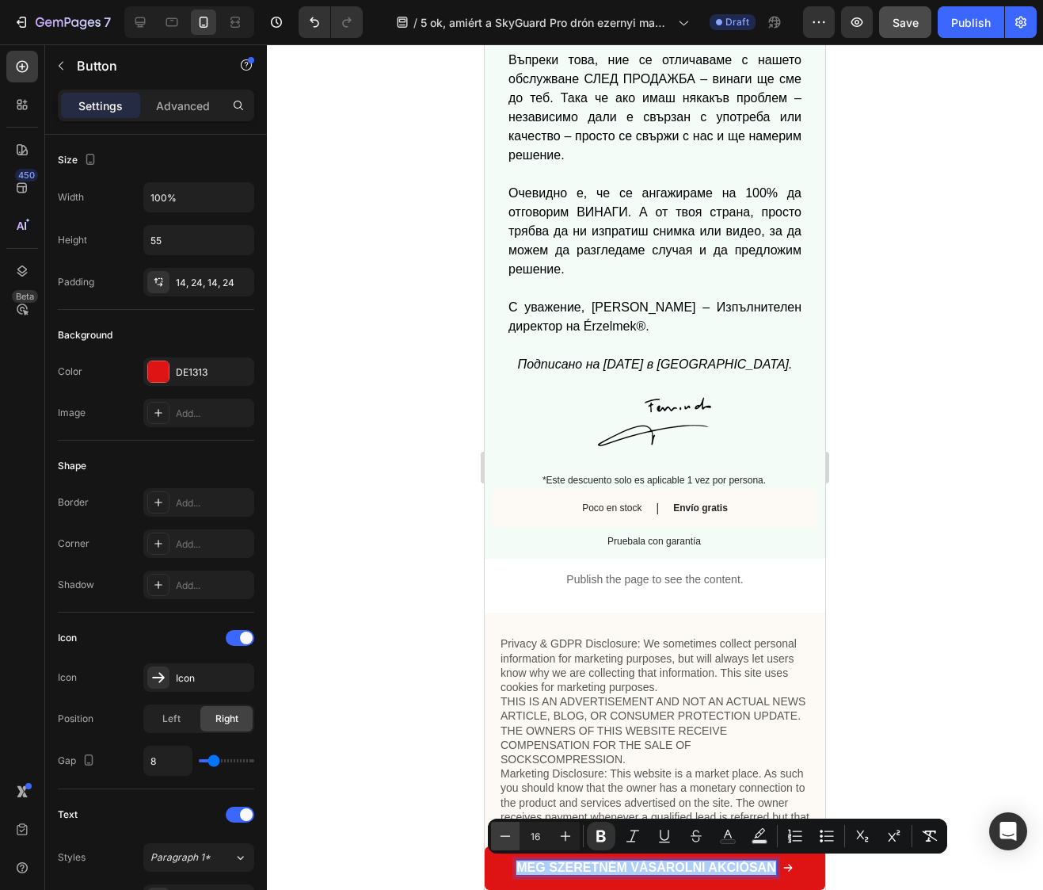
click at [506, 833] on icon "Editor contextual toolbar" at bounding box center [506, 836] width 16 height 16
type input "15"
click at [897, 696] on div at bounding box center [655, 466] width 776 height 845
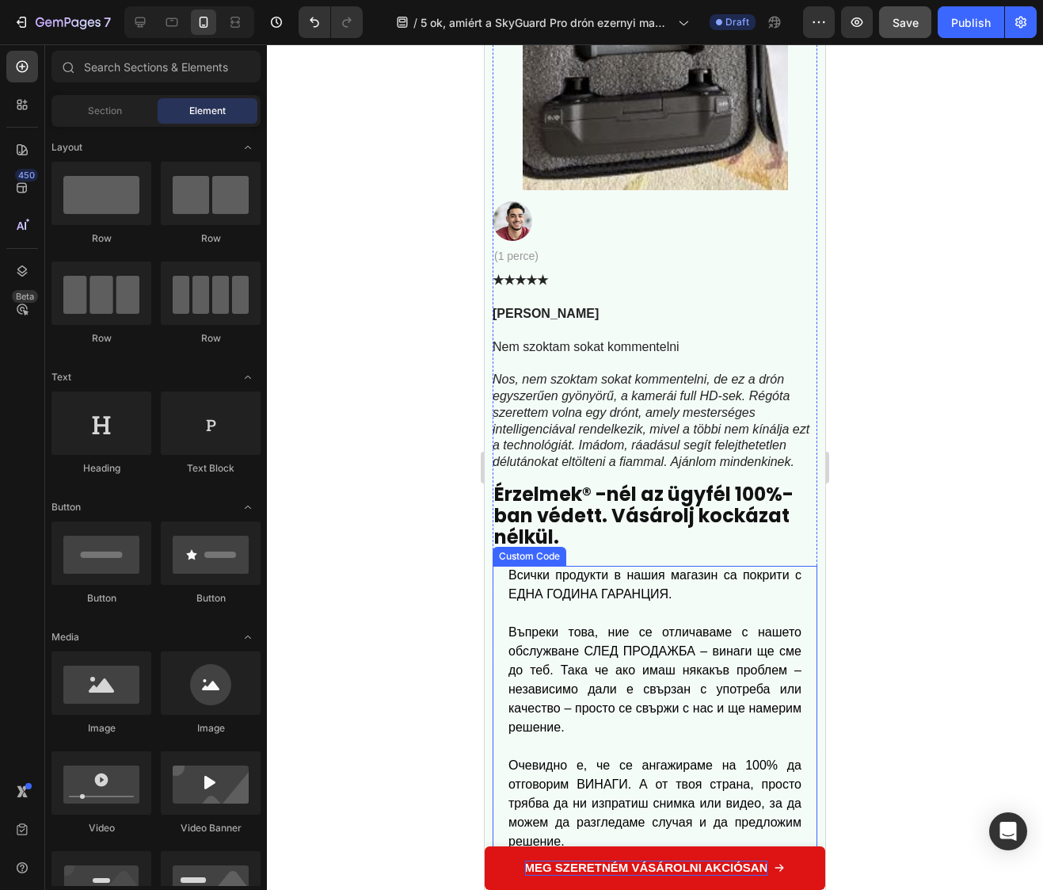
scroll to position [9910, 0]
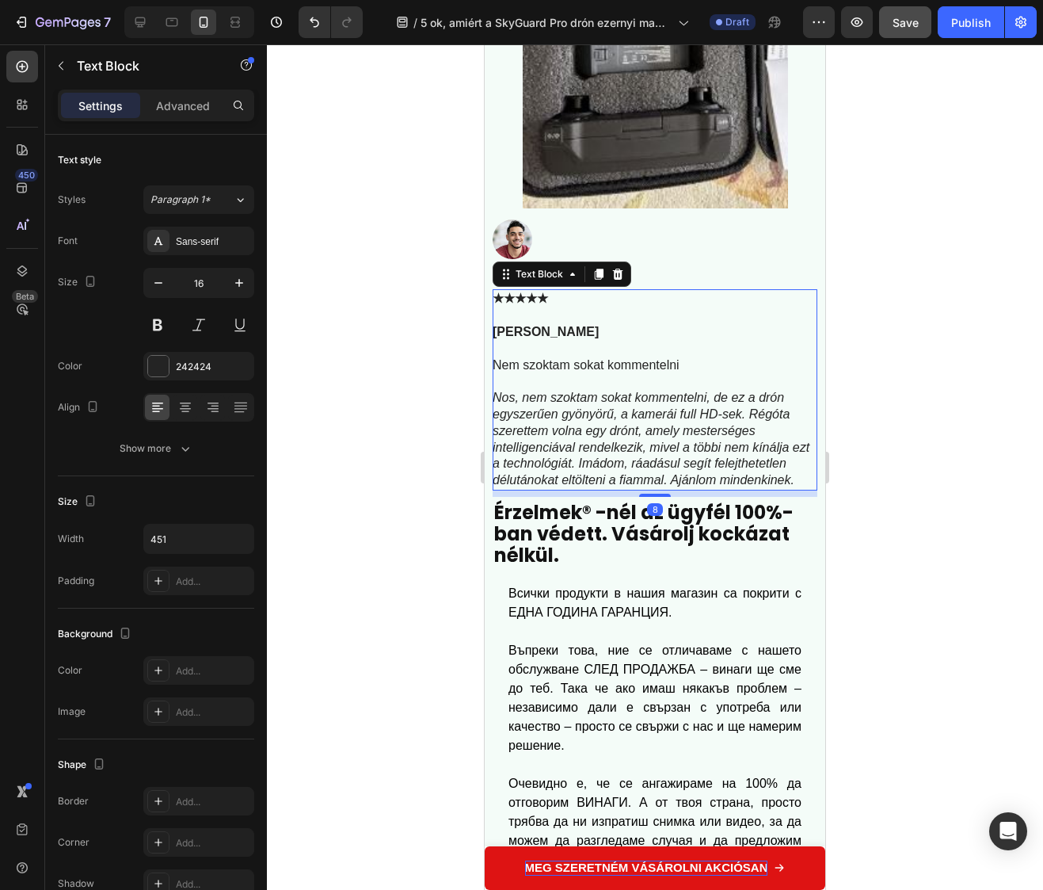
click at [633, 486] on icon "Nos, nem szoktam sokat kommentelni, de ez a drón egyszerűen gyönyörű, a kamerái…" at bounding box center [651, 439] width 317 height 96
click at [647, 497] on div "8" at bounding box center [655, 493] width 325 height 6
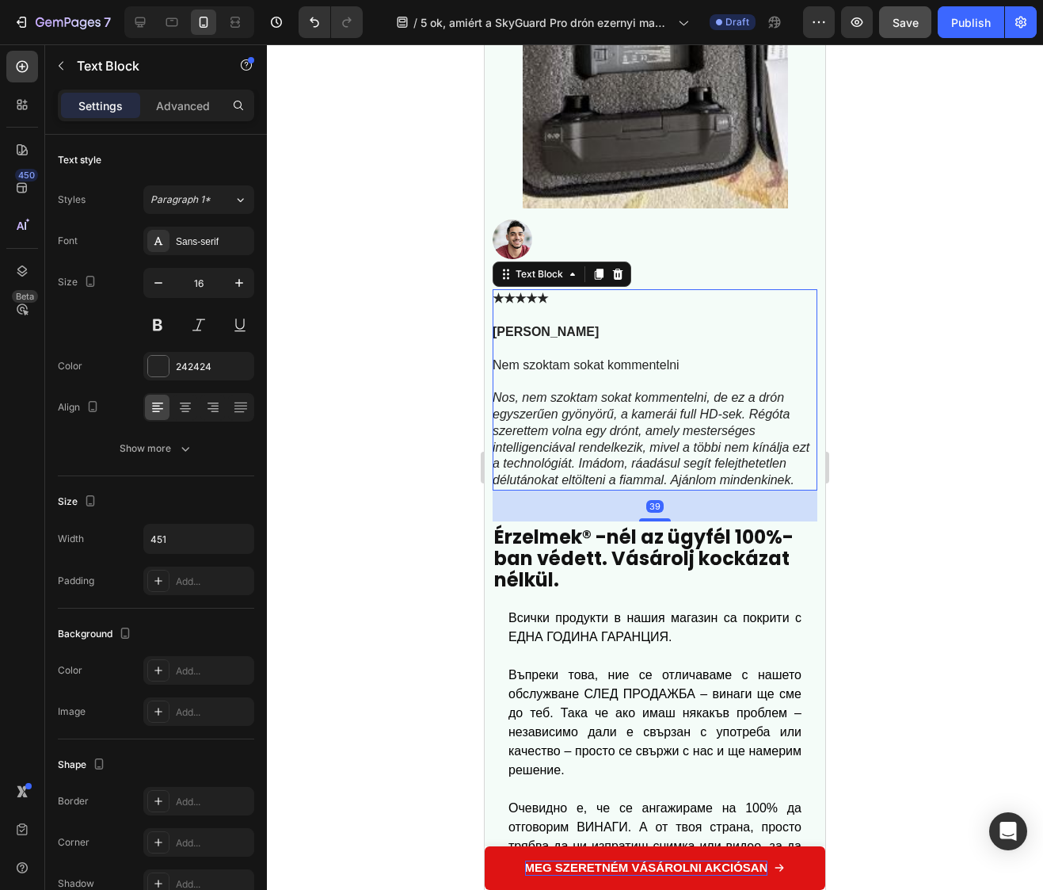
drag, startPoint x: 650, startPoint y: 547, endPoint x: 649, endPoint y: 572, distance: 24.6
click at [649, 521] on div at bounding box center [655, 519] width 32 height 3
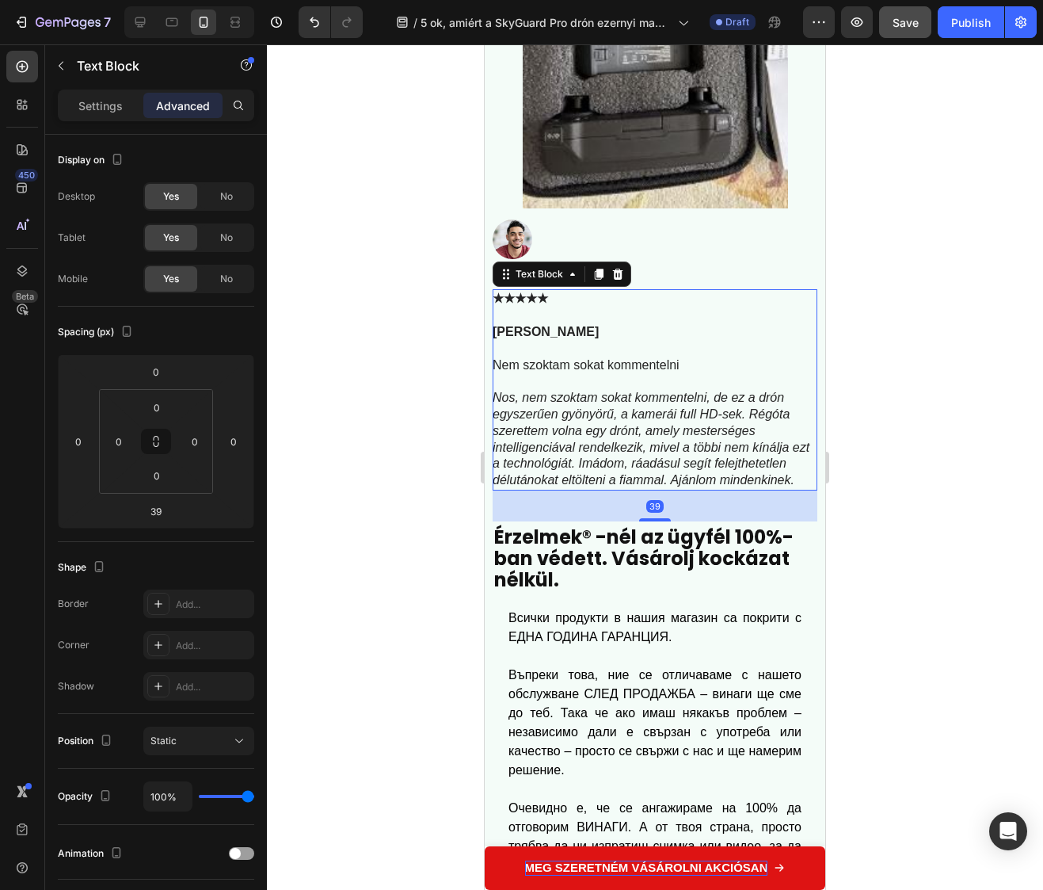
drag, startPoint x: 1013, startPoint y: 568, endPoint x: 984, endPoint y: 566, distance: 29.4
click at [1009, 568] on div at bounding box center [655, 466] width 776 height 845
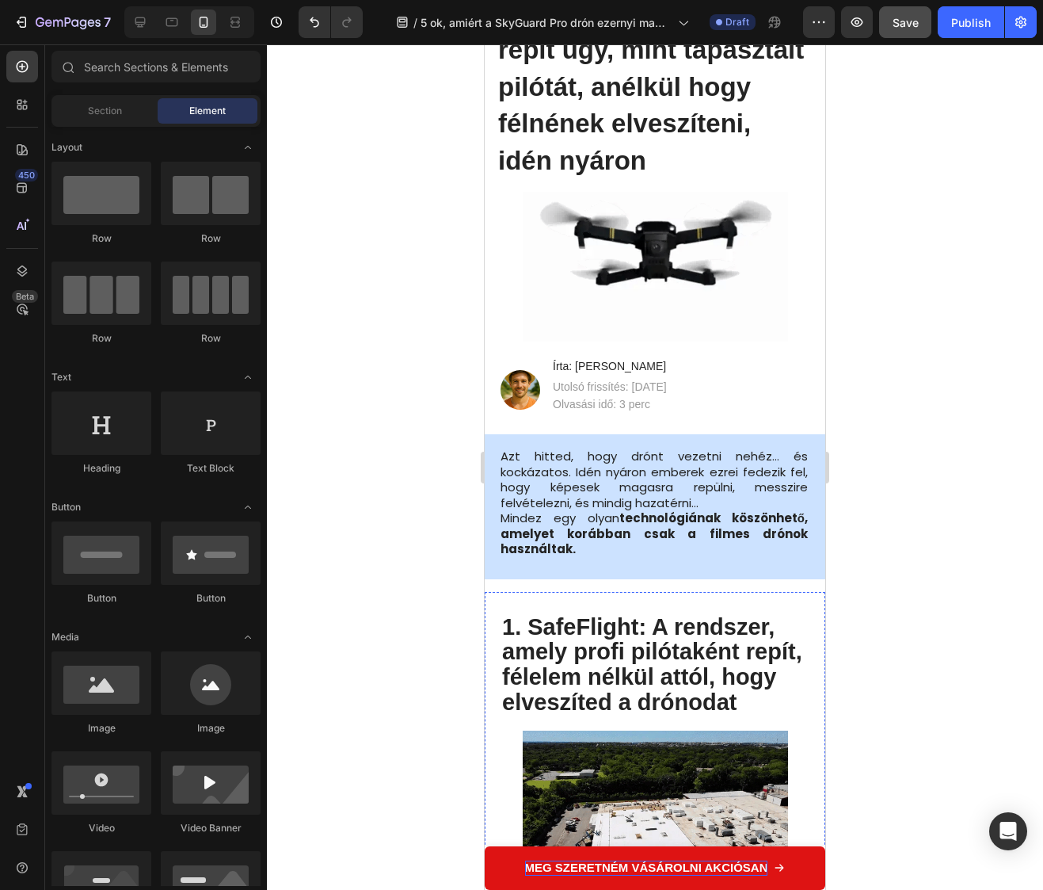
scroll to position [0, 0]
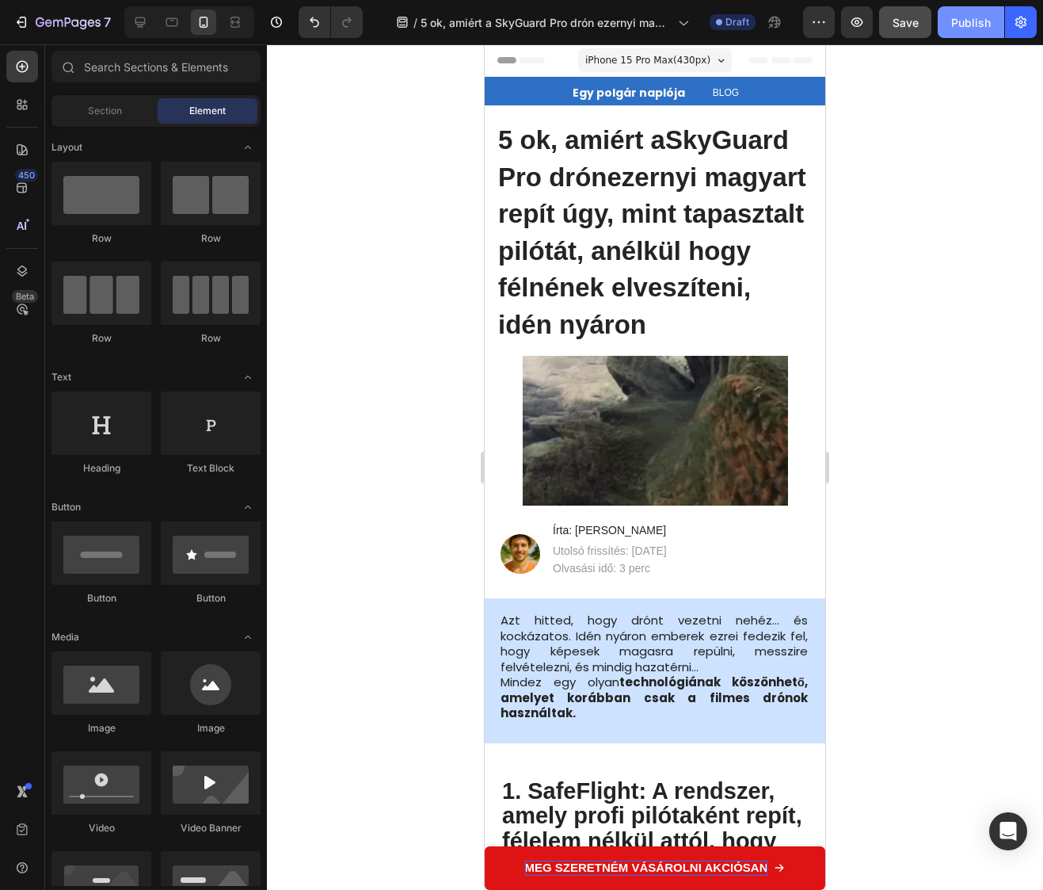
click at [948, 17] on button "Publish" at bounding box center [971, 22] width 67 height 32
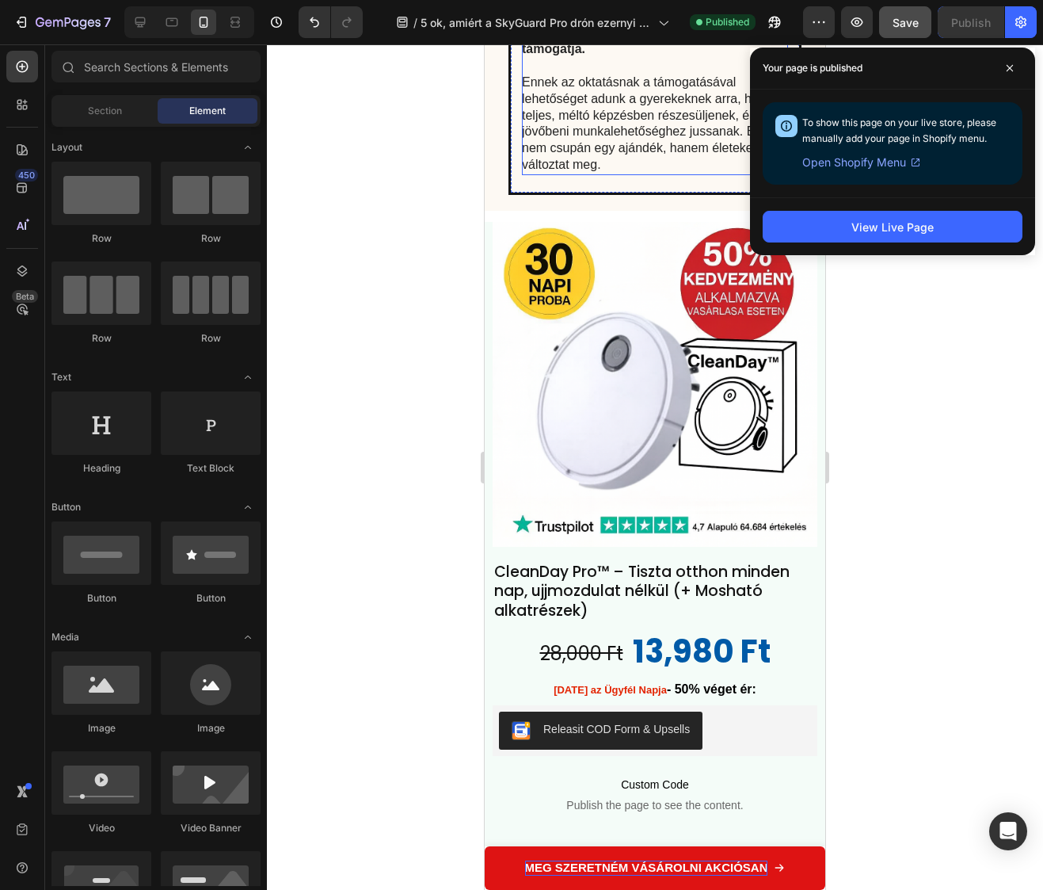
scroll to position [5124, 0]
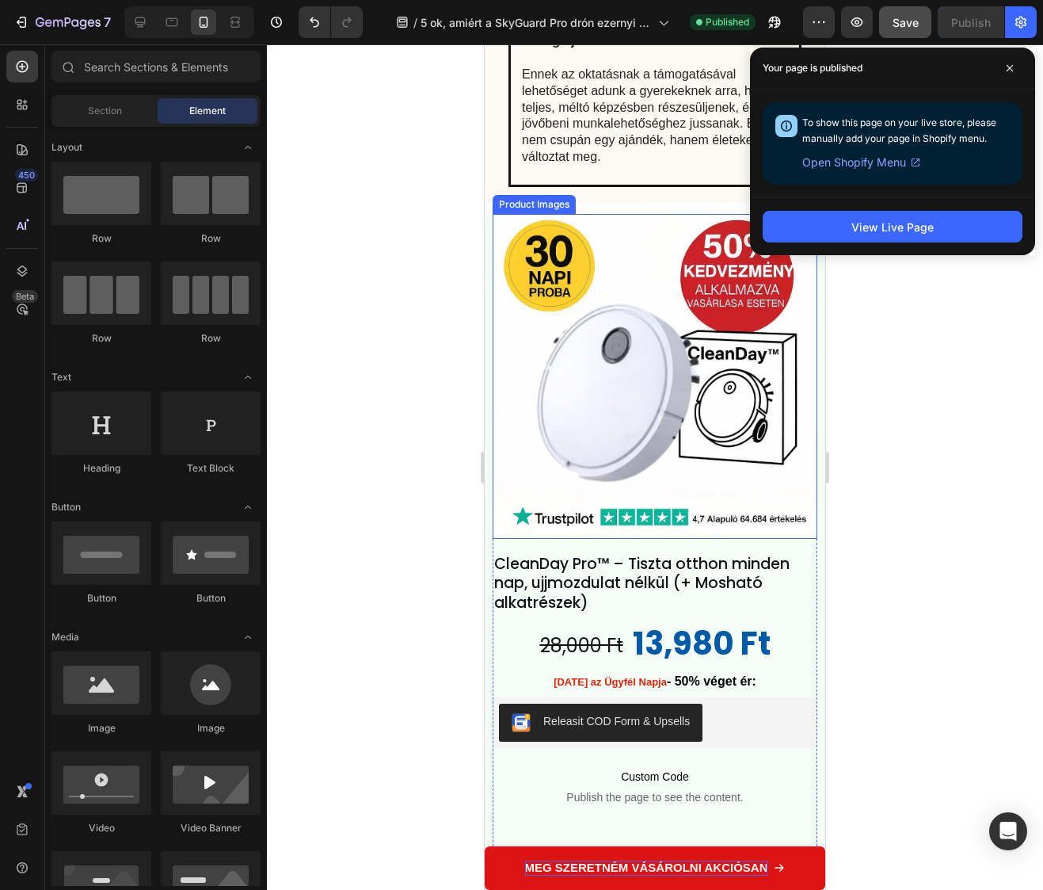
click at [627, 416] on img at bounding box center [655, 376] width 325 height 325
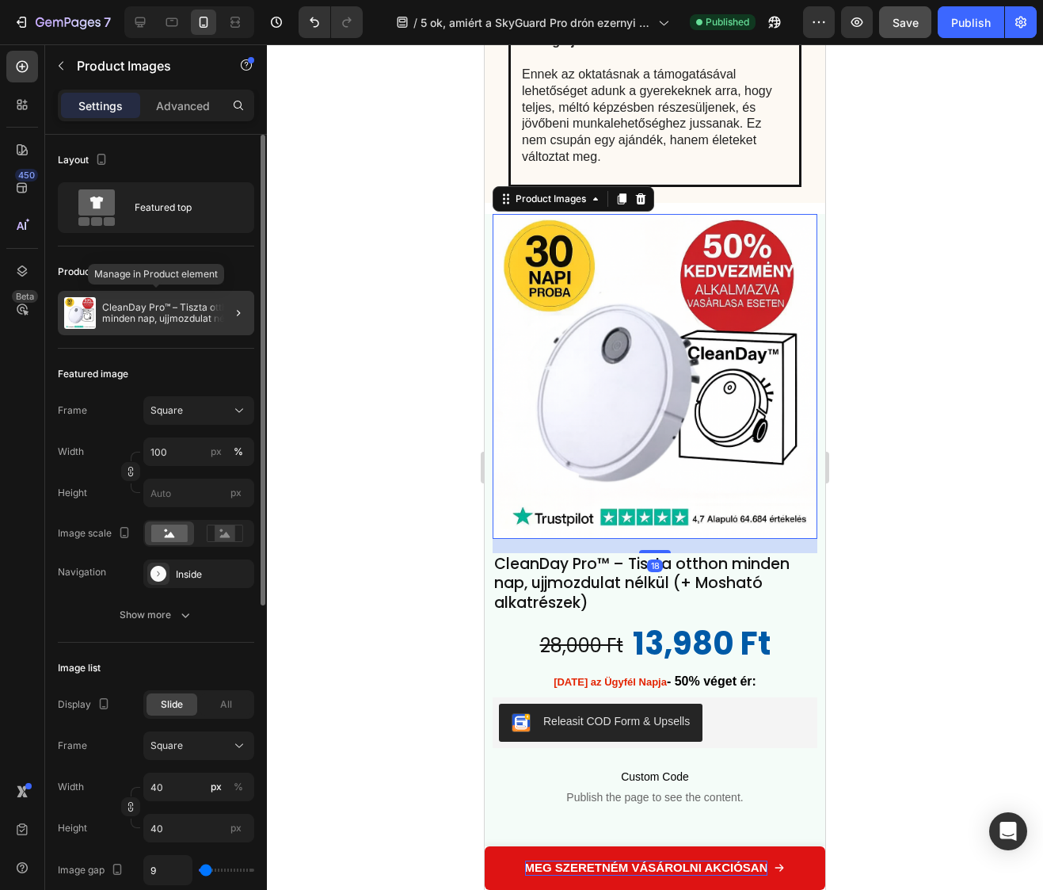
click at [151, 312] on p "CleanDay Pro™ – Tiszta otthon minden nap, ujjmozdulat nélkül (+ Mosható alkatré…" at bounding box center [175, 313] width 146 height 22
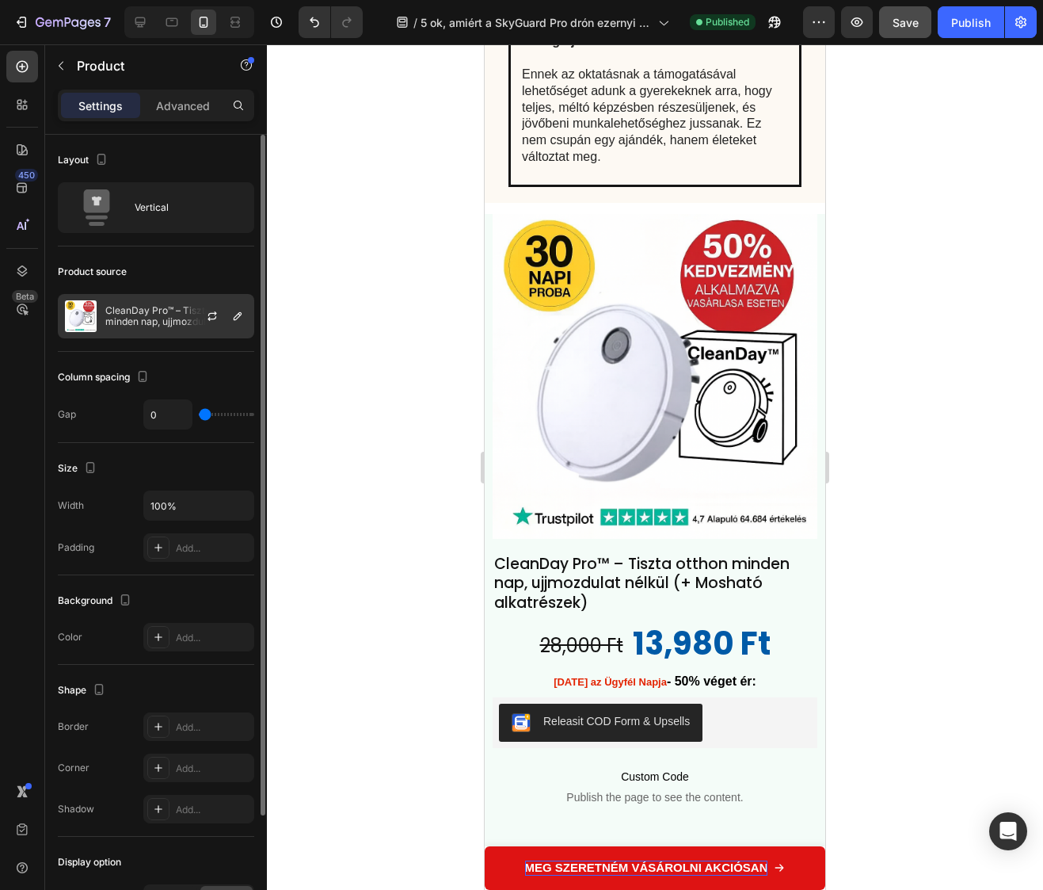
click at [143, 311] on p "CleanDay Pro™ – Tiszta otthon minden nap, ujjmozdulat nélkül (+ Mosható alkatré…" at bounding box center [176, 316] width 142 height 22
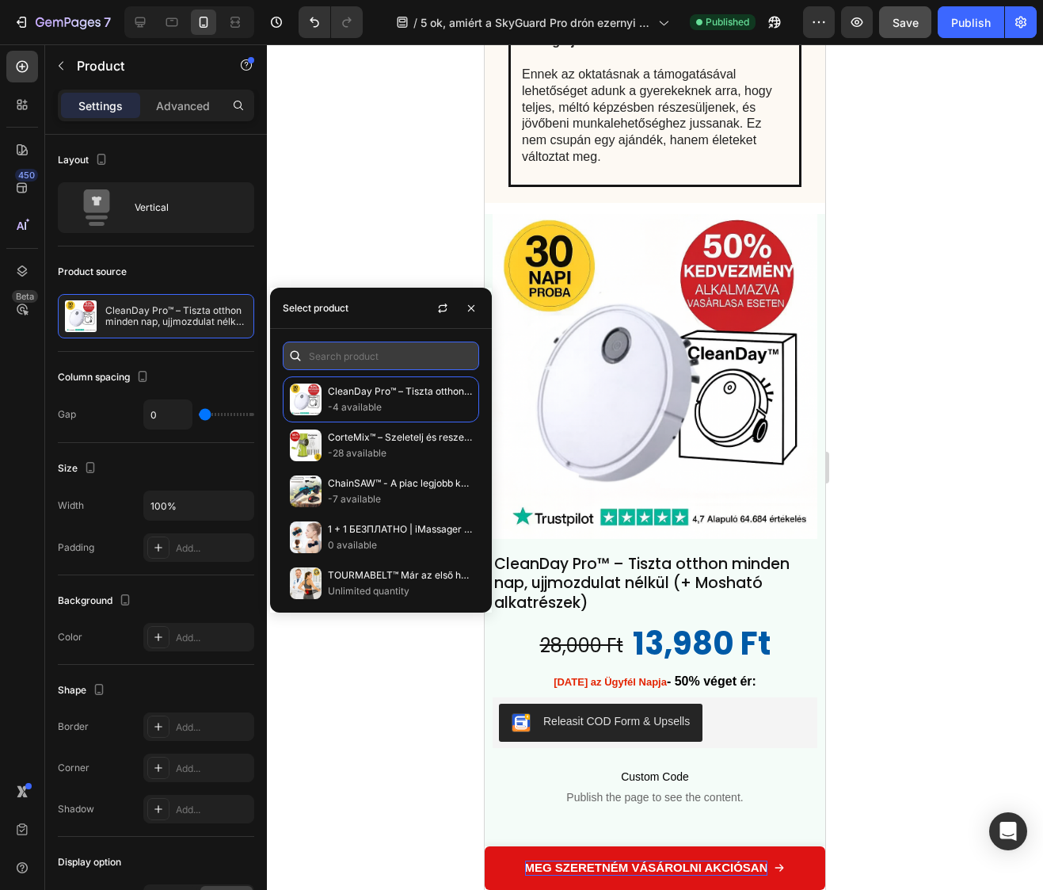
click at [381, 366] on input "text" at bounding box center [381, 355] width 196 height 29
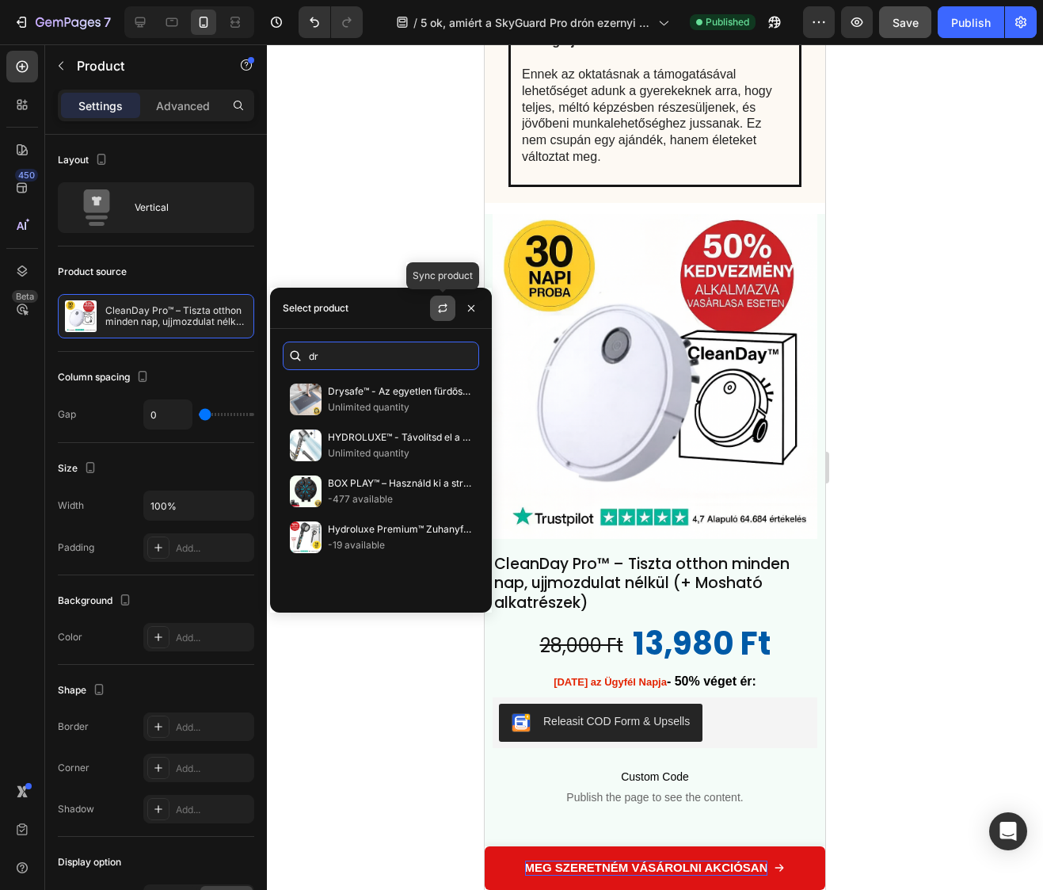
type input "dr"
click at [445, 312] on icon "button" at bounding box center [443, 308] width 13 height 13
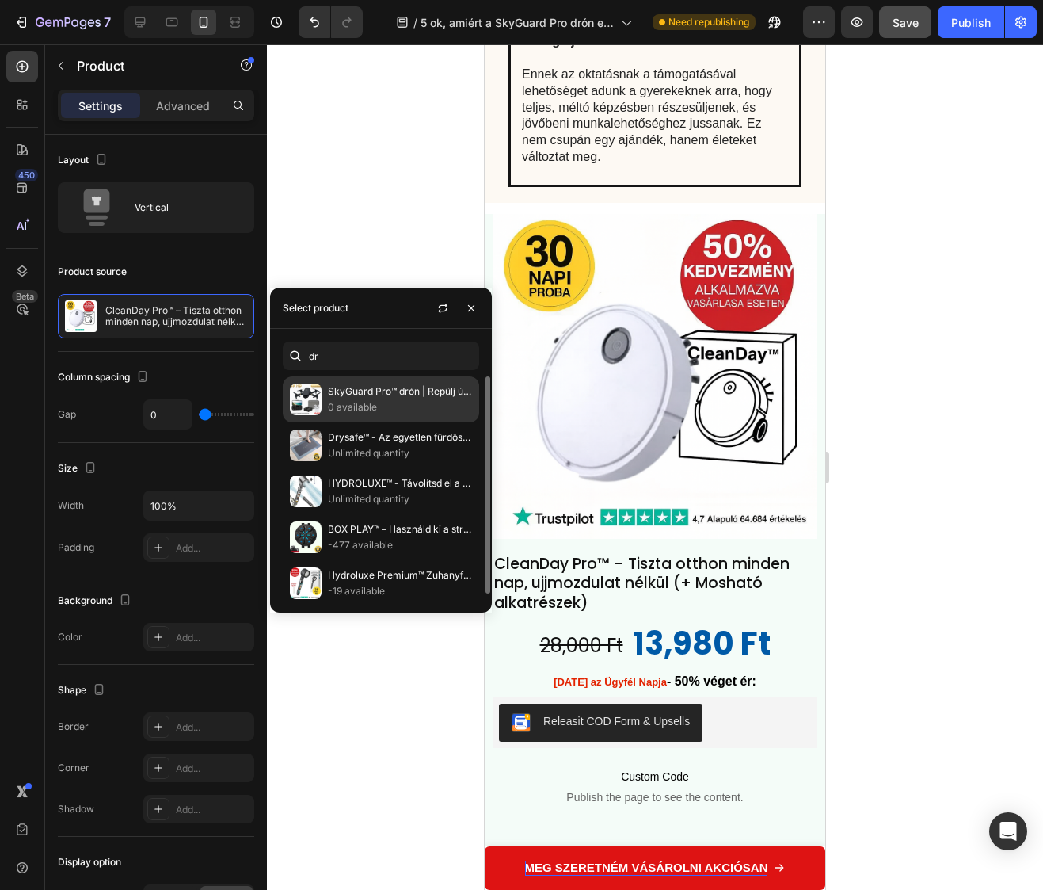
click at [365, 395] on p "SkyGuard Pro™ drón | Repülj úgy, mint egy profi pilóta, félelem nélkül, hogy el…" at bounding box center [400, 391] width 144 height 16
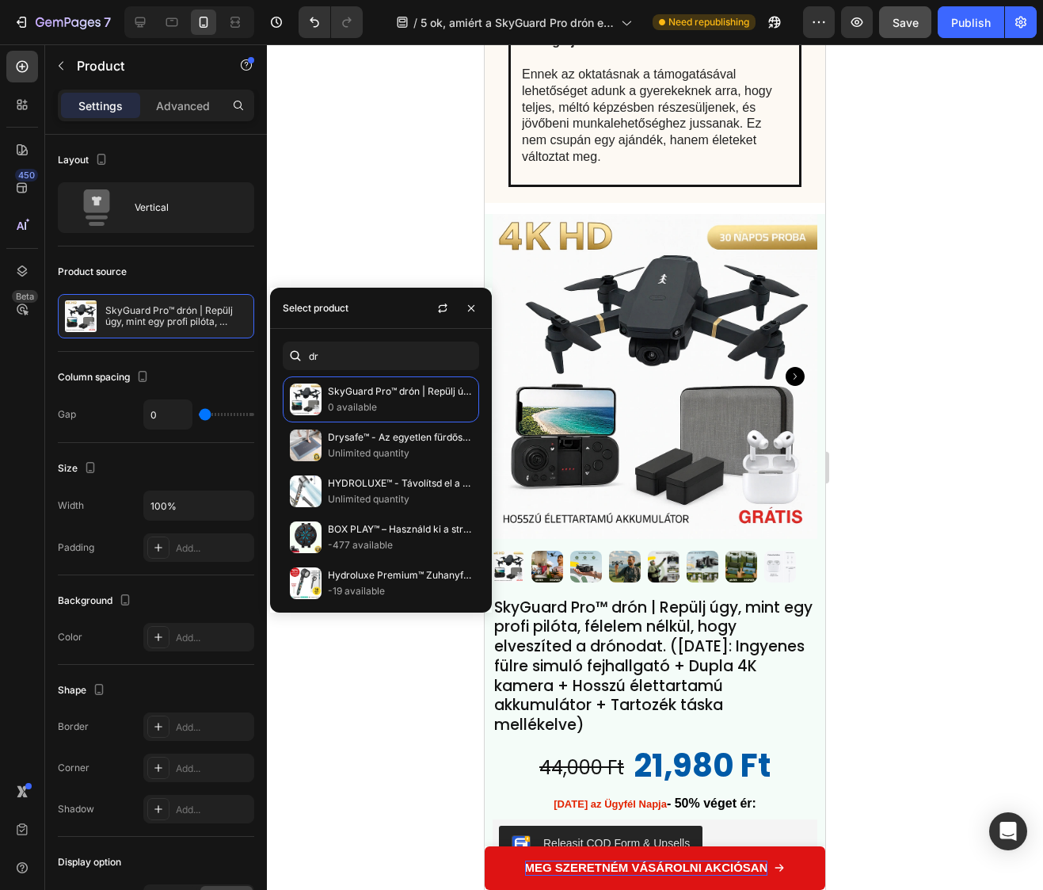
click at [428, 753] on div at bounding box center [655, 466] width 776 height 845
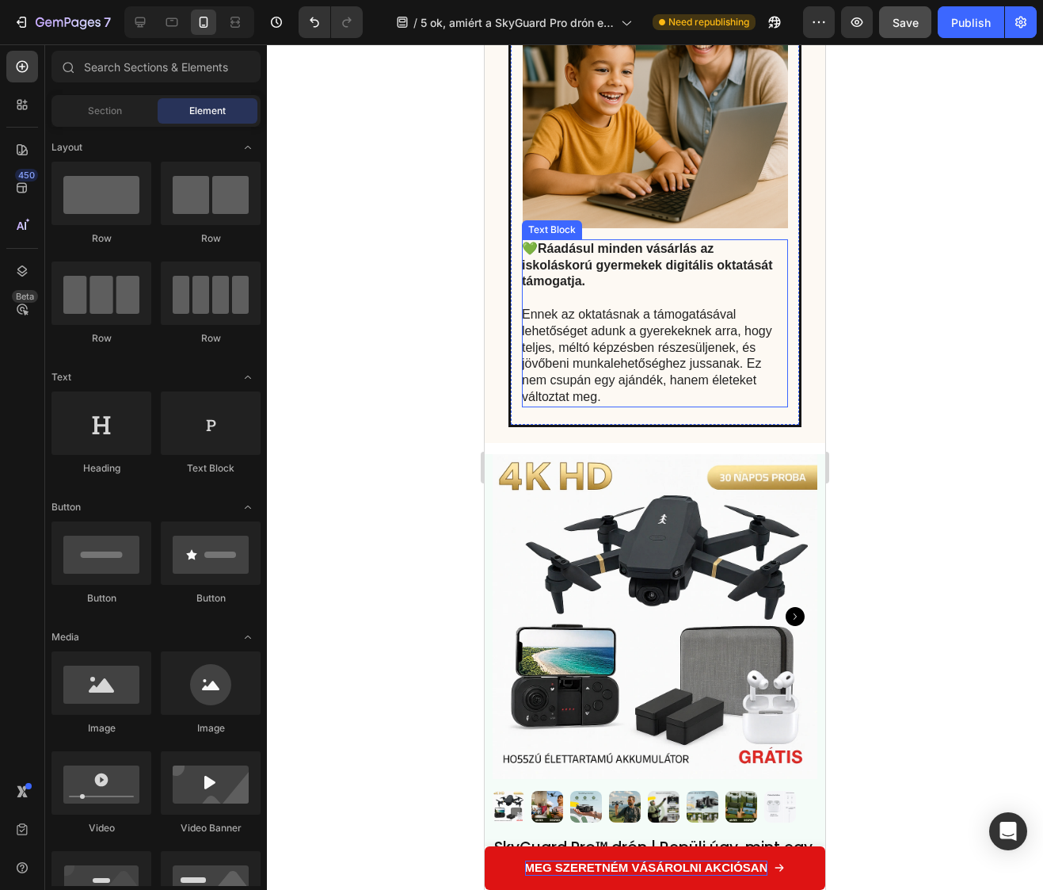
scroll to position [4693, 0]
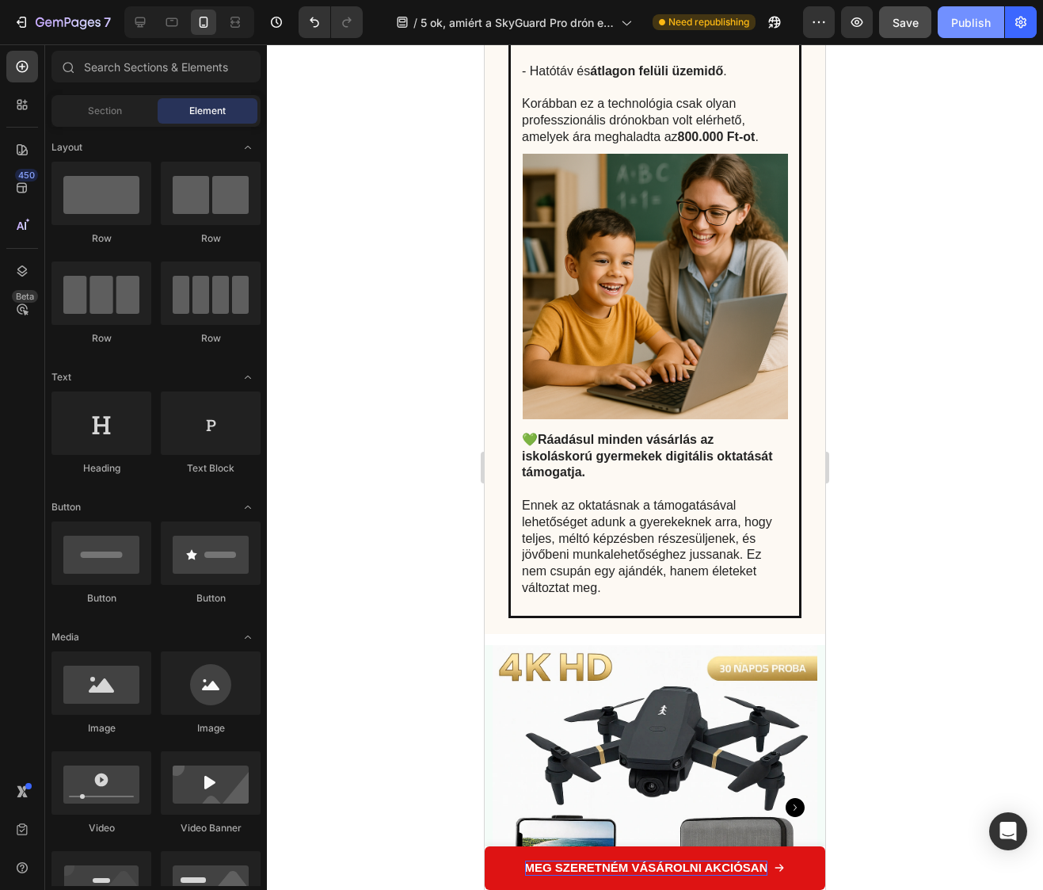
click at [952, 21] on div "Publish" at bounding box center [972, 22] width 40 height 17
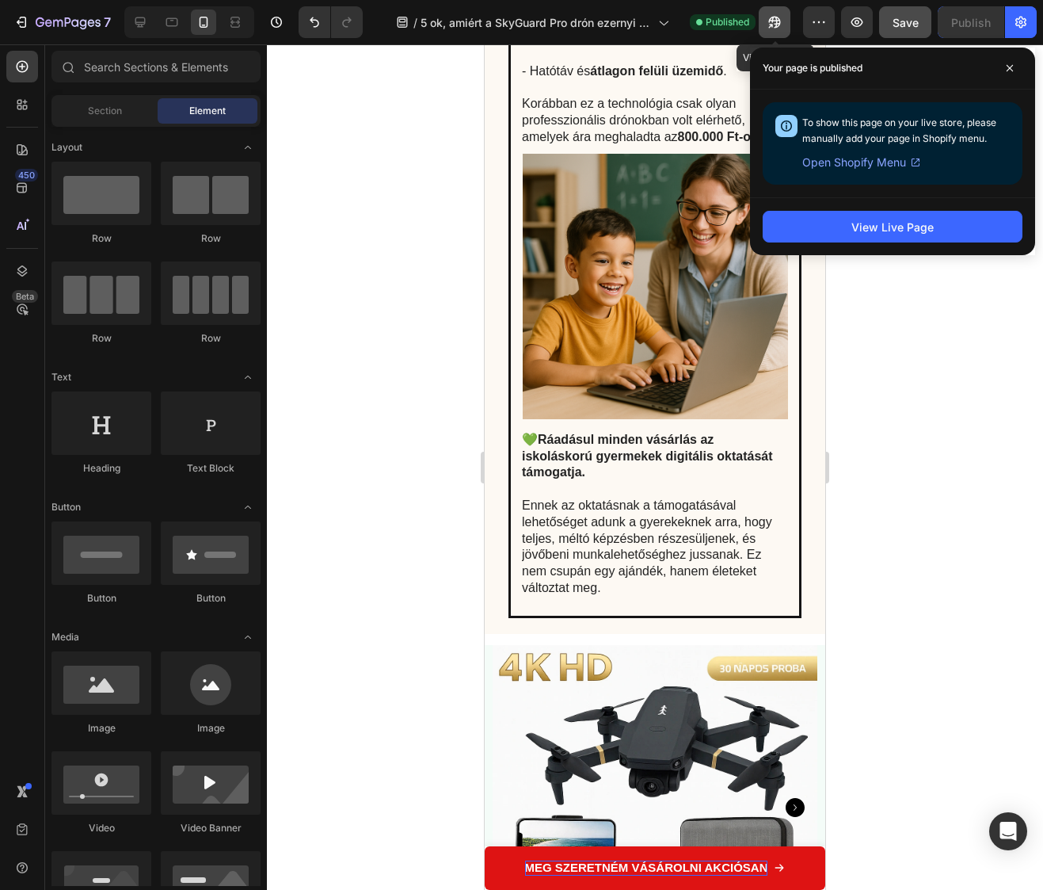
click at [763, 34] on button "button" at bounding box center [775, 22] width 32 height 32
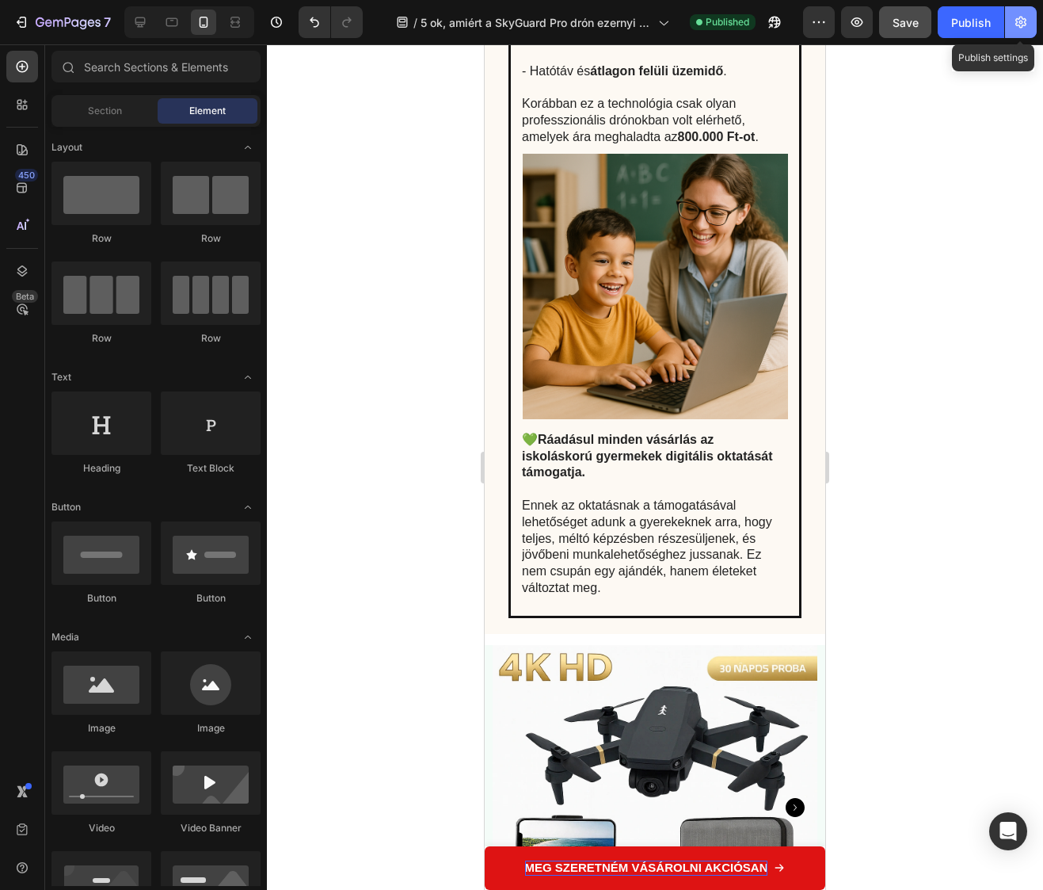
click at [1030, 27] on button "button" at bounding box center [1021, 22] width 32 height 32
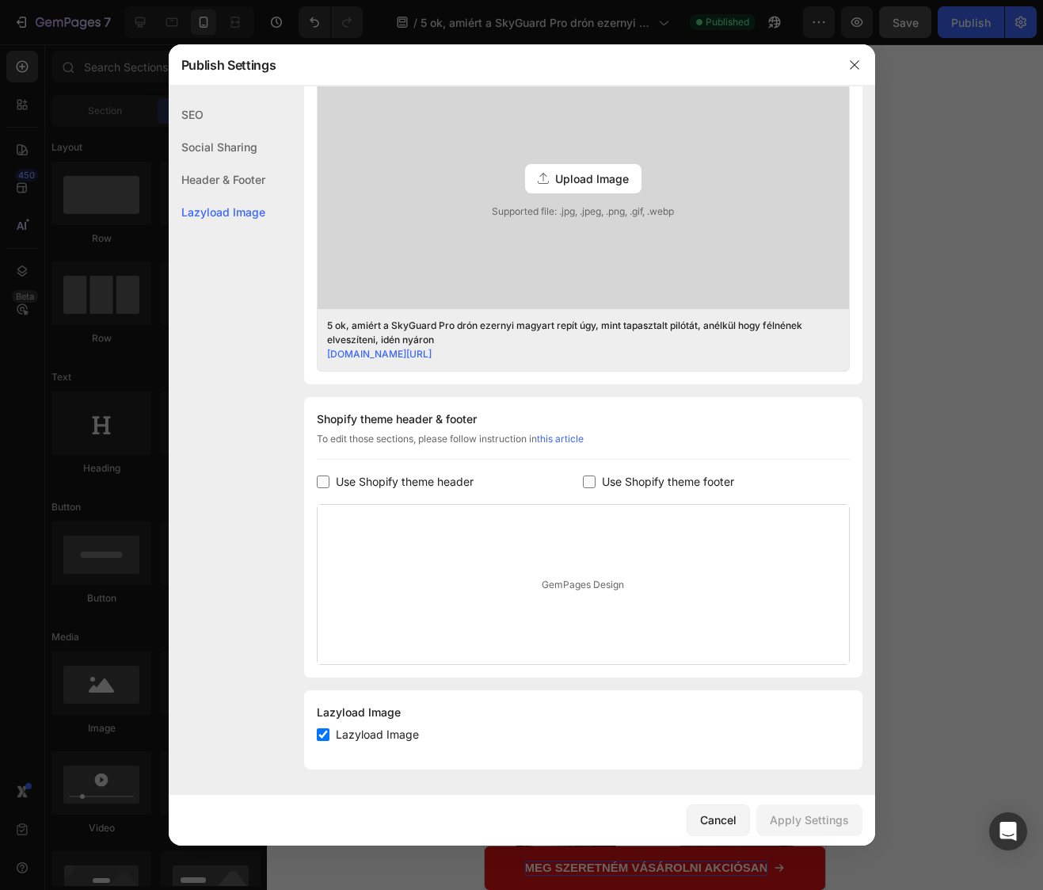
scroll to position [507, 0]
click at [602, 485] on span "Use Shopify theme footer" at bounding box center [668, 481] width 132 height 19
checkbox input "true"
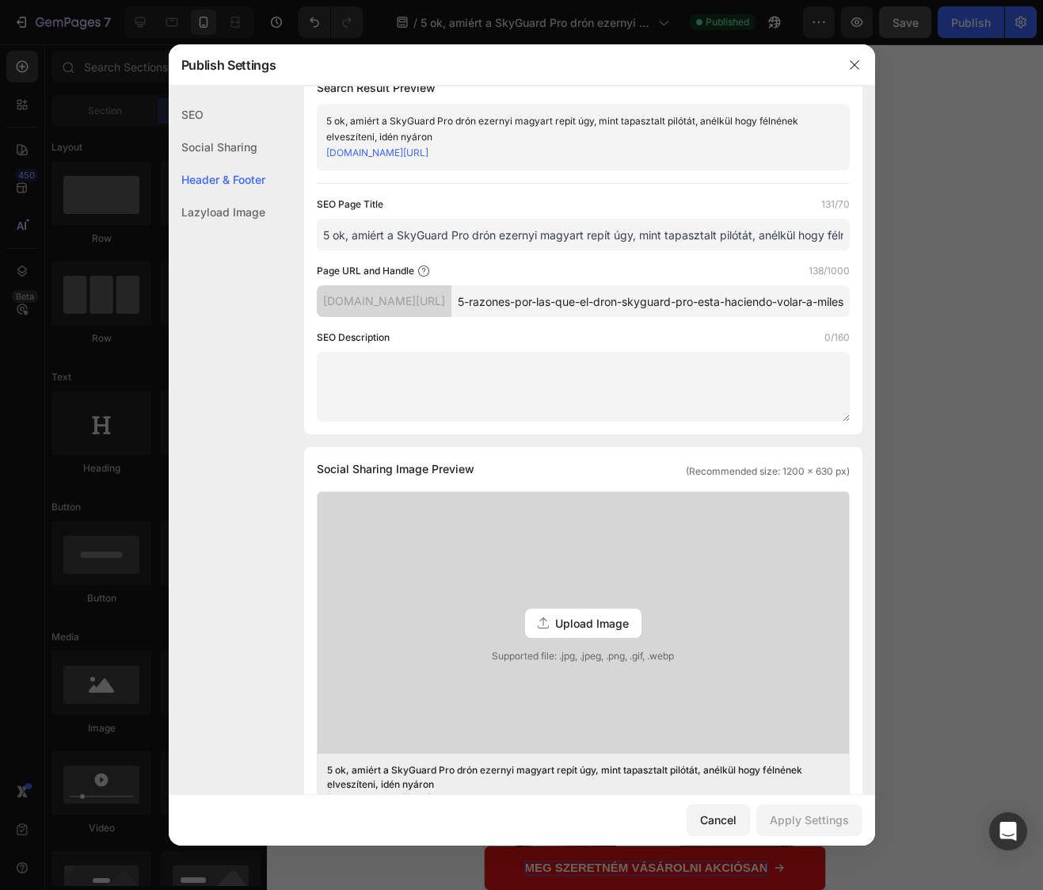
scroll to position [0, 0]
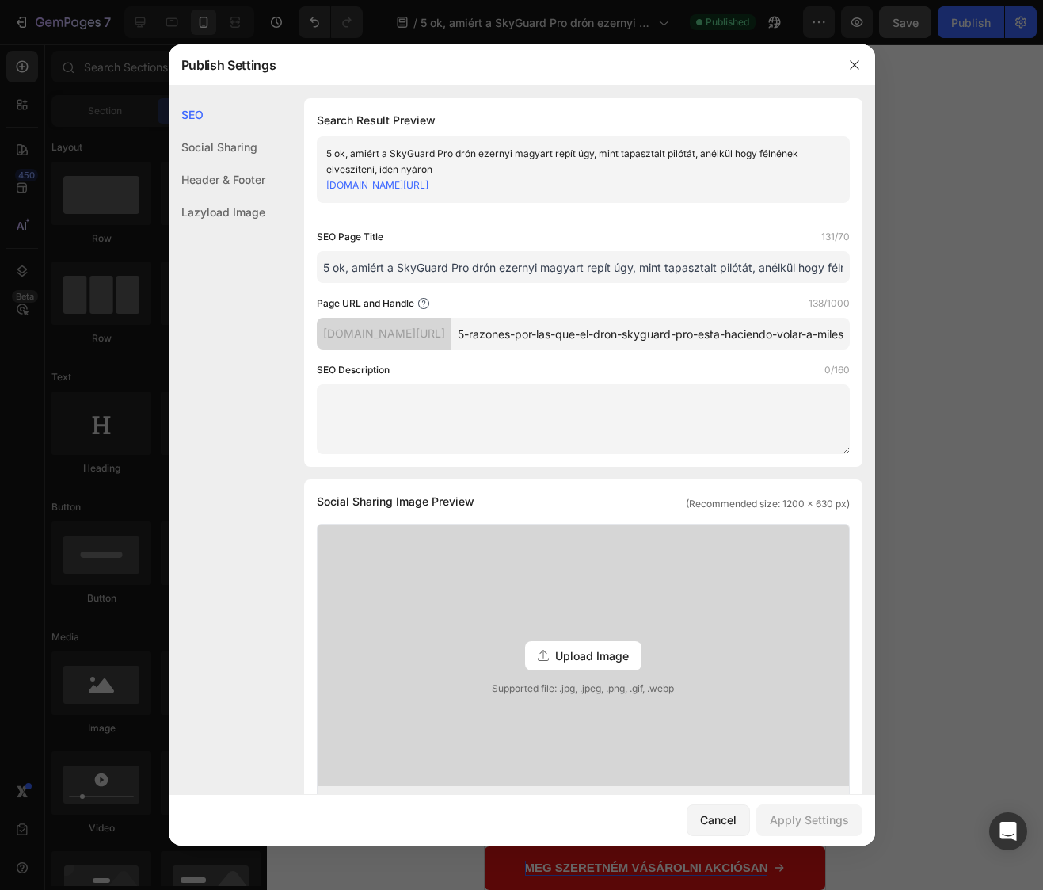
click at [631, 281] on input "5 ok, amiért a SkyGuard Pro drón ezernyi magyart repít úgy, mint tapasztalt pil…" at bounding box center [583, 267] width 533 height 32
drag, startPoint x: 638, startPoint y: 281, endPoint x: 794, endPoint y: 286, distance: 156.2
click at [794, 283] on input "5 ok, amiért a SkyGuard Pro drón ezernyi magyart repít úgy, mint tapasztalt pil…" at bounding box center [583, 267] width 533 height 32
drag, startPoint x: 641, startPoint y: 283, endPoint x: 1114, endPoint y: 282, distance: 473.0
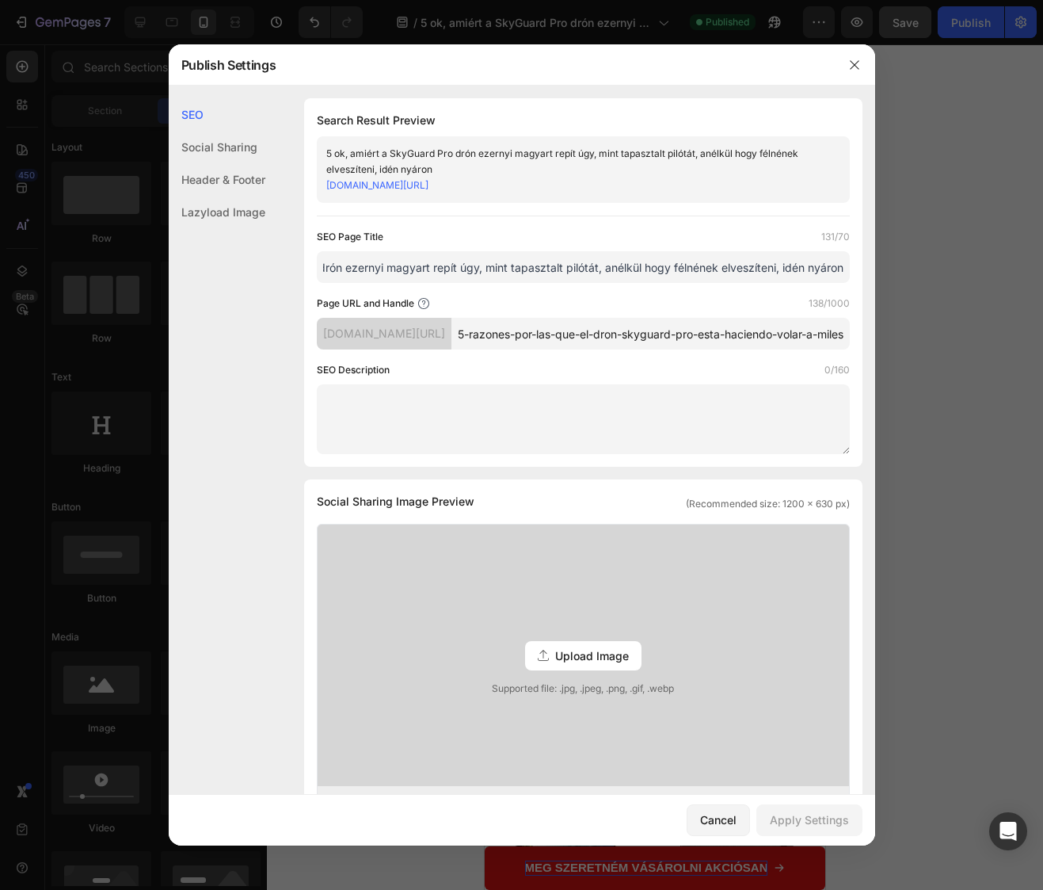
click at [1043, 0] on html "7 Version history / 5 ok, amiért a SkyGuard Pro drón ezernyi magyart repít úgy,…" at bounding box center [521, 0] width 1043 height 0
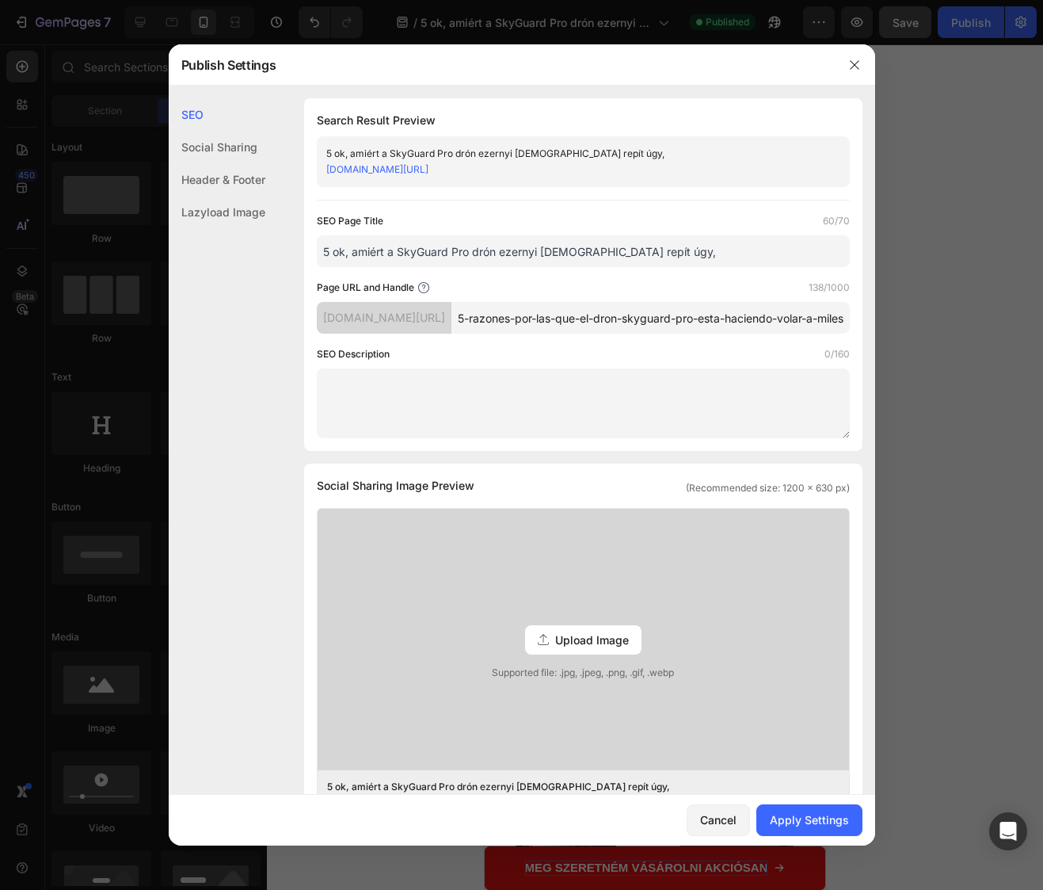
scroll to position [0, 0]
click at [463, 266] on input "5 ok, amiért a SkyGuard Pro drón ezernyi magyart repít úgy" at bounding box center [583, 251] width 533 height 32
type input "5 ok, amiért a SkyGuard Pro drón ezernyi magyart repít úgy"
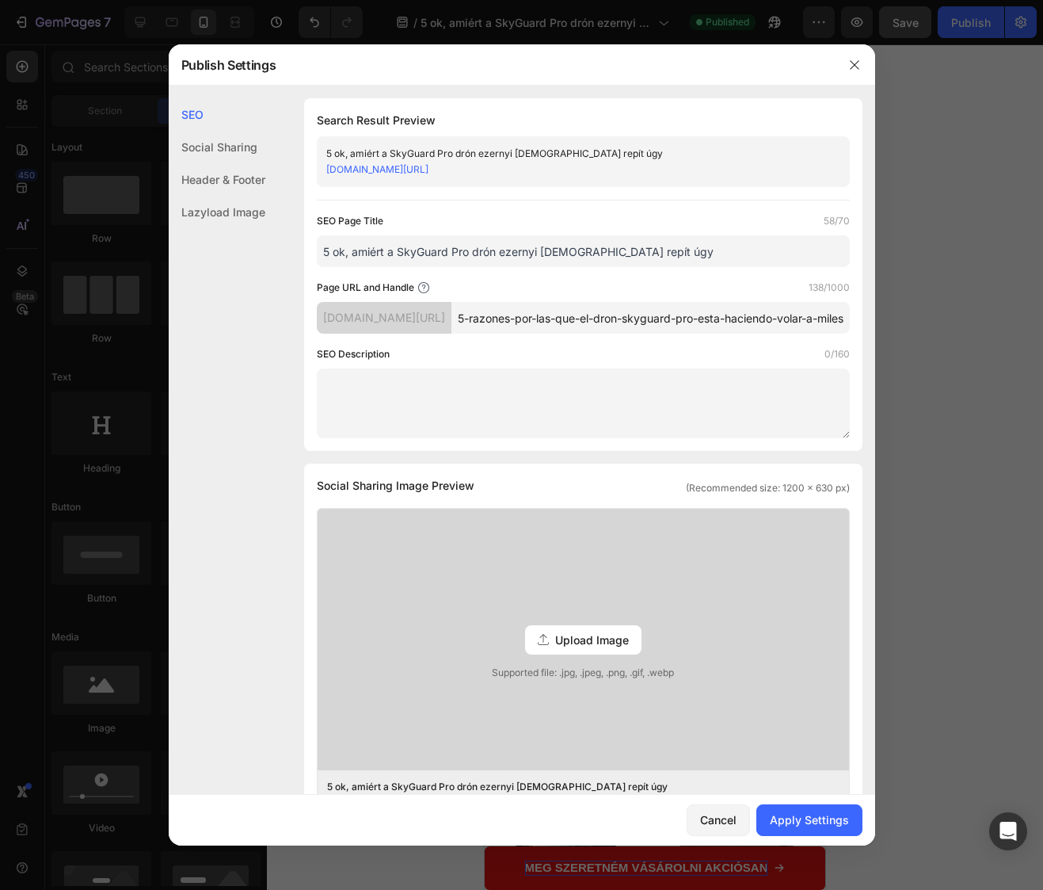
click at [627, 334] on input "5-razones-por-las-que-el-dron-skyguard-pro-esta-haciendo-volar-a-miles-de-espan…" at bounding box center [651, 318] width 399 height 32
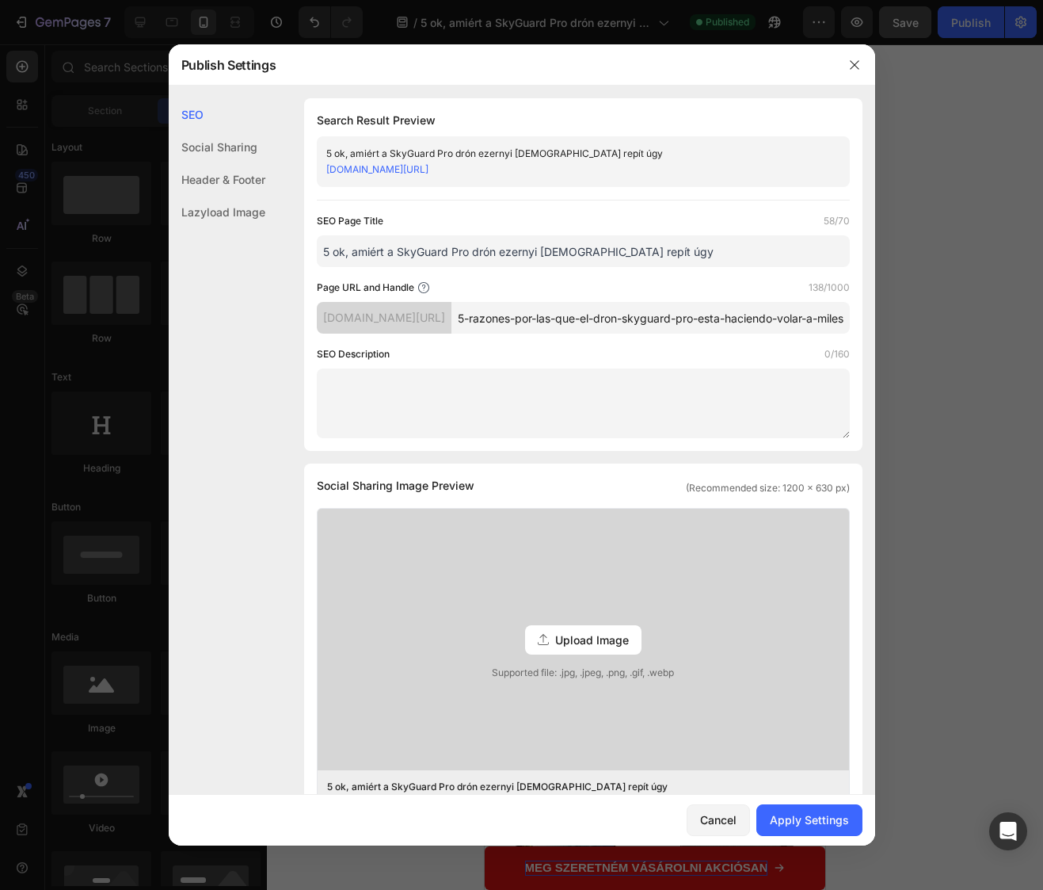
paste input "ok, amiért a SkyGuard Pro drón ezernyi magyart repít úgy"
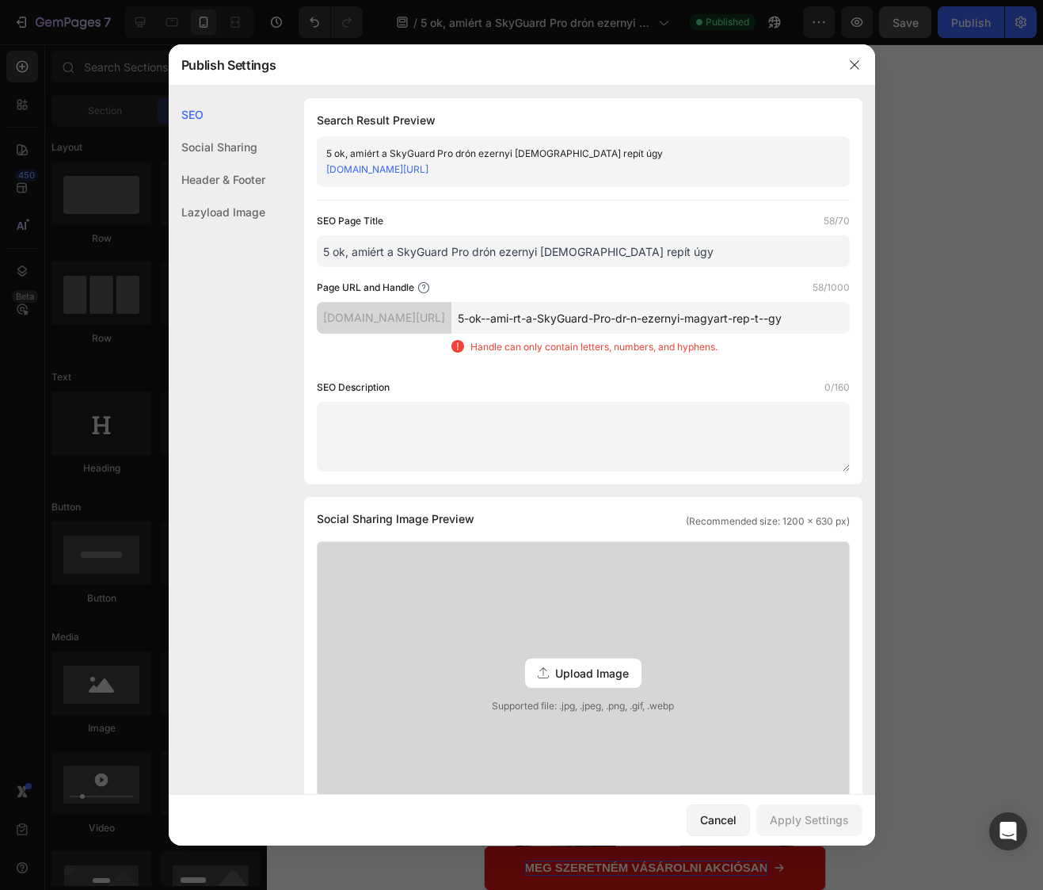
click at [596, 366] on div "5-ok--ami-rt-a-SkyGuard-Pro-dr-n-ezernyi-magyart-rep-t--gy Handle can only cont…" at bounding box center [651, 334] width 399 height 65
click at [540, 352] on p "Handle can only contain letters, numbers, and hyphens." at bounding box center [594, 347] width 247 height 14
drag, startPoint x: 751, startPoint y: 324, endPoint x: 927, endPoint y: 329, distance: 175.9
click at [927, 329] on div "Publish Settings SEO Social Sharing Header & Footer Lazyload Image SEO Search R…" at bounding box center [521, 445] width 1043 height 890
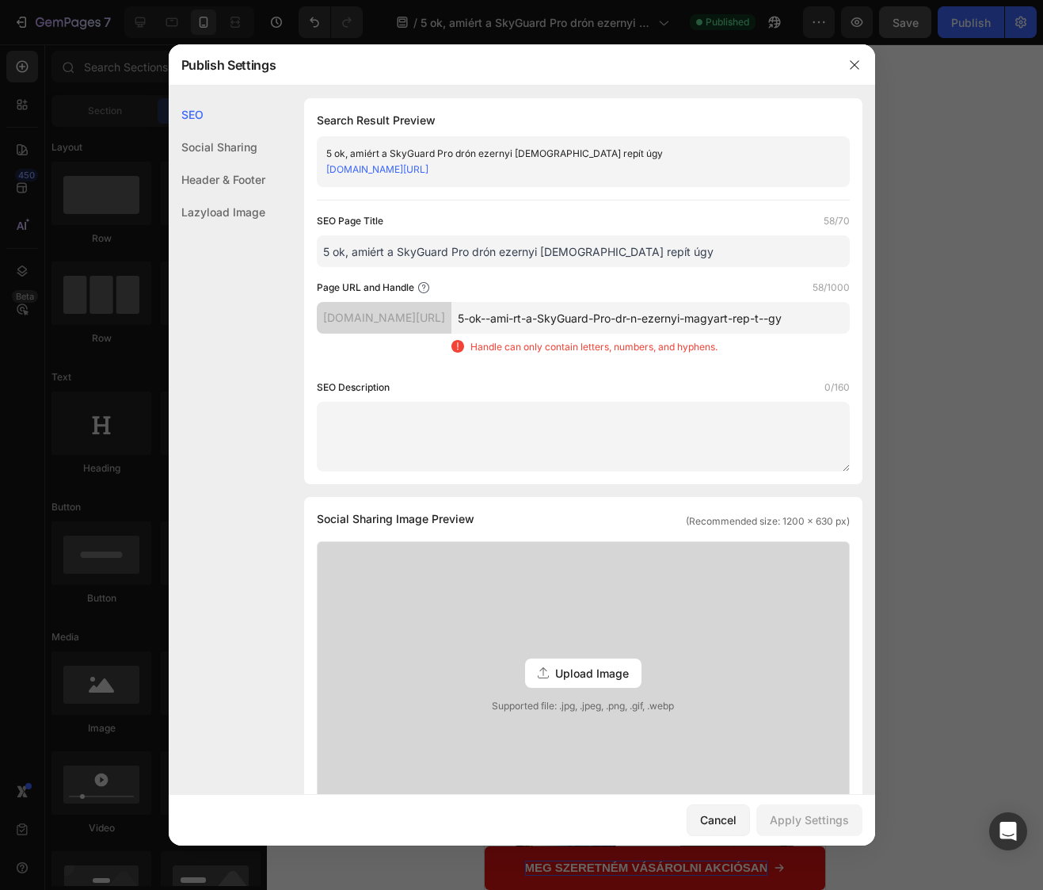
scroll to position [0, 0]
click at [760, 365] on div "5-ok--ami-rt-a-SkyGuard-Pro-dr-n-ezernyi-magyart-rep-t--gy Handle can only cont…" at bounding box center [651, 334] width 399 height 65
drag, startPoint x: 826, startPoint y: 317, endPoint x: 849, endPoint y: 312, distance: 24.2
click at [849, 312] on div "Search Result Preview 5 ok, amiért a SkyGuard Pro drón ezernyi magyart repít úg…" at bounding box center [583, 291] width 559 height 386
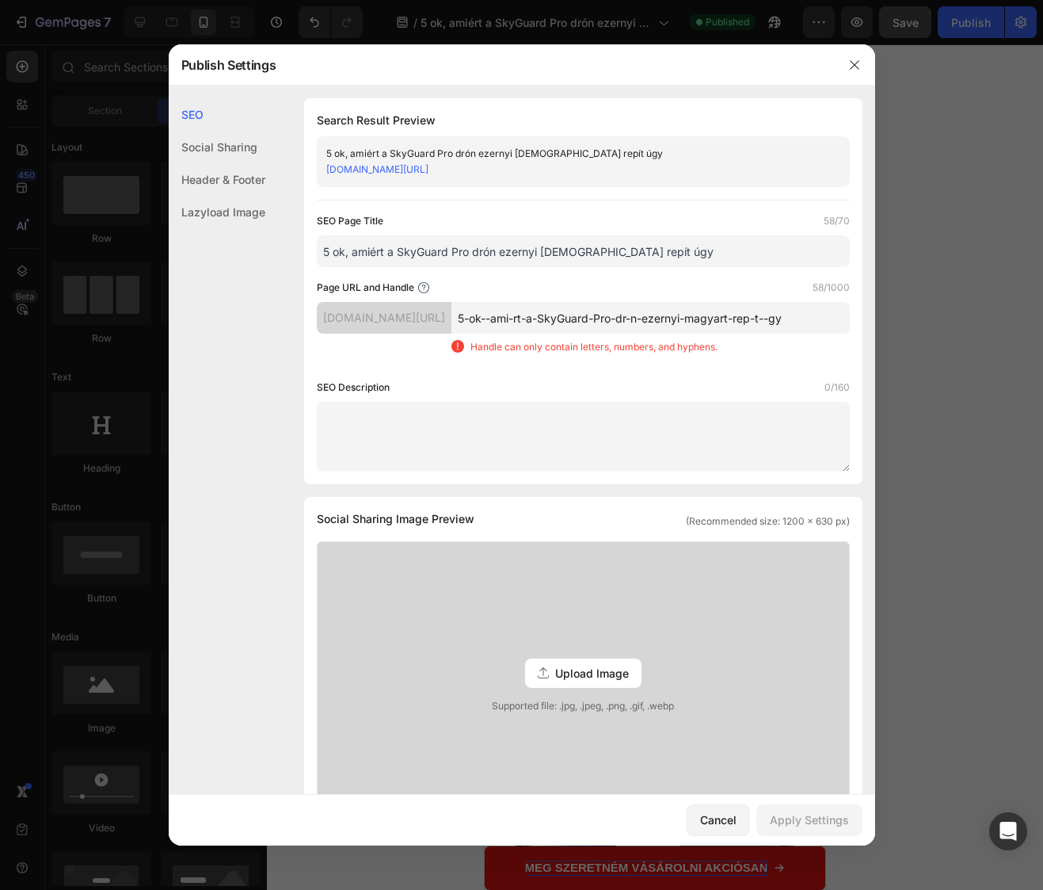
click at [829, 318] on input "5-ok--ami-rt-a-SkyGuard-Pro-dr-n-ezernyi-magyart-rep-t--gy" at bounding box center [651, 318] width 399 height 32
click at [549, 318] on input "5-ok--ami-rt-a-SkyGuard" at bounding box center [651, 318] width 399 height 32
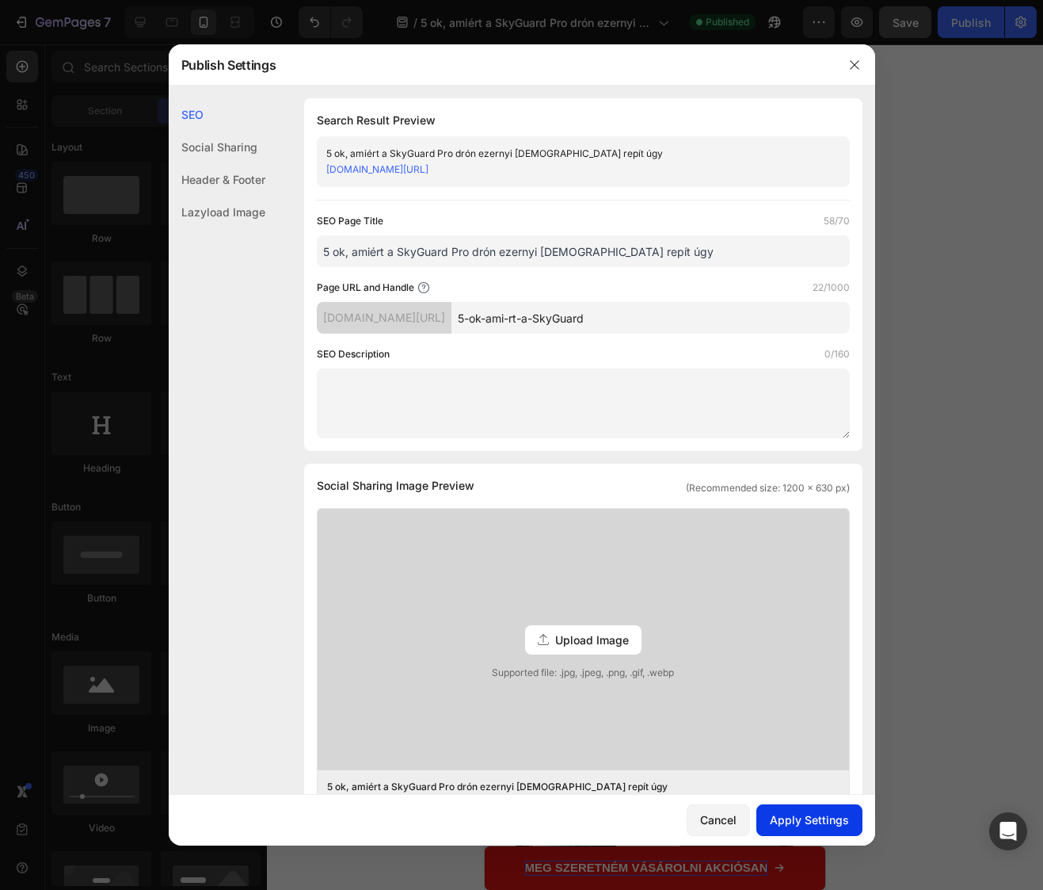
type input "5-ok-ami-rt-a-SkyGuard"
click at [833, 825] on div "Apply Settings" at bounding box center [809, 819] width 79 height 17
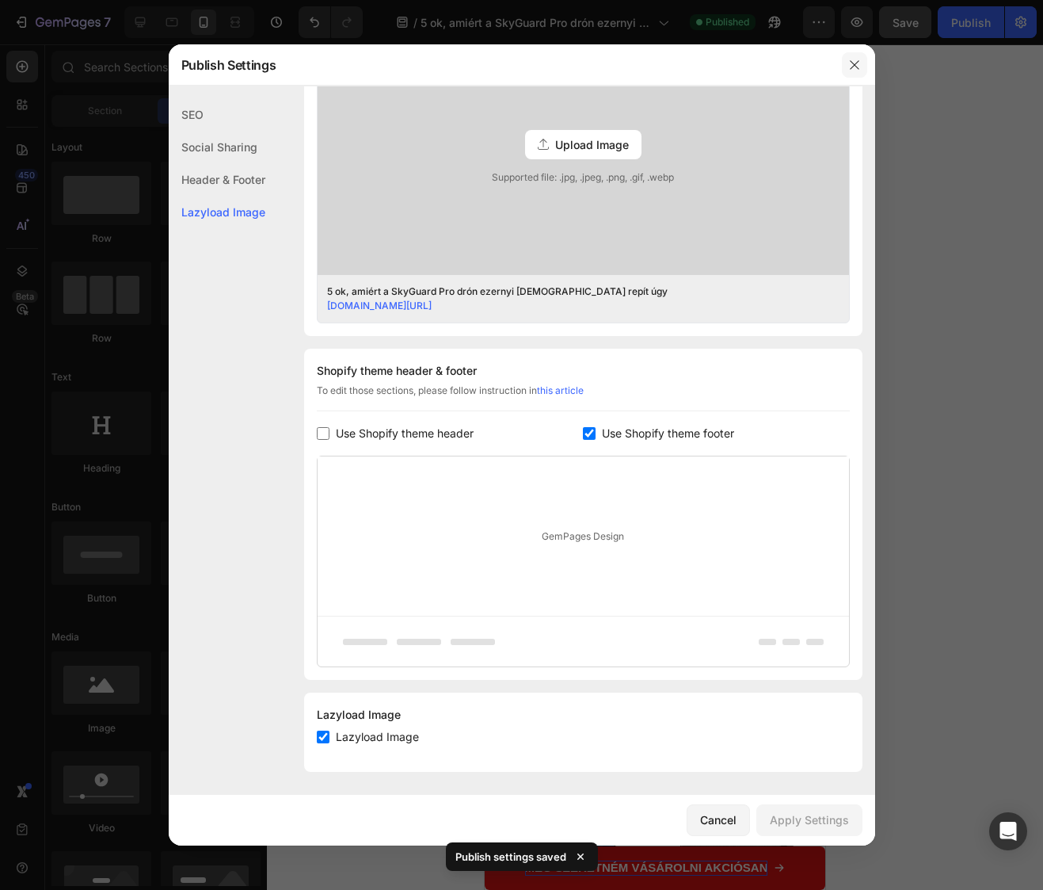
click at [864, 66] on button "button" at bounding box center [854, 64] width 25 height 25
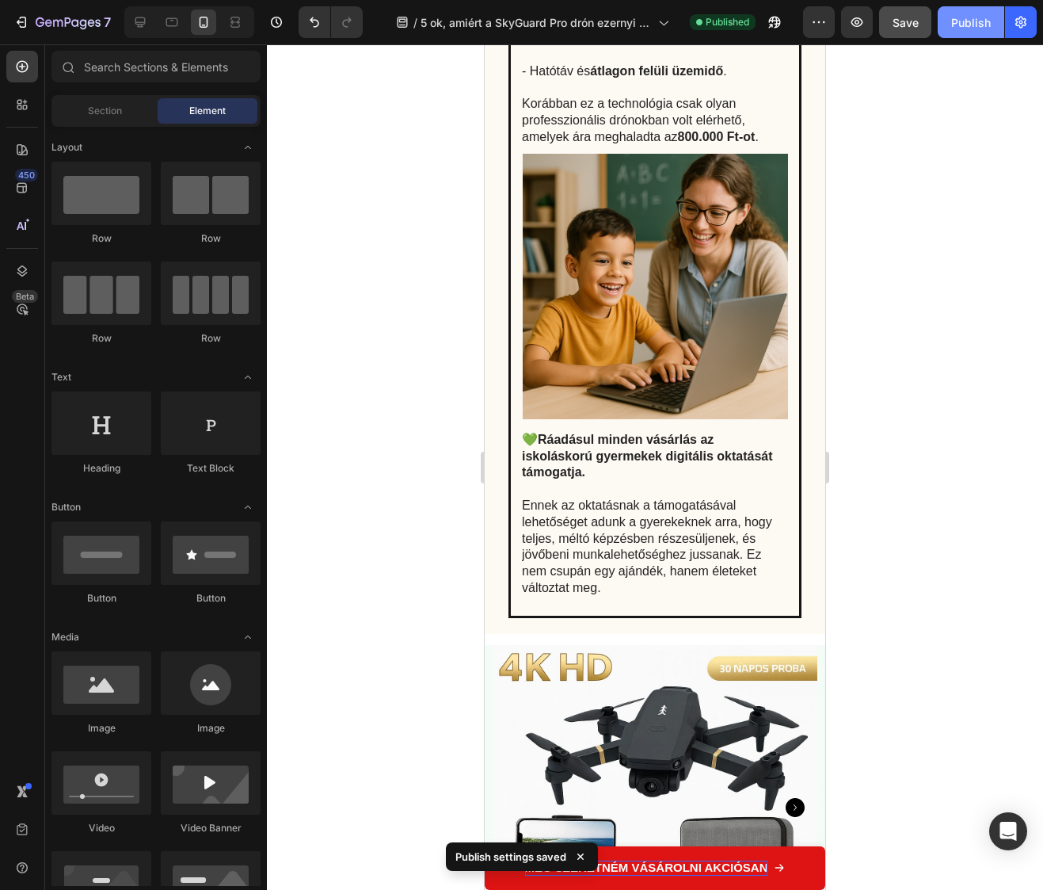
click at [975, 20] on div "Publish" at bounding box center [972, 22] width 40 height 17
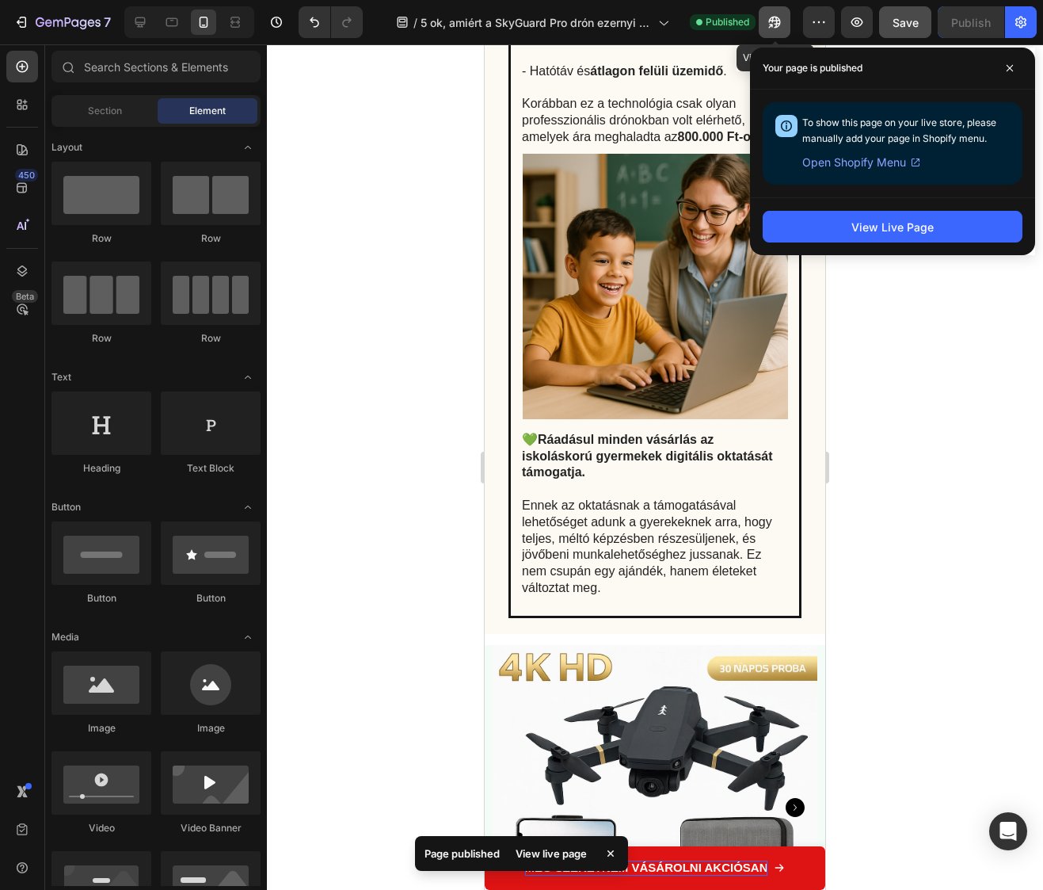
click at [772, 25] on icon "button" at bounding box center [771, 26] width 4 height 4
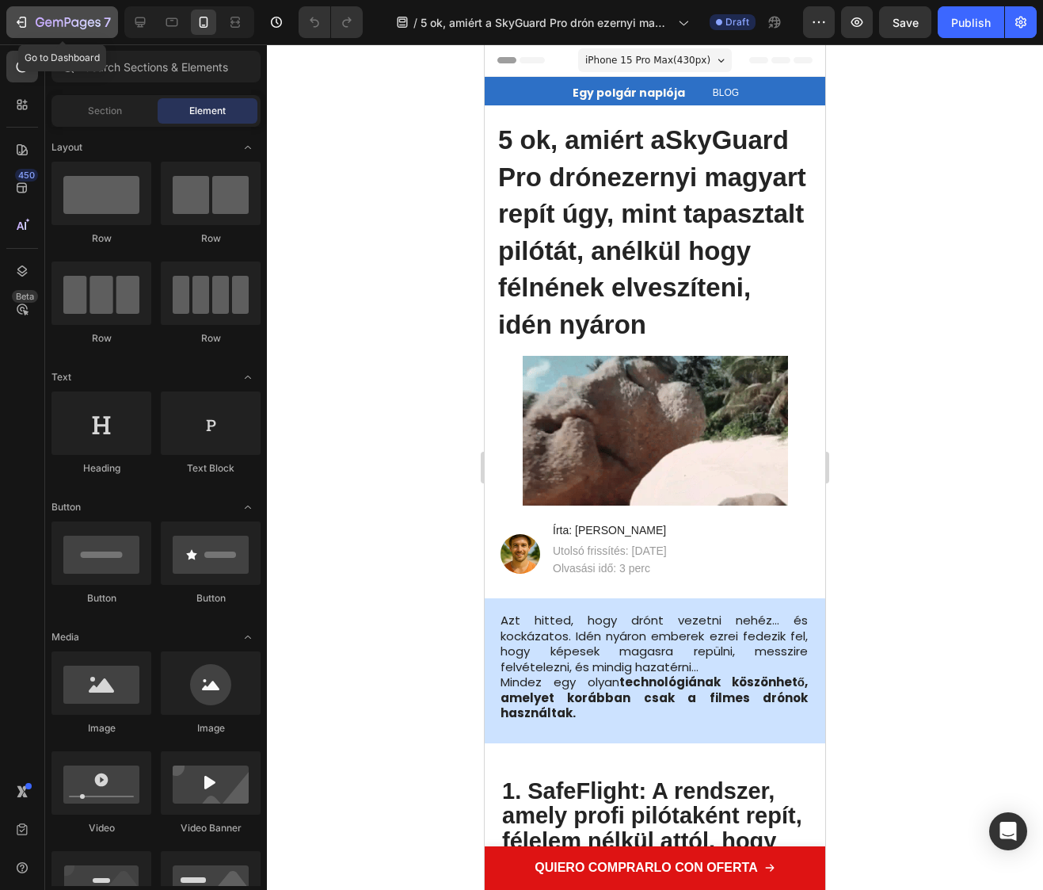
click at [80, 32] on button "7" at bounding box center [62, 22] width 112 height 32
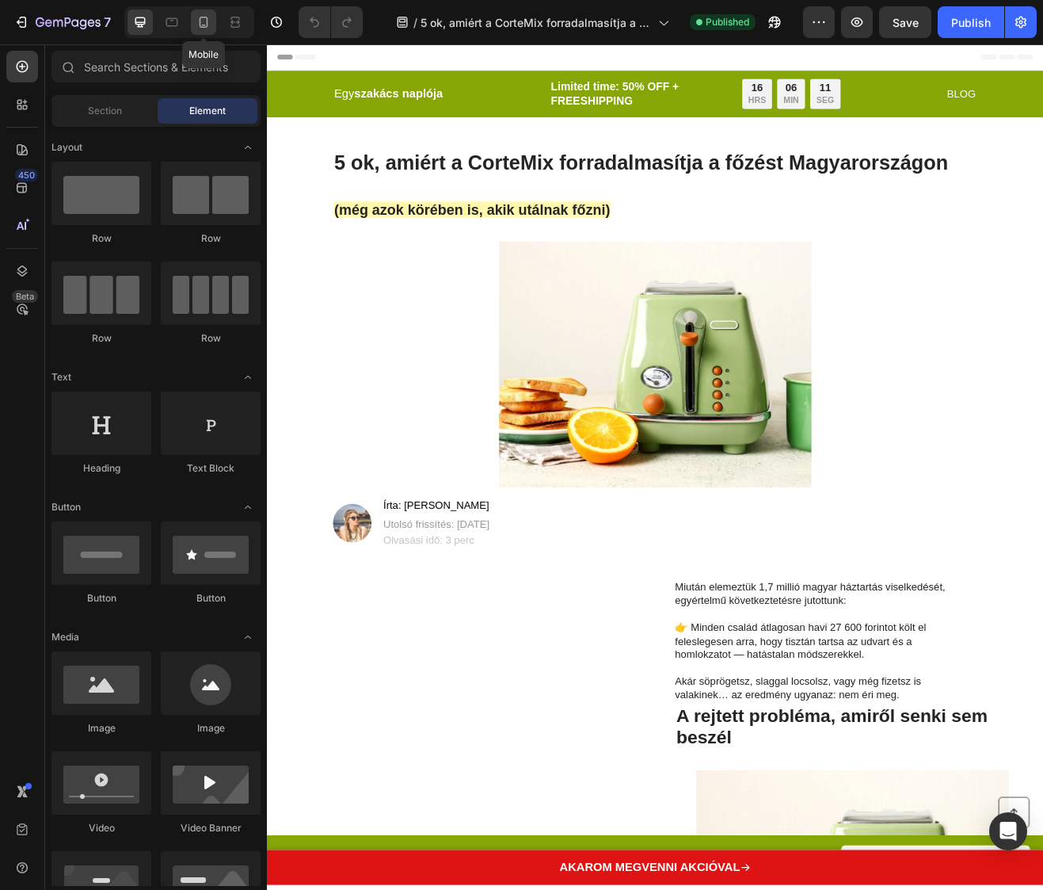
click at [201, 28] on icon at bounding box center [204, 22] width 16 height 16
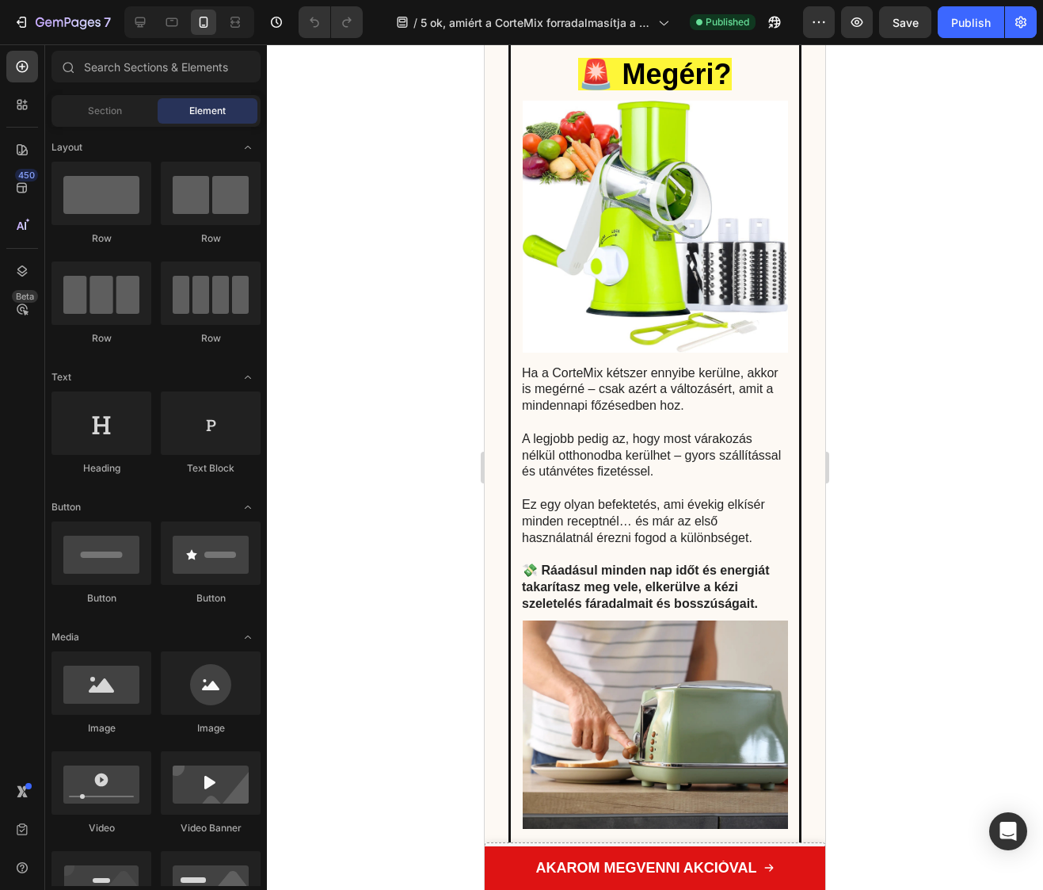
scroll to position [6148, 0]
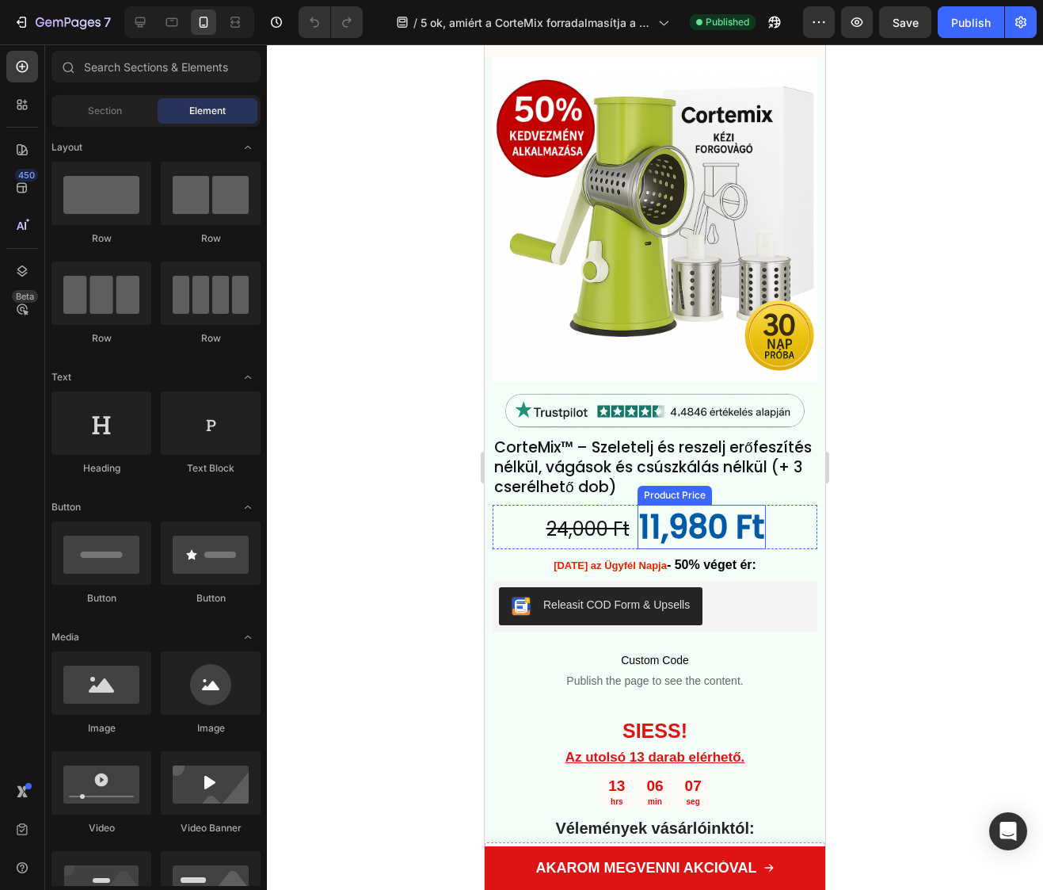
click at [705, 549] on div "11,980 Ft" at bounding box center [702, 527] width 128 height 44
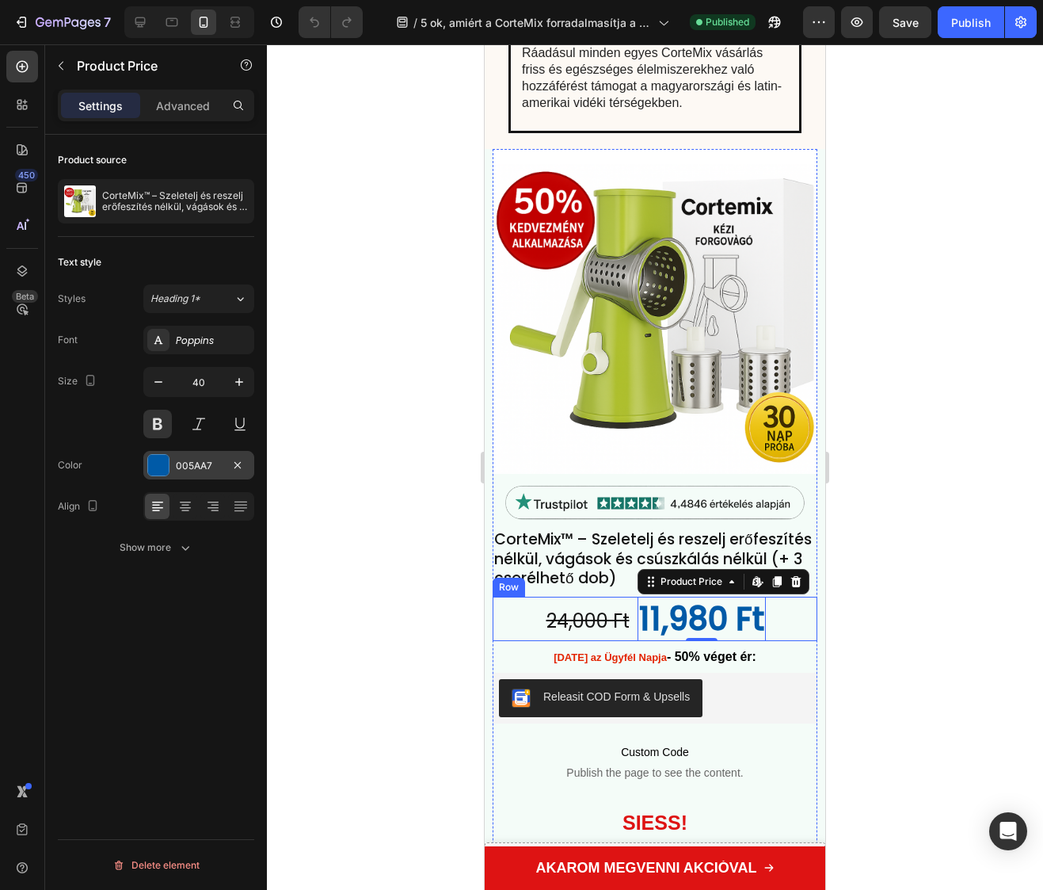
click at [198, 462] on div "005AA7" at bounding box center [199, 466] width 46 height 14
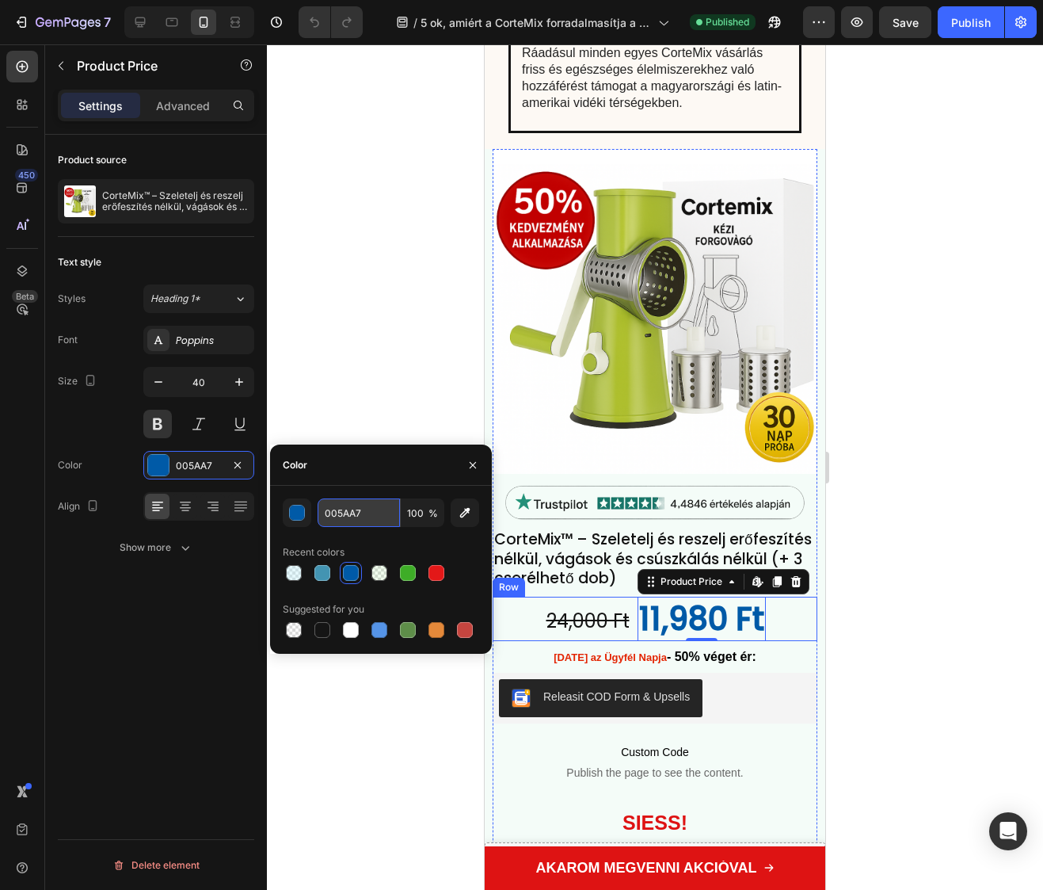
click at [334, 513] on input "005AA7" at bounding box center [359, 512] width 82 height 29
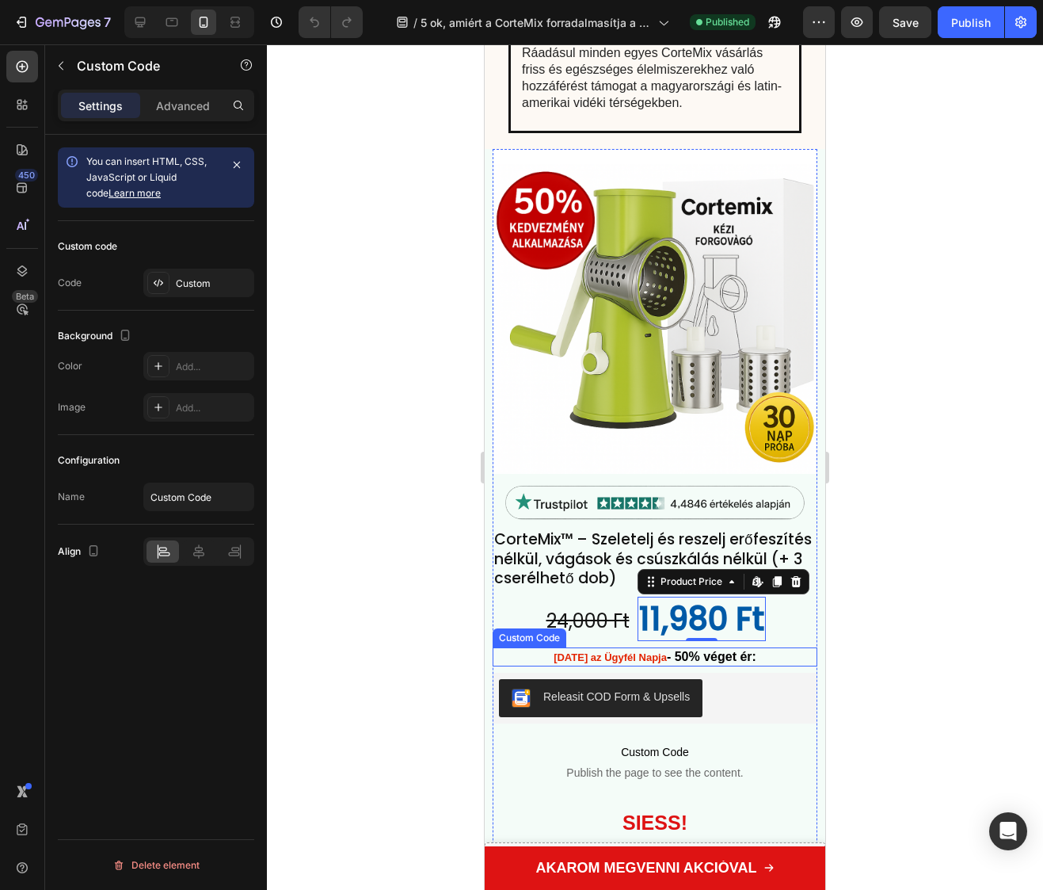
click at [668, 647] on div "Ma az Ügyfél Napja - 50% véget ér:" at bounding box center [655, 656] width 325 height 19
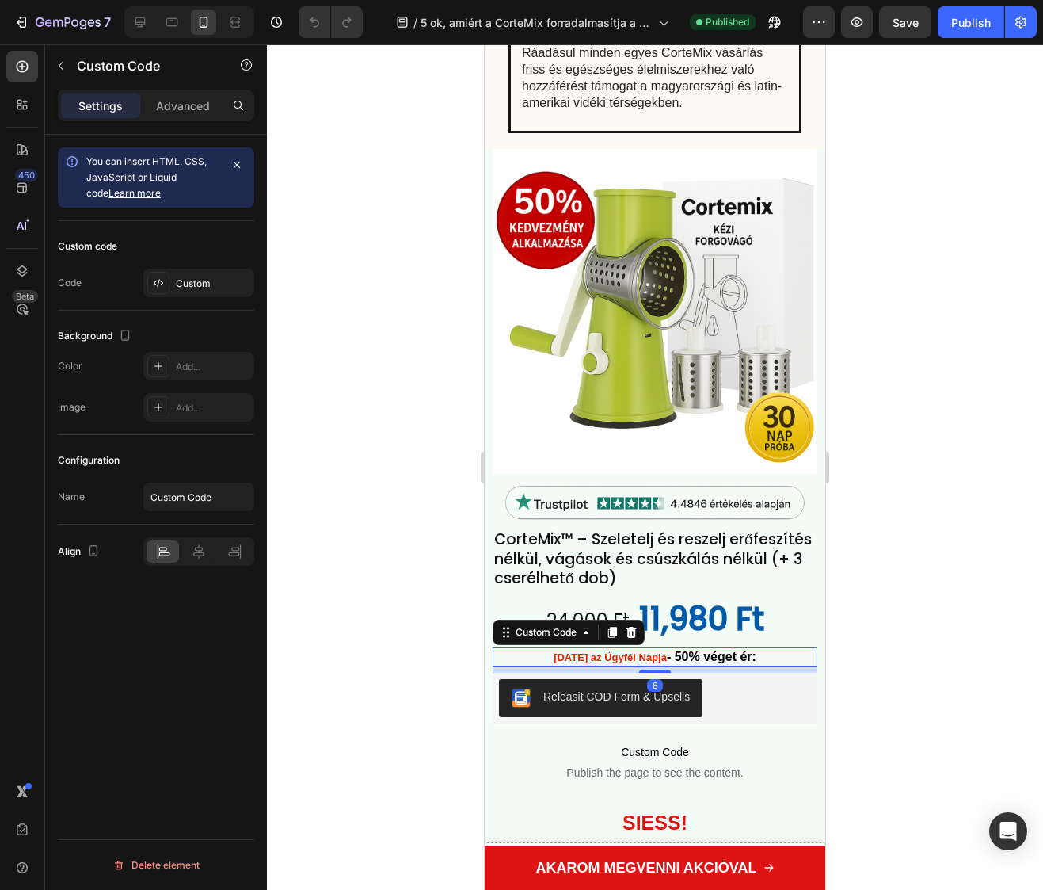
click at [669, 647] on div "Ma az Ügyfél Napja - 50% véget ér:" at bounding box center [655, 656] width 325 height 19
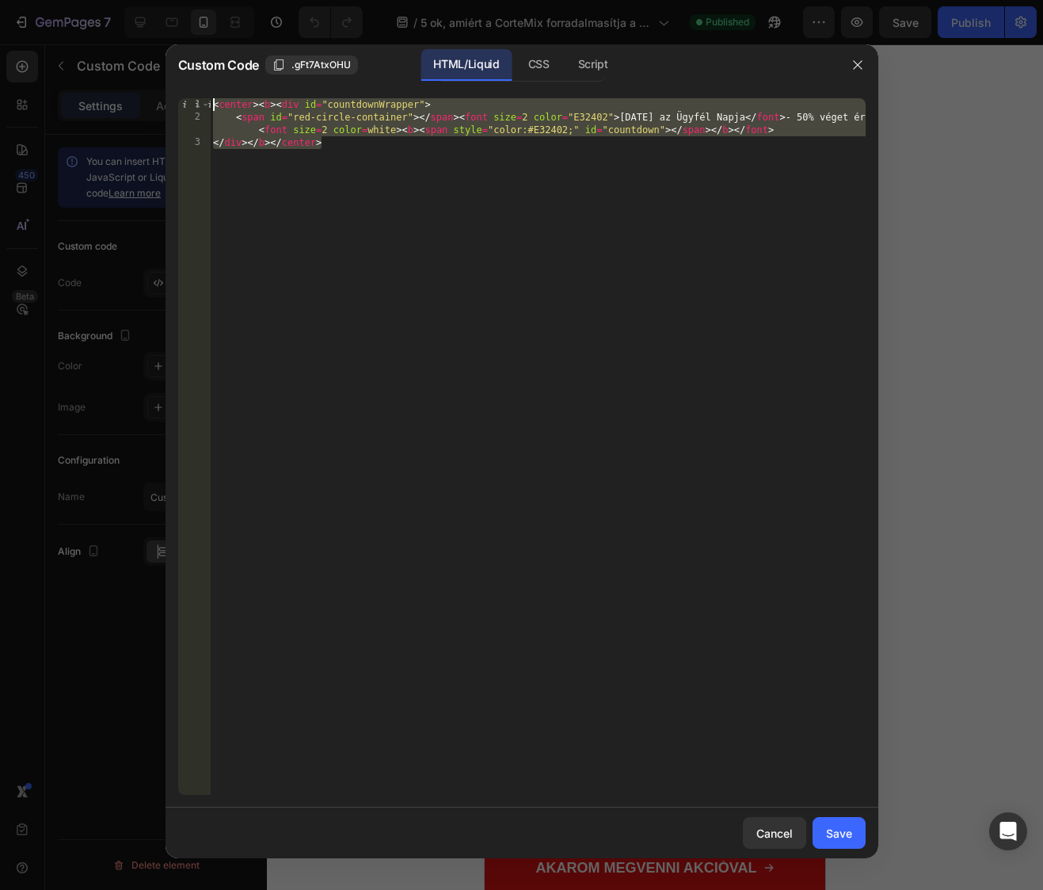
drag, startPoint x: 524, startPoint y: 238, endPoint x: -82, endPoint y: -6, distance: 653.1
click at [0, 0] on html "7 Version history / 5 ok, amiért a CorteMix forradalmasítja a főzést Magyarorsz…" at bounding box center [521, 0] width 1043 height 0
type textarea "<center><b><div id="countdownWrapper"> <span id="red-circle-container"></span><…"
click at [859, 65] on icon "button" at bounding box center [858, 65] width 13 height 13
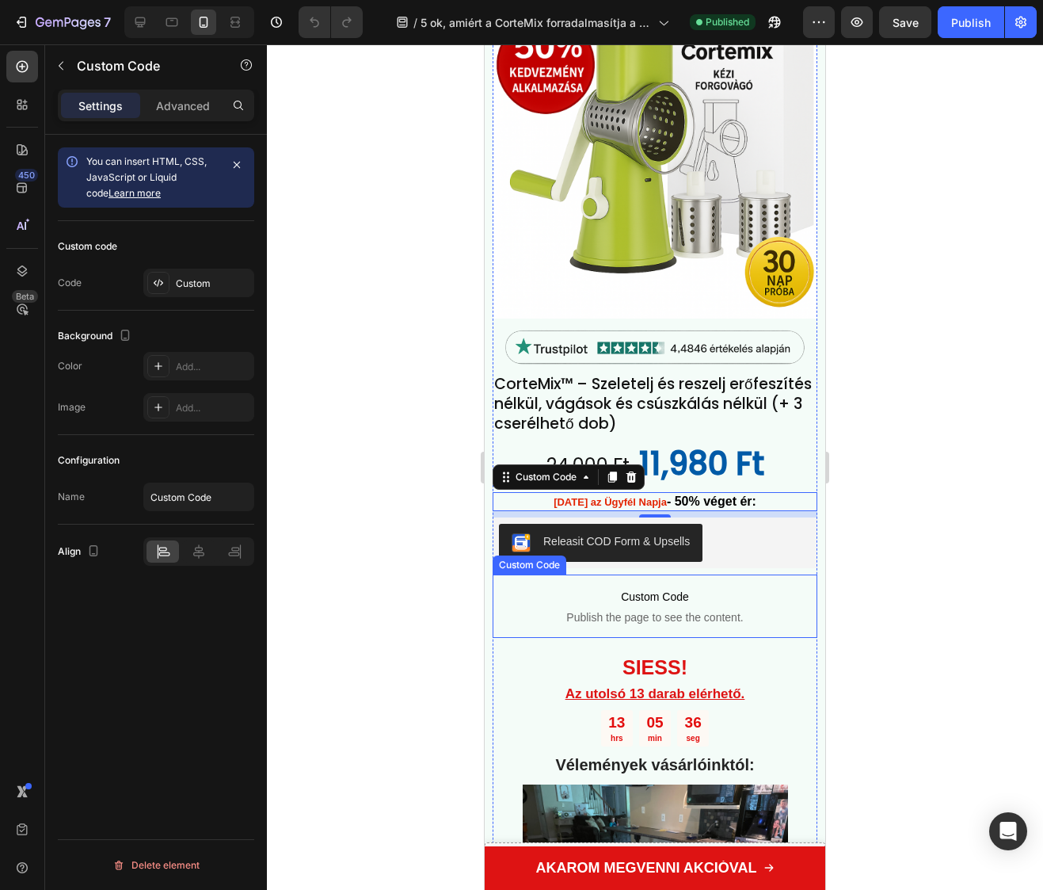
scroll to position [6587, 0]
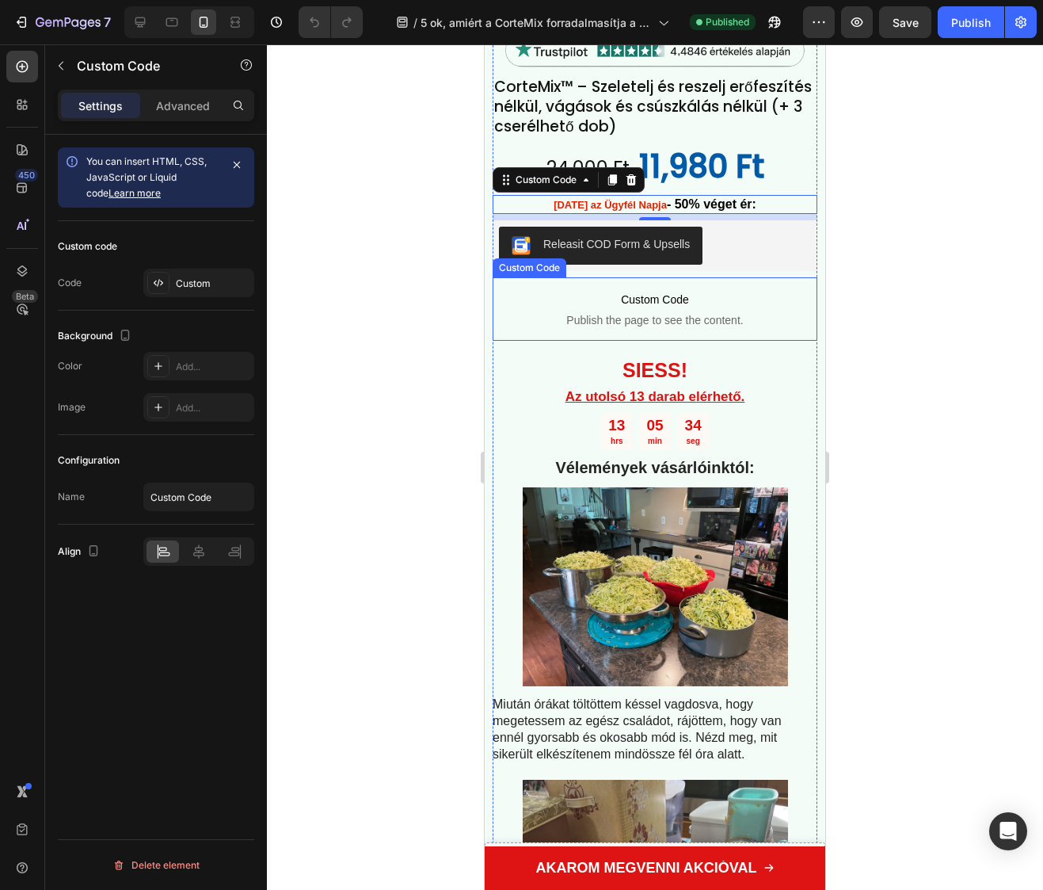
click at [648, 290] on span "Custom Code" at bounding box center [655, 299] width 325 height 19
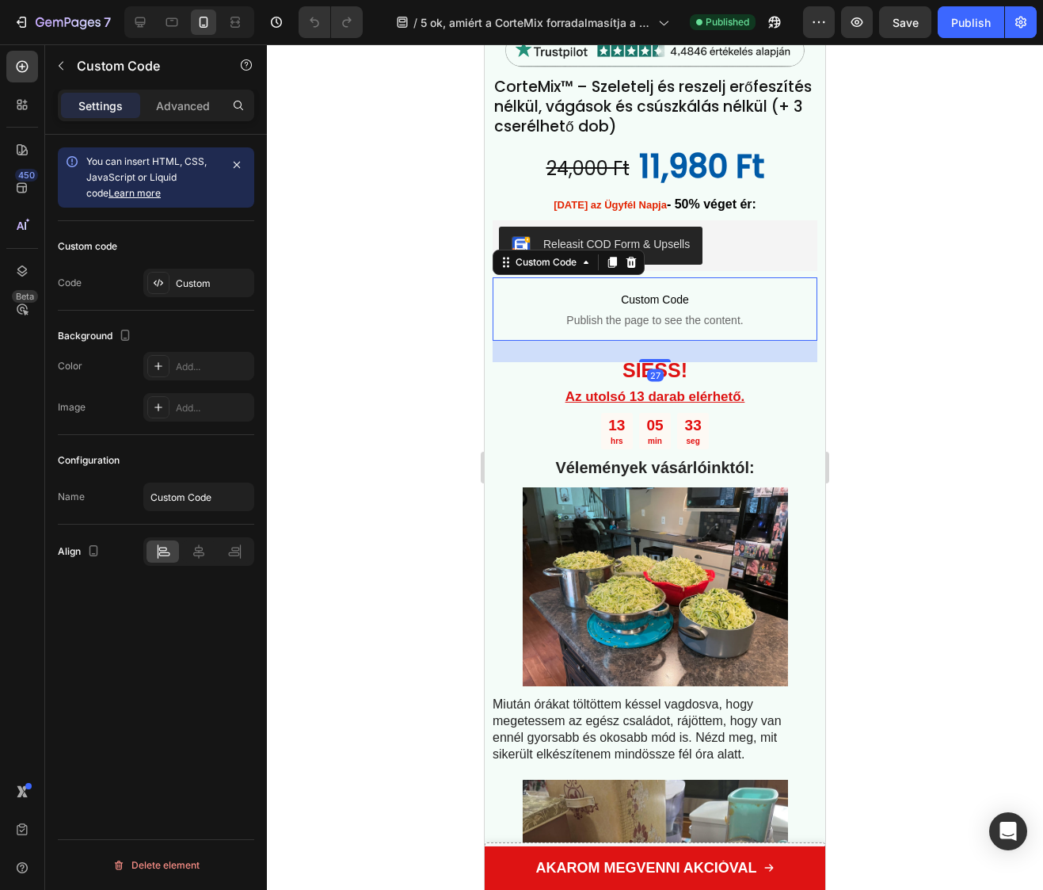
click at [648, 290] on span "Custom Code" at bounding box center [655, 299] width 325 height 19
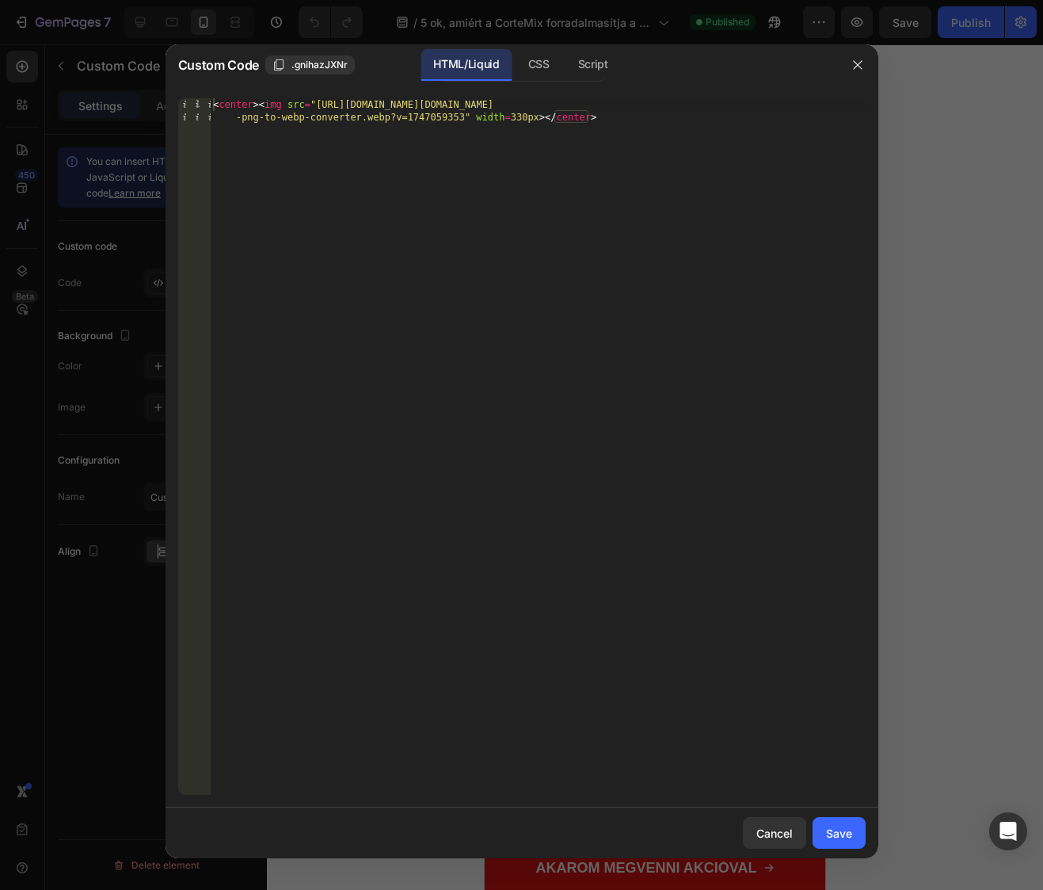
type textarea "<center><img src="https://cdn.shopify.com/s/files/1/0937/6638/6011/files/ChatGP…"
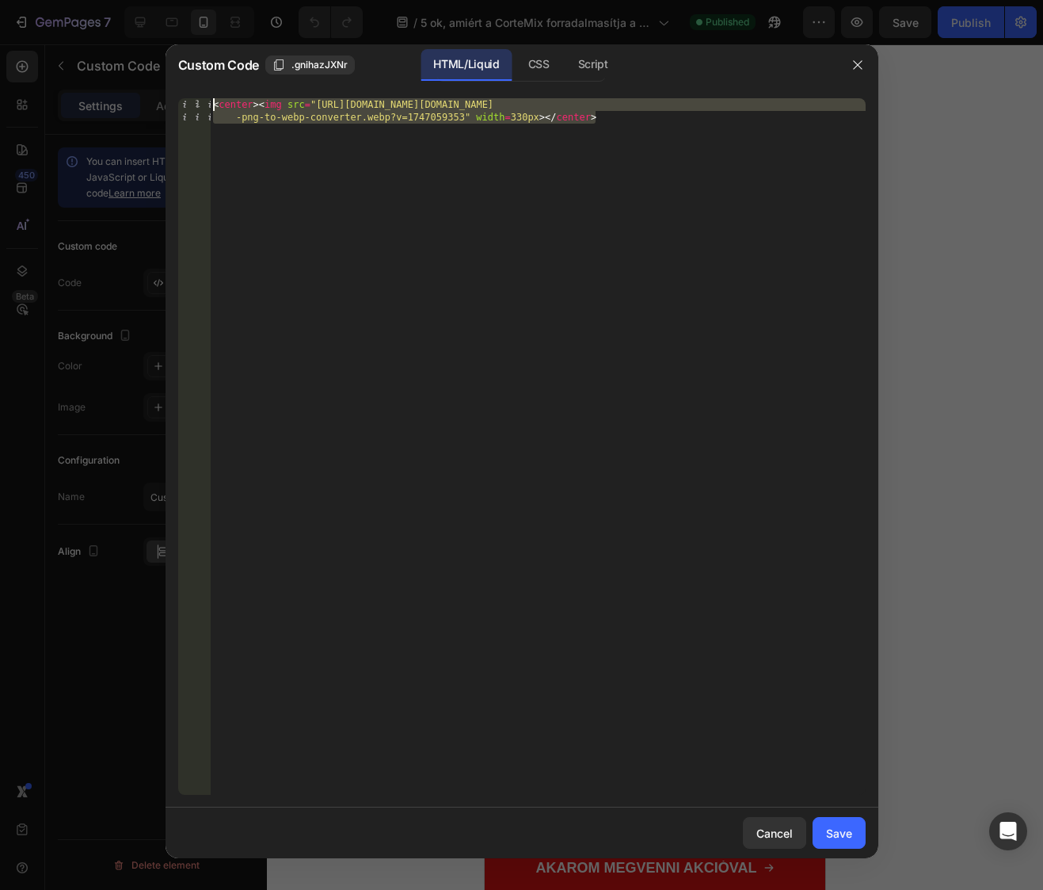
drag, startPoint x: 724, startPoint y: 214, endPoint x: -255, endPoint y: -66, distance: 1018.4
click at [0, 0] on html "7 Version history / 5 ok, amiért a CorteMix forradalmasítja a főzést Magyarorsz…" at bounding box center [521, 0] width 1043 height 0
click at [861, 67] on icon "button" at bounding box center [858, 65] width 13 height 13
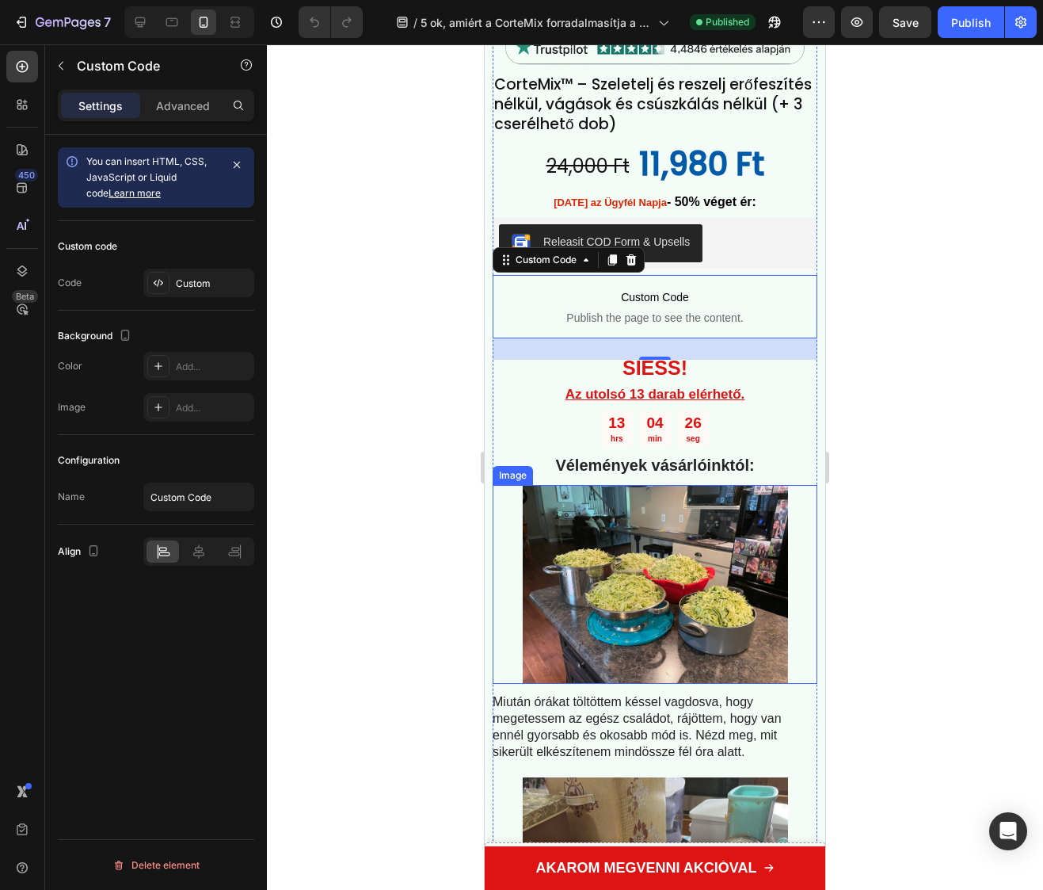
scroll to position [6789, 0]
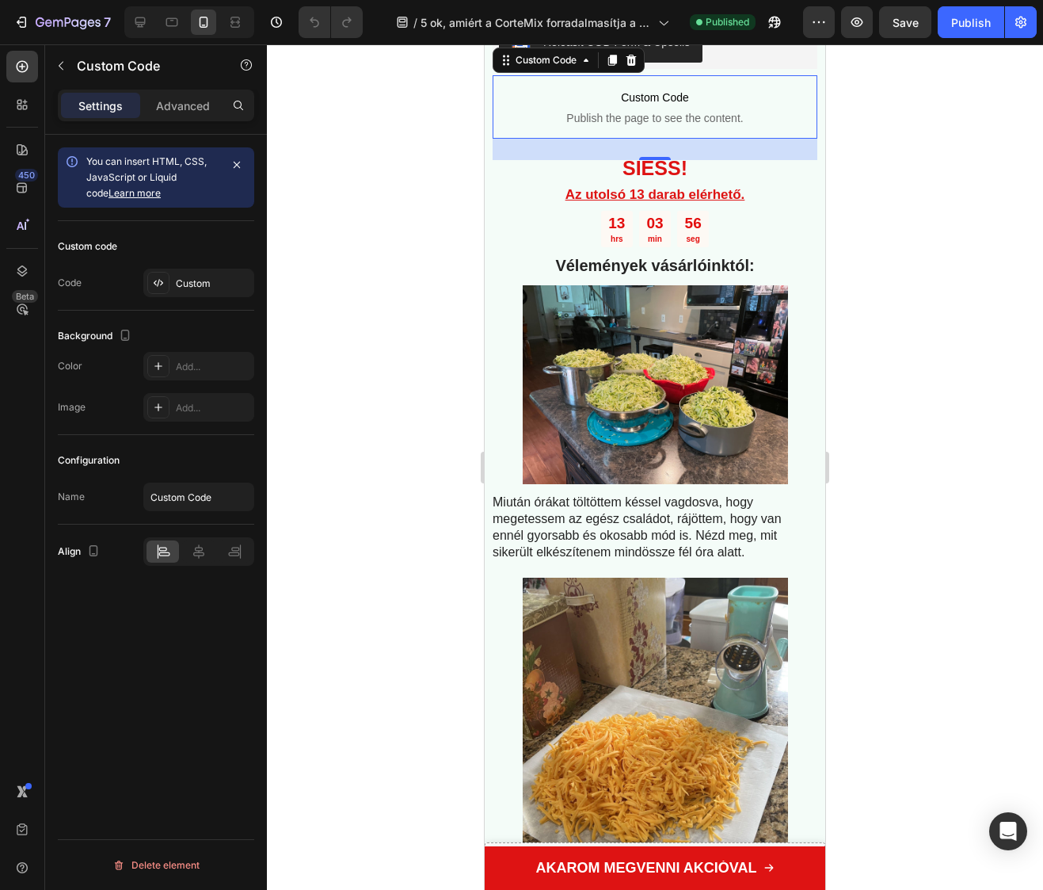
click at [652, 166] on div "27" at bounding box center [655, 172] width 17 height 13
click at [603, 162] on p "SIESS!" at bounding box center [655, 170] width 322 height 17
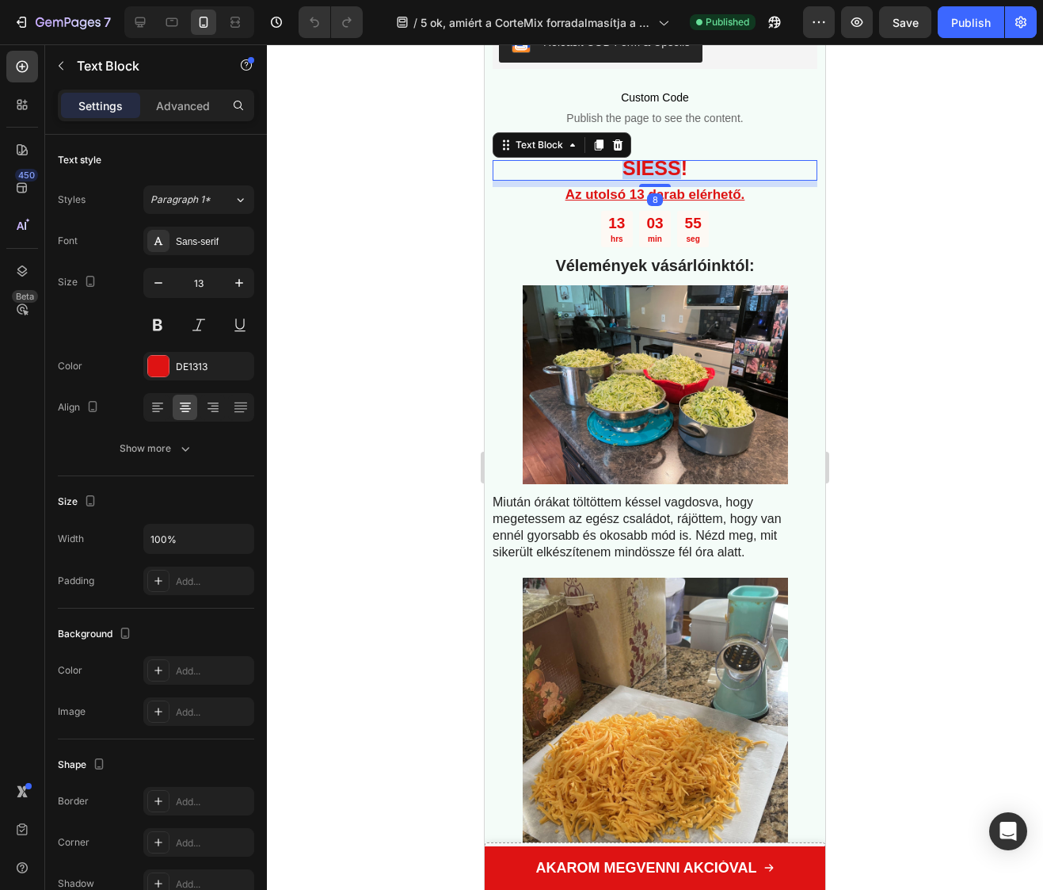
click at [603, 162] on p "SIESS!" at bounding box center [655, 170] width 322 height 17
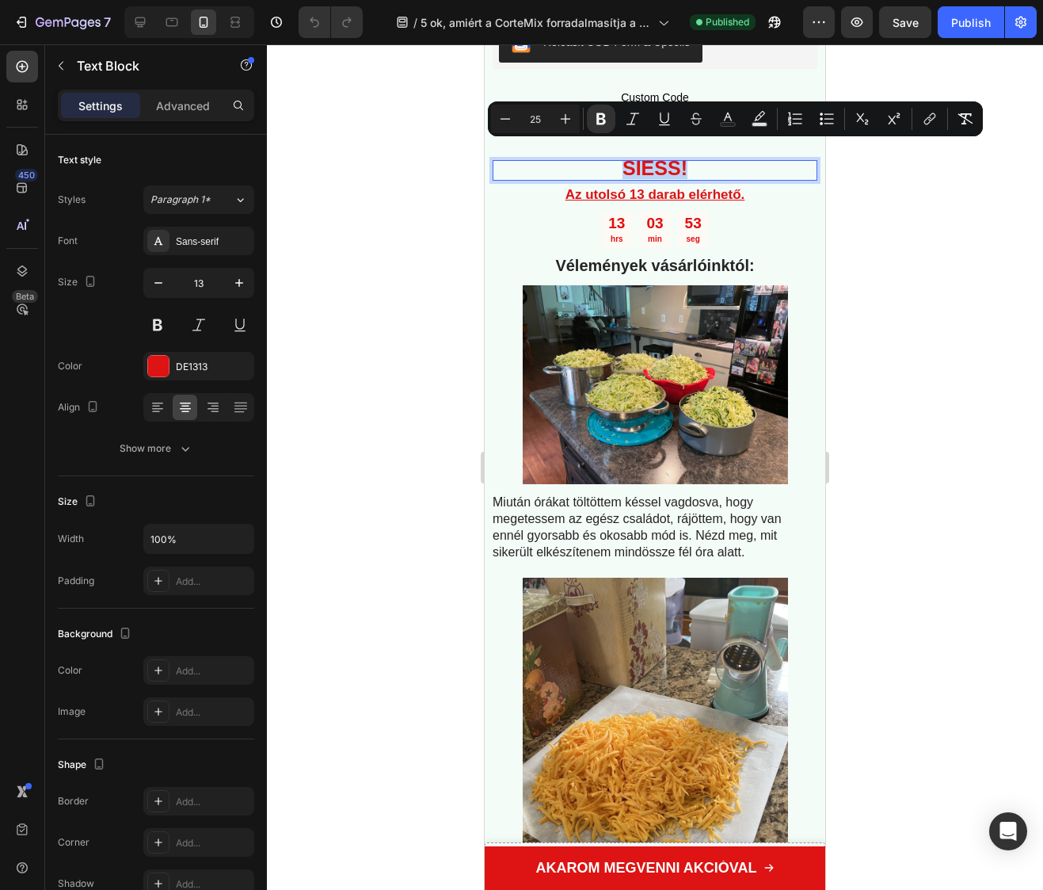
copy strong "SIESS!"
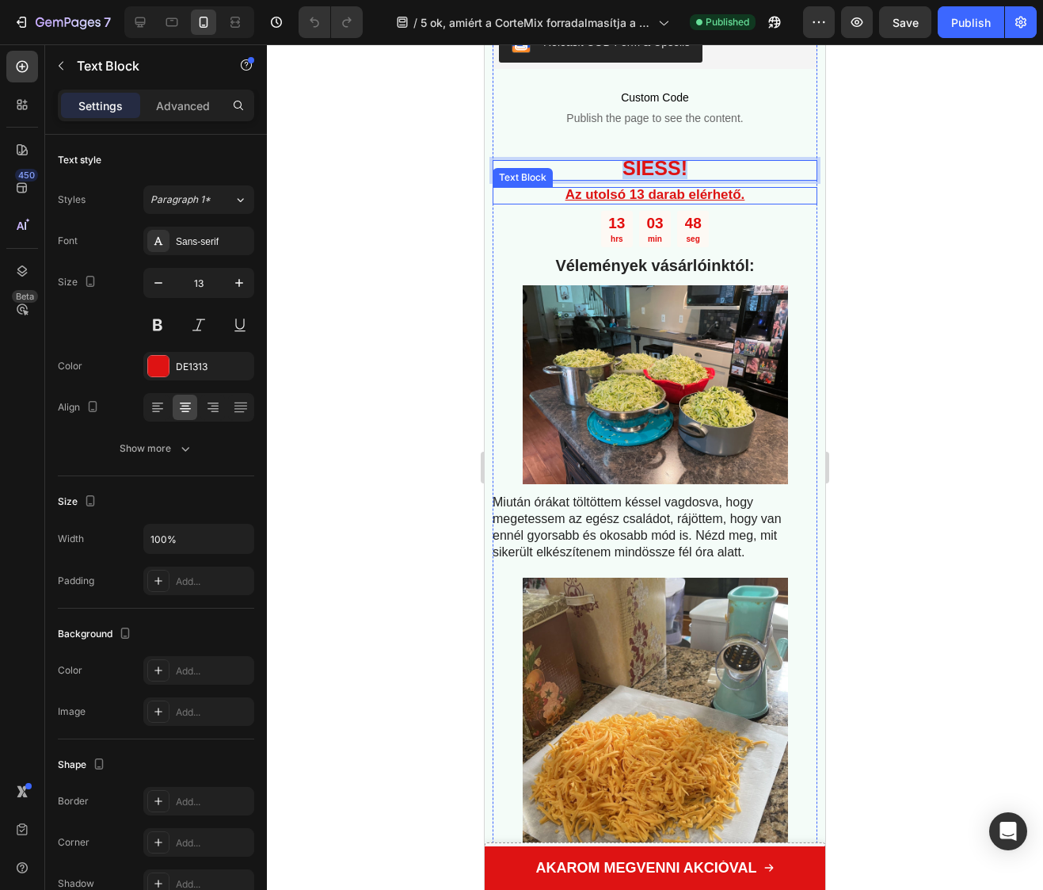
click at [639, 187] on u "Az utolsó 13 darab elérhető." at bounding box center [656, 194] width 180 height 15
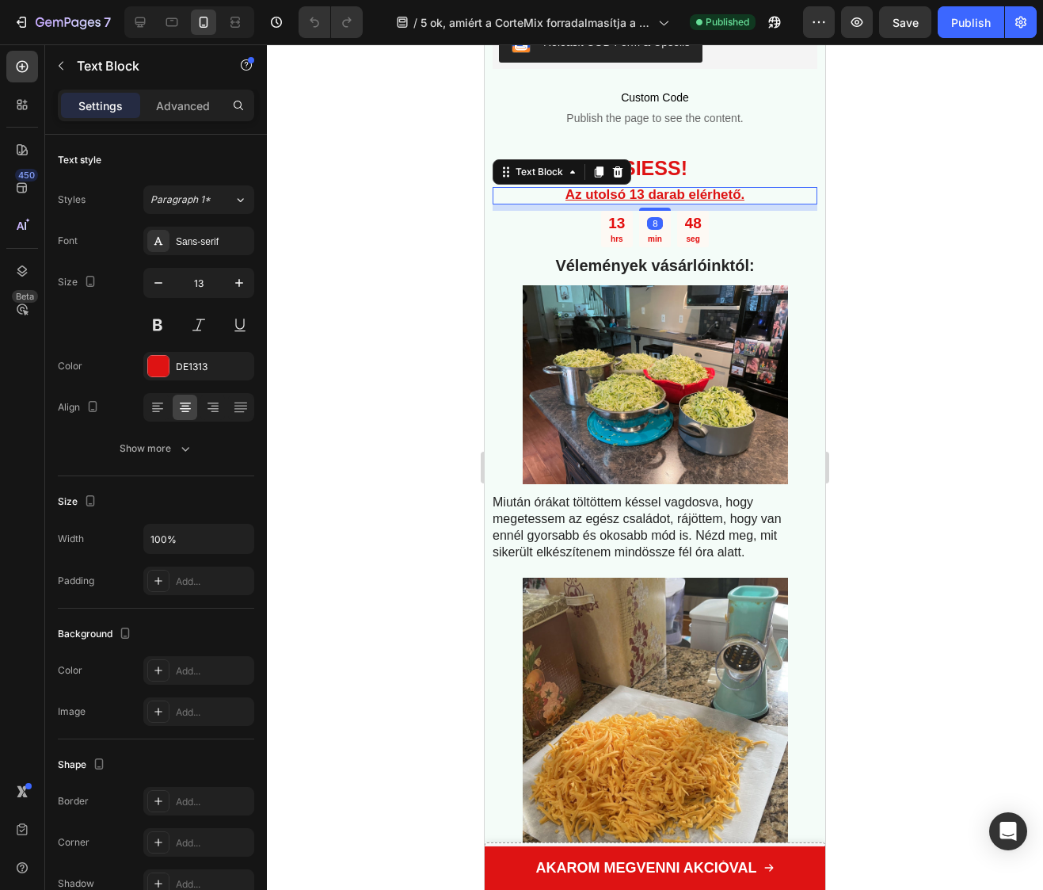
click at [639, 187] on u "Az utolsó 13 darab elérhető." at bounding box center [656, 194] width 180 height 15
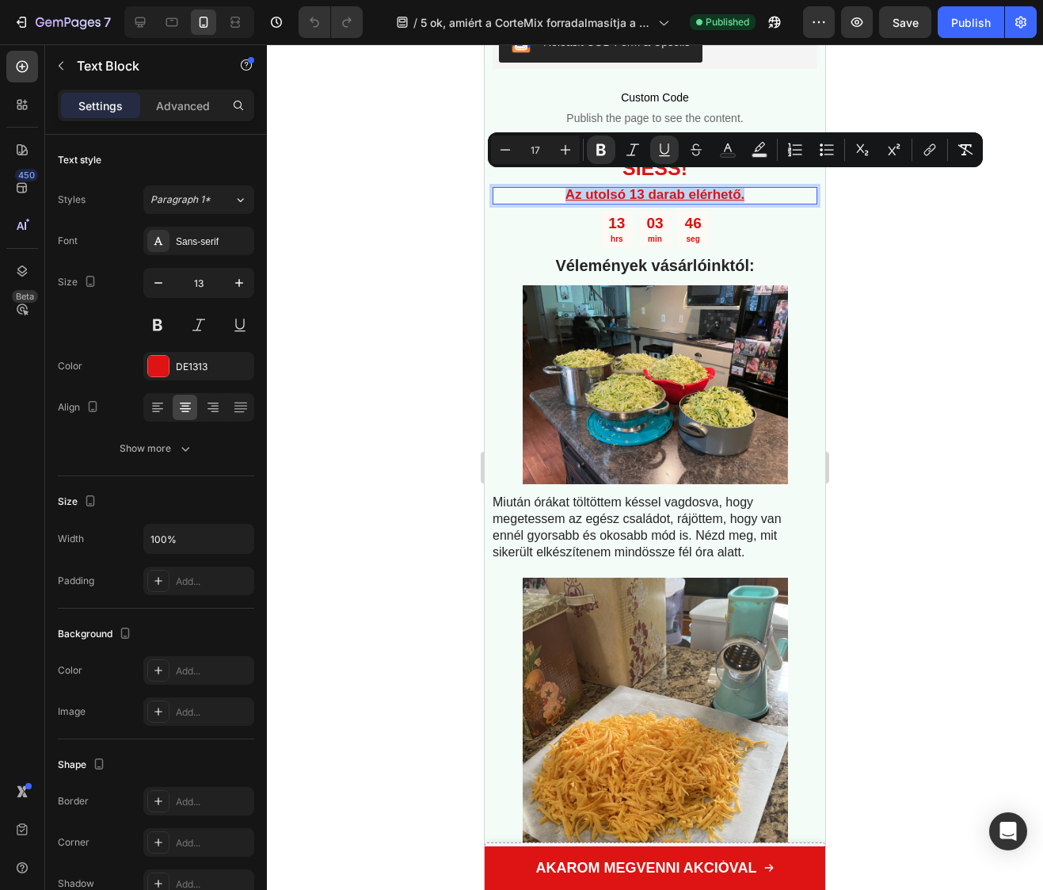
copy u "Az utolsó 13 darab elérhető."
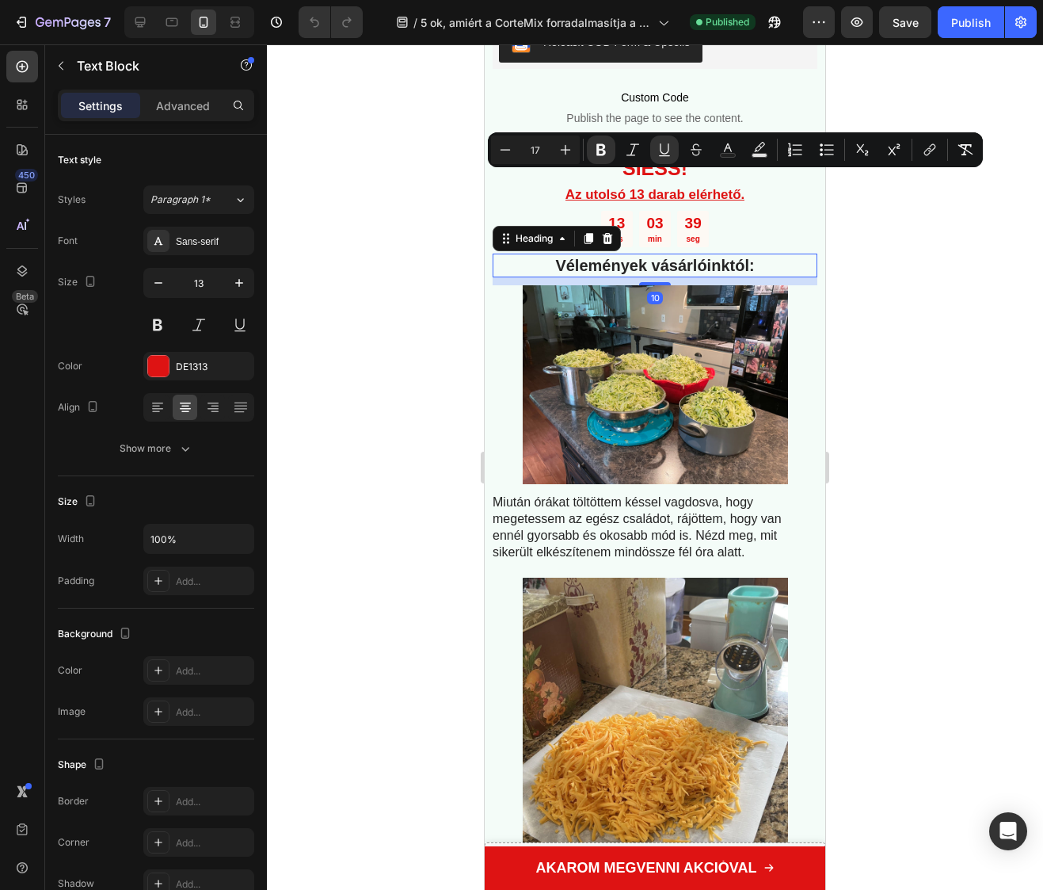
click at [610, 257] on strong "Vélemények vásárlóinktól:" at bounding box center [654, 265] width 199 height 17
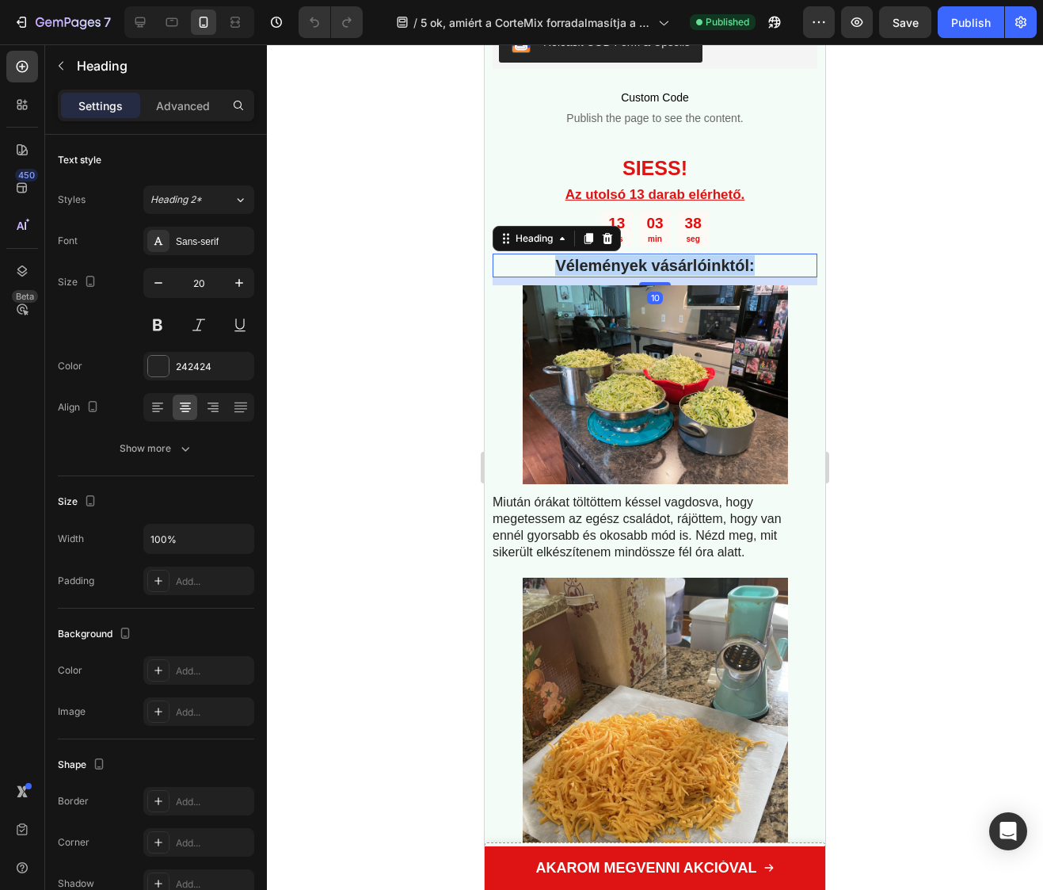
click at [610, 257] on strong "Vélemények vásárlóinktól:" at bounding box center [654, 265] width 199 height 17
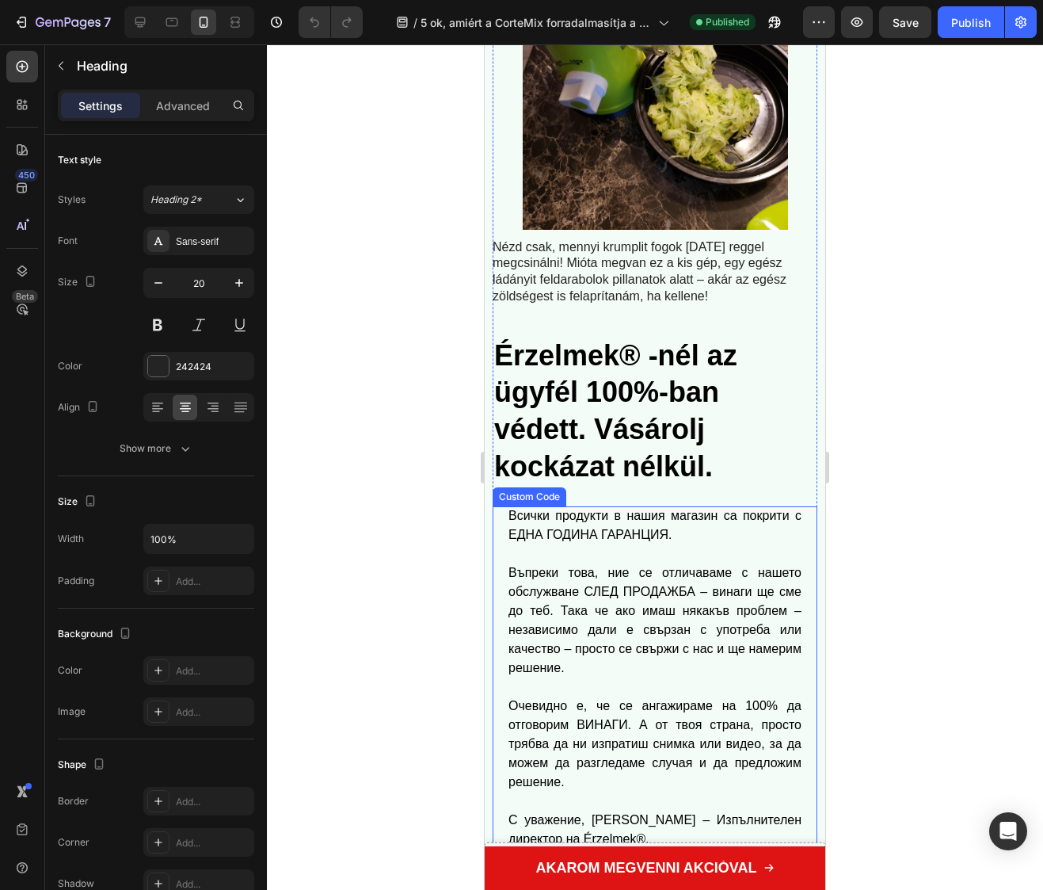
scroll to position [7838, 0]
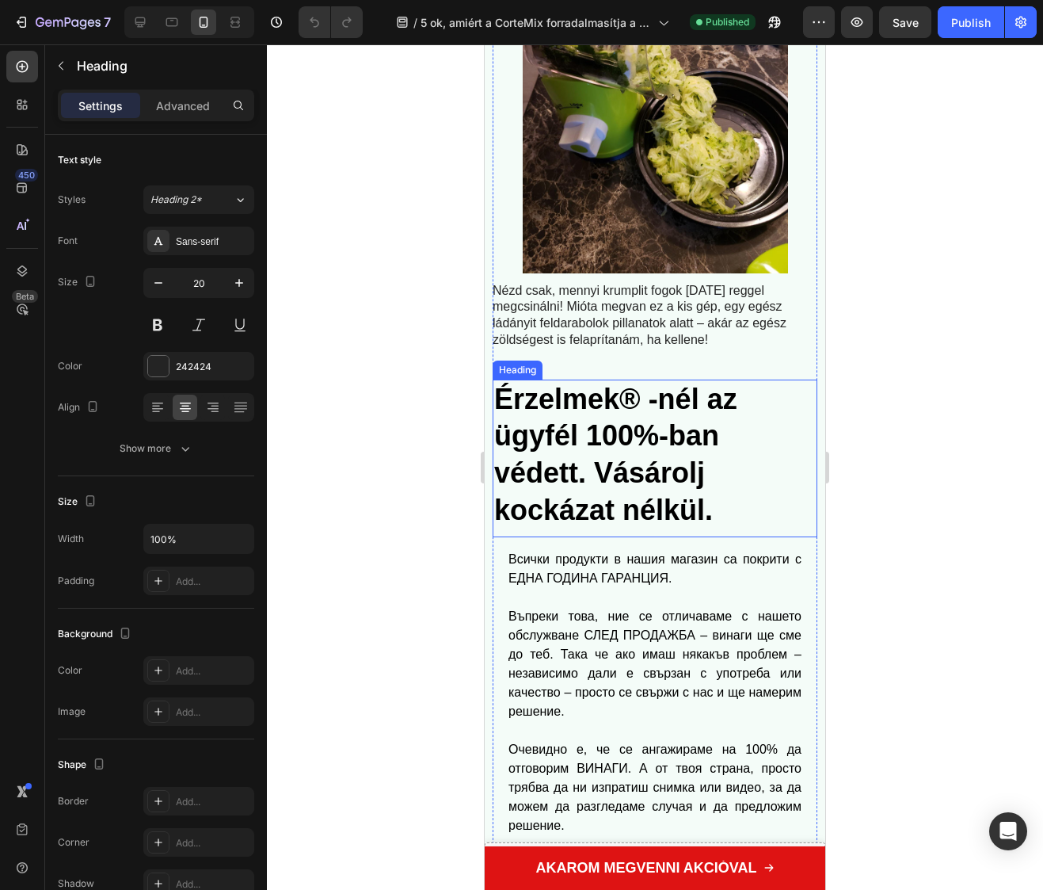
click at [587, 443] on strong "Érzelmek® -nél az ügyfél 100%-ban védett. Vásárolj kockázat nélkül." at bounding box center [615, 454] width 243 height 143
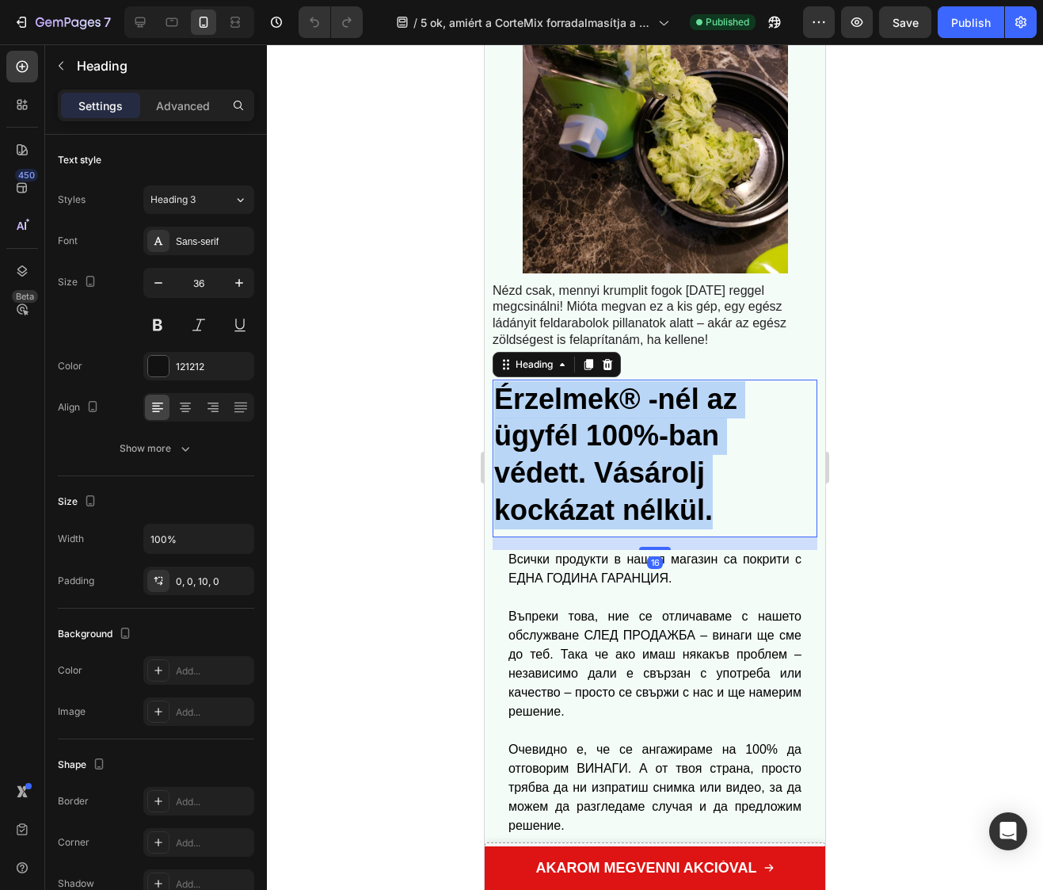
click at [587, 443] on strong "Érzelmek® -nél az ügyfél 100%-ban védett. Vásárolj kockázat nélkül." at bounding box center [615, 454] width 243 height 143
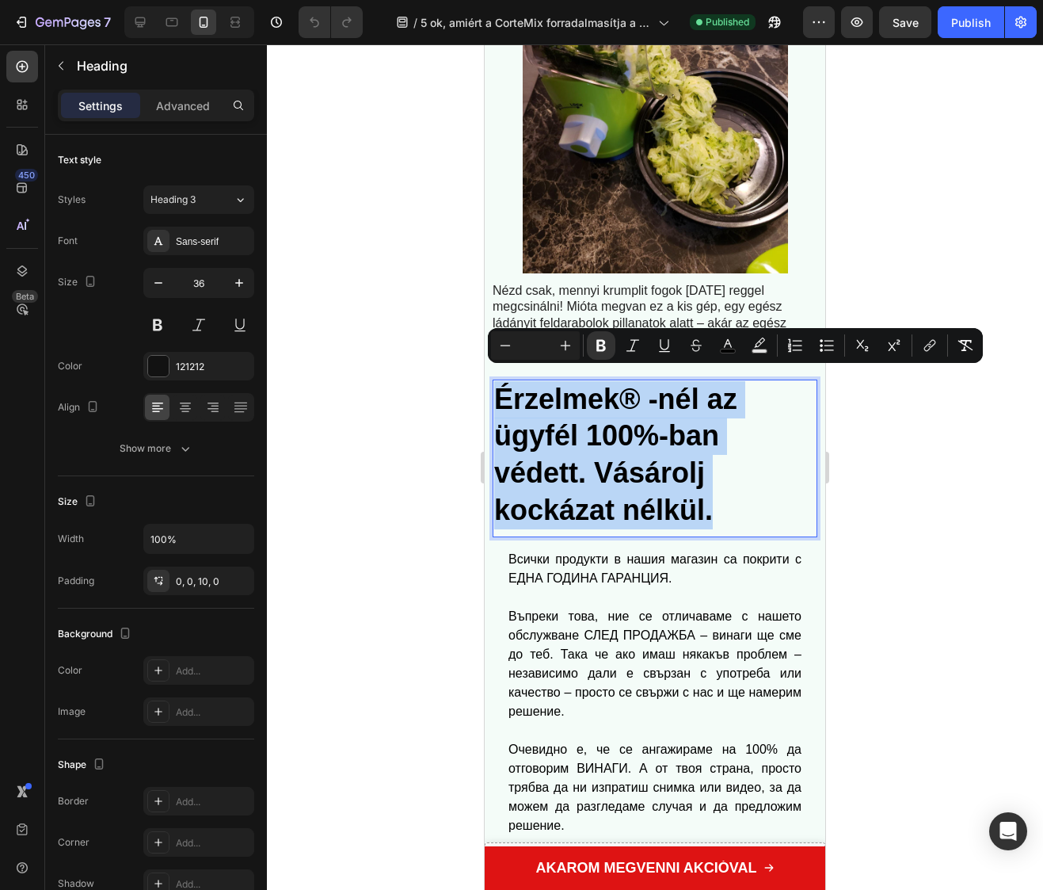
copy strong "Érzelmek® -nél az ügyfél 100%-ban védett. Vásárolj kockázat nélkül."
click at [662, 653] on div "Всички продукти в нашия магазин са покрити с ЕДНА ГОДИНА ГАРАНЦИЯ. Въпреки това…" at bounding box center [655, 740] width 293 height 380
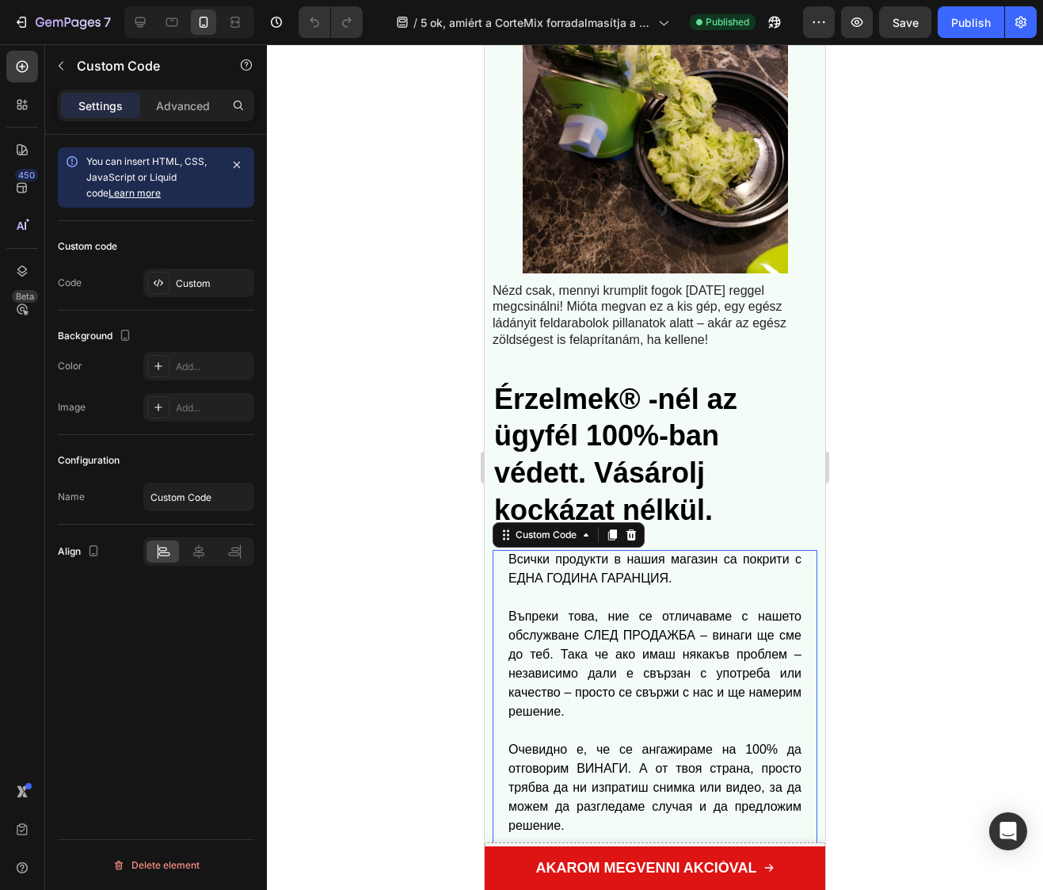
click at [662, 653] on div "Всички продукти в нашия магазин са покрити с ЕДНА ГОДИНА ГАРАНЦИЯ. Въпреки това…" at bounding box center [655, 740] width 293 height 380
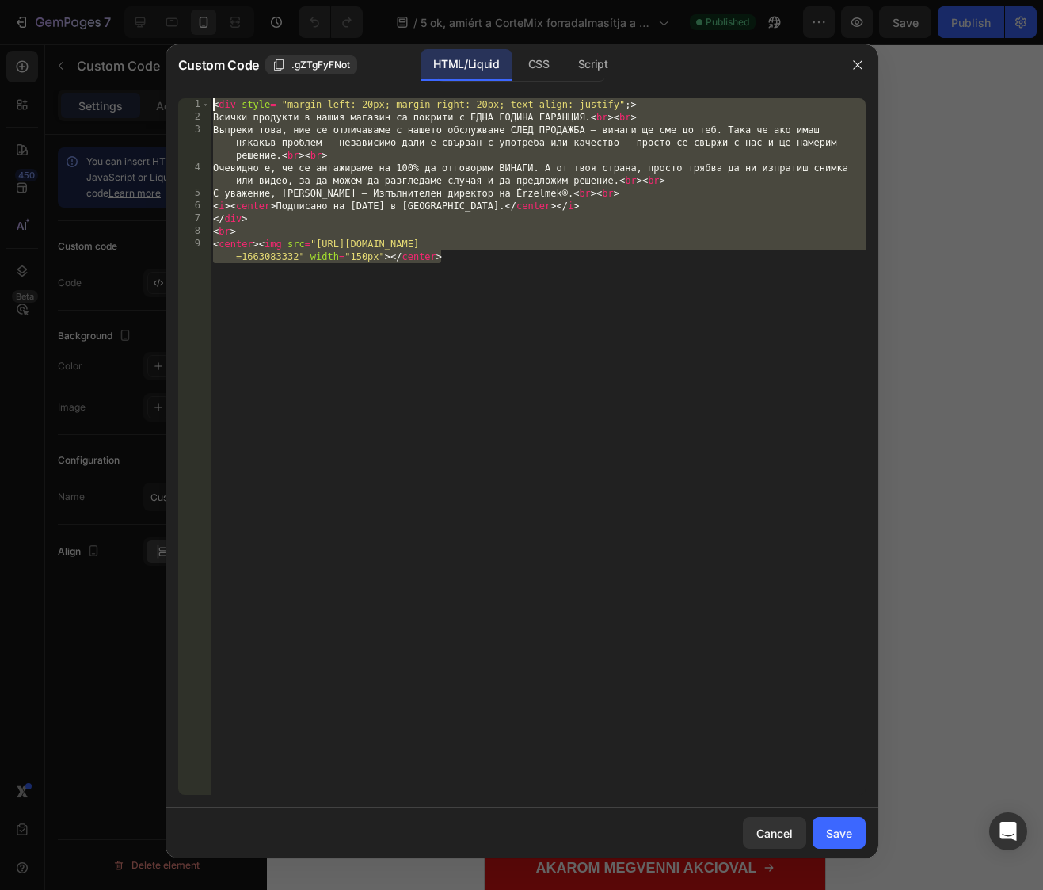
drag, startPoint x: 575, startPoint y: 305, endPoint x: -238, endPoint y: -32, distance: 879.9
click at [0, 0] on html "7 Version history / 5 ok, amiért a CorteMix forradalmasítja a főzést Magyarorsz…" at bounding box center [521, 0] width 1043 height 0
type textarea "<div style= "margin-left: 20px; margin-right: 20px; text-align: justify";> Всич…"
